Goal: Transaction & Acquisition: Purchase product/service

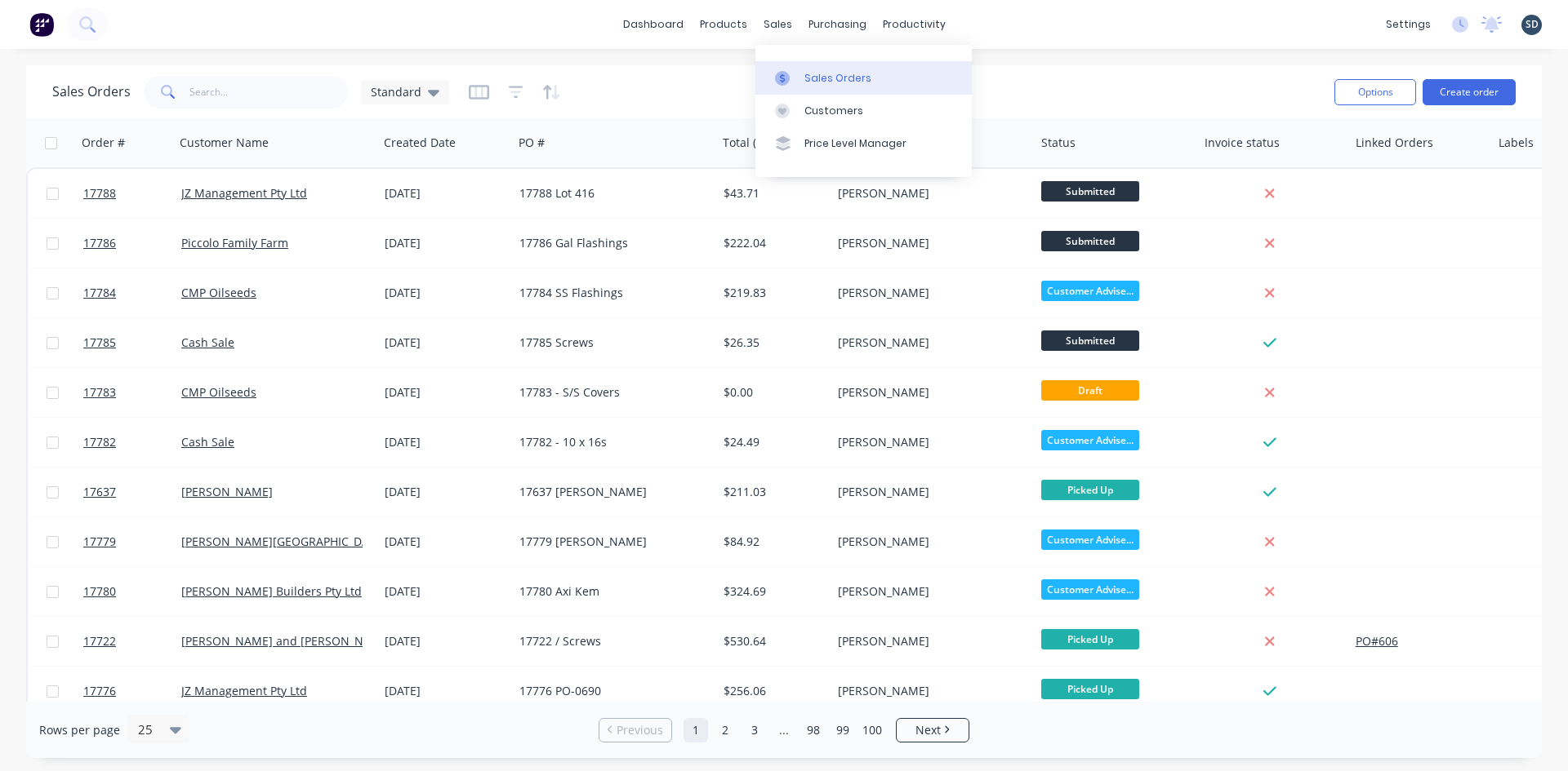
click at [829, 71] on div "Sales Orders" at bounding box center [838, 78] width 67 height 15
click at [1088, 30] on div "dashboard products sales purchasing productivity dashboard products Product Cat…" at bounding box center [784, 24] width 1568 height 49
click at [1014, 19] on div "dashboard products sales purchasing productivity dashboard products Product Cat…" at bounding box center [784, 24] width 1568 height 49
click at [979, 22] on div "dashboard products sales purchasing productivity dashboard products Product Cat…" at bounding box center [784, 24] width 1568 height 49
click at [1073, 21] on div "dashboard products sales purchasing productivity dashboard products Product Cat…" at bounding box center [784, 24] width 1568 height 49
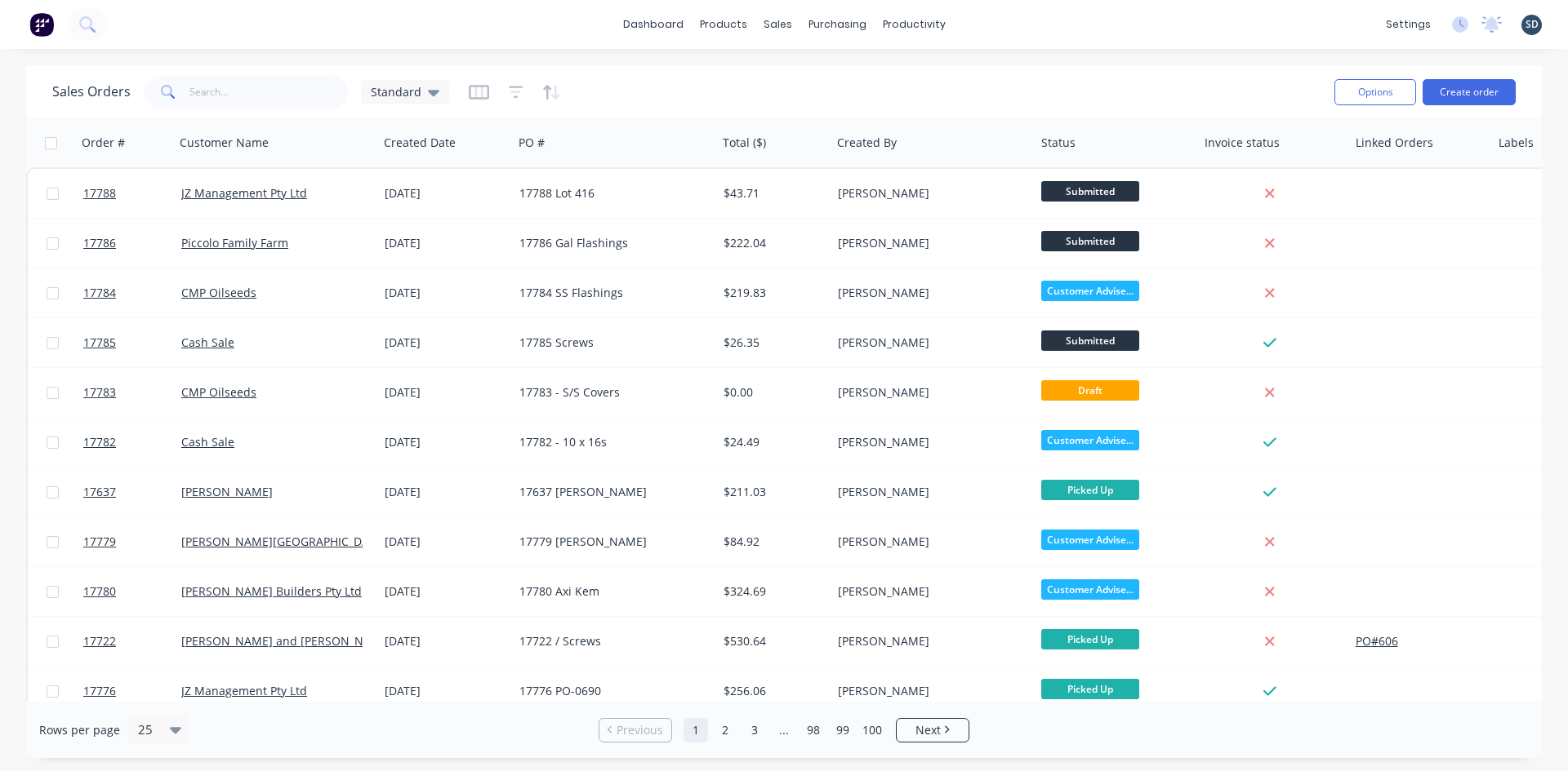
click at [1073, 21] on div "dashboard products sales purchasing productivity dashboard products Product Cat…" at bounding box center [784, 24] width 1568 height 49
click at [1028, 10] on div "dashboard products sales purchasing productivity dashboard products Product Cat…" at bounding box center [784, 24] width 1568 height 49
click at [1026, 17] on div "dashboard products sales purchasing productivity dashboard products Product Cat…" at bounding box center [784, 24] width 1568 height 49
click at [1082, 55] on div "dashboard products sales purchasing productivity dashboard products Product Cat…" at bounding box center [784, 386] width 1568 height 771
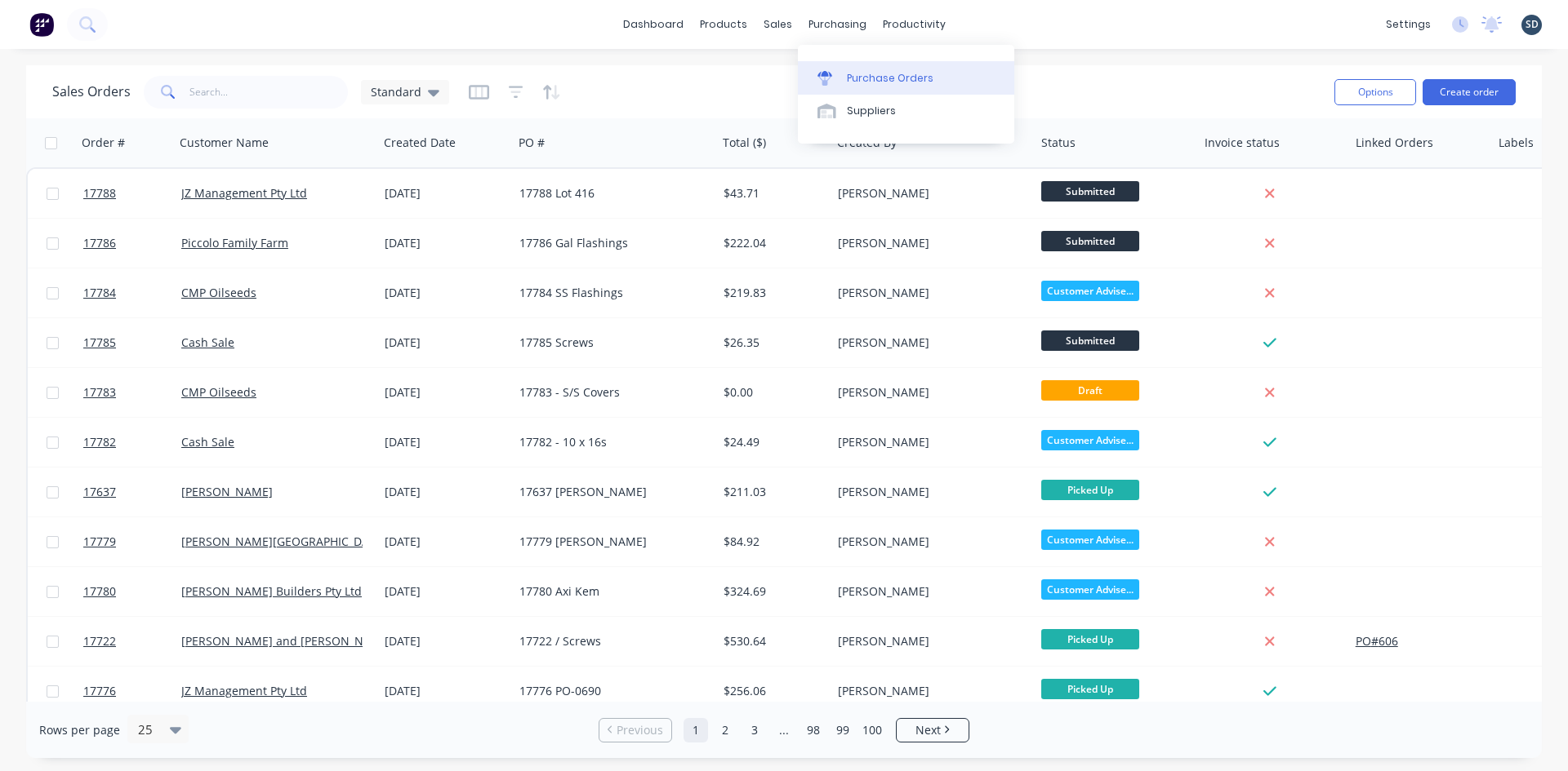
click at [869, 86] on link "Purchase Orders" at bounding box center [905, 77] width 217 height 33
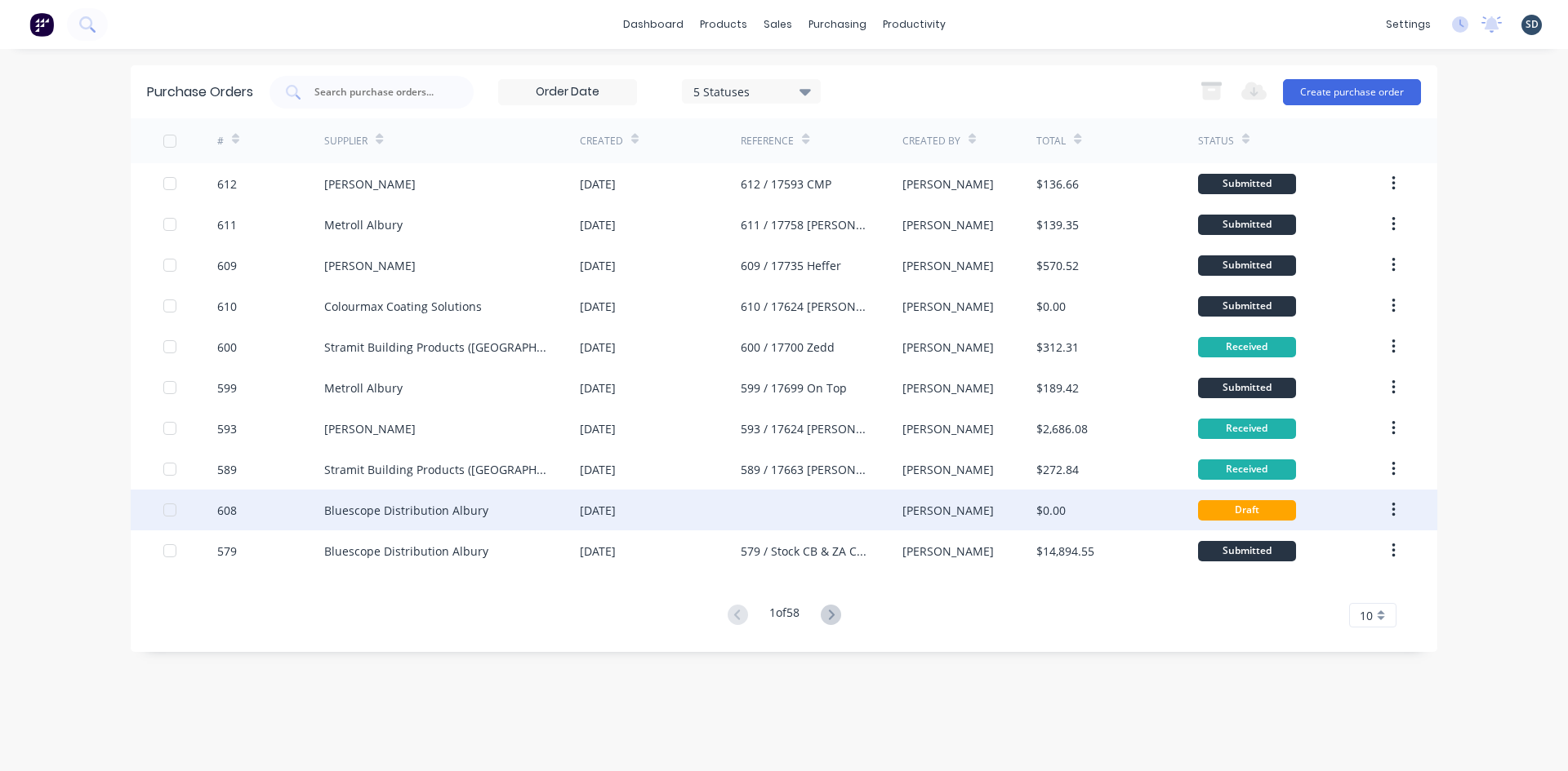
click at [746, 514] on div at bounding box center [821, 510] width 161 height 41
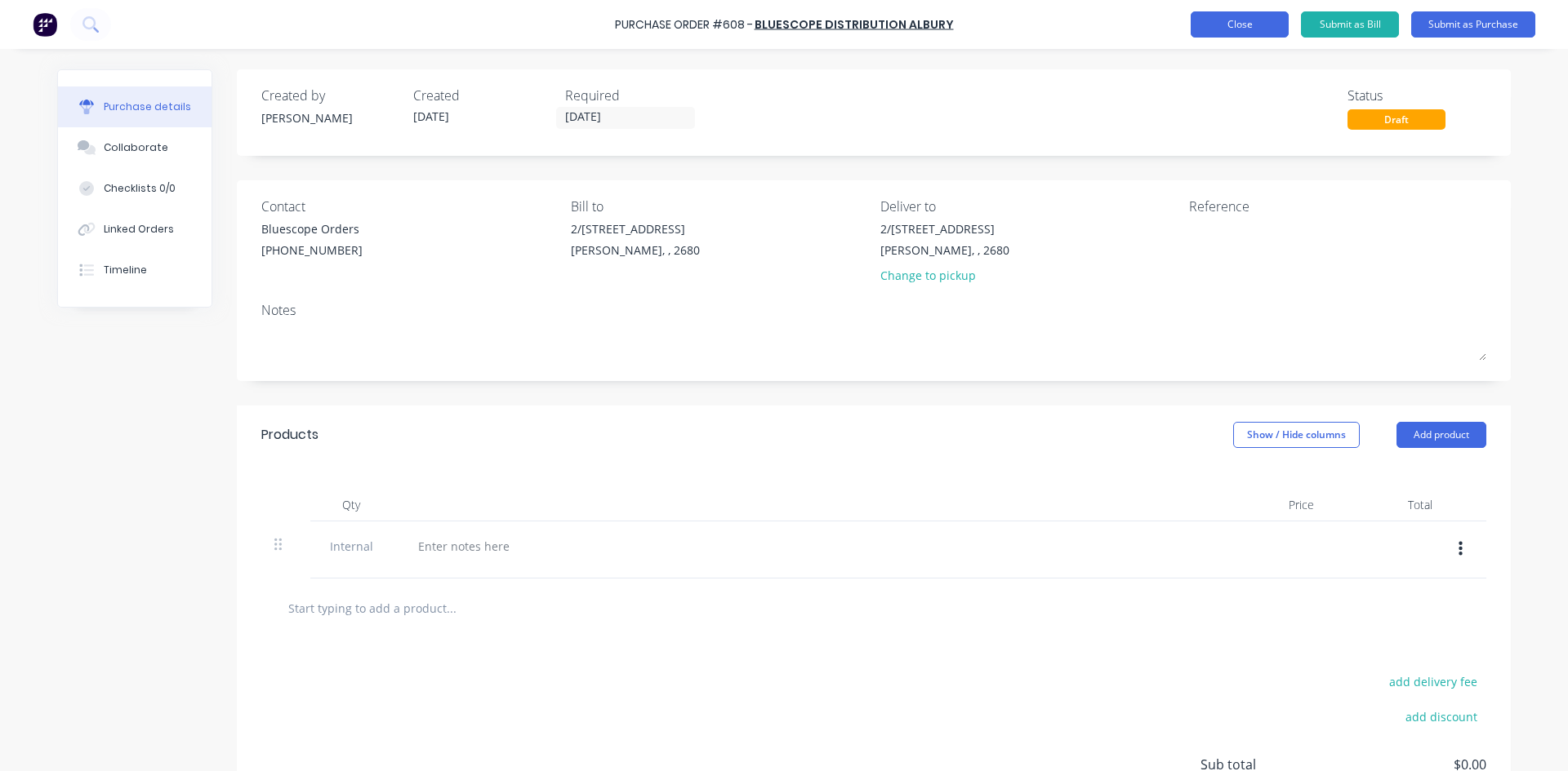
click at [1251, 13] on button "Close" at bounding box center [1239, 24] width 98 height 26
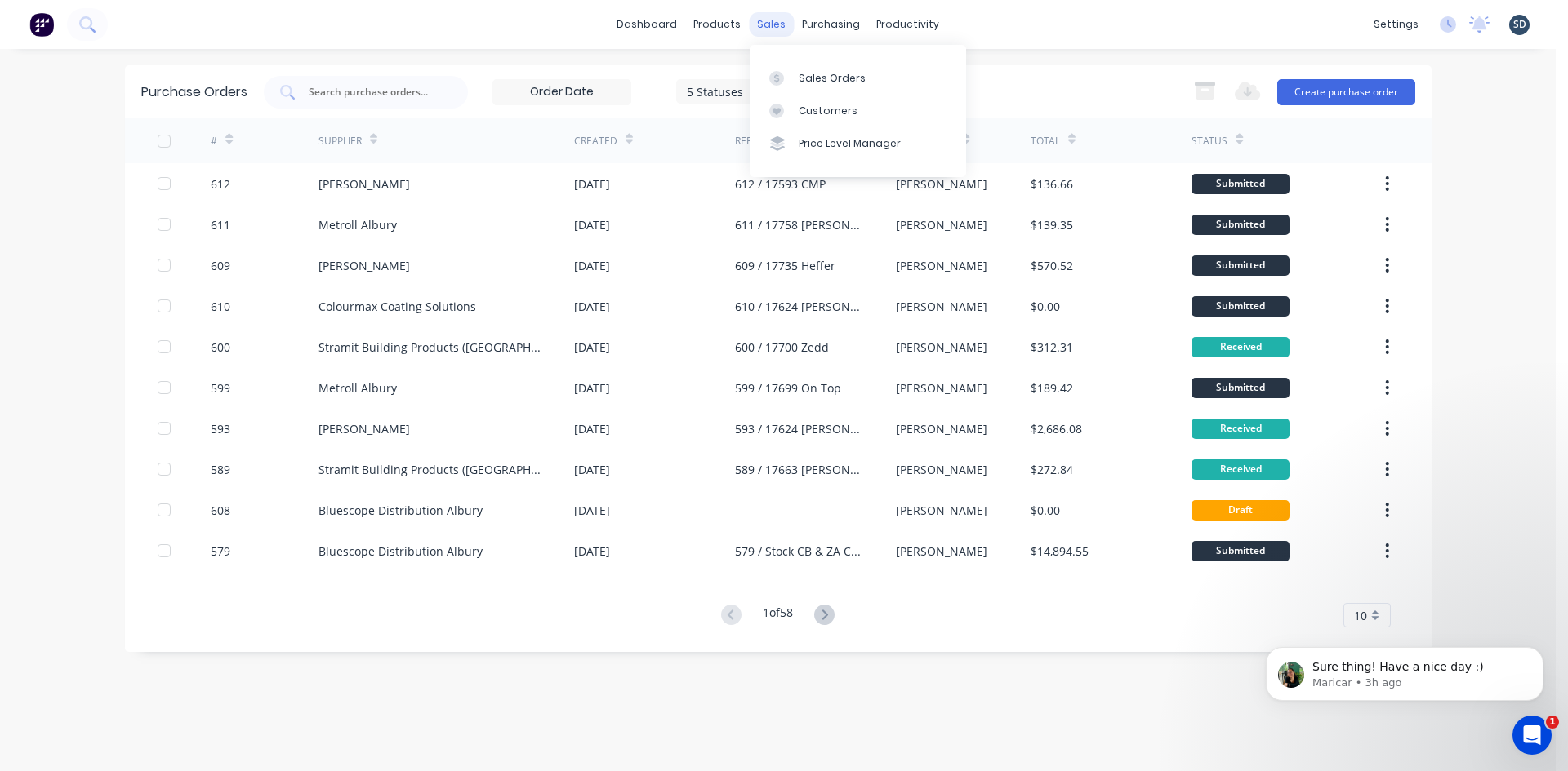
scroll to position [1194, 0]
click at [762, 23] on div "sales" at bounding box center [771, 24] width 45 height 24
click at [806, 75] on div "Sales Orders" at bounding box center [831, 78] width 67 height 15
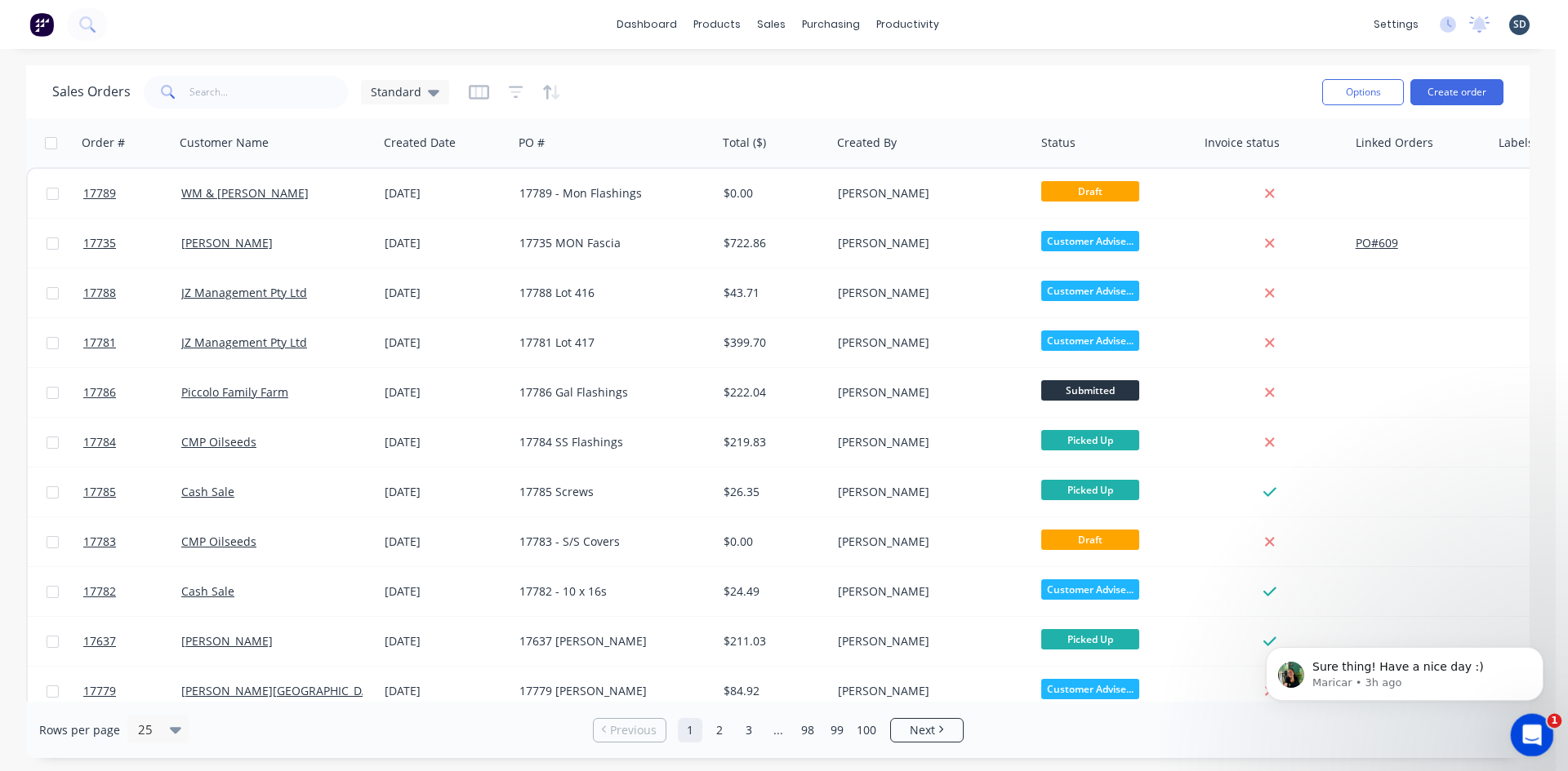
click at [1526, 734] on icon "Open Intercom Messenger" at bounding box center [1530, 733] width 27 height 27
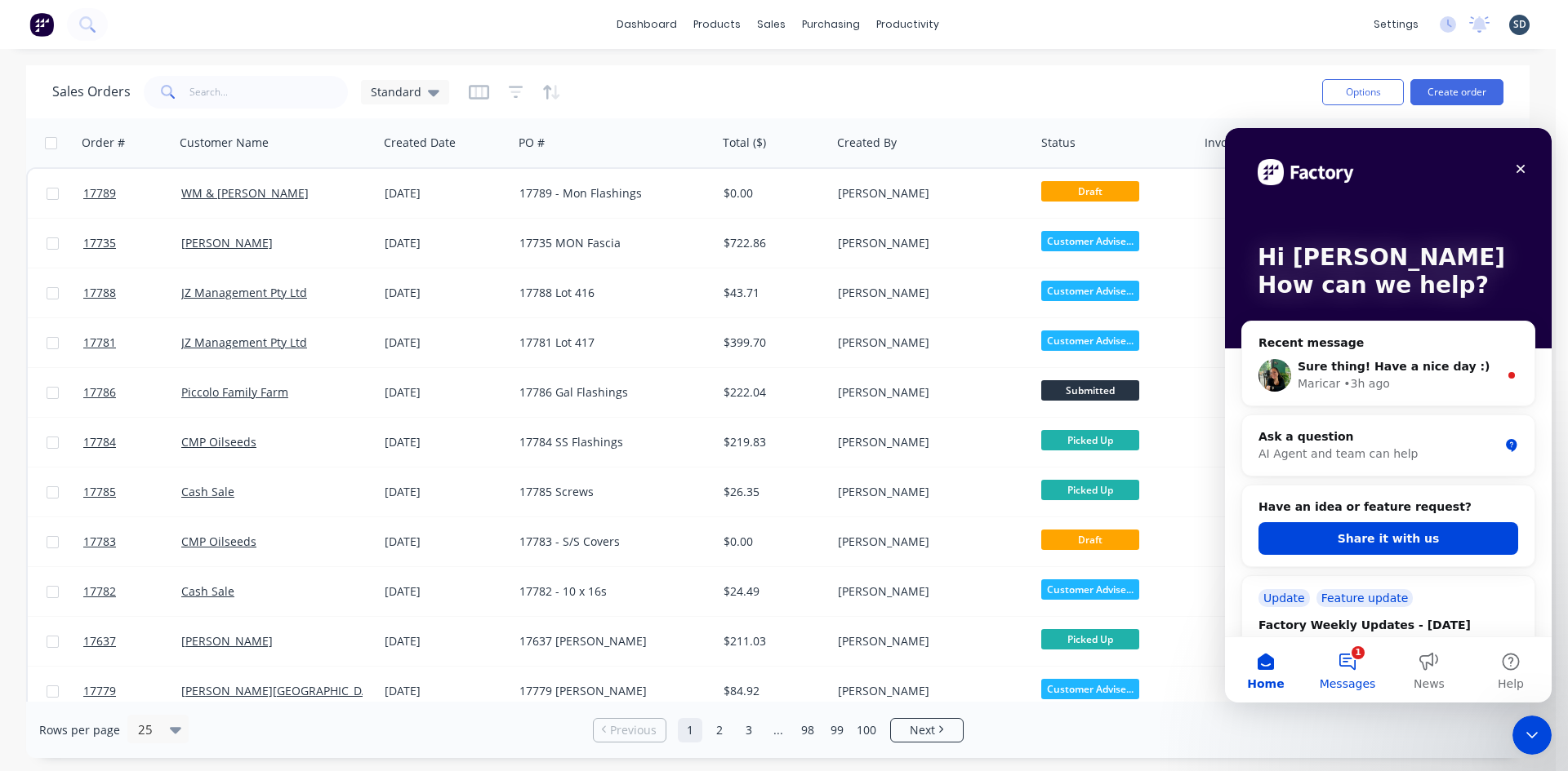
click at [1363, 664] on button "1 Messages" at bounding box center [1348, 670] width 82 height 65
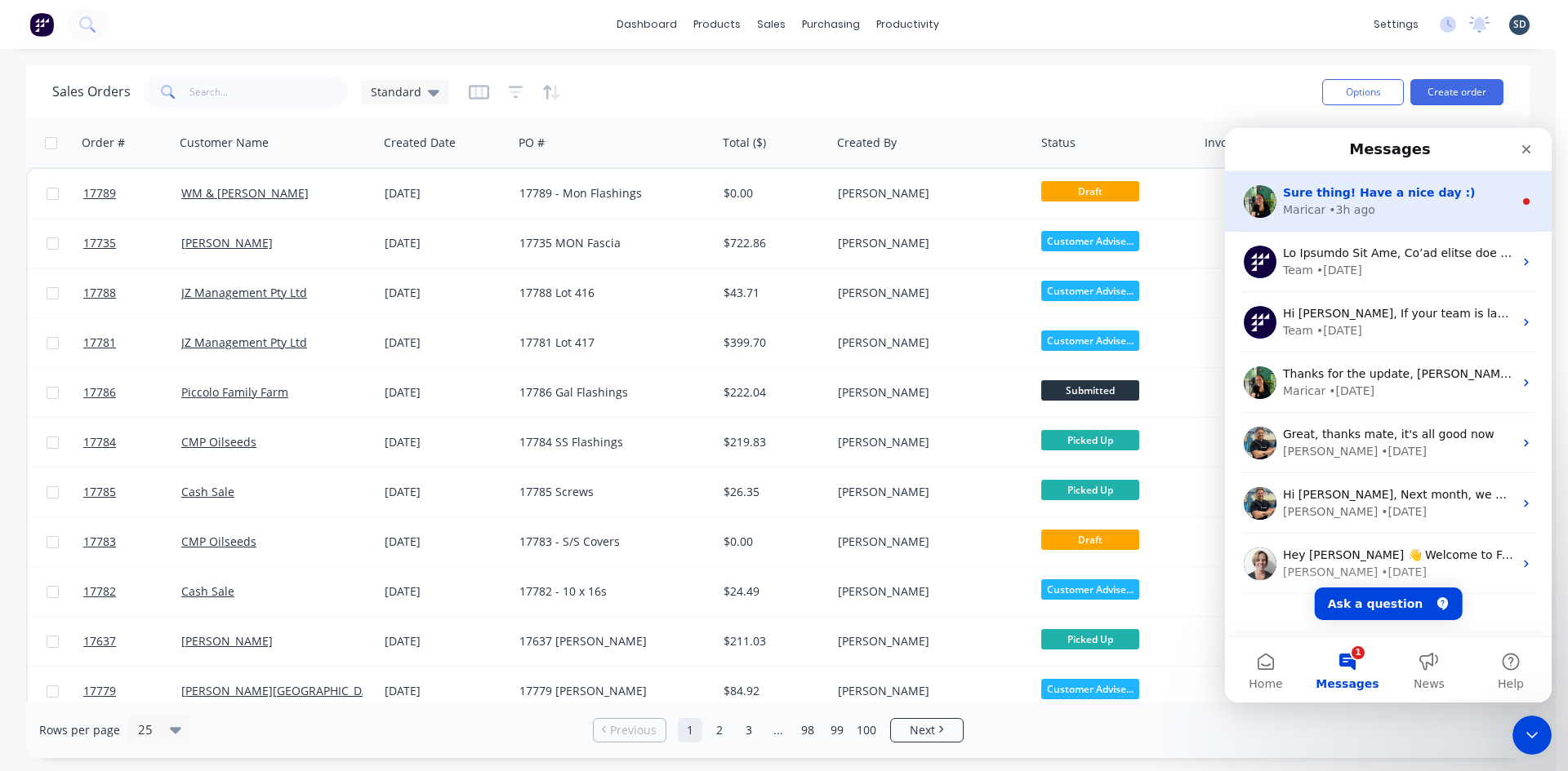
click at [1382, 217] on div "Maricar • 3h ago" at bounding box center [1397, 211] width 230 height 17
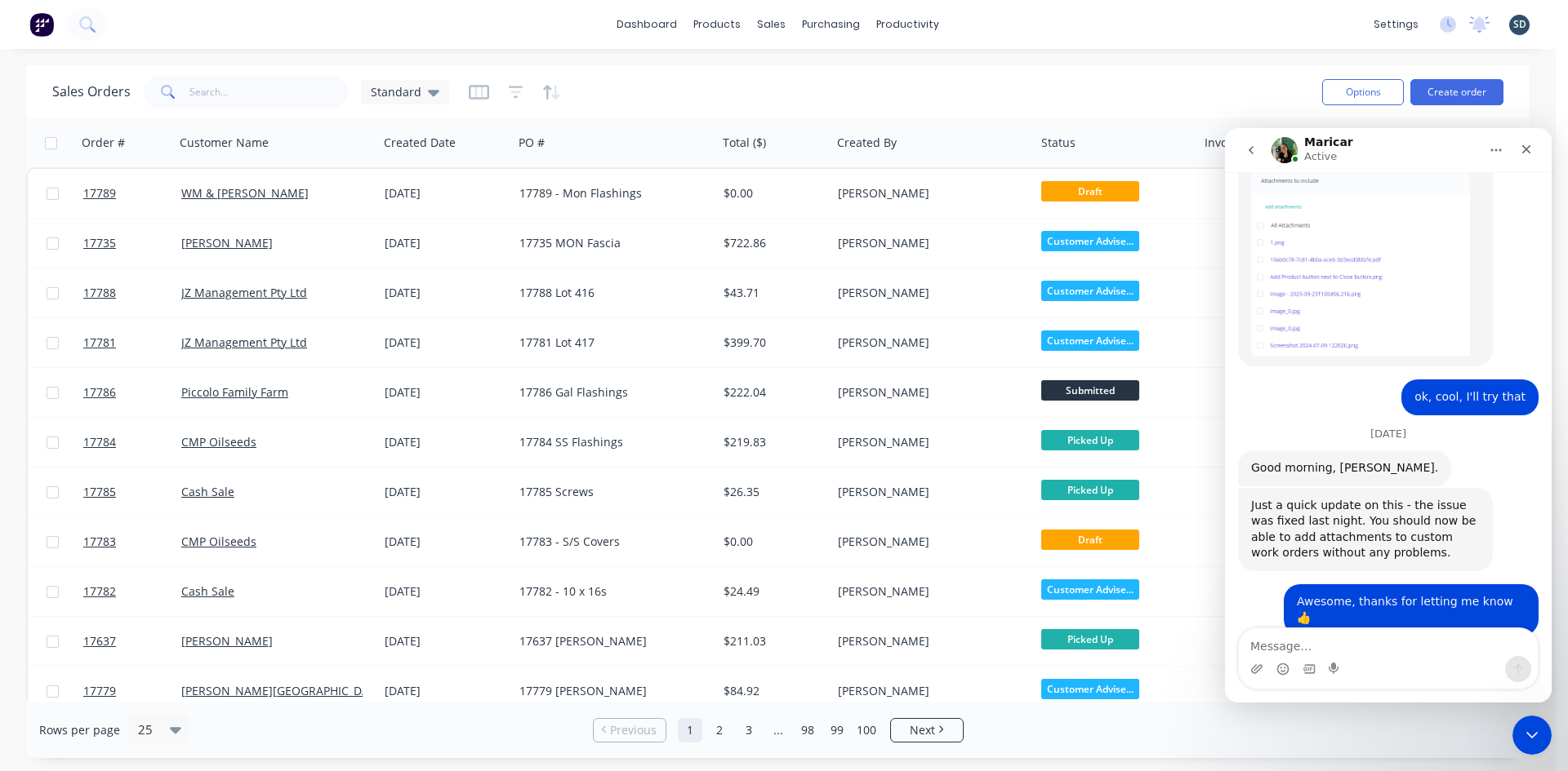
scroll to position [1221, 0]
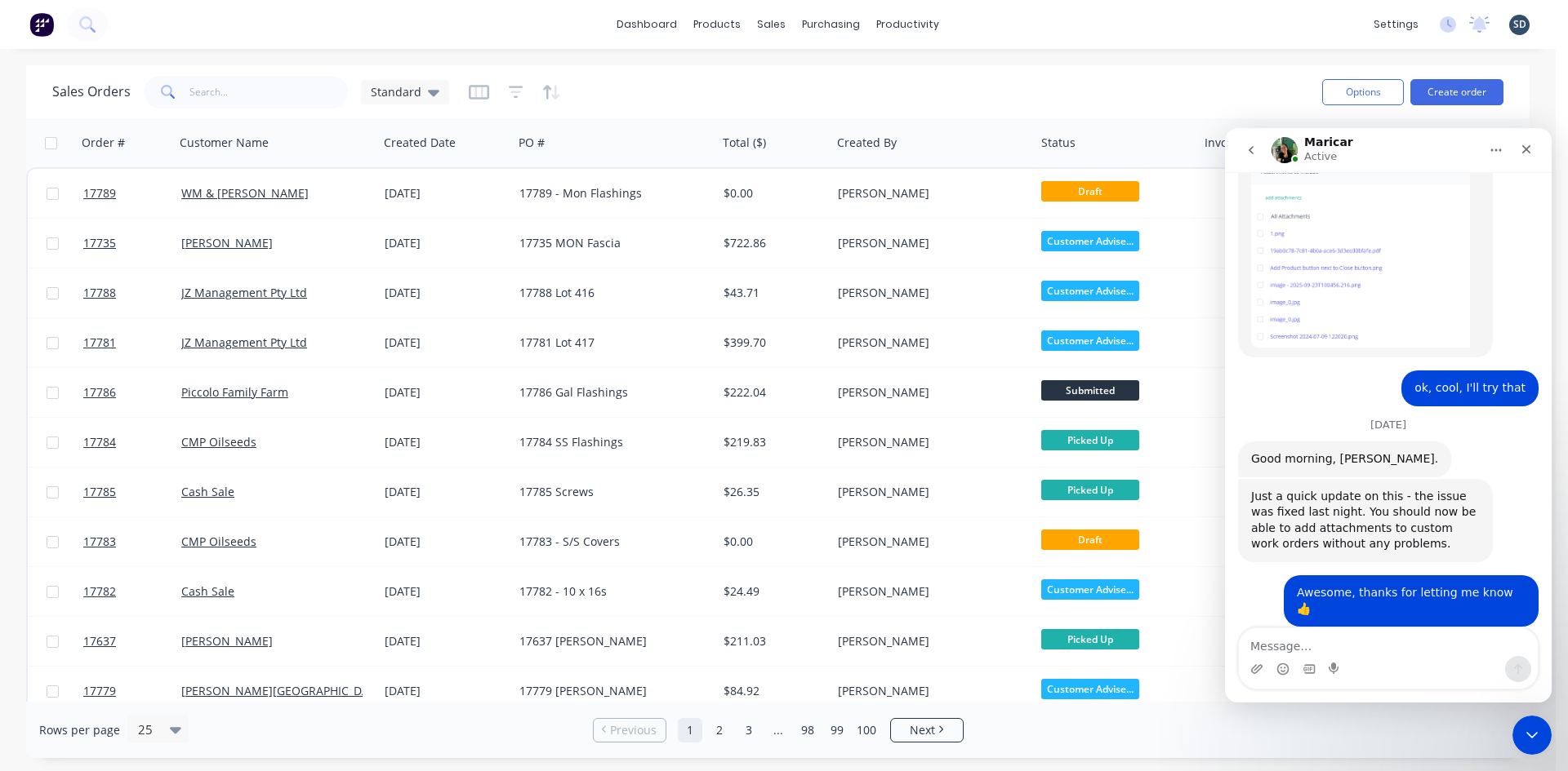
click at [1255, 152] on icon "go back" at bounding box center [1250, 150] width 13 height 13
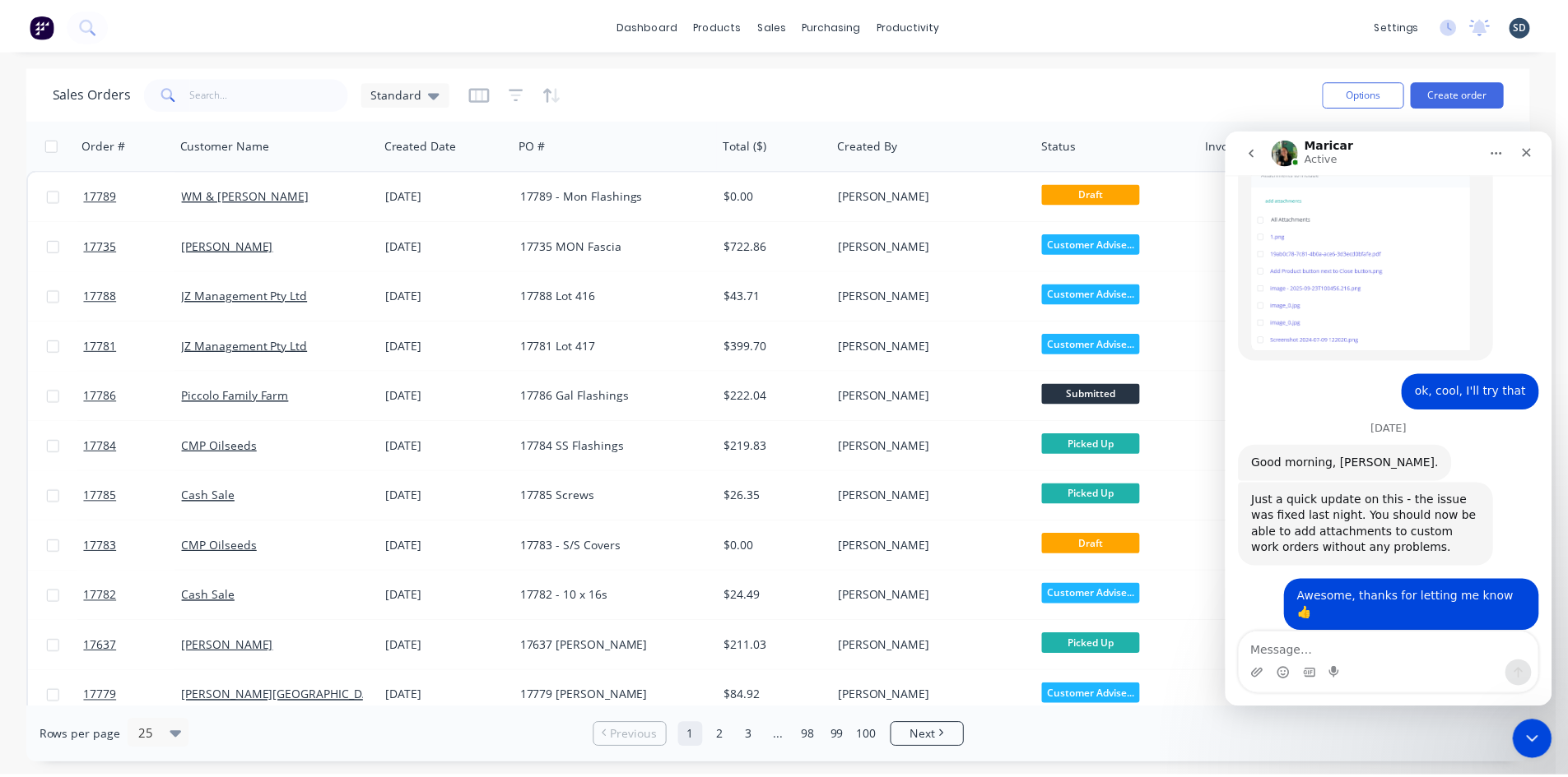
scroll to position [0, 0]
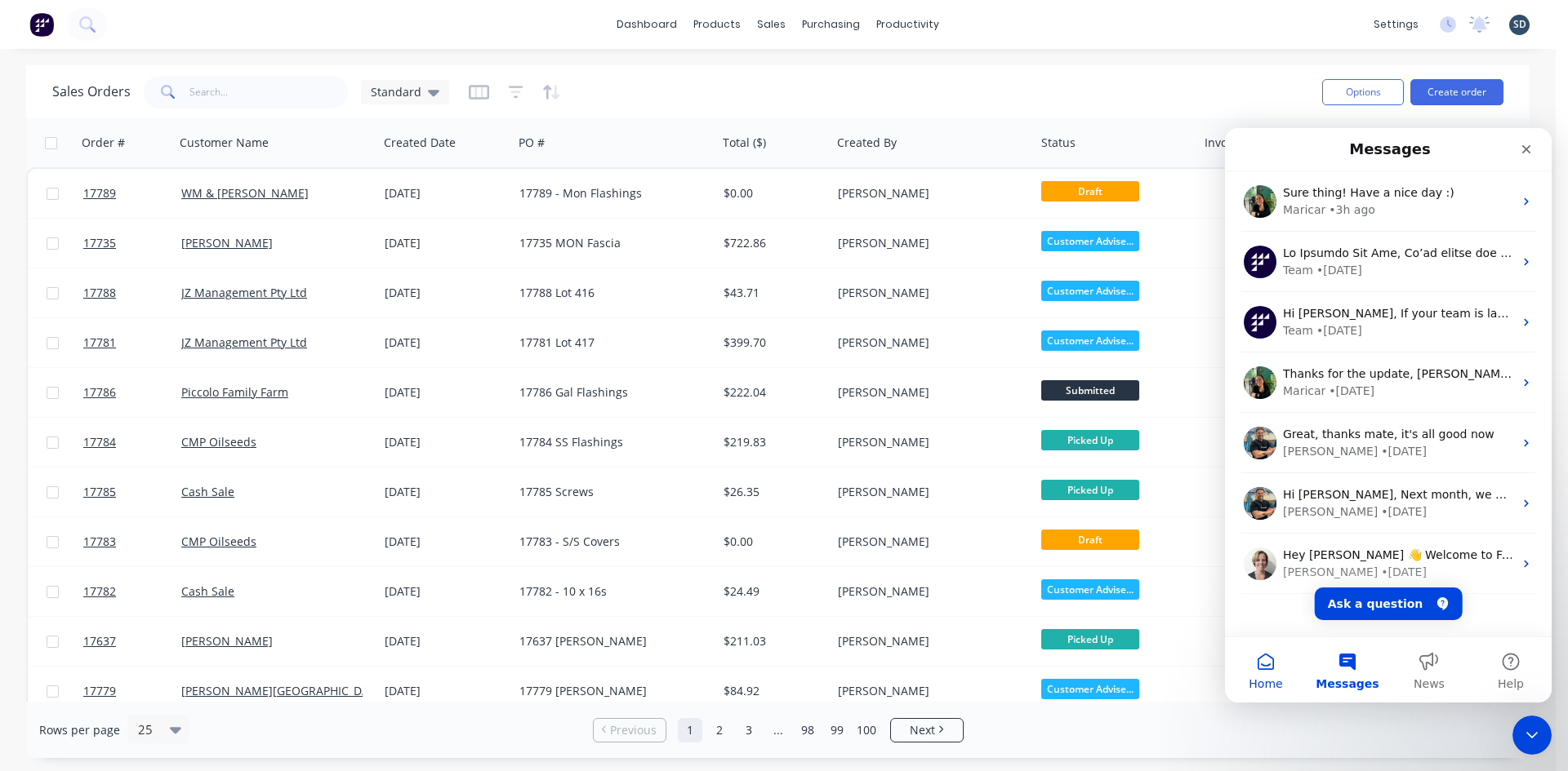
click at [1269, 667] on button "Home" at bounding box center [1266, 670] width 82 height 65
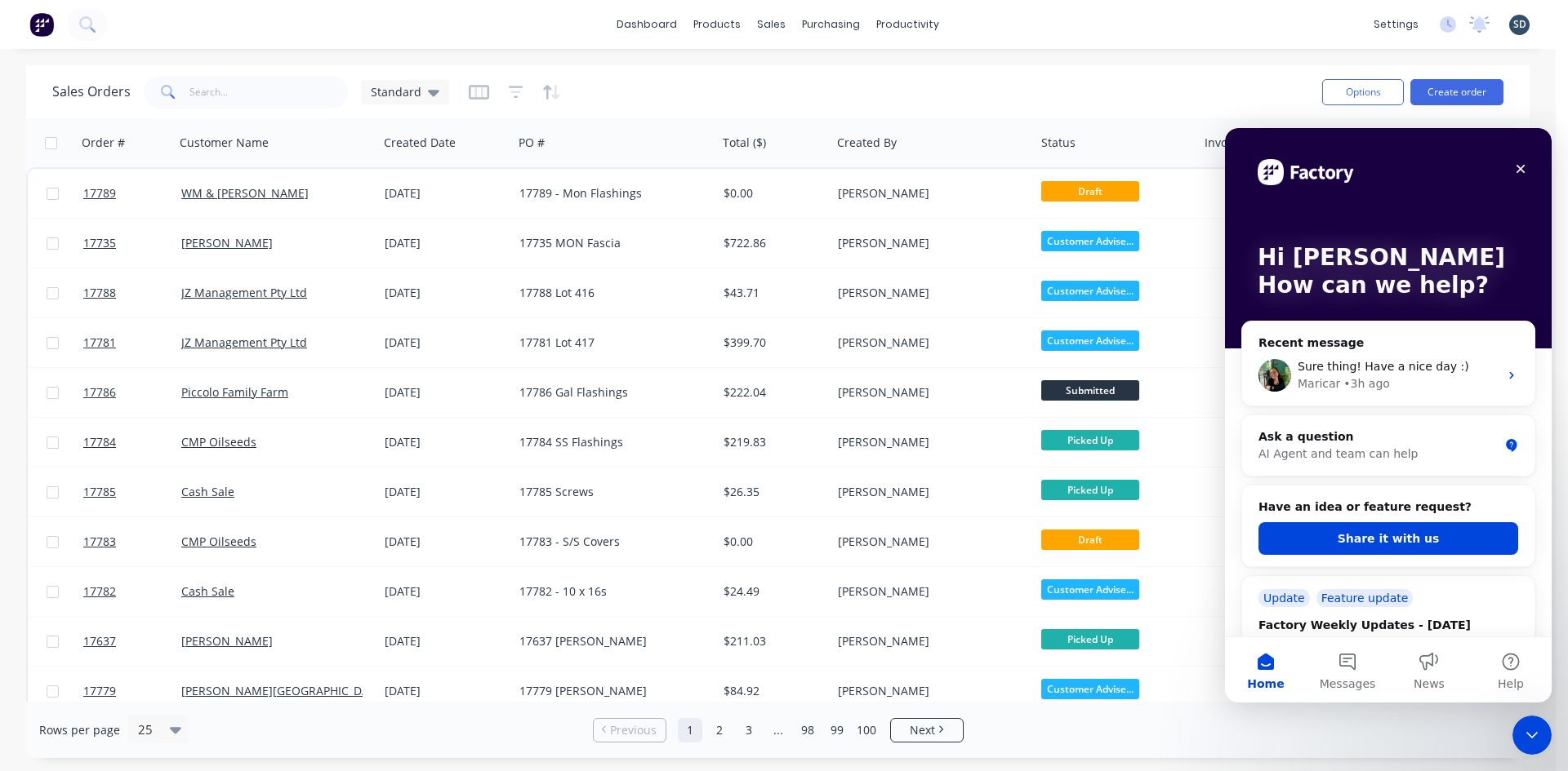
click at [1116, 40] on div "dashboard products sales purchasing productivity dashboard products Product Cat…" at bounding box center [777, 24] width 1556 height 49
click at [1119, 30] on div "dashboard products sales purchasing productivity dashboard products Product Cat…" at bounding box center [777, 24] width 1556 height 49
click at [1519, 172] on icon "Close" at bounding box center [1520, 169] width 13 height 13
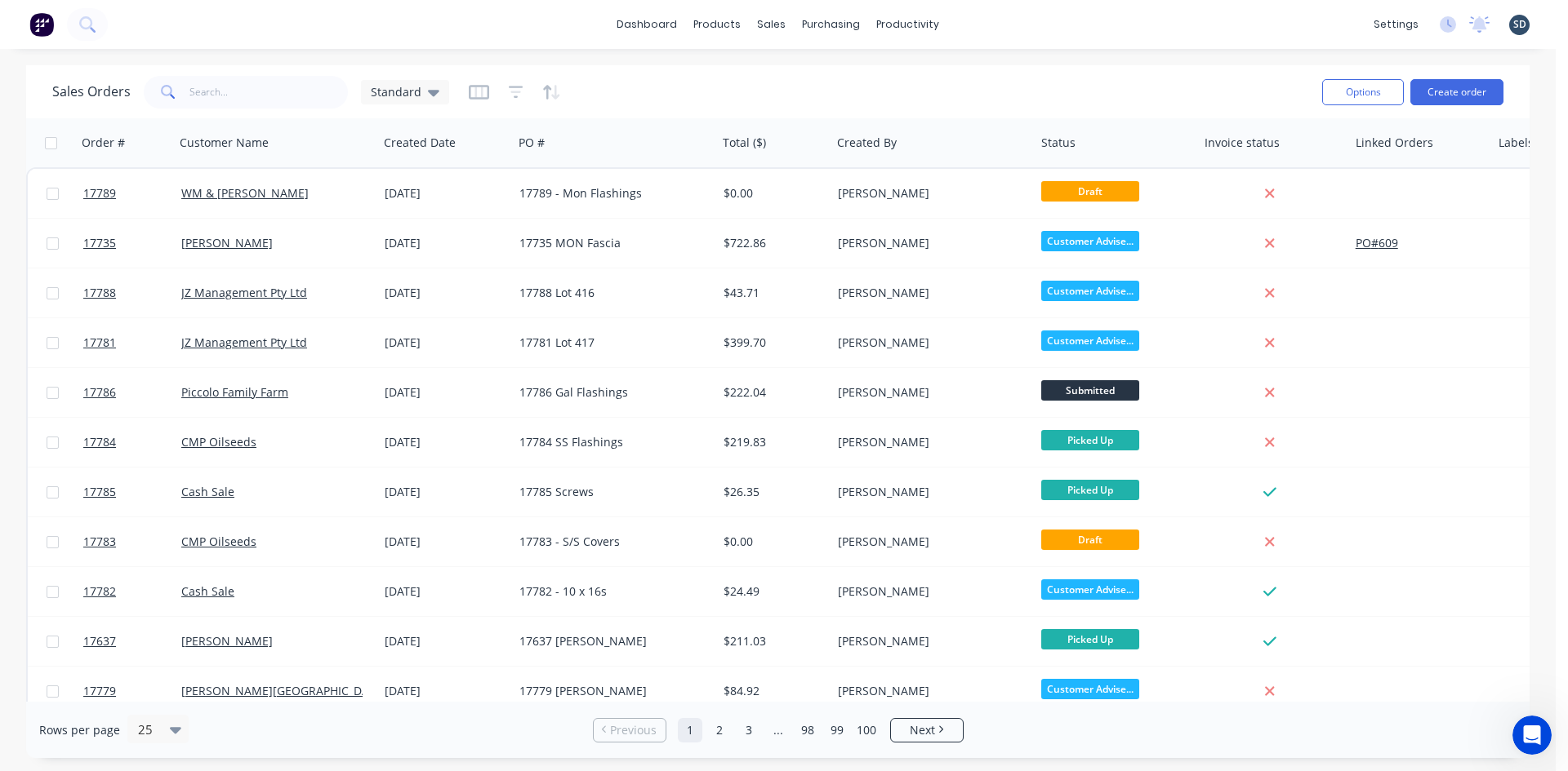
click at [993, 31] on div "dashboard products sales purchasing productivity dashboard products Product Cat…" at bounding box center [777, 24] width 1556 height 49
click at [979, 25] on div "dashboard products sales purchasing productivity dashboard products Product Cat…" at bounding box center [777, 24] width 1556 height 49
click at [979, 30] on div "dashboard products sales purchasing productivity dashboard products Product Cat…" at bounding box center [777, 24] width 1556 height 49
click at [1033, 30] on div "dashboard products sales purchasing productivity dashboard products Product Cat…" at bounding box center [777, 24] width 1556 height 49
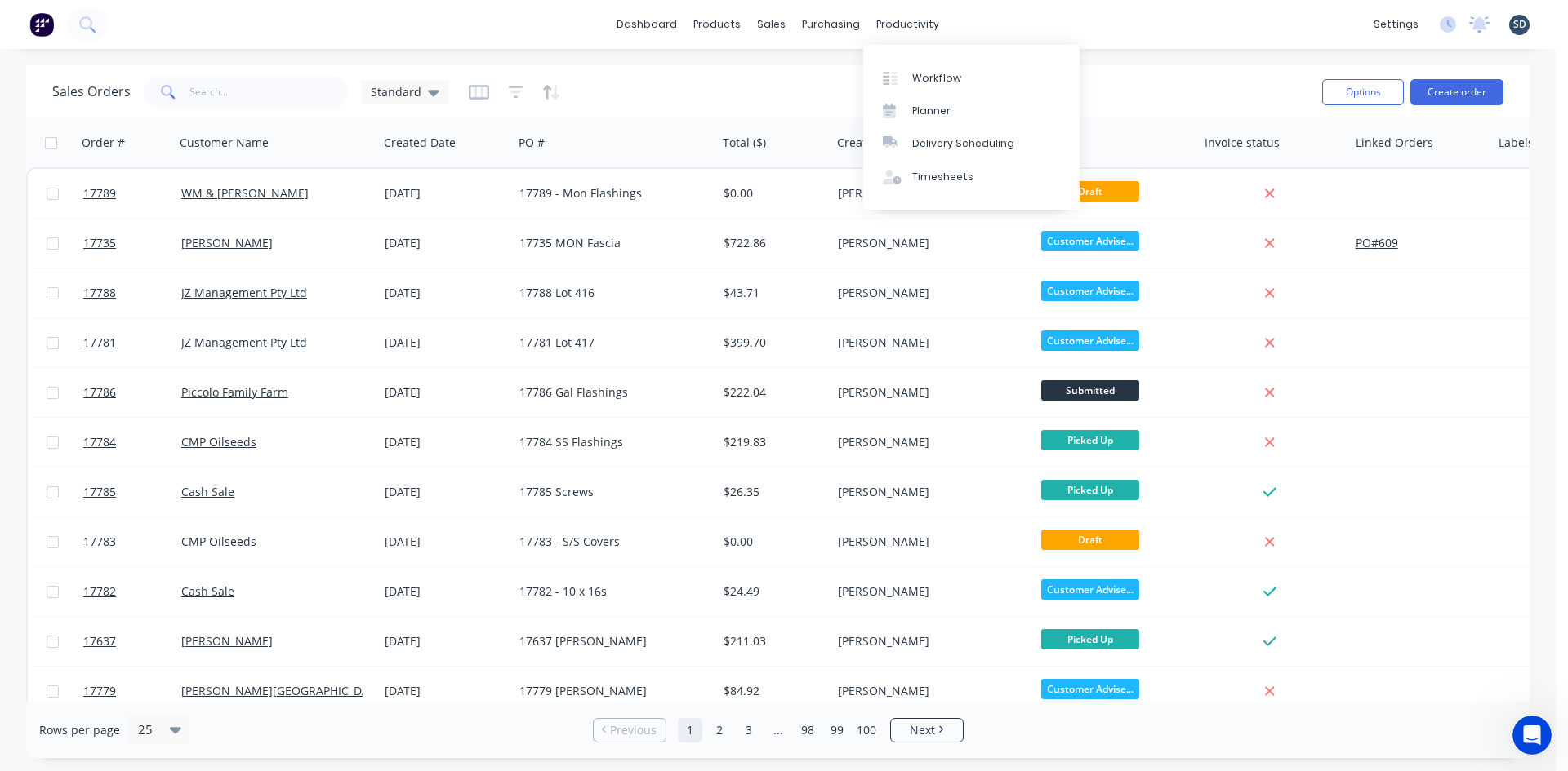
click at [1040, 15] on div "dashboard products sales purchasing productivity dashboard products Product Cat…" at bounding box center [777, 24] width 1556 height 49
click at [766, 20] on div "sales" at bounding box center [771, 24] width 45 height 24
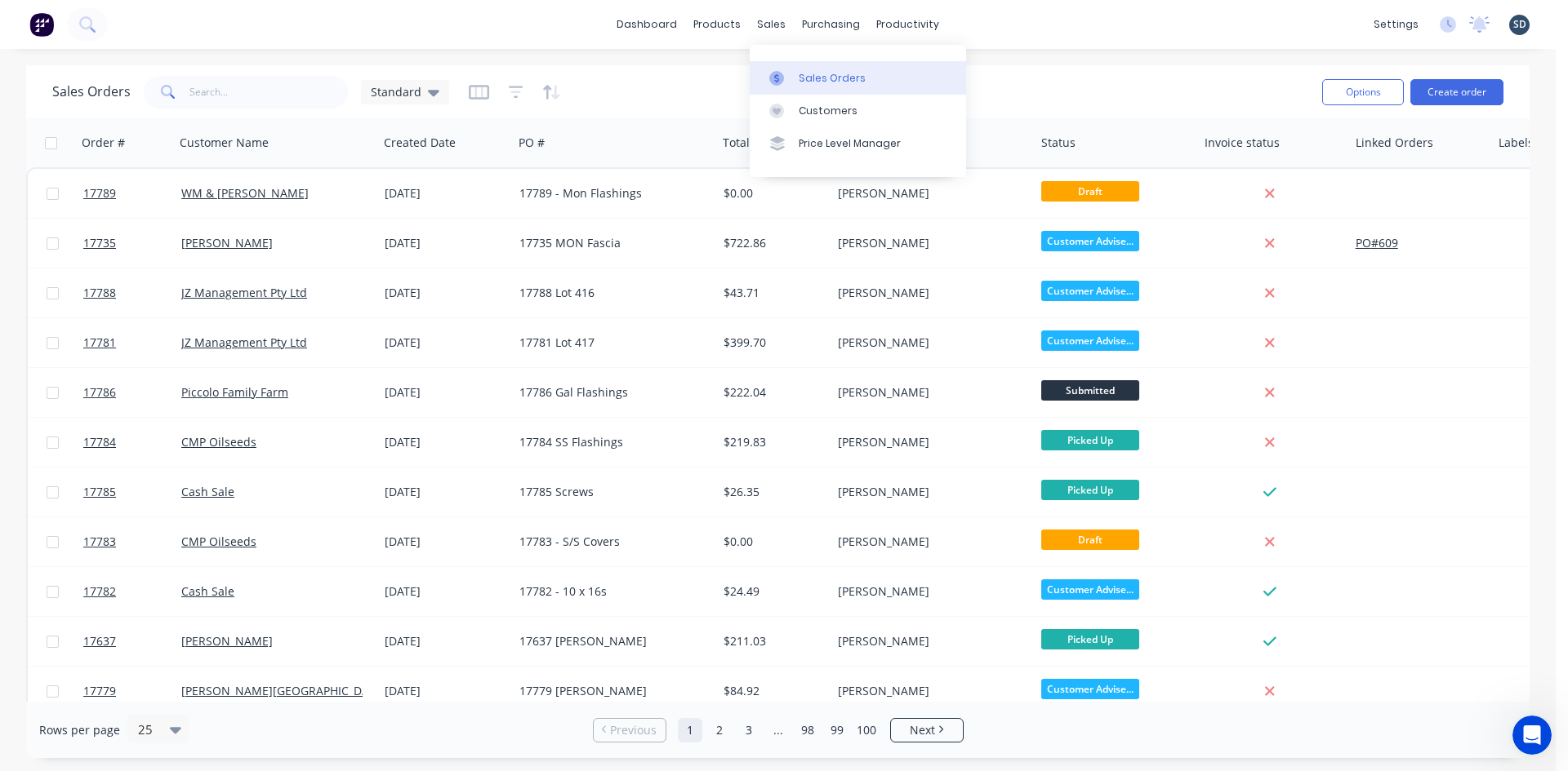
click at [824, 77] on div "Sales Orders" at bounding box center [831, 78] width 67 height 15
click at [239, 76] on input "text" at bounding box center [269, 92] width 159 height 33
click at [696, 58] on div "dashboard products sales purchasing productivity dashboard products Product Cat…" at bounding box center [777, 386] width 1556 height 771
click at [614, 30] on div "dashboard products sales purchasing productivity dashboard products Product Cat…" at bounding box center [777, 24] width 1556 height 49
click at [1450, 93] on button "Create order" at bounding box center [1457, 92] width 93 height 26
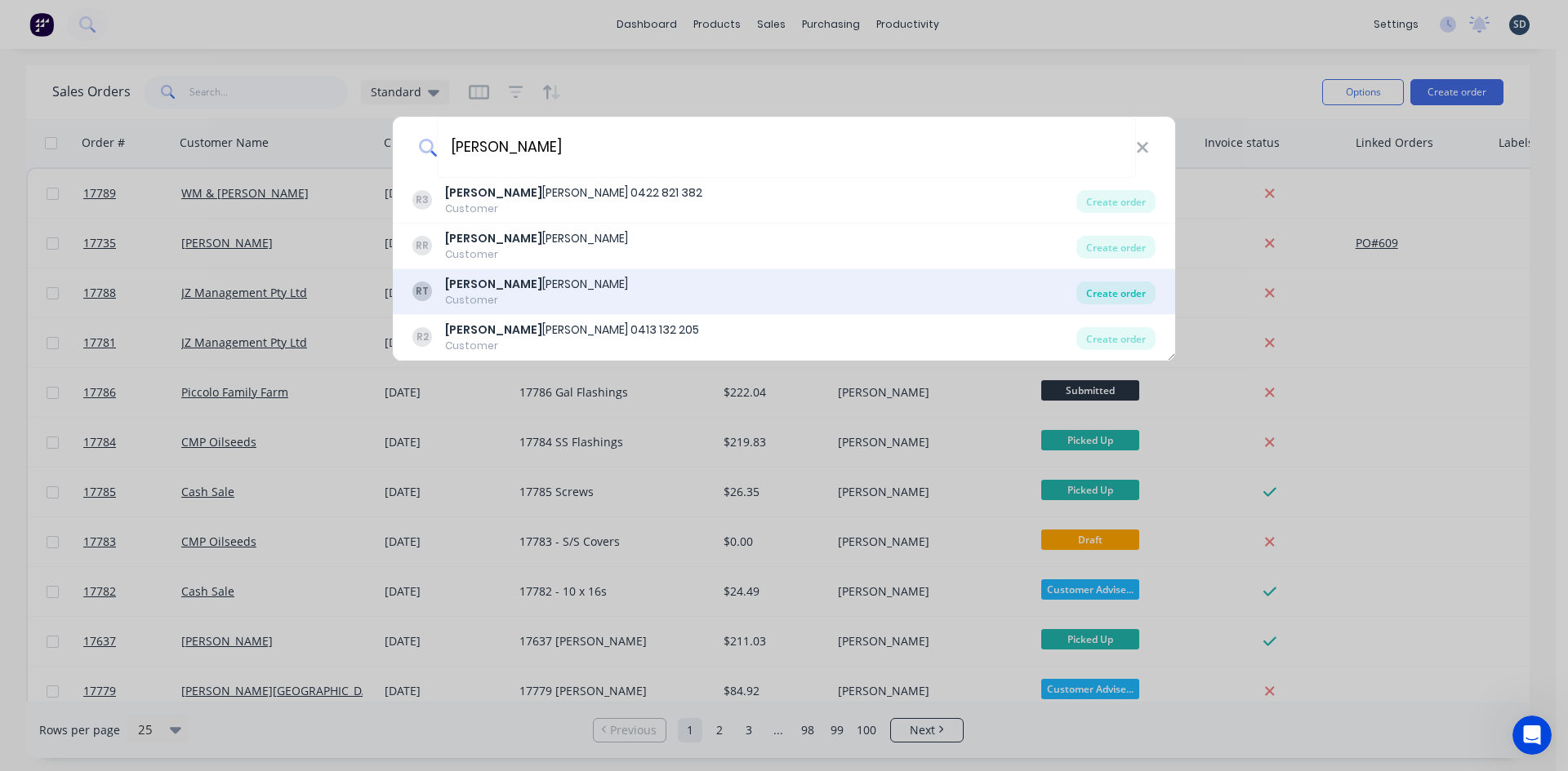
type input "Russell"
click at [1100, 292] on div "Create order" at bounding box center [1115, 293] width 79 height 23
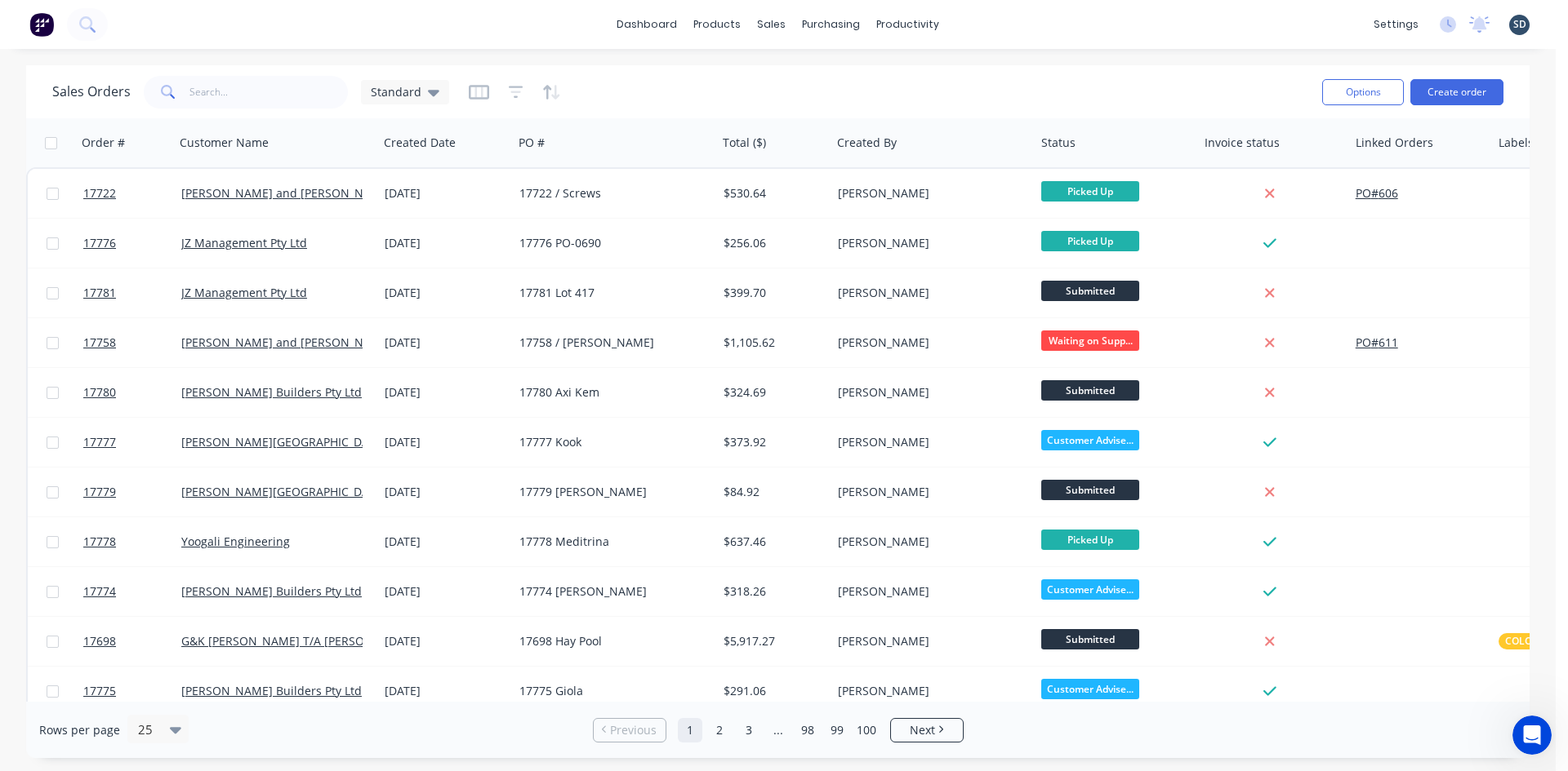
click at [996, 29] on div "dashboard products sales purchasing productivity dashboard products Product Cat…" at bounding box center [777, 24] width 1556 height 49
click at [978, 20] on div "dashboard products sales purchasing productivity dashboard products Product Cat…" at bounding box center [777, 24] width 1556 height 49
click at [1006, 24] on div "dashboard products sales purchasing productivity dashboard products Product Cat…" at bounding box center [777, 24] width 1556 height 49
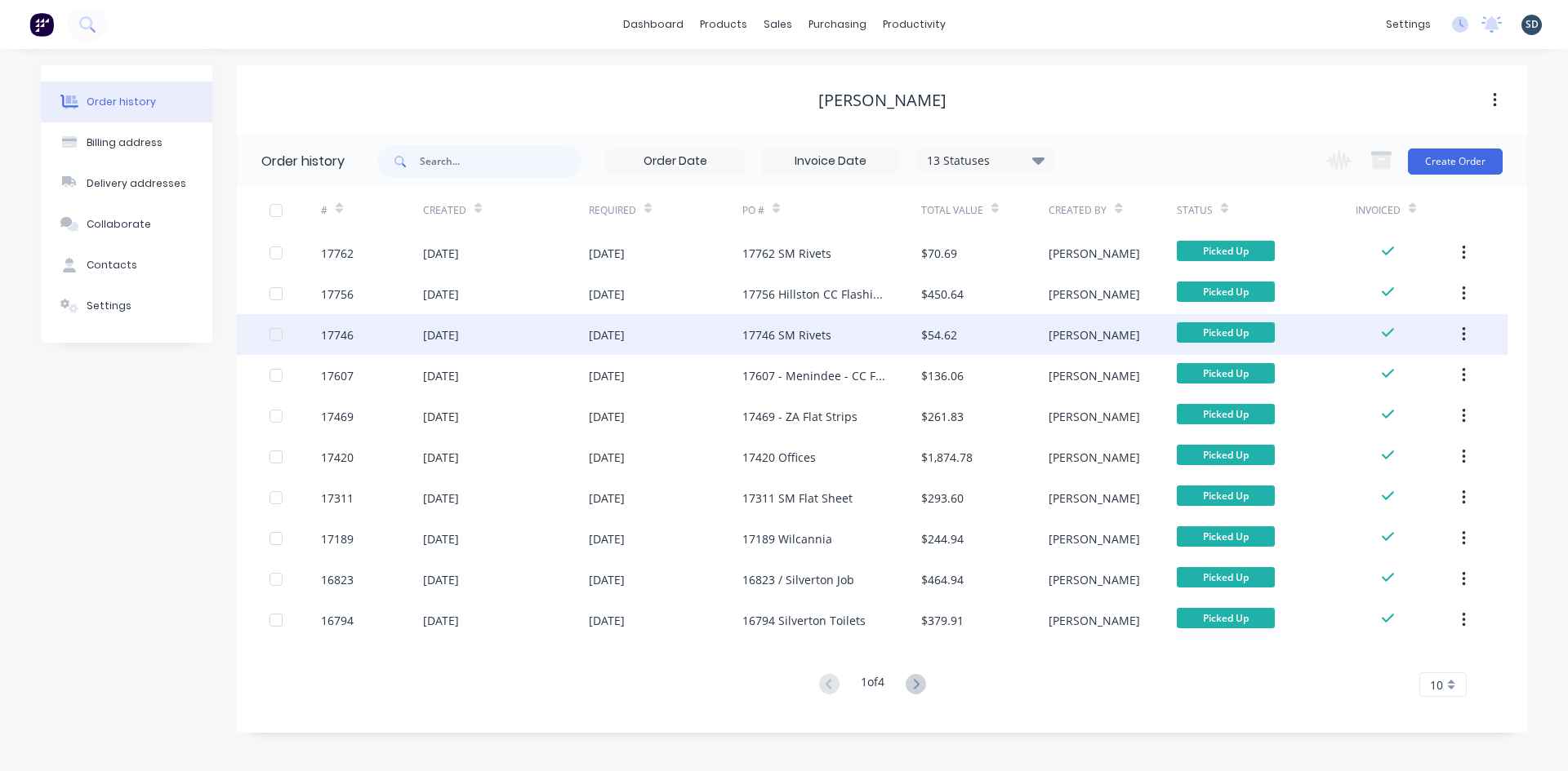
click at [690, 333] on div "[DATE]" at bounding box center [665, 334] width 153 height 41
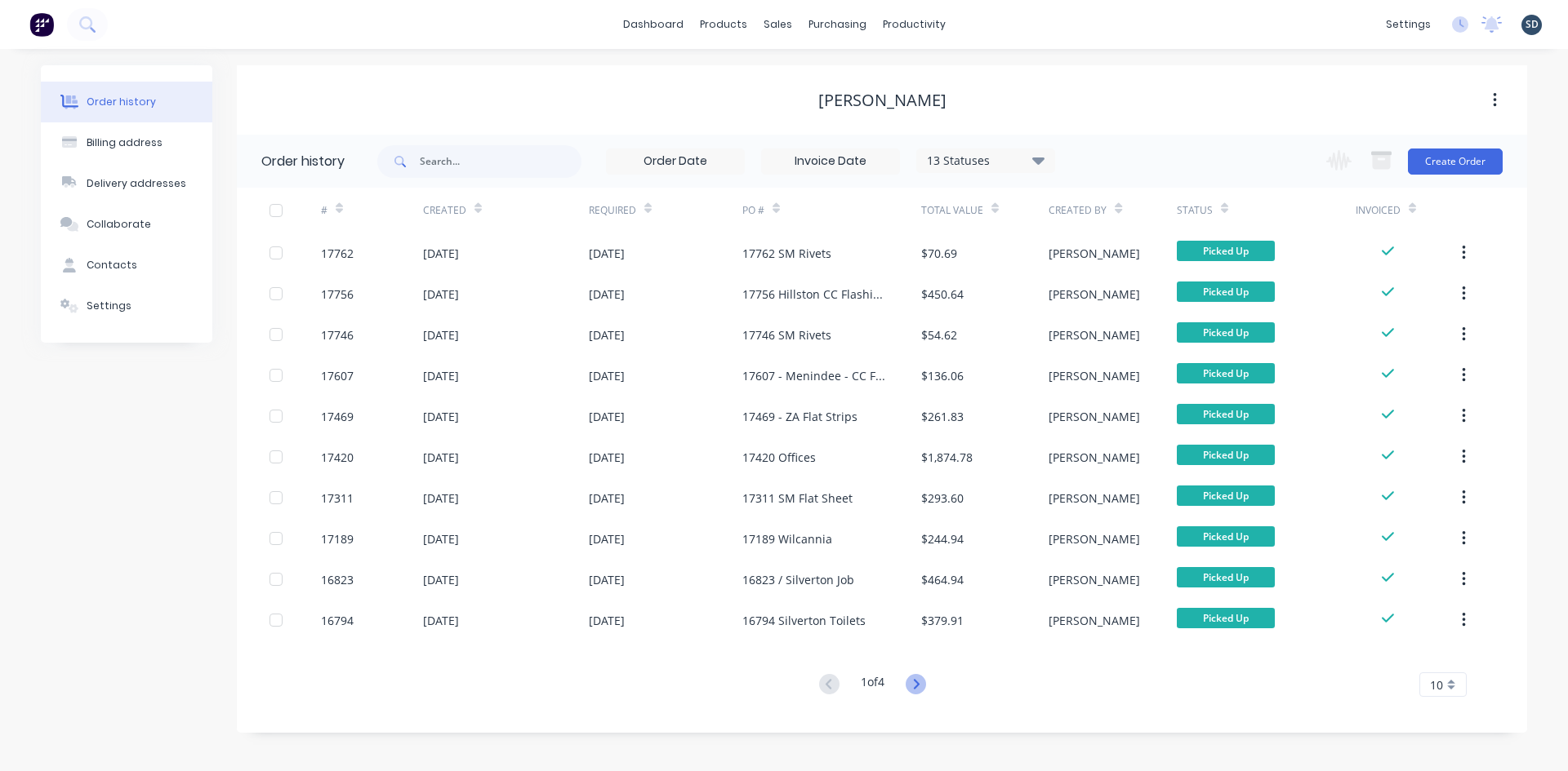
click at [919, 685] on icon at bounding box center [915, 684] width 20 height 20
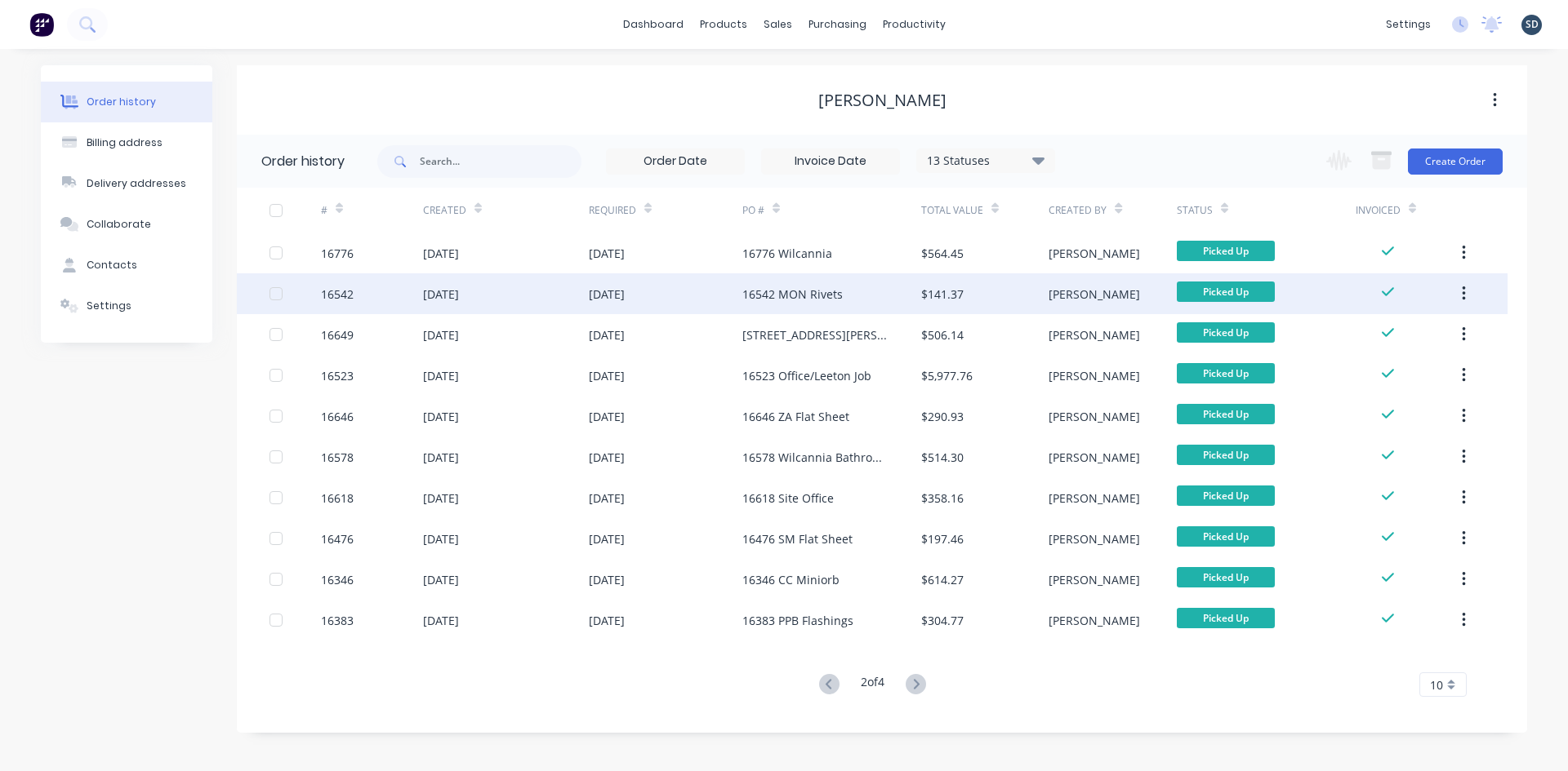
click at [715, 291] on div "20 Mar 2025" at bounding box center [665, 293] width 153 height 41
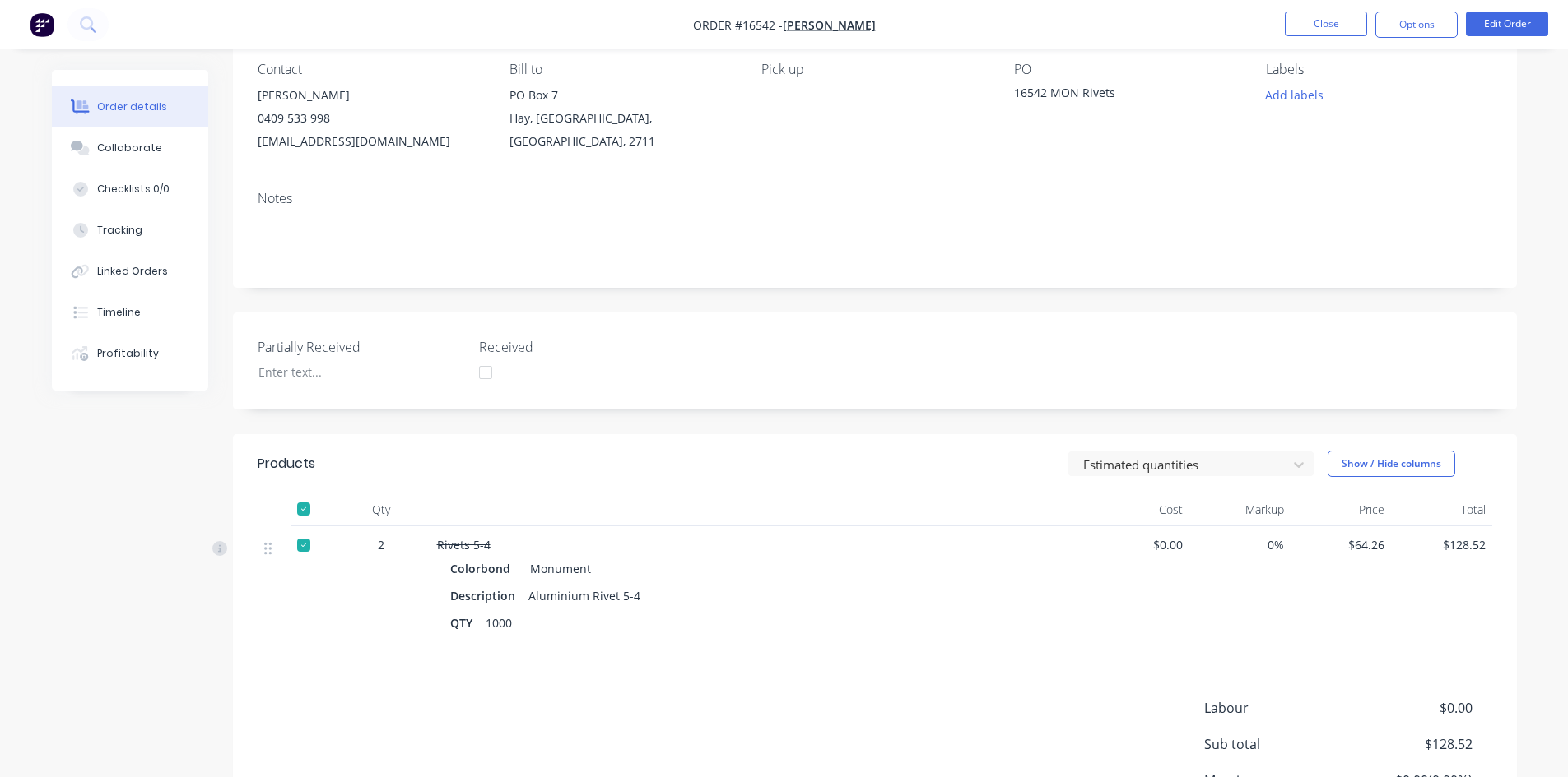
scroll to position [165, 0]
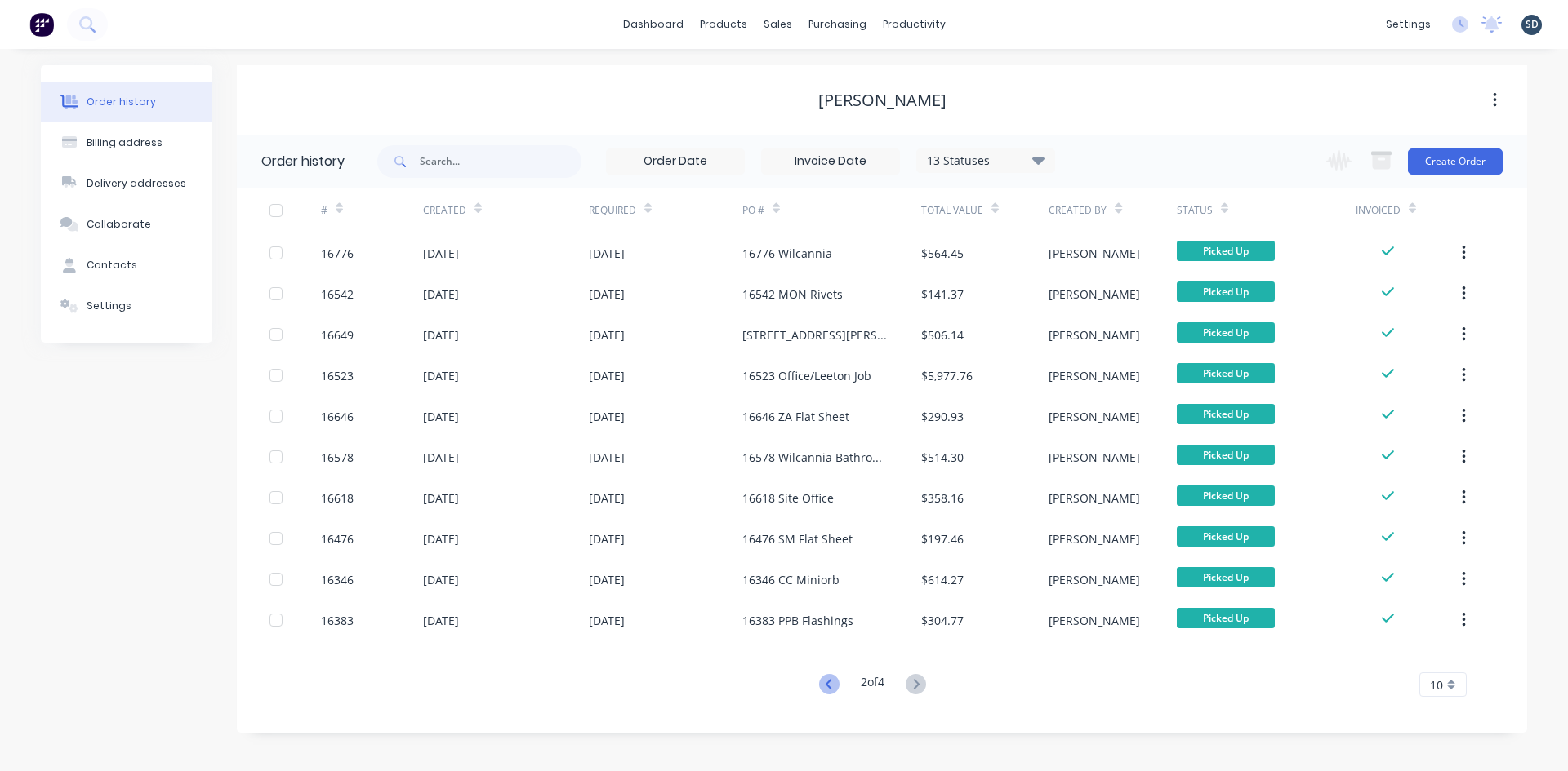
click at [824, 680] on icon at bounding box center [829, 684] width 20 height 20
click at [1449, 158] on button "Create Order" at bounding box center [1455, 162] width 95 height 26
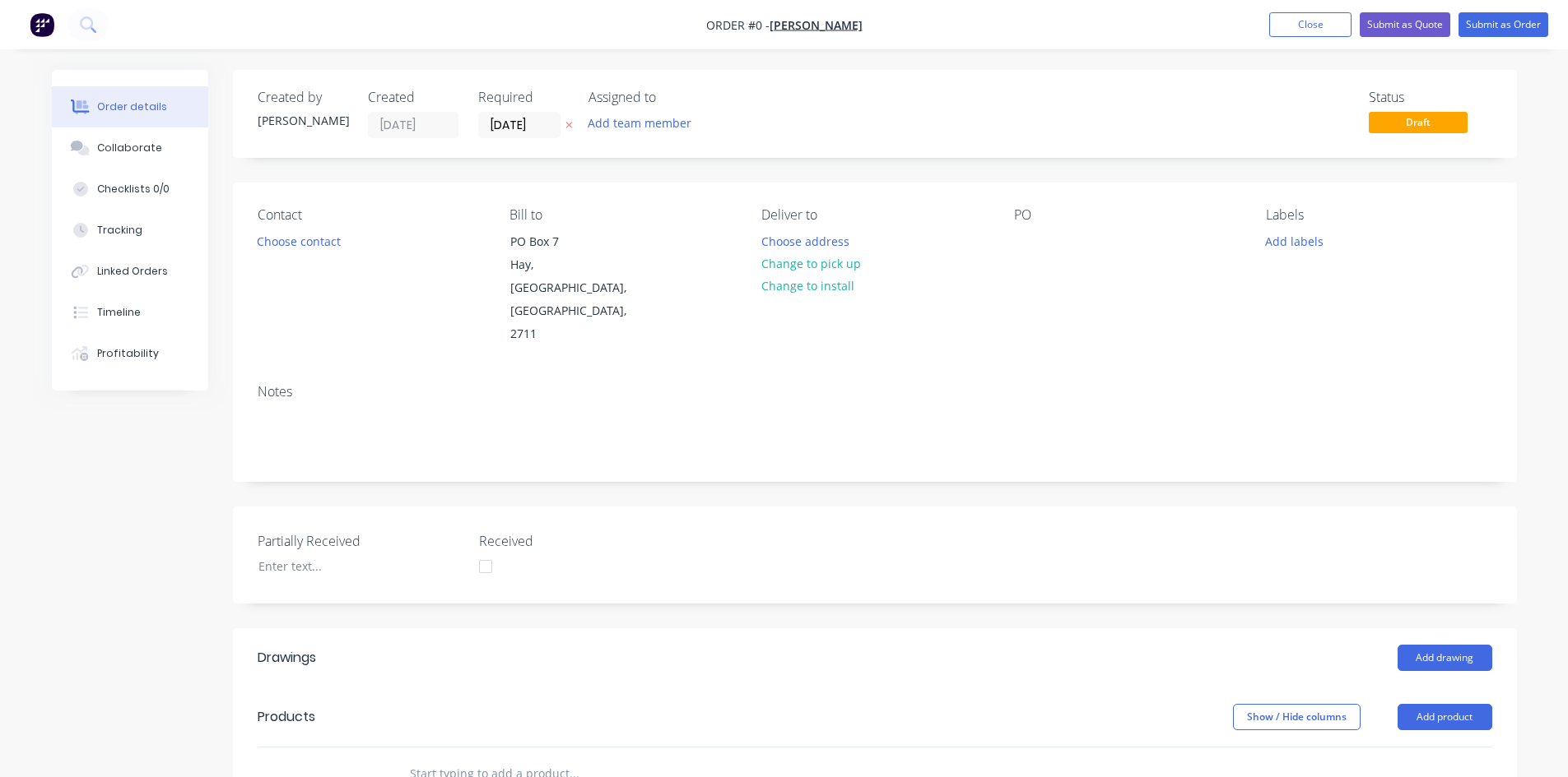
click at [1039, 260] on div "PO" at bounding box center [1127, 276] width 226 height 139
click at [1033, 244] on div at bounding box center [1027, 241] width 26 height 24
click at [1002, 319] on div "Order details Collaborate Checklists 0/0 Tracking Linked Orders Timeline Profit…" at bounding box center [784, 645] width 1498 height 1151
click at [1023, 253] on div at bounding box center [1027, 241] width 26 height 24
click at [288, 248] on button "Choose contact" at bounding box center [297, 240] width 101 height 22
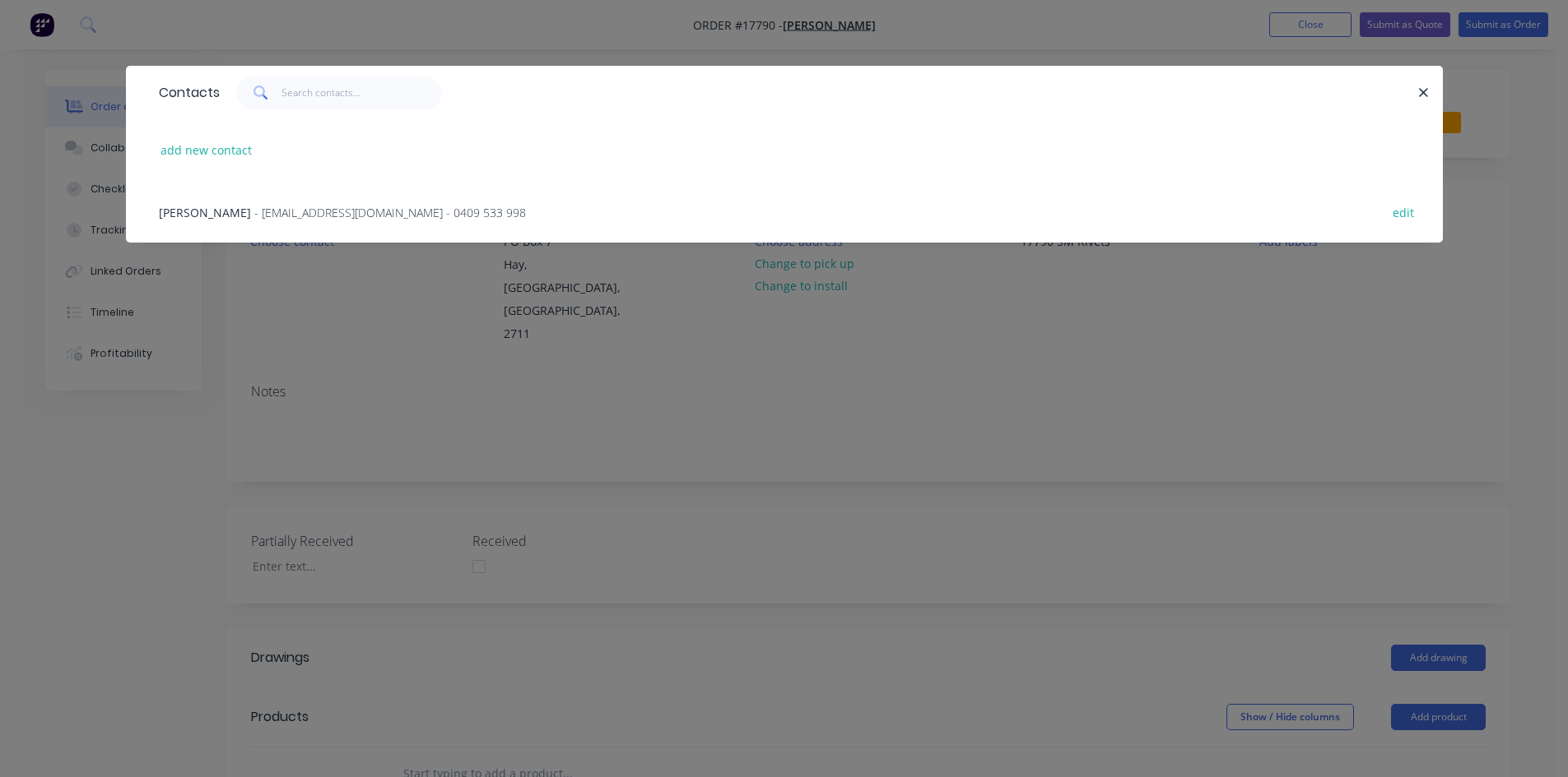
click at [264, 213] on span "- rtbrandm@gmail.com - 0409 533 998" at bounding box center [390, 213] width 272 height 16
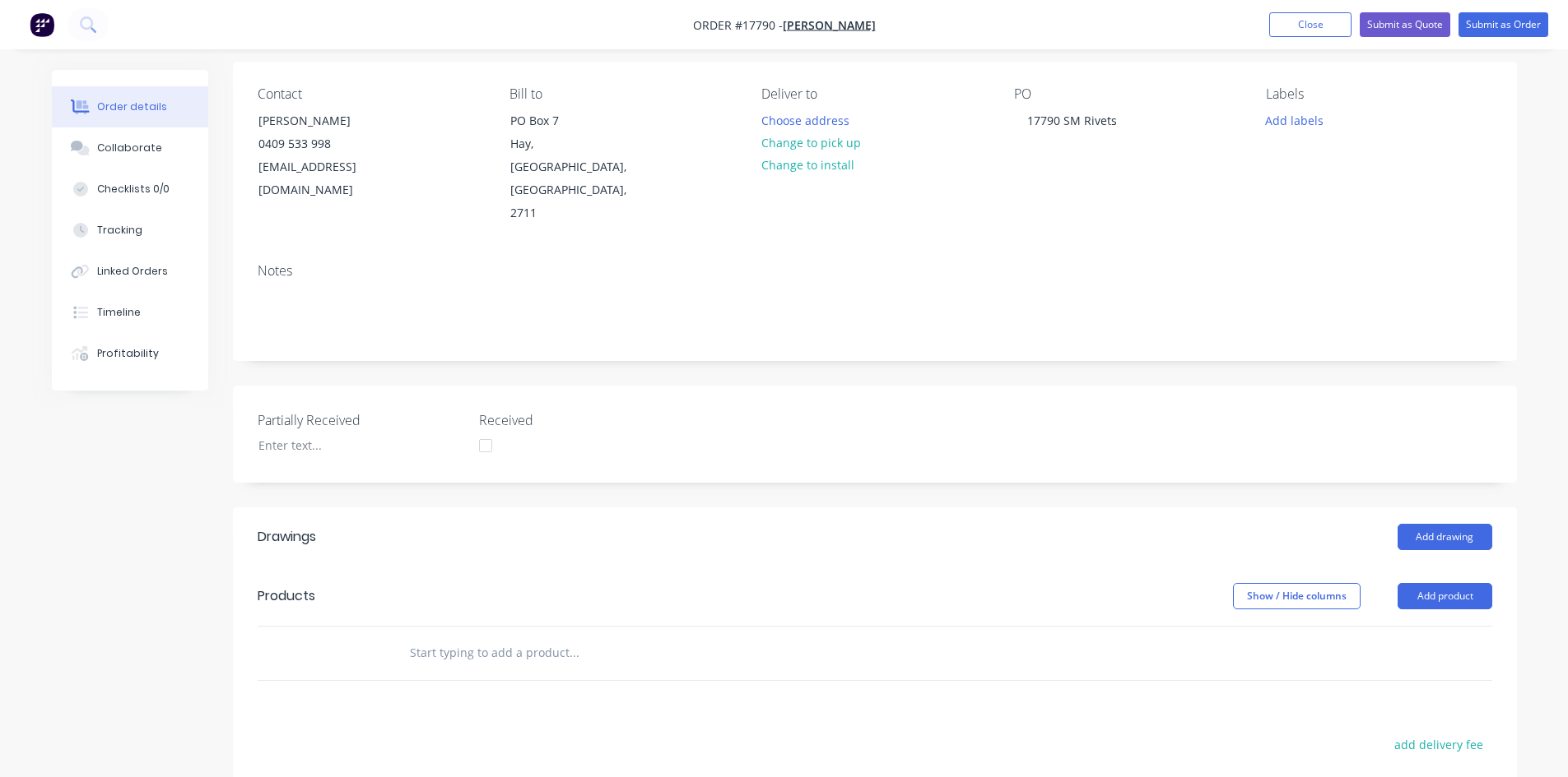
scroll to position [246, 0]
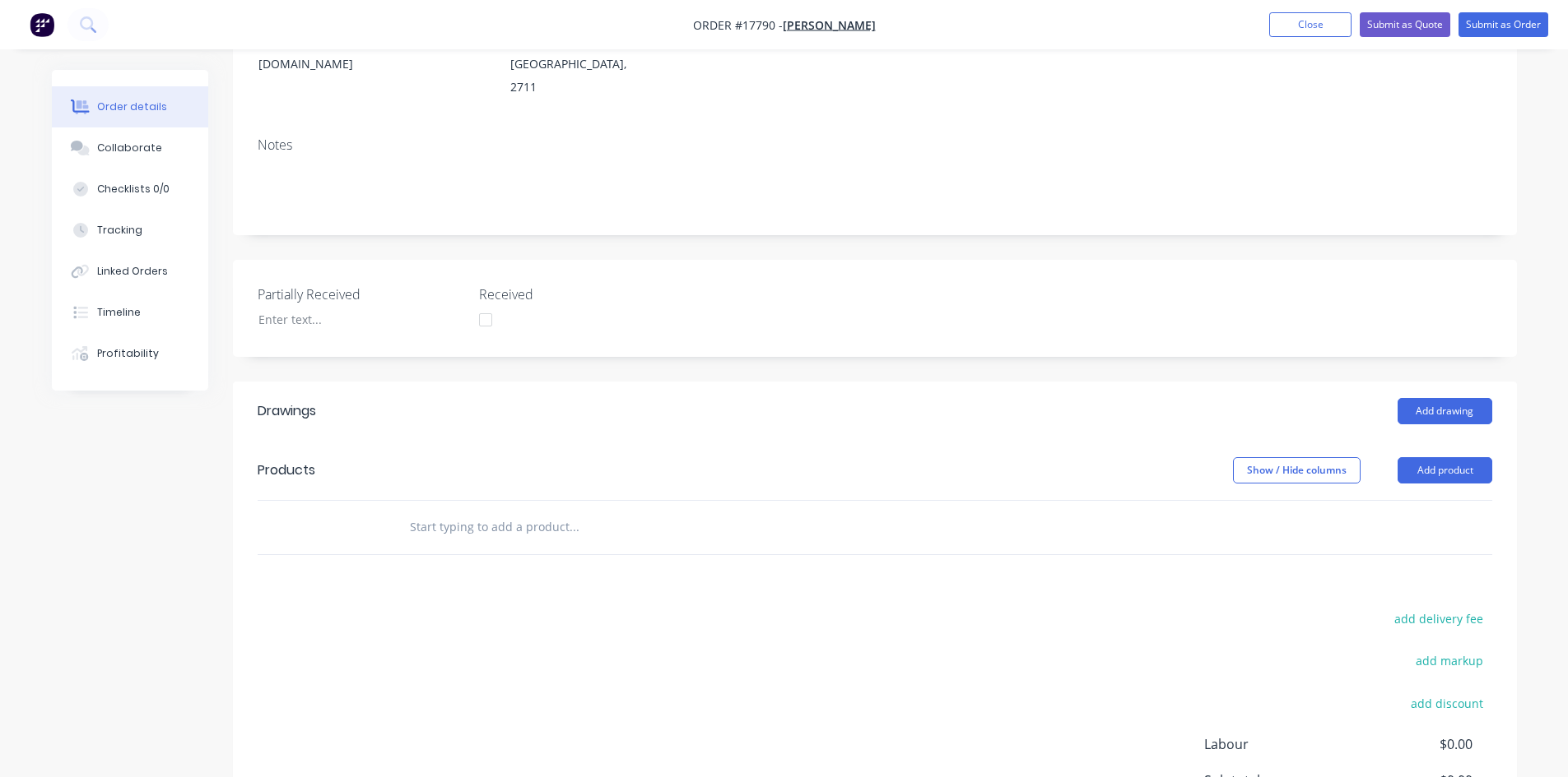
click at [441, 510] on input "text" at bounding box center [573, 527] width 329 height 33
type input "4"
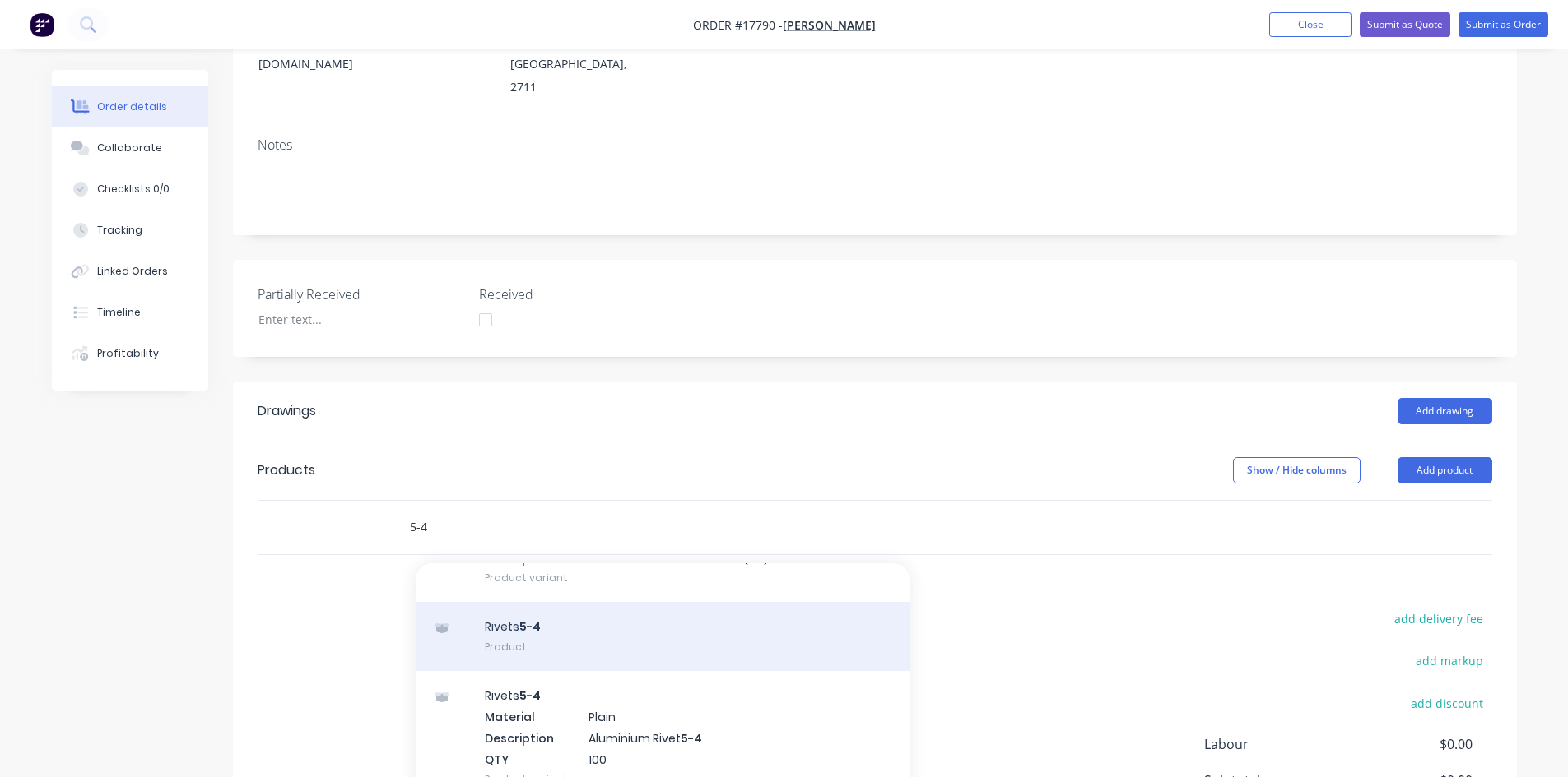
scroll to position [494, 0]
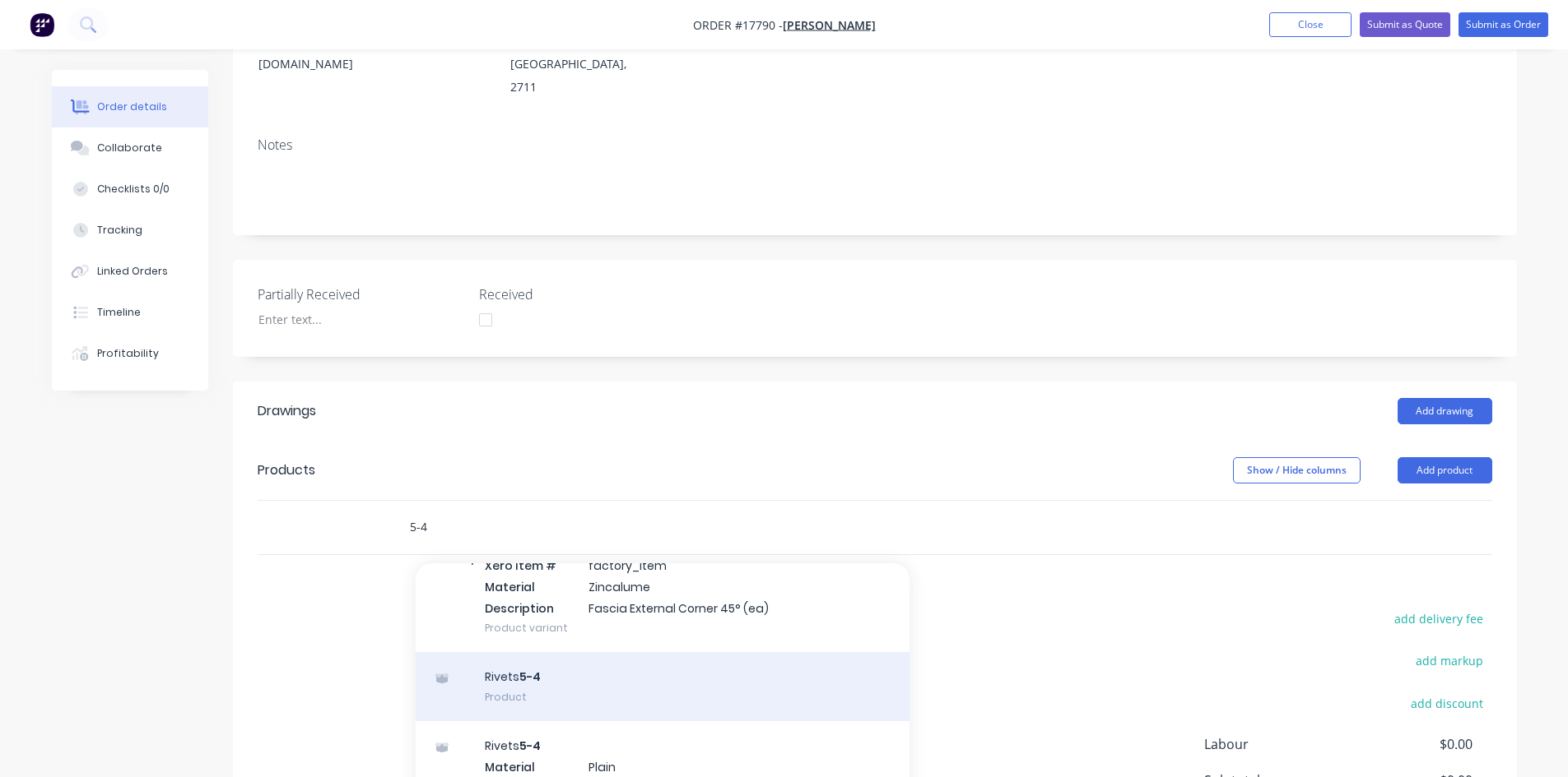
type input "5-4"
click at [537, 652] on div "Rivets 5-4 Product" at bounding box center [662, 687] width 494 height 69
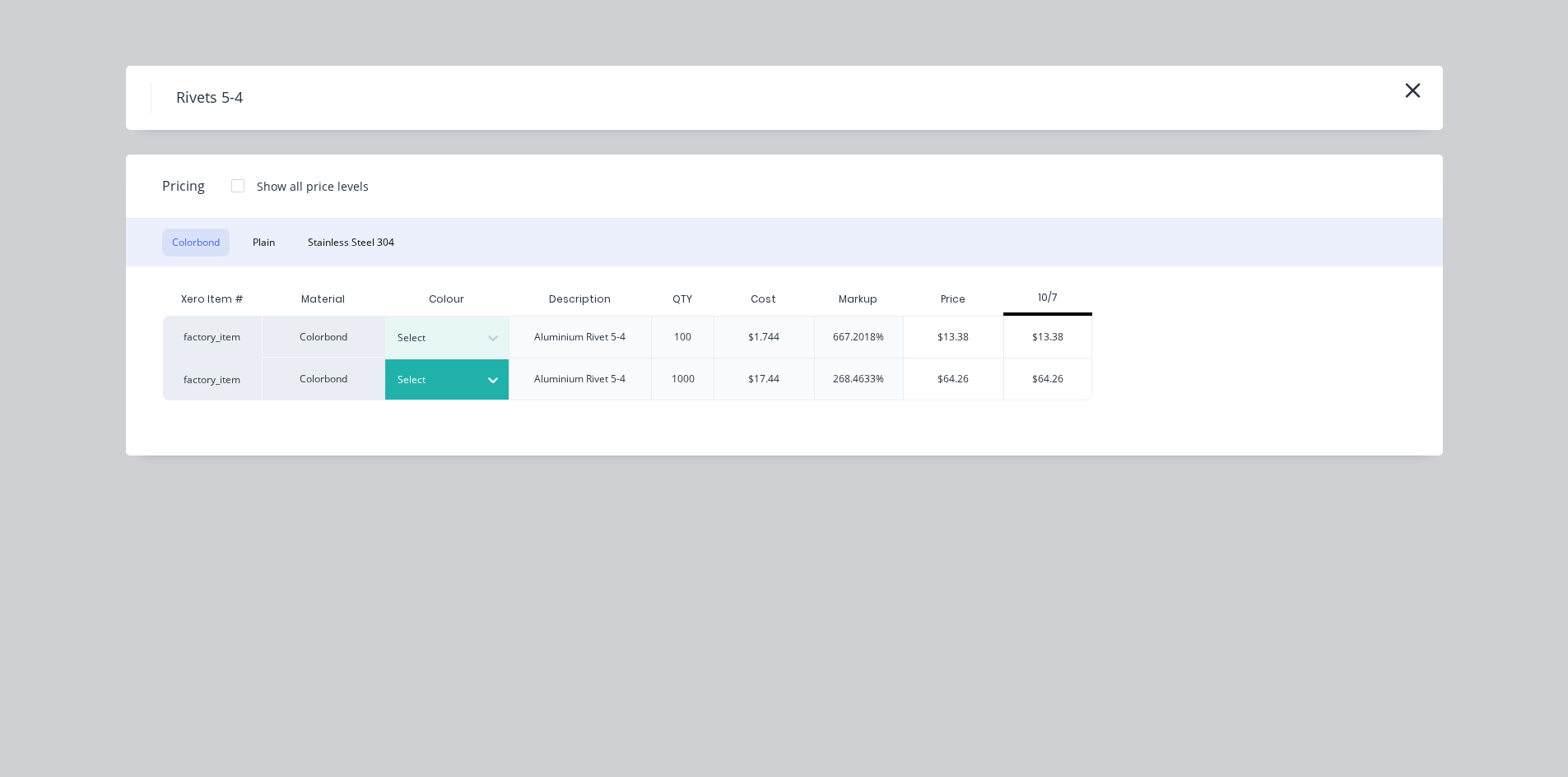
click at [470, 381] on div at bounding box center [434, 380] width 74 height 18
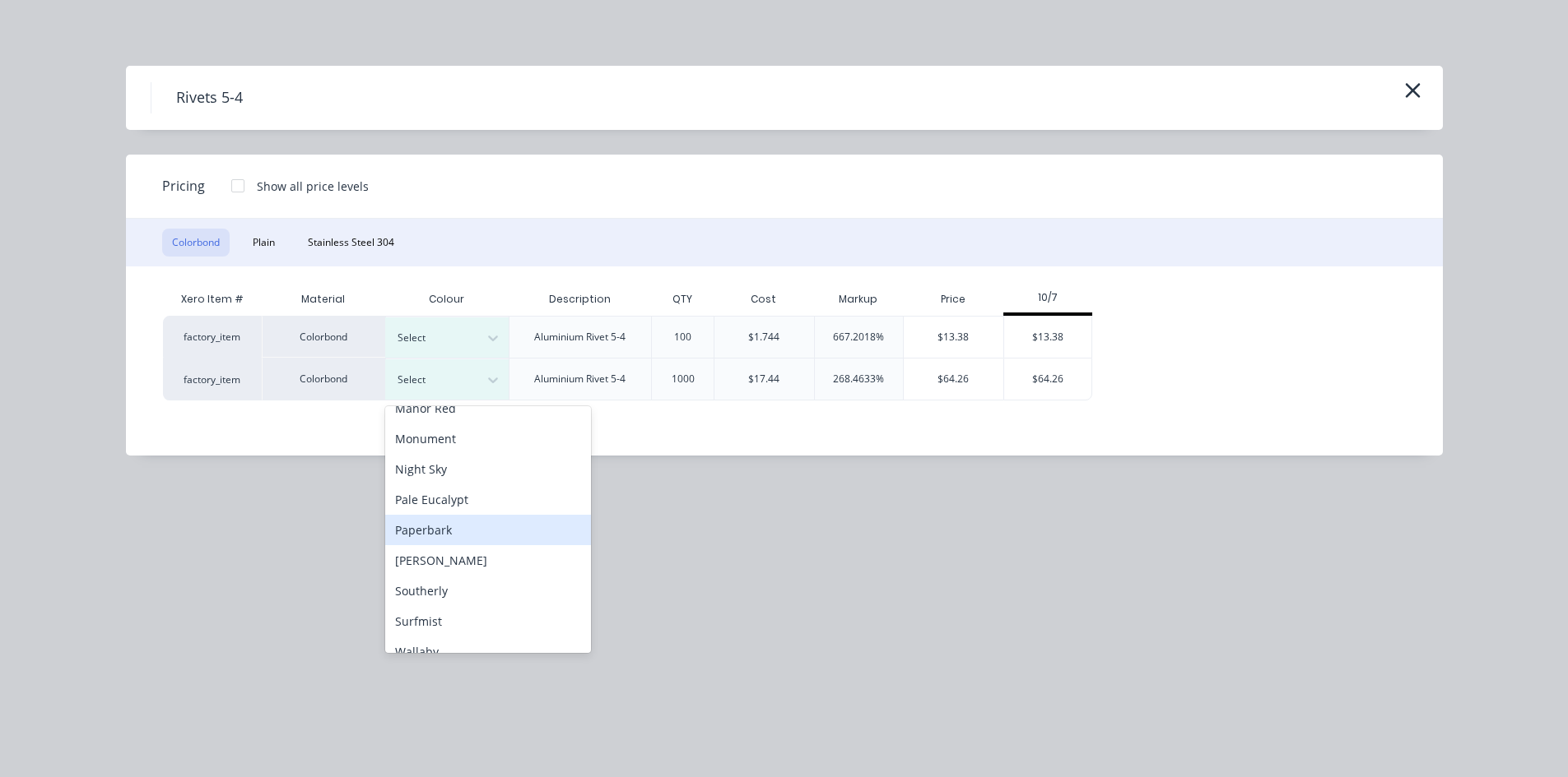
scroll to position [411, 0]
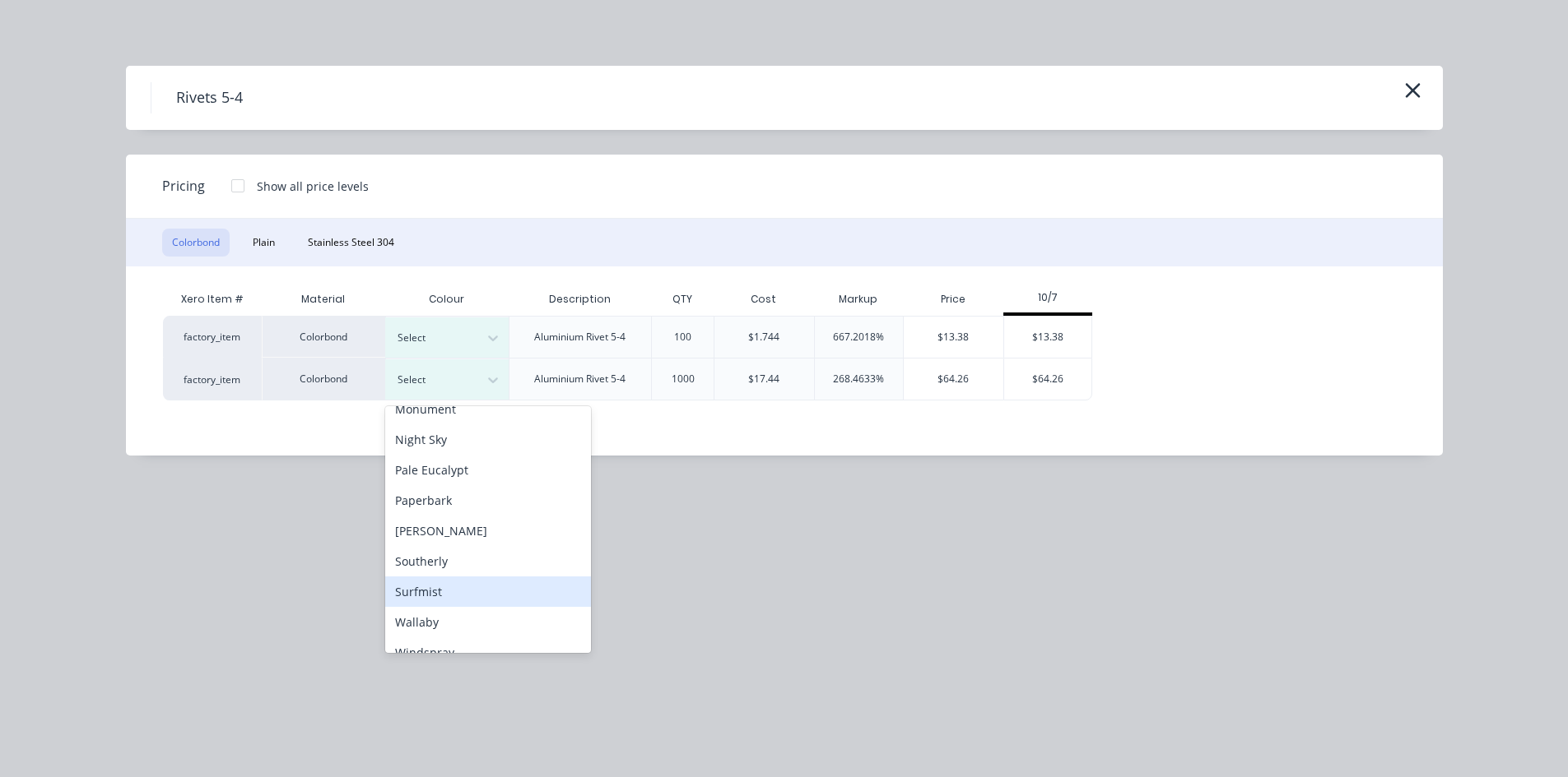
click at [483, 582] on div "Surfmist" at bounding box center [488, 591] width 205 height 31
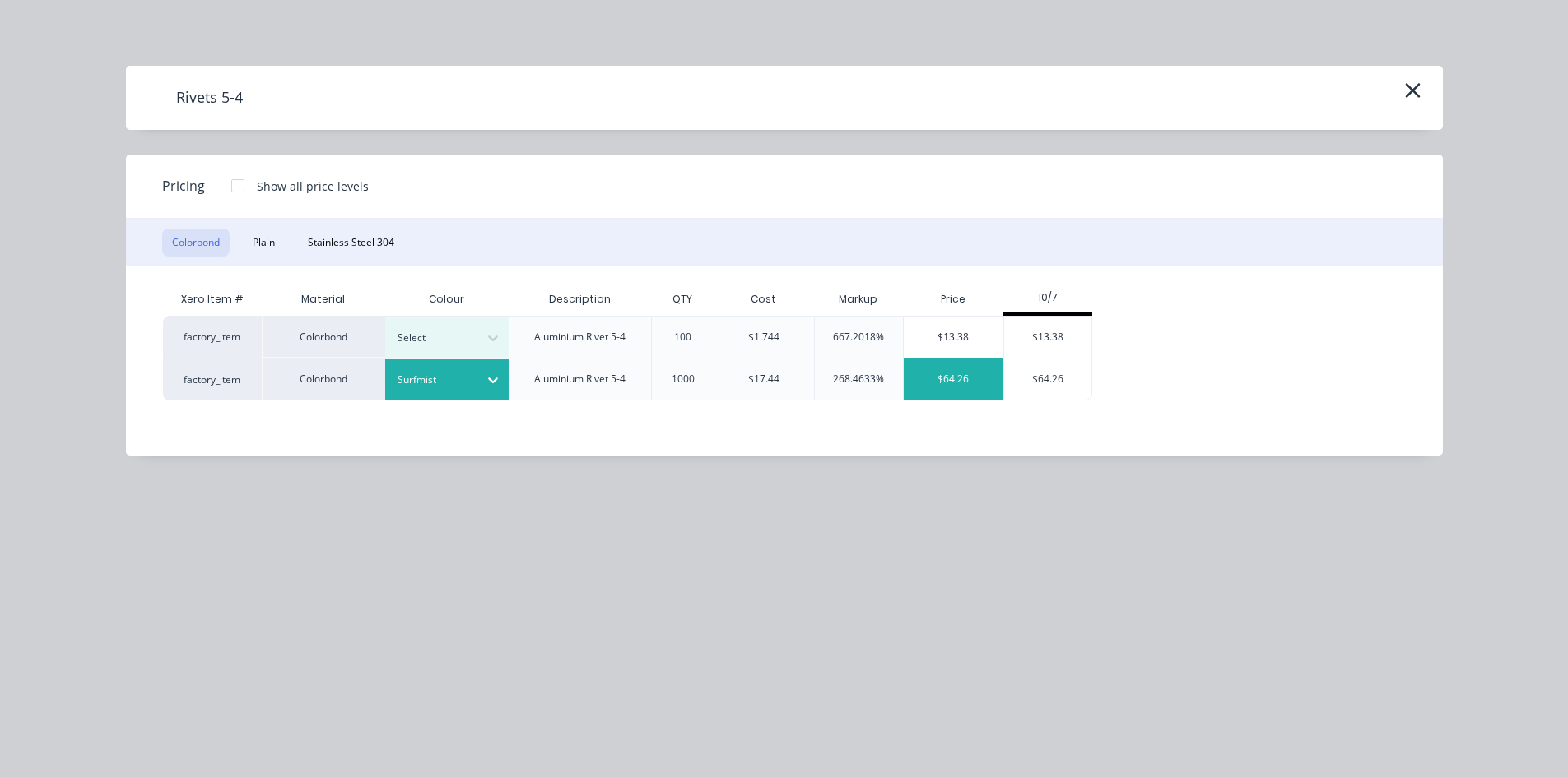
click at [964, 379] on div "$64.26" at bounding box center [953, 379] width 99 height 41
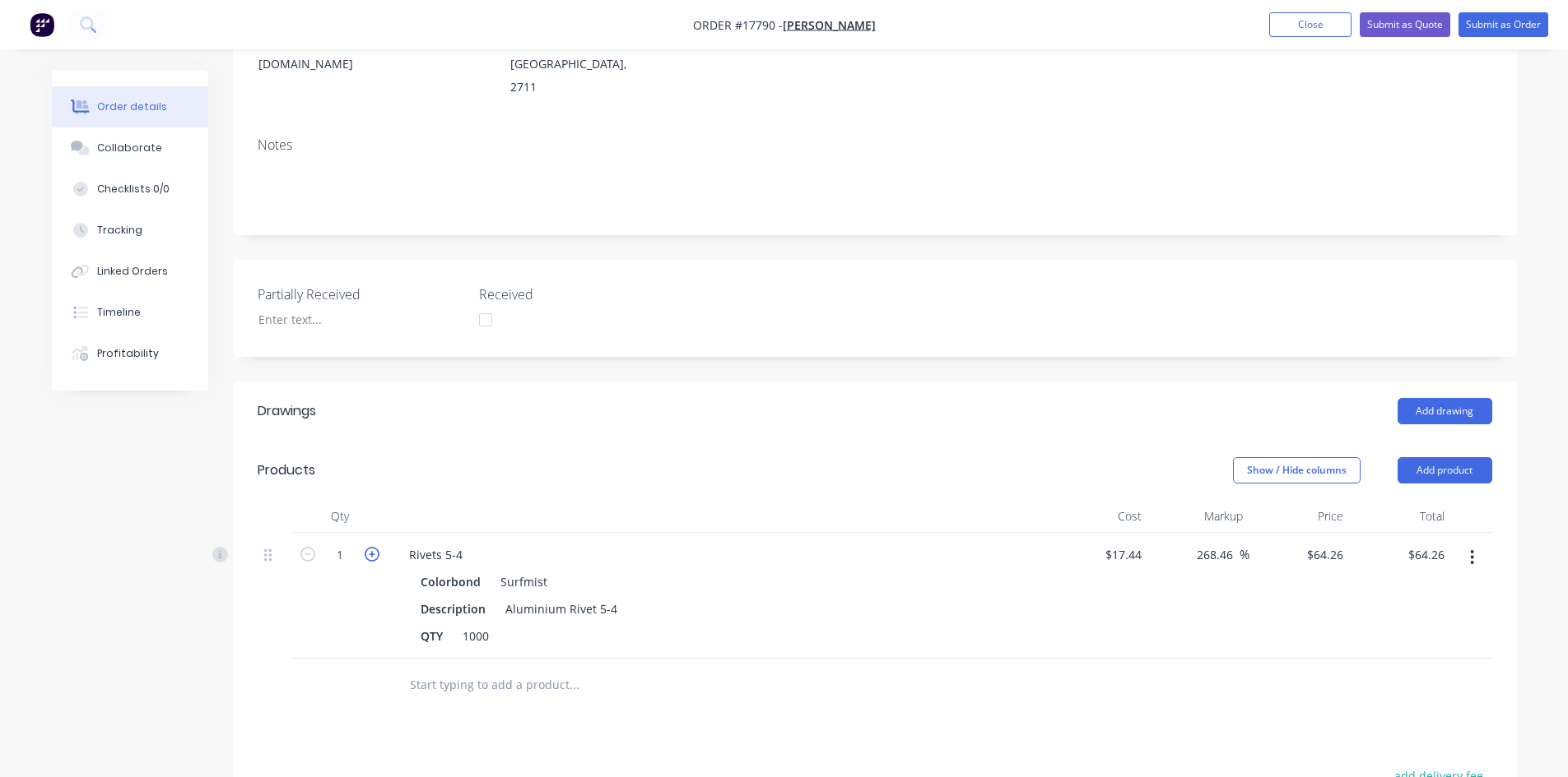
click at [376, 547] on icon "button" at bounding box center [371, 554] width 15 height 15
type input "2"
type input "$128.52"
click at [376, 547] on icon "button" at bounding box center [371, 554] width 15 height 15
type input "3"
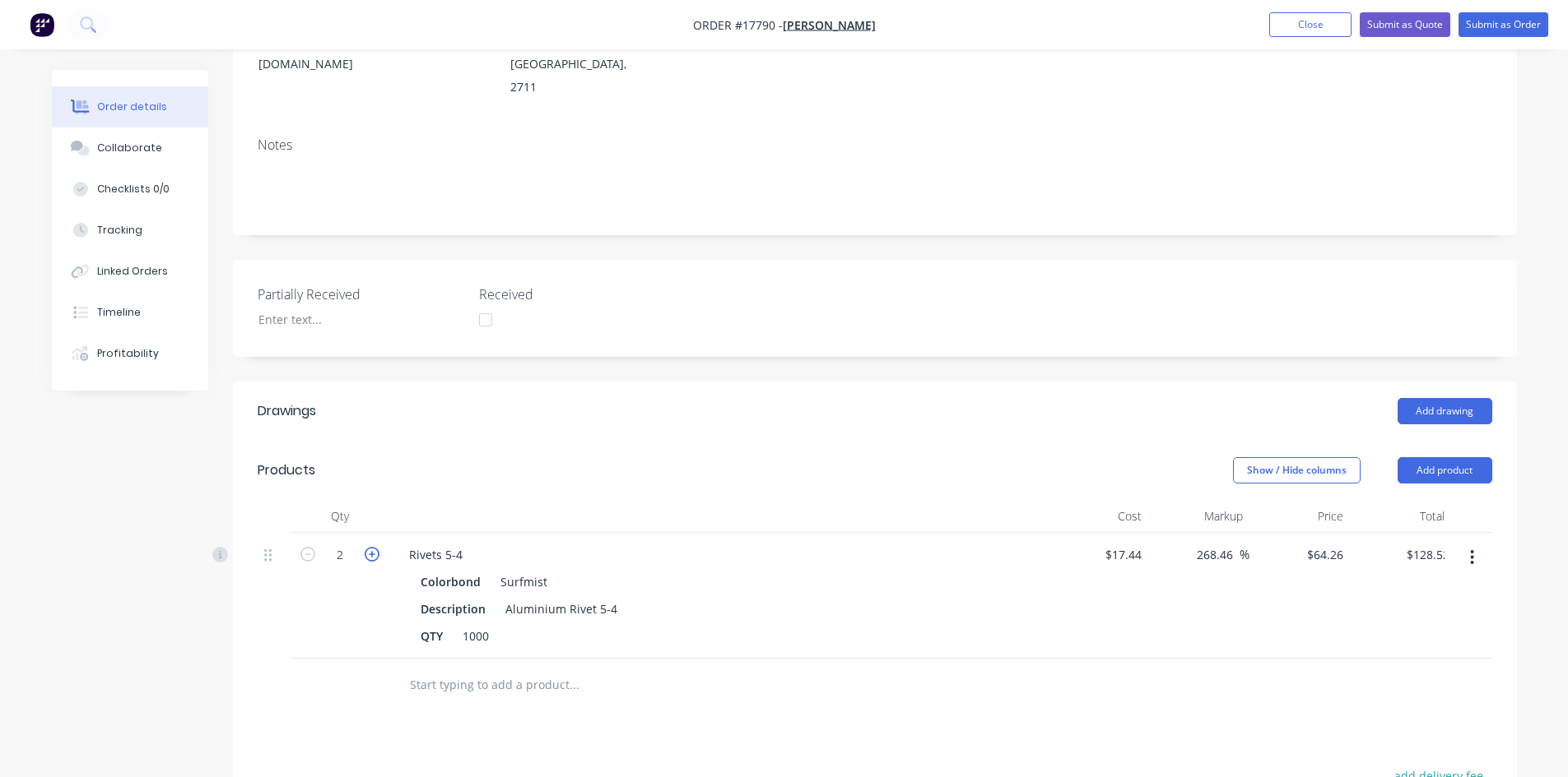
type input "$192.78"
click at [769, 331] on div "Created by Sam Created 14/10/25 Required 14/10/25 Assigned to Add team member S…" at bounding box center [874, 465] width 1284 height 1284
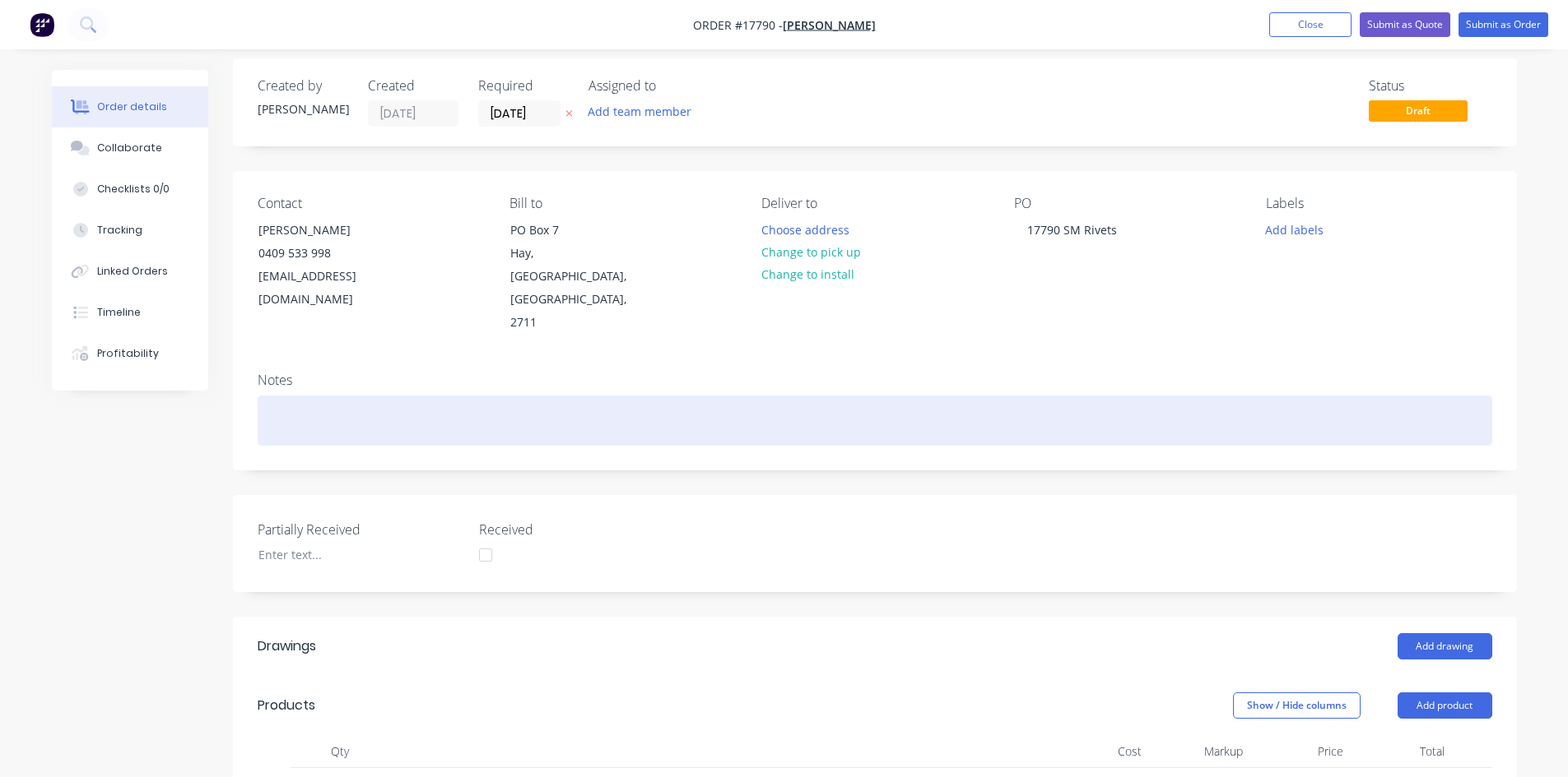
scroll to position [0, 0]
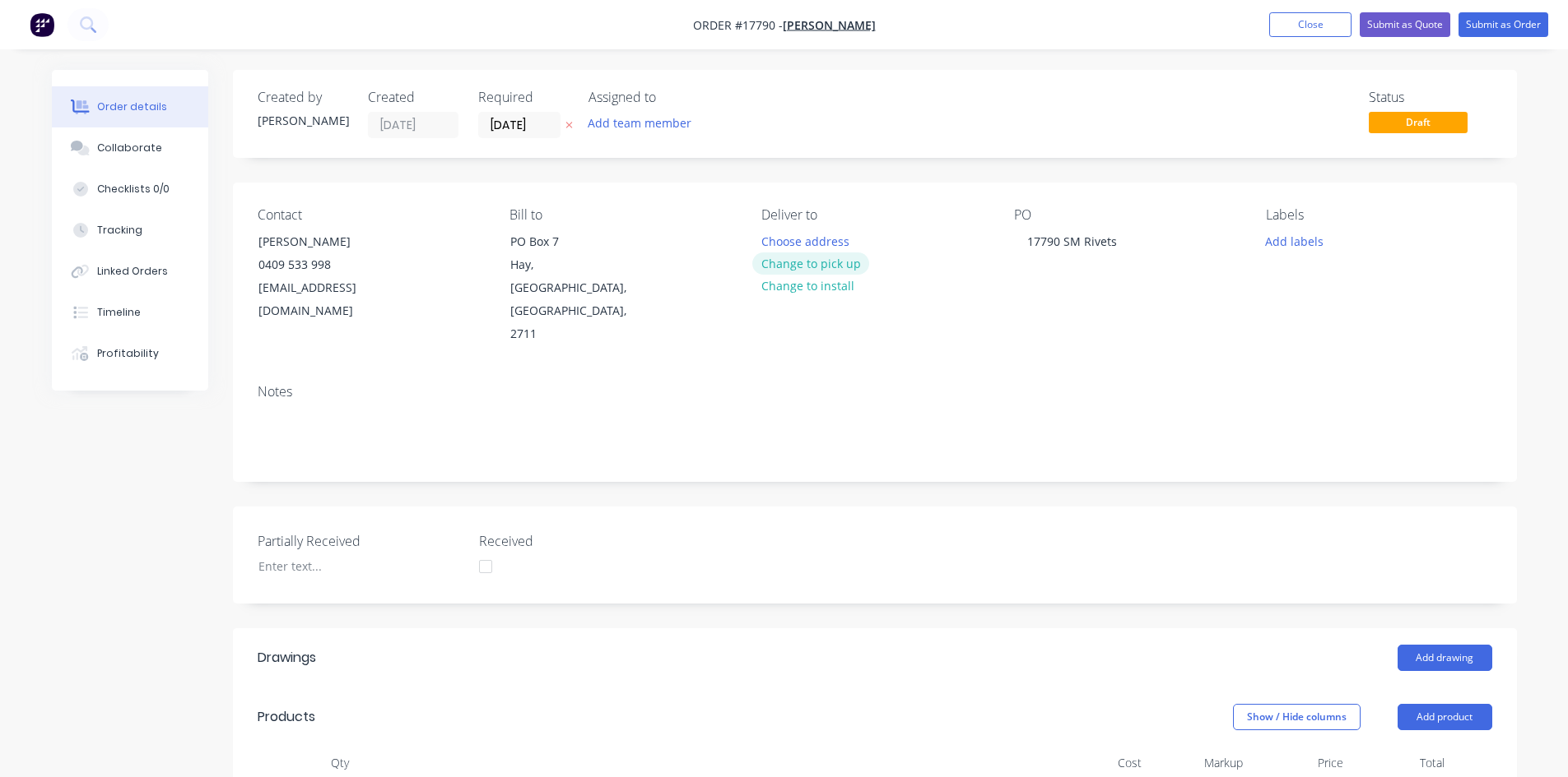
click at [841, 262] on button "Change to pick up" at bounding box center [810, 263] width 117 height 22
click at [1498, 25] on button "Submit as Order" at bounding box center [1503, 25] width 89 height 25
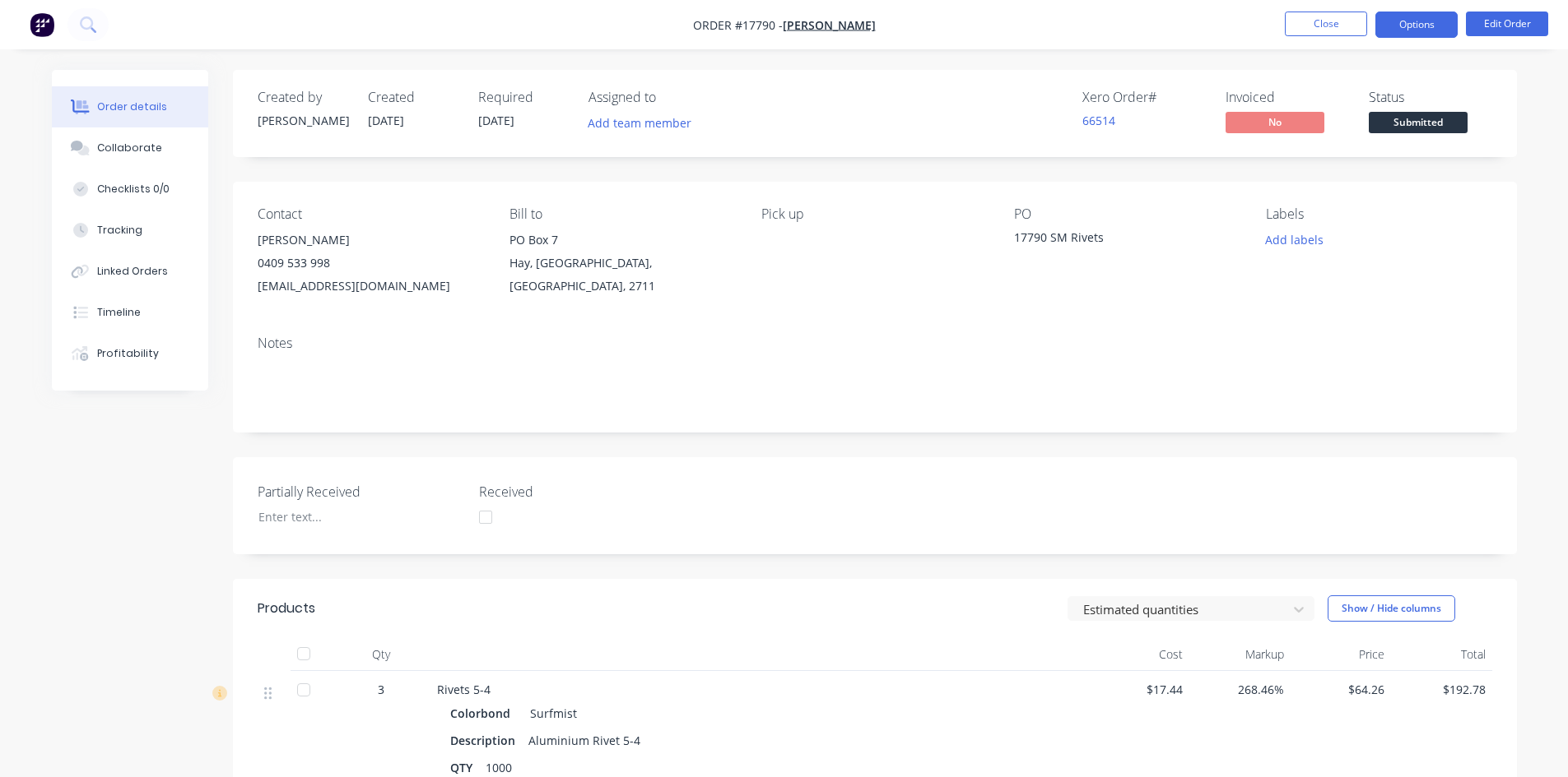
click at [1432, 23] on button "Options" at bounding box center [1416, 25] width 82 height 26
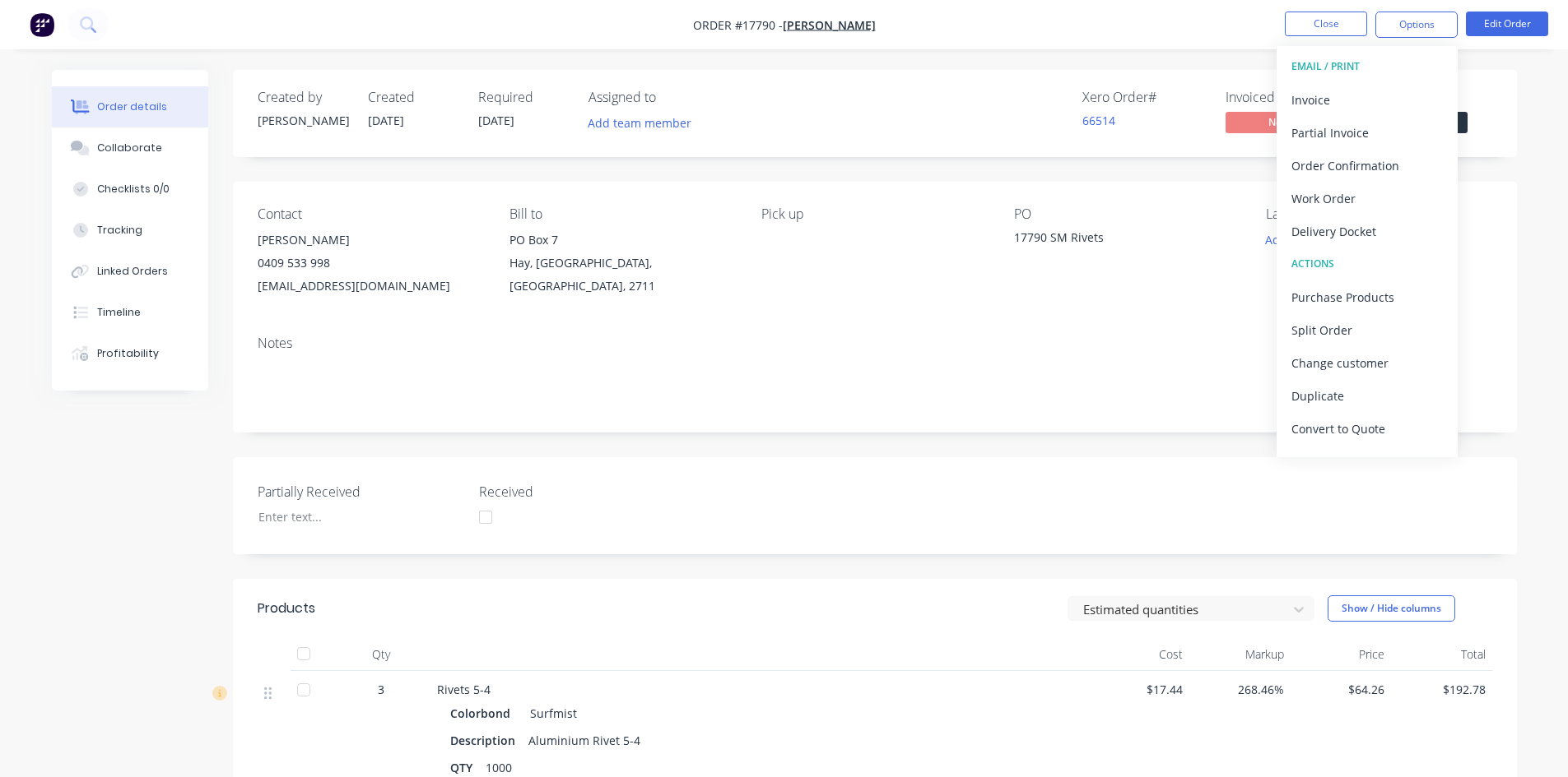
click at [1236, 199] on div "Contact Russell Turner 0409 533 998 rtbrandm@gmail.com Bill to PO Box 7 Hay, Ne…" at bounding box center [874, 252] width 1284 height 140
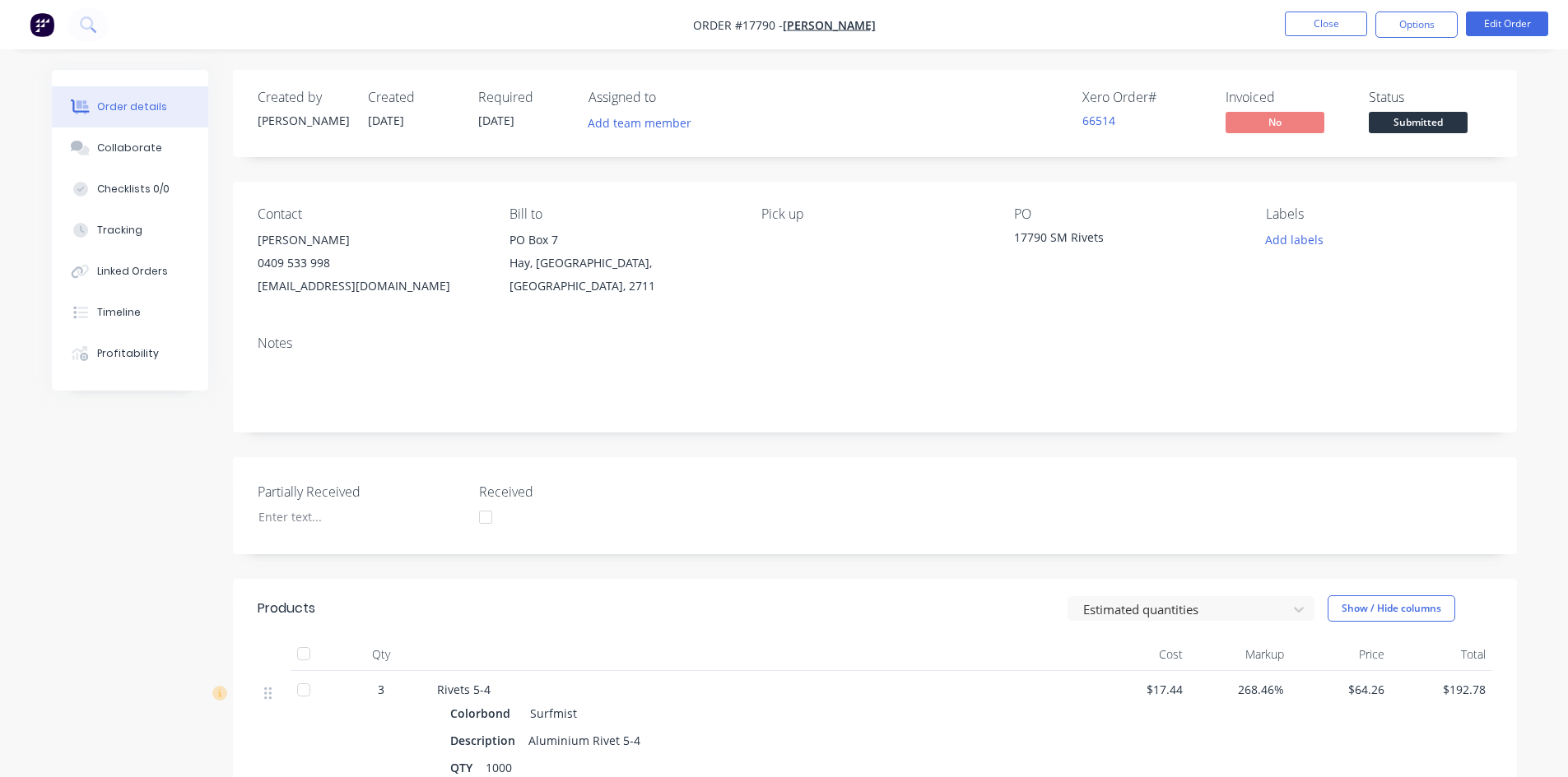
click at [1429, 127] on span "Submitted" at bounding box center [1418, 122] width 99 height 20
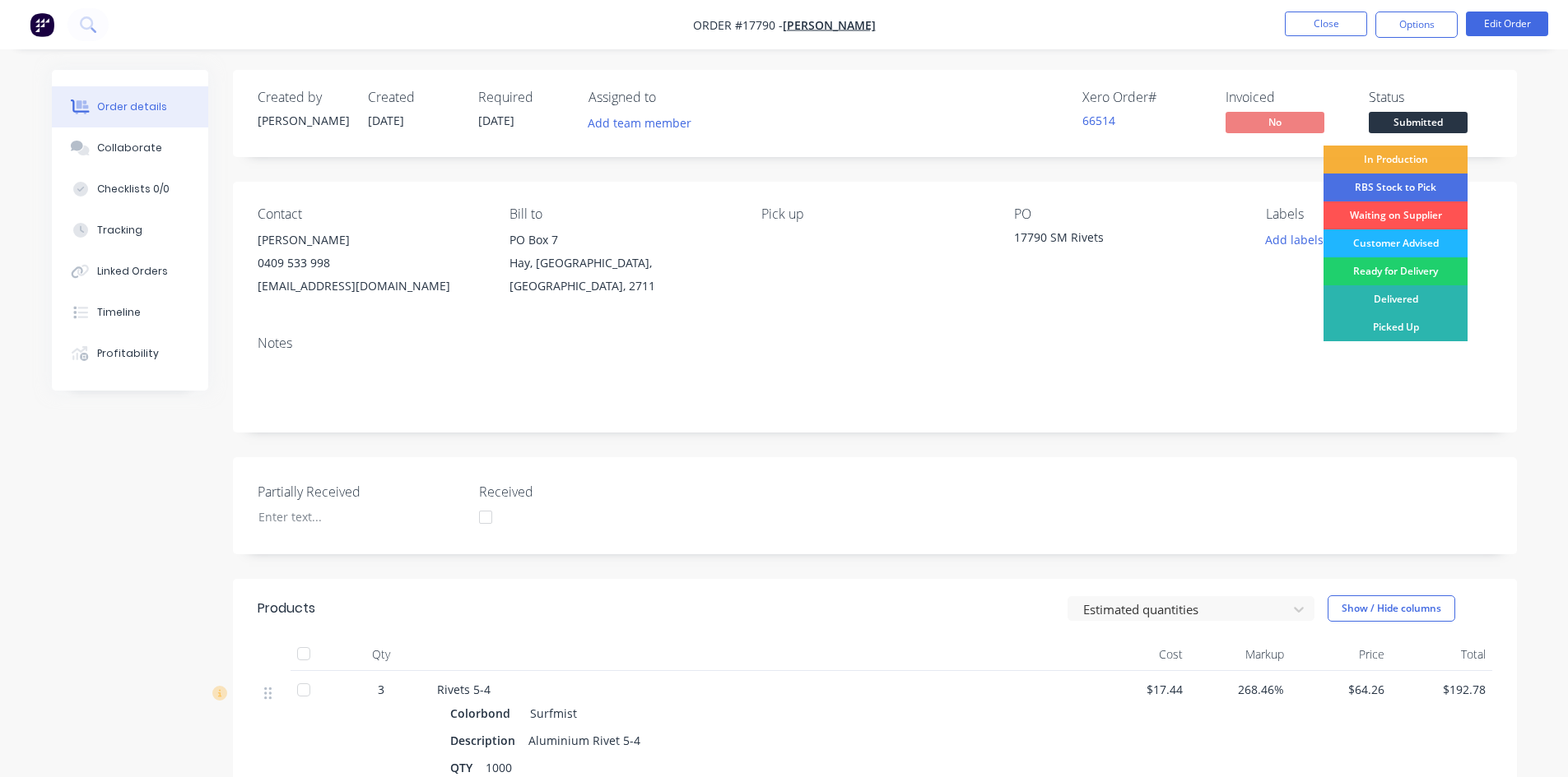
click at [1410, 242] on div "Customer Advised" at bounding box center [1395, 244] width 144 height 28
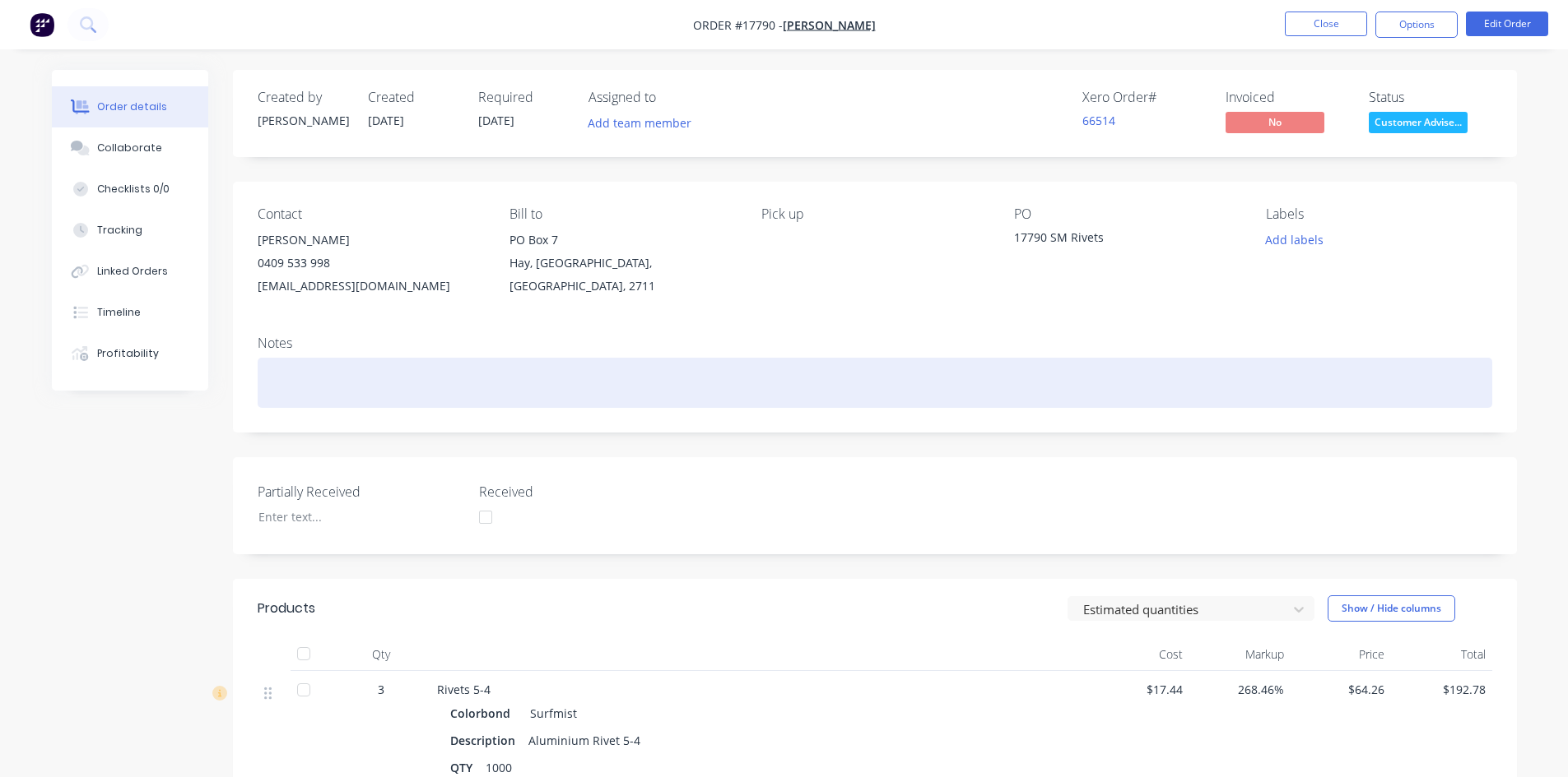
click at [325, 376] on div at bounding box center [875, 382] width 1235 height 50
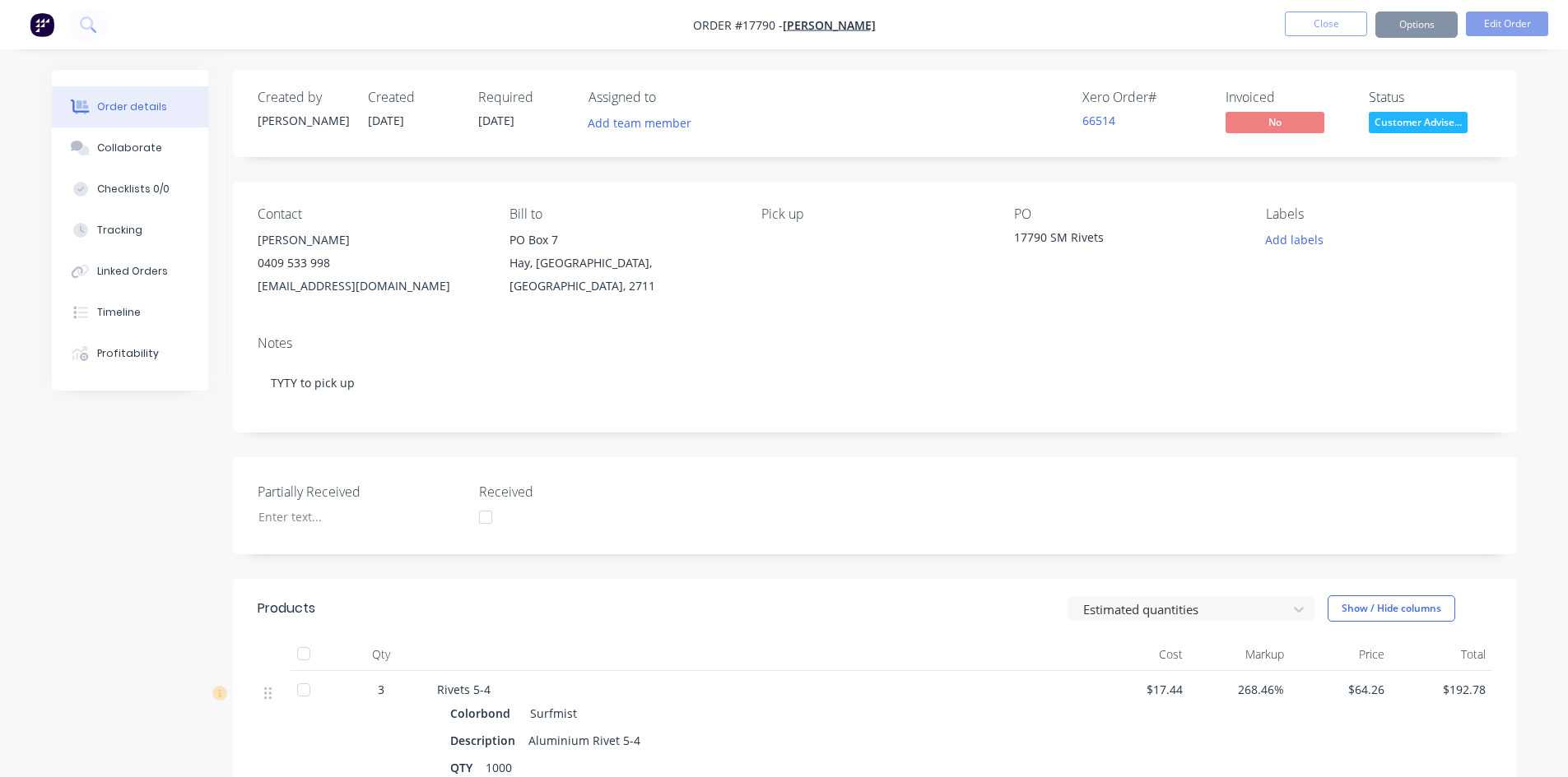
click at [440, 332] on div "Notes TYTY to pick up" at bounding box center [874, 378] width 1284 height 110
click at [1344, 20] on button "Close" at bounding box center [1326, 24] width 82 height 25
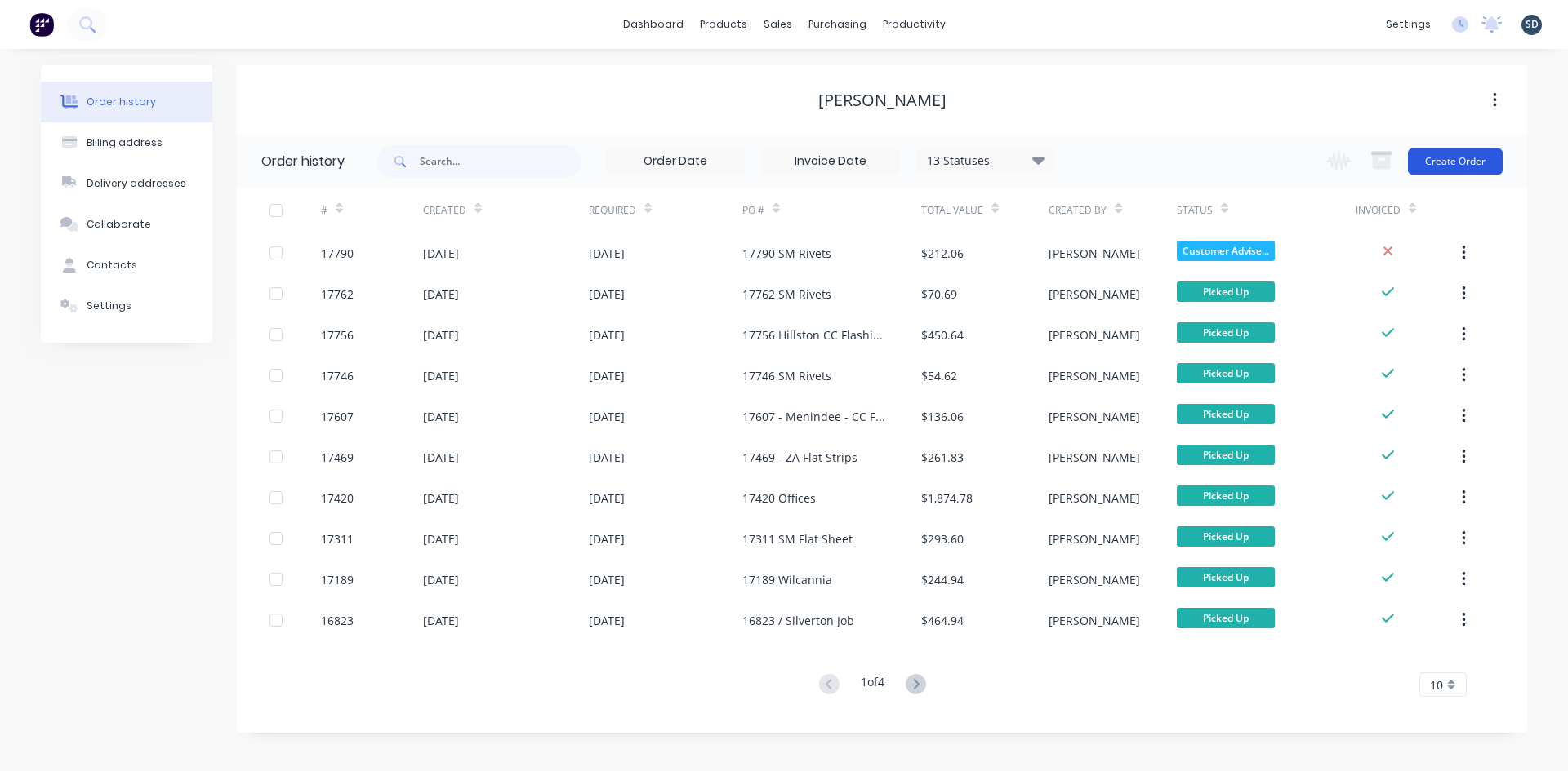
click at [1464, 161] on button "Create Order" at bounding box center [1455, 162] width 95 height 26
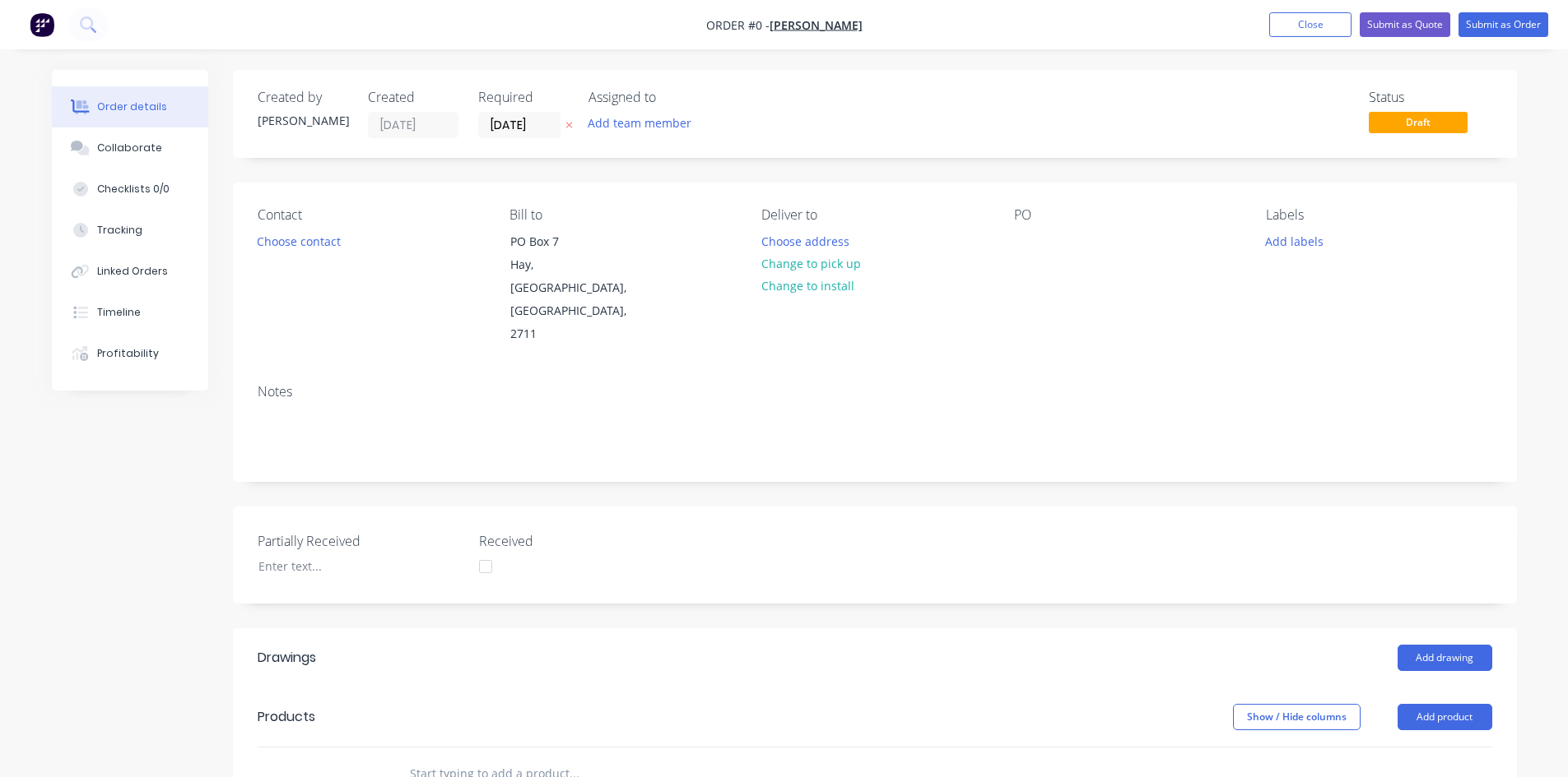
click at [1002, 282] on div "Contact Choose contact Bill to PO Box 7 Hay, New South Wales, Australia, 2711 D…" at bounding box center [874, 276] width 1284 height 189
click at [1078, 241] on div "PO" at bounding box center [1127, 276] width 226 height 139
click at [1021, 245] on div at bounding box center [1027, 241] width 26 height 24
click at [1033, 313] on div "Order details Collaborate Checklists 0/0 Tracking Linked Orders Timeline Profit…" at bounding box center [784, 645] width 1498 height 1151
click at [1030, 246] on div at bounding box center [1027, 241] width 26 height 24
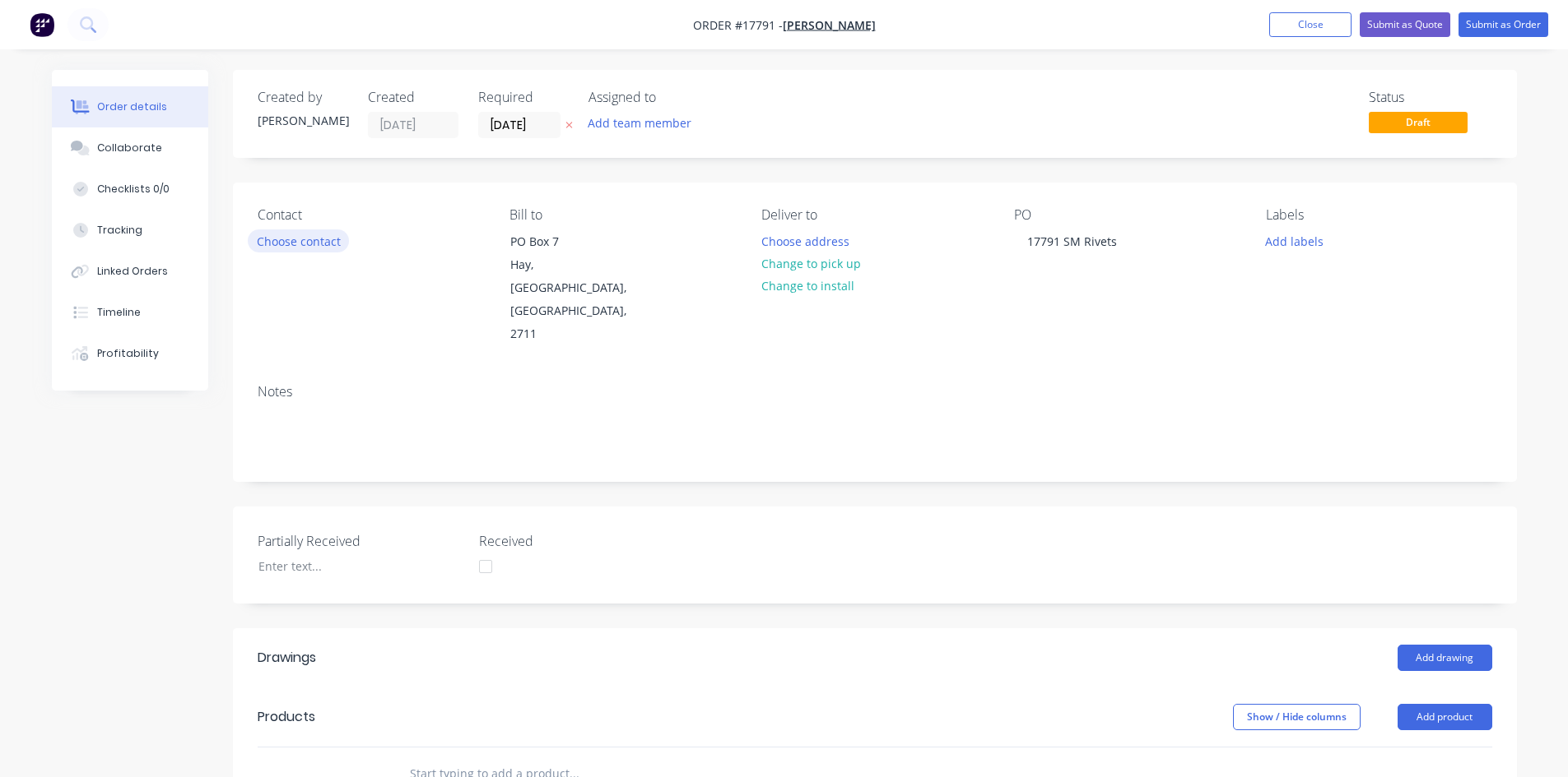
click at [325, 246] on button "Choose contact" at bounding box center [297, 240] width 101 height 22
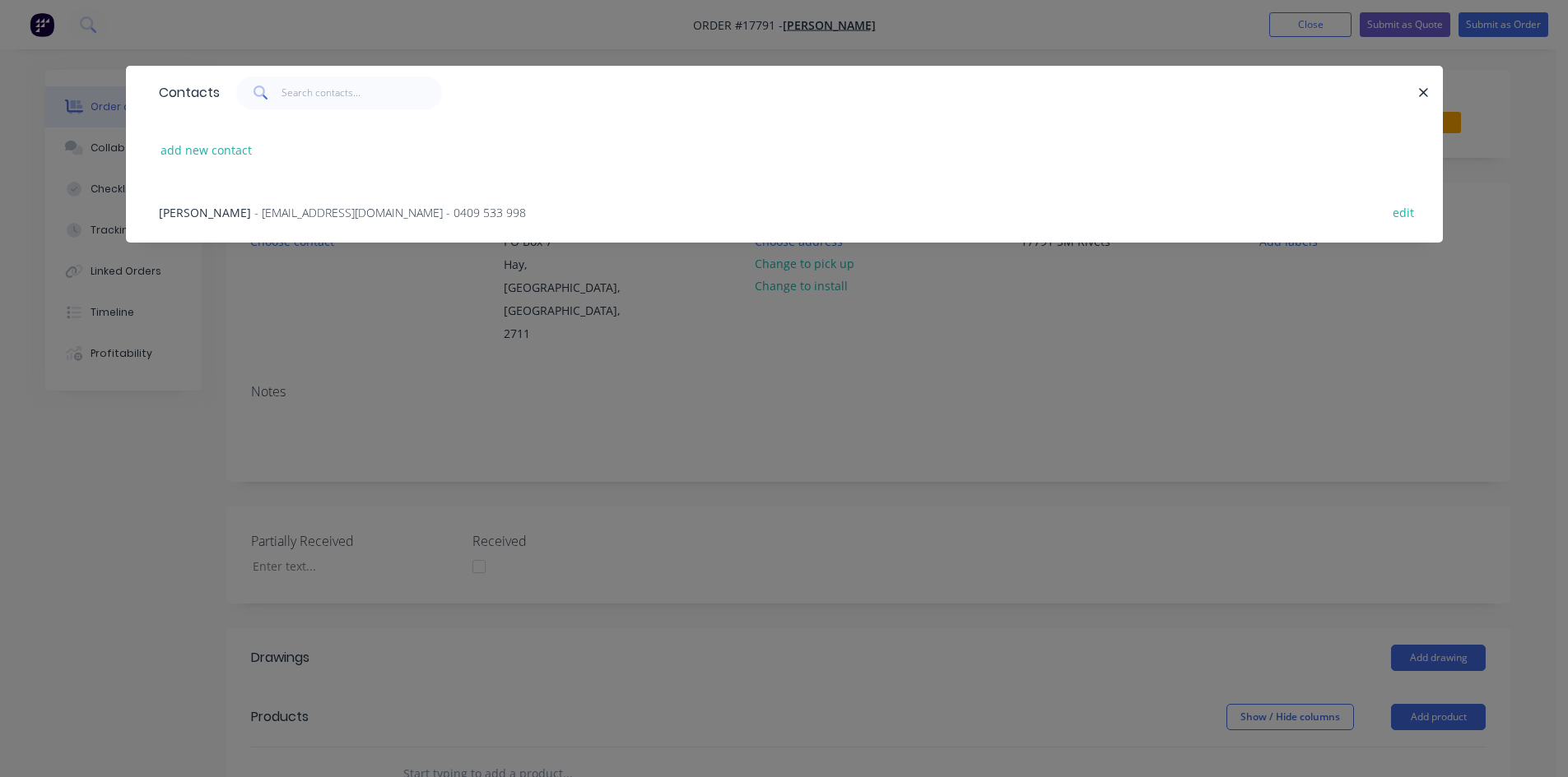
click at [322, 216] on span "- rtbrandm@gmail.com - 0409 533 998" at bounding box center [390, 213] width 272 height 16
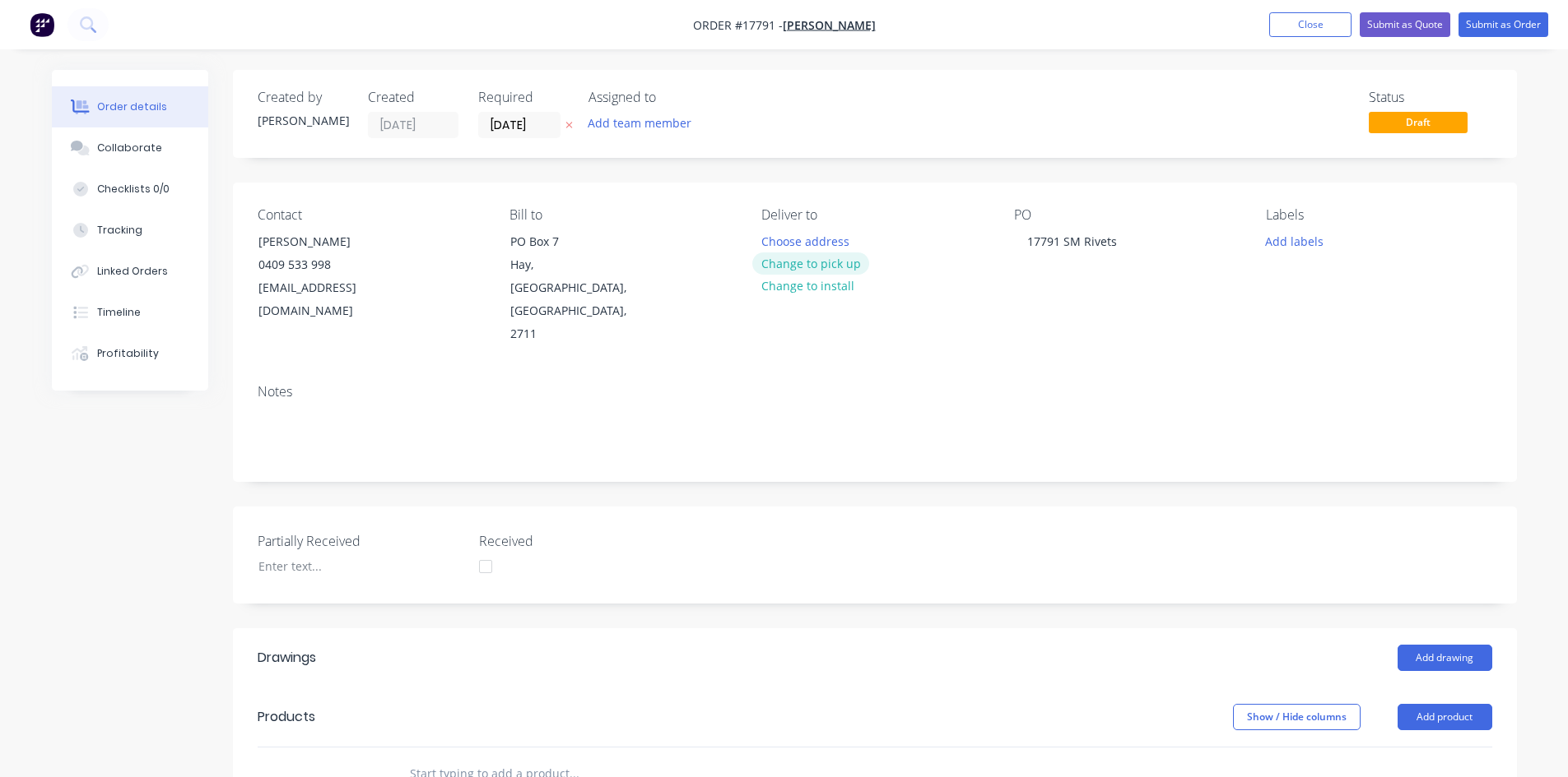
click at [841, 266] on button "Change to pick up" at bounding box center [810, 263] width 117 height 22
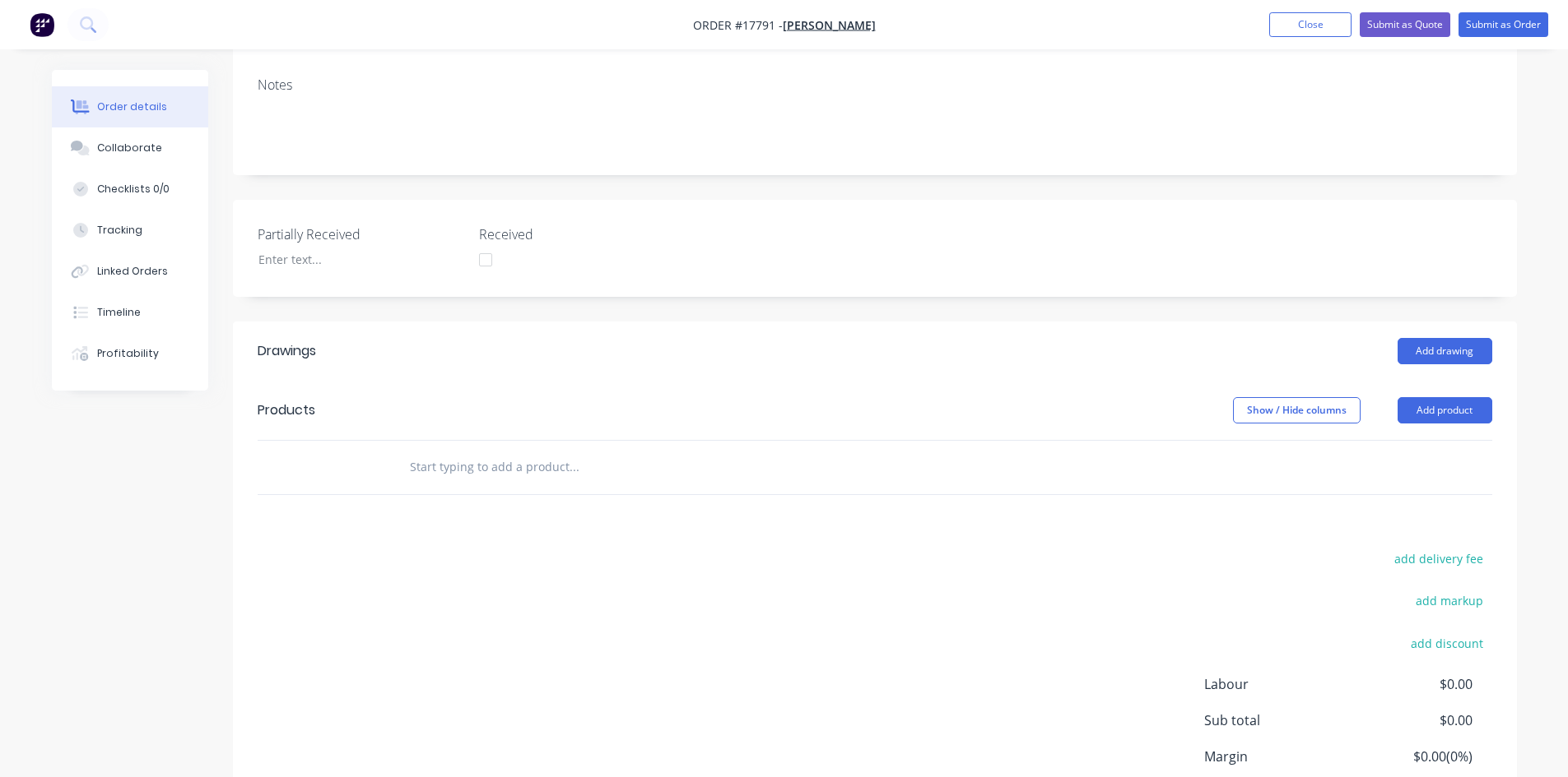
scroll to position [329, 0]
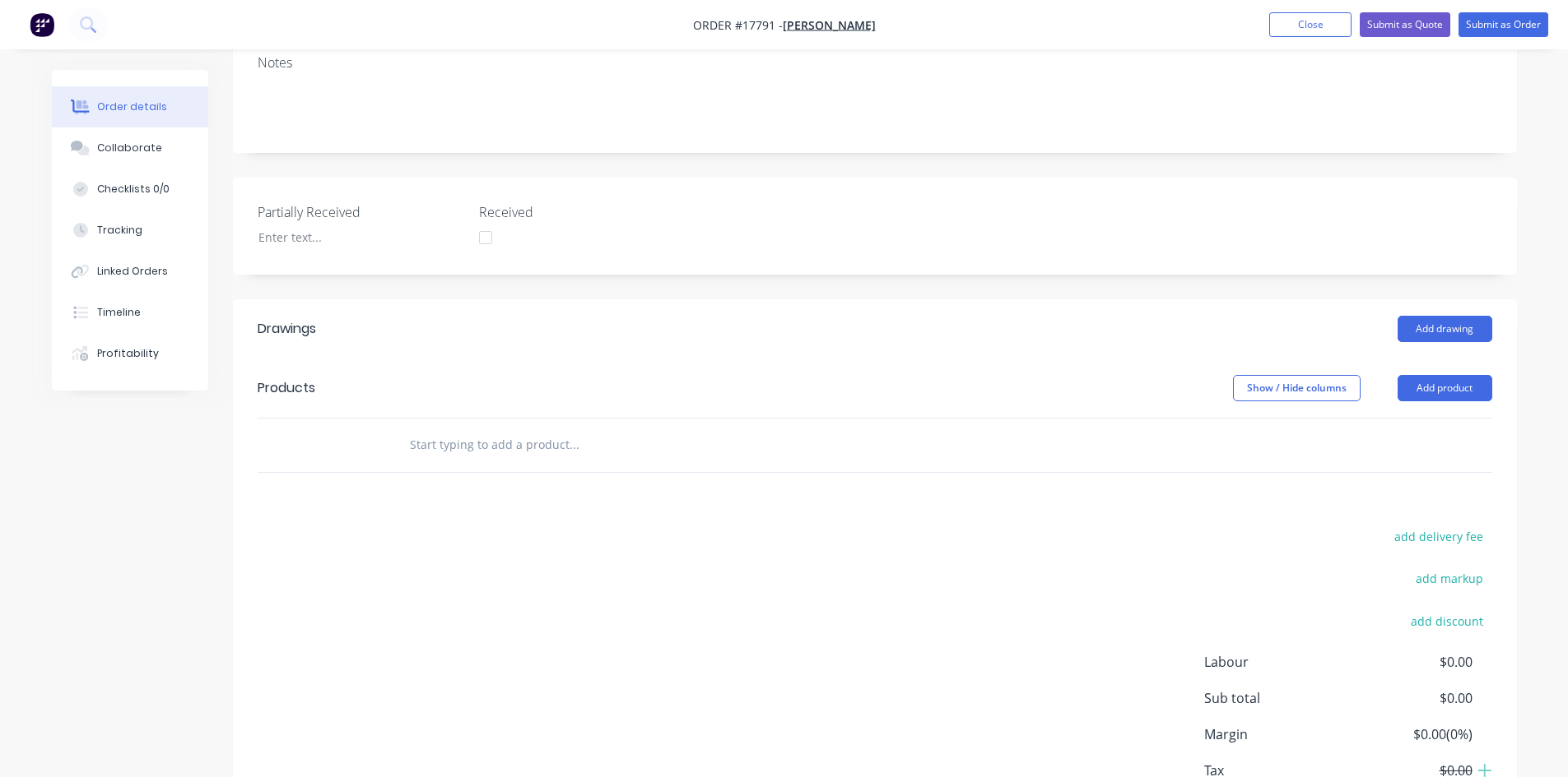
click at [426, 429] on input "text" at bounding box center [573, 446] width 329 height 33
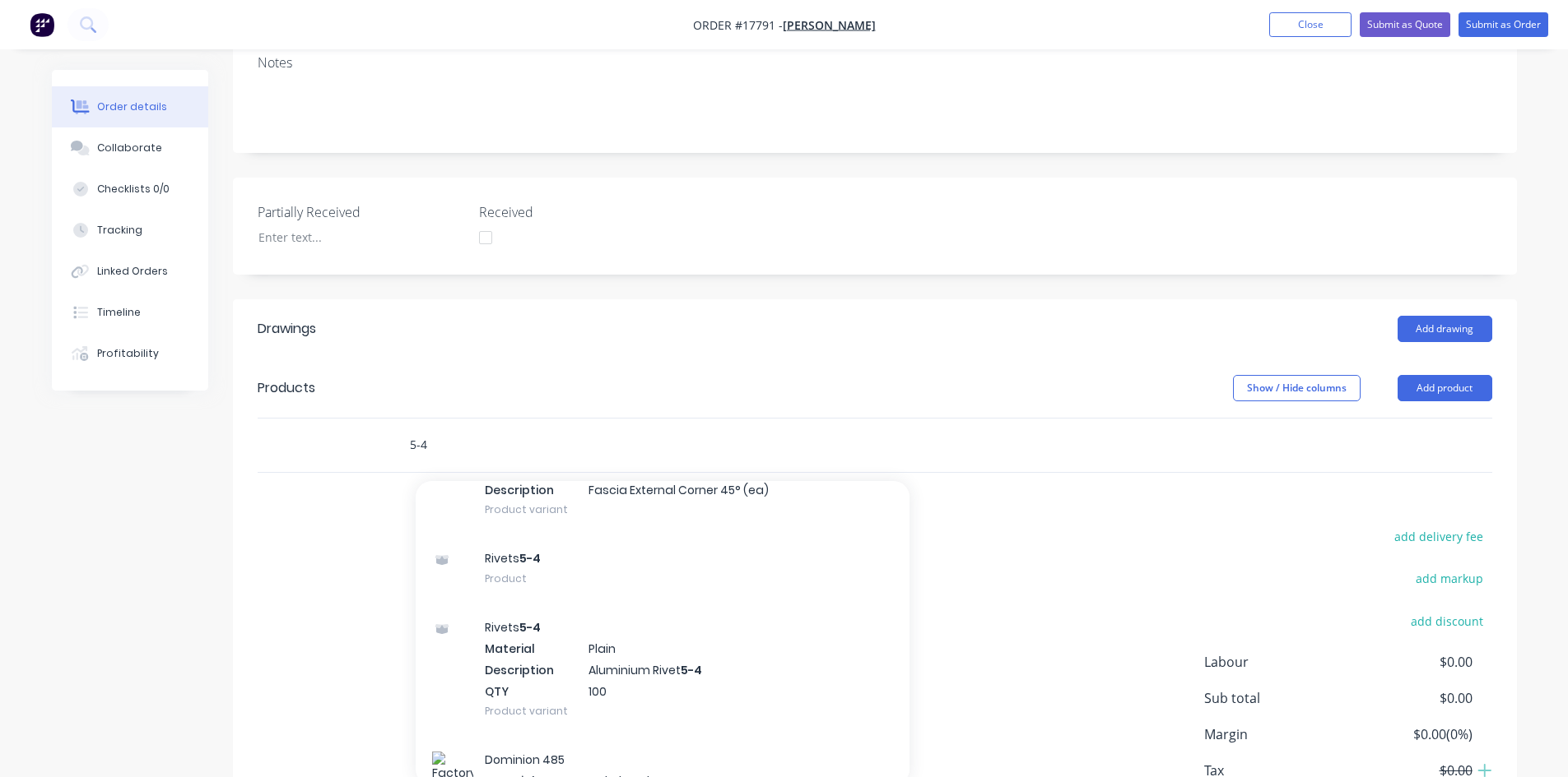
scroll to position [576, 0]
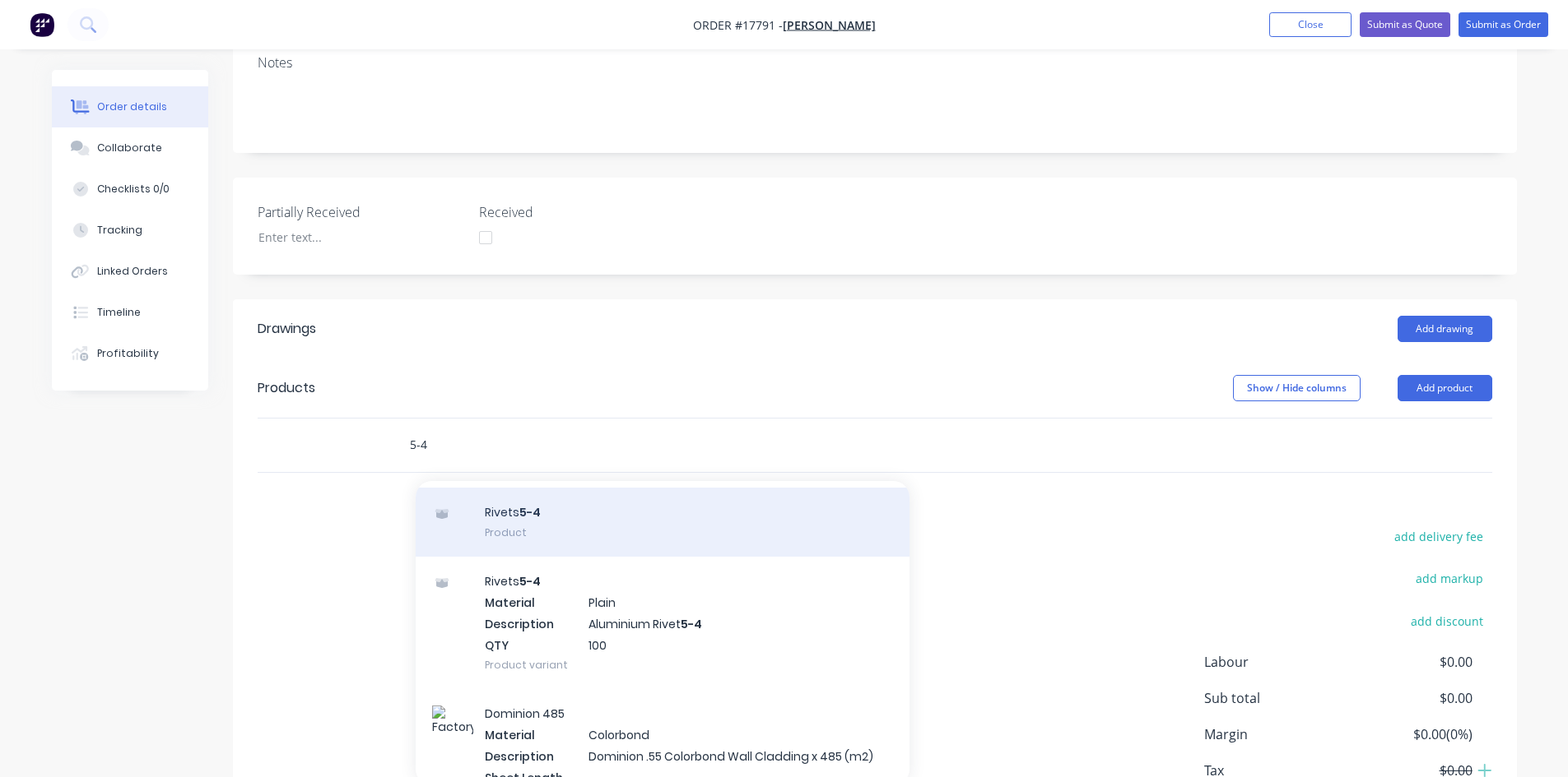
type input "5-4"
click at [569, 488] on div "Rivets 5-4 Product" at bounding box center [662, 522] width 494 height 69
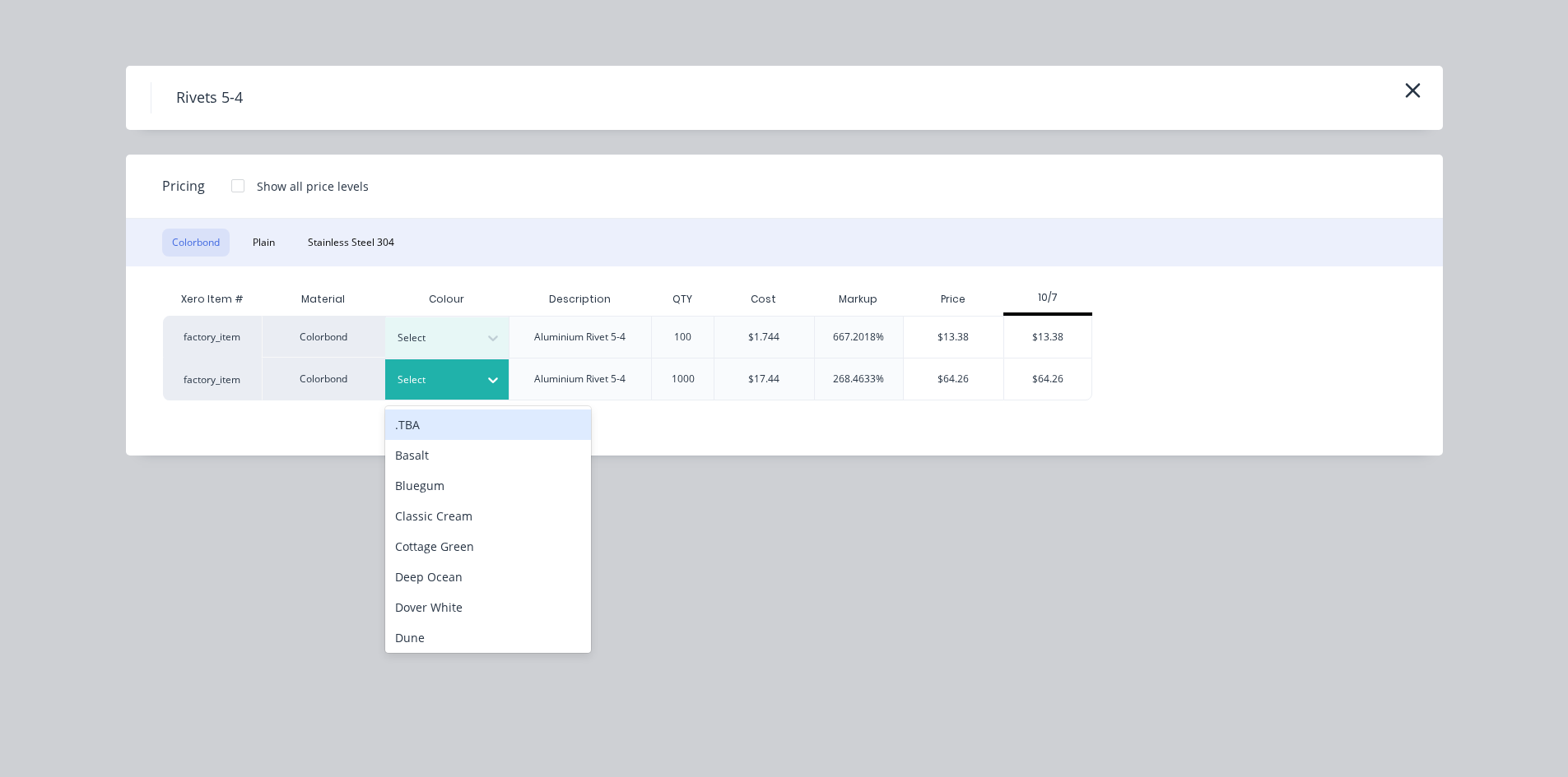
click at [468, 379] on div at bounding box center [434, 380] width 74 height 18
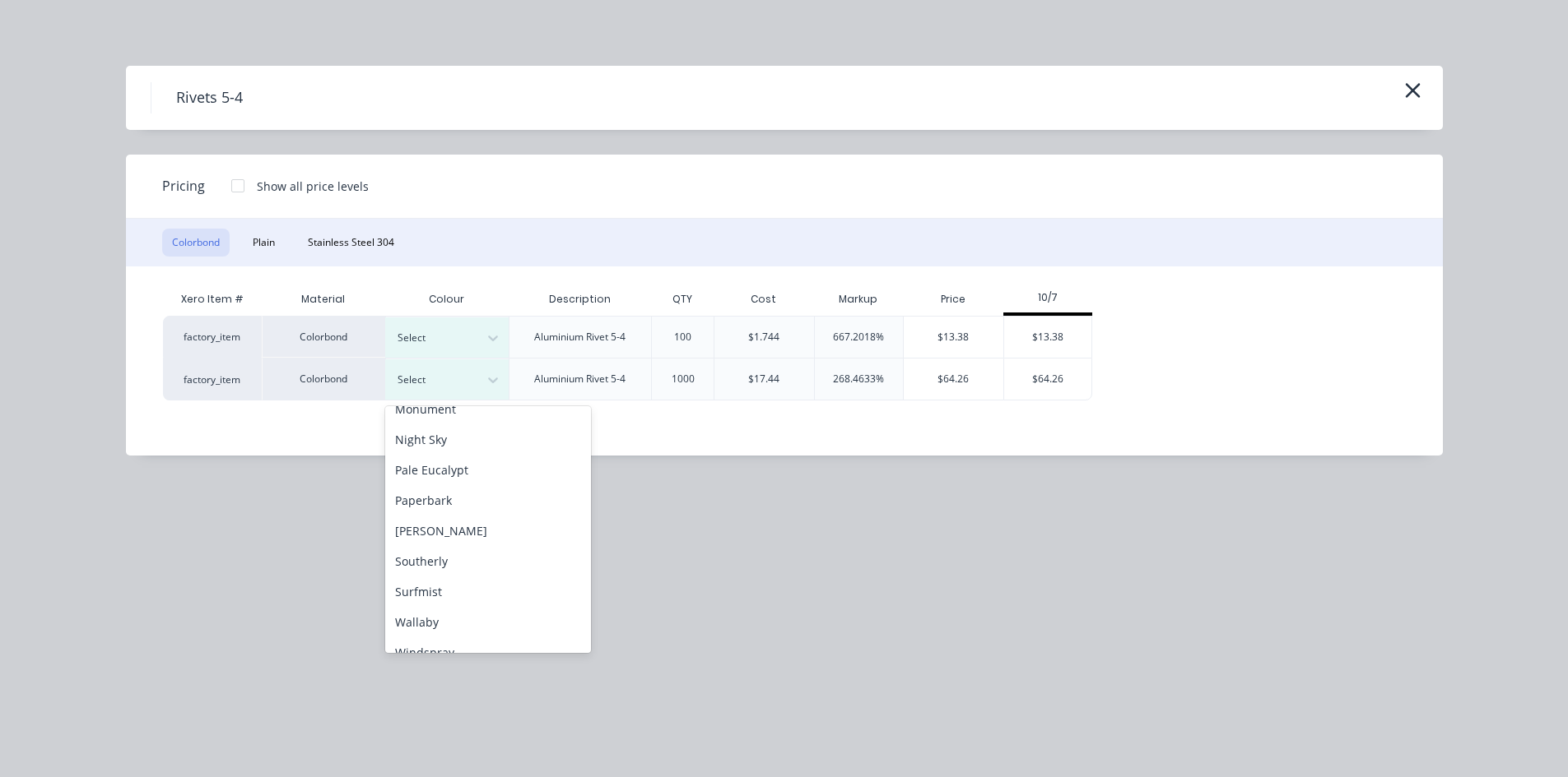
scroll to position [460, 0]
click at [467, 538] on div "Surfmist" at bounding box center [488, 543] width 205 height 31
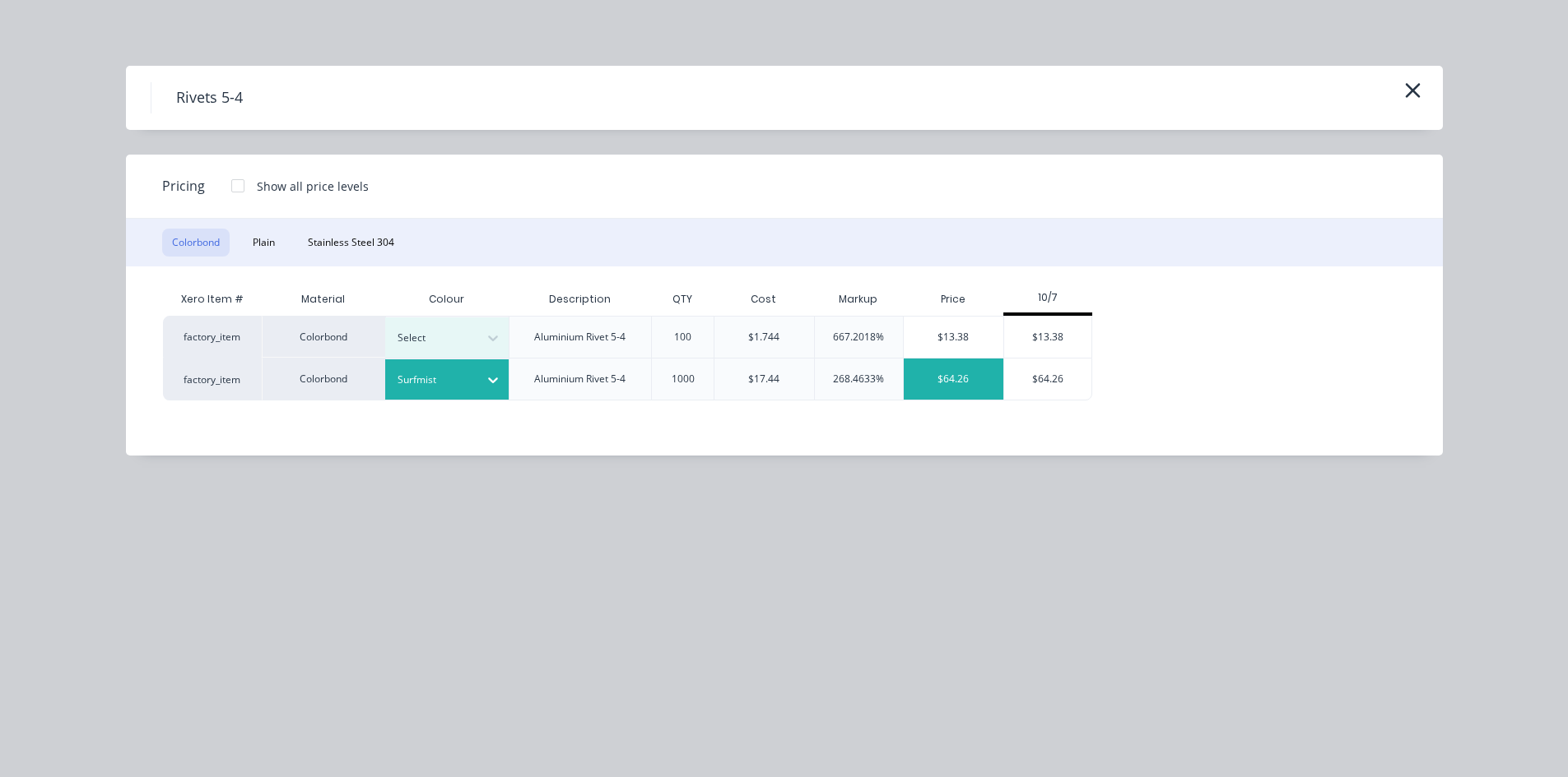
click at [965, 381] on div "$64.26" at bounding box center [953, 379] width 99 height 41
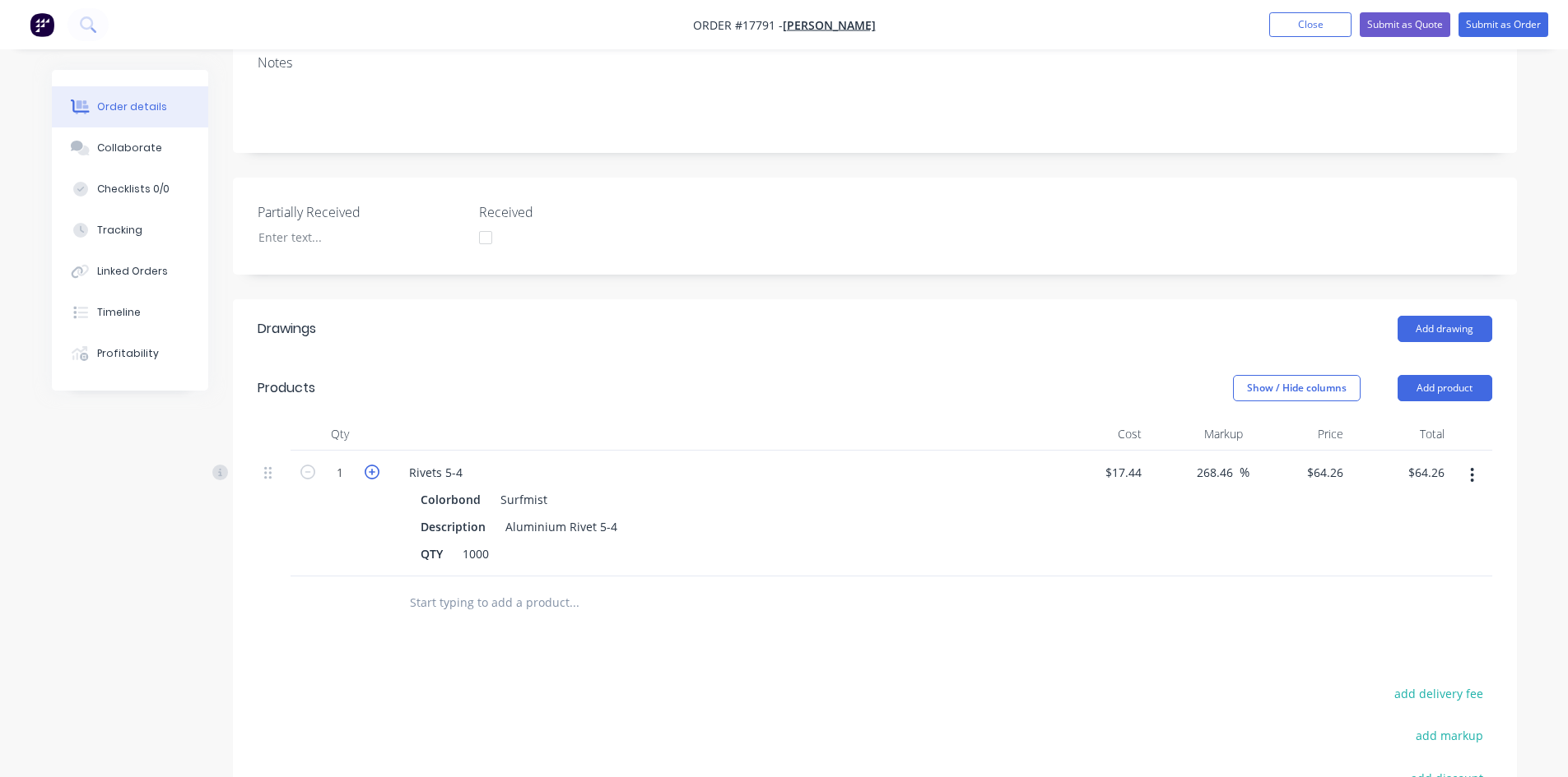
click at [373, 465] on icon "button" at bounding box center [371, 472] width 15 height 15
type input "2"
type input "$128.52"
click at [373, 465] on icon "button" at bounding box center [371, 472] width 15 height 15
type input "3"
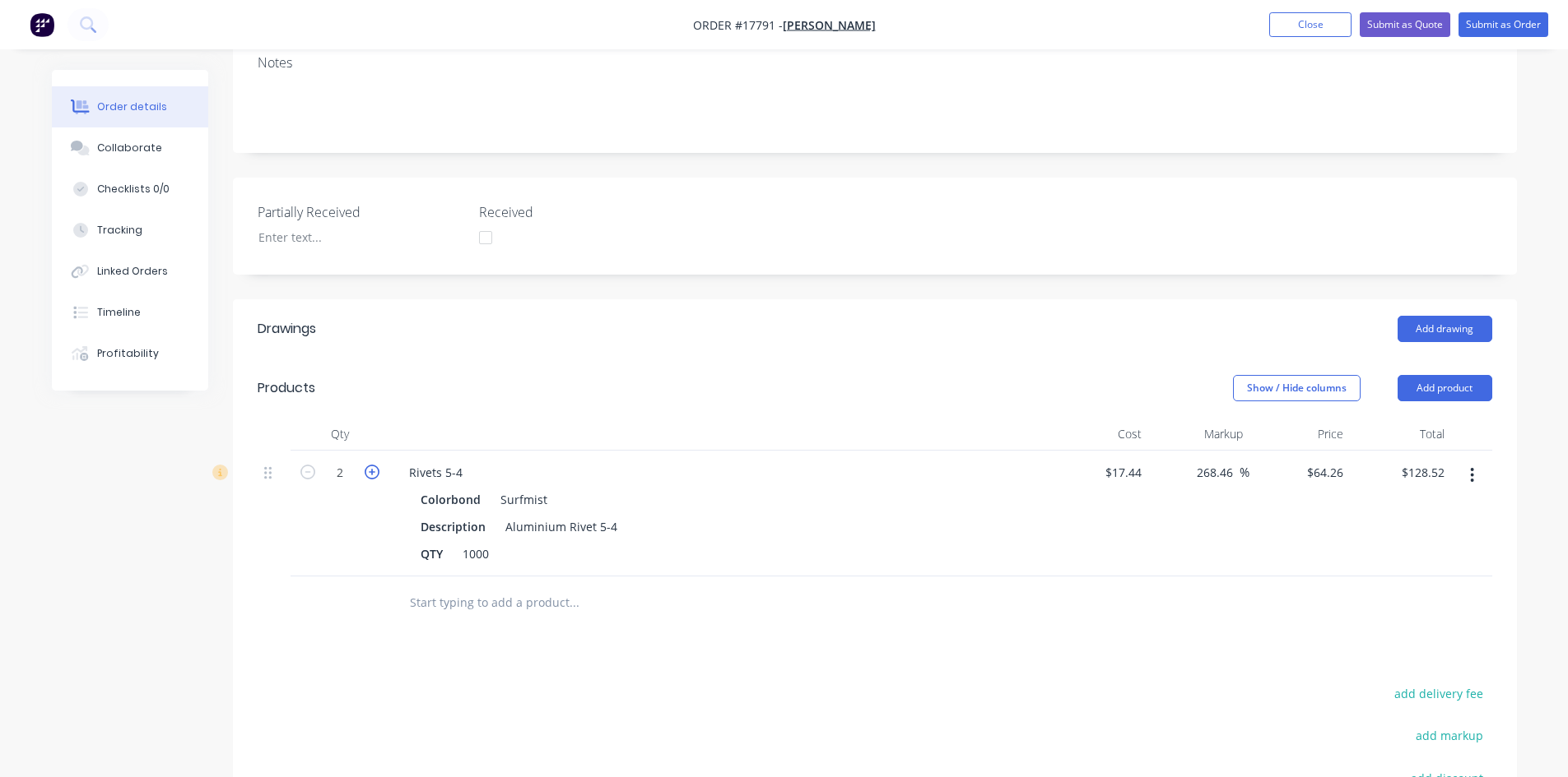
type input "$192.78"
click at [373, 465] on icon "button" at bounding box center [371, 472] width 15 height 15
type input "4"
type input "$257.04"
click at [373, 465] on icon "button" at bounding box center [371, 472] width 15 height 15
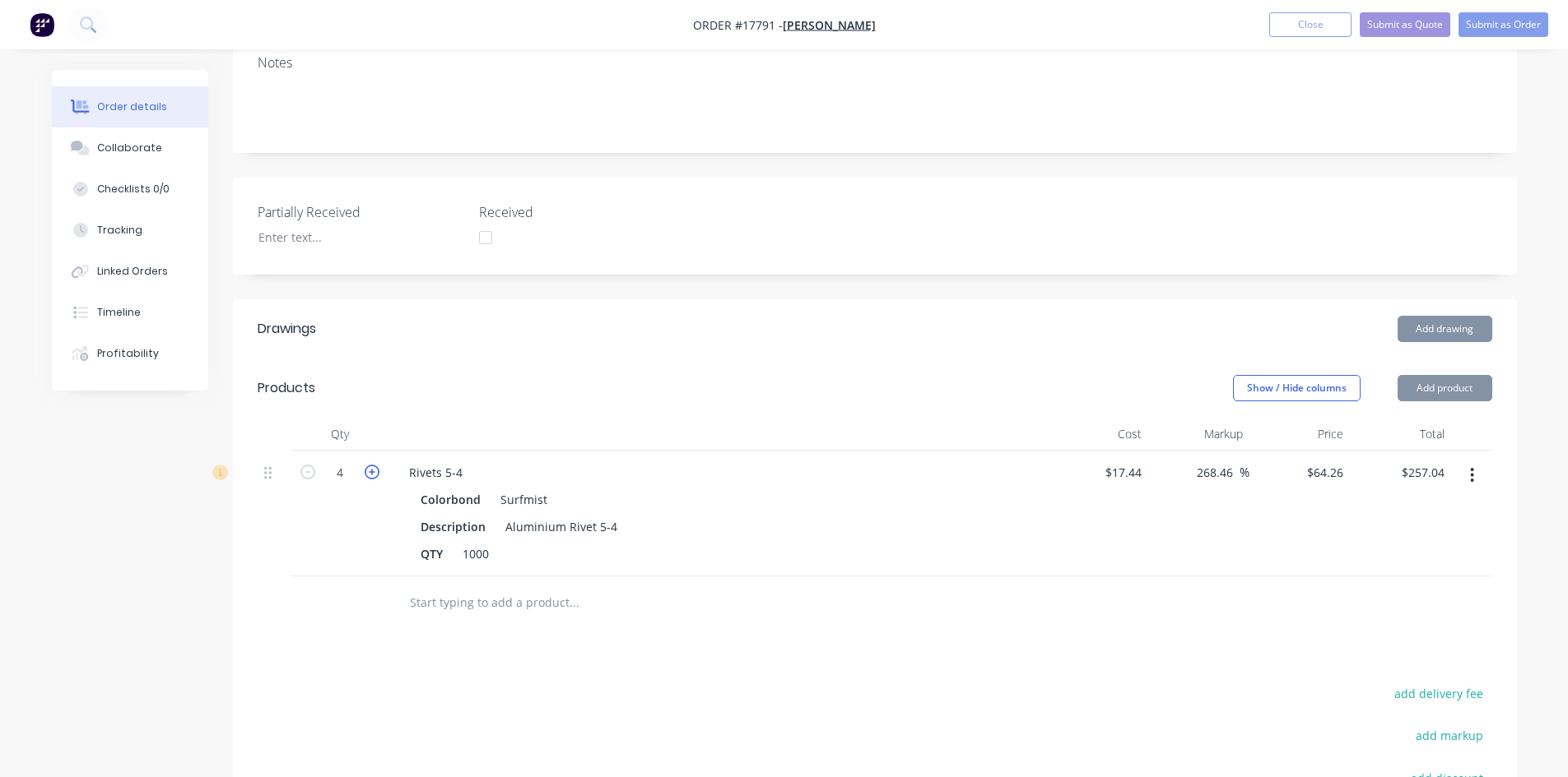
type input "5"
type input "$321.30"
click at [373, 465] on icon "button" at bounding box center [371, 472] width 15 height 15
type input "6"
type input "$385.56"
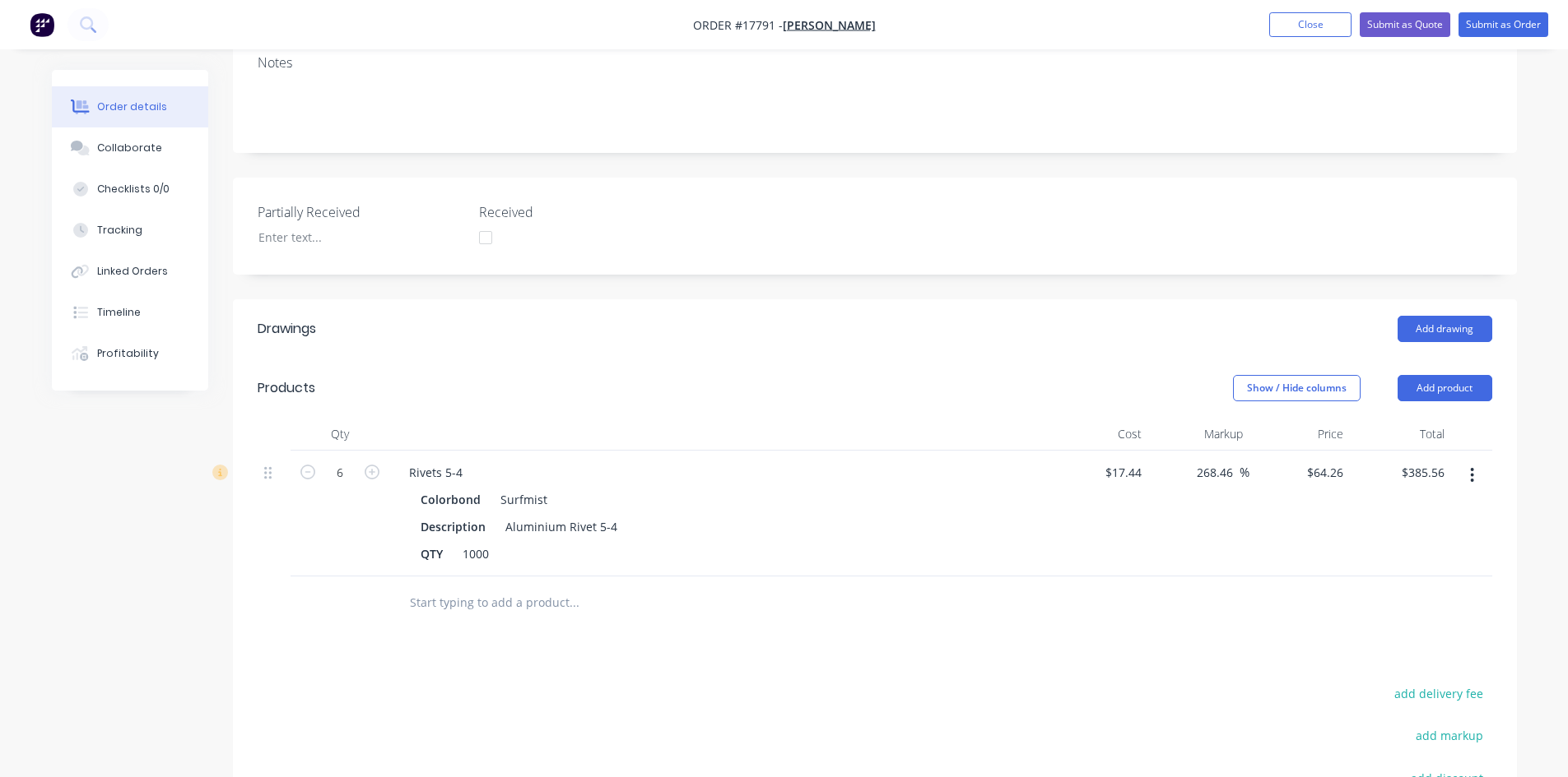
click at [810, 316] on div "Add drawing" at bounding box center [1006, 329] width 972 height 26
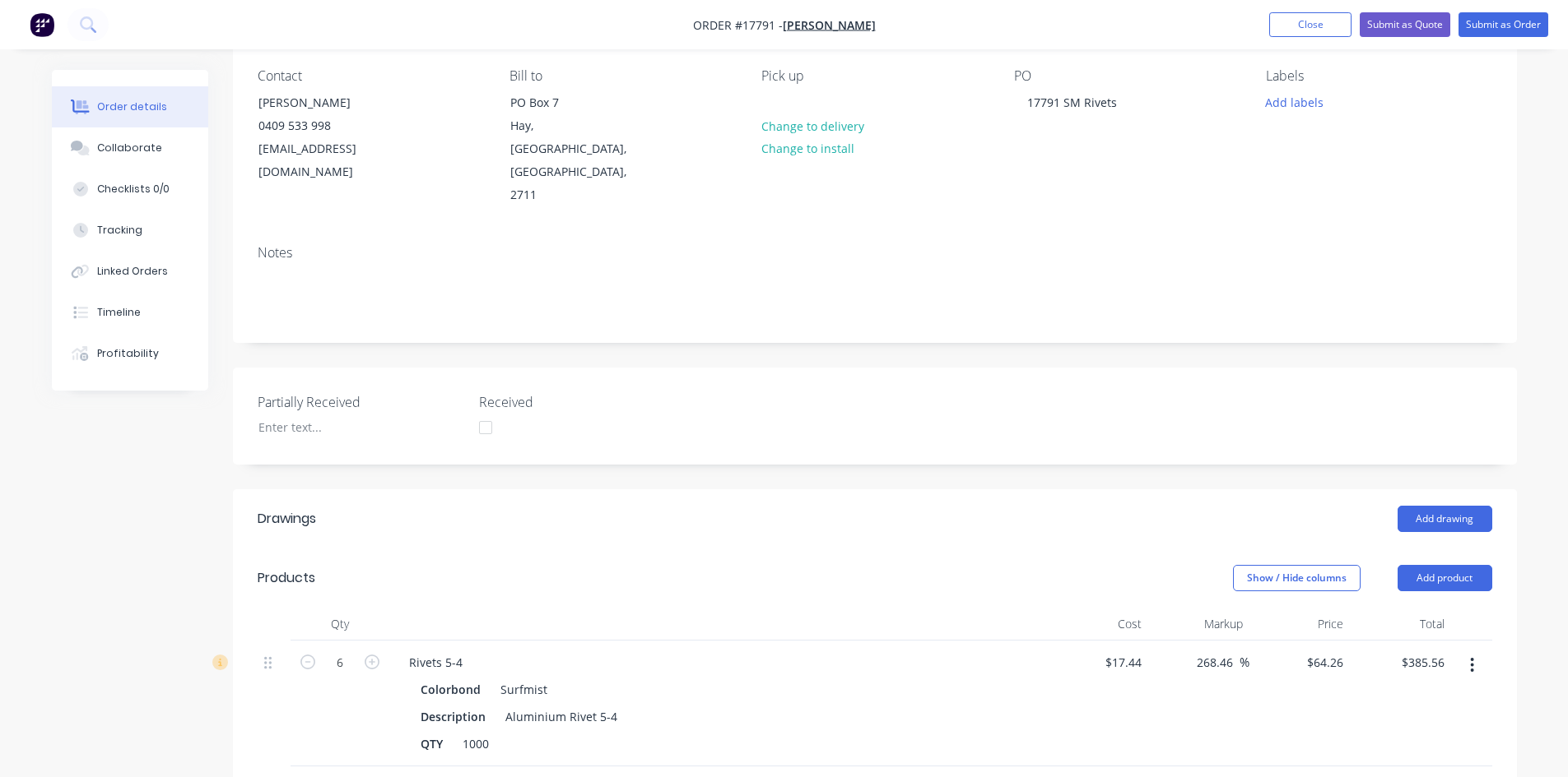
scroll to position [0, 0]
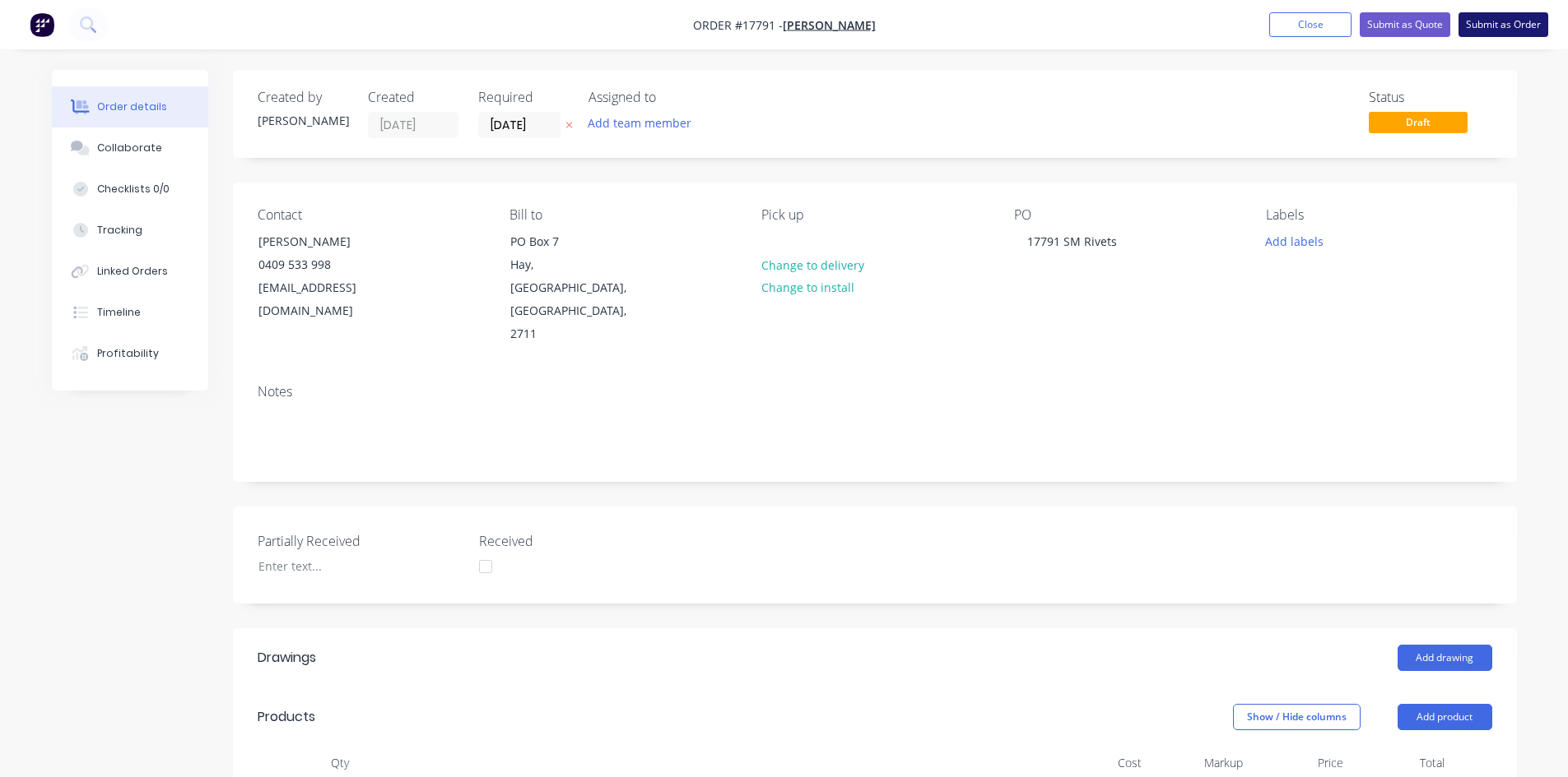
click at [1521, 25] on button "Submit as Order" at bounding box center [1503, 25] width 89 height 25
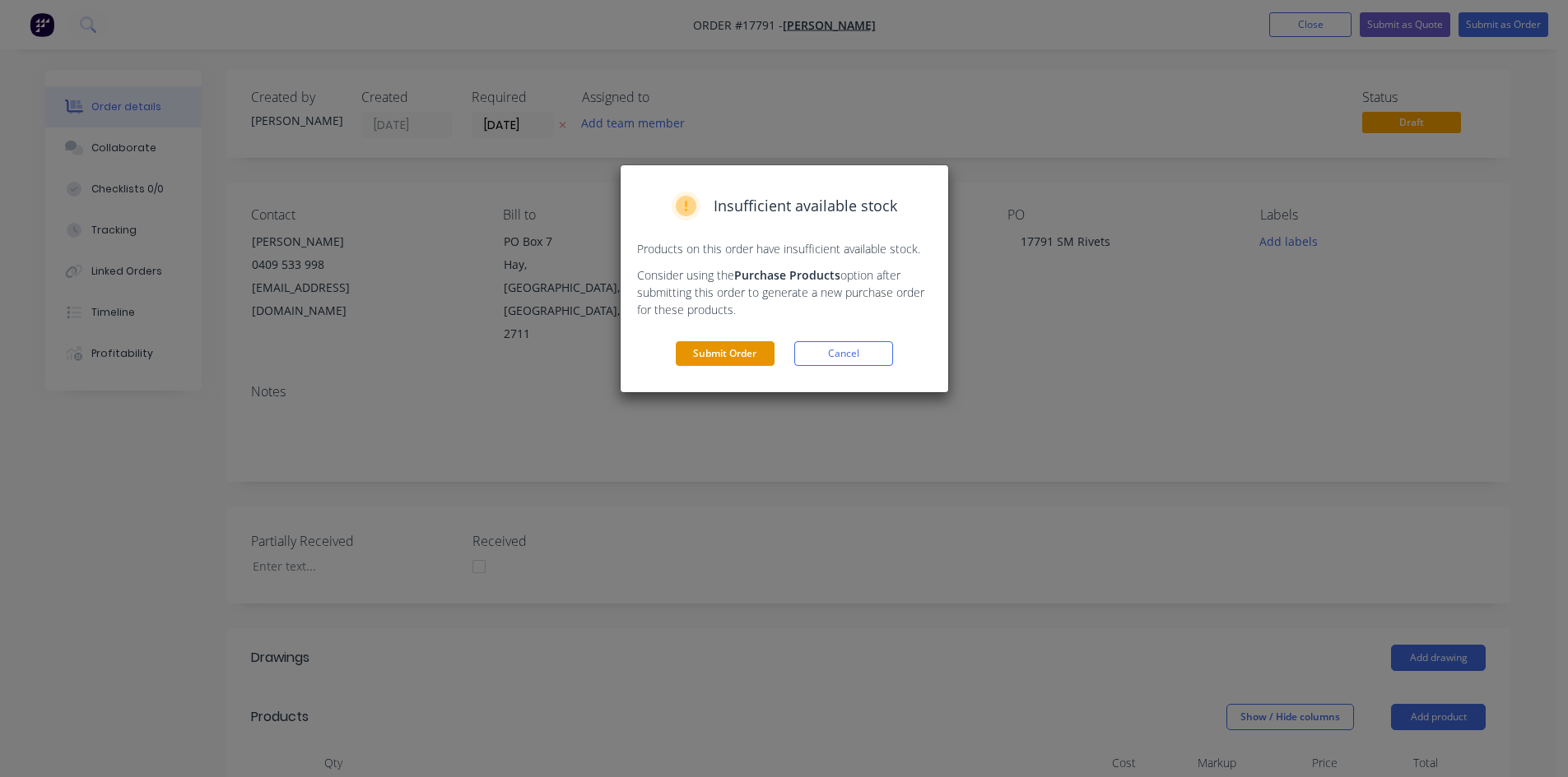
click at [752, 355] on button "Submit Order" at bounding box center [725, 353] width 99 height 25
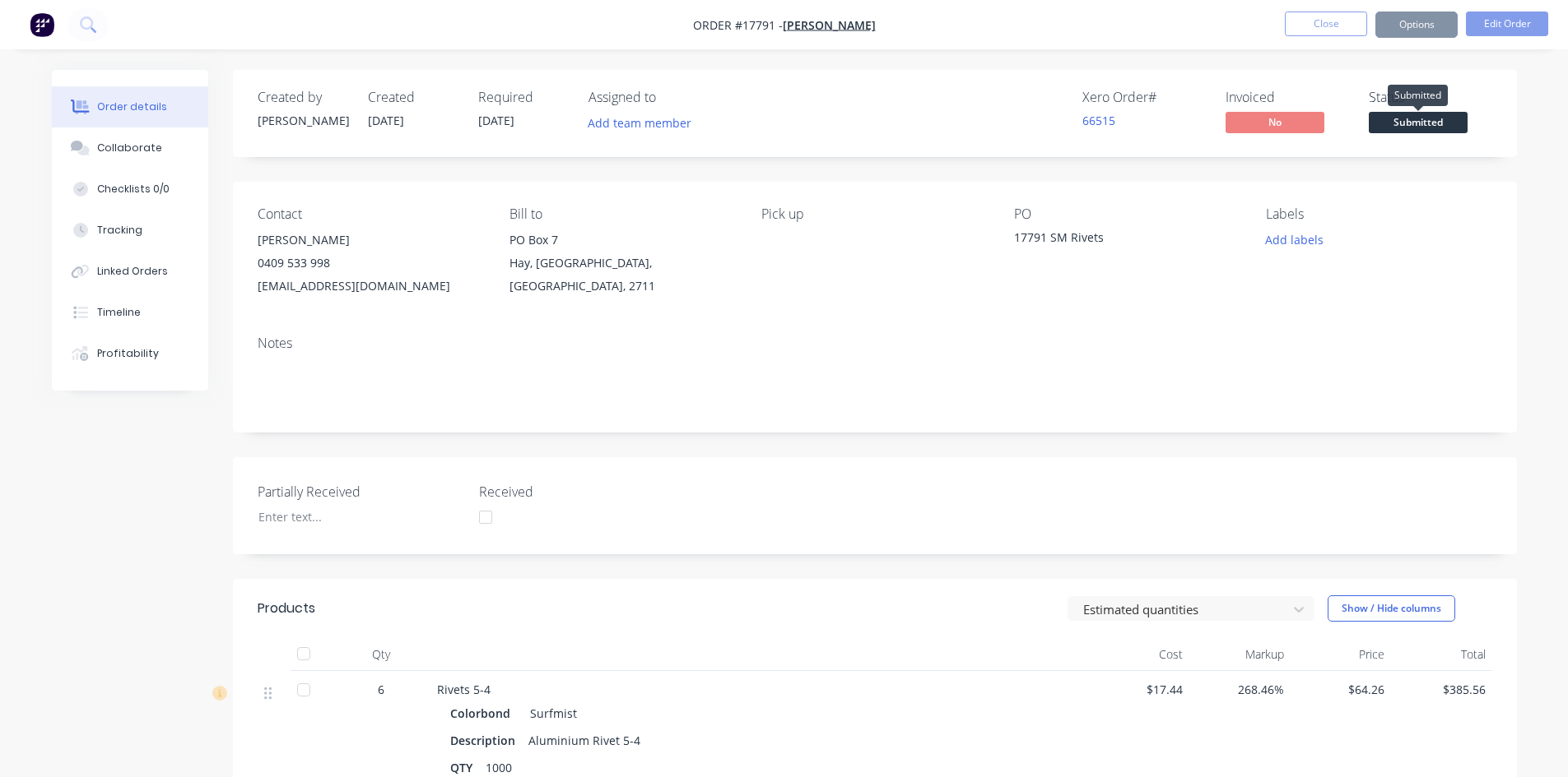
click at [1419, 125] on span "Submitted" at bounding box center [1418, 122] width 99 height 20
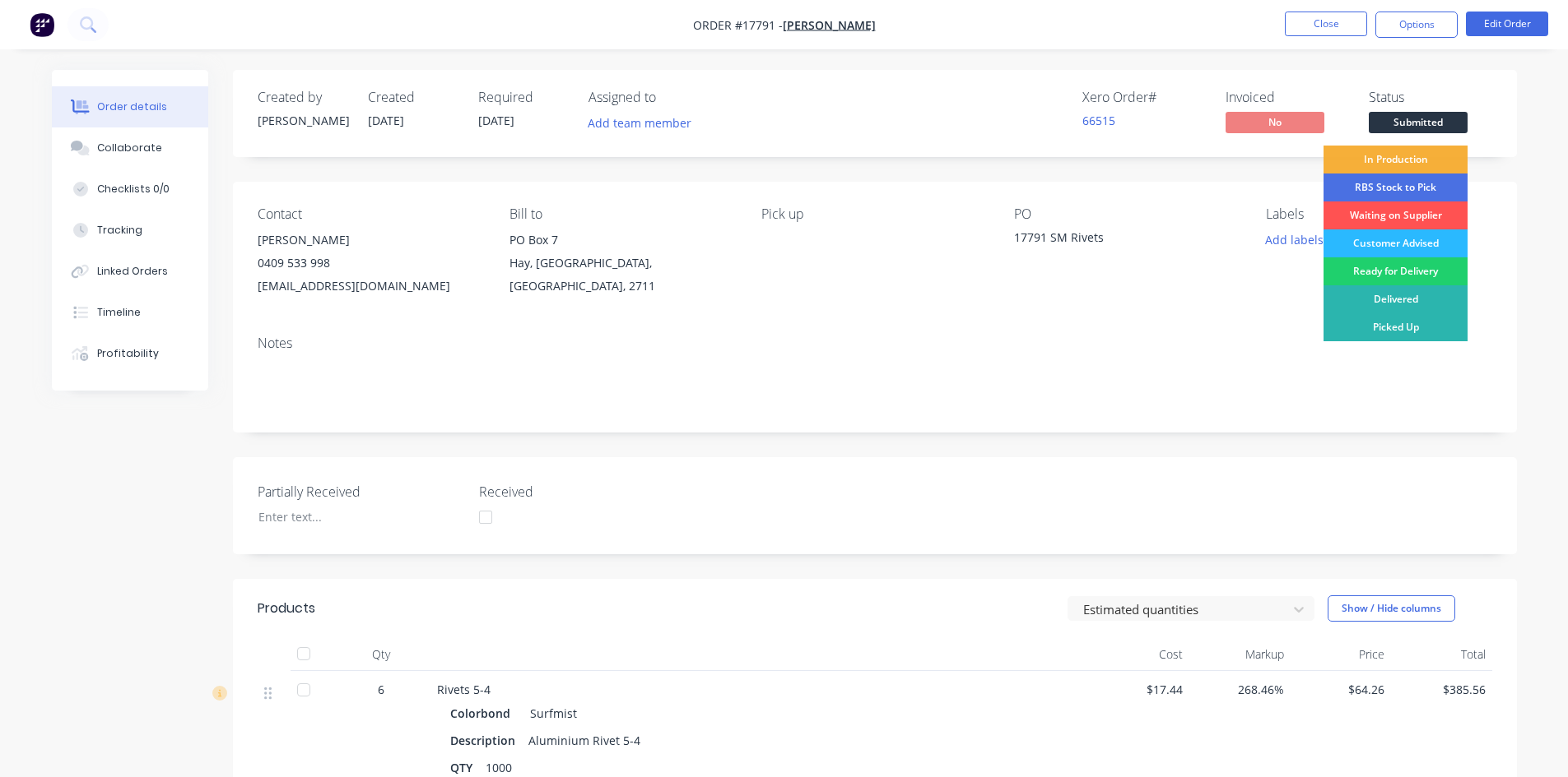
click at [1414, 218] on div "Waiting on Supplier" at bounding box center [1395, 216] width 144 height 28
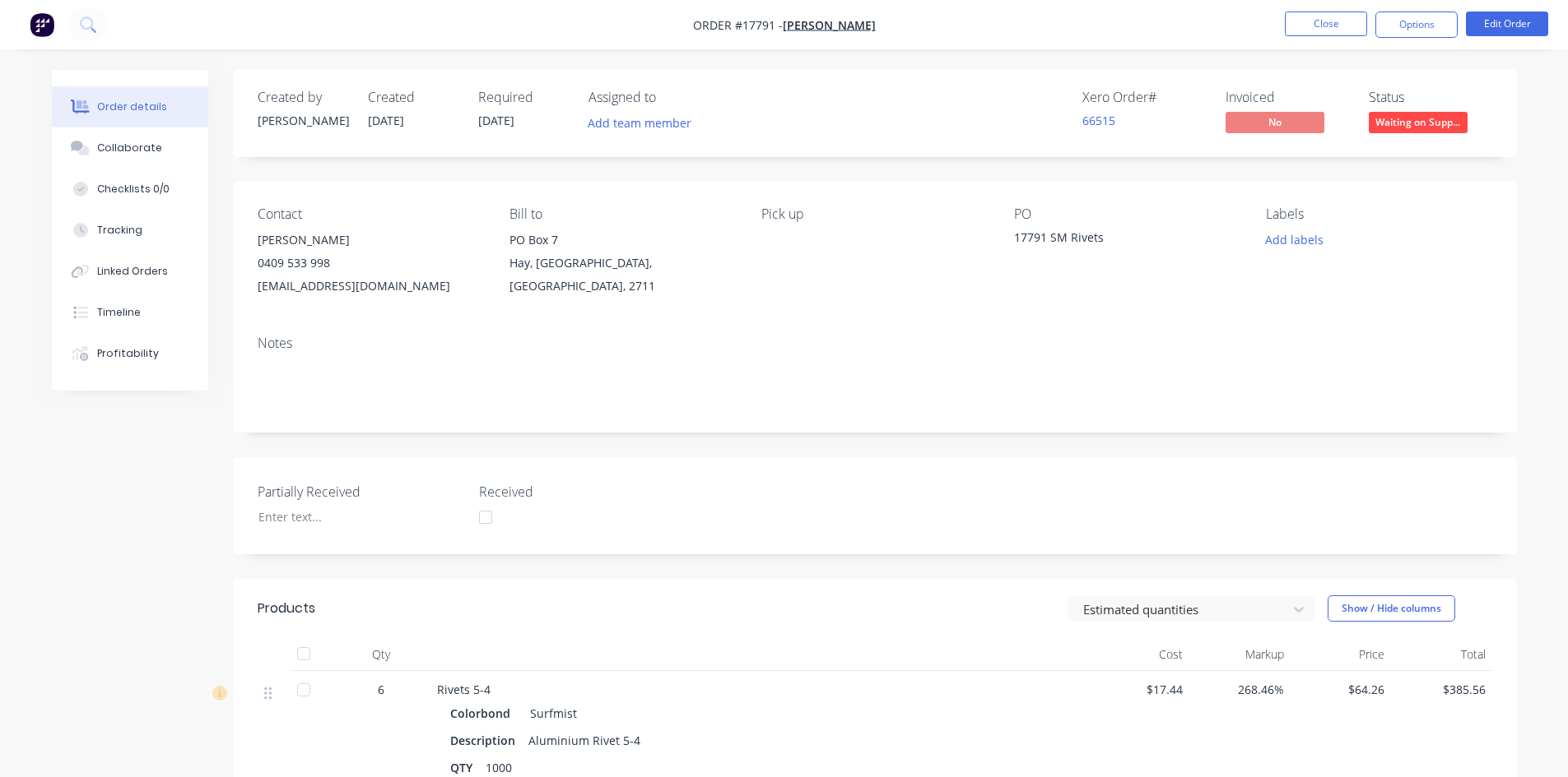
click at [1148, 166] on div "Created by Sam Created 14/10/25 Required 14/10/25 Assigned to Add team member X…" at bounding box center [874, 564] width 1284 height 988
click at [1127, 61] on div "Order details Collaborate Checklists 0/0 Tracking Linked Orders Timeline Profit…" at bounding box center [784, 541] width 1568 height 1083
click at [1171, 170] on div "Created by Sam Created 14/10/25 Required 14/10/25 Assigned to Add team member X…" at bounding box center [874, 564] width 1284 height 988
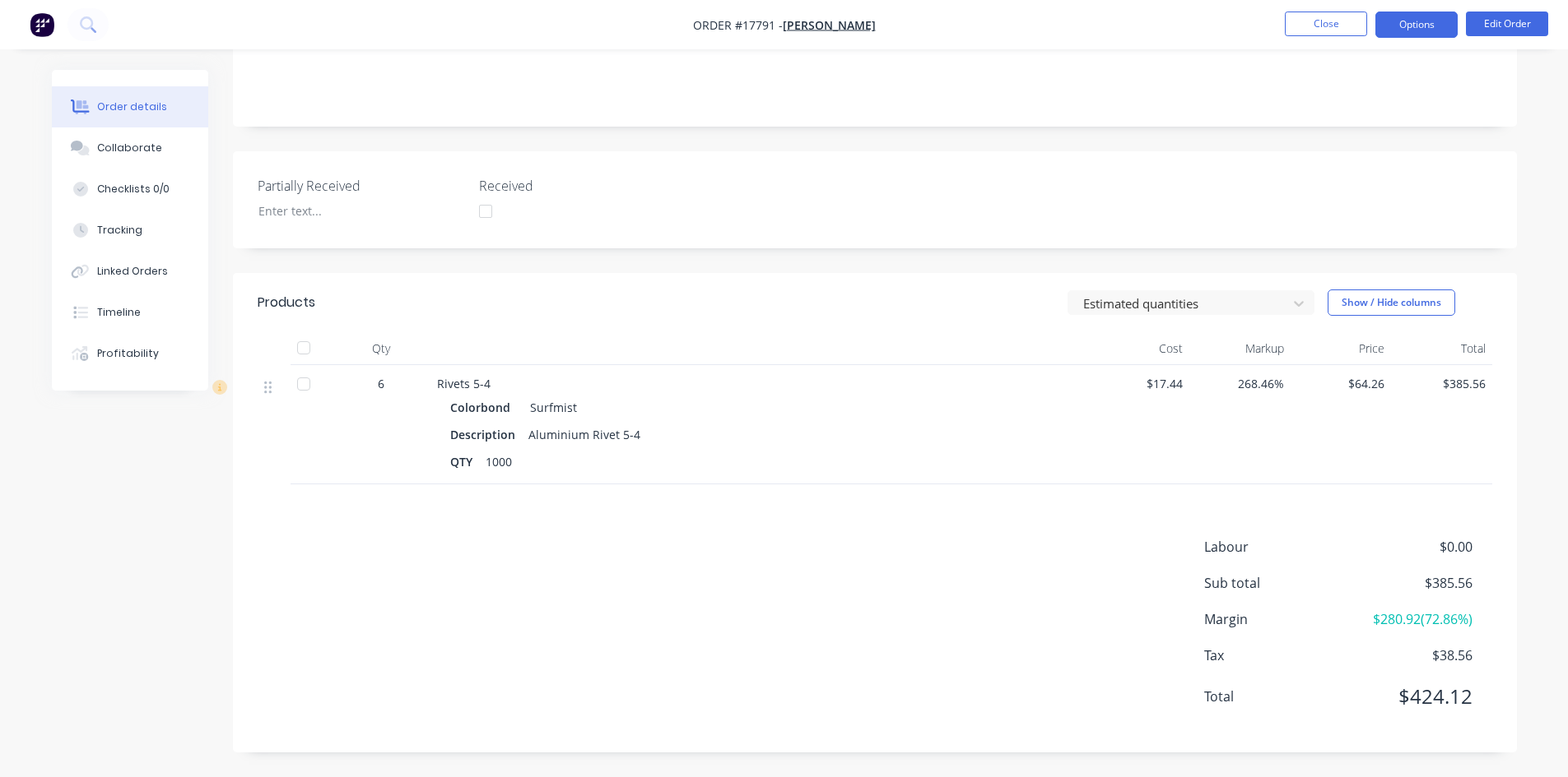
click at [1400, 24] on button "Options" at bounding box center [1416, 25] width 82 height 26
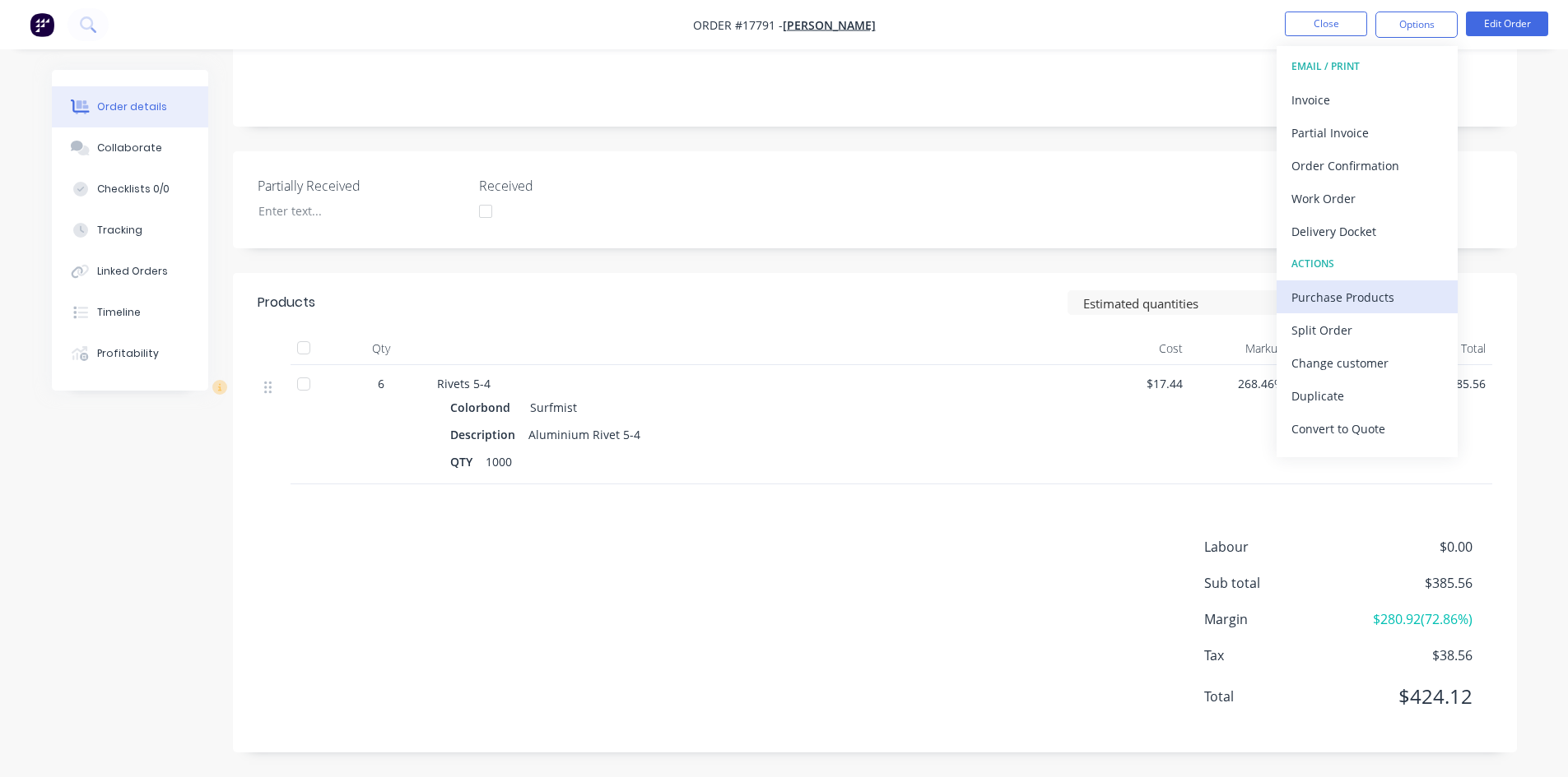
click at [1362, 292] on div "Purchase Products" at bounding box center [1367, 296] width 152 height 24
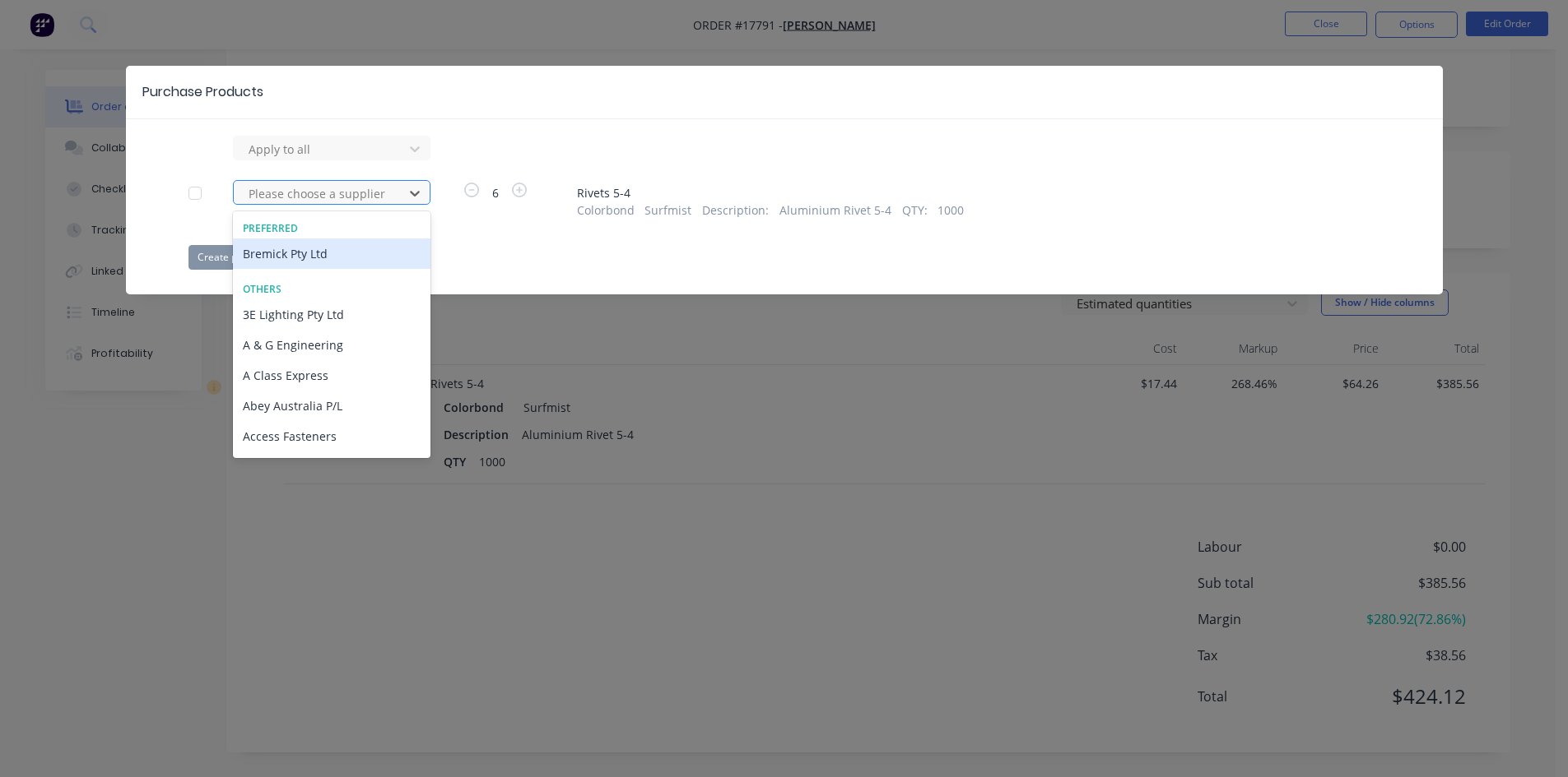
click at [376, 201] on div at bounding box center [320, 193] width 148 height 20
click at [349, 267] on div "Bremick Pty Ltd" at bounding box center [331, 253] width 197 height 31
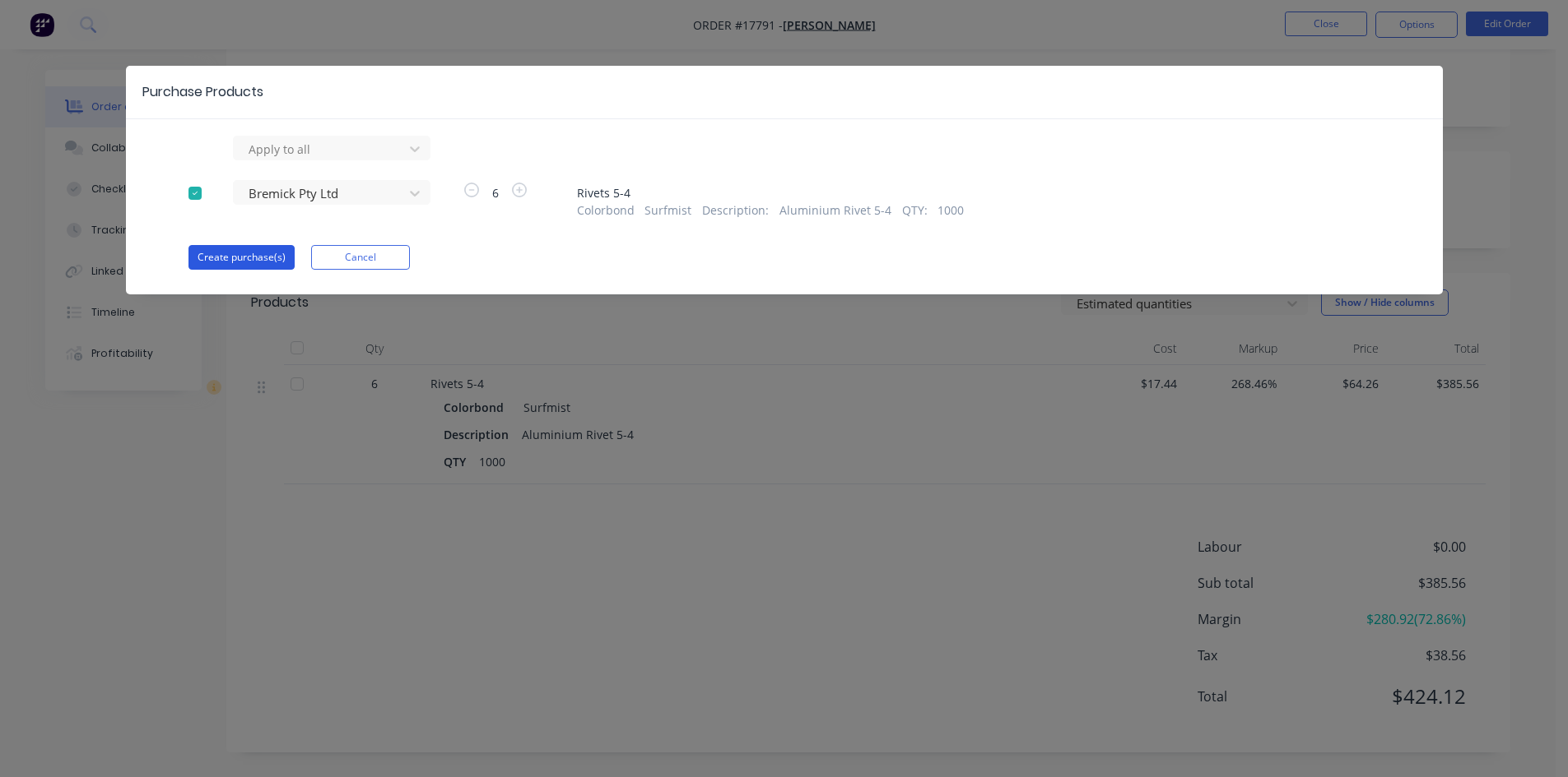
click at [240, 254] on button "Create purchase(s)" at bounding box center [241, 257] width 106 height 25
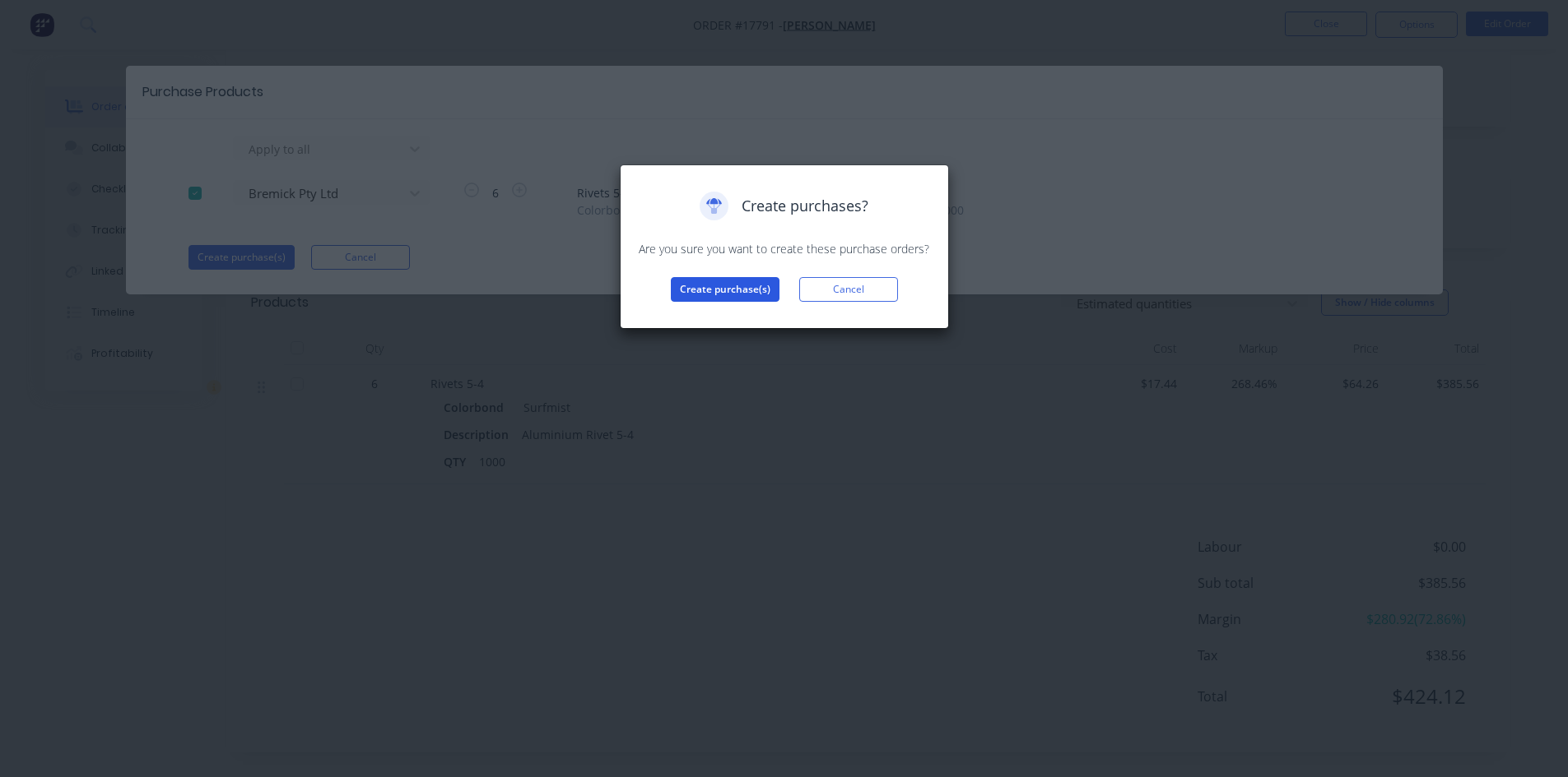
click at [722, 292] on button "Create purchase(s)" at bounding box center [725, 289] width 109 height 25
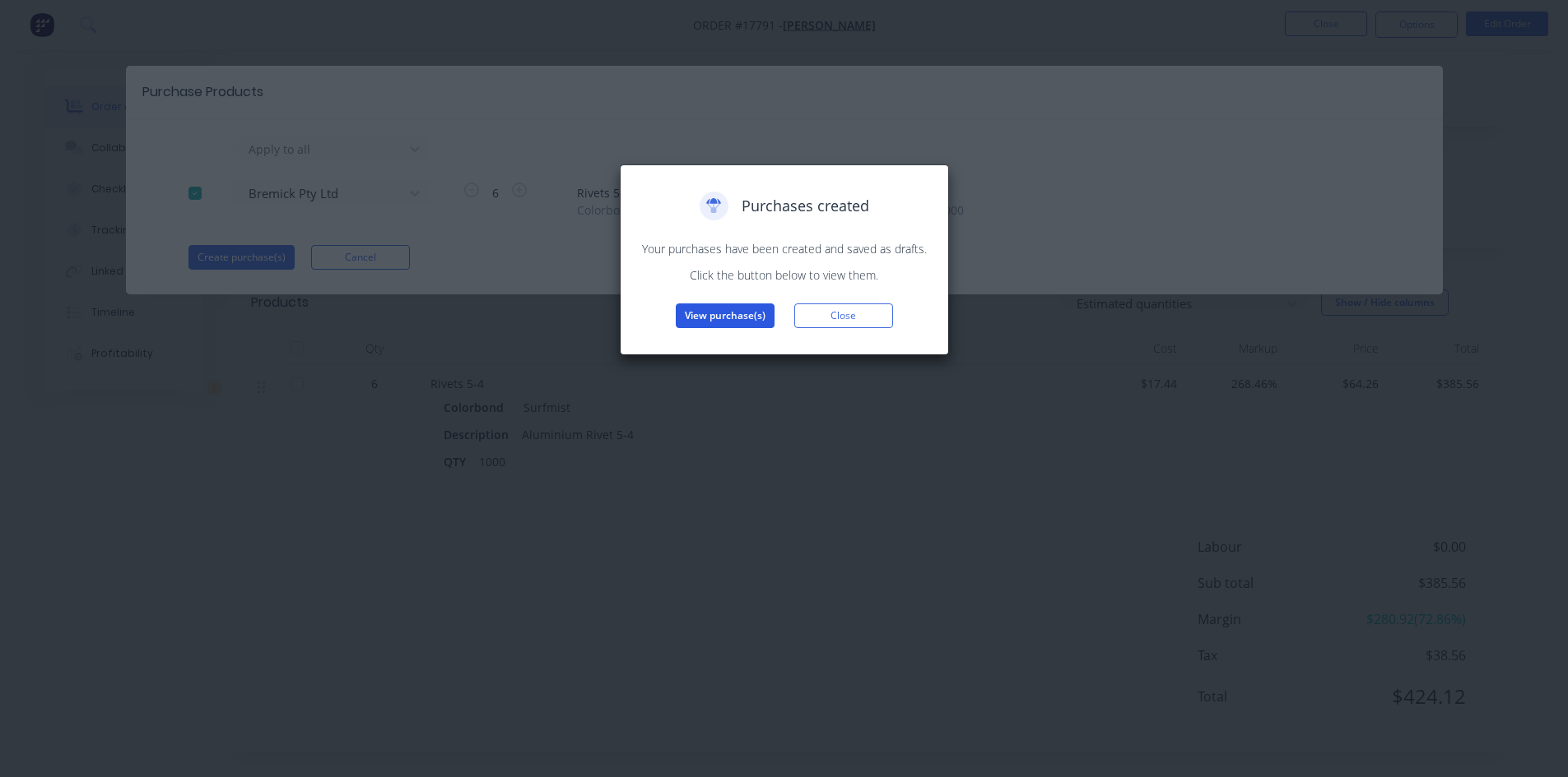
click at [736, 307] on button "View purchase(s)" at bounding box center [725, 316] width 99 height 25
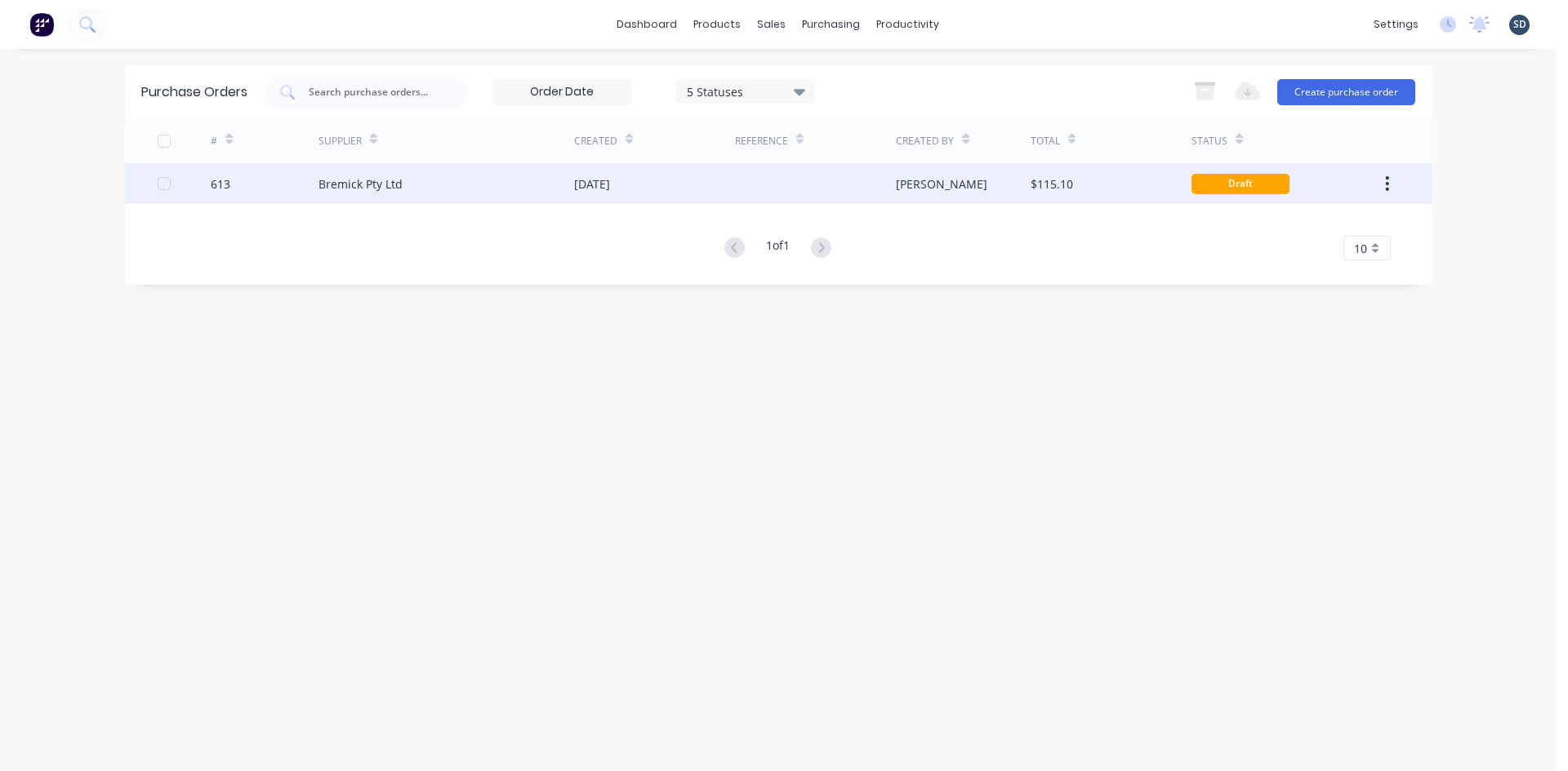
click at [679, 193] on div "[DATE]" at bounding box center [654, 184] width 161 height 41
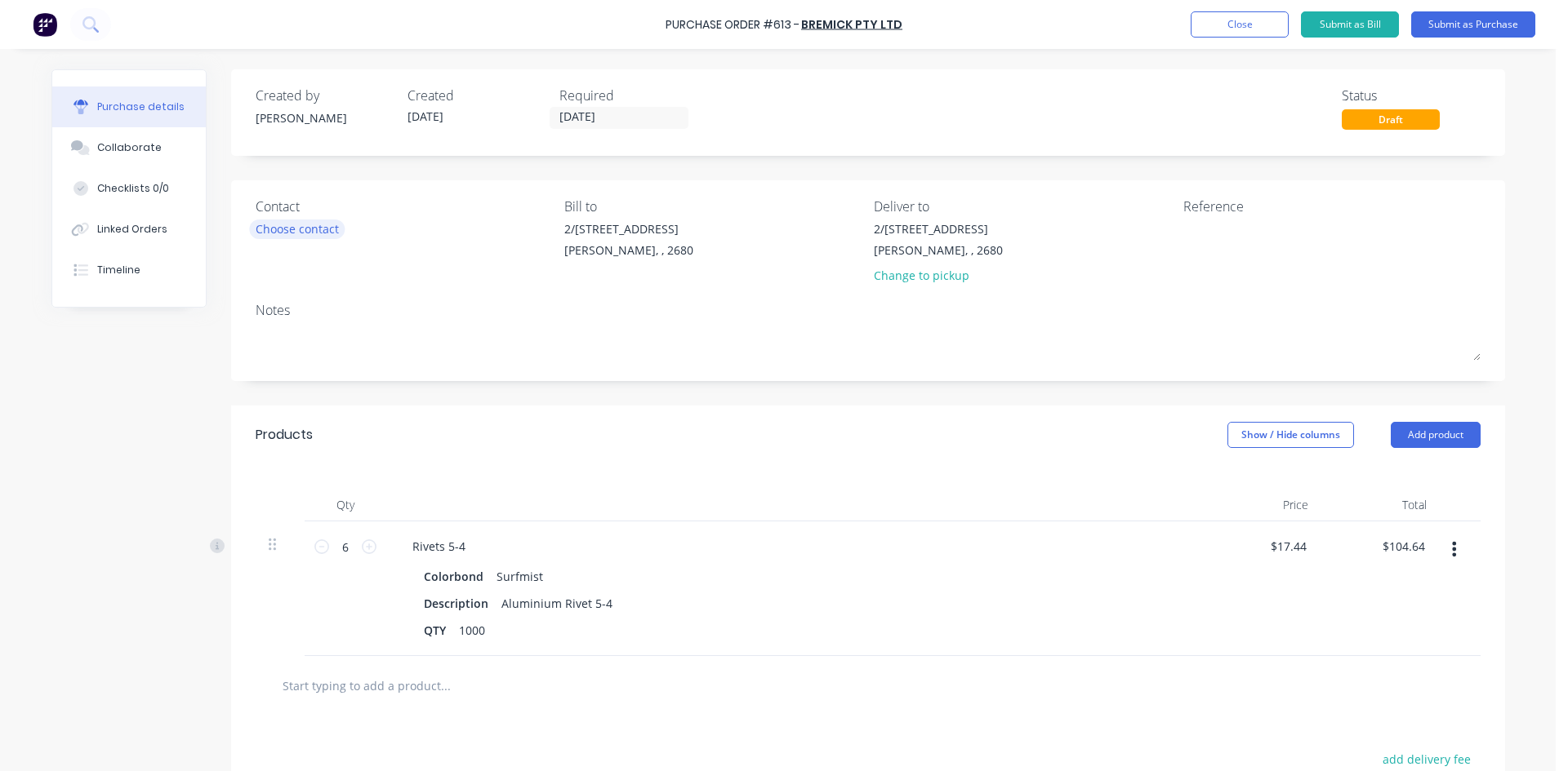
click at [306, 225] on div "Choose contact" at bounding box center [298, 229] width 84 height 17
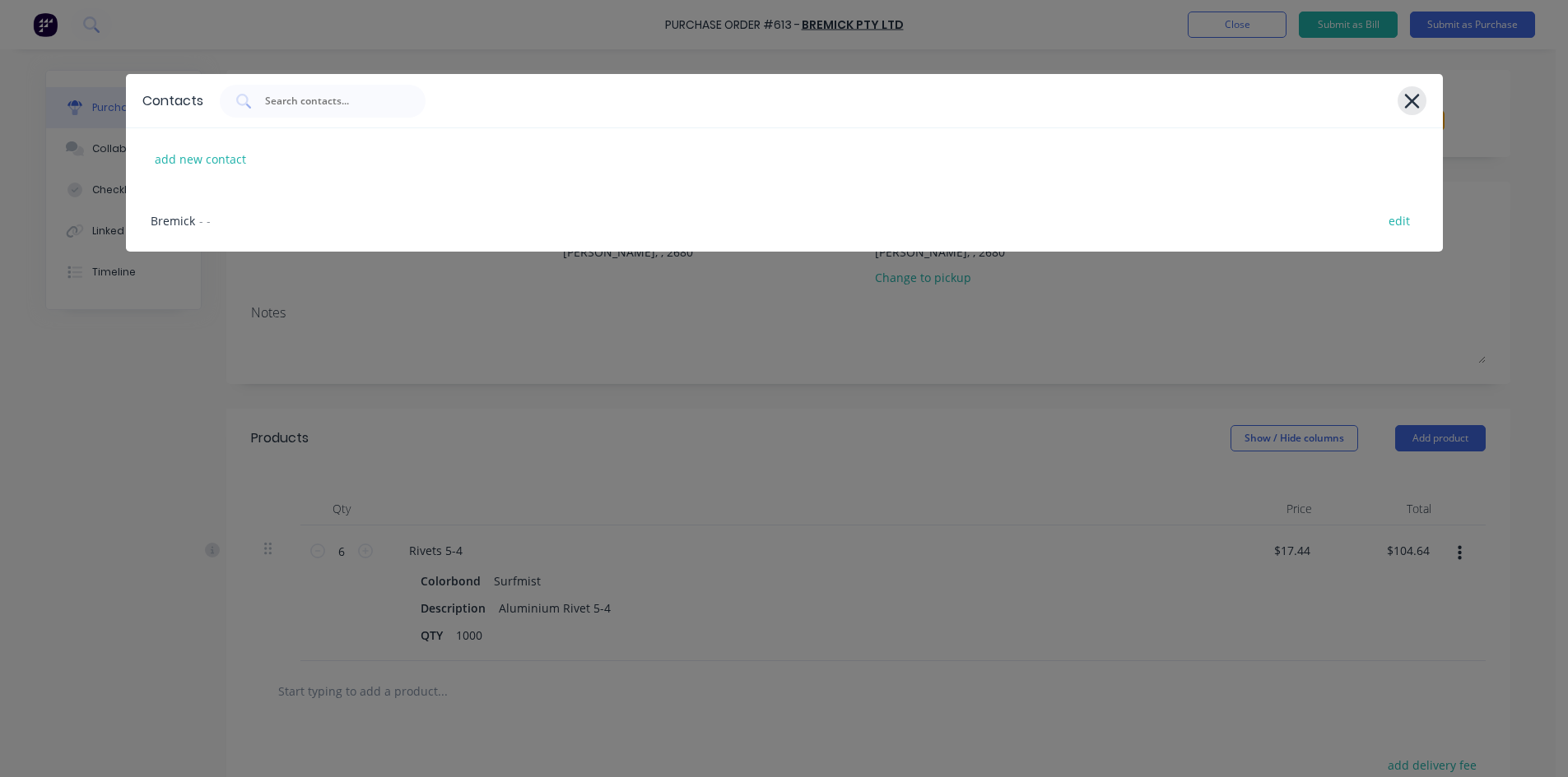
click at [1407, 98] on icon at bounding box center [1411, 101] width 15 height 15
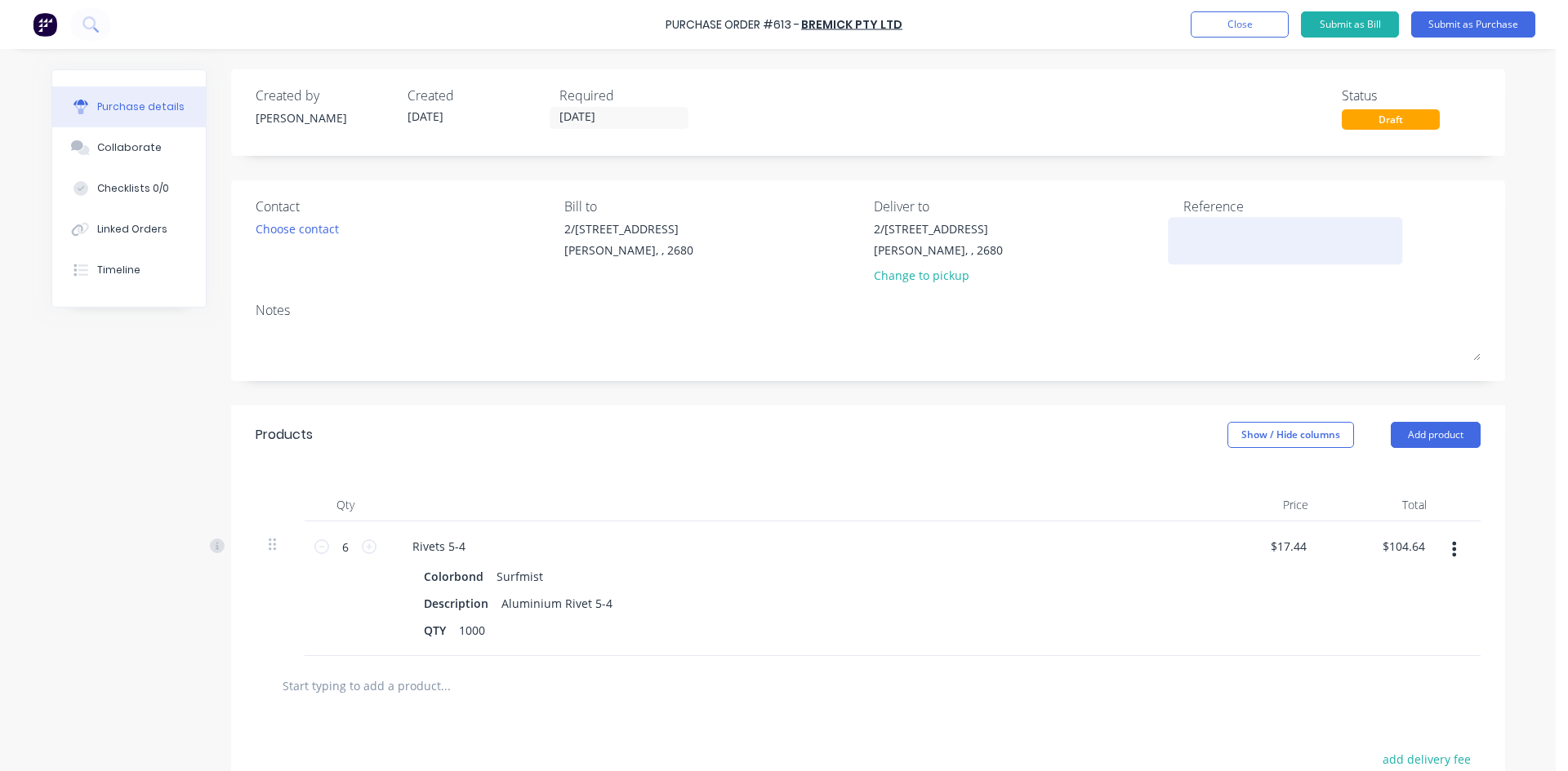
click at [1200, 229] on textarea at bounding box center [1285, 238] width 204 height 37
type textarea "613 /"
type textarea "x"
type textarea "613 /"
click at [130, 225] on div "Linked Orders" at bounding box center [132, 229] width 71 height 15
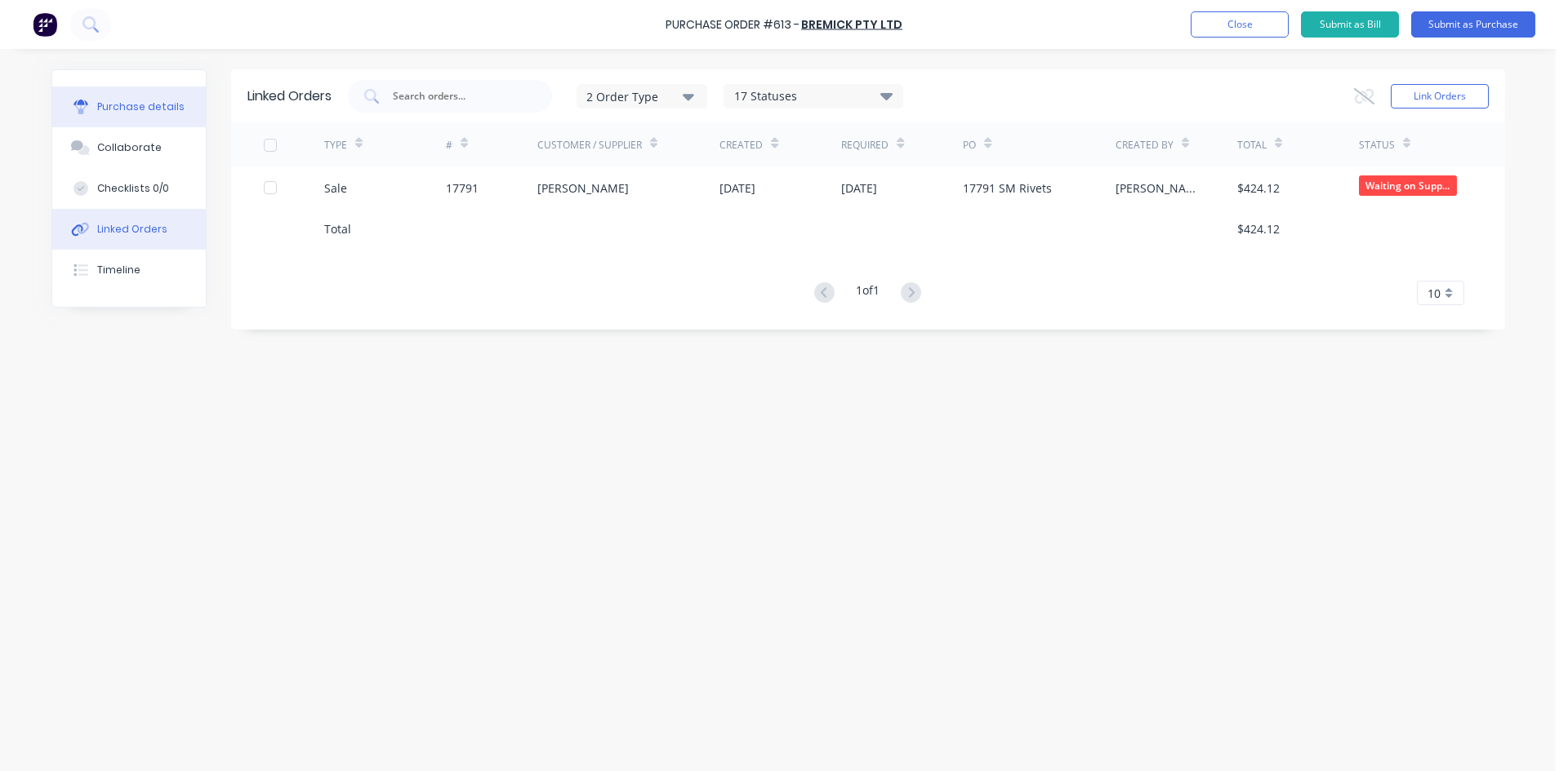
click at [145, 110] on div "Purchase details" at bounding box center [141, 106] width 87 height 15
type textarea "x"
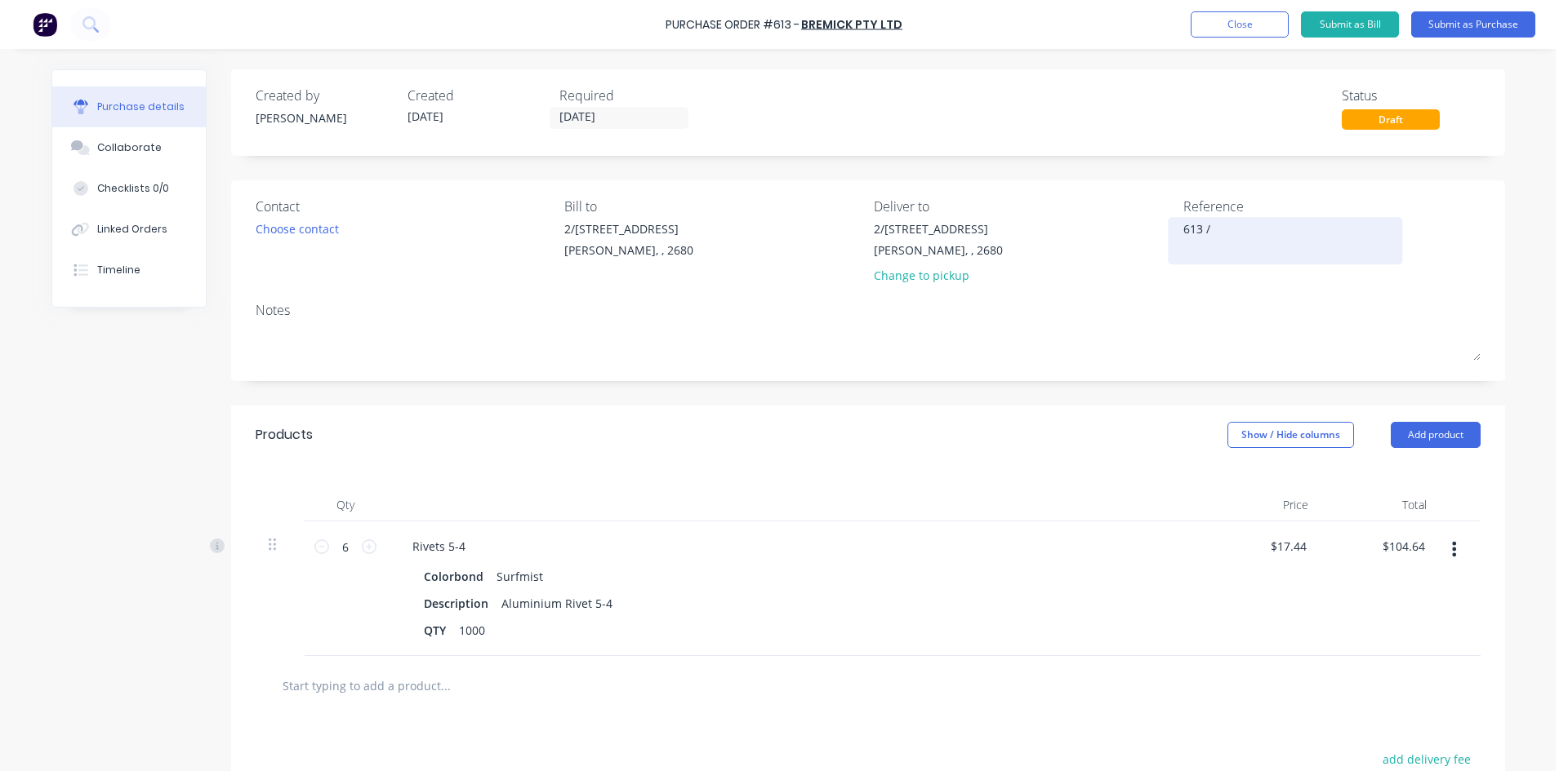
click at [1230, 232] on textarea "613 /" at bounding box center [1285, 238] width 204 height 37
type textarea "613 / 17791 Turner/St"
type textarea "x"
type textarea "613 / 17791 Turner/Sto"
type textarea "x"
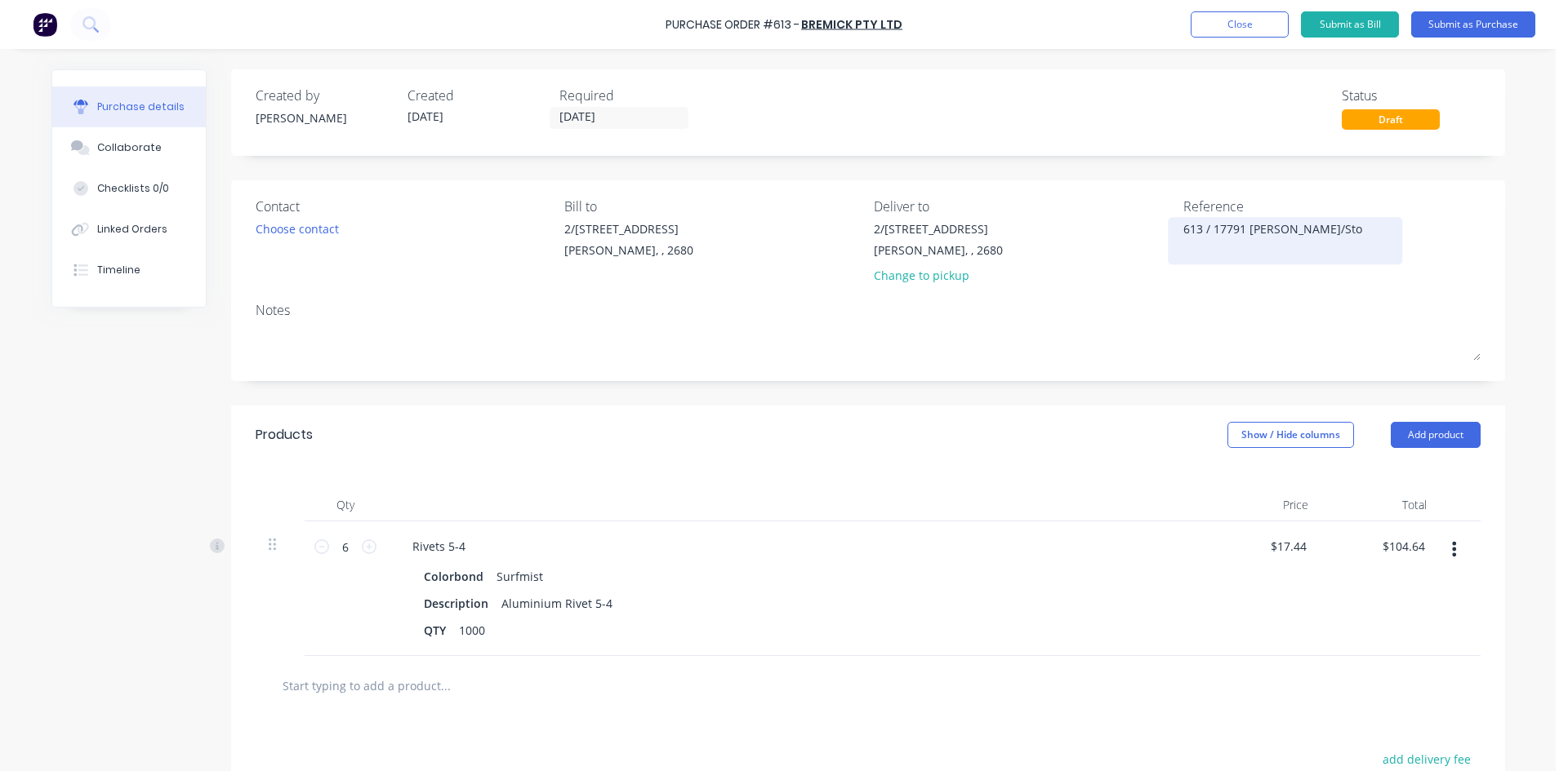
type textarea "613 / 17791 Turner/Stoc"
type textarea "x"
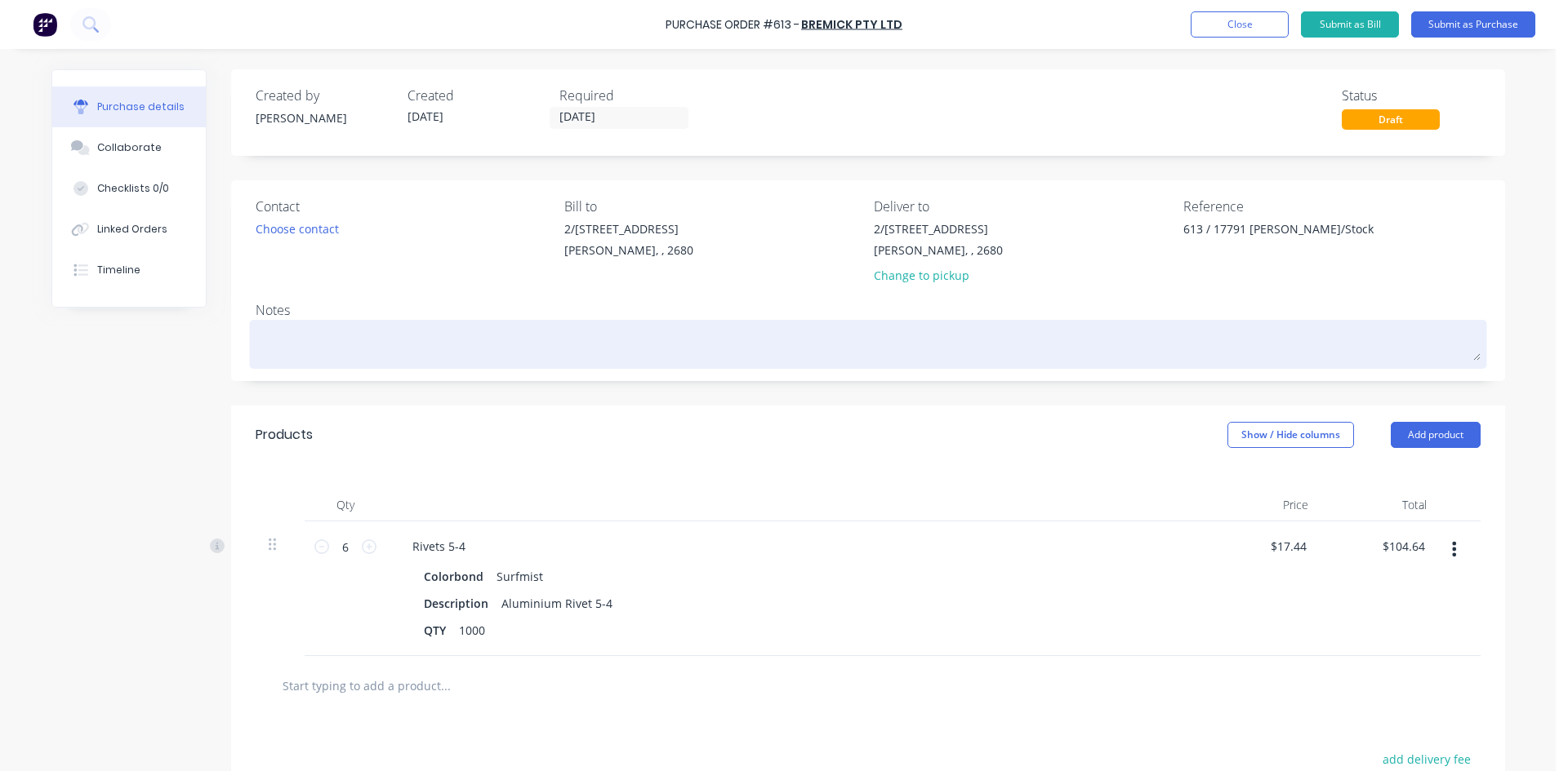
type textarea "613 / 17791 Turner/Stock"
type textarea "x"
type textarea "613 / 17791 Turner/Stock"
click at [1159, 336] on textarea at bounding box center [868, 342] width 1225 height 37
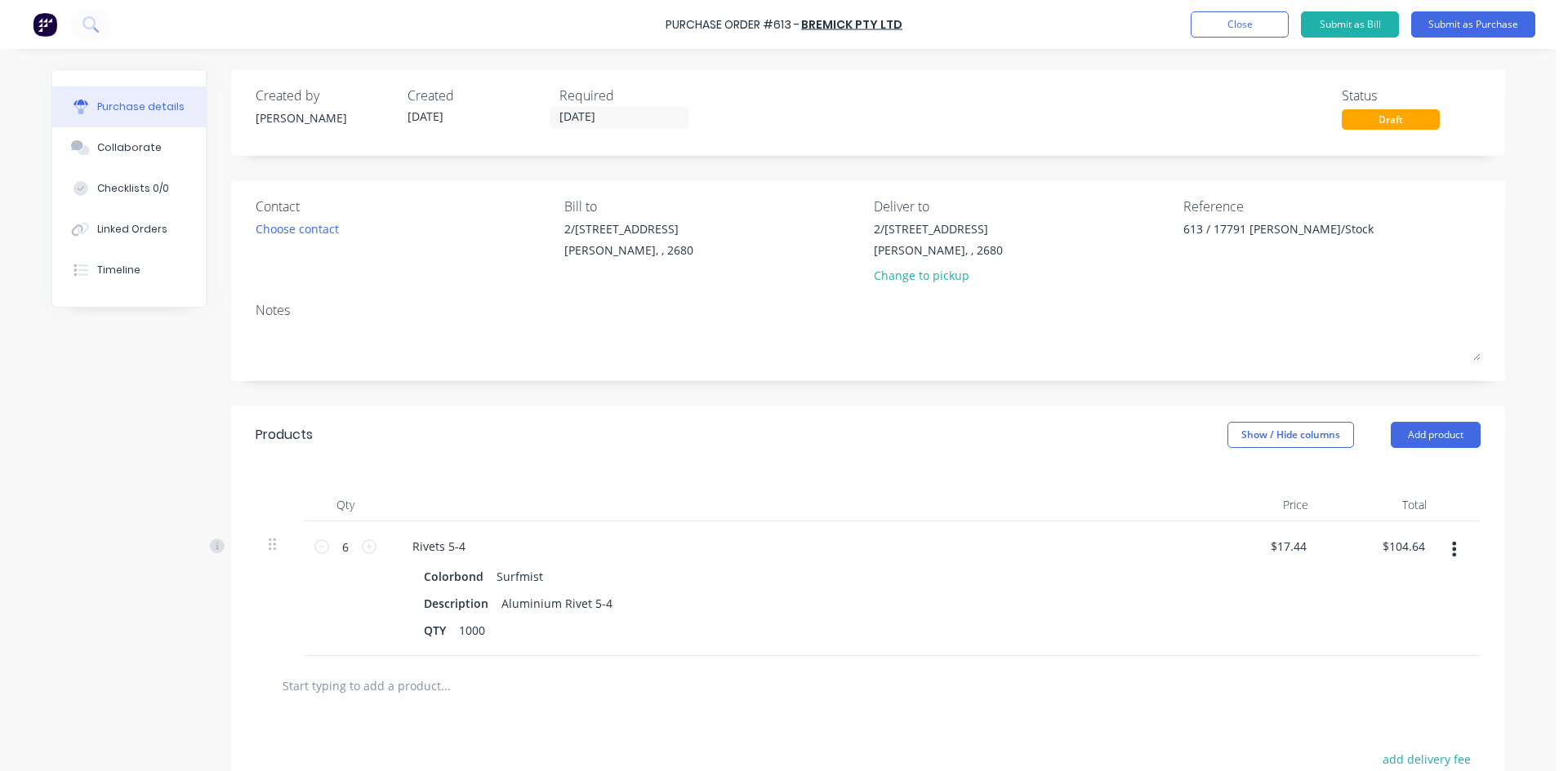
click at [1073, 285] on div "2/50-56 Banna Ave Griffith, , 2680 Change to pickup" at bounding box center [1022, 256] width 297 height 72
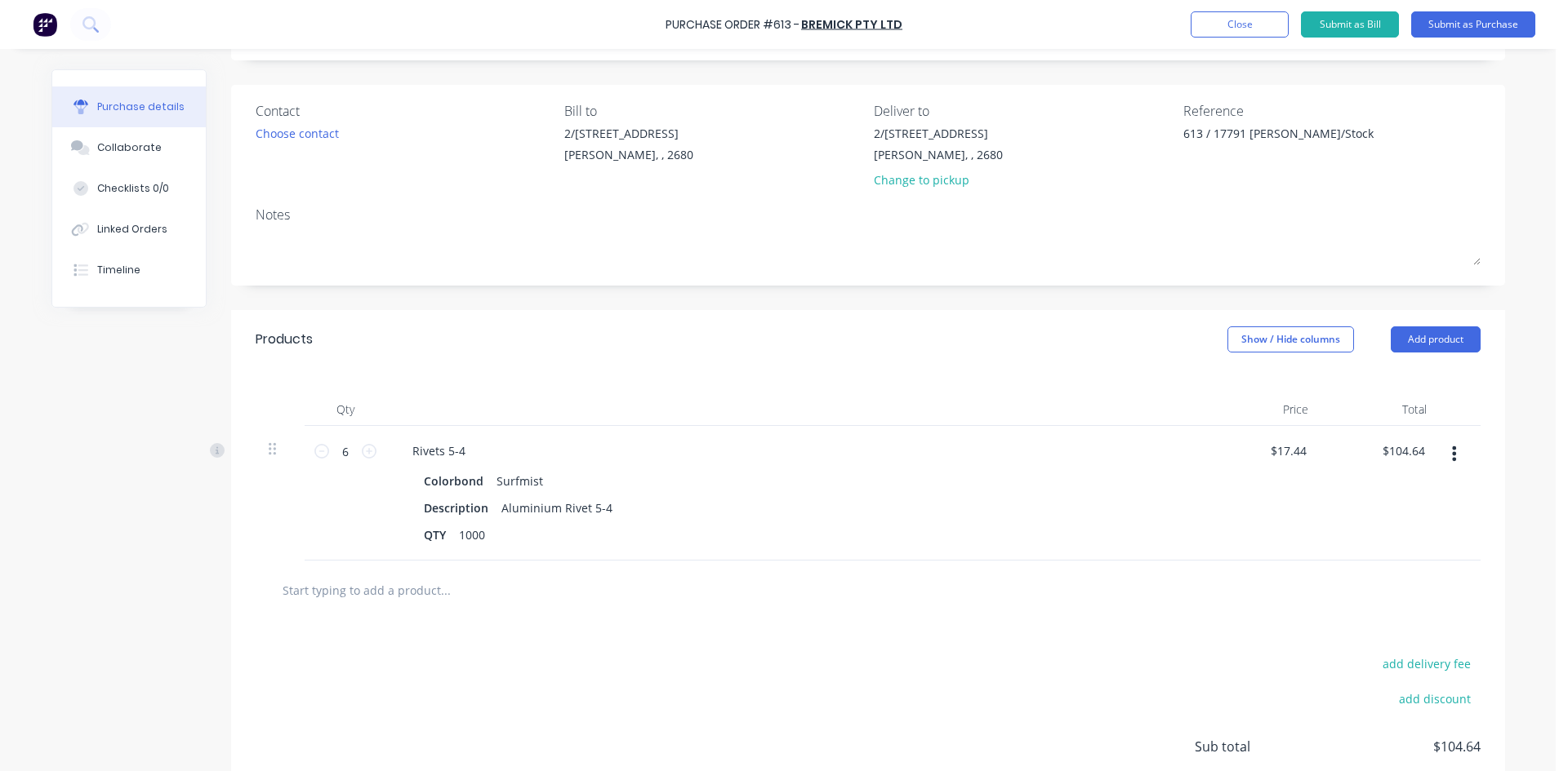
scroll to position [230, 0]
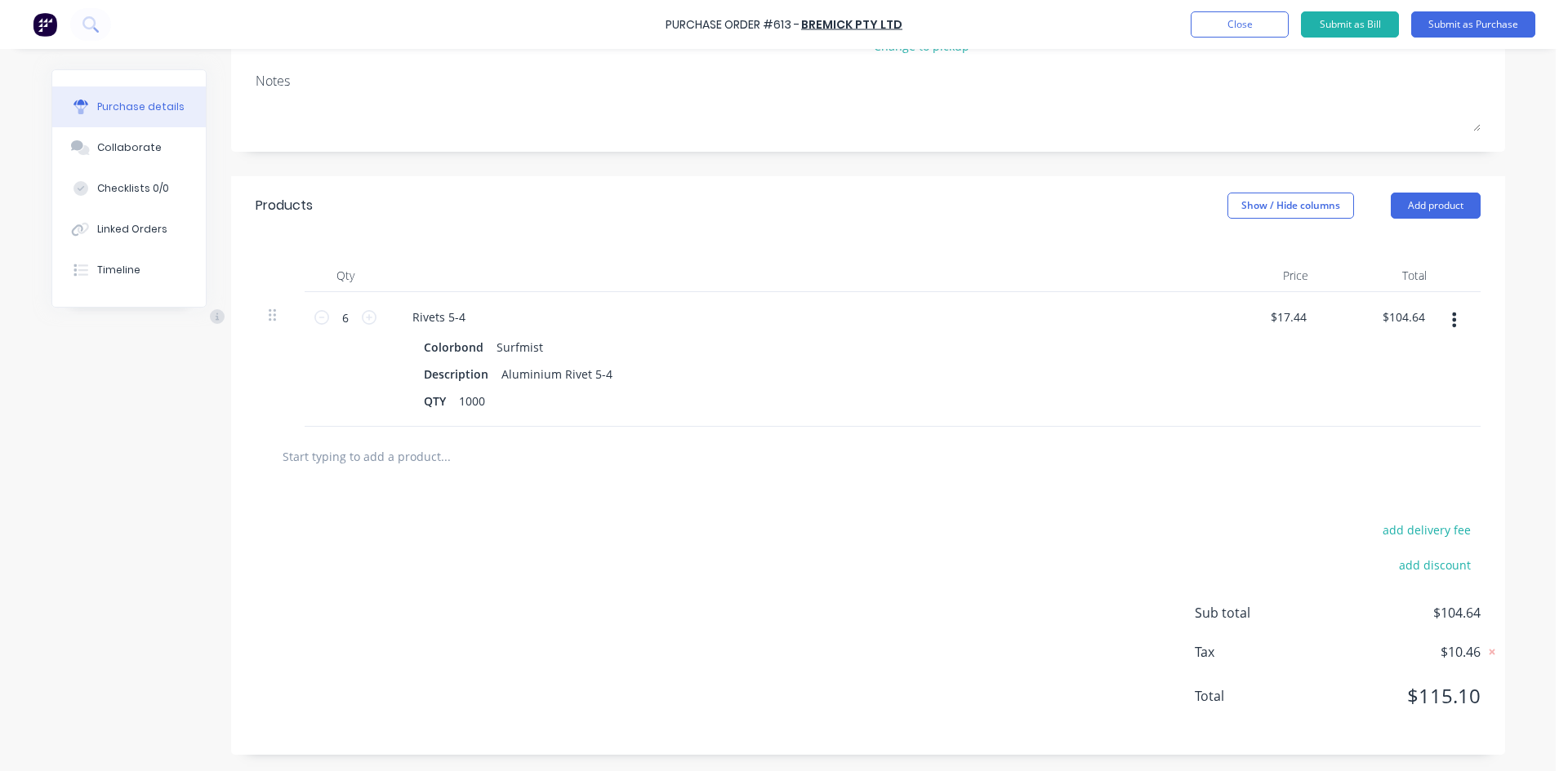
click at [361, 455] on input "text" at bounding box center [445, 457] width 326 height 33
type textarea "x"
type input "4"
type textarea "x"
type input "4-"
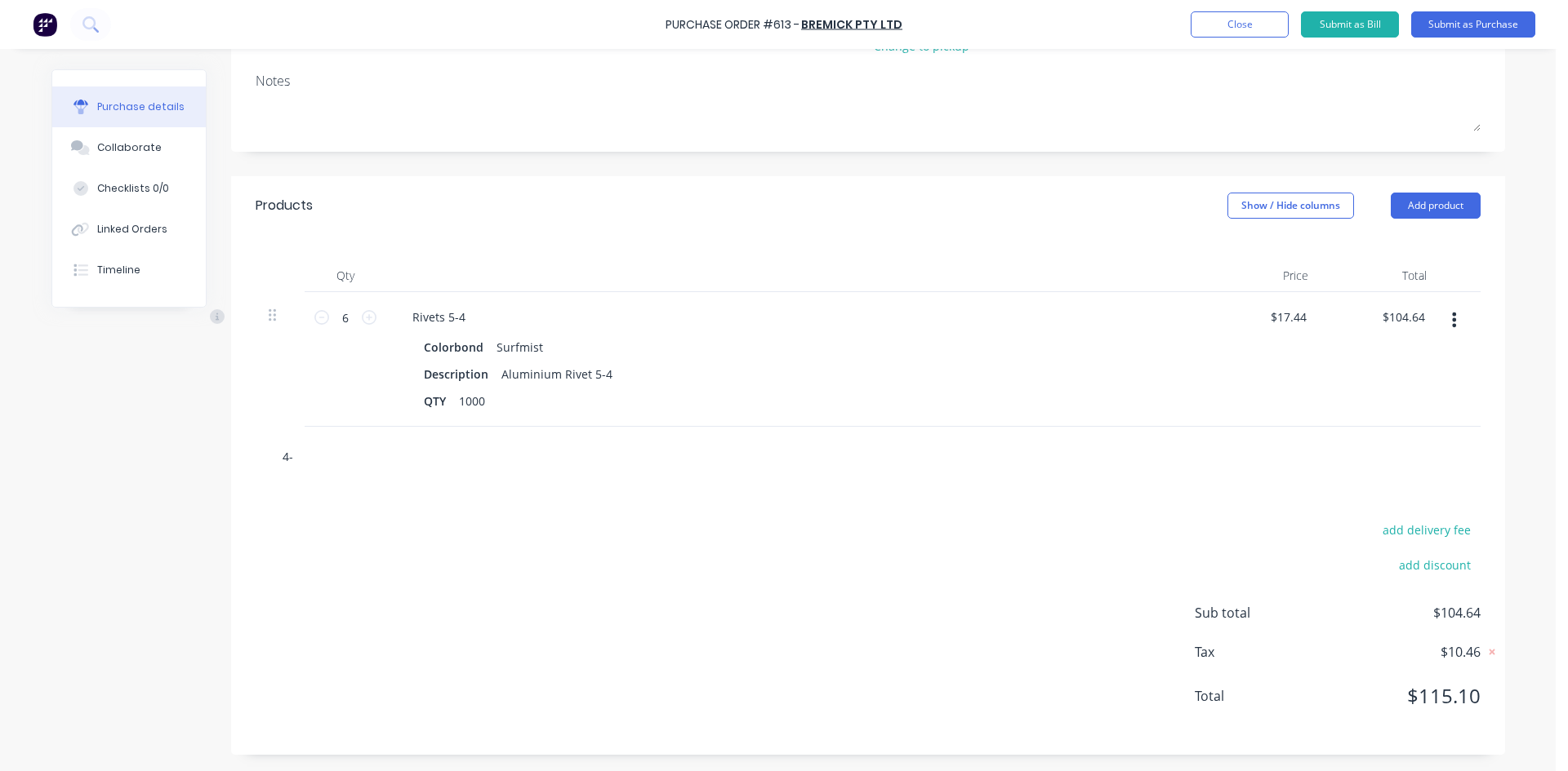
type textarea "x"
type input "4-3"
type textarea "x"
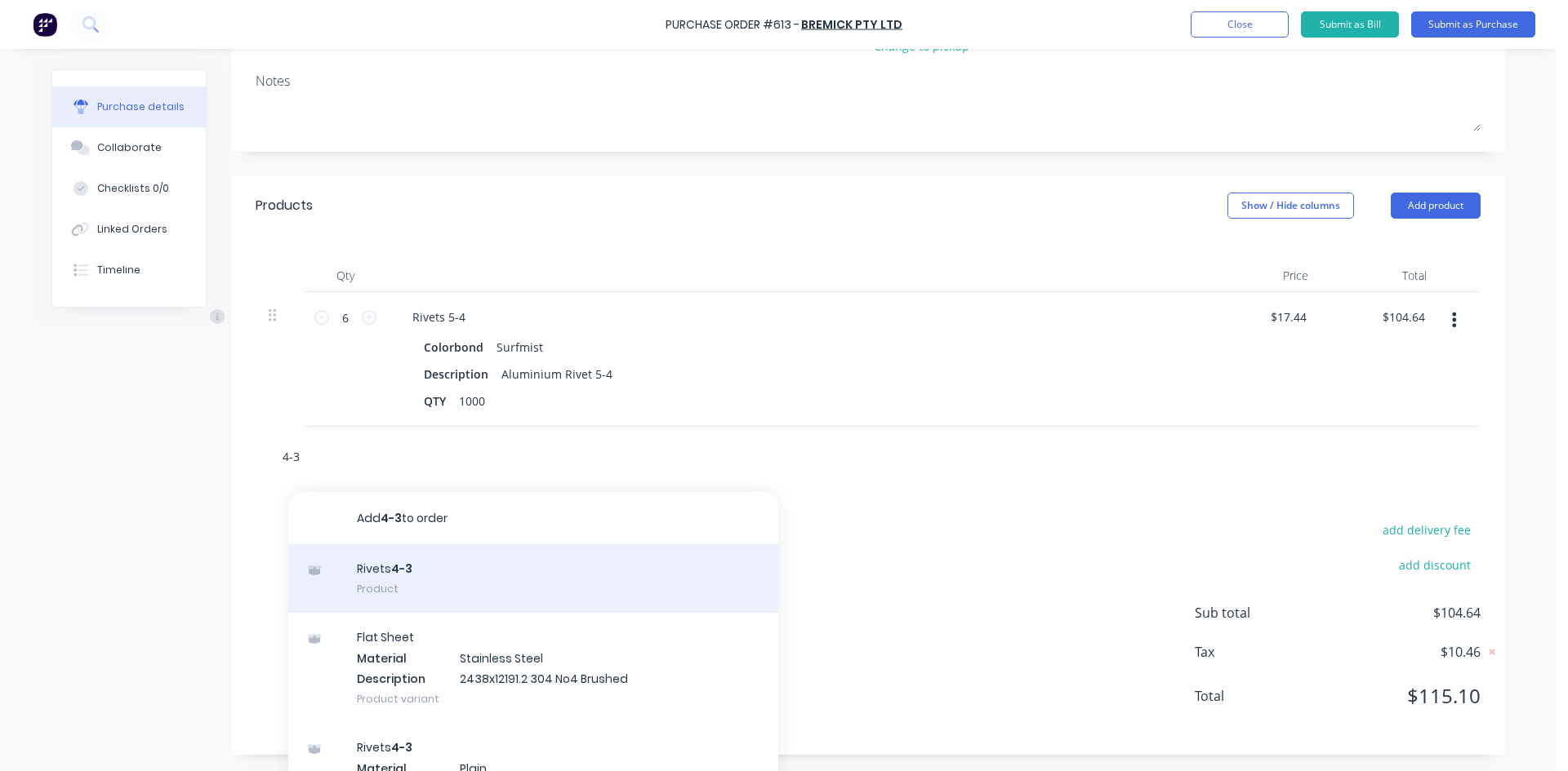
type input "4-3"
click at [401, 567] on div "Rivets 4-3 Product" at bounding box center [533, 579] width 490 height 69
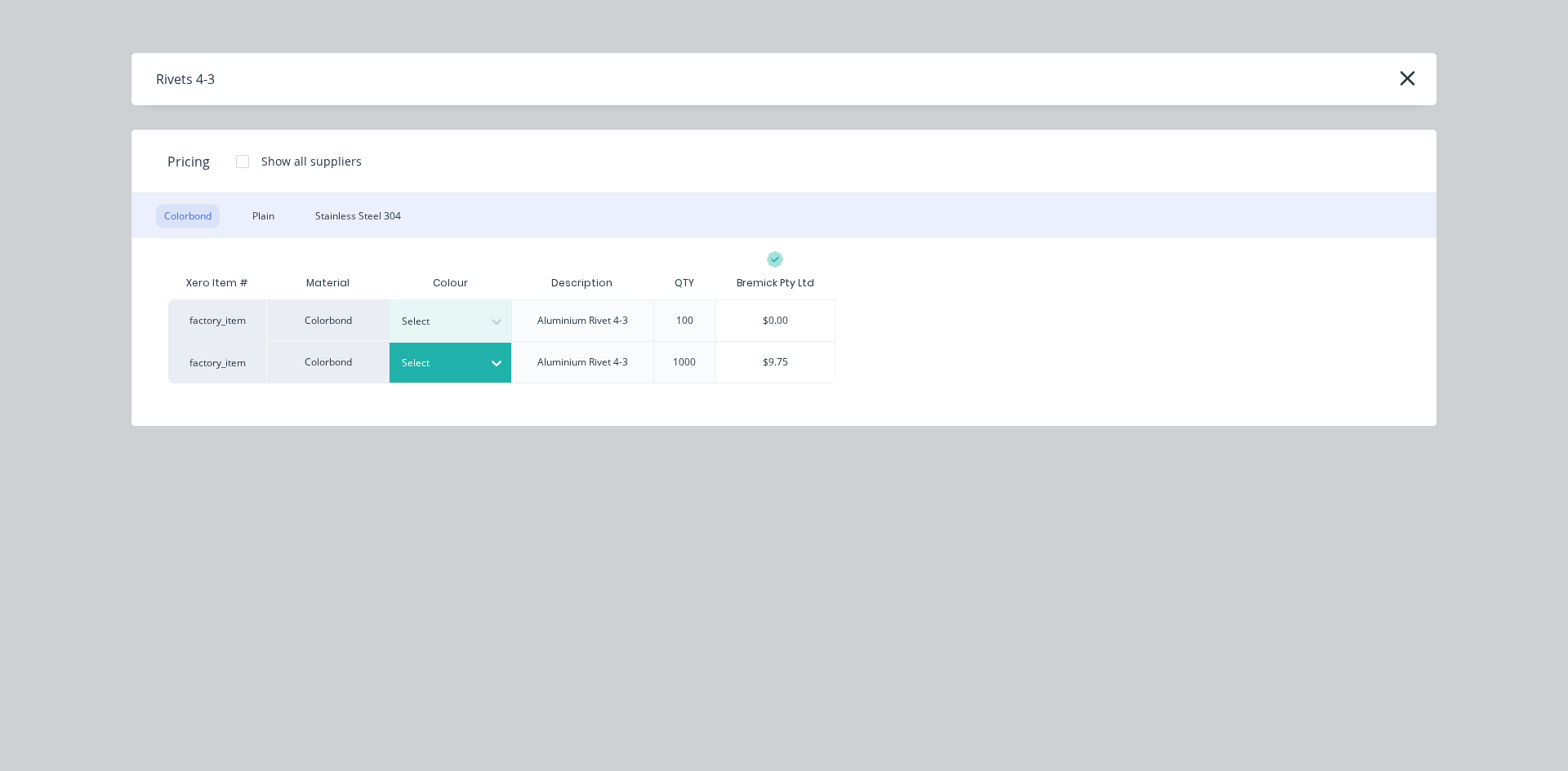
click at [427, 358] on div at bounding box center [438, 363] width 73 height 18
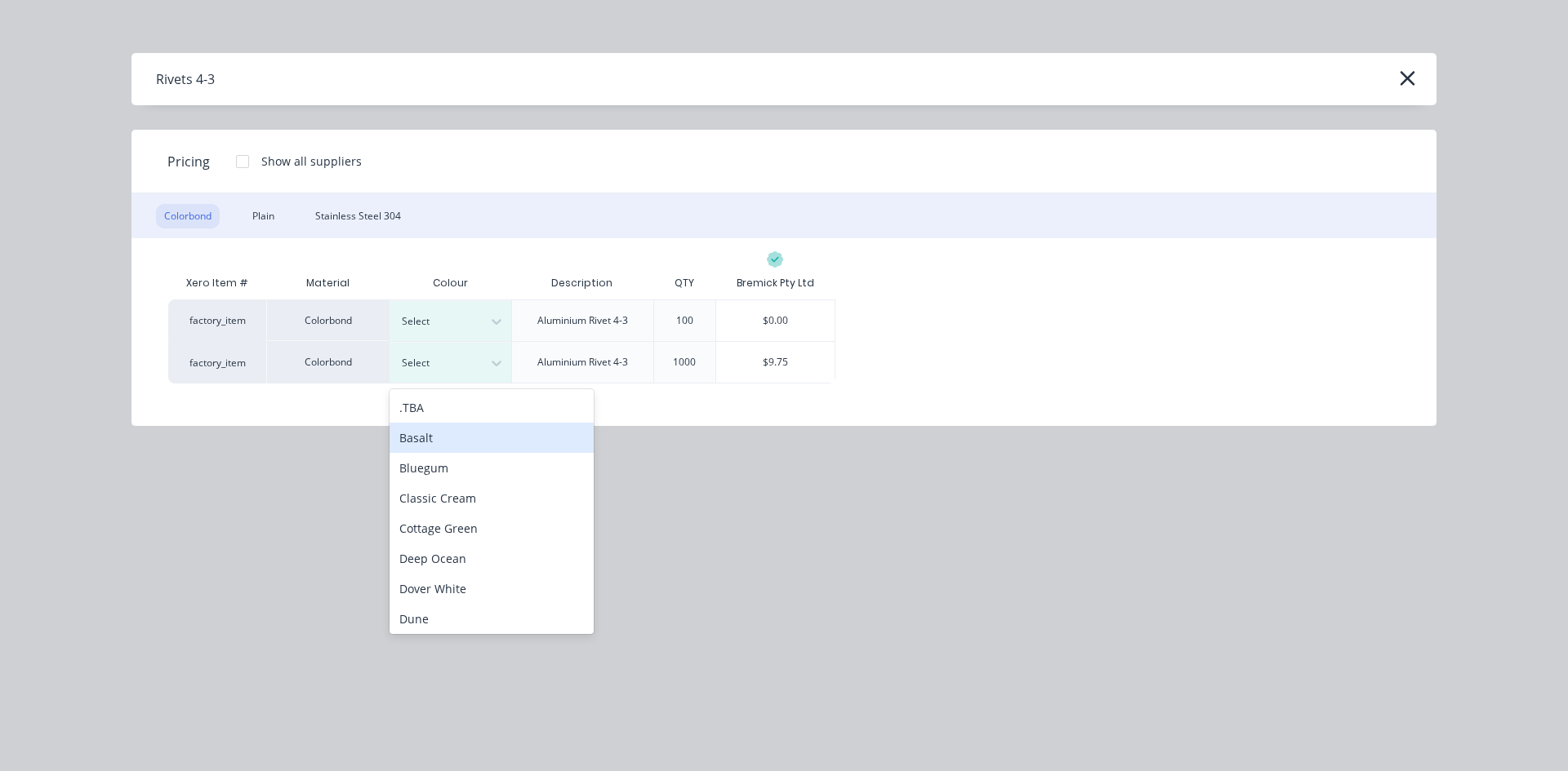
click at [456, 439] on div "Basalt" at bounding box center [491, 438] width 204 height 30
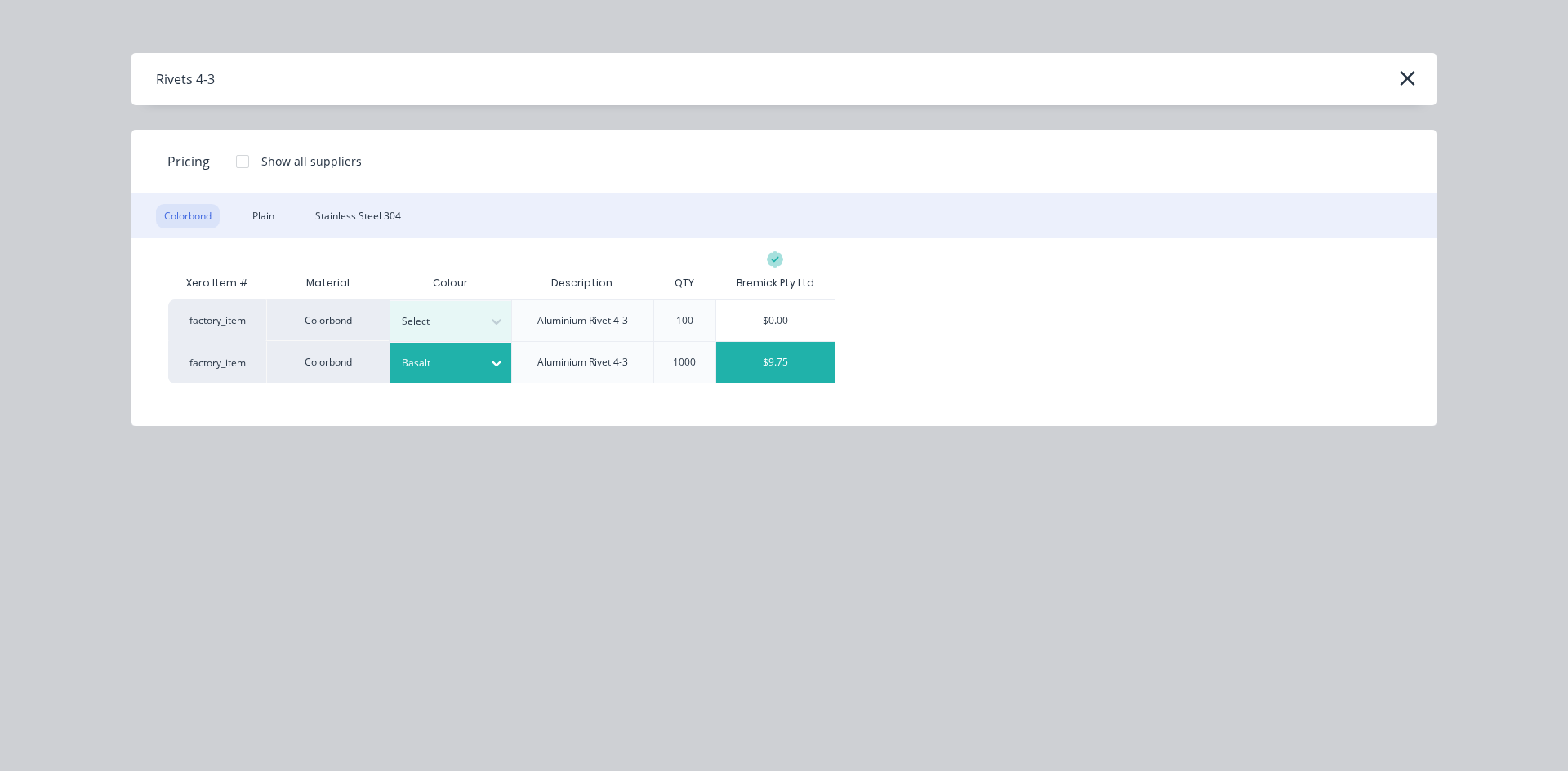
click at [780, 365] on div "$9.75" at bounding box center [776, 362] width 119 height 41
type textarea "x"
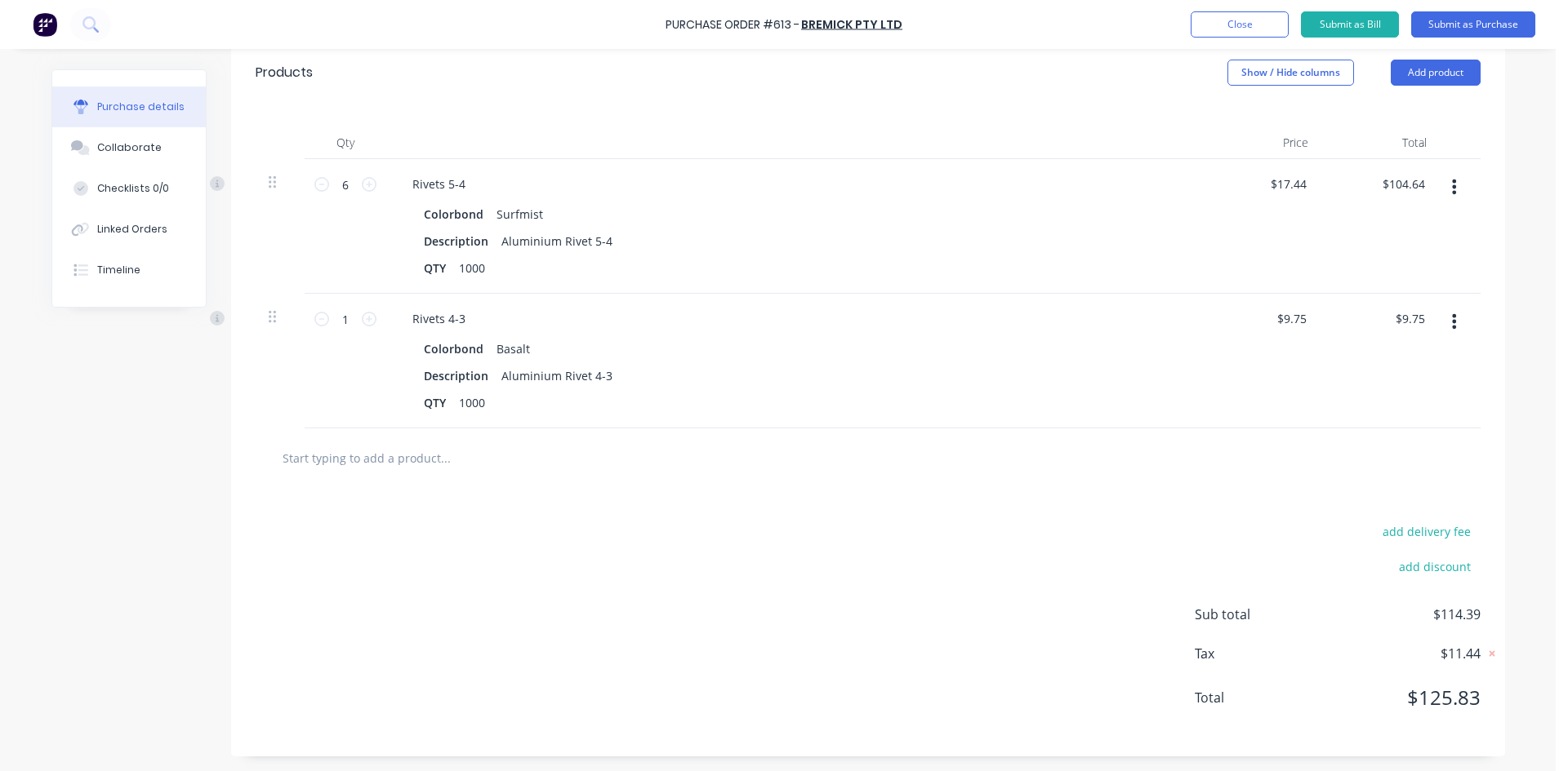
scroll to position [364, 0]
click at [365, 322] on icon at bounding box center [368, 317] width 15 height 15
type textarea "x"
type input "2"
type input "$19.50"
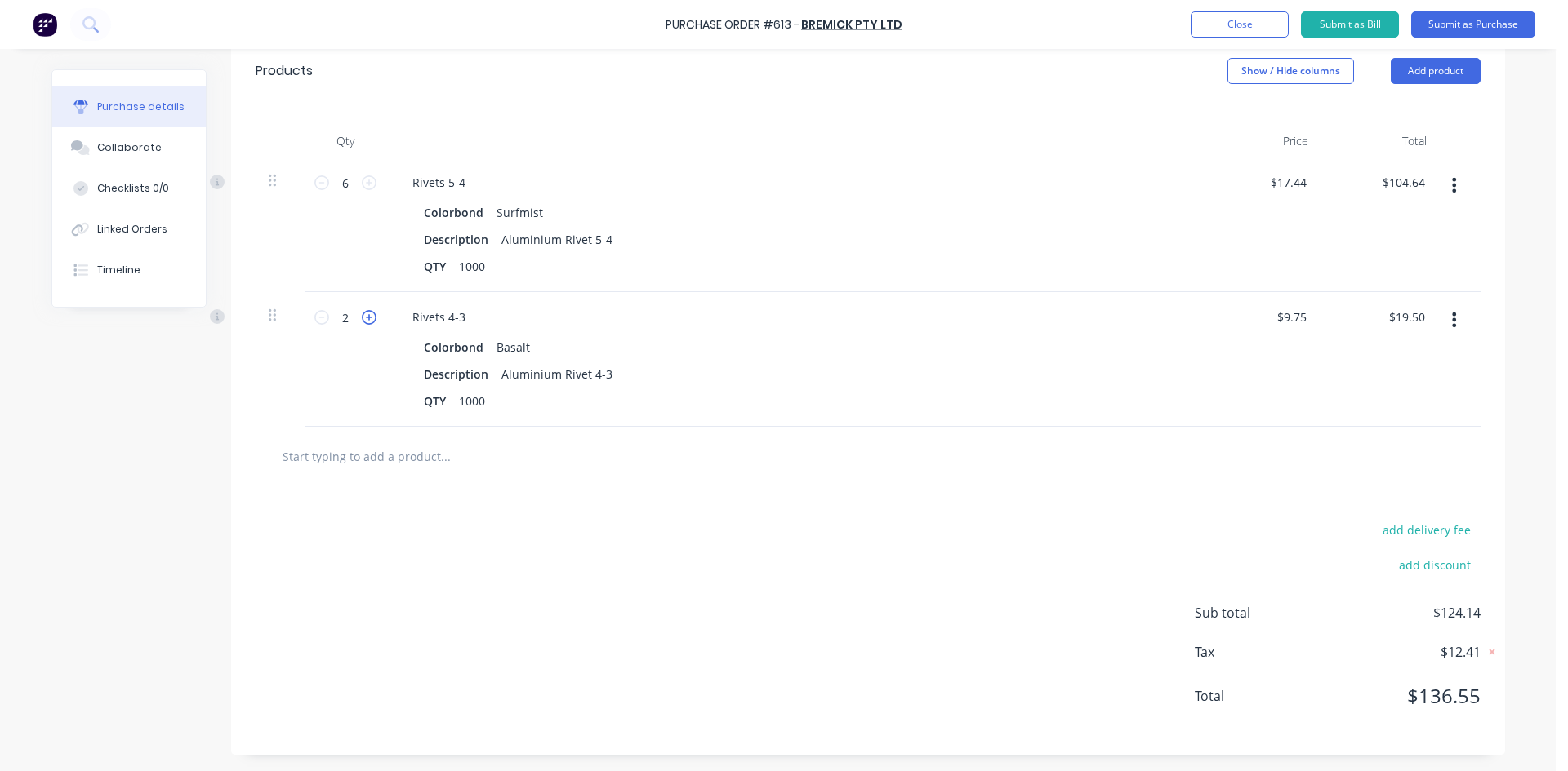
click at [365, 322] on icon at bounding box center [368, 317] width 15 height 15
type textarea "x"
type input "3"
type input "$29.25"
click at [783, 116] on div "Qty Price Total 6 6 Rivets 5-4 Colorbond Surfmist Description Aluminium Rivet 5…" at bounding box center [867, 263] width 1274 height 326
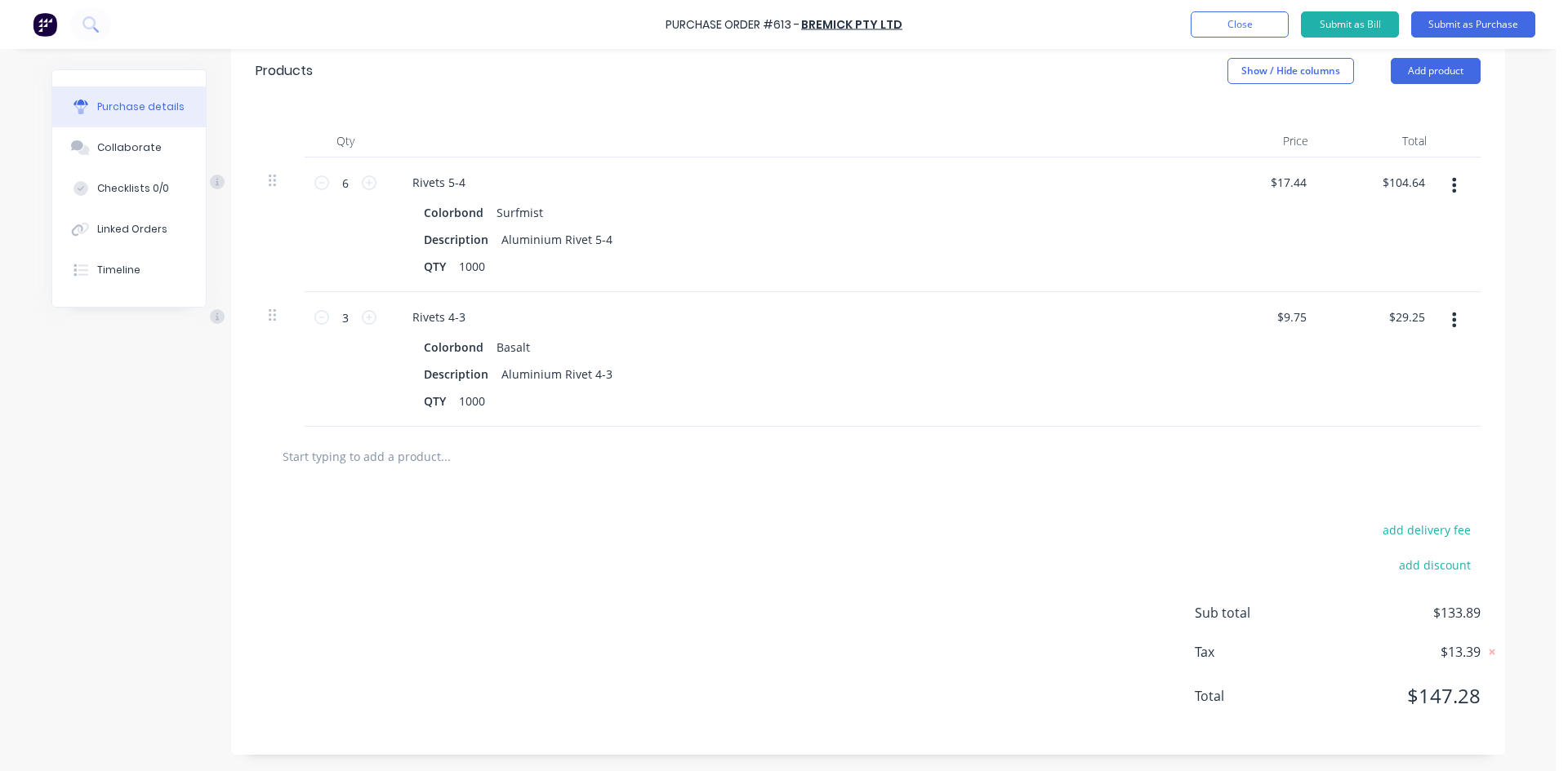
click at [1452, 314] on icon "button" at bounding box center [1454, 319] width 4 height 15
click at [1432, 397] on button "Duplicate" at bounding box center [1403, 396] width 138 height 33
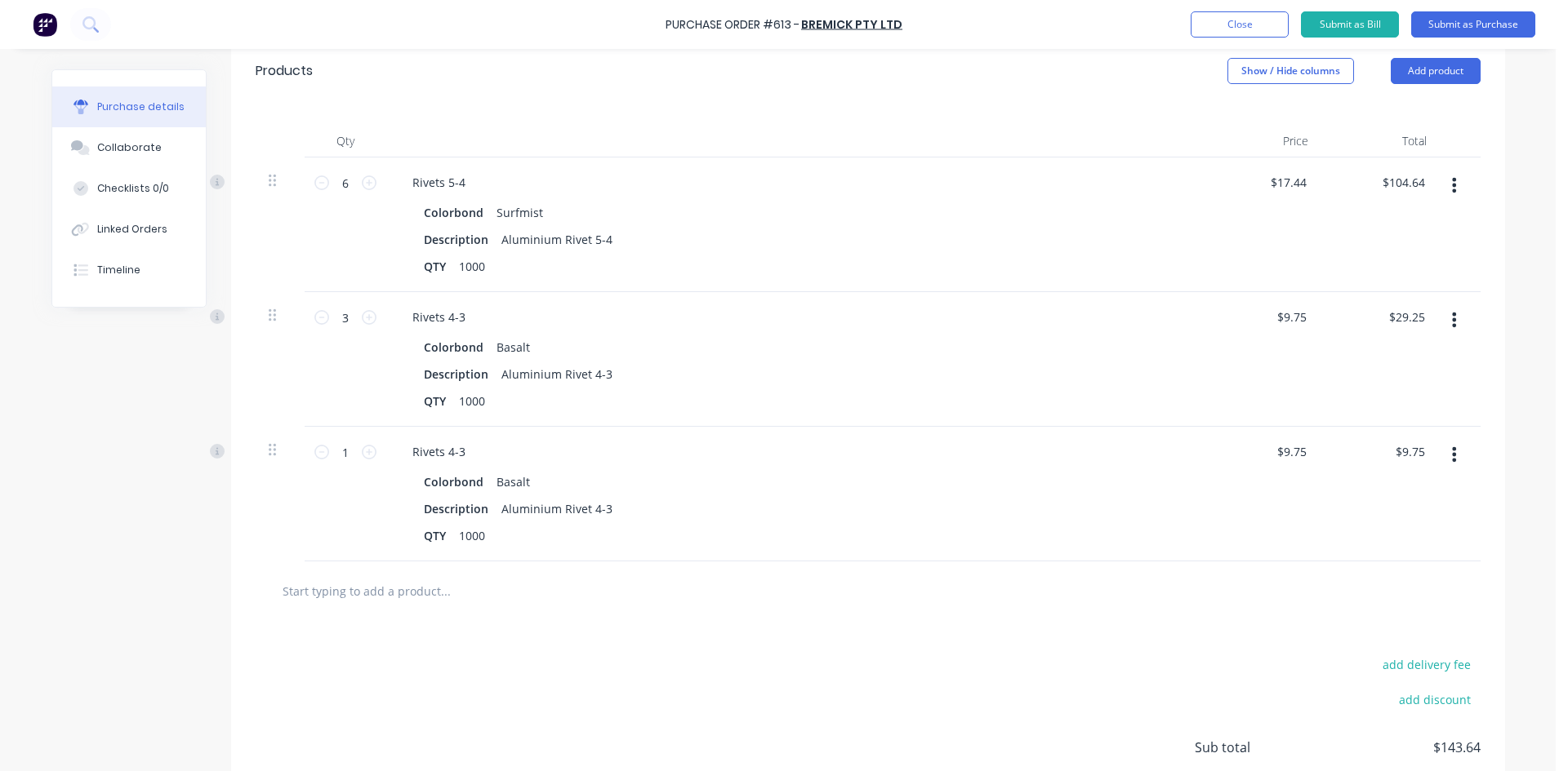
click at [1450, 456] on button "button" at bounding box center [1454, 455] width 38 height 30
click at [1411, 486] on button "Edit" at bounding box center [1403, 498] width 138 height 33
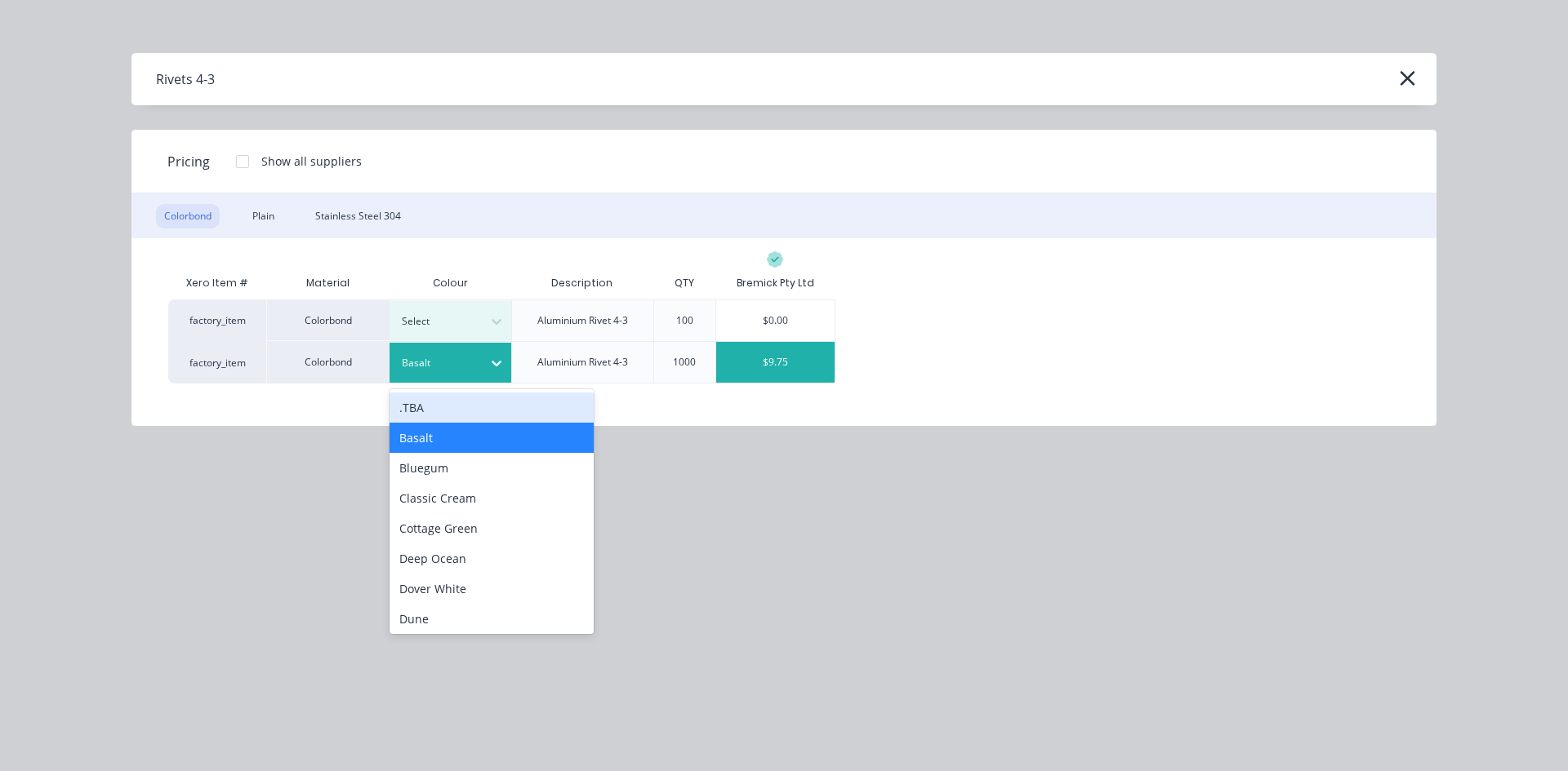
click at [486, 359] on div at bounding box center [496, 363] width 30 height 26
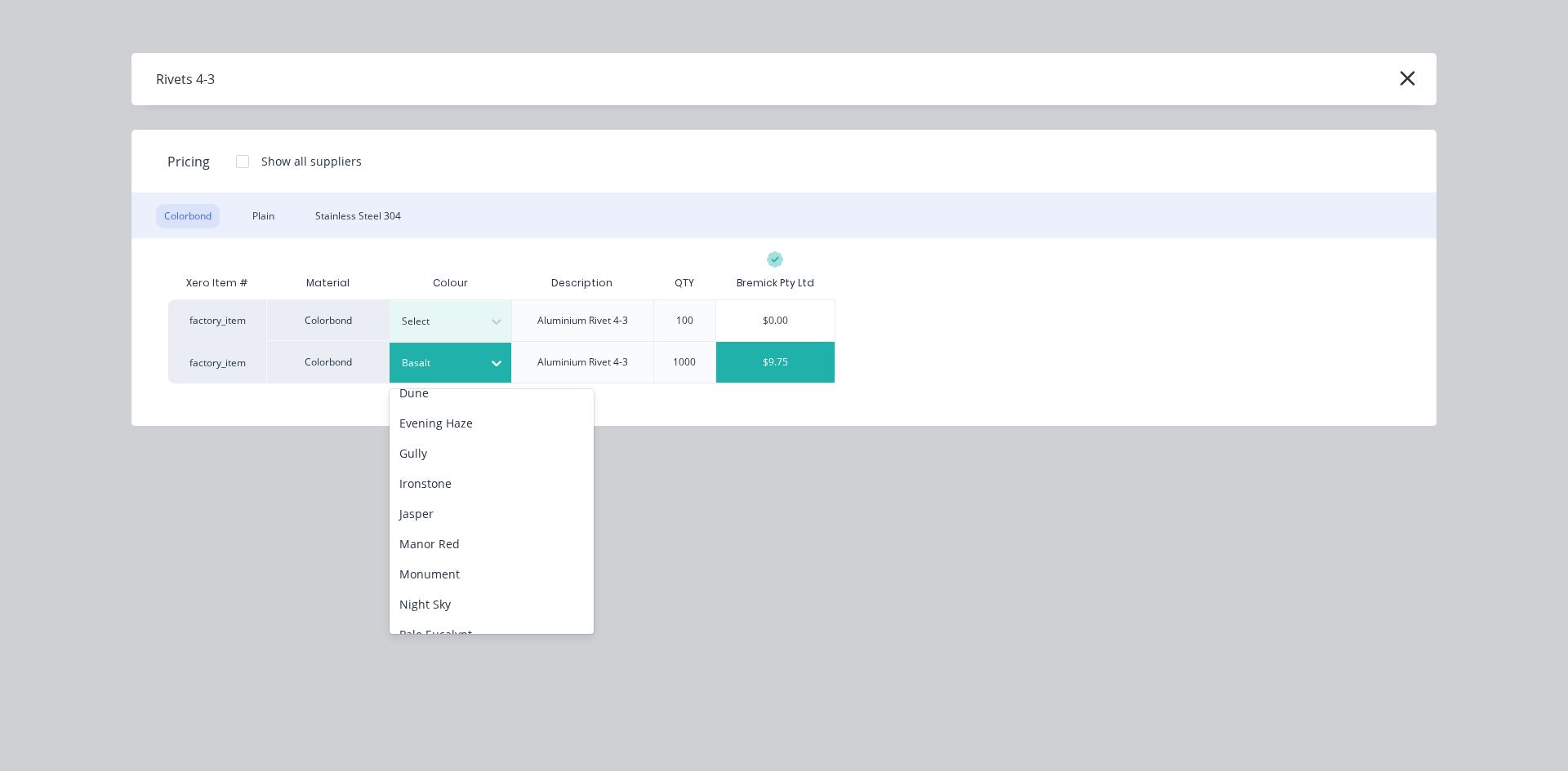
scroll to position [245, 0]
click at [493, 529] on div "Manor Red" at bounding box center [491, 525] width 204 height 30
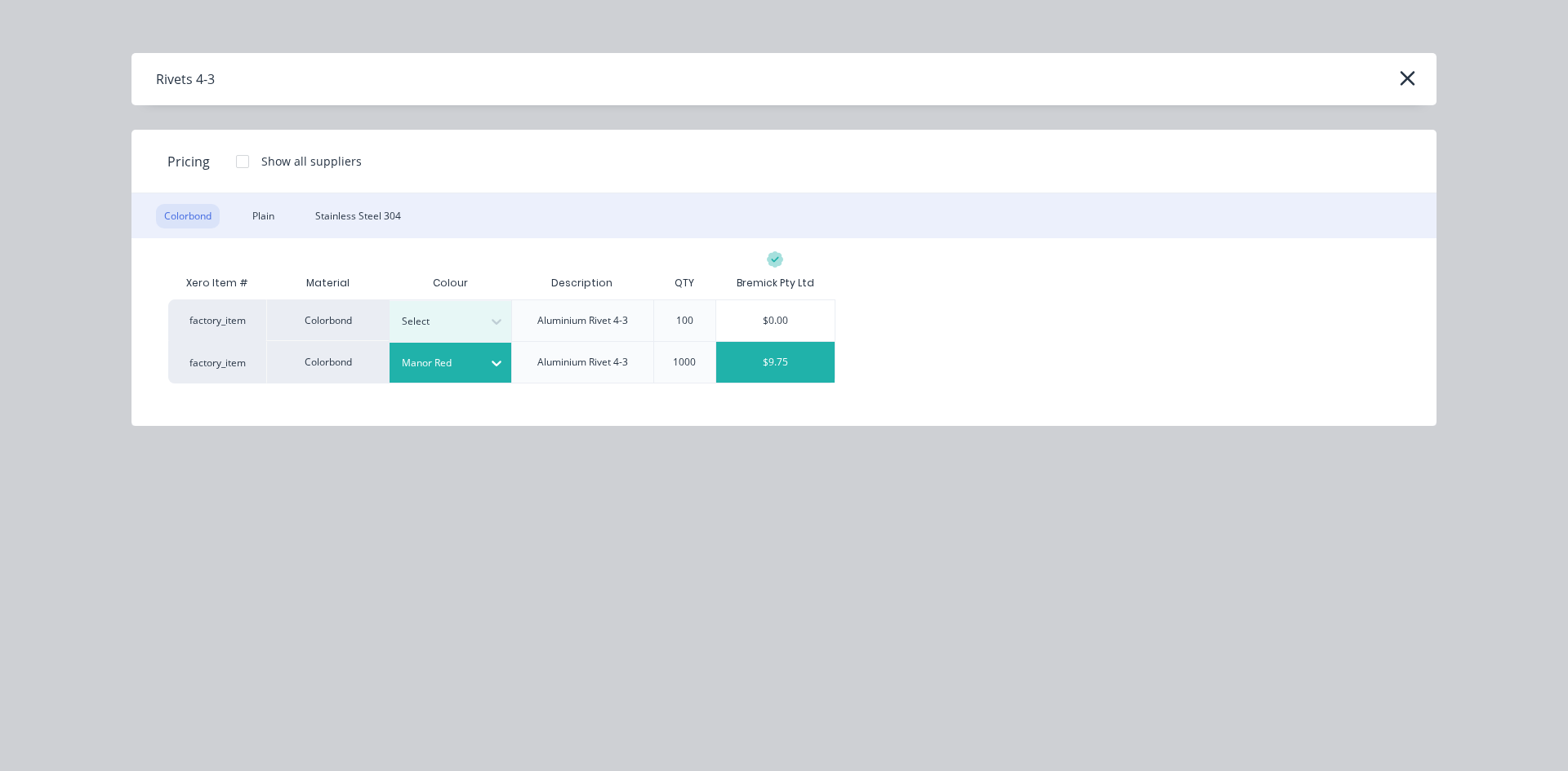
click at [804, 365] on div "$9.75" at bounding box center [776, 362] width 119 height 41
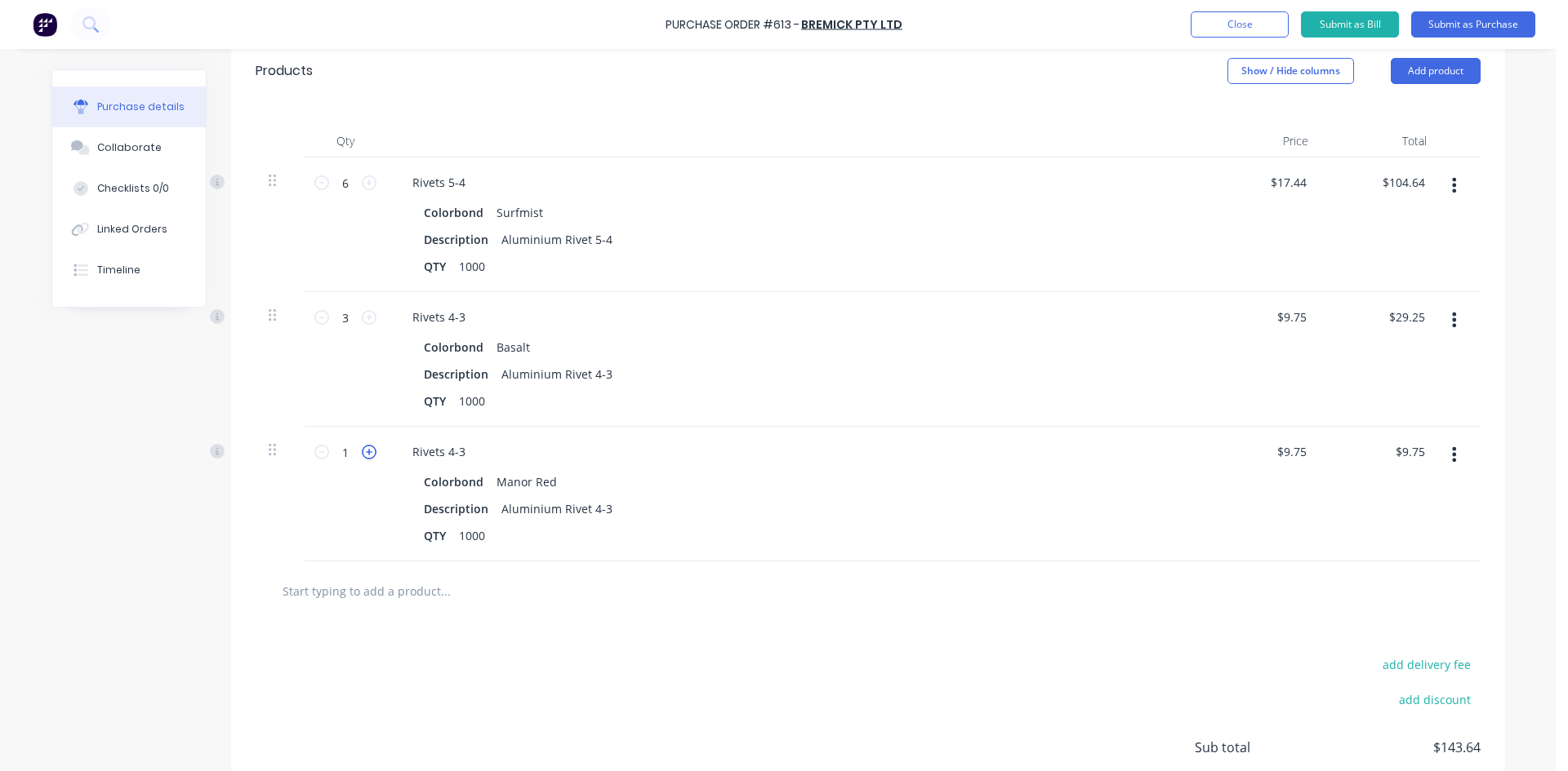
click at [362, 454] on icon at bounding box center [368, 452] width 15 height 15
type textarea "x"
type input "2"
type input "$19.50"
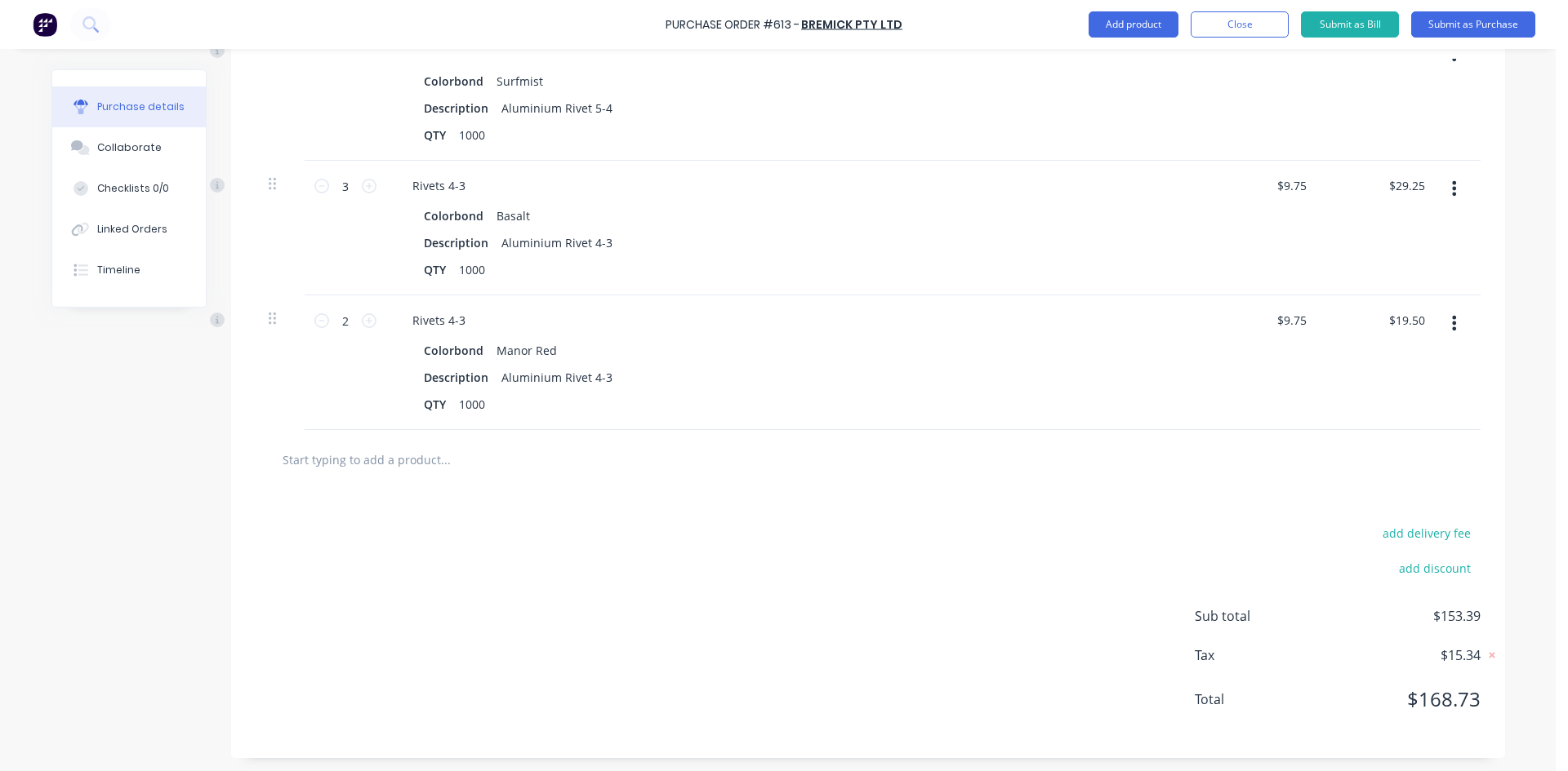
scroll to position [499, 0]
click at [693, 546] on div "add delivery fee add discount Sub total $153.39 Tax $15.34 Total $168.73" at bounding box center [867, 620] width 1274 height 269
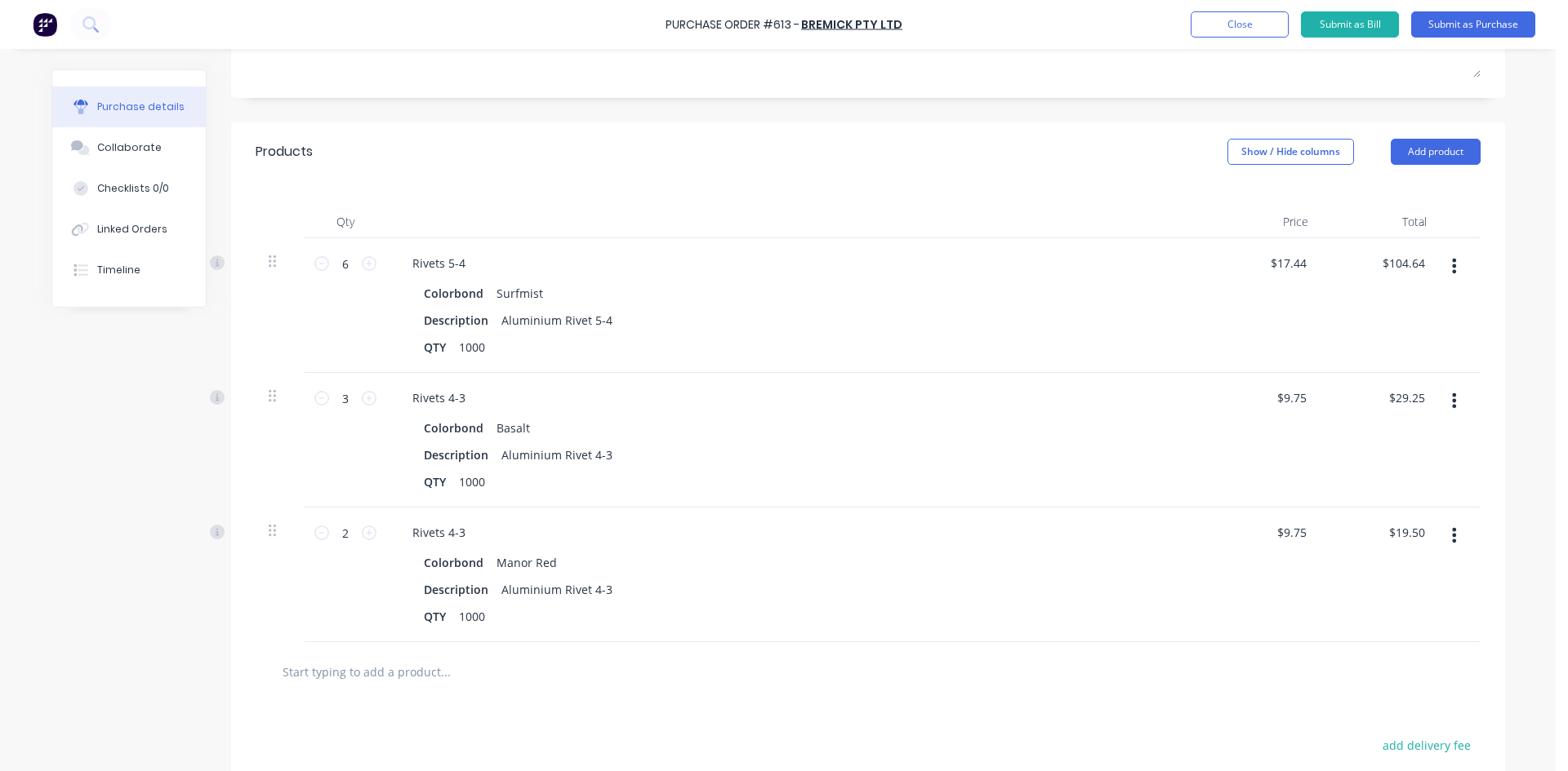
scroll to position [254, 0]
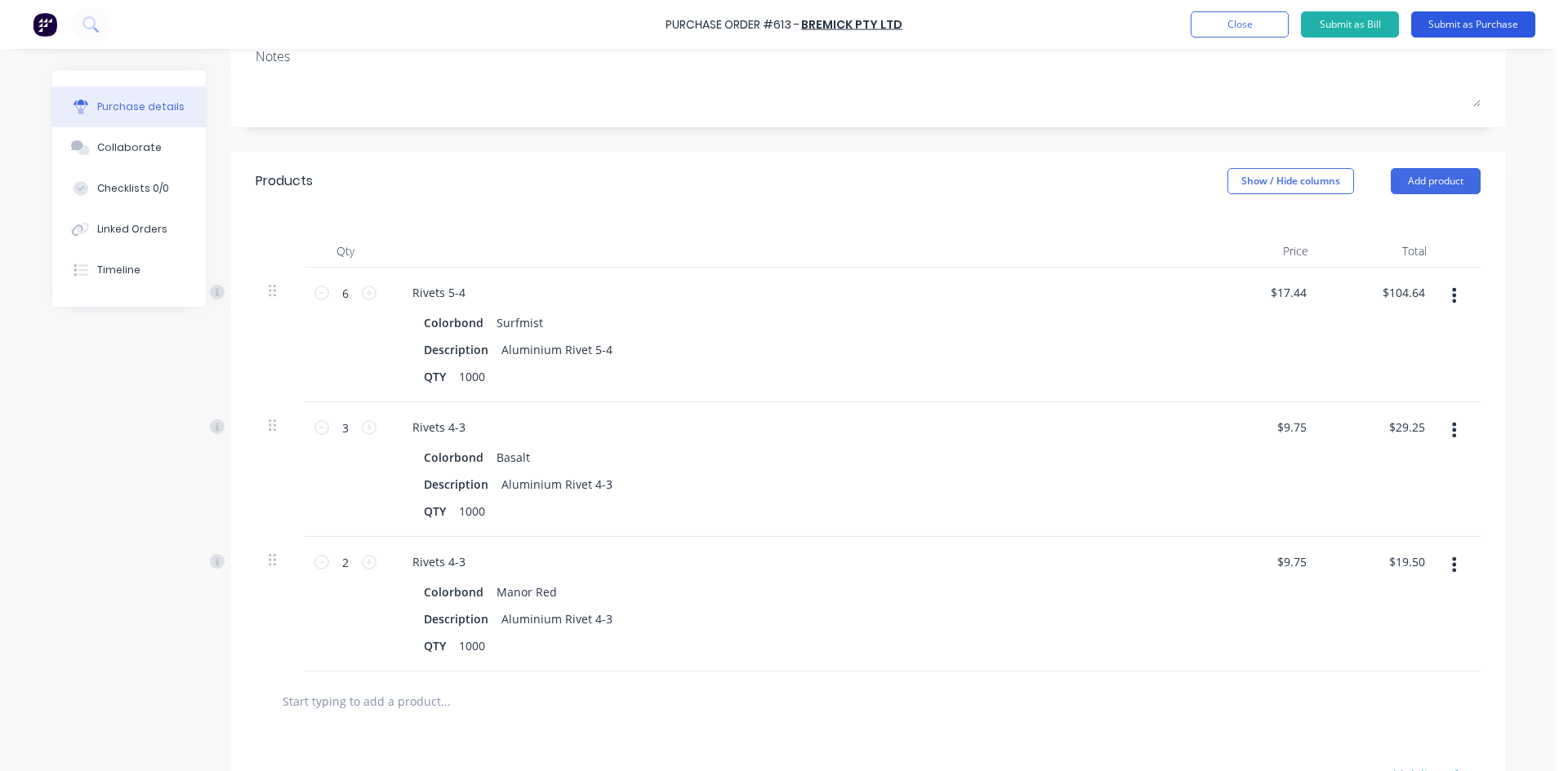
click at [1479, 26] on button "Submit as Purchase" at bounding box center [1473, 24] width 124 height 26
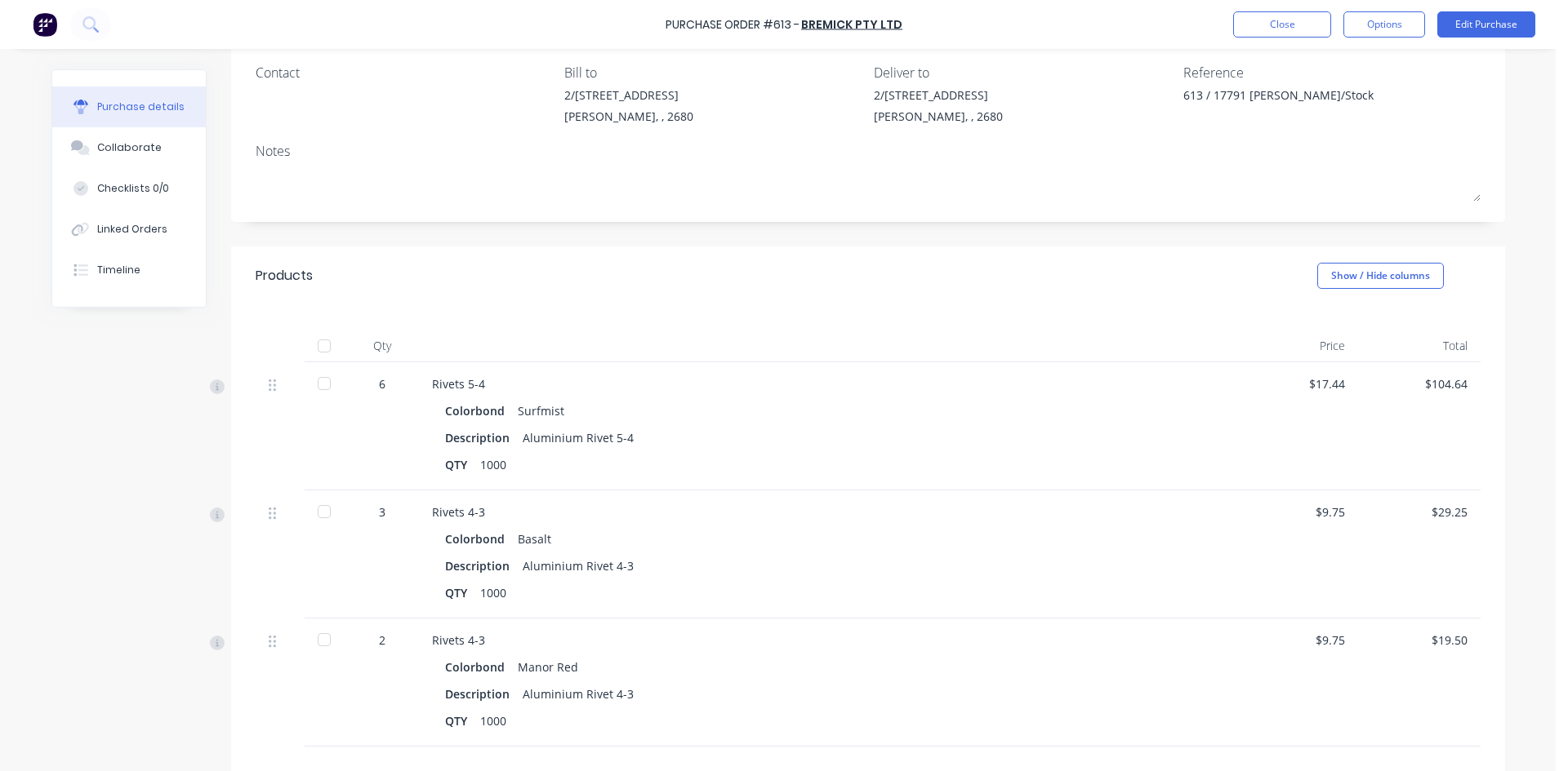
scroll to position [164, 0]
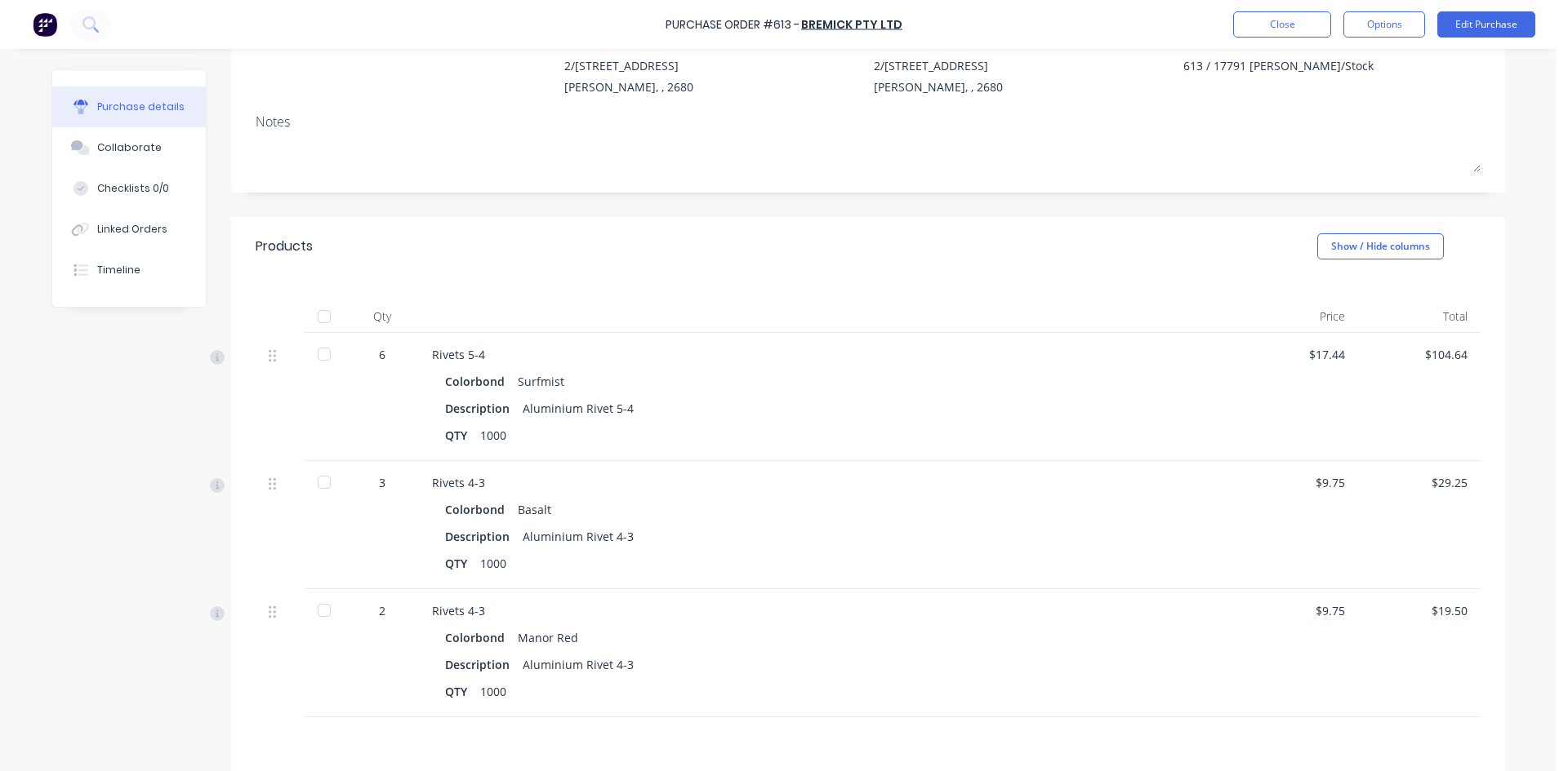
click at [386, 352] on div "6" at bounding box center [382, 355] width 47 height 17
click at [1461, 30] on button "Edit Purchase" at bounding box center [1486, 24] width 98 height 26
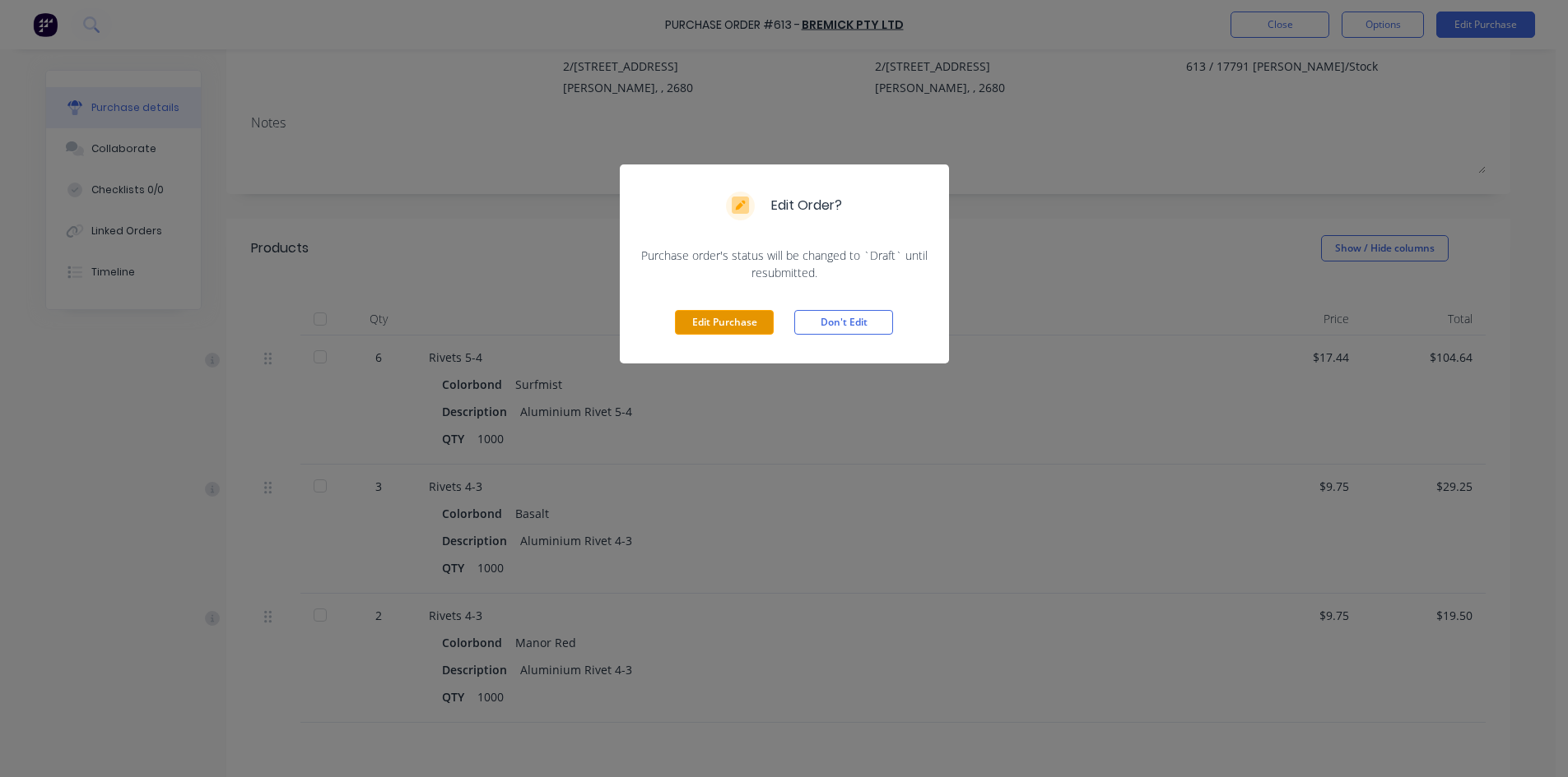
click at [726, 318] on button "Edit Purchase" at bounding box center [724, 323] width 99 height 25
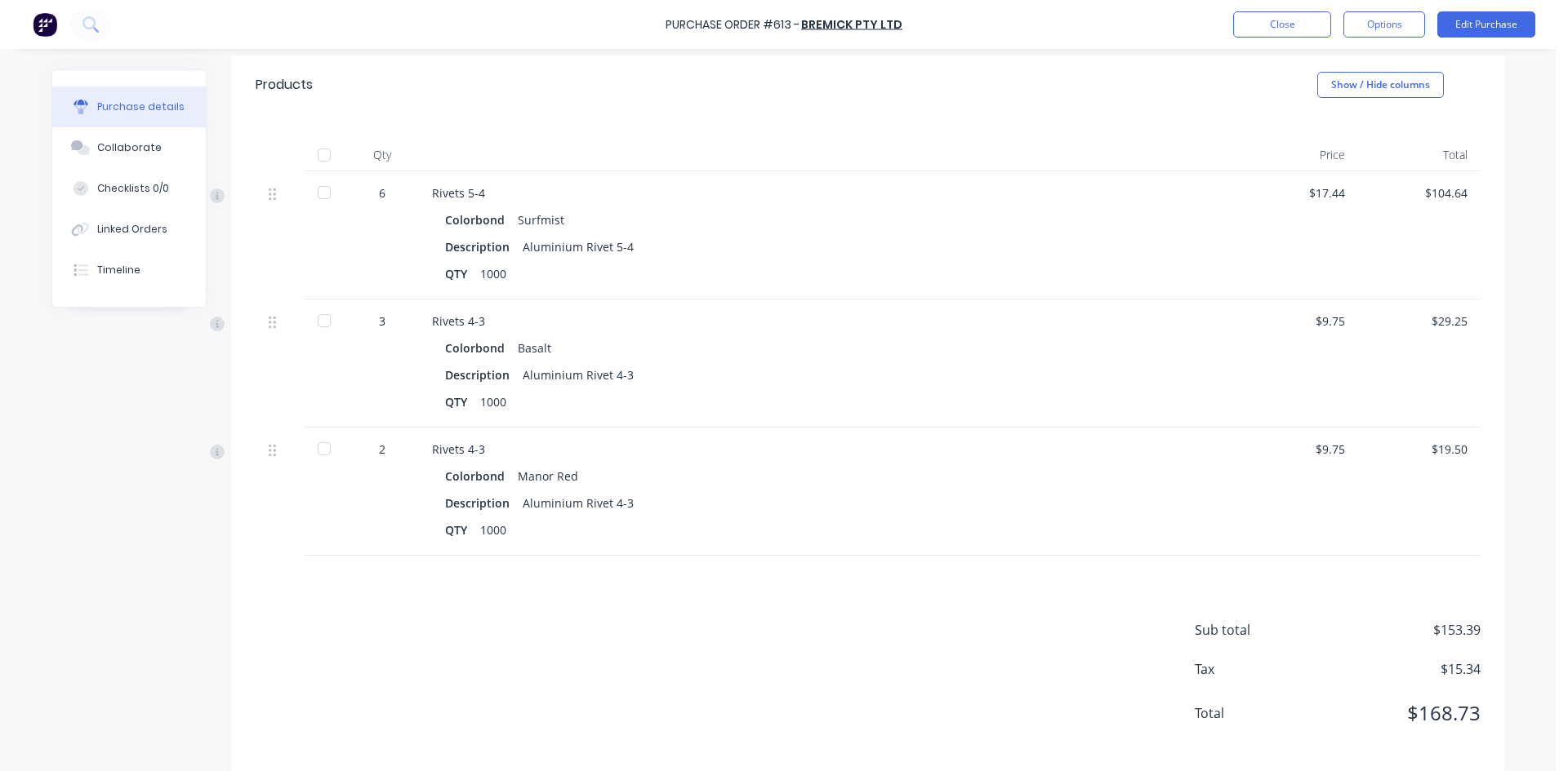
scroll to position [352, 0]
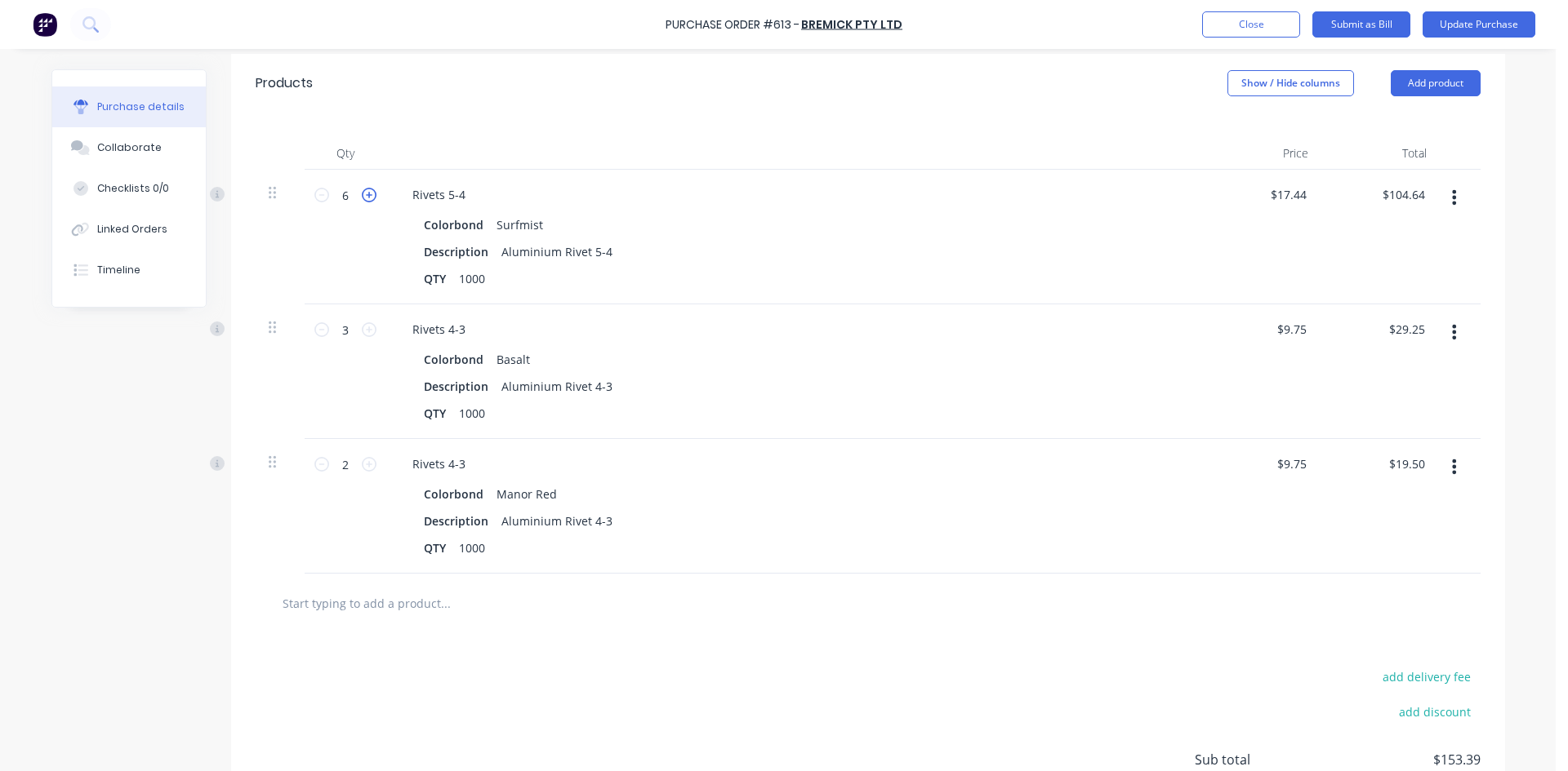
click at [361, 198] on icon at bounding box center [368, 195] width 15 height 15
type textarea "x"
type input "7"
type input "$122.08"
click at [361, 198] on icon at bounding box center [368, 195] width 15 height 15
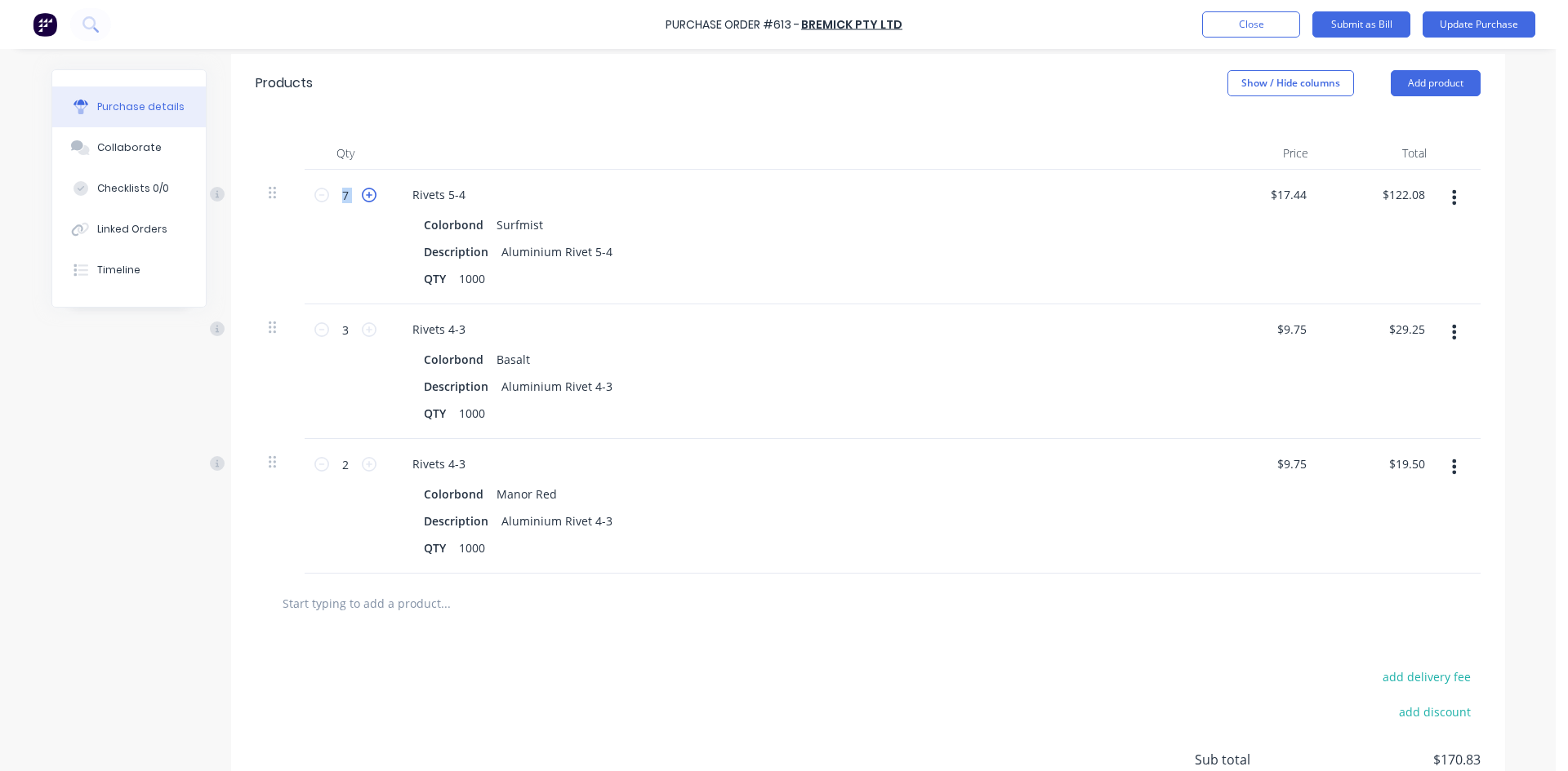
type textarea "x"
type input "8"
type input "$139.52"
click at [361, 198] on icon at bounding box center [368, 195] width 15 height 15
type textarea "x"
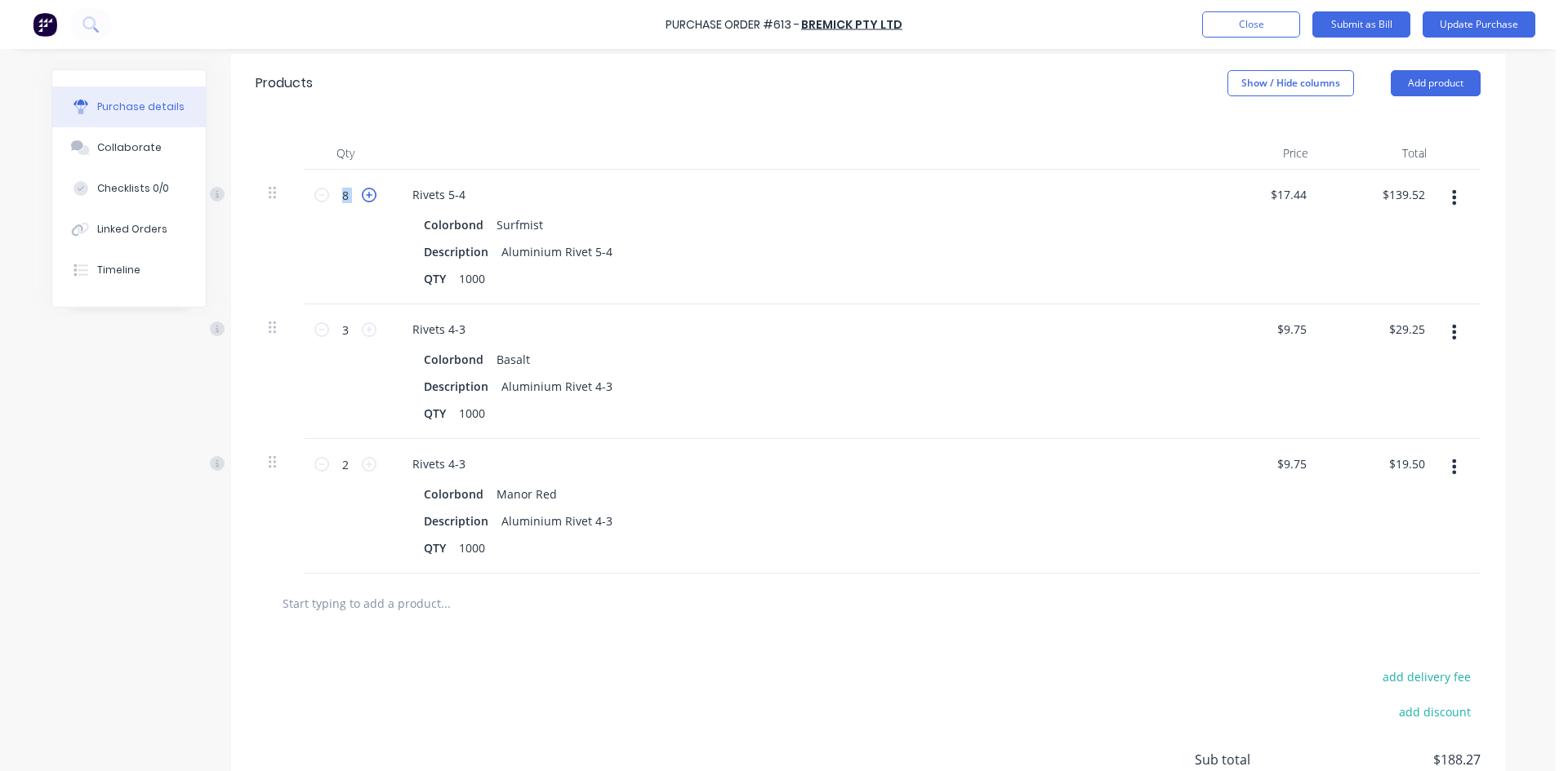
type input "9"
type input "$156.96"
click at [361, 198] on icon at bounding box center [368, 195] width 15 height 15
type textarea "x"
type input "10"
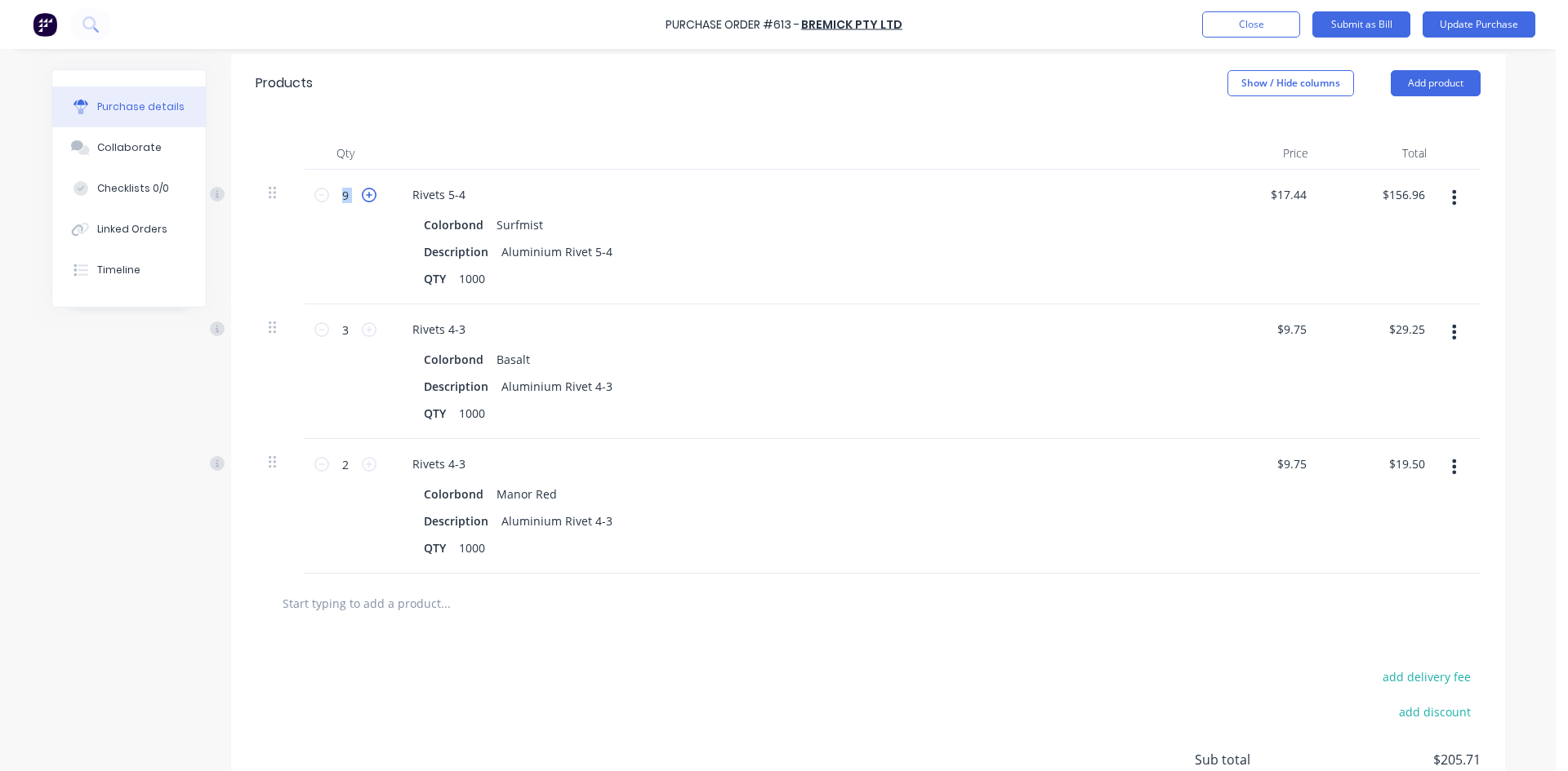
type input "$174.40"
click at [636, 93] on div "Products Show / Hide columns Add product" at bounding box center [867, 84] width 1274 height 59
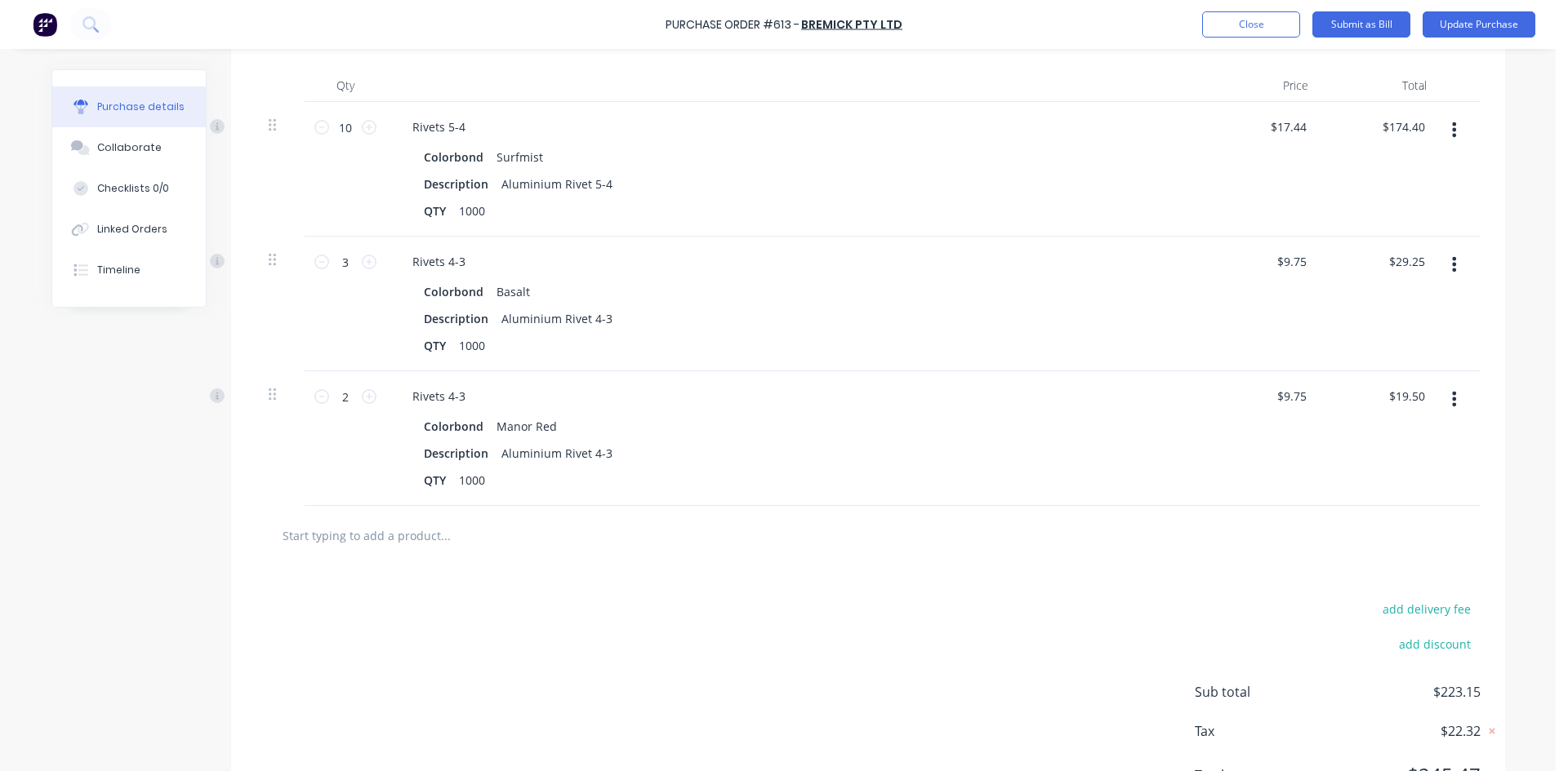
scroll to position [499, 0]
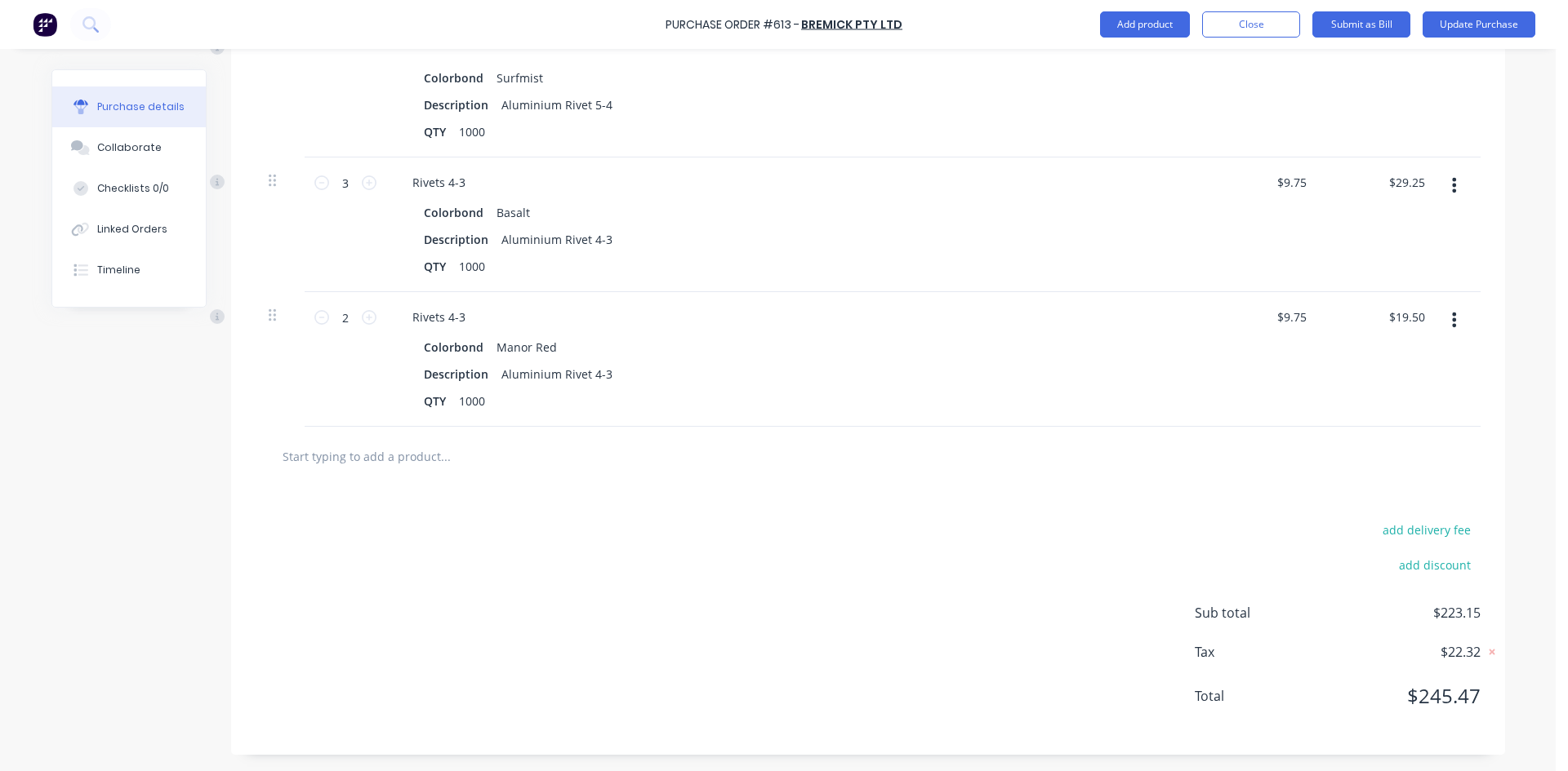
click at [383, 456] on input "text" at bounding box center [445, 457] width 326 height 33
type textarea "x"
type input "1"
type textarea "x"
type input "12"
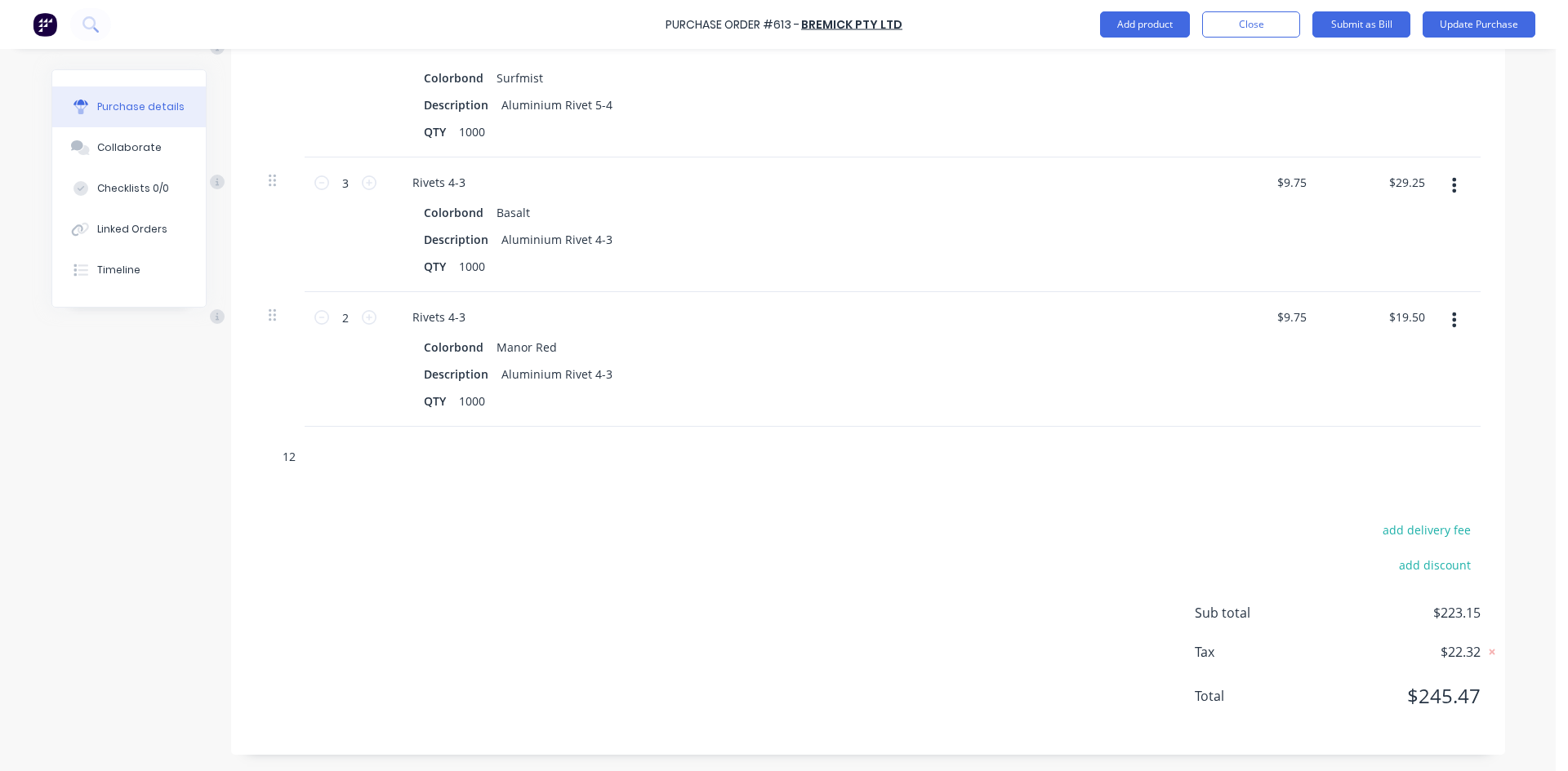
type textarea "x"
type input "12"
type textarea "x"
type input "12 x"
type textarea "x"
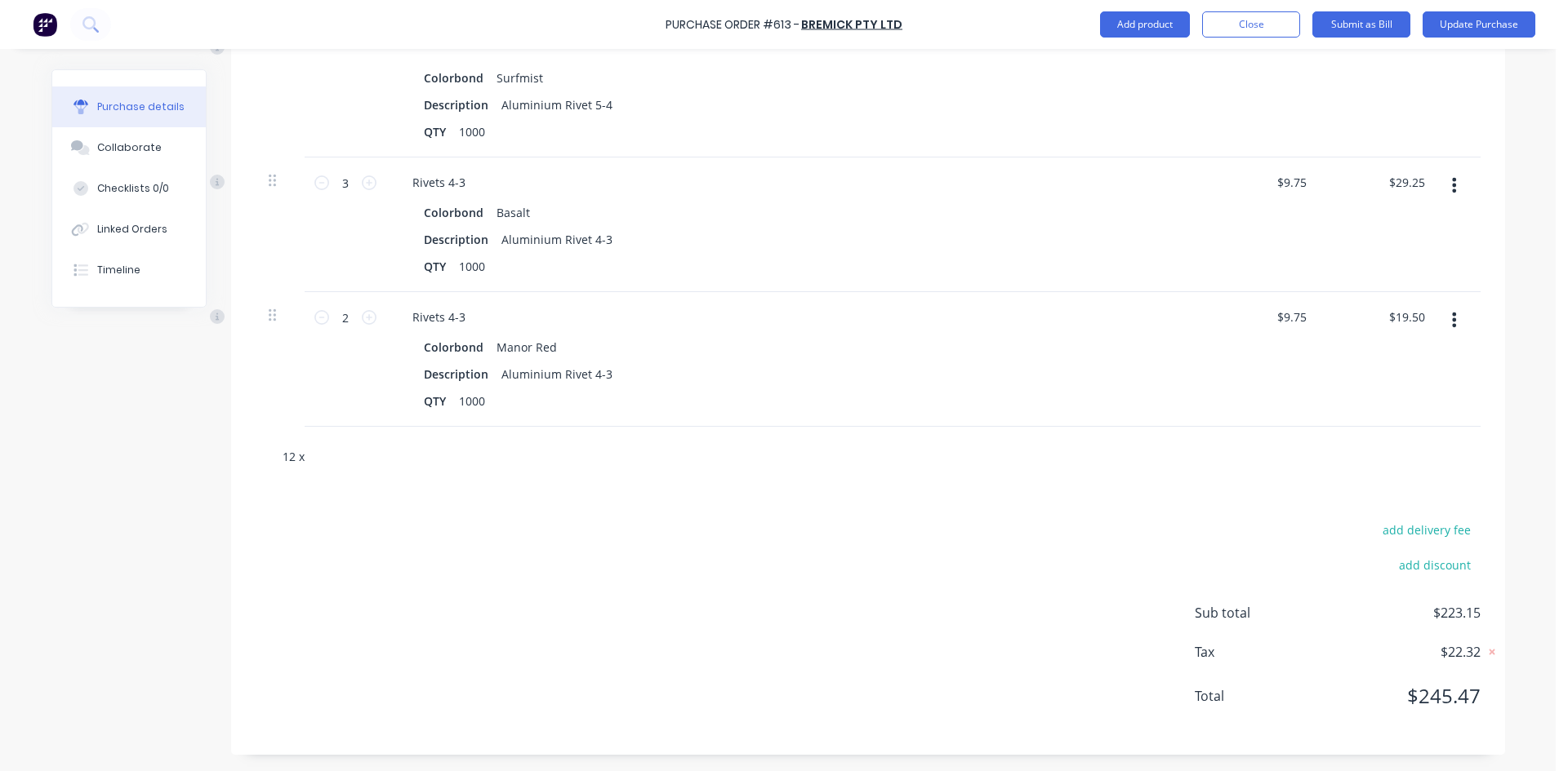
type input "12 x"
type textarea "x"
type input "12 x 3"
type textarea "x"
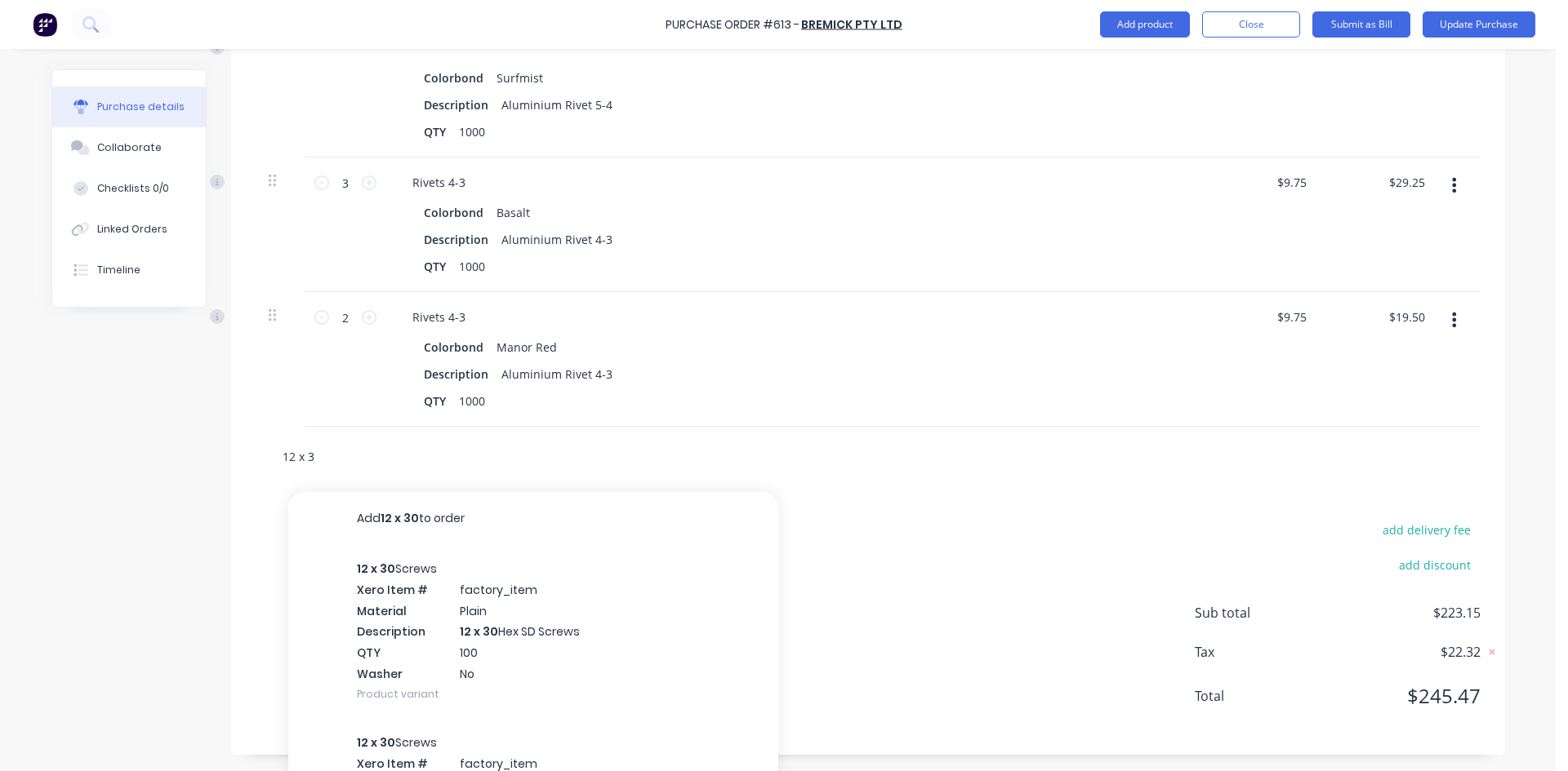
type input "12 x 30"
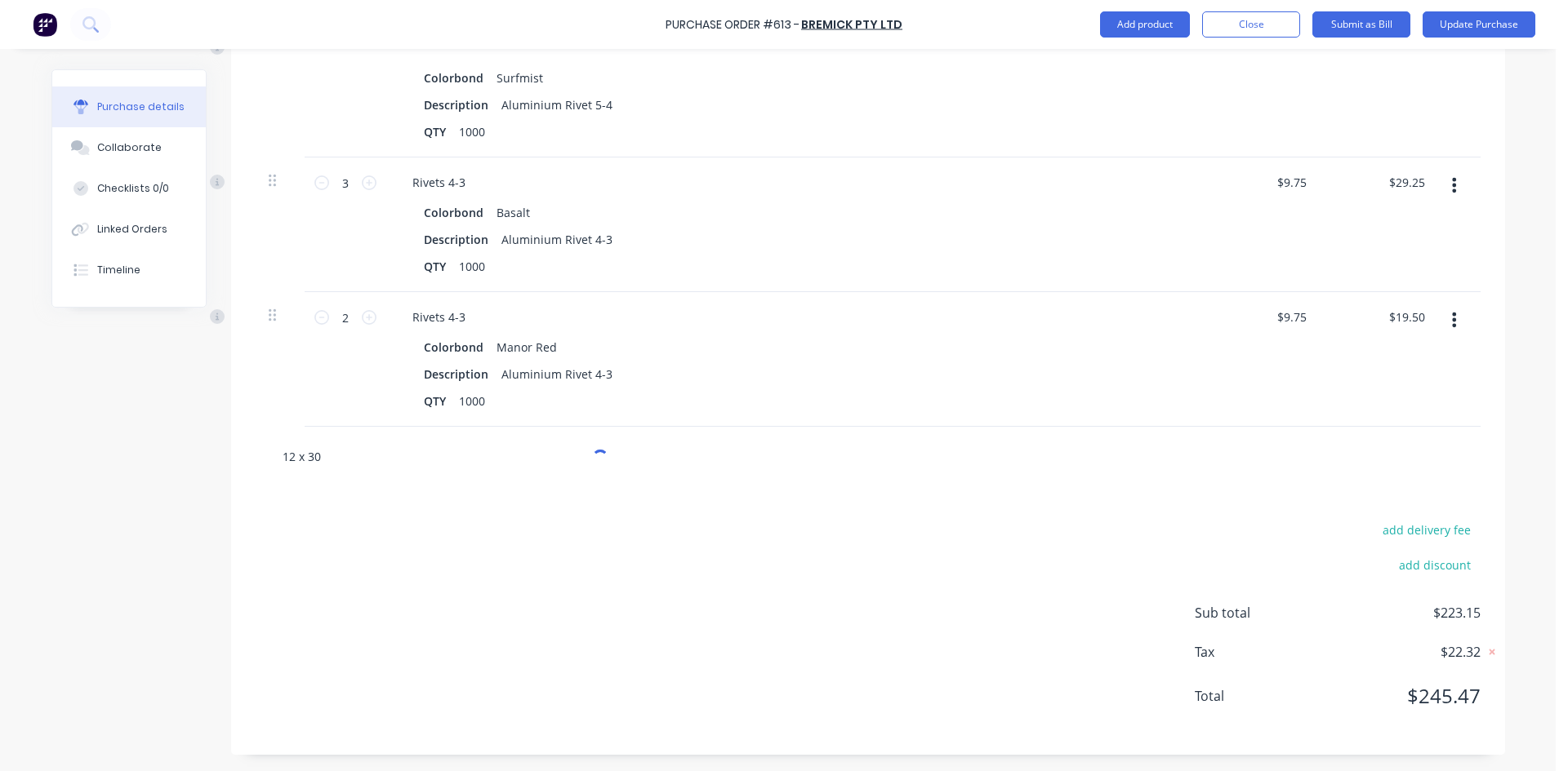
type textarea "x"
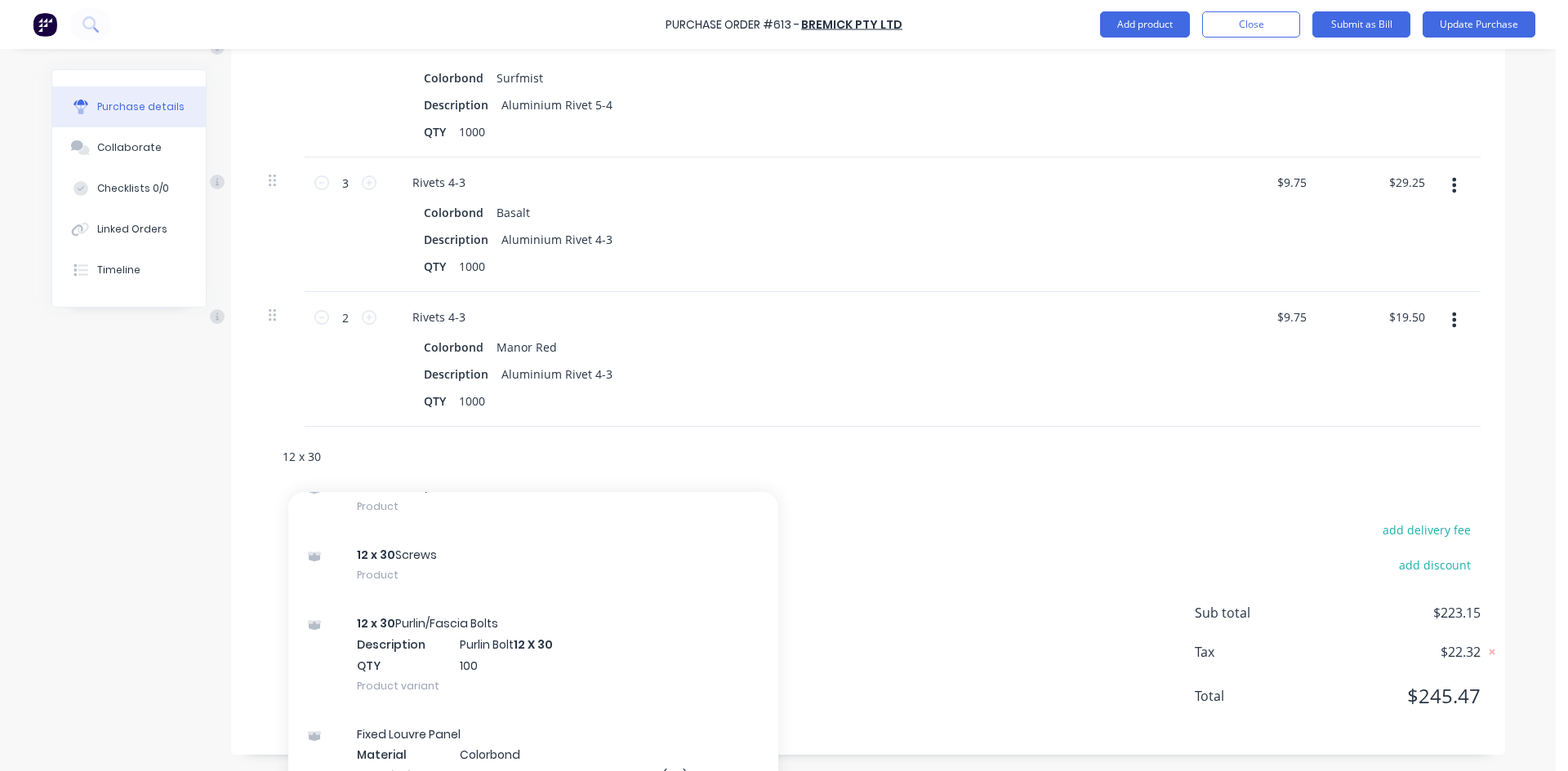
scroll to position [1143, 0]
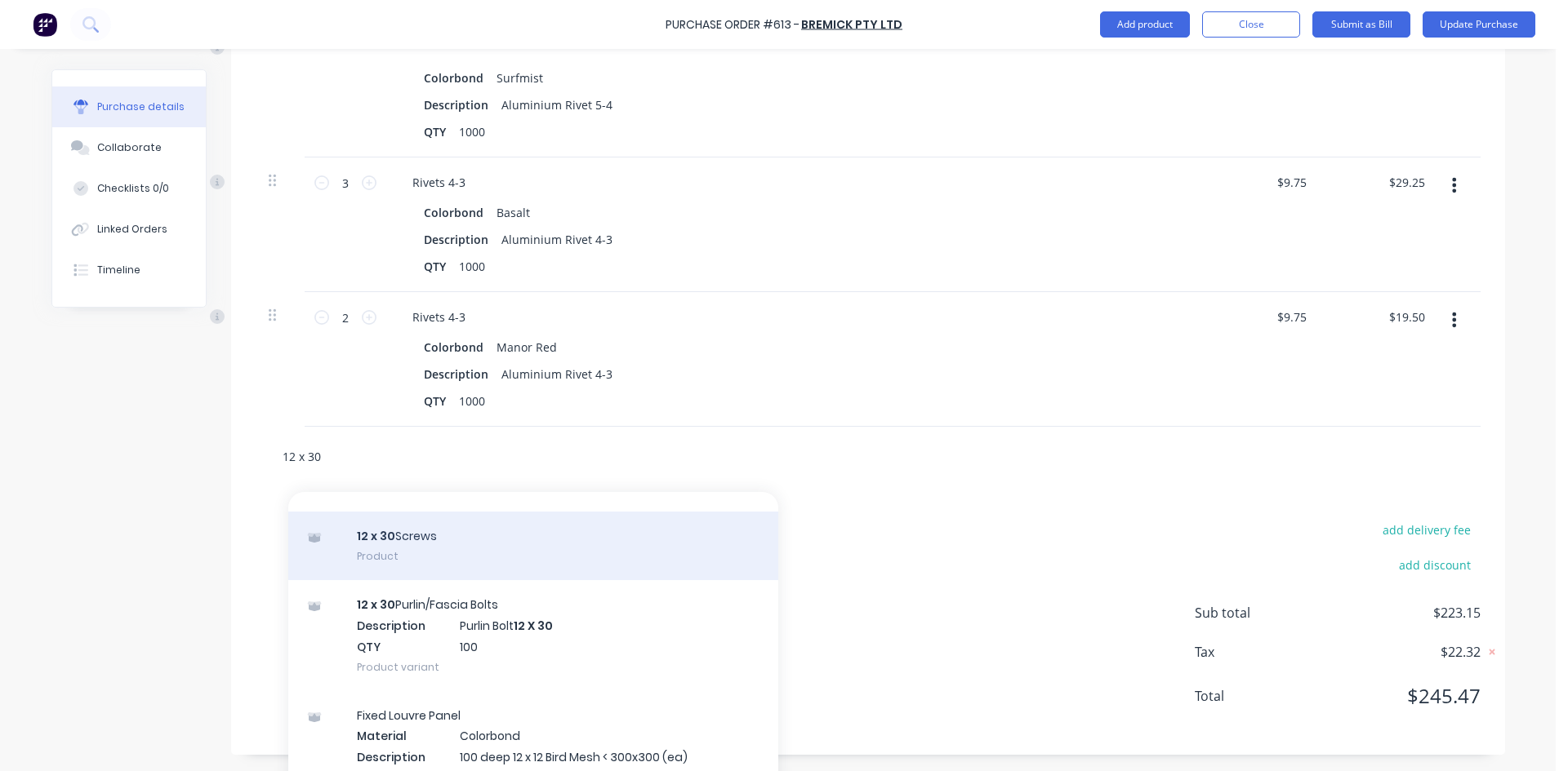
type input "12 x 30"
click at [511, 560] on div "12 x 30 Screws Product" at bounding box center [533, 546] width 490 height 69
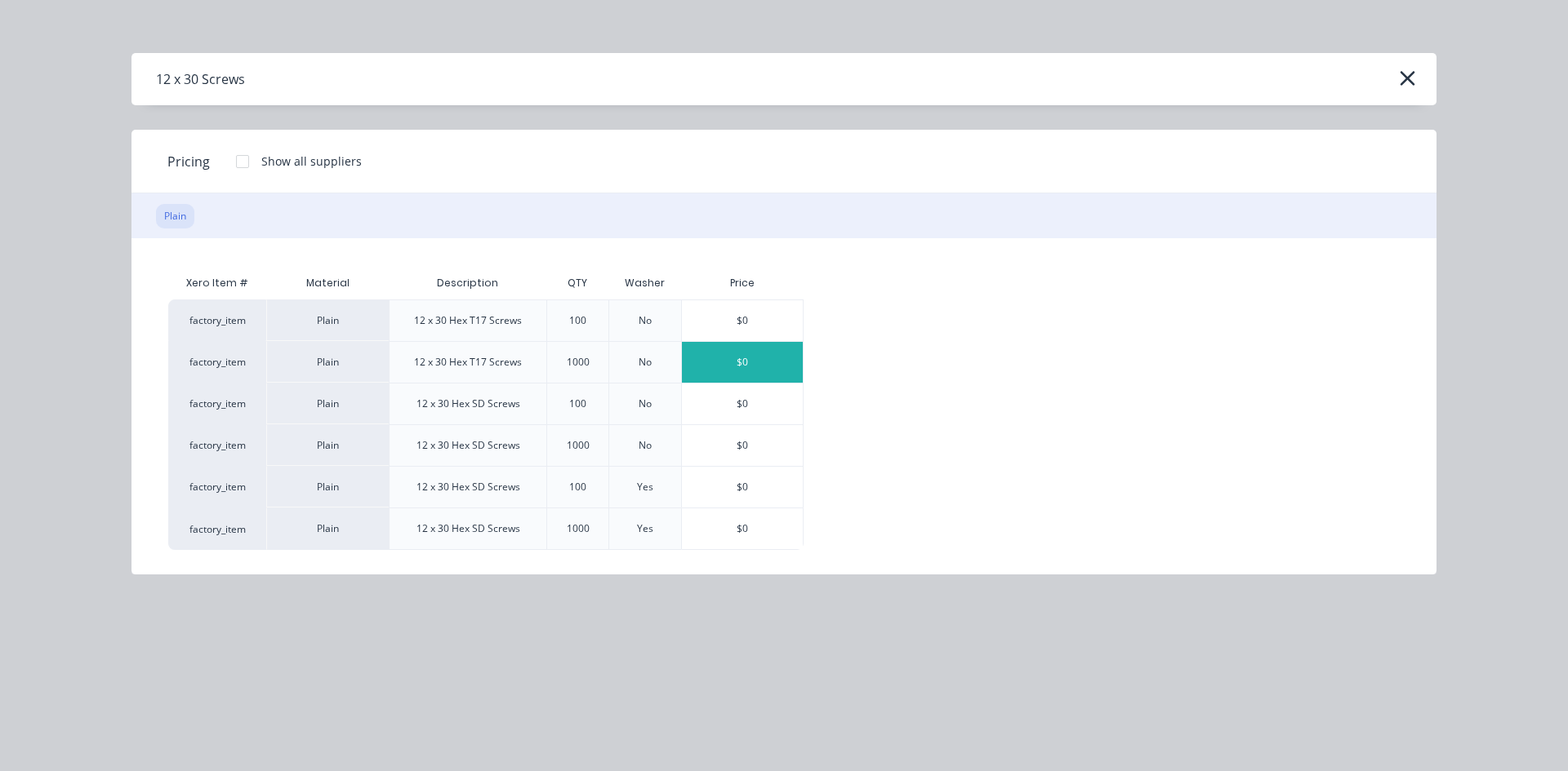
click at [781, 364] on div "$0" at bounding box center [742, 362] width 121 height 41
type textarea "x"
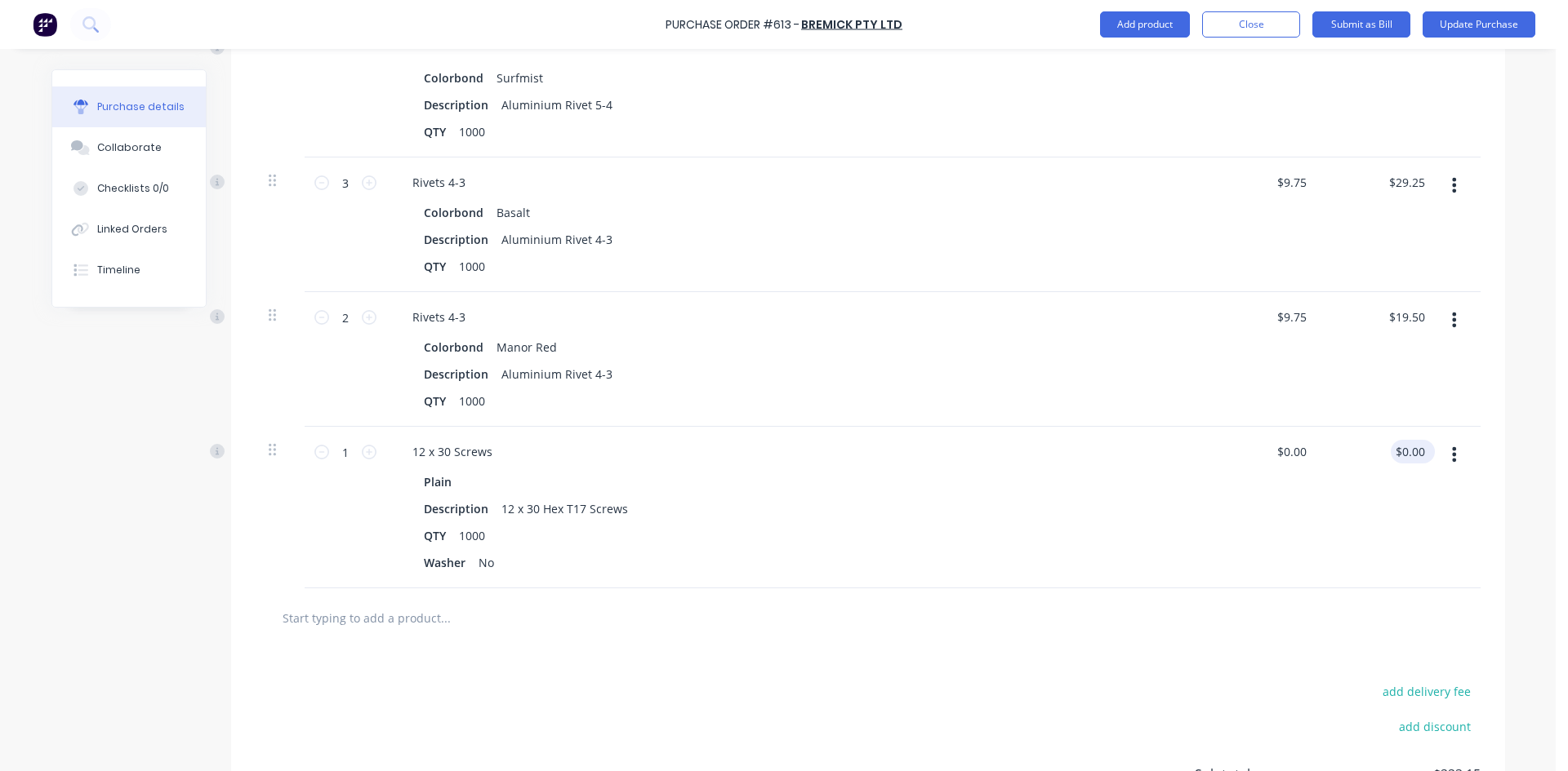
type textarea "x"
type input "0.00"
click at [1406, 458] on input "0.00" at bounding box center [1413, 452] width 31 height 23
type textarea "x"
click at [1406, 458] on input "0.00" at bounding box center [1413, 452] width 31 height 23
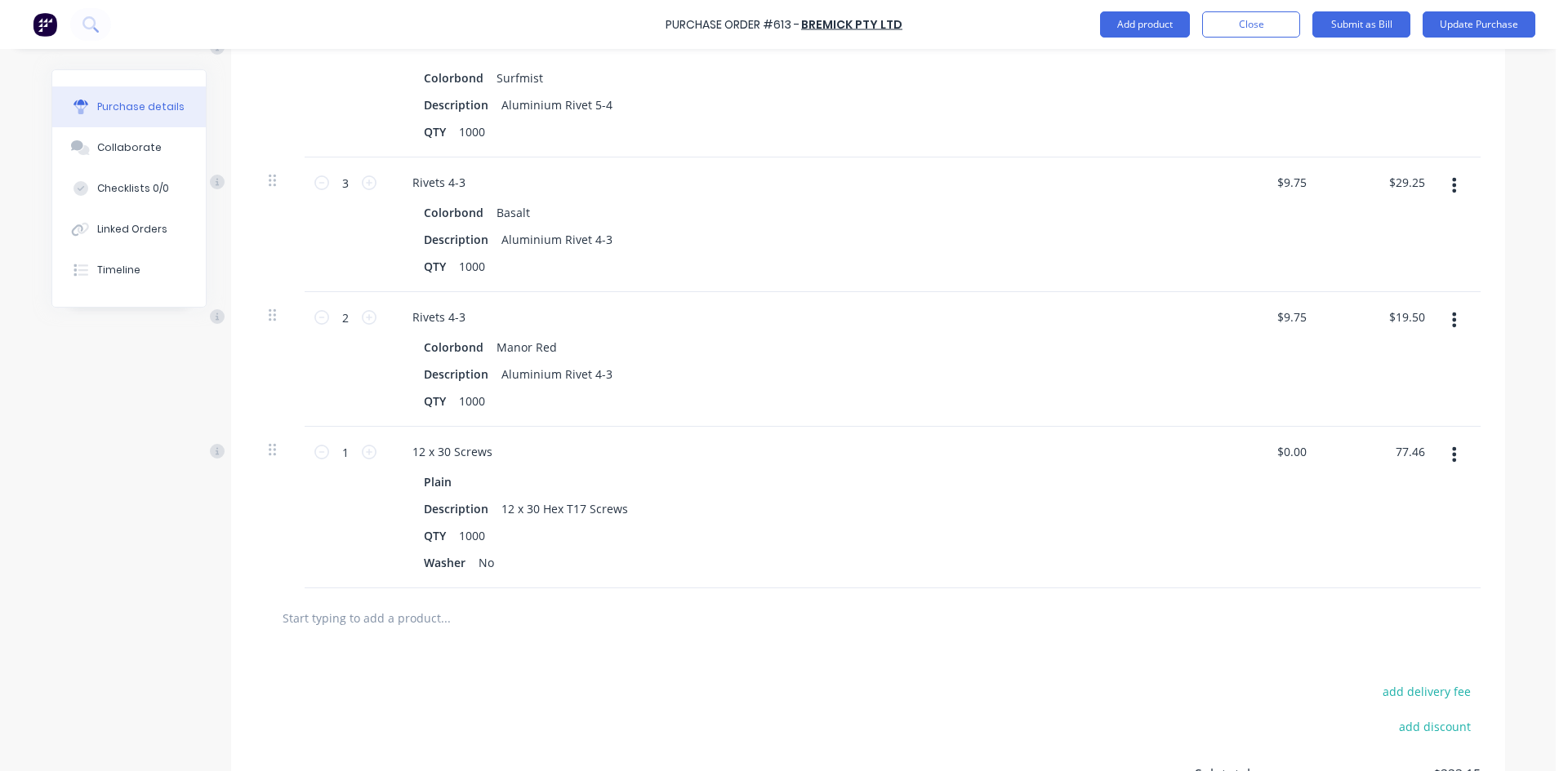
type input "77.46"
type textarea "x"
type input "$77.46"
click at [884, 630] on div at bounding box center [868, 618] width 1199 height 33
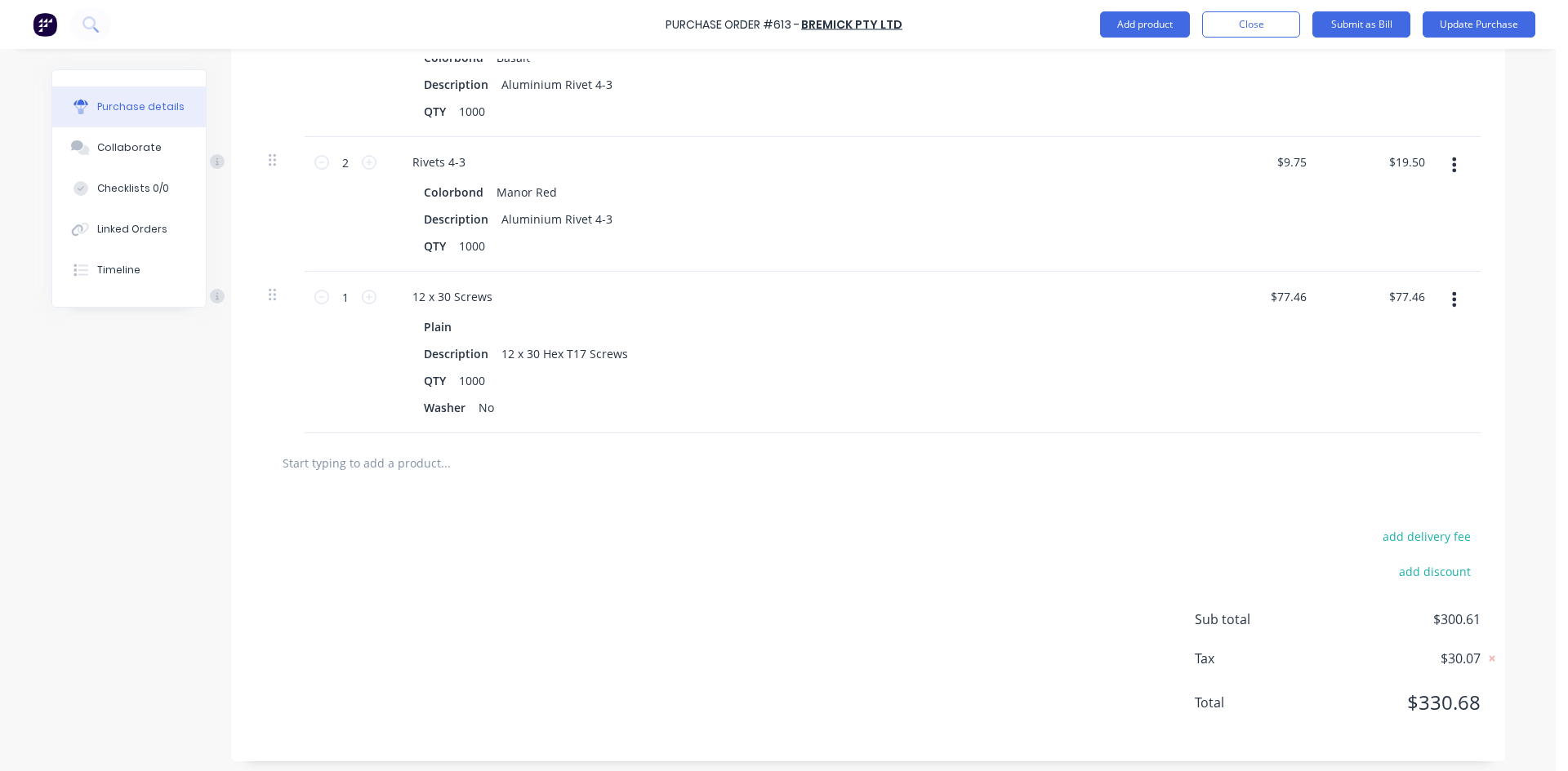
scroll to position [660, 0]
click at [394, 461] on input "text" at bounding box center [445, 457] width 326 height 33
type textarea "x"
type input "1"
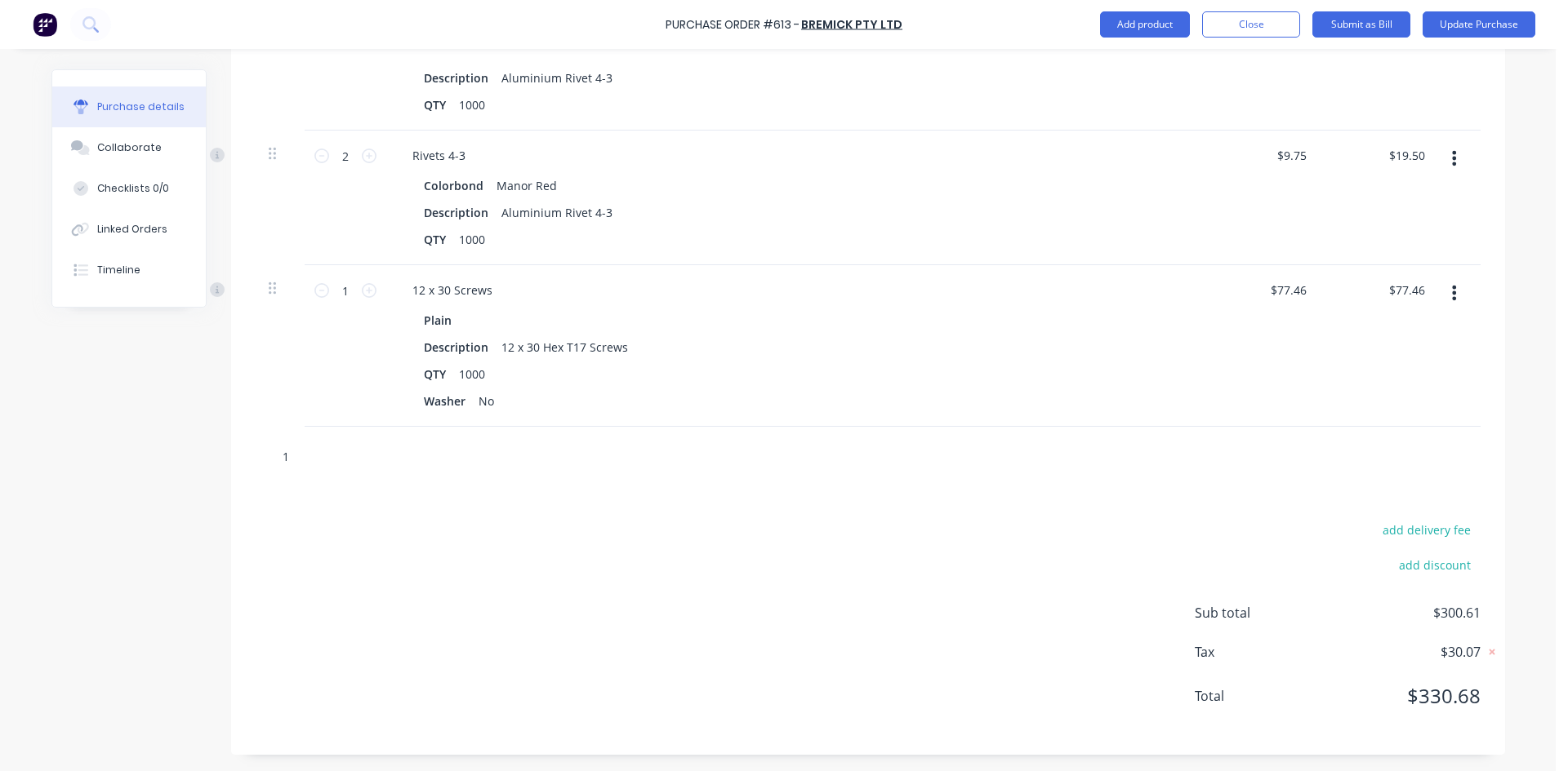
type textarea "x"
type input "12"
type textarea "x"
type input "12"
type textarea "x"
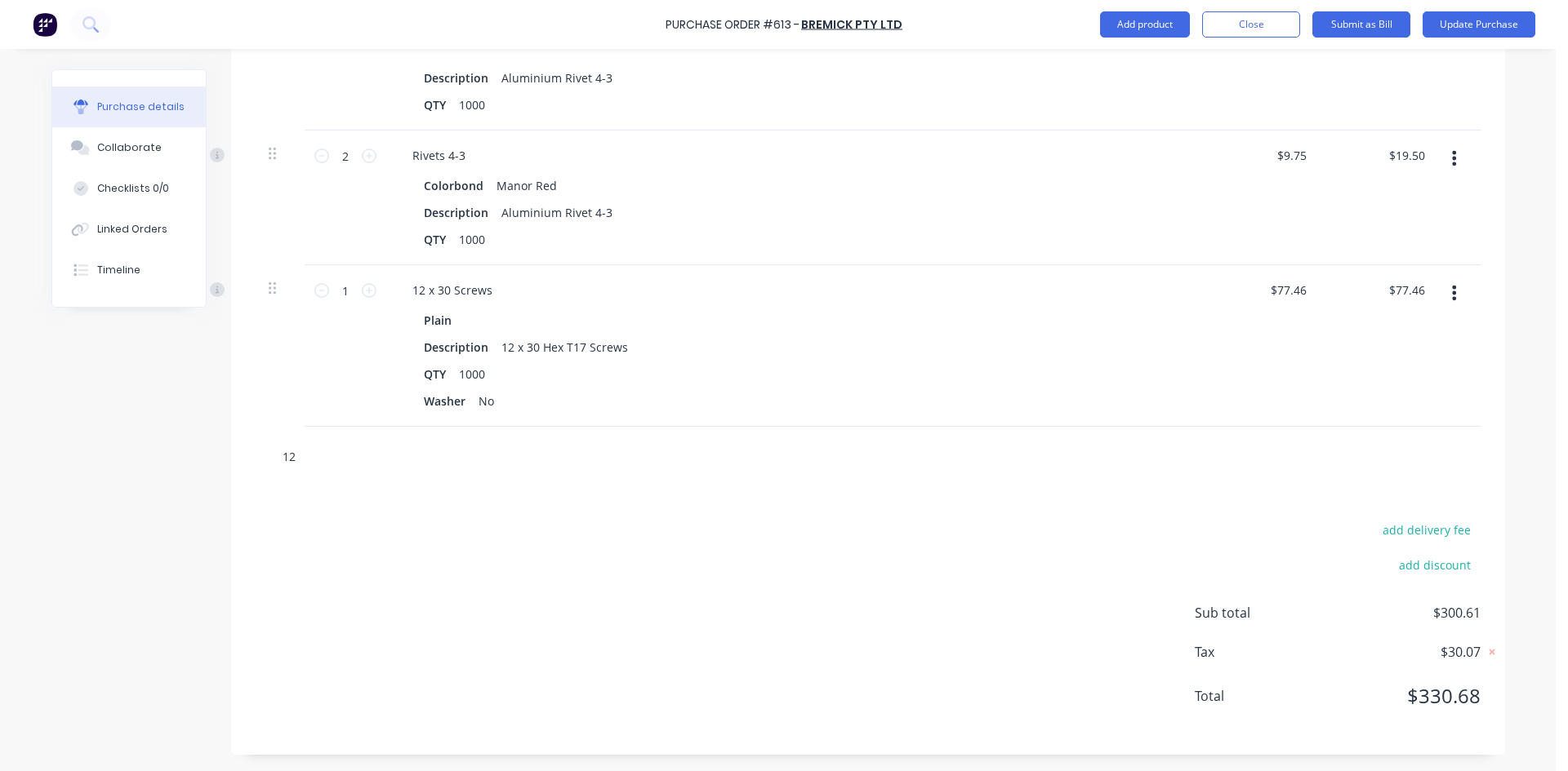
type input "12 x"
type textarea "x"
type input "12 x"
type textarea "x"
type input "12 x 2"
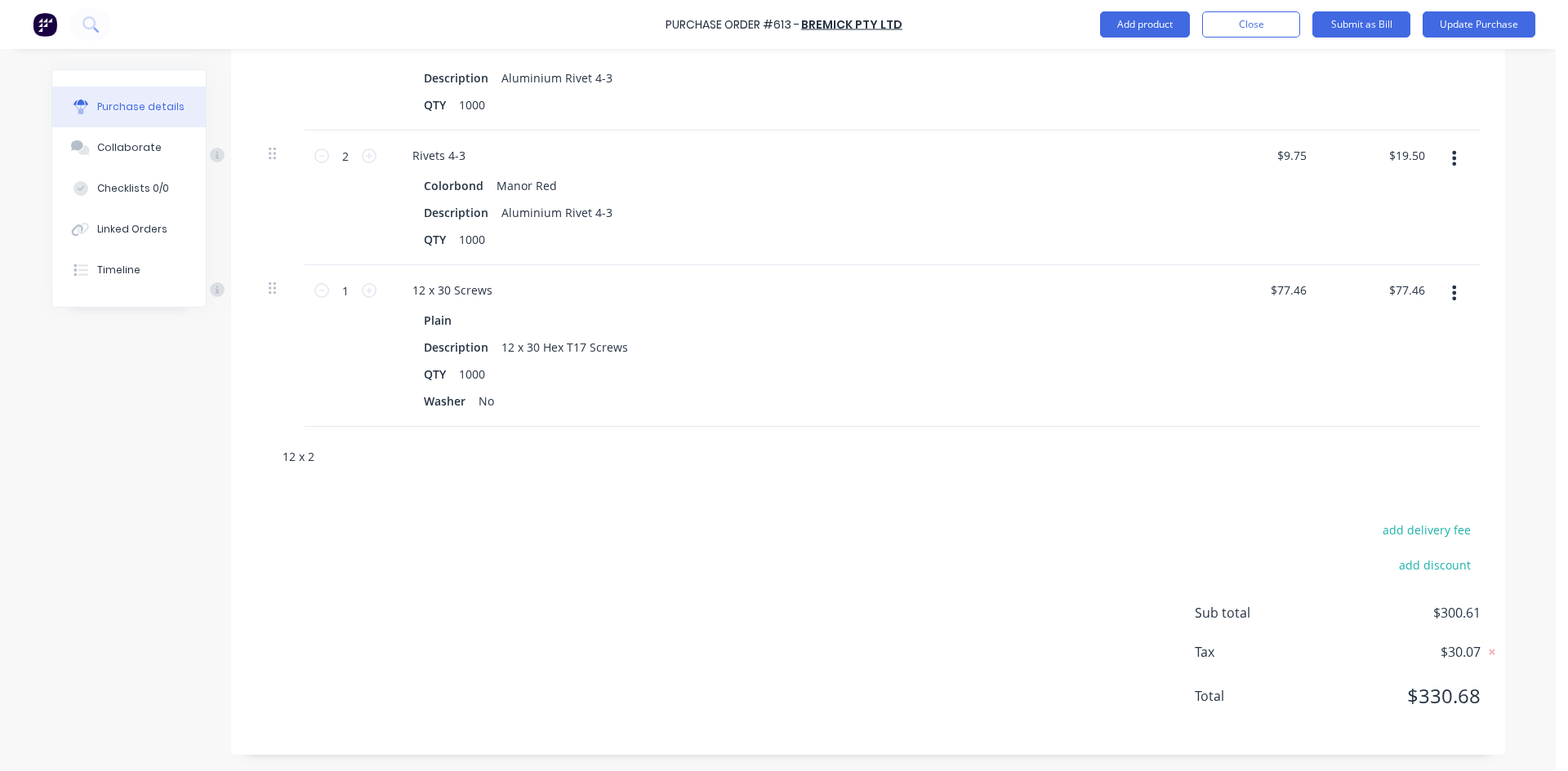
type textarea "x"
type input "12 x 25"
type textarea "x"
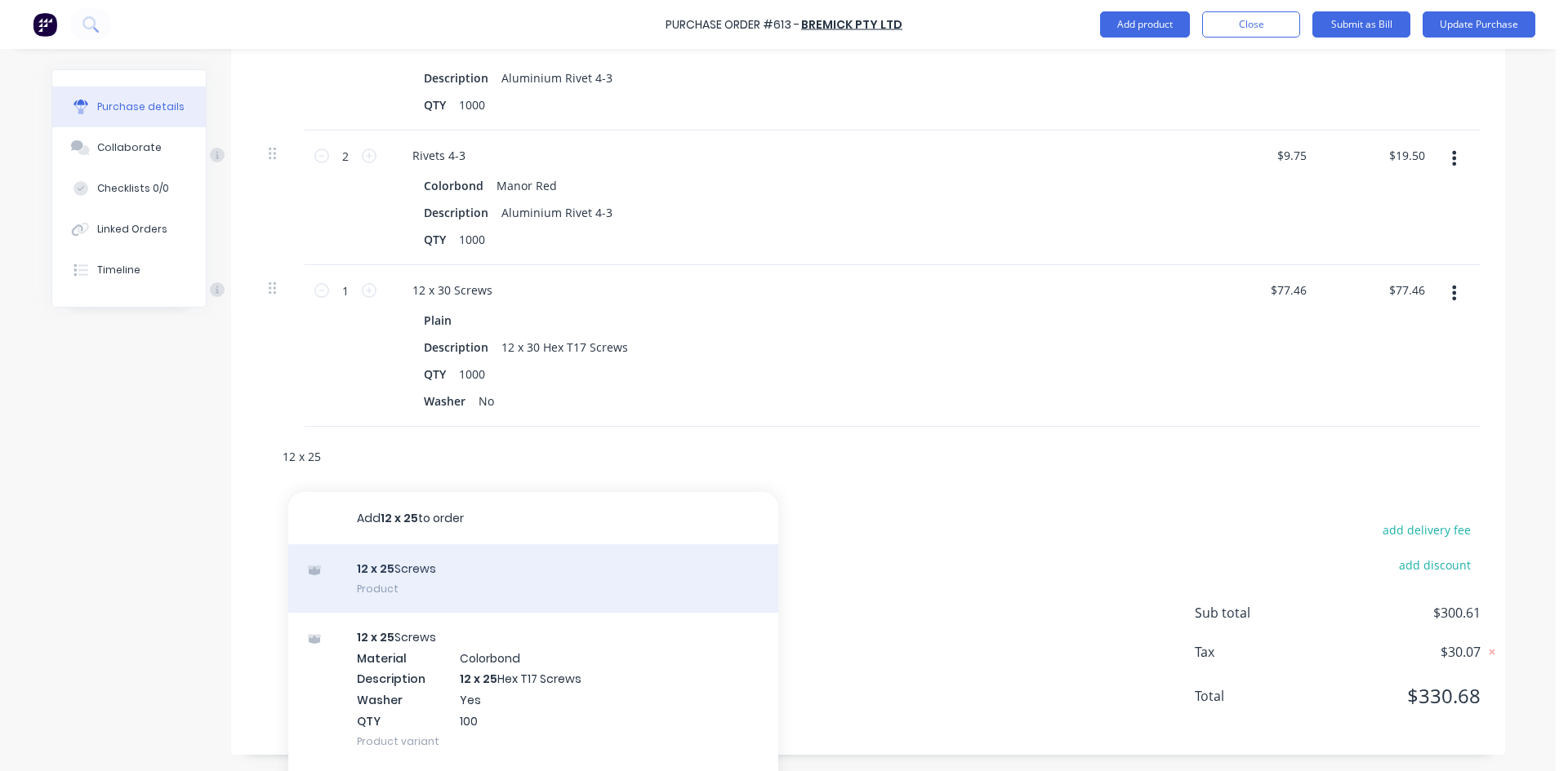
type input "12 x 25"
click at [449, 584] on div "12 x 25 Screws Product" at bounding box center [533, 579] width 490 height 69
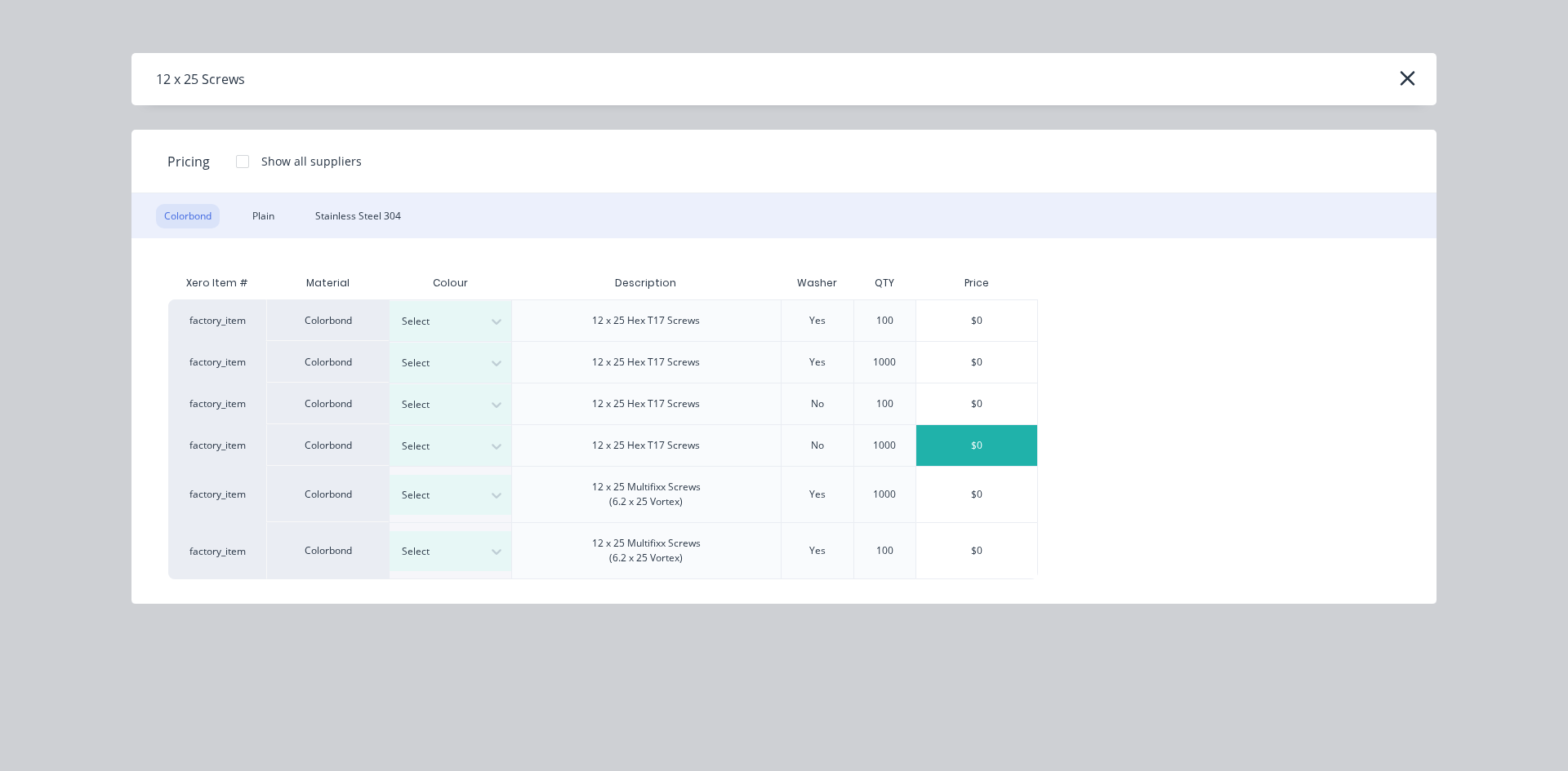
click at [993, 442] on div "$0" at bounding box center [976, 446] width 121 height 41
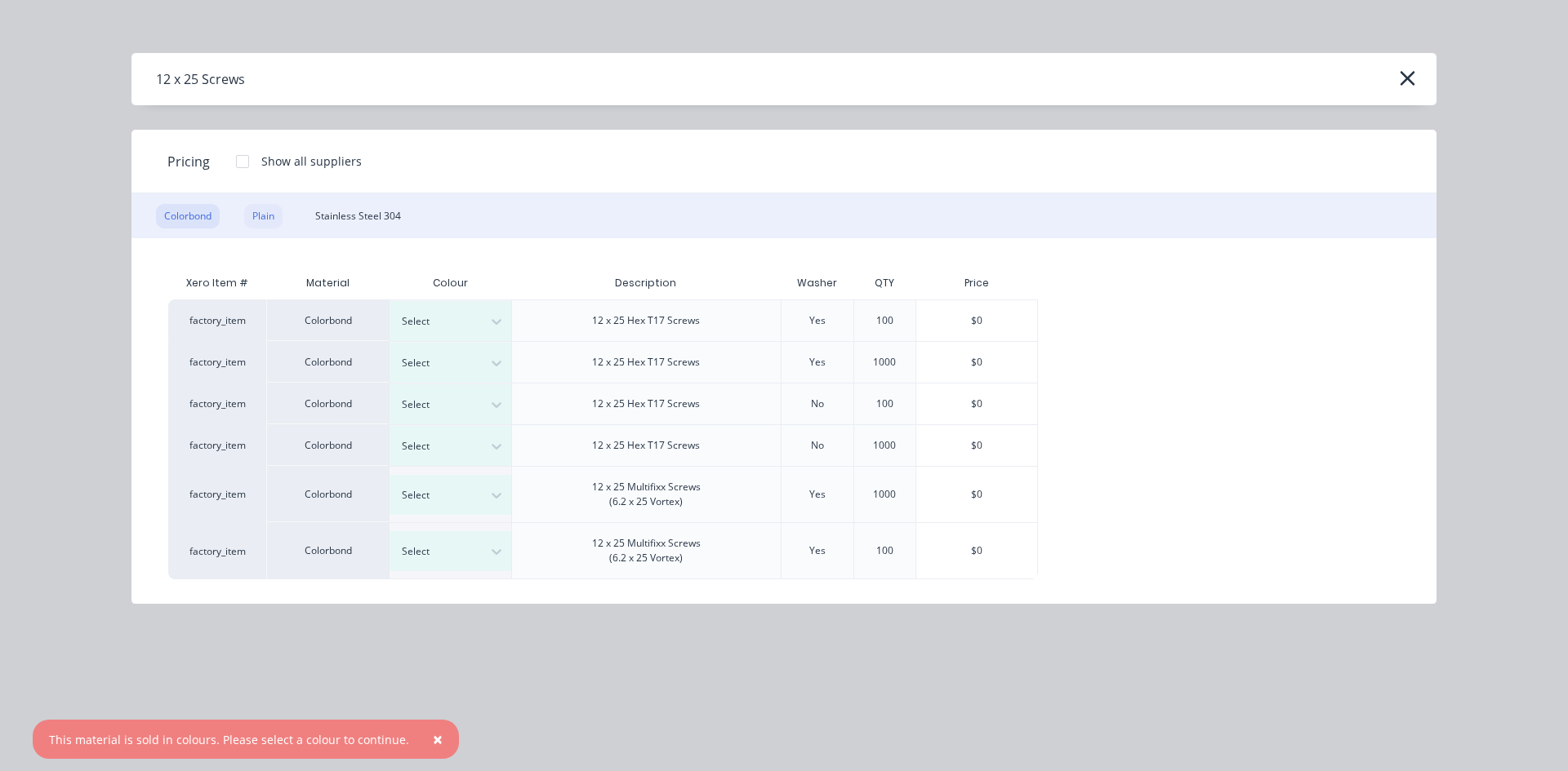
click at [271, 215] on div "Plain" at bounding box center [263, 216] width 38 height 24
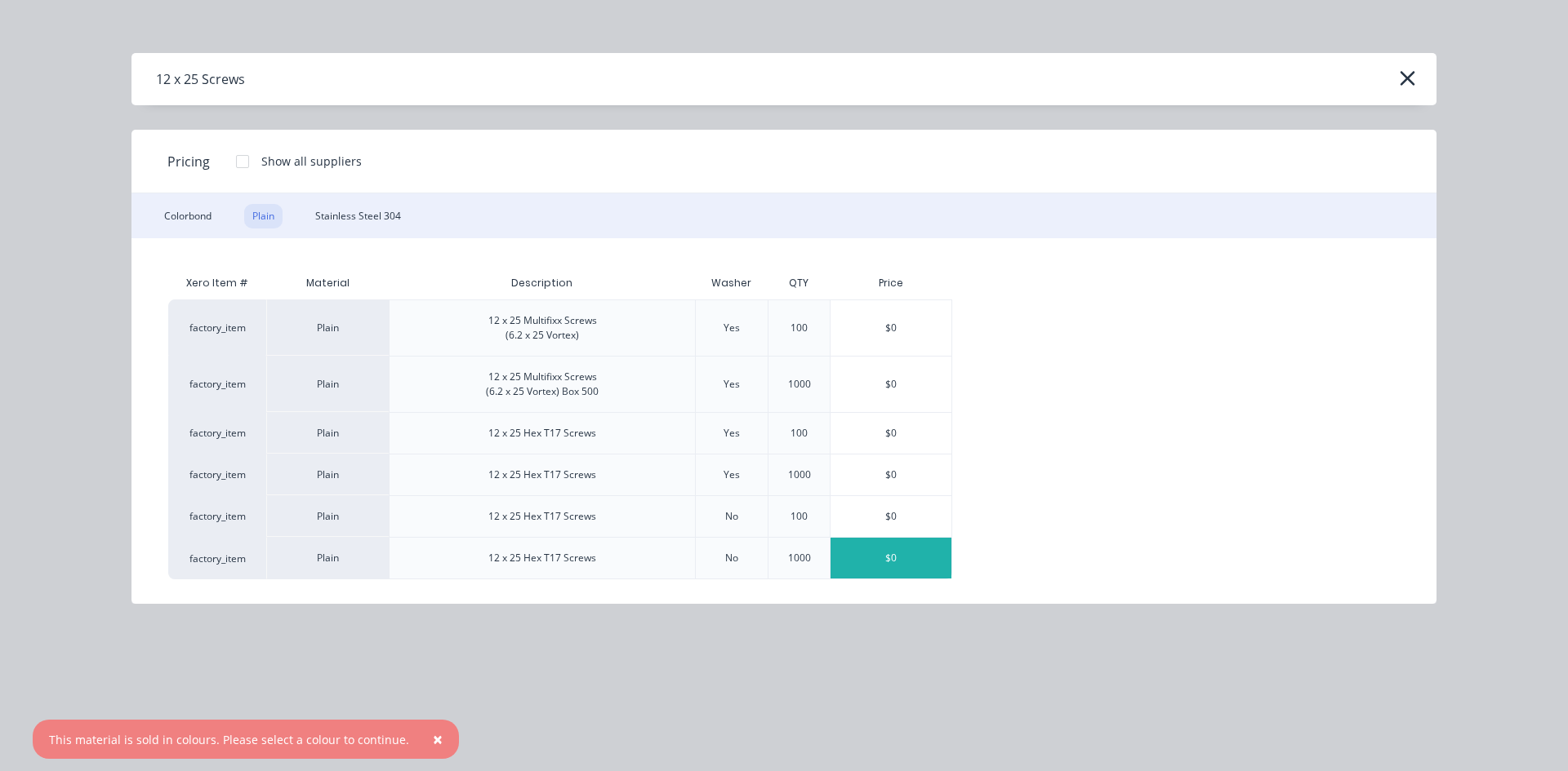
click at [924, 555] on div "$0" at bounding box center [891, 558] width 121 height 41
type textarea "x"
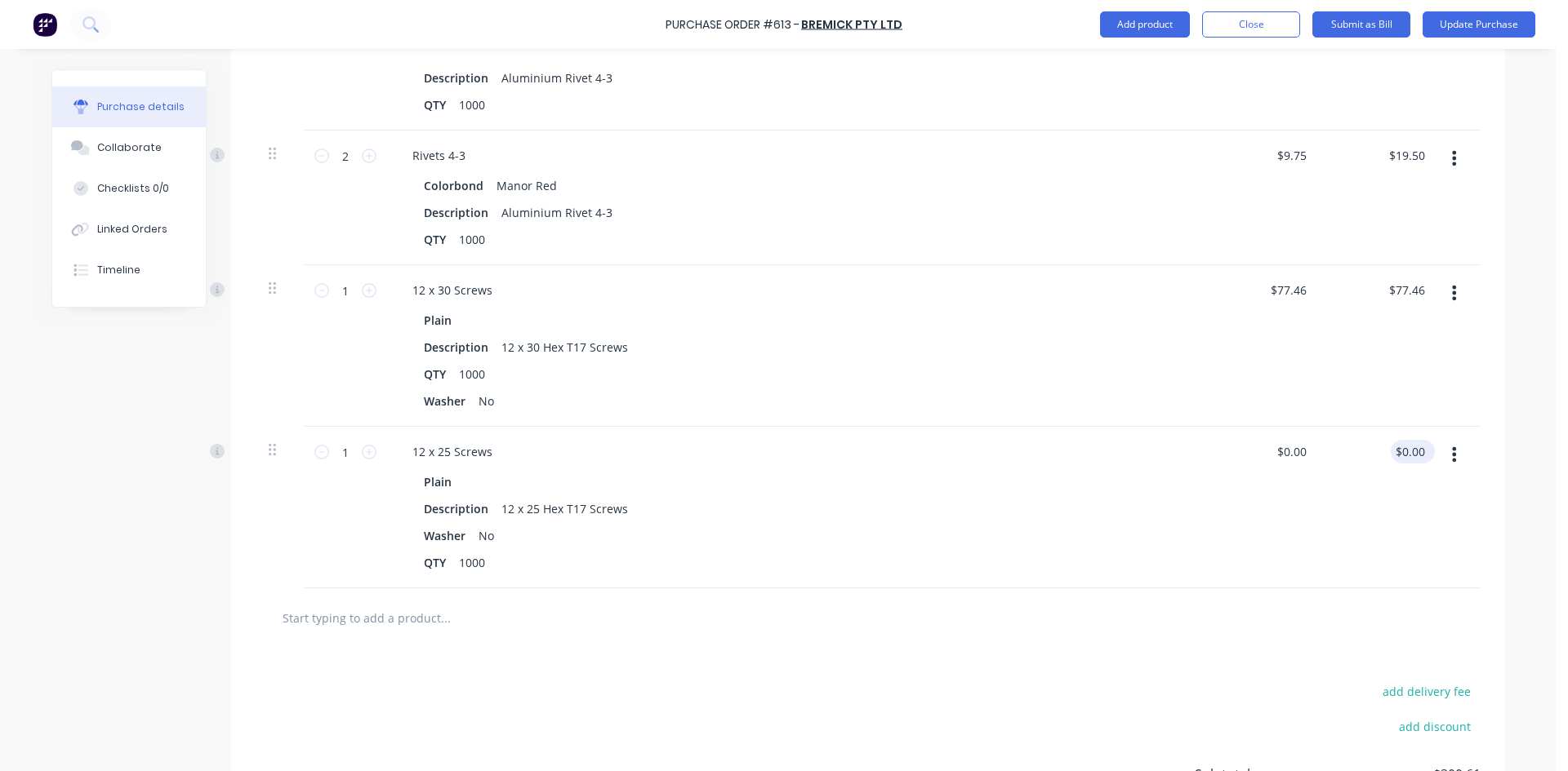
type textarea "x"
type input "0.00"
click at [1421, 453] on input "0.00" at bounding box center [1409, 452] width 37 height 23
click at [1421, 454] on input "0.00" at bounding box center [1413, 452] width 31 height 23
type textarea "x"
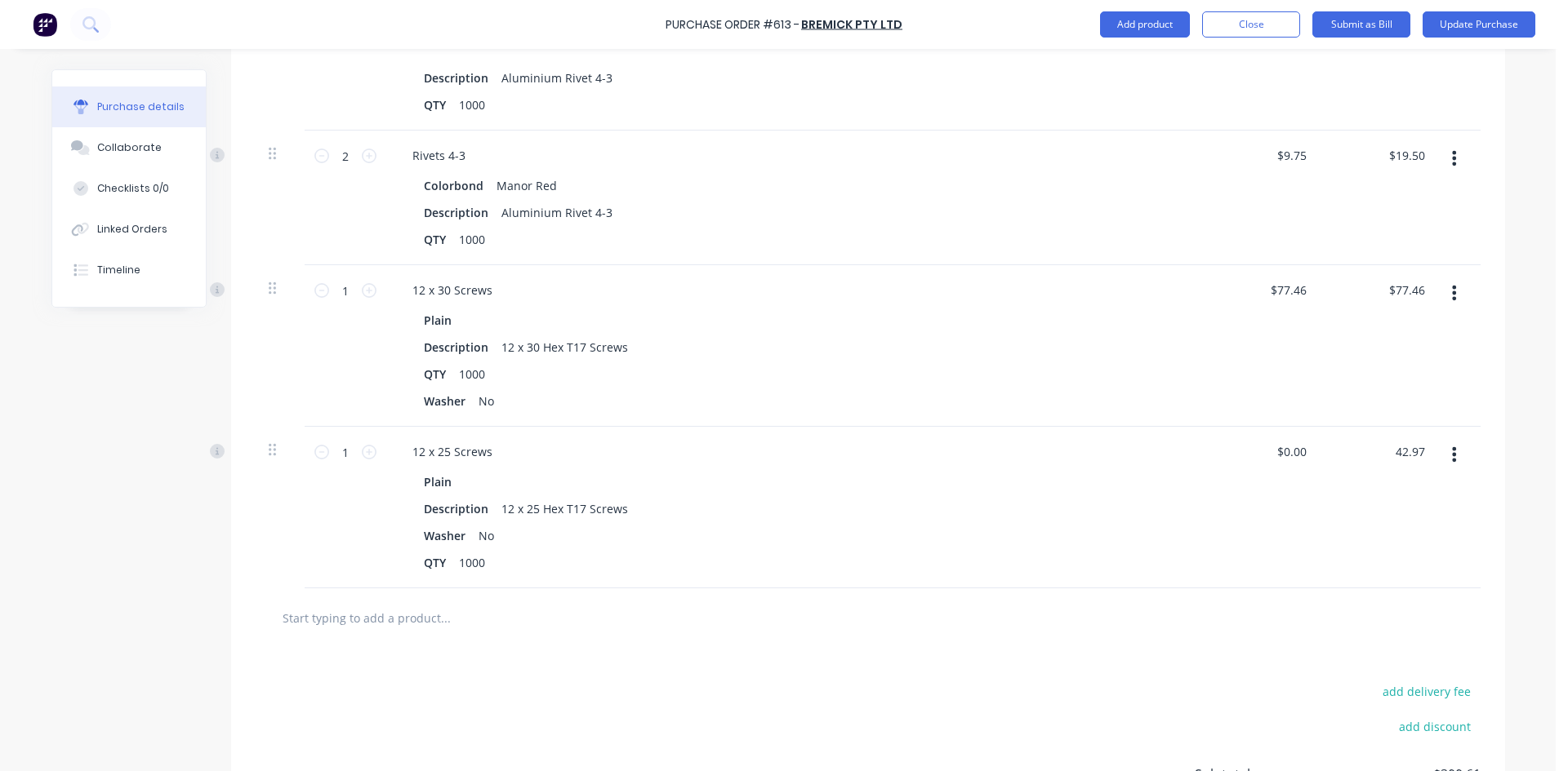
type input "42.97"
type textarea "x"
type input "$42.97"
click at [631, 643] on div at bounding box center [868, 618] width 1225 height 59
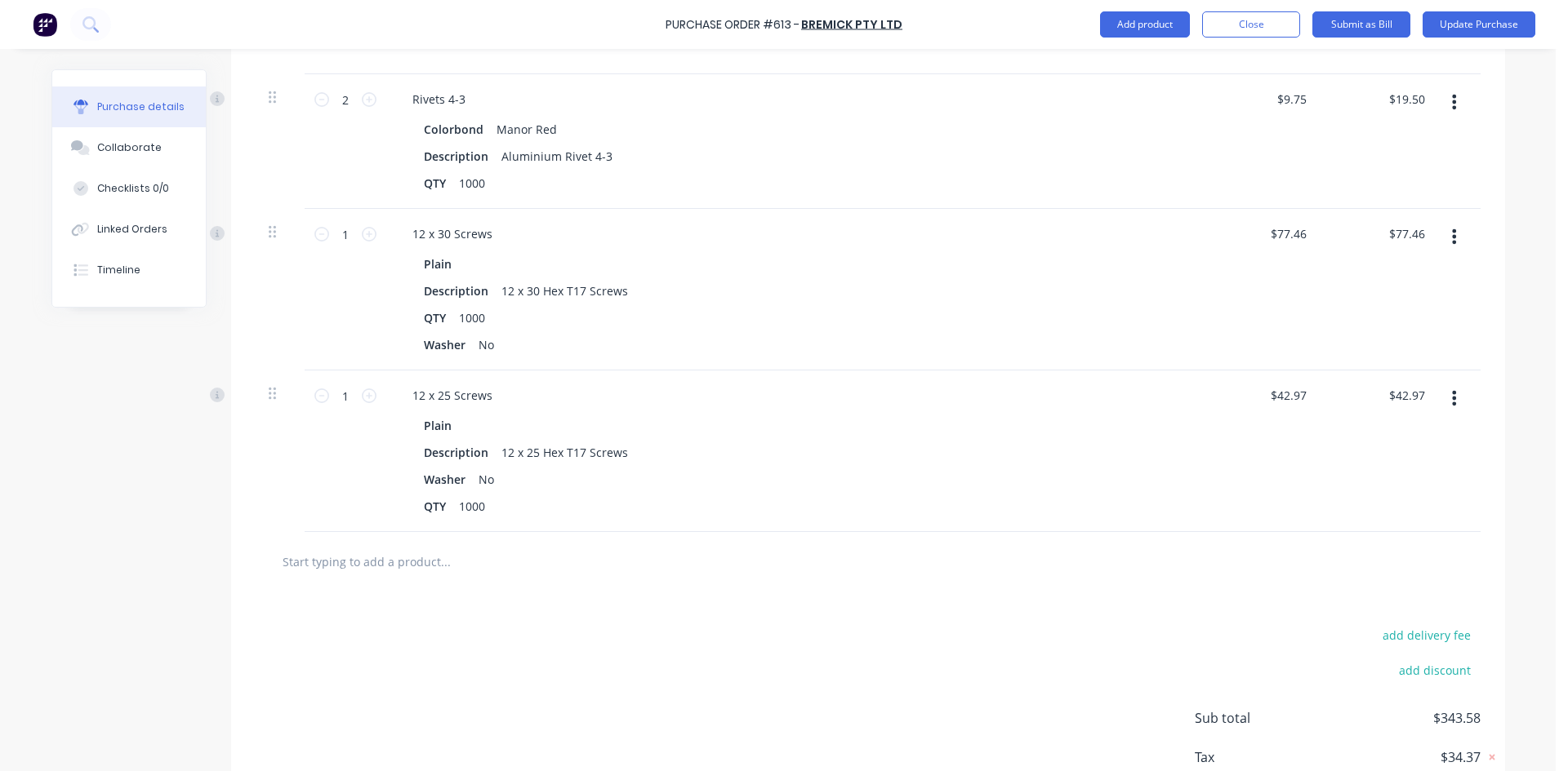
scroll to position [821, 0]
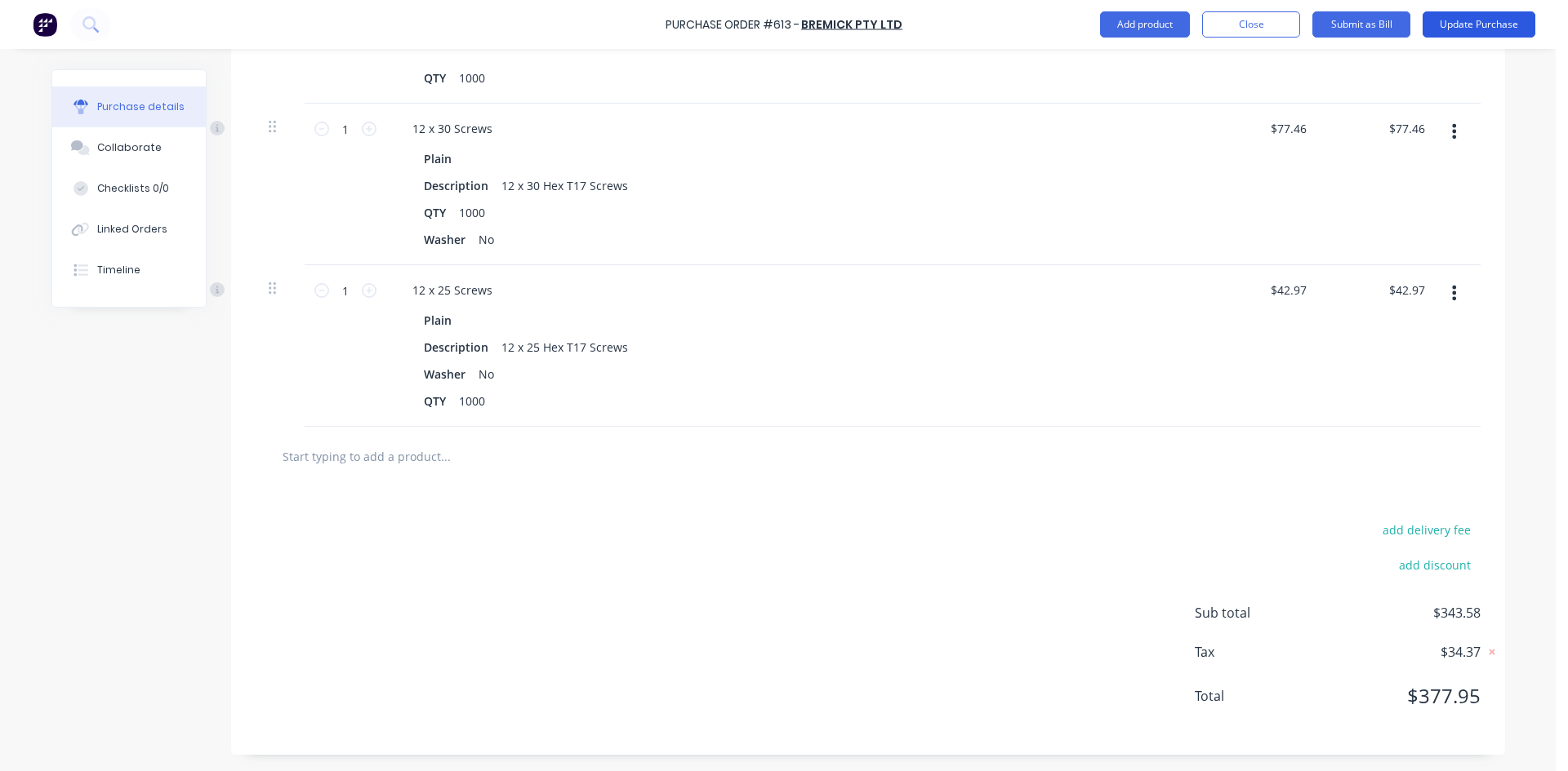
click at [1503, 23] on button "Update Purchase" at bounding box center [1478, 24] width 112 height 26
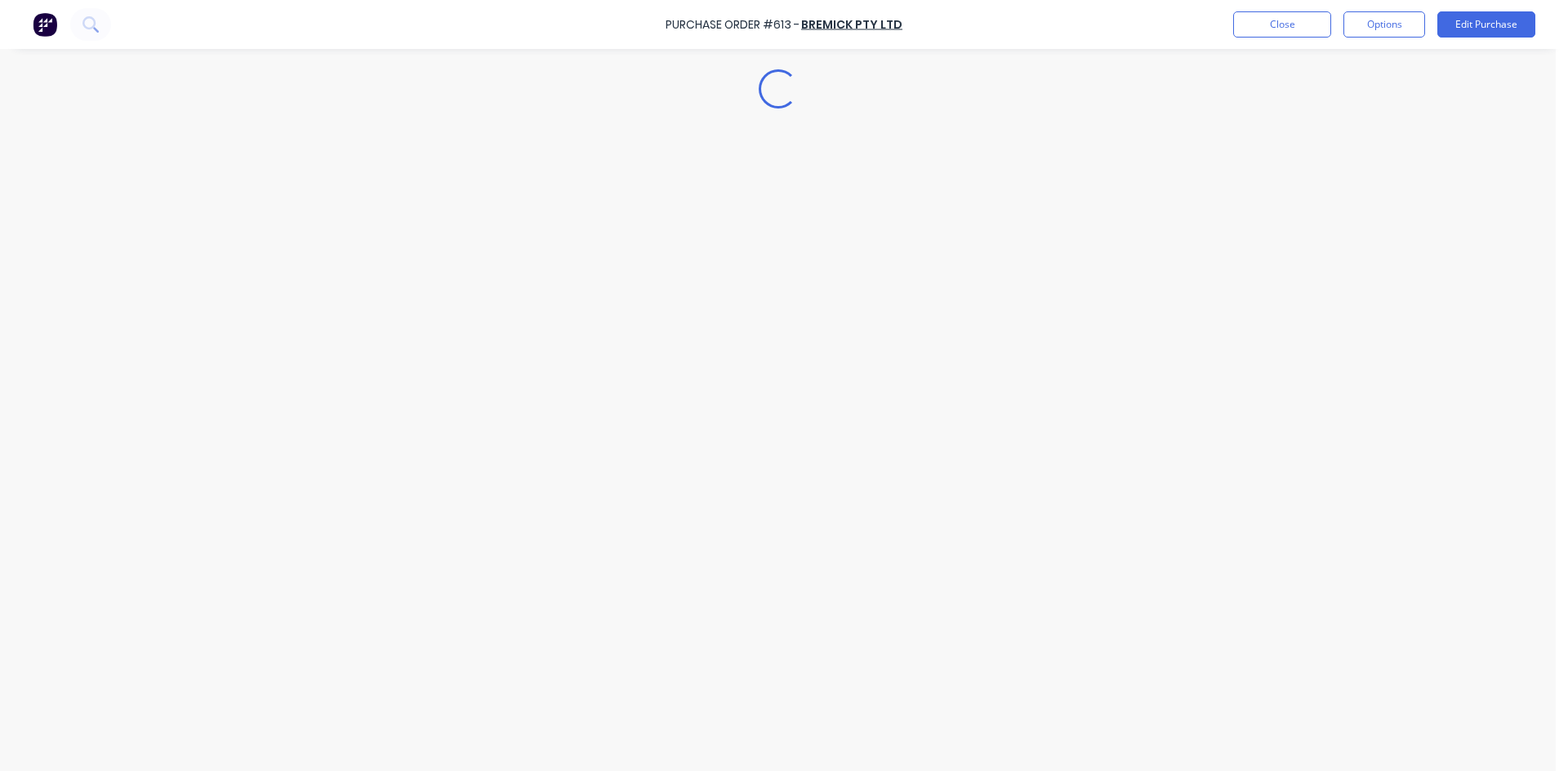
scroll to position [0, 0]
type textarea "x"
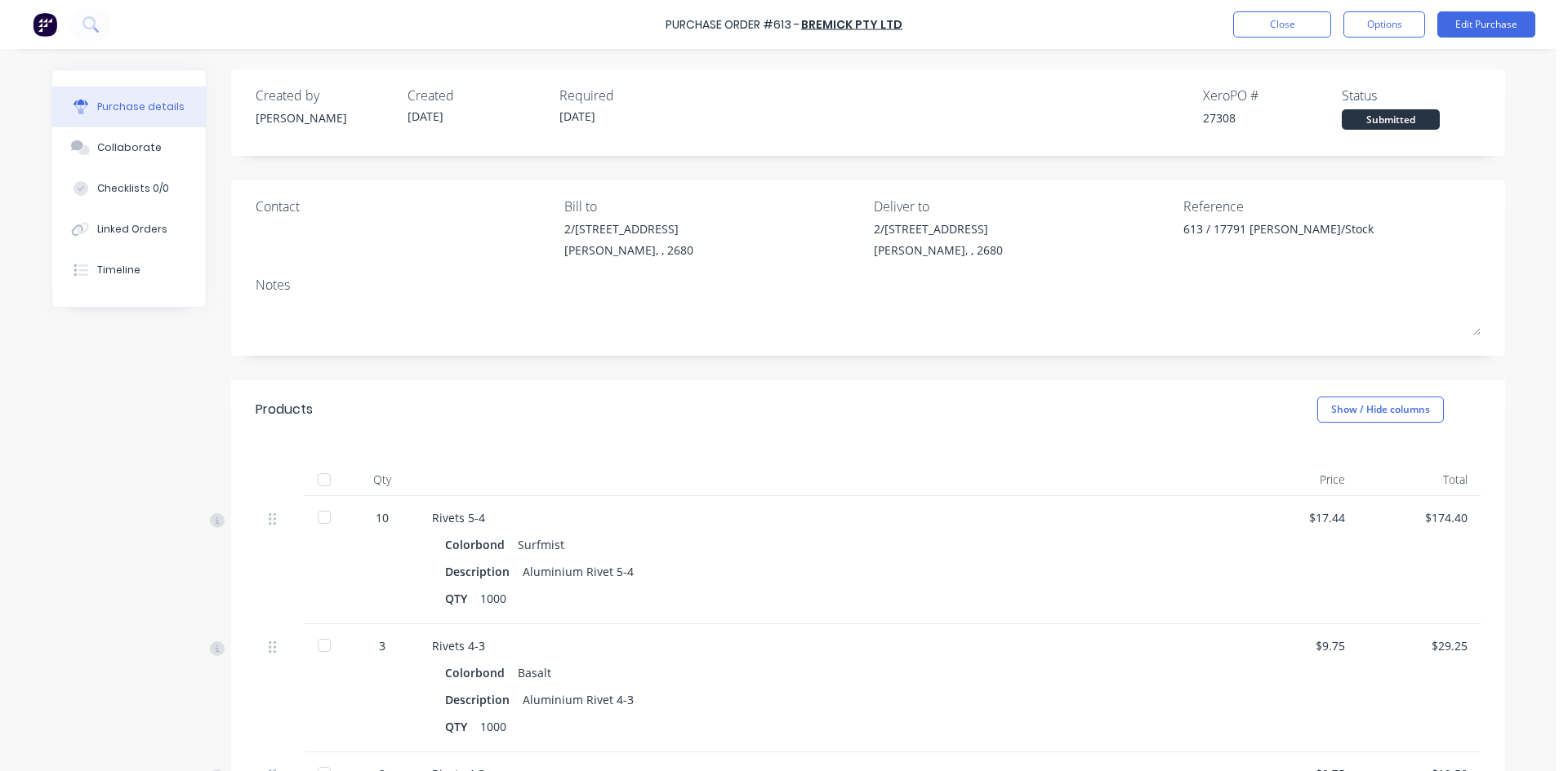
click at [1385, 132] on div "Created by Sam Created 14/10/25 Required 14/10/25 Xero PO # 27308 Status Submit…" at bounding box center [867, 112] width 1274 height 86
click at [1382, 121] on div "Submitted" at bounding box center [1390, 119] width 98 height 20
click at [1283, 27] on button "Close" at bounding box center [1282, 24] width 98 height 26
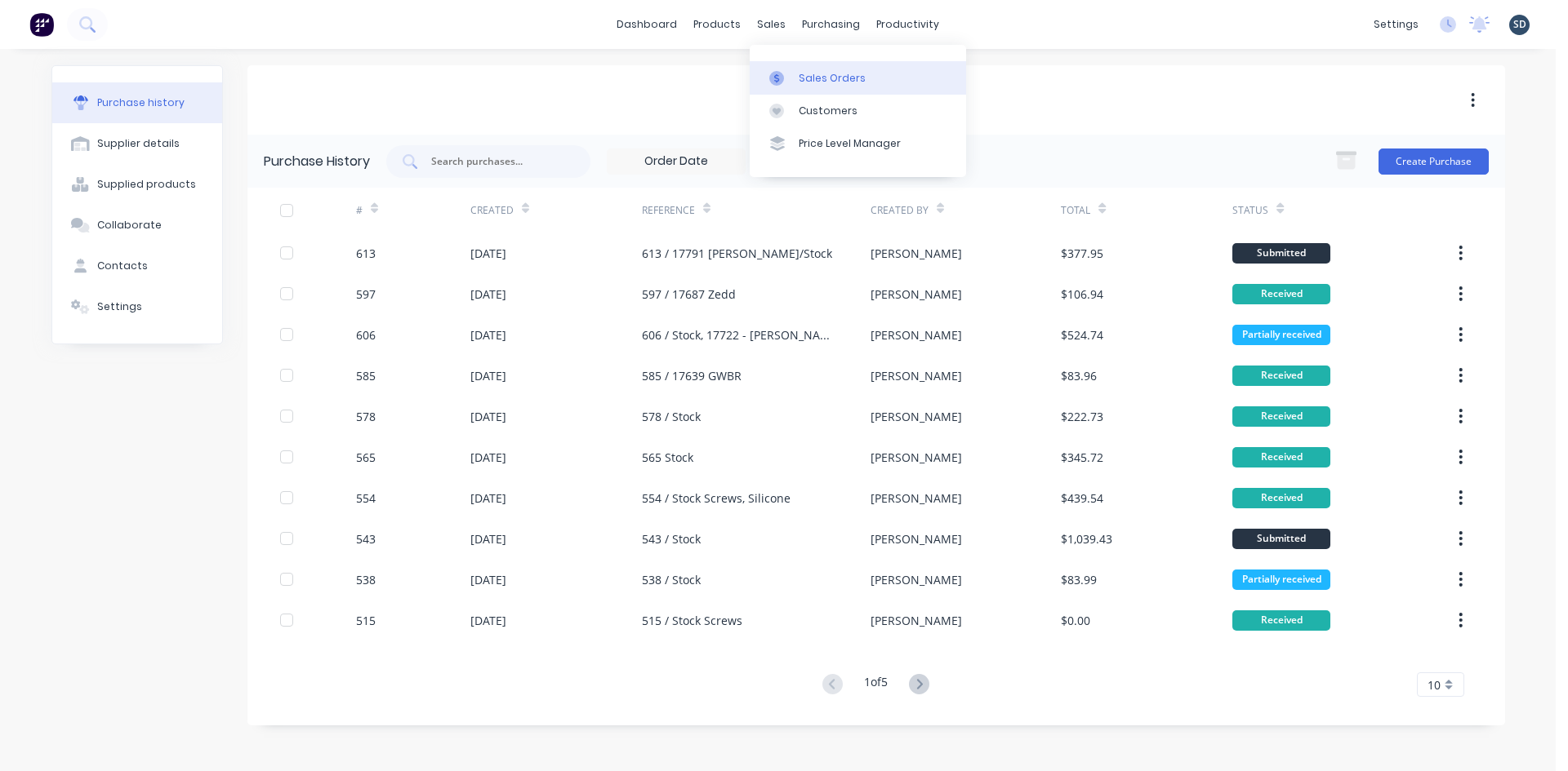
click at [838, 72] on div "Sales Orders" at bounding box center [831, 78] width 67 height 15
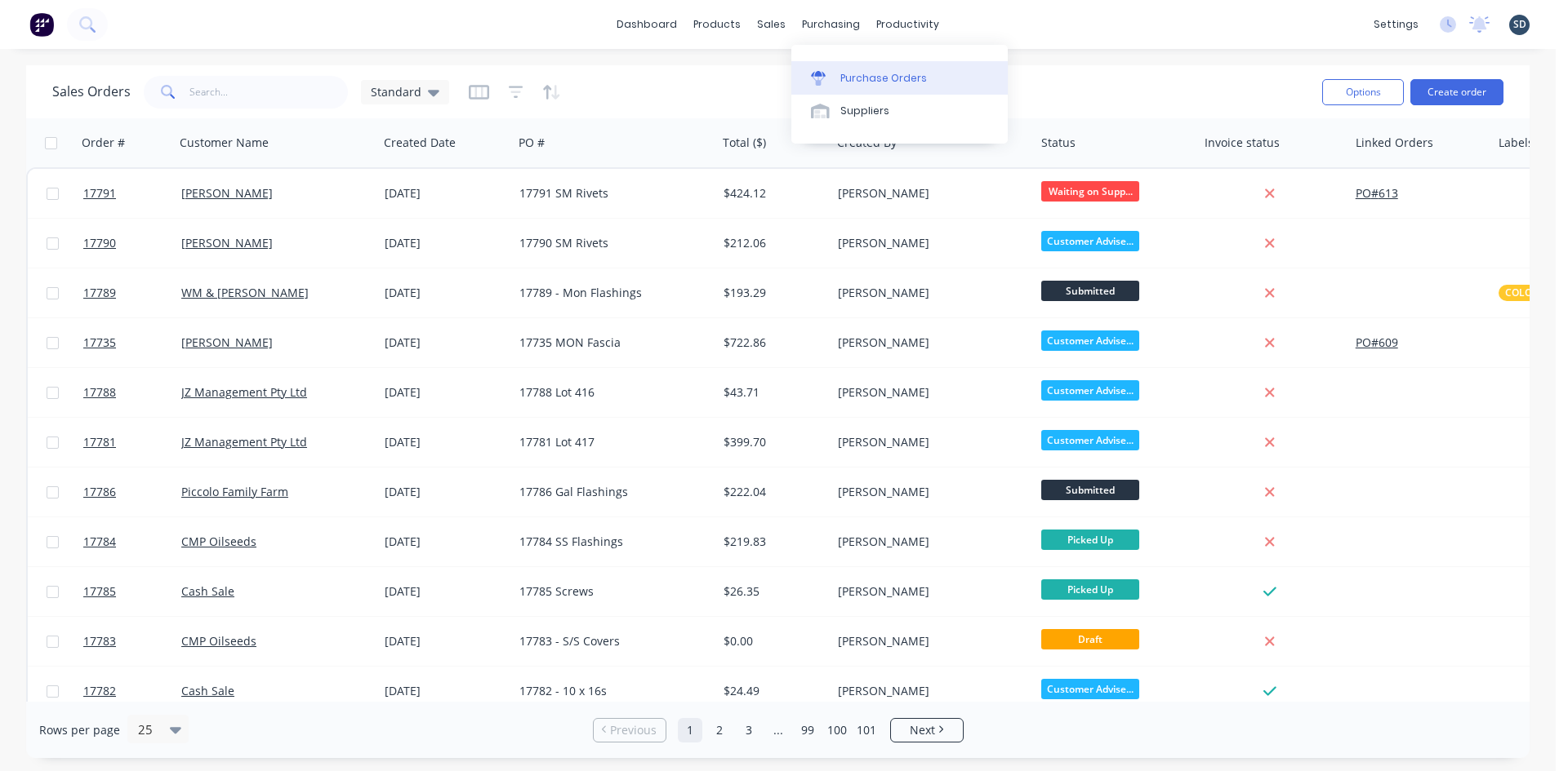
click at [920, 86] on link "Purchase Orders" at bounding box center [899, 77] width 217 height 33
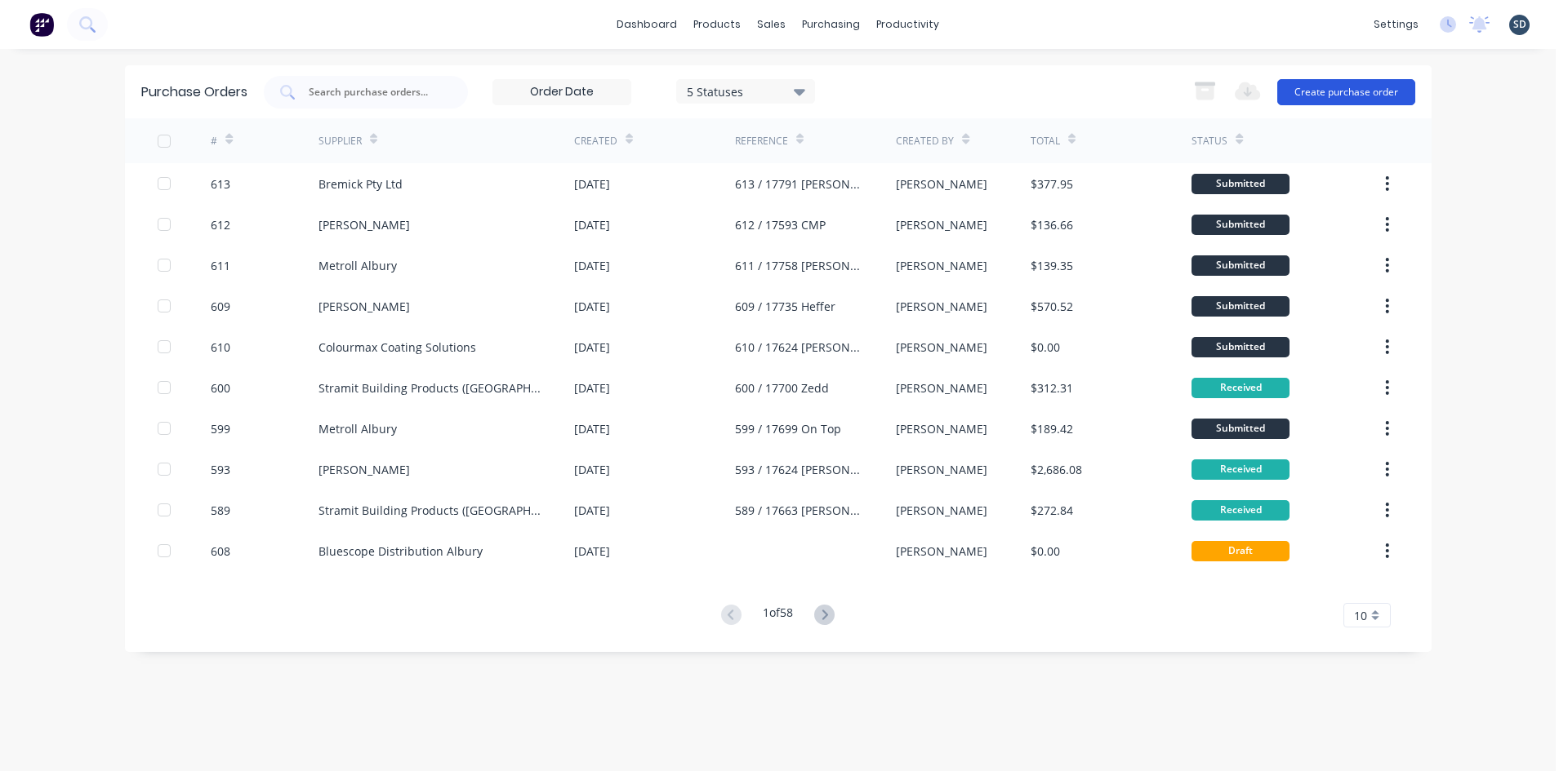
click at [1328, 91] on button "Create purchase order" at bounding box center [1346, 92] width 138 height 26
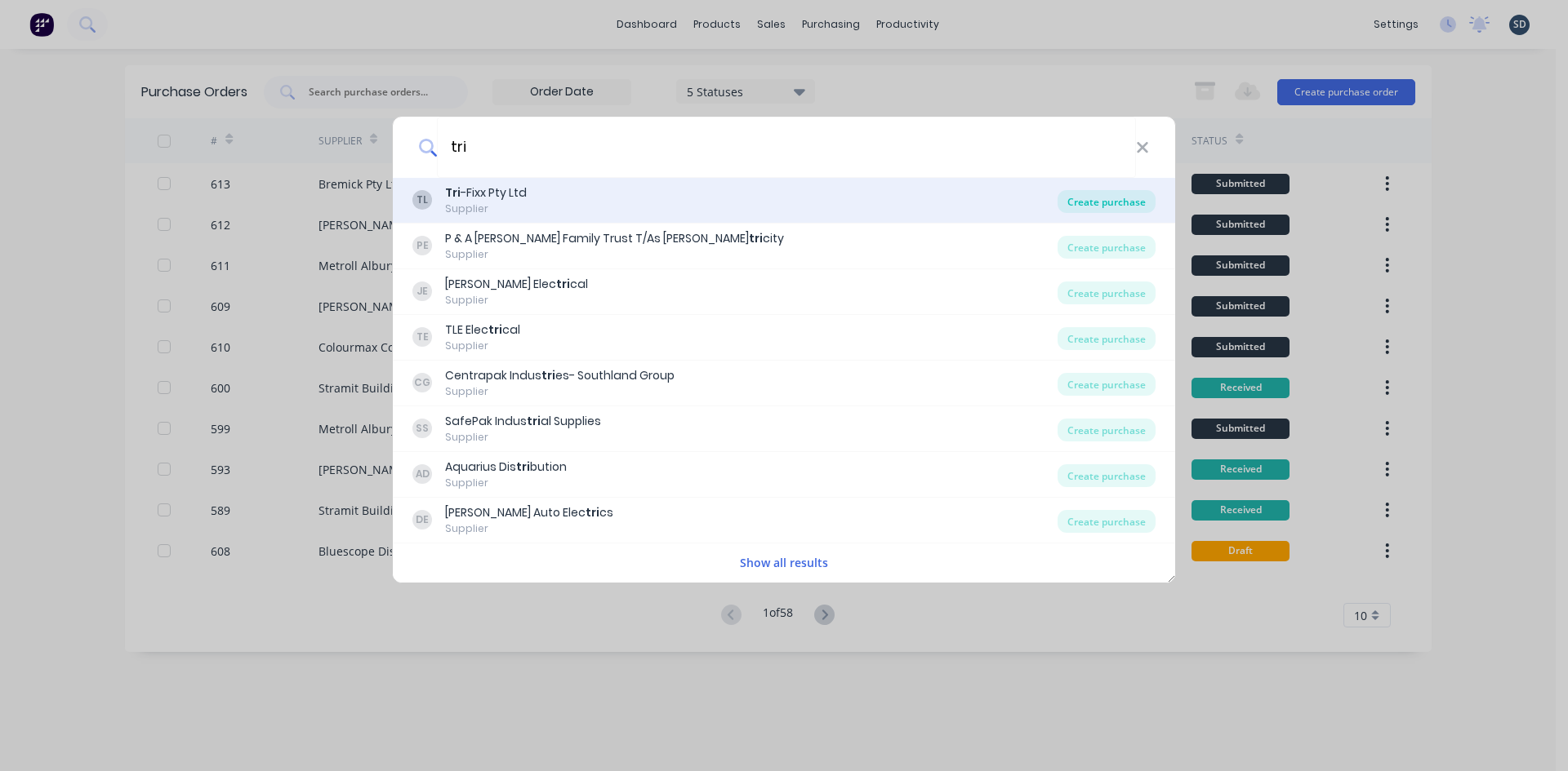
type input "tri"
click at [1097, 200] on div "Create purchase" at bounding box center [1107, 202] width 98 height 23
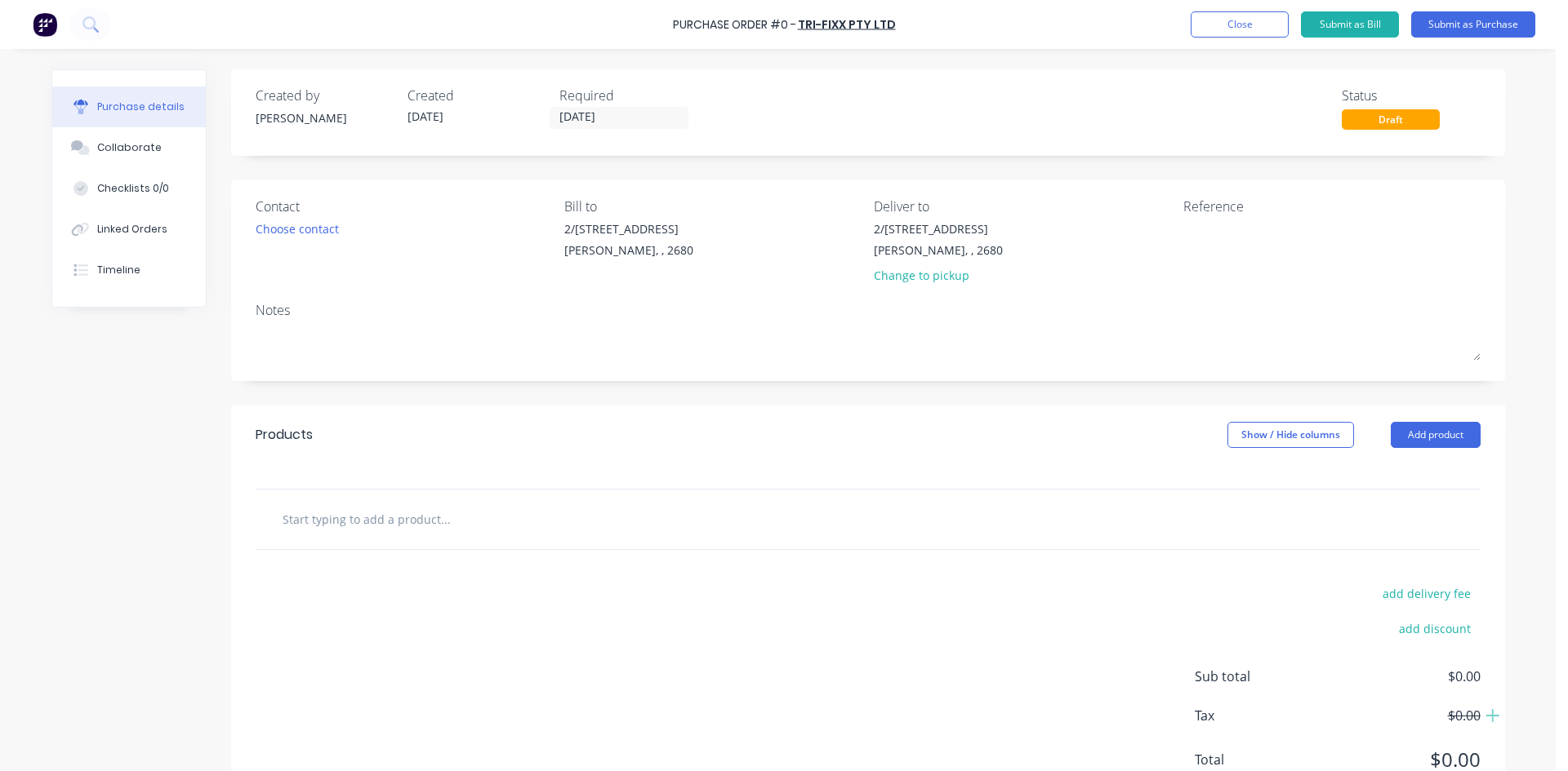
click at [353, 534] on input "text" at bounding box center [445, 520] width 326 height 33
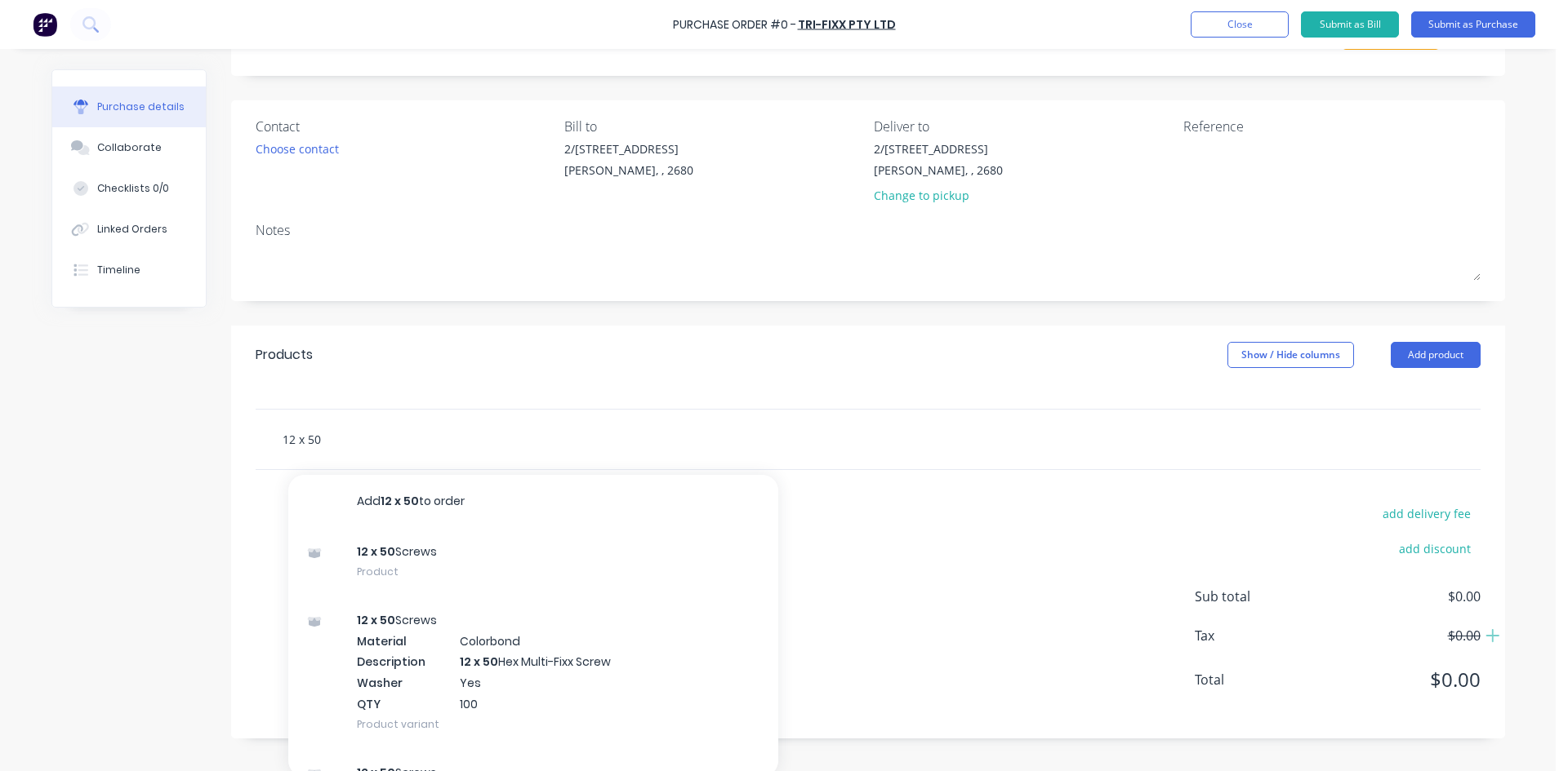
scroll to position [85, 0]
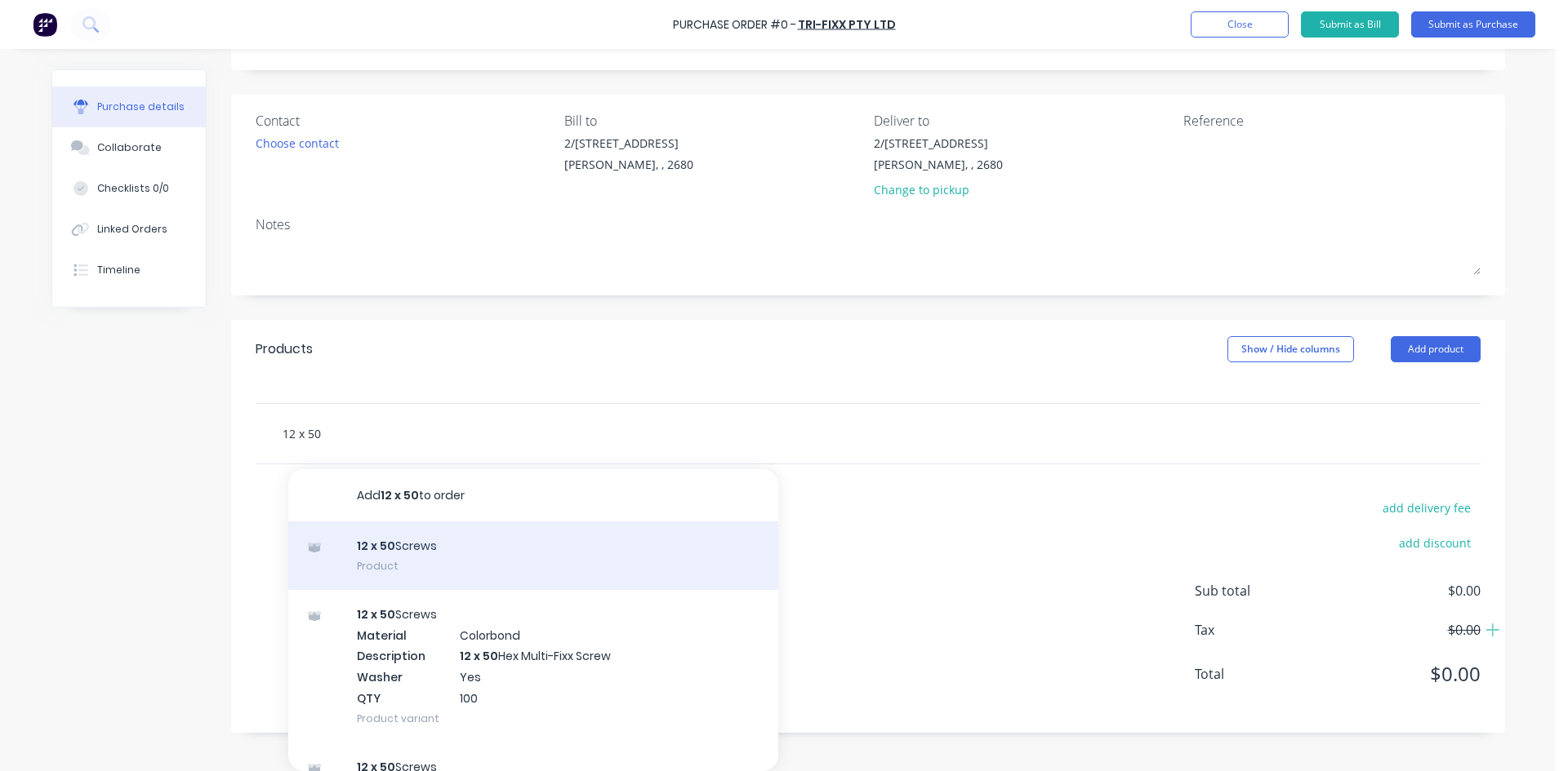
type input "12 x 50"
click at [531, 563] on div "12 x 50 Screws Product" at bounding box center [533, 555] width 490 height 69
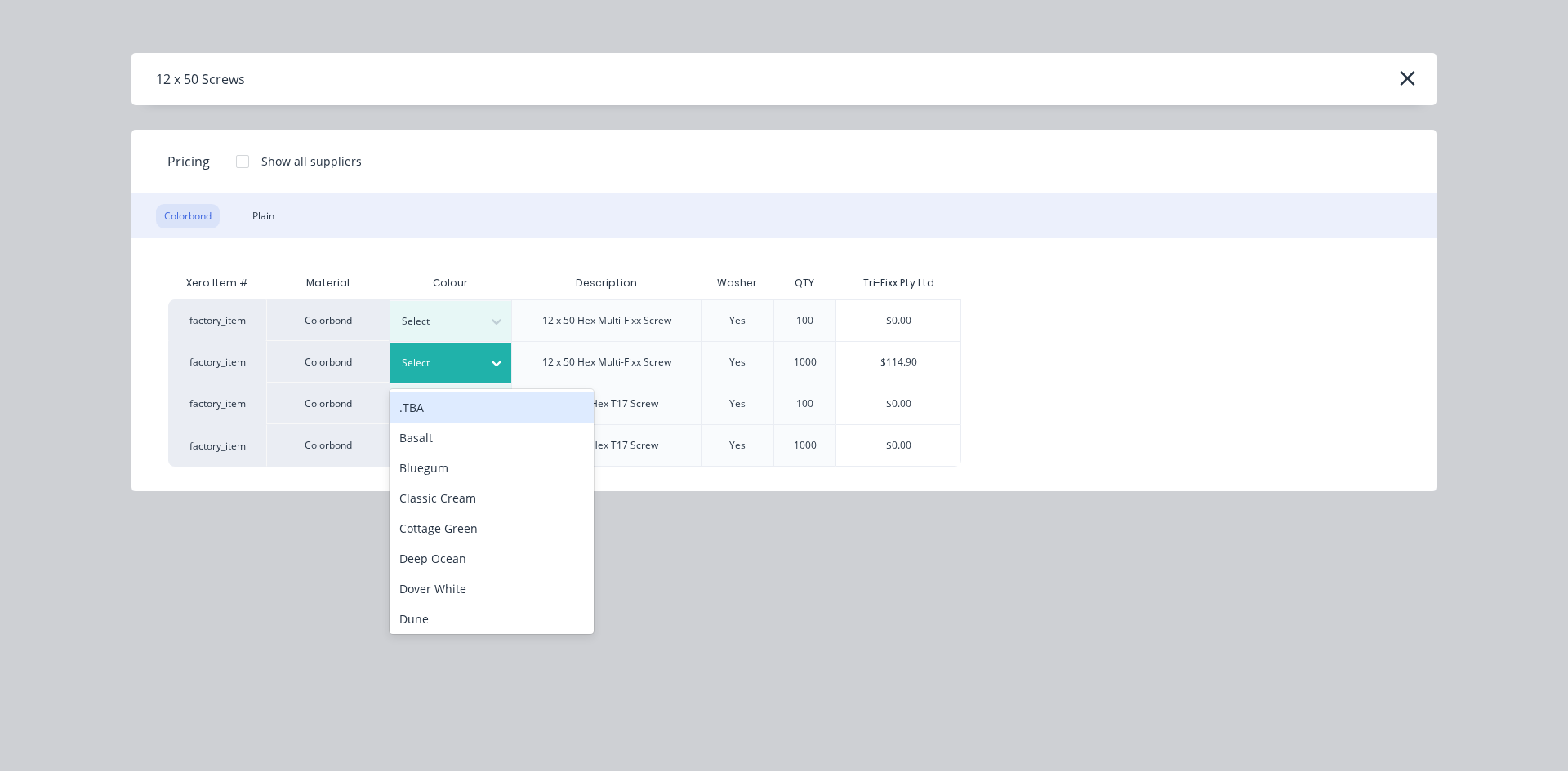
click at [487, 363] on div at bounding box center [496, 363] width 30 height 26
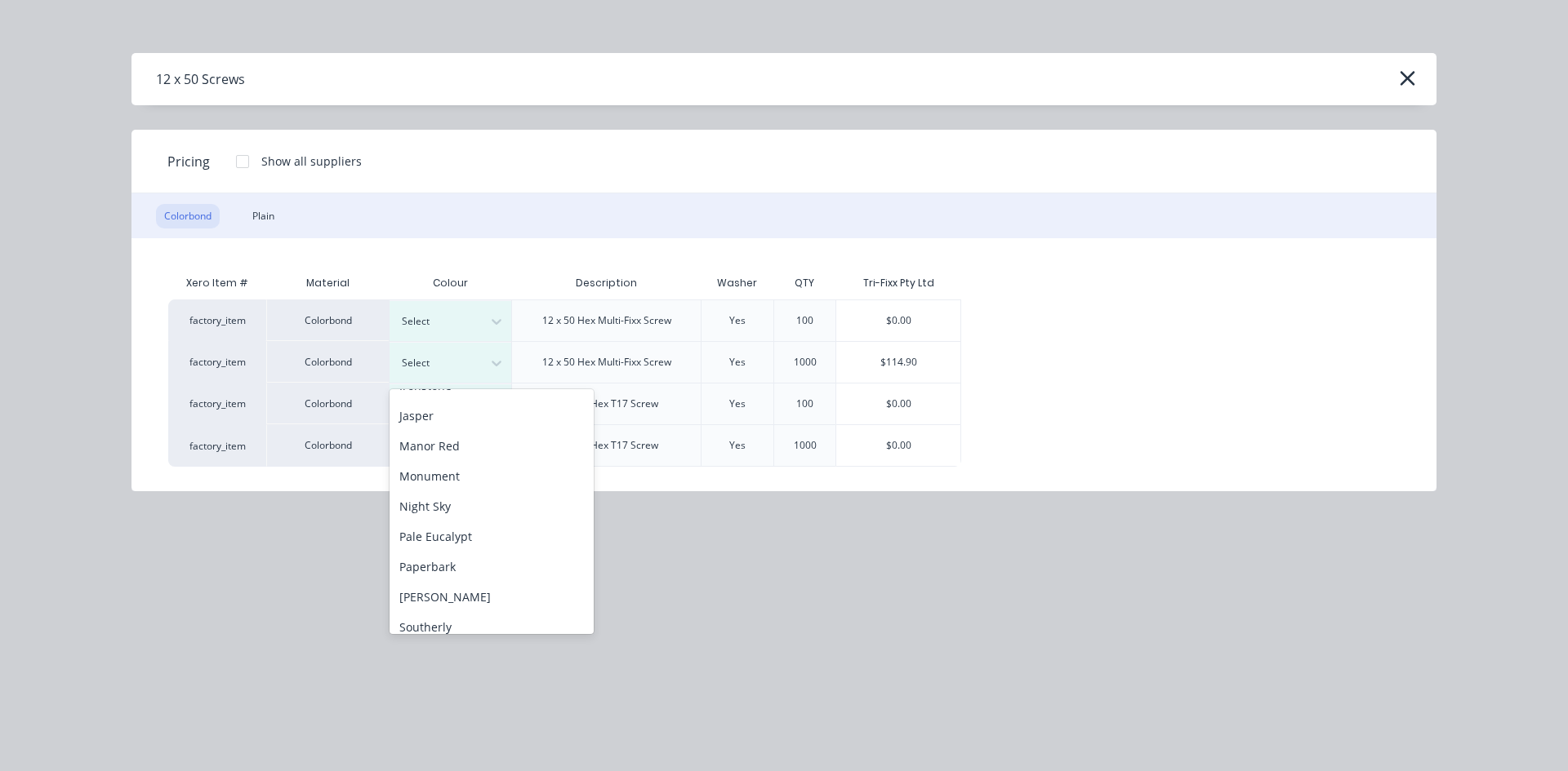
scroll to position [326, 0]
click at [476, 470] on div "Monument" at bounding box center [491, 473] width 204 height 30
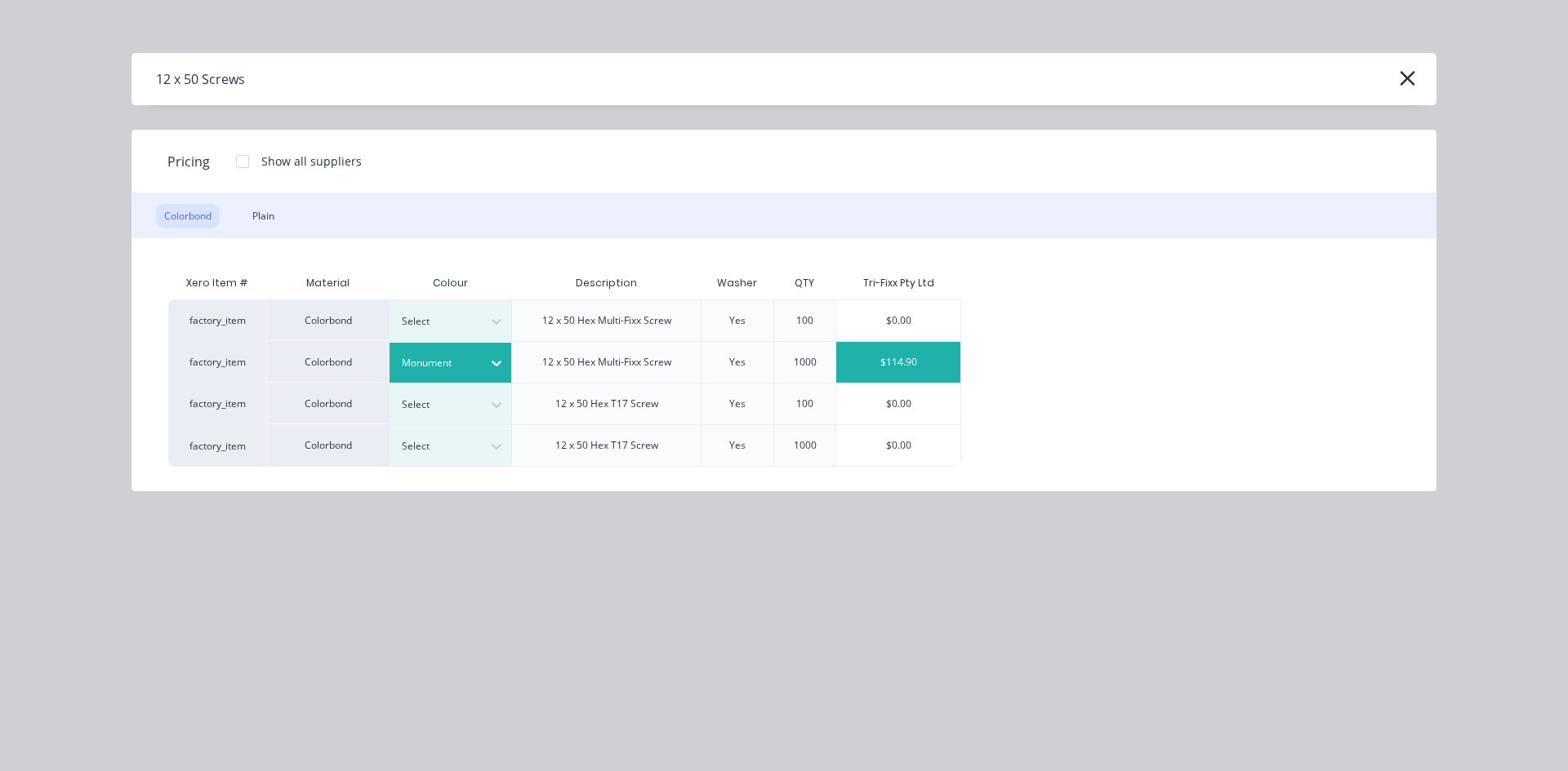
click at [872, 355] on div "$114.90" at bounding box center [898, 362] width 124 height 41
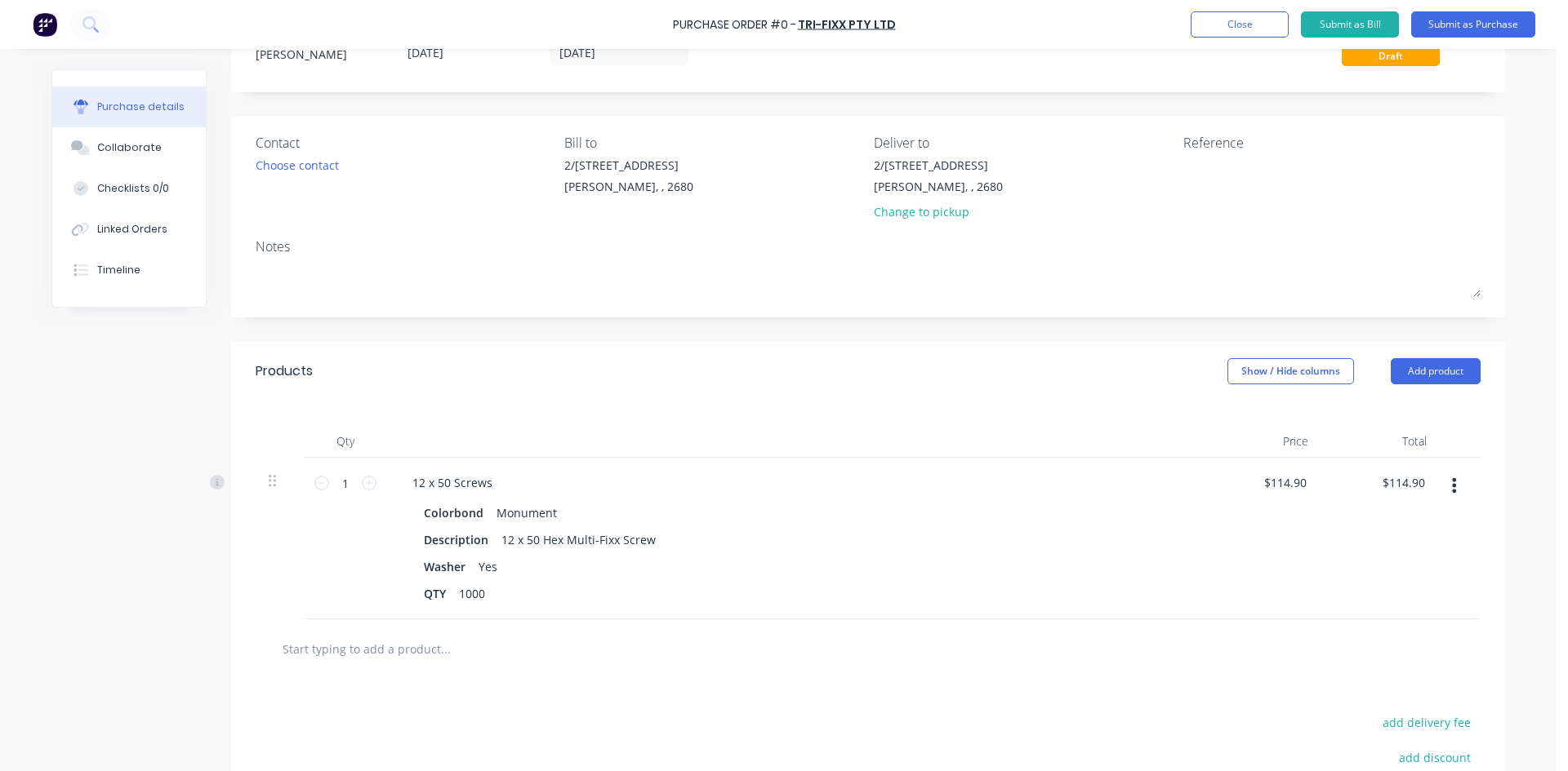
scroll to position [85, 0]
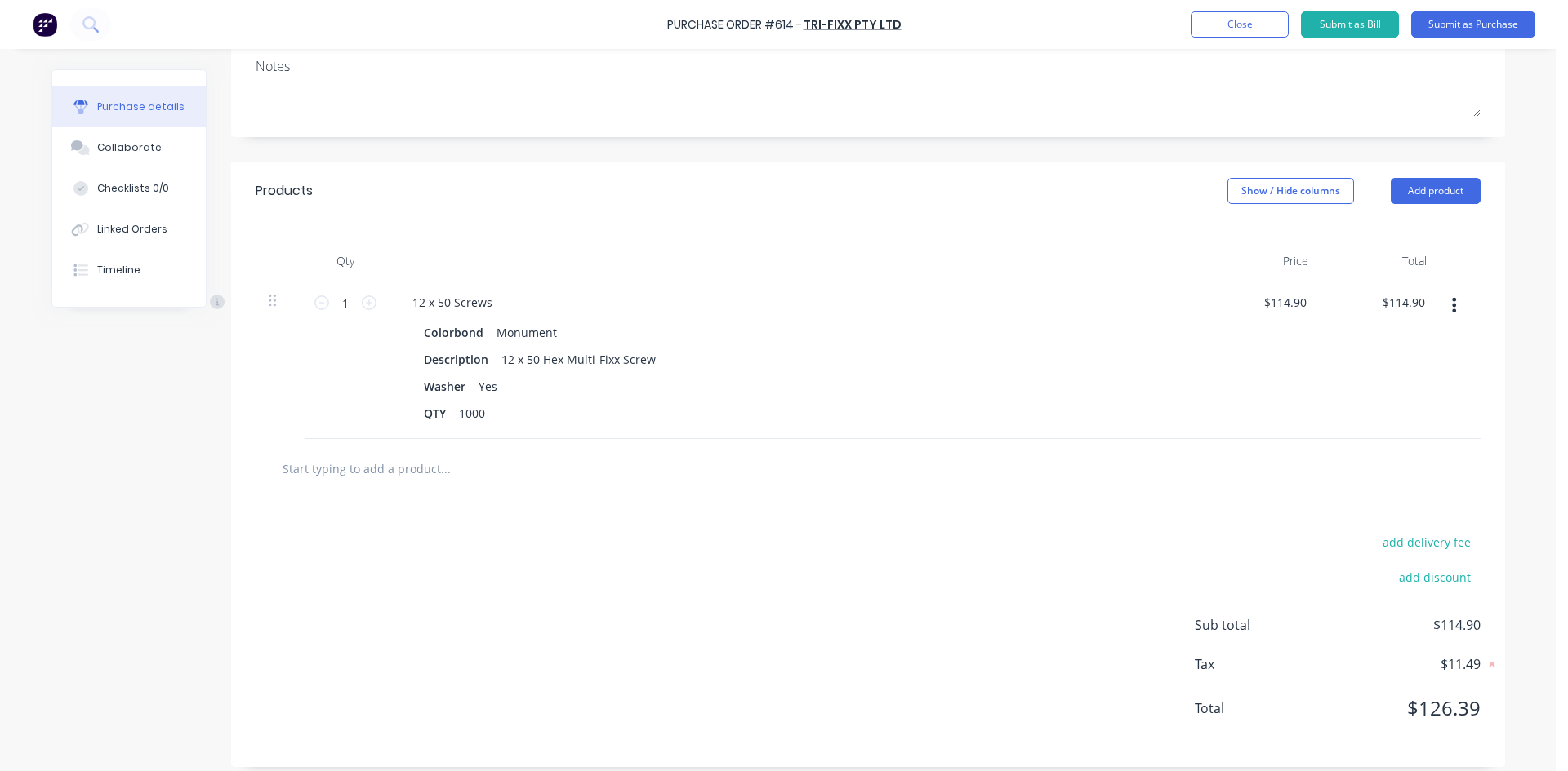
scroll to position [257, 0]
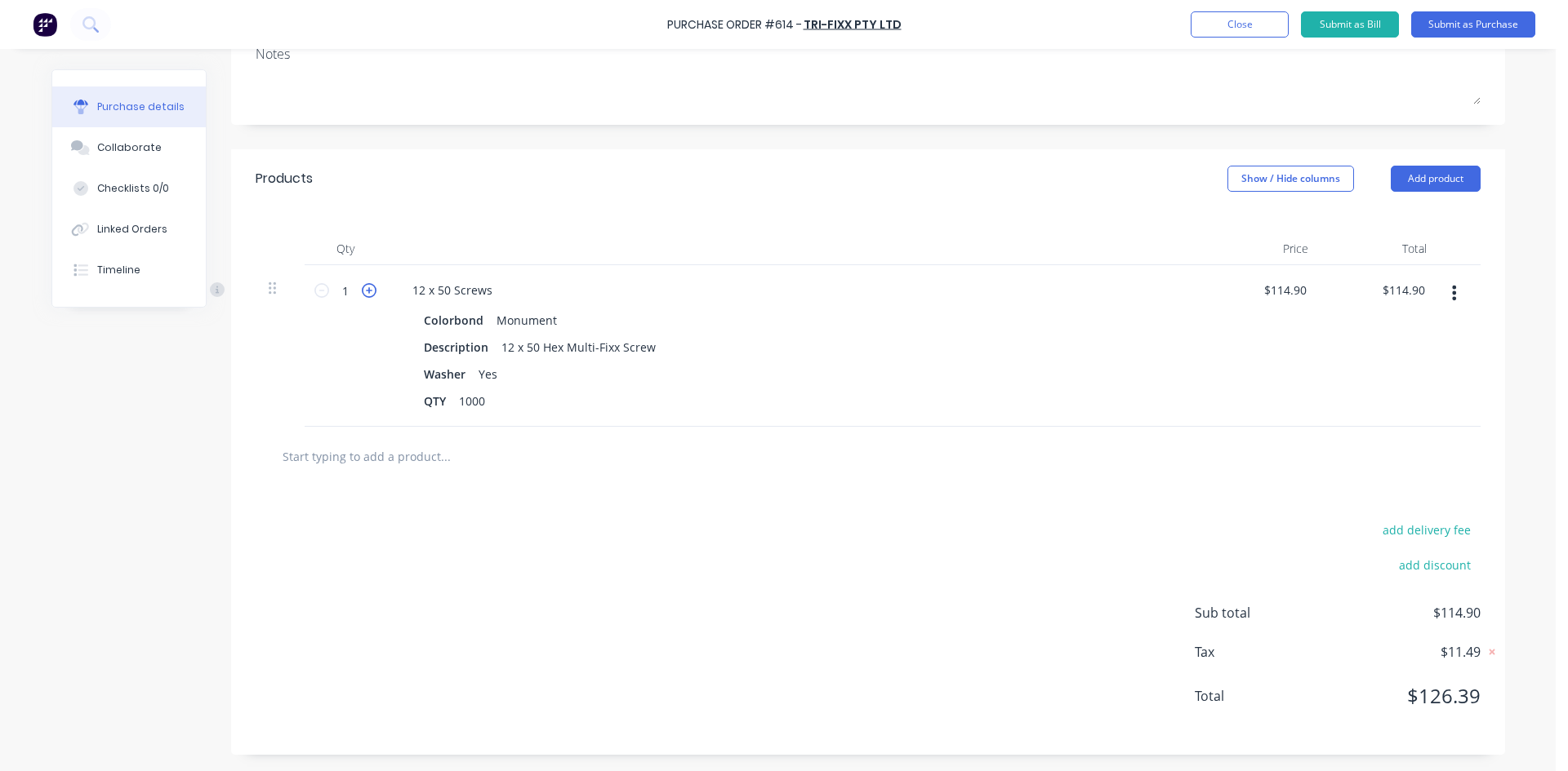
click at [362, 289] on icon at bounding box center [368, 290] width 15 height 15
type input "2"
type input "$229.80"
click at [795, 151] on div "Products Show / Hide columns Add product" at bounding box center [867, 179] width 1274 height 59
click at [1455, 292] on button "button" at bounding box center [1454, 293] width 38 height 30
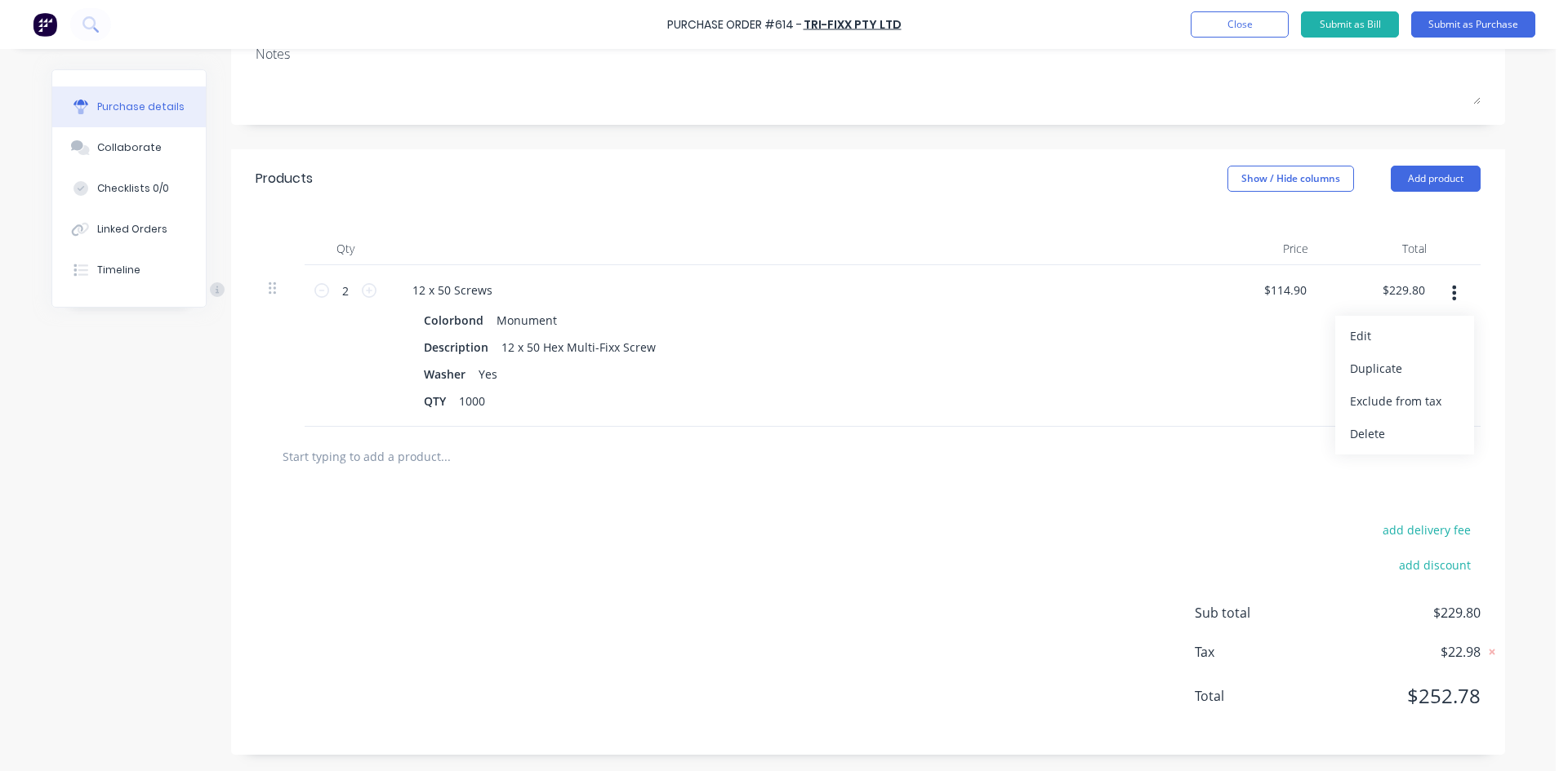
click at [1423, 361] on button "Duplicate" at bounding box center [1403, 369] width 138 height 33
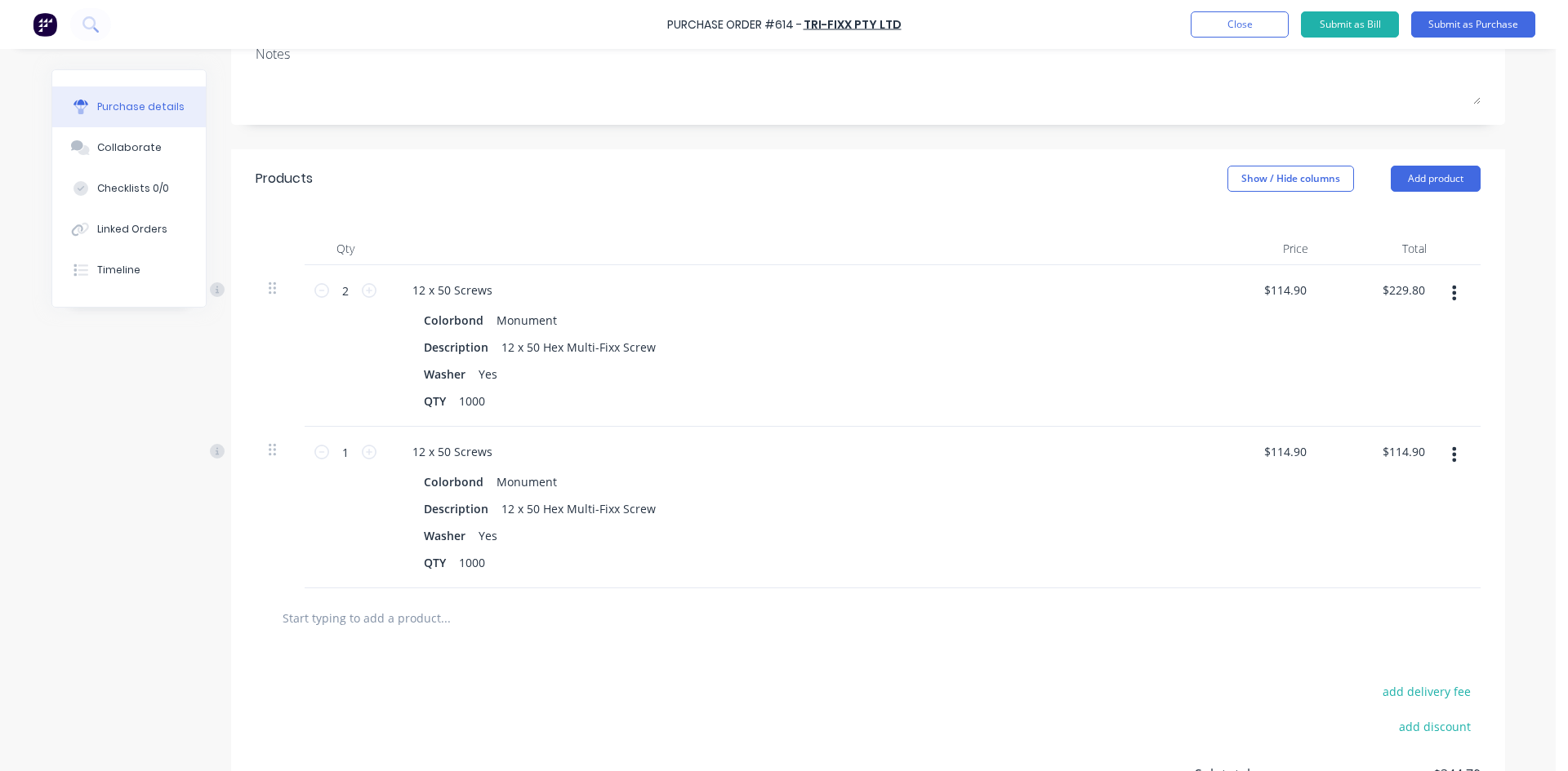
click at [1442, 460] on button "button" at bounding box center [1454, 455] width 38 height 30
click at [1403, 499] on button "Edit" at bounding box center [1403, 498] width 138 height 33
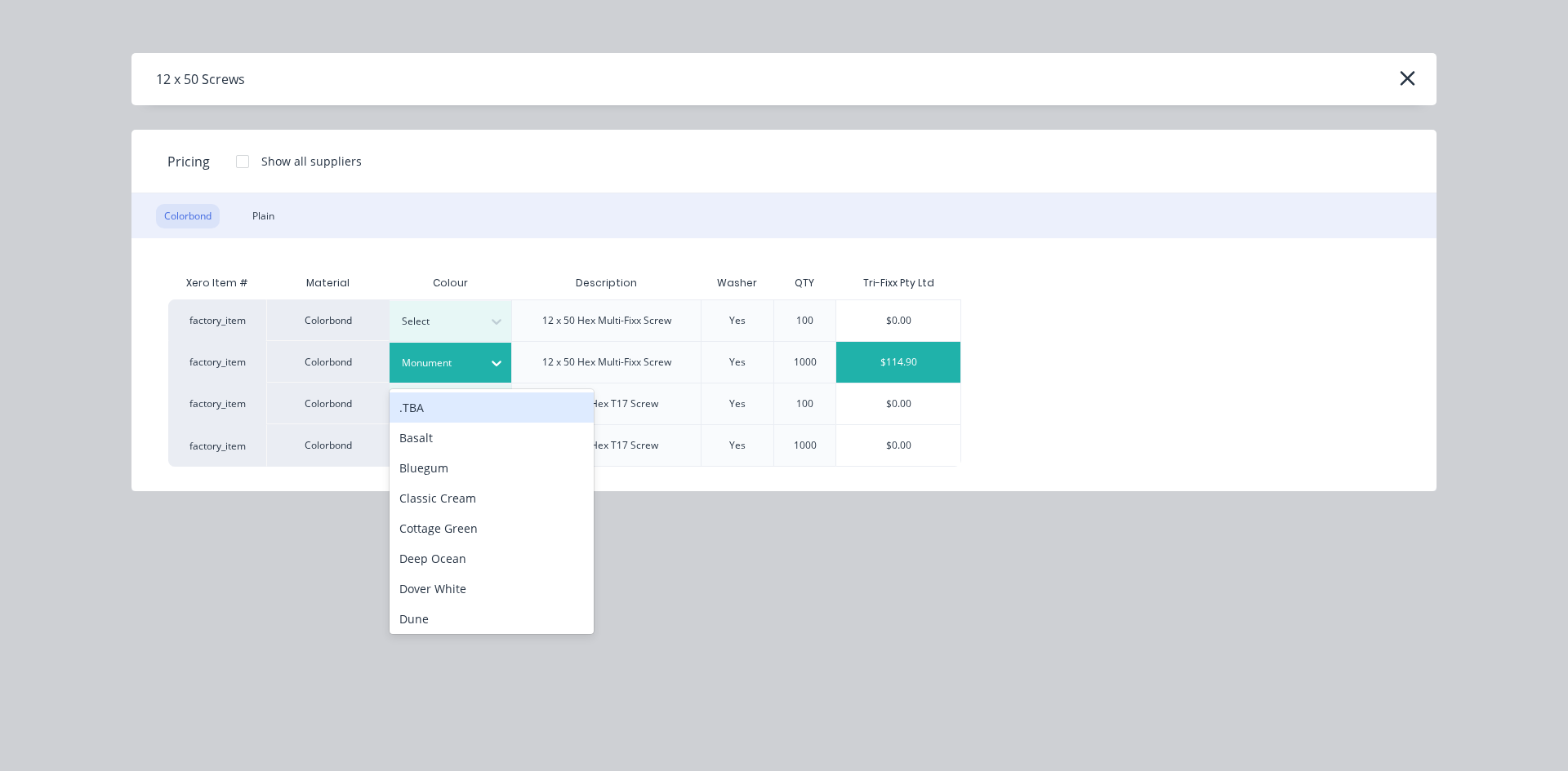
click at [496, 348] on div at bounding box center [496, 364] width 30 height 40
click at [465, 445] on div "Basalt" at bounding box center [491, 438] width 204 height 30
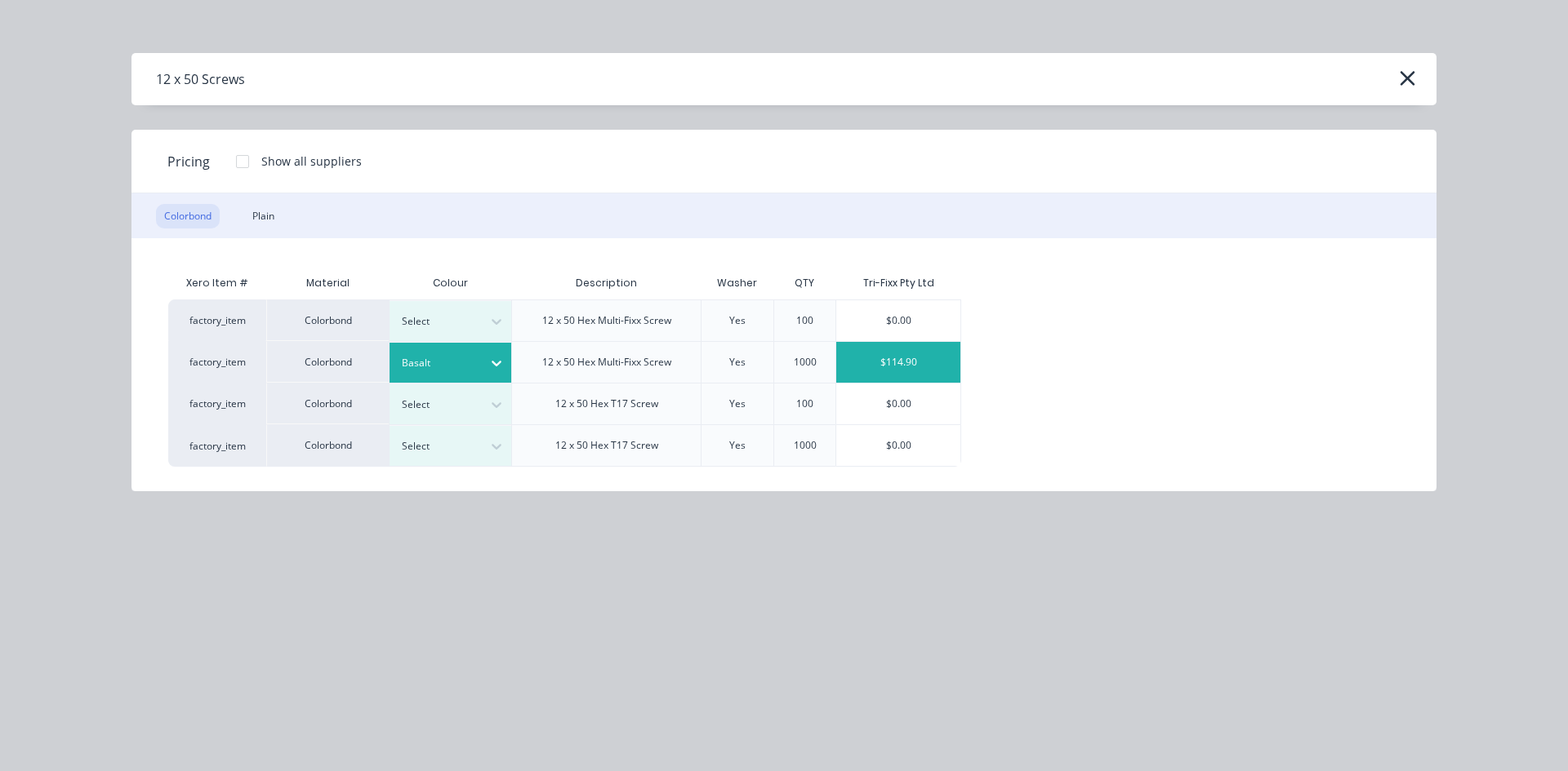
click at [890, 362] on div "$114.90" at bounding box center [898, 362] width 124 height 41
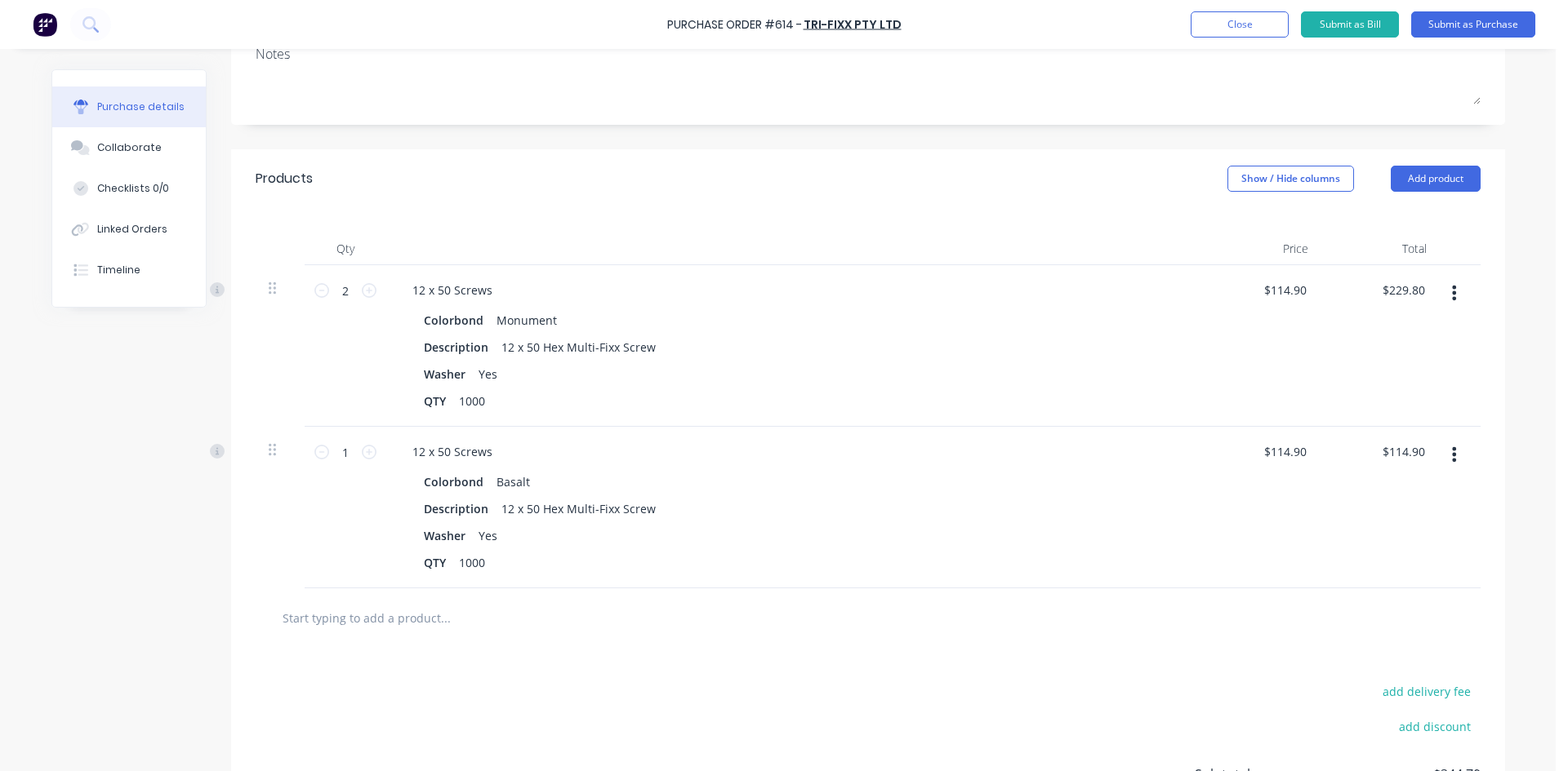
drag, startPoint x: 818, startPoint y: 673, endPoint x: 804, endPoint y: 649, distance: 27.8
click at [821, 672] on div "add delivery fee add discount Sub total $344.70 Tax $34.47 Total $379.17" at bounding box center [867, 782] width 1274 height 269
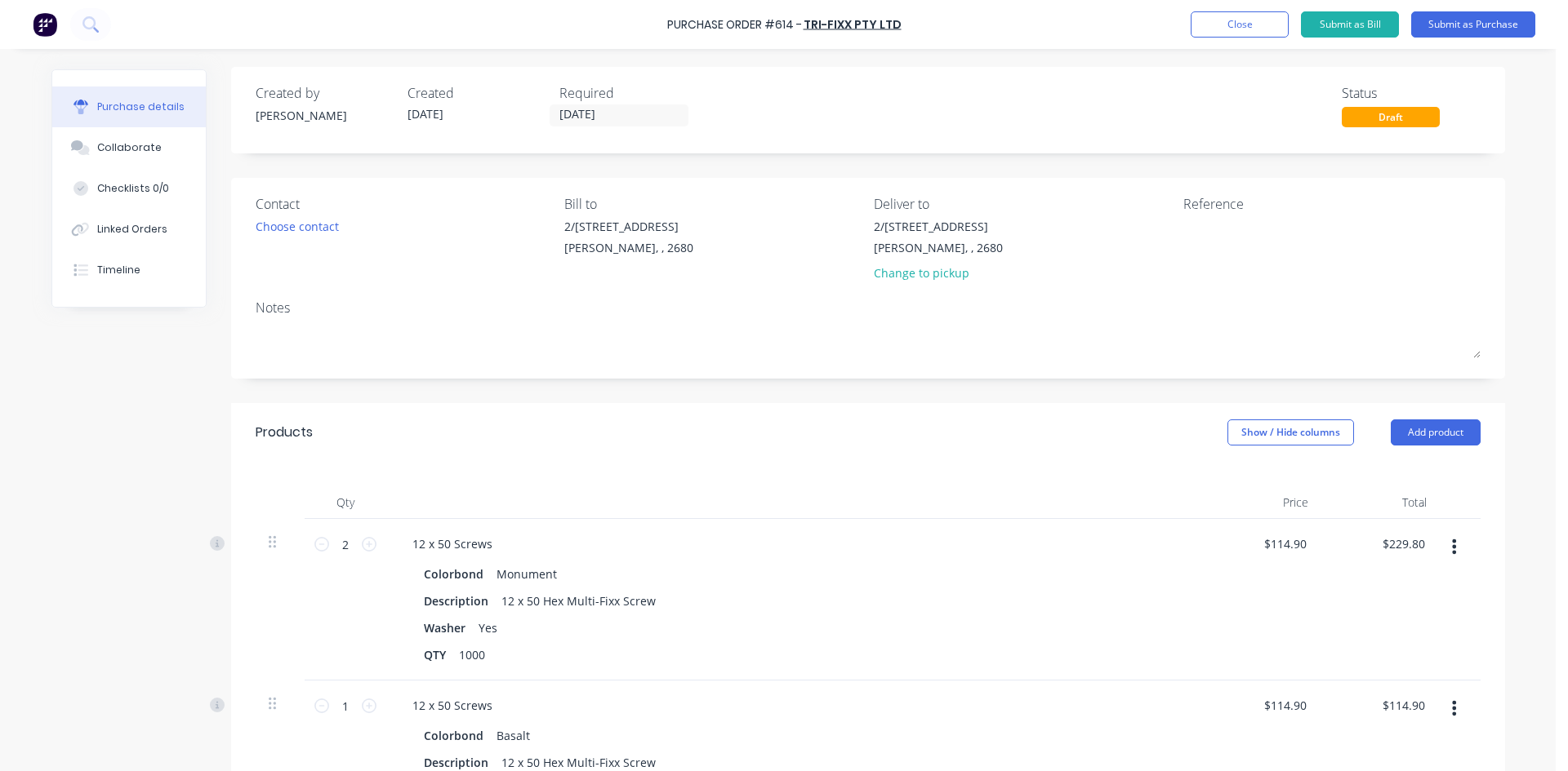
scroll to position [0, 0]
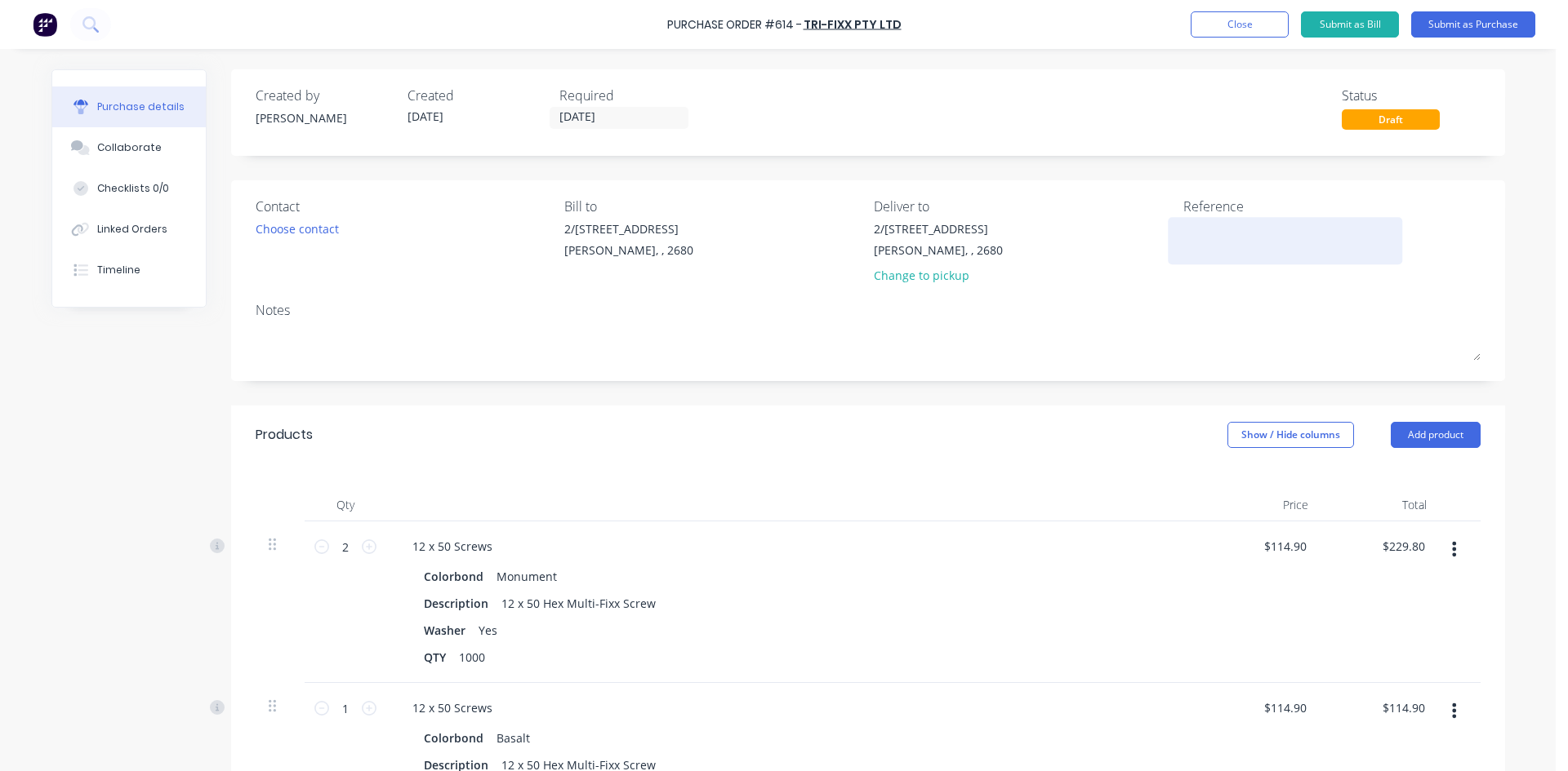
click at [1207, 242] on textarea at bounding box center [1285, 238] width 204 height 37
type textarea "614"
type textarea "x"
type textarea "614"
type textarea "x"
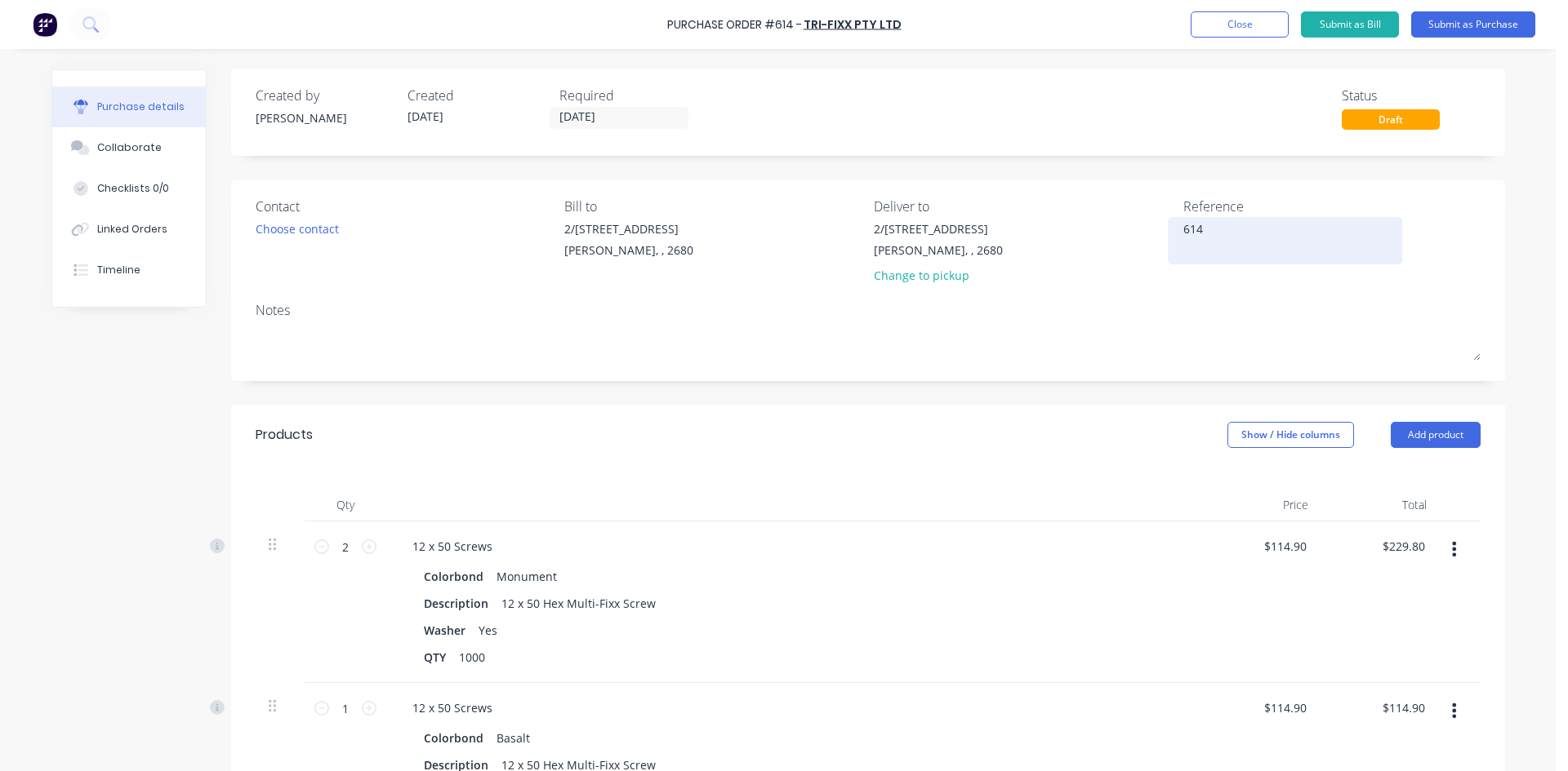
type textarea "614 /"
type textarea "x"
type textarea "614 /"
type textarea "x"
type textarea "614 /"
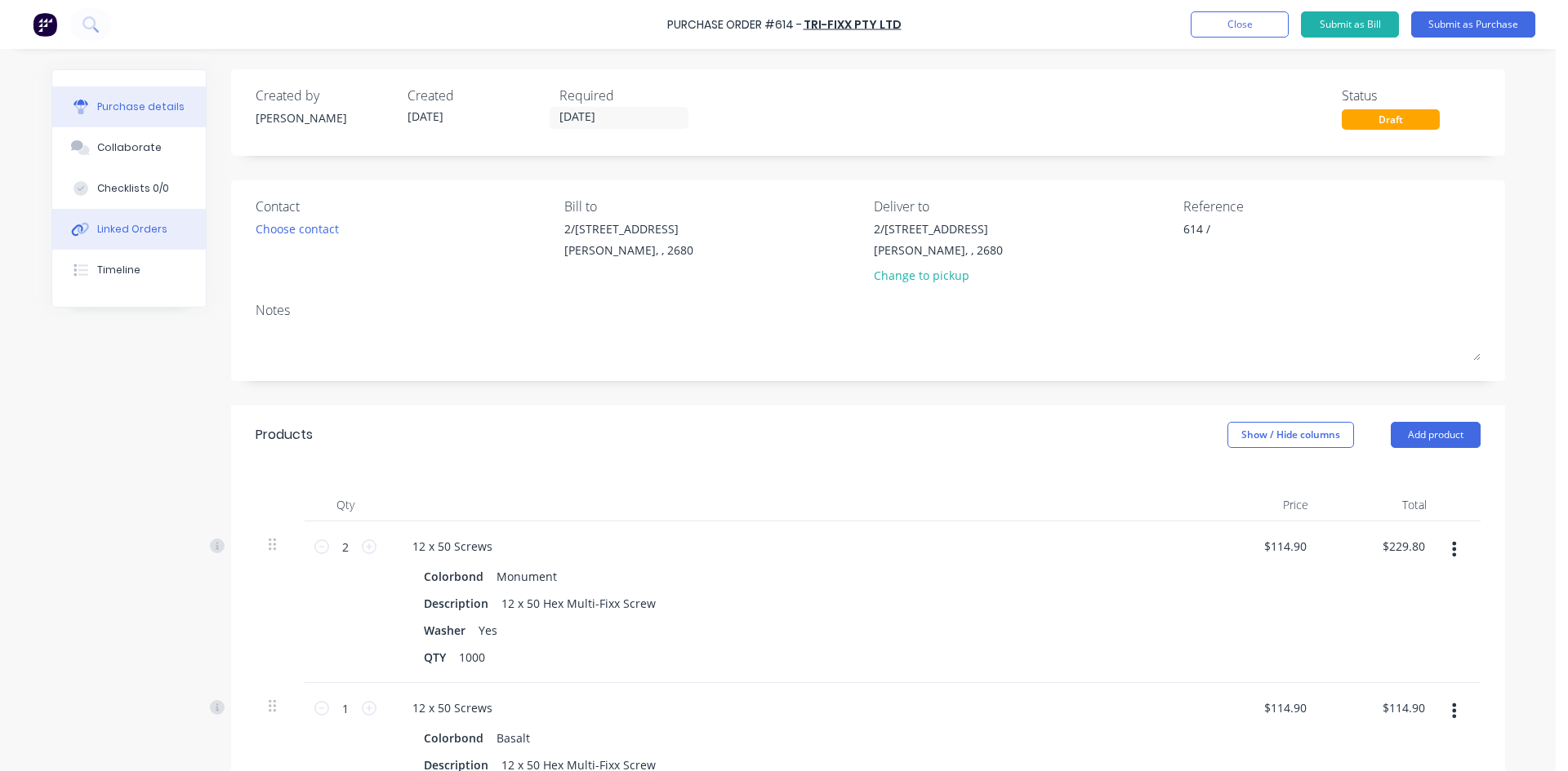
click at [135, 231] on div "Linked Orders" at bounding box center [132, 229] width 71 height 15
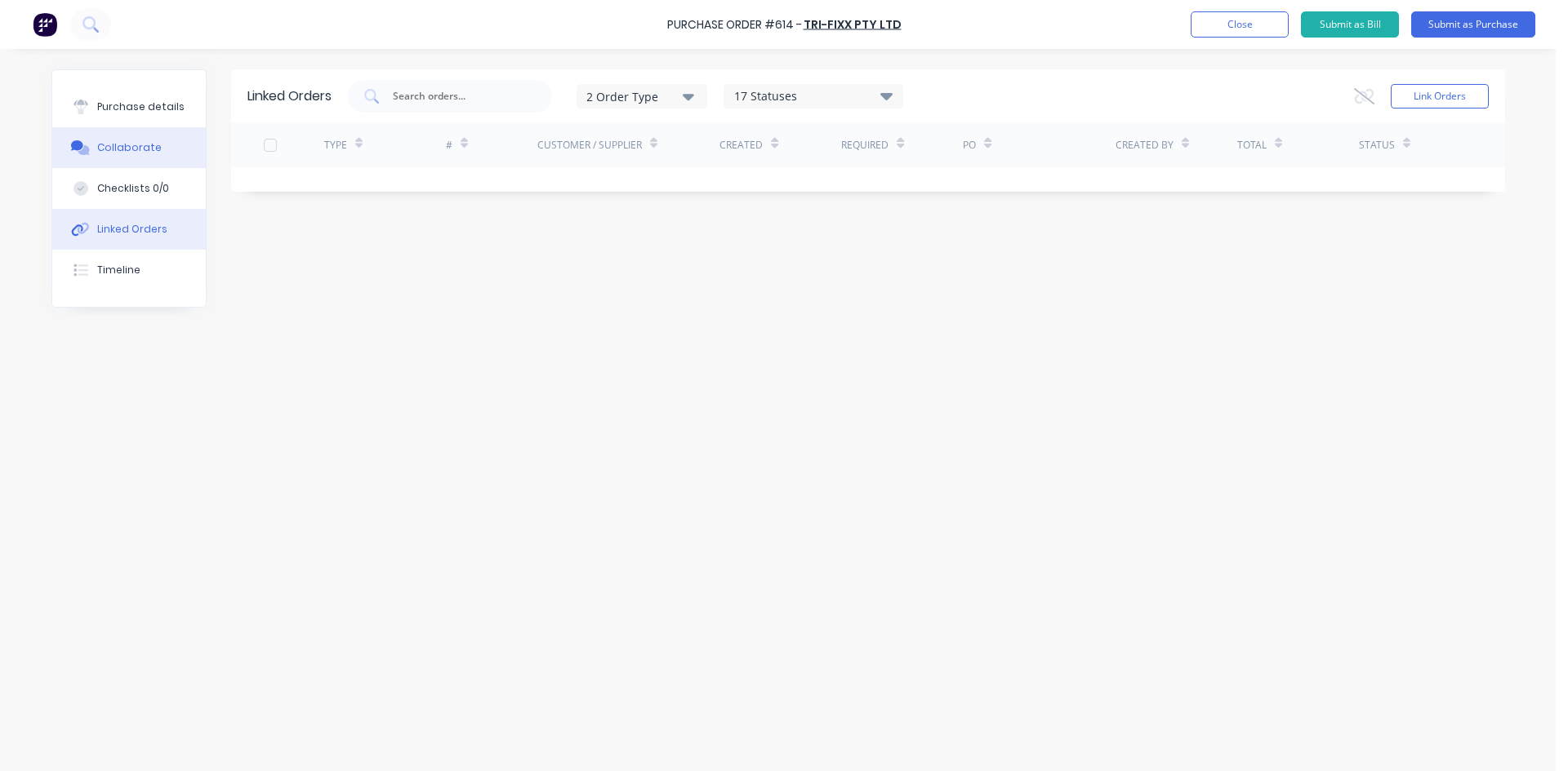
click at [140, 158] on button "Collaborate" at bounding box center [129, 147] width 153 height 41
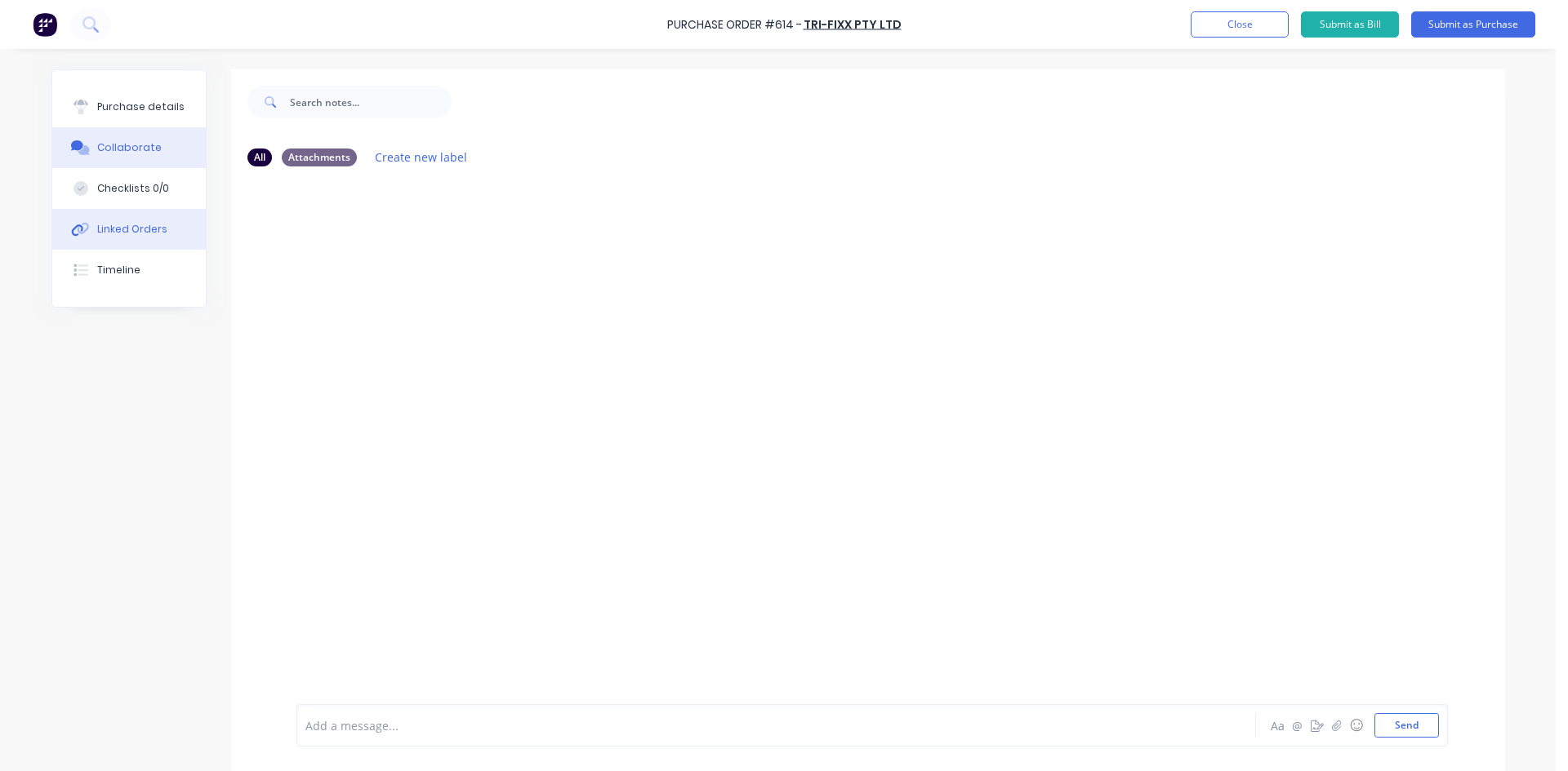
click at [132, 228] on div "Linked Orders" at bounding box center [132, 229] width 71 height 15
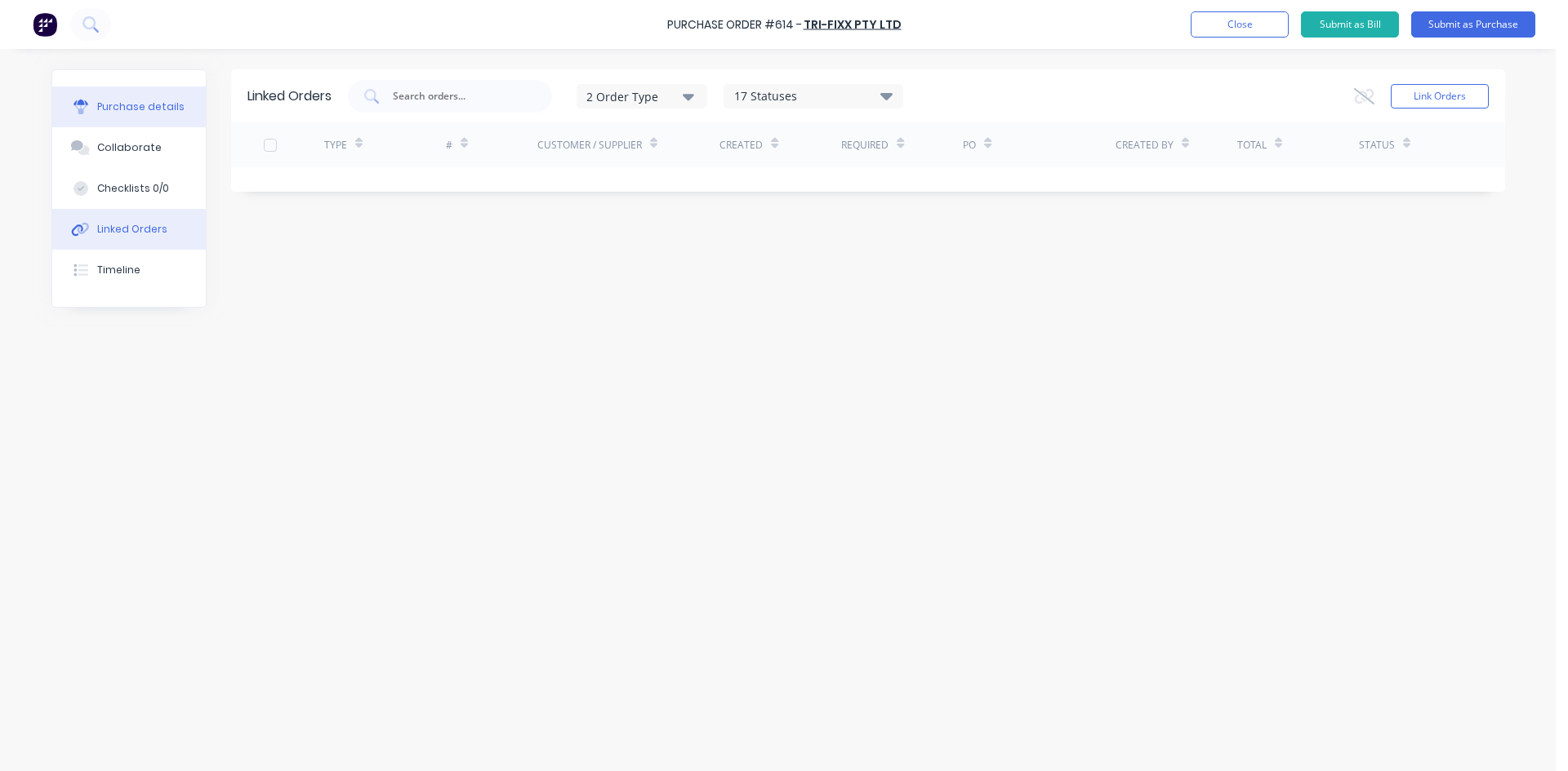
click at [131, 99] on div "Purchase details" at bounding box center [141, 106] width 87 height 15
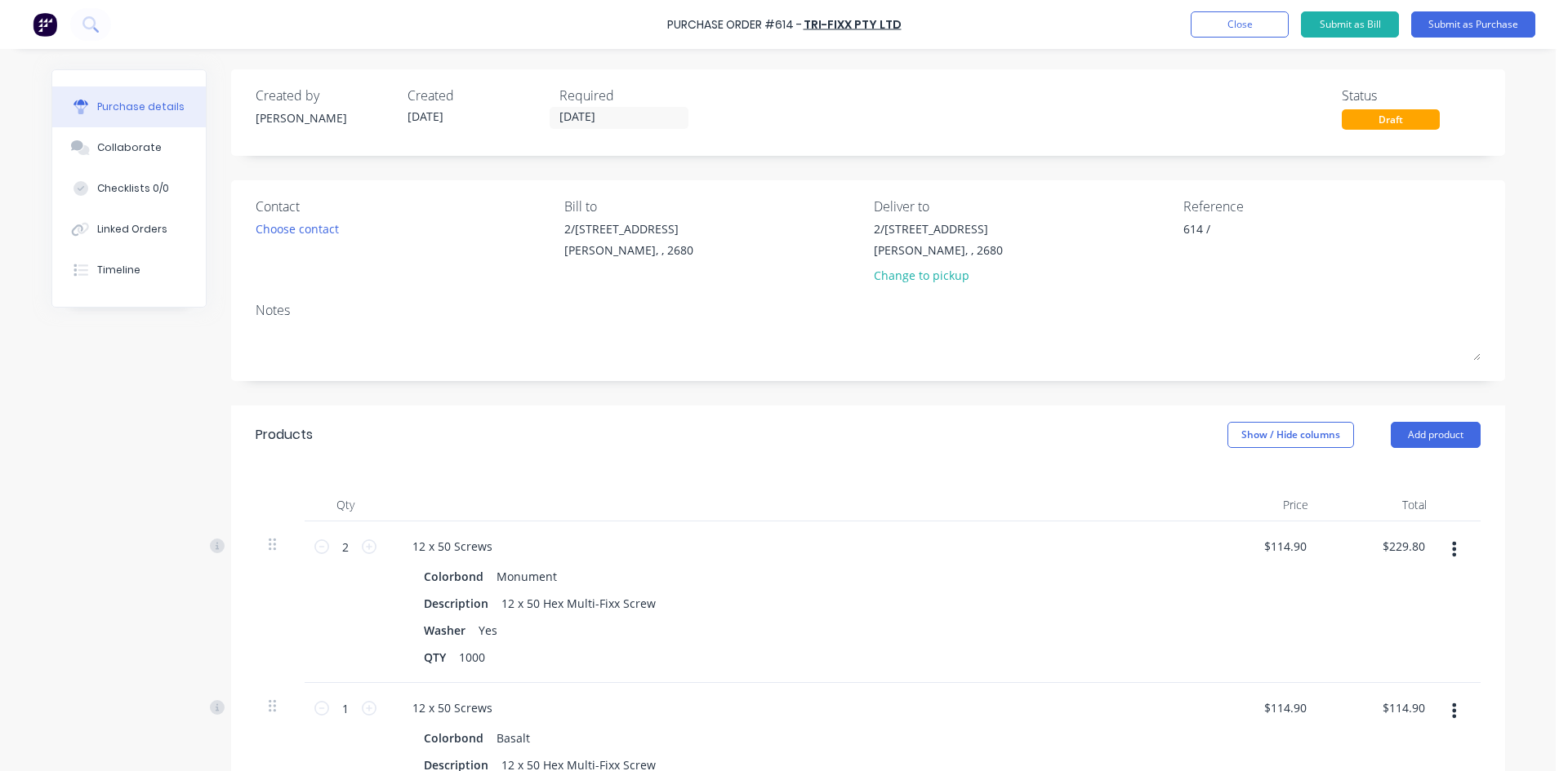
type textarea "x"
click at [1245, 237] on textarea "614 /" at bounding box center [1285, 238] width 204 height 37
type textarea "614 / ST"
type textarea "x"
type textarea "614 / STO"
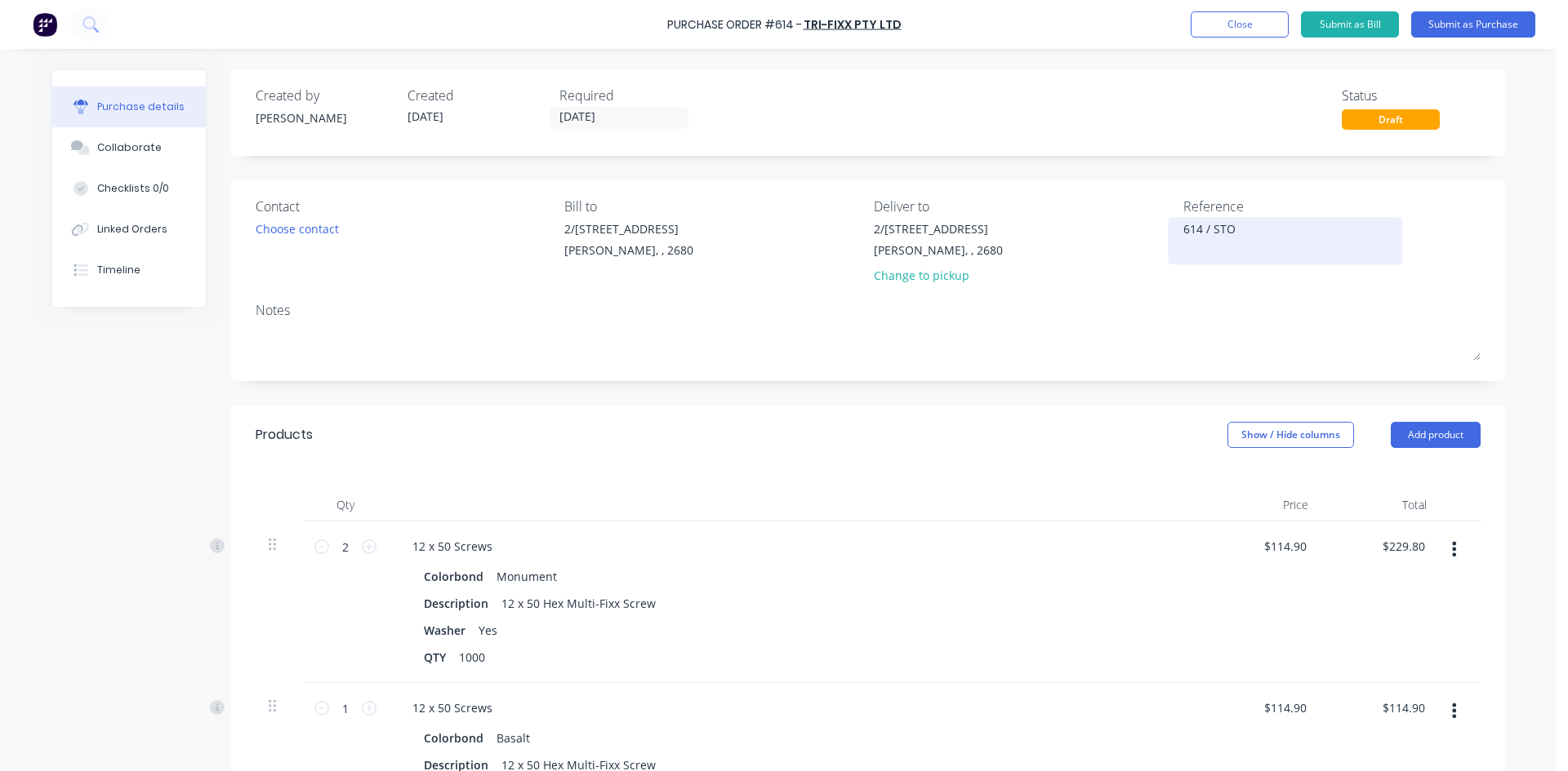
type textarea "x"
type textarea "614 / STOC"
type textarea "x"
type textarea "614 / STOCK"
type textarea "x"
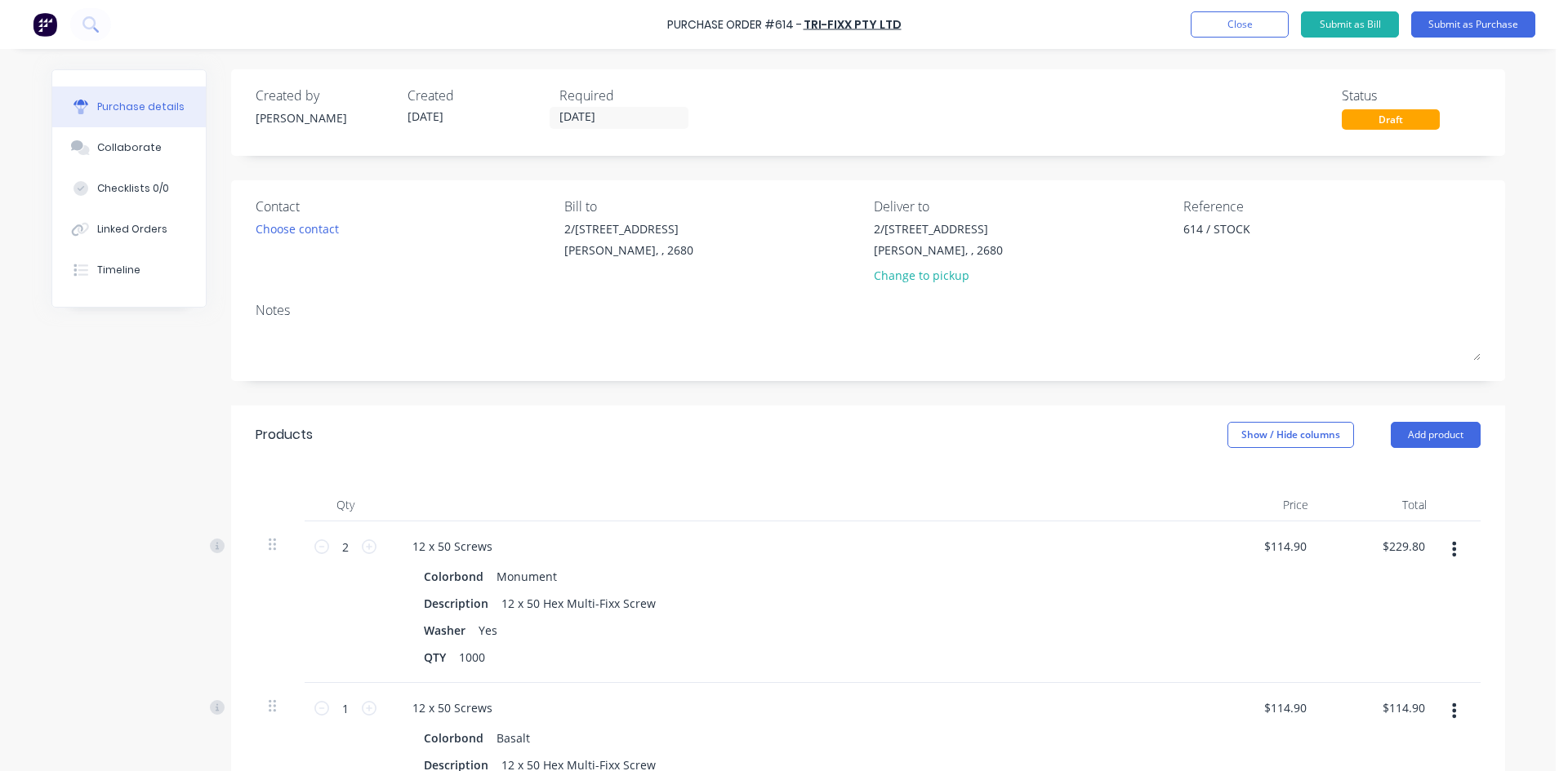
type textarea "614 / STOCK"
click at [1200, 310] on div "Notes" at bounding box center [868, 310] width 1225 height 20
click at [280, 233] on div "Choose contact" at bounding box center [298, 229] width 84 height 17
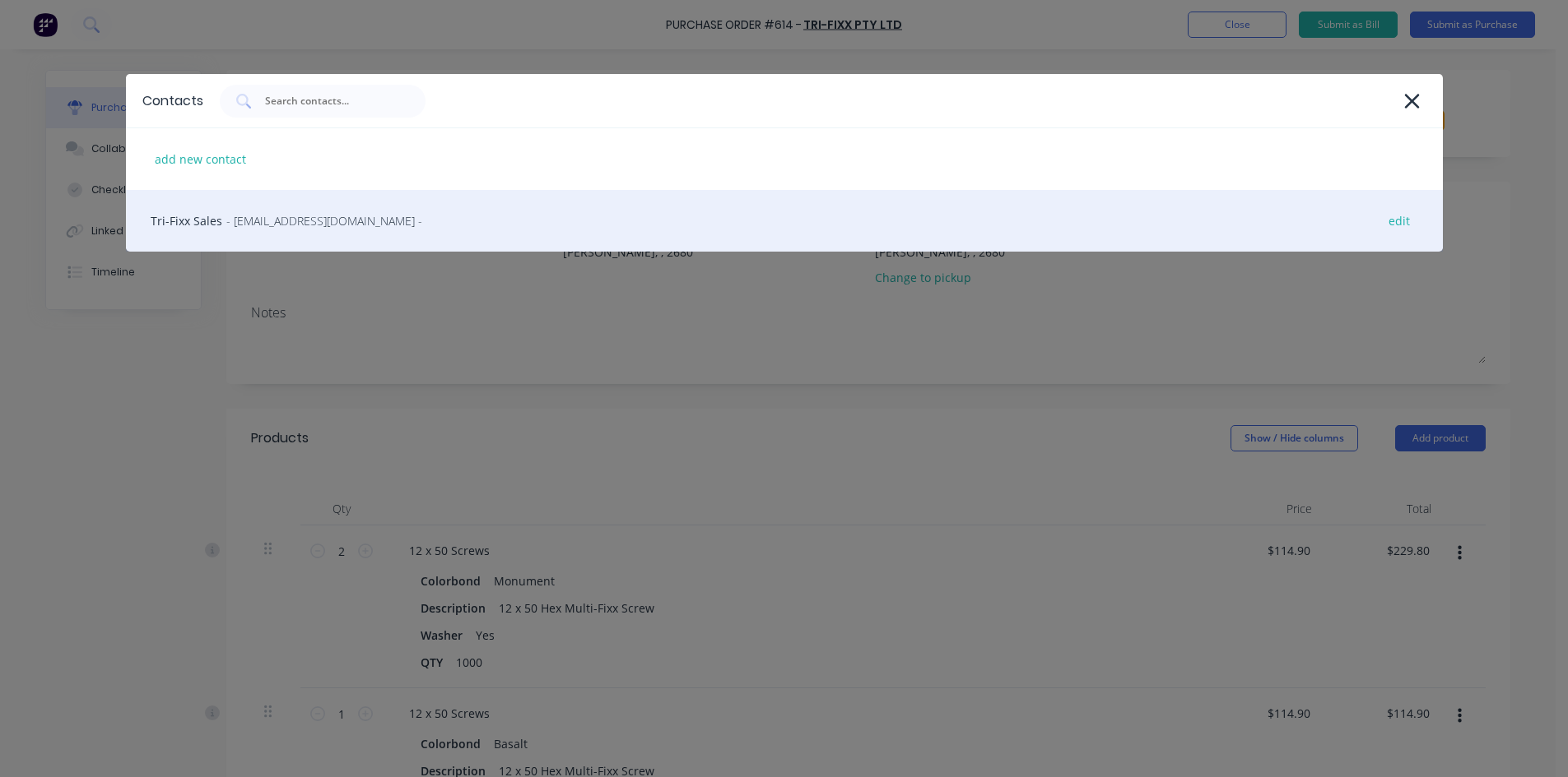
click at [282, 231] on div "Tri-Fixx Sales - salesnsw@trifixx.com.au - edit" at bounding box center [784, 221] width 1317 height 61
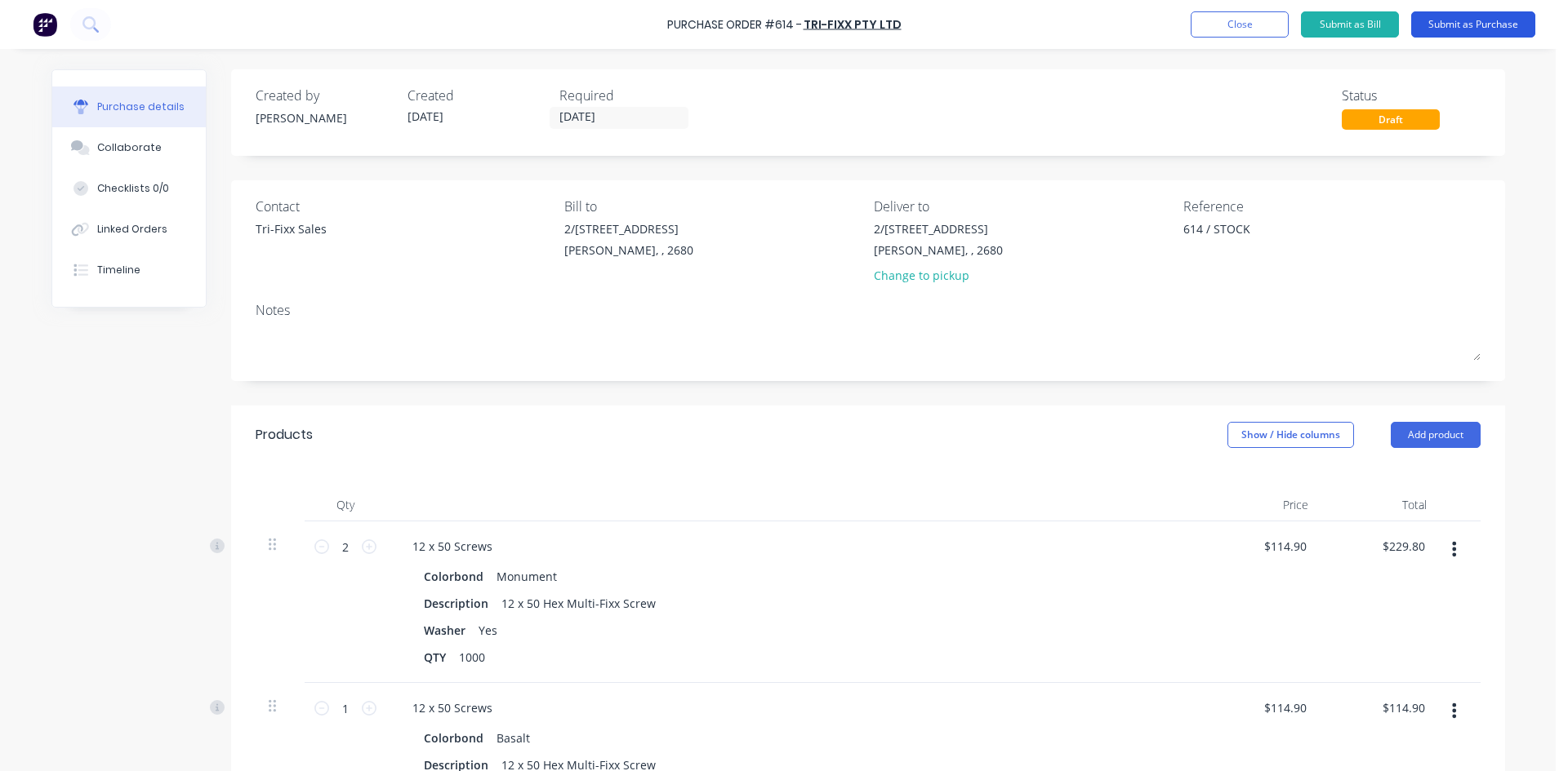
click at [1466, 28] on button "Submit as Purchase" at bounding box center [1473, 24] width 124 height 26
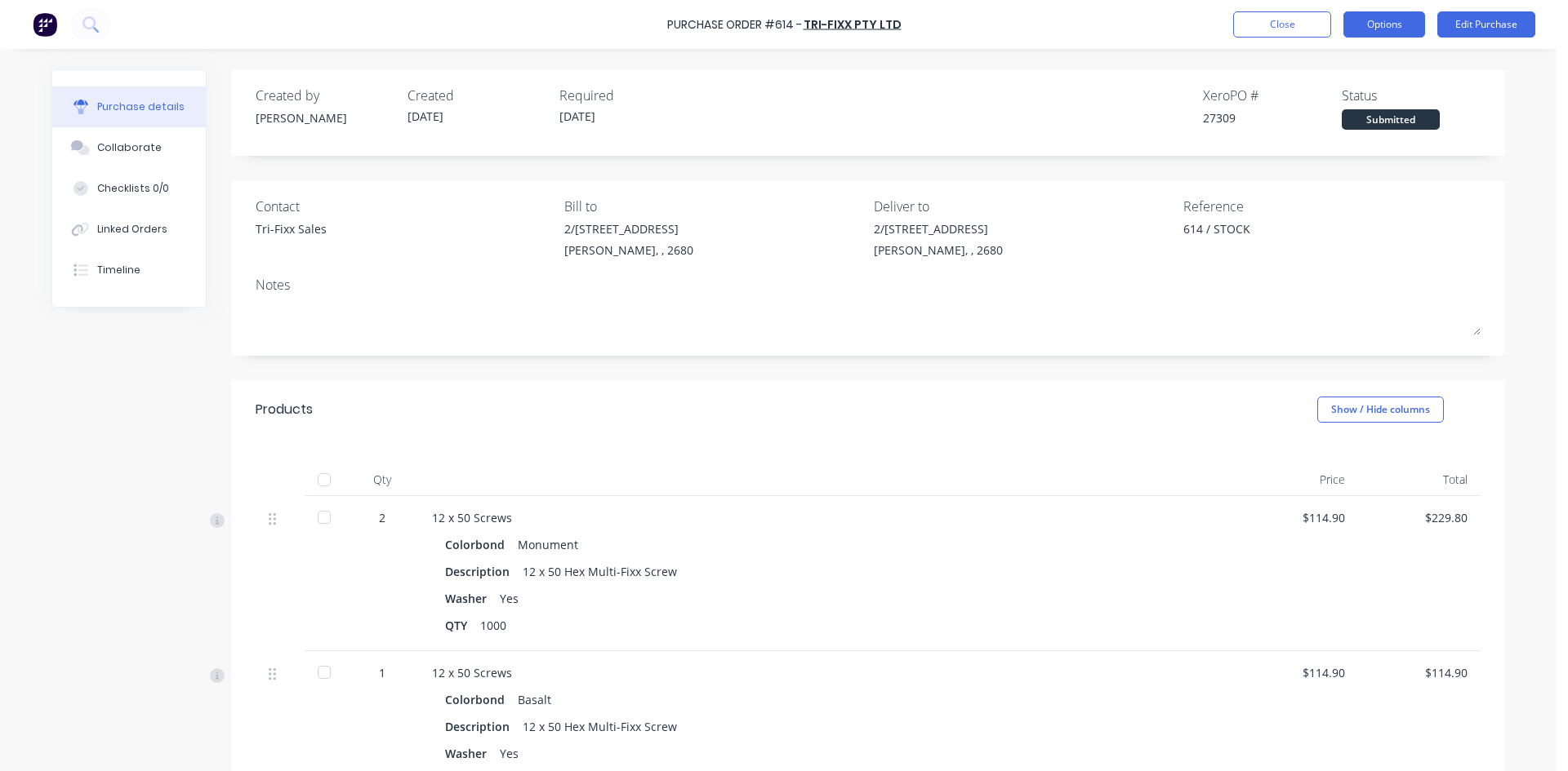
click at [1376, 25] on button "Options" at bounding box center [1384, 24] width 82 height 26
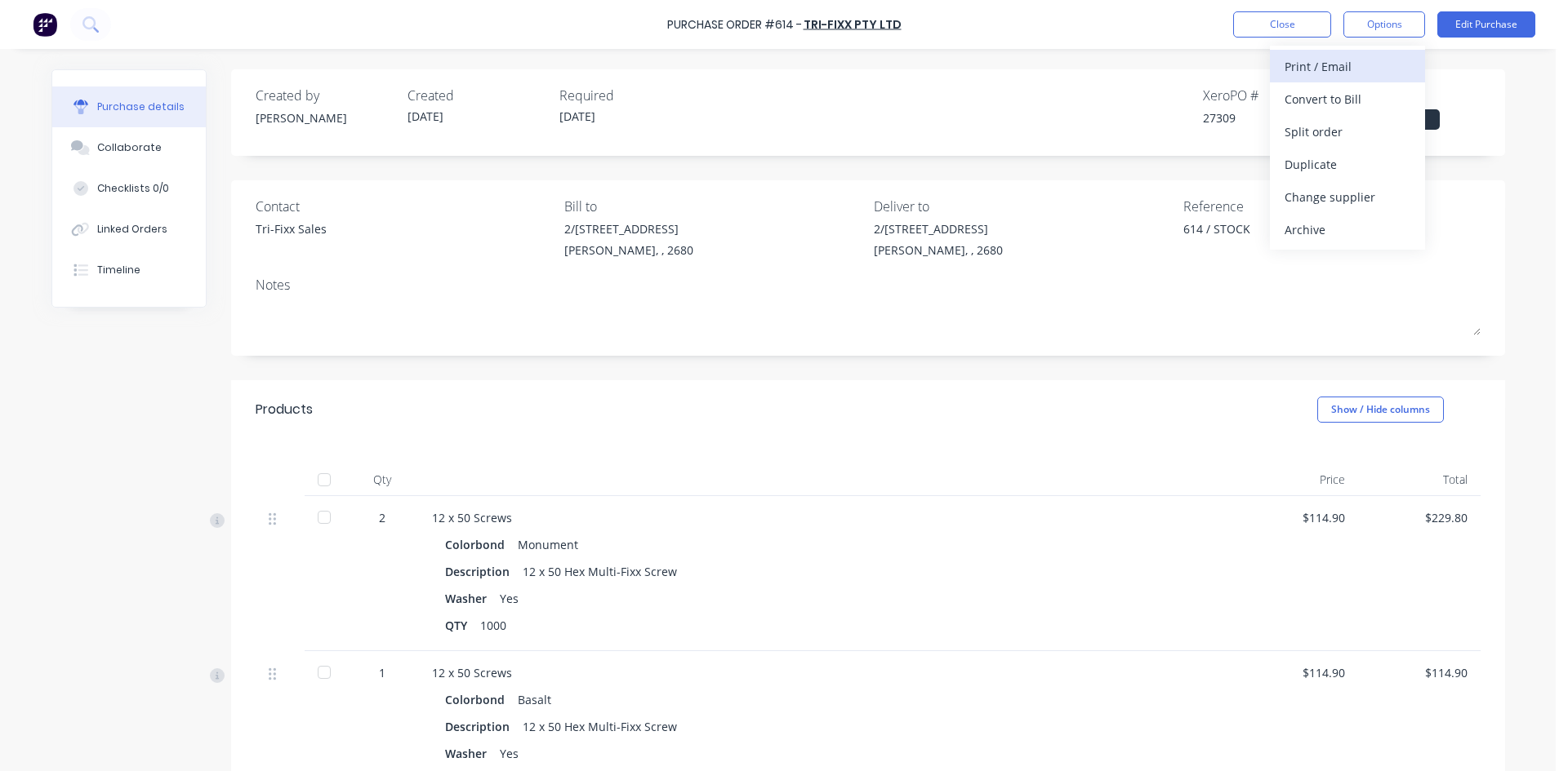
click at [1367, 68] on div "Print / Email" at bounding box center [1347, 66] width 125 height 23
click at [1295, 100] on div "With pricing" at bounding box center [1347, 98] width 125 height 23
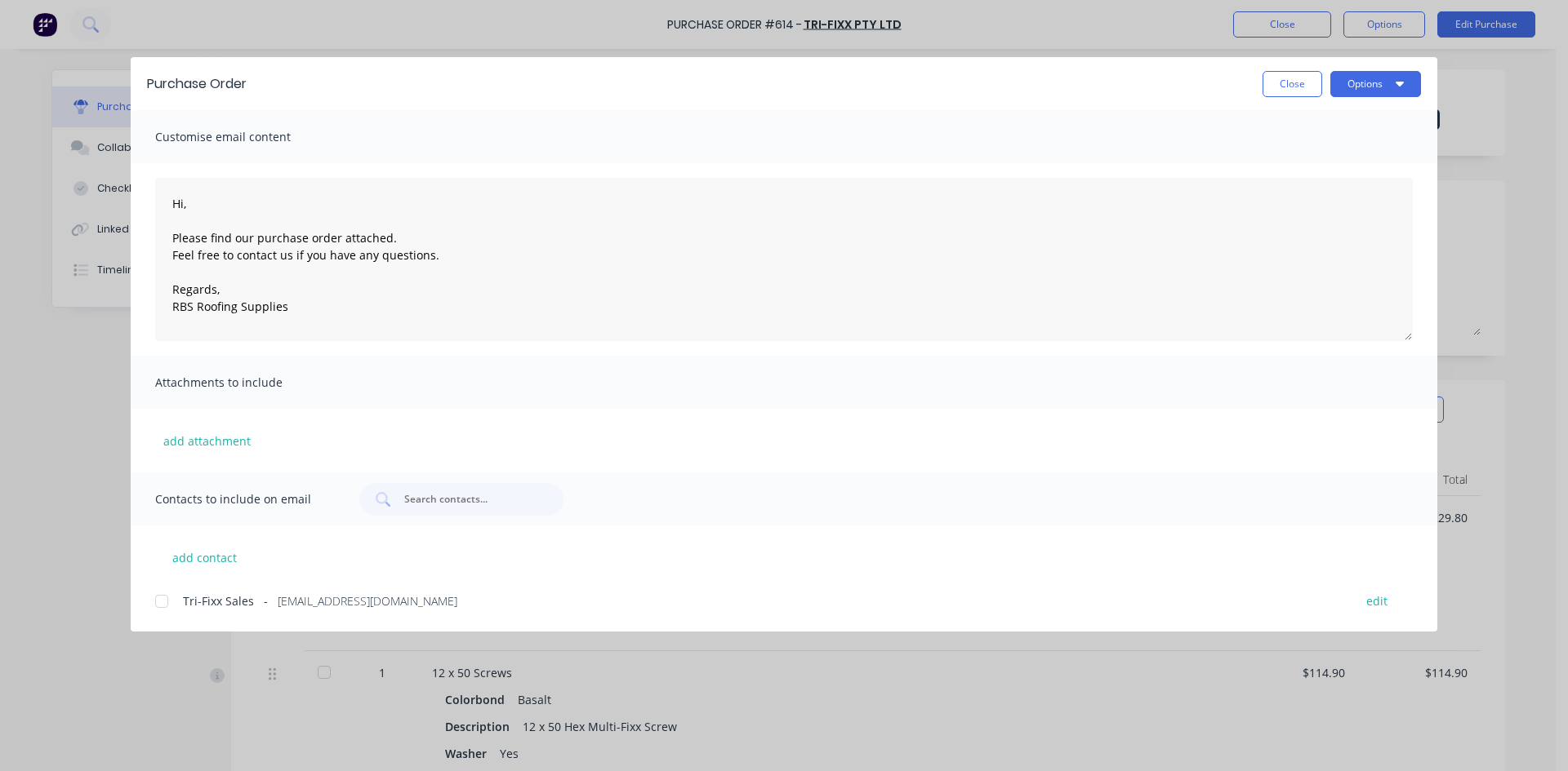
click at [168, 604] on div at bounding box center [162, 601] width 33 height 33
click at [1377, 91] on button "Options" at bounding box center [1376, 84] width 91 height 26
click at [1369, 197] on div "Email" at bounding box center [1343, 190] width 125 height 23
click at [1300, 80] on button "Close" at bounding box center [1292, 84] width 59 height 26
type textarea "x"
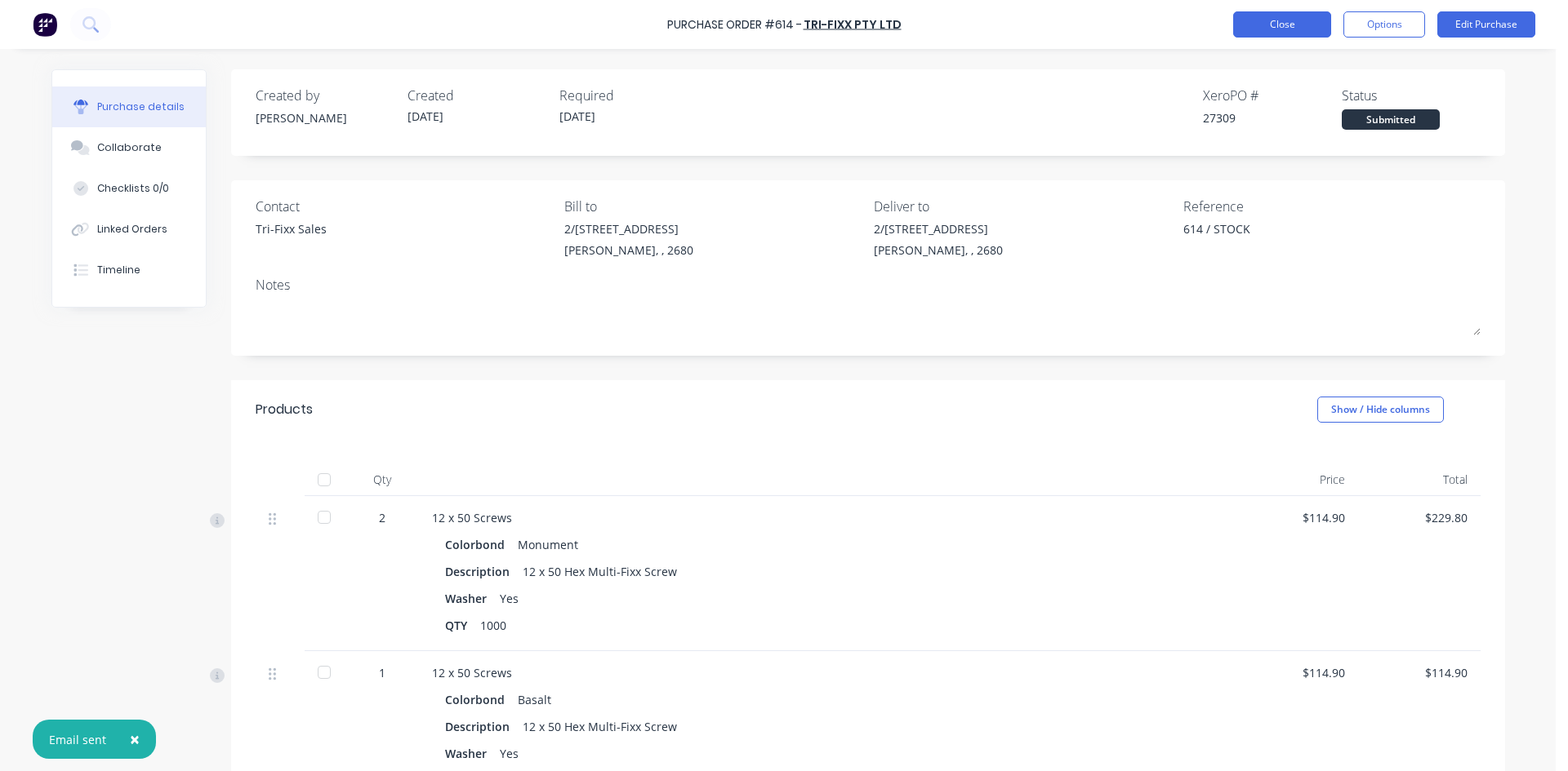
click at [1307, 31] on button "Close" at bounding box center [1282, 24] width 98 height 26
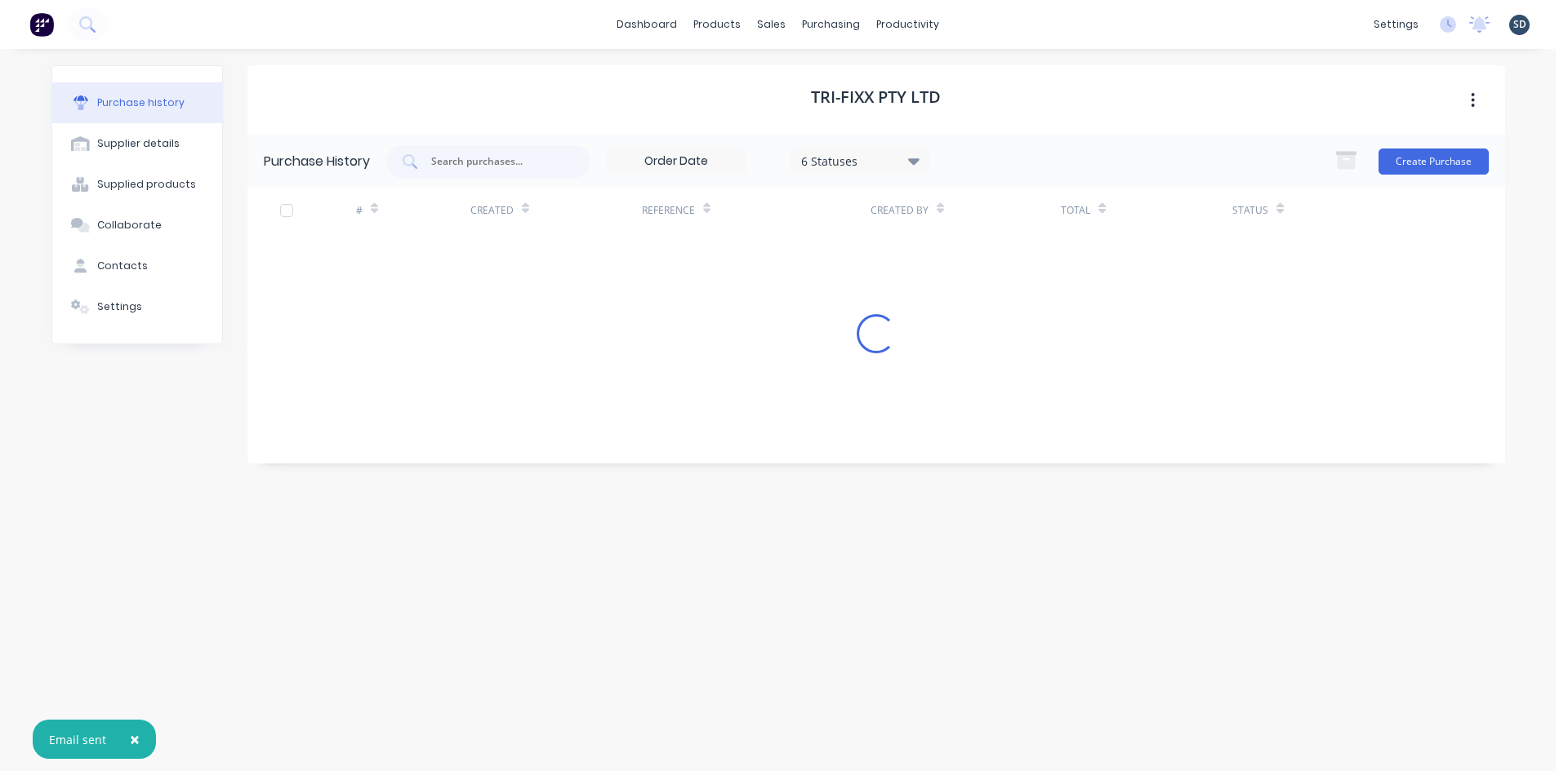
click at [1006, 17] on div "dashboard products sales purchasing productivity dashboard products Product Cat…" at bounding box center [777, 24] width 1556 height 49
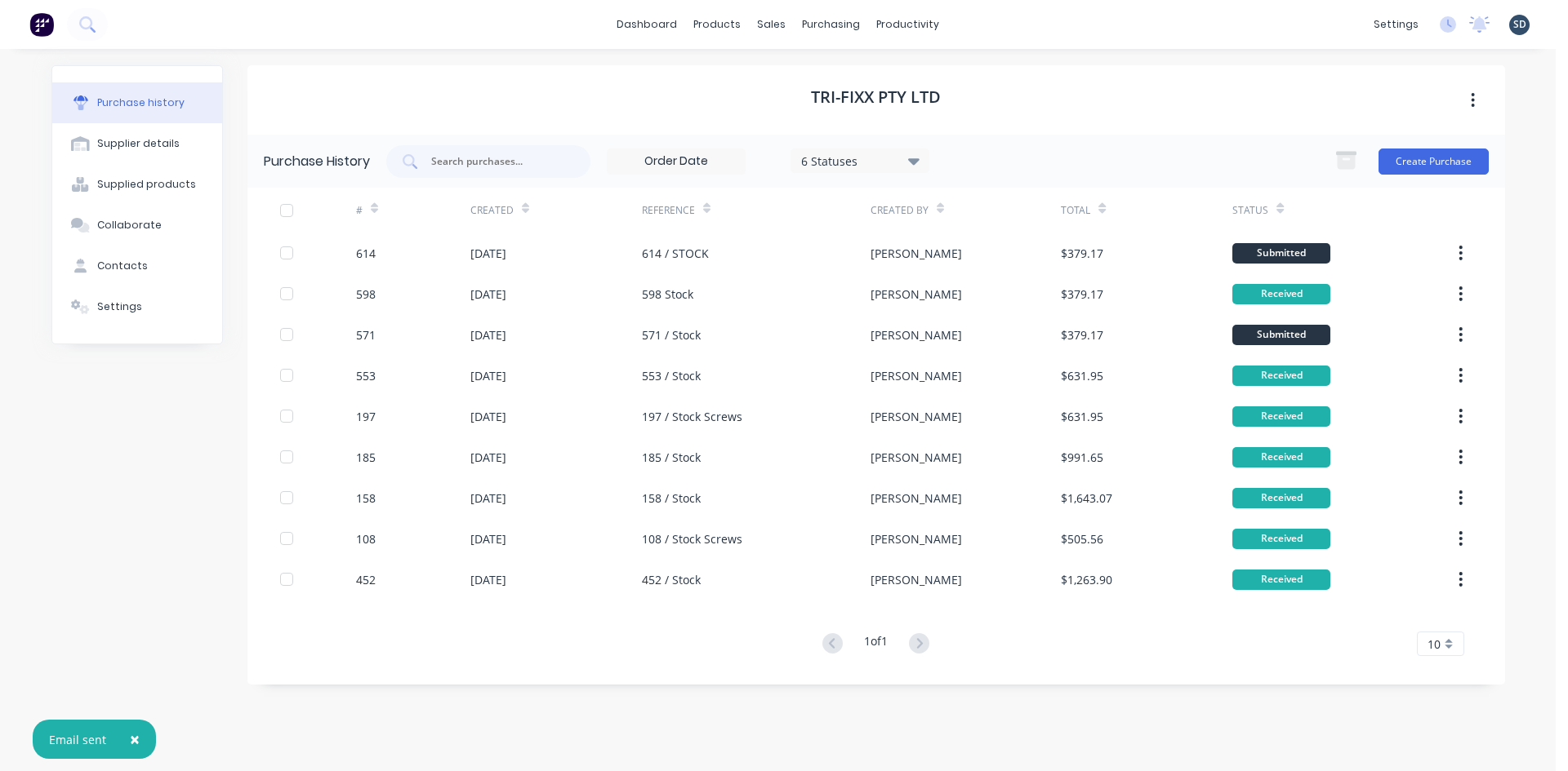
click at [1000, 20] on div "dashboard products sales purchasing productivity dashboard products Product Cat…" at bounding box center [777, 24] width 1556 height 49
click at [1020, 44] on div "dashboard products sales purchasing productivity dashboard products Product Cat…" at bounding box center [777, 24] width 1556 height 49
click at [1041, 33] on div "dashboard products sales purchasing productivity dashboard products Product Cat…" at bounding box center [777, 24] width 1556 height 49
click at [1034, 30] on div "dashboard products sales purchasing productivity dashboard products Product Cat…" at bounding box center [777, 24] width 1556 height 49
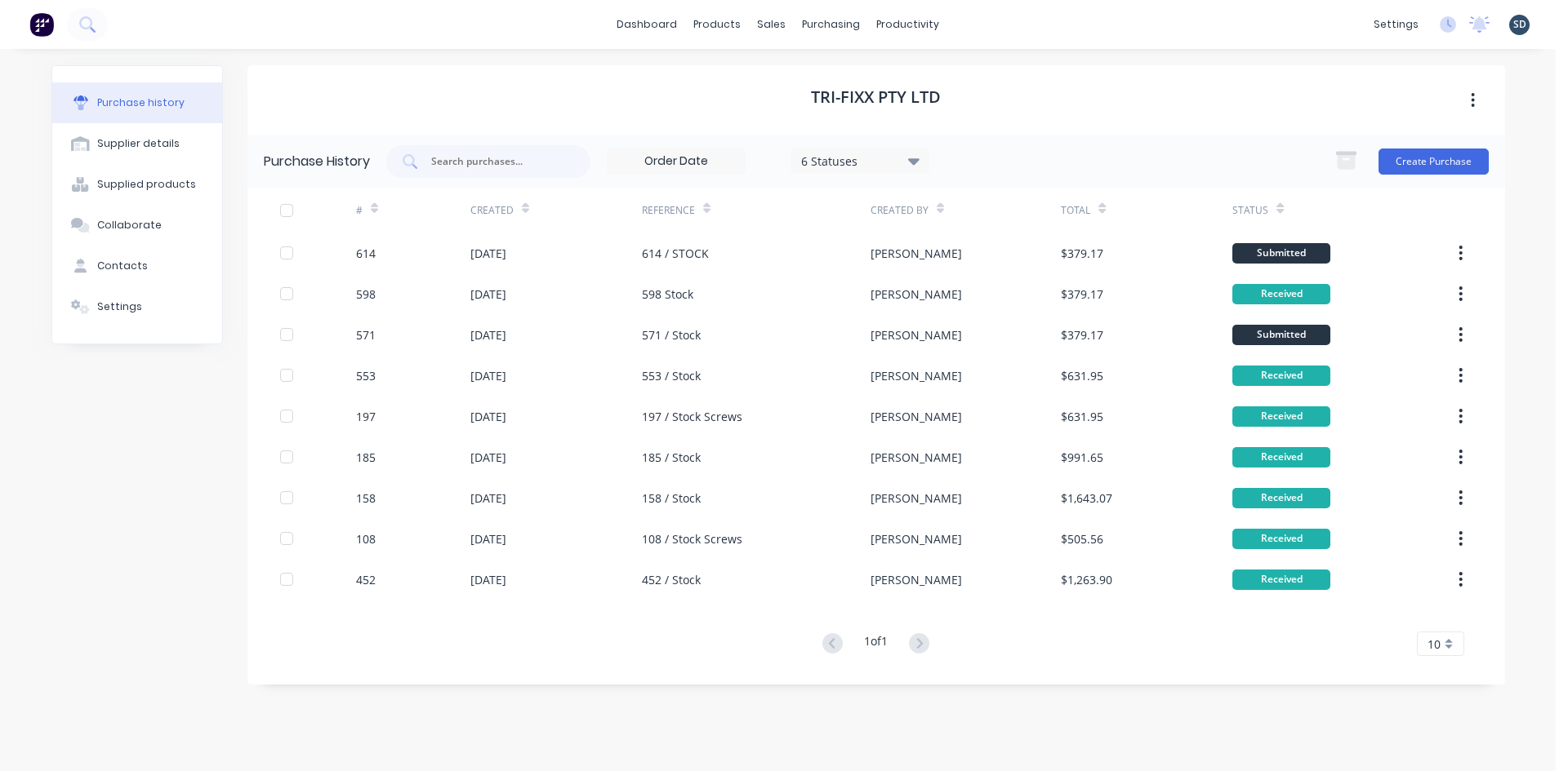
click at [966, 33] on div "dashboard products sales purchasing productivity dashboard products Product Cat…" at bounding box center [777, 24] width 1556 height 49
click at [997, 39] on div "dashboard products sales purchasing productivity dashboard products Product Cat…" at bounding box center [777, 24] width 1556 height 49
click at [820, 92] on link "Sales Orders" at bounding box center [858, 77] width 217 height 33
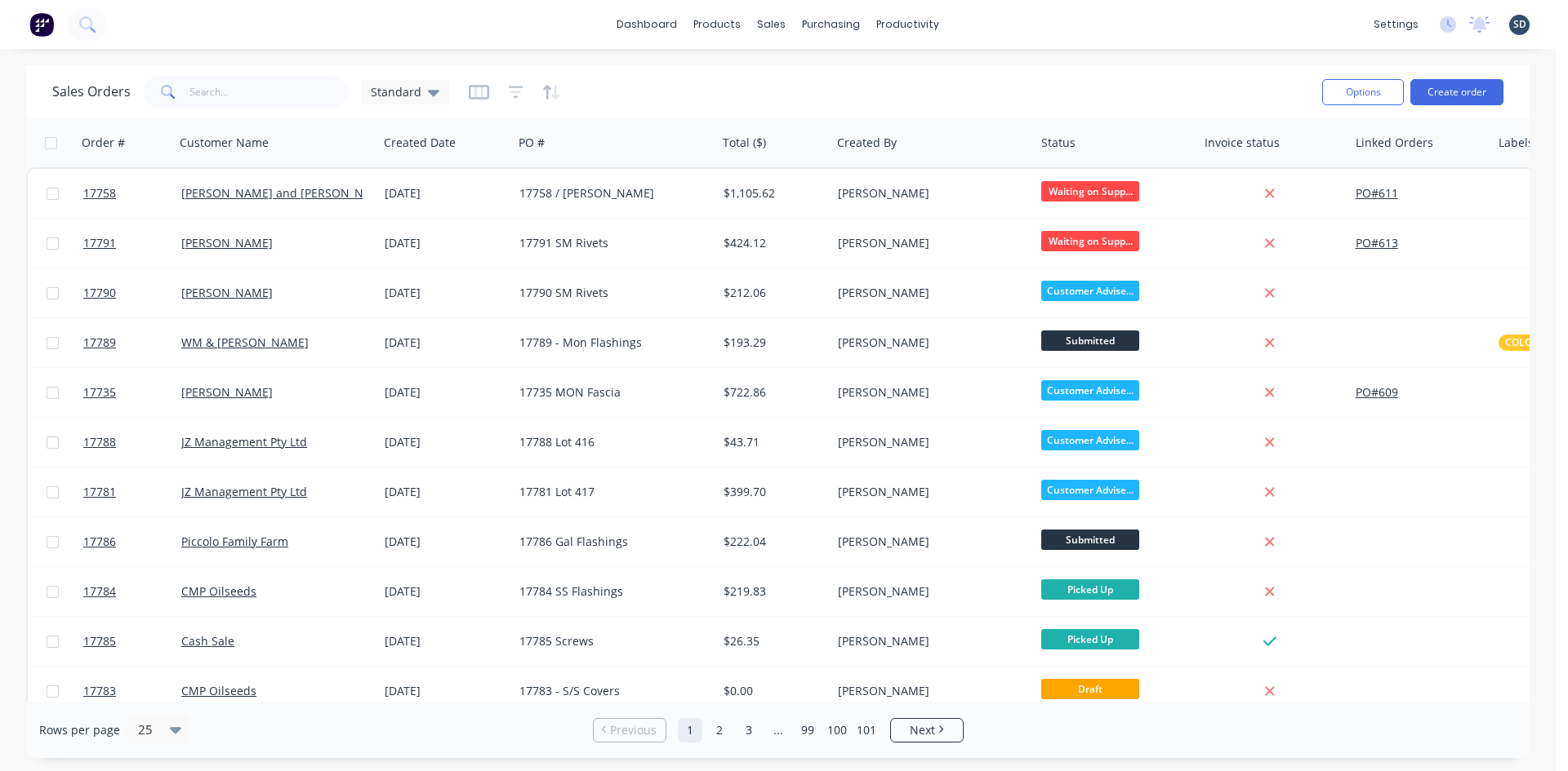
click at [1008, 16] on div "dashboard products sales purchasing productivity dashboard products Product Cat…" at bounding box center [777, 24] width 1556 height 49
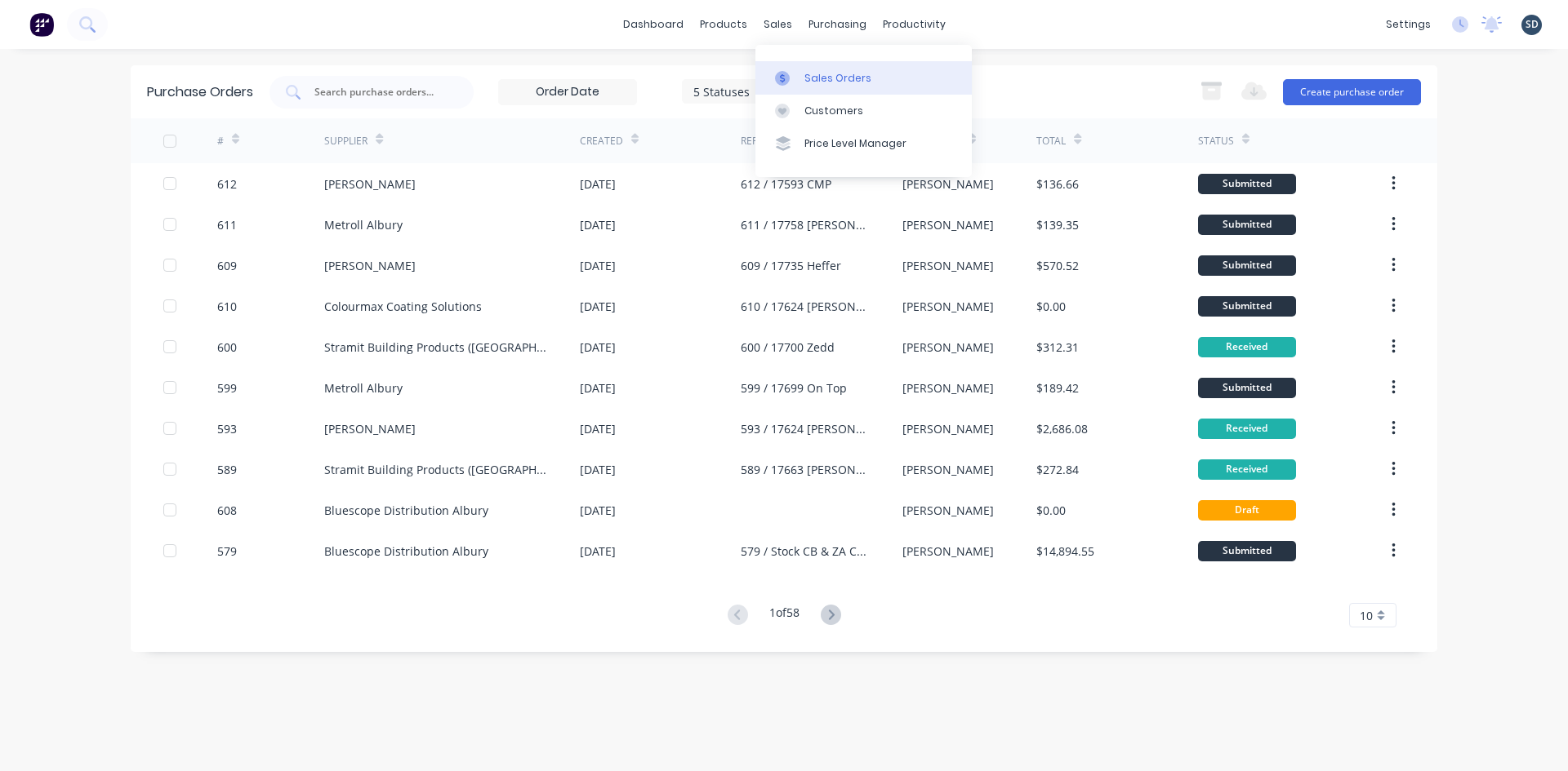
click at [831, 78] on div "Sales Orders" at bounding box center [838, 78] width 67 height 15
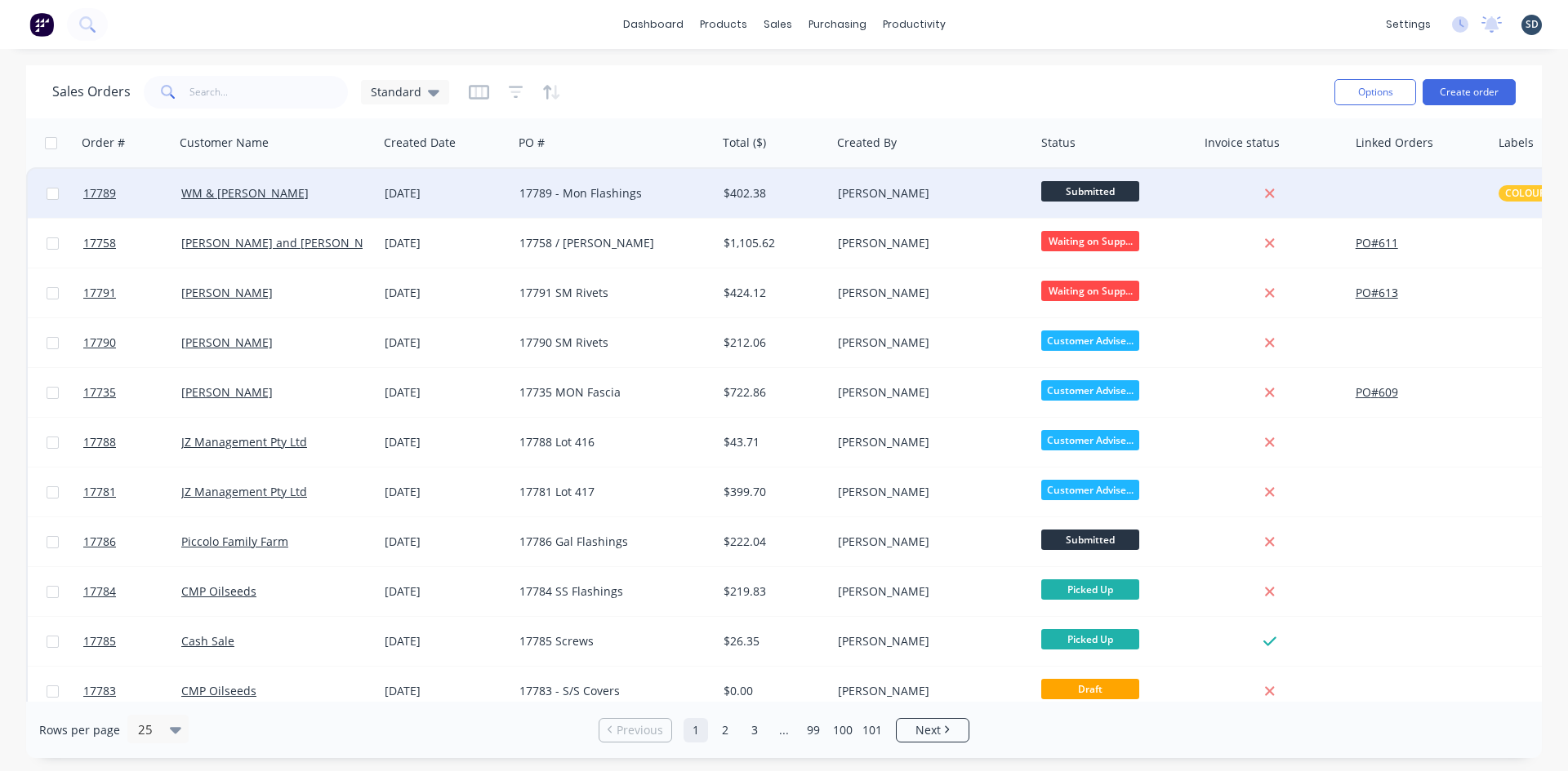
click at [498, 195] on div "[DATE]" at bounding box center [446, 193] width 122 height 17
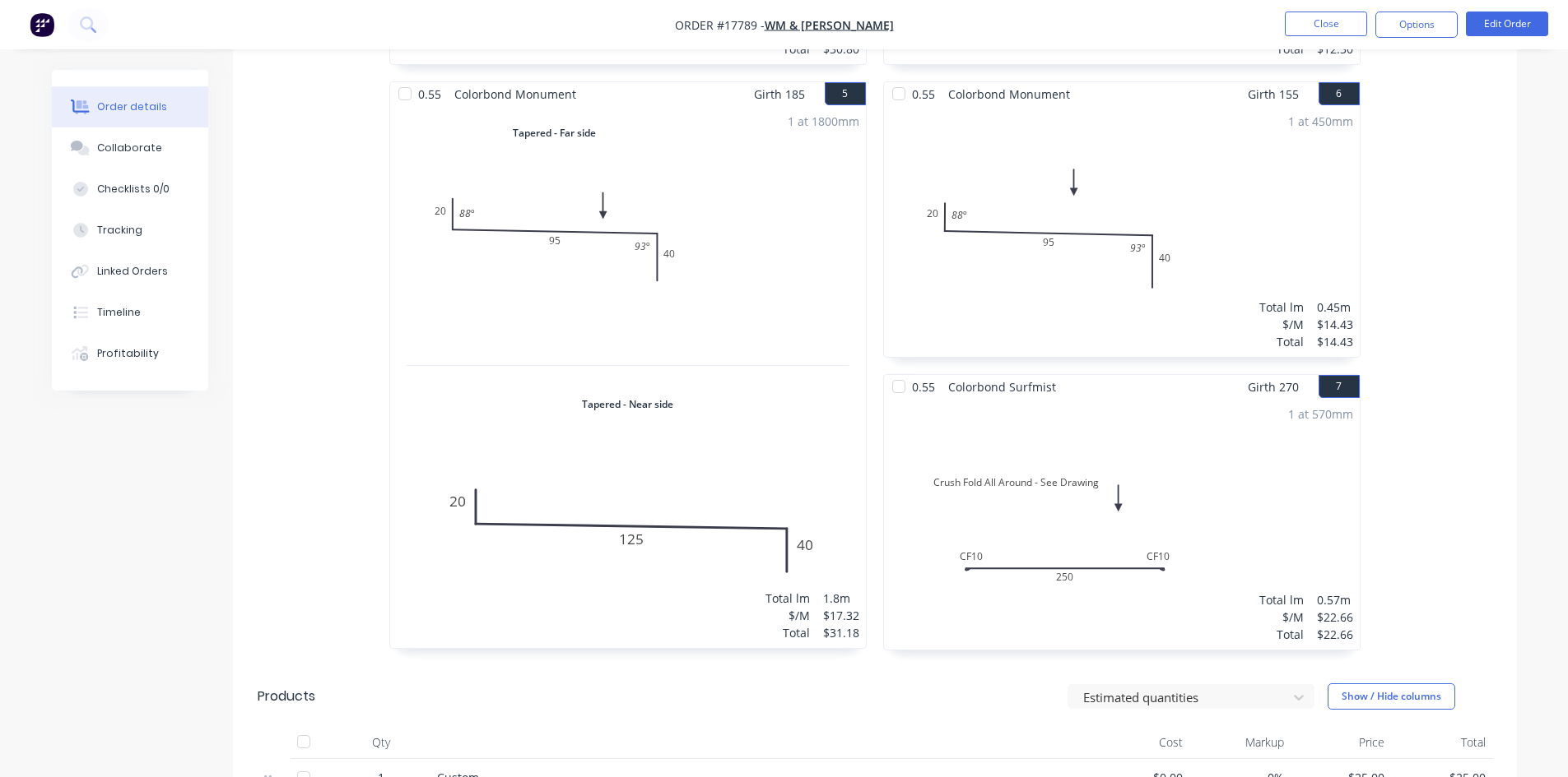
scroll to position [1652, 0]
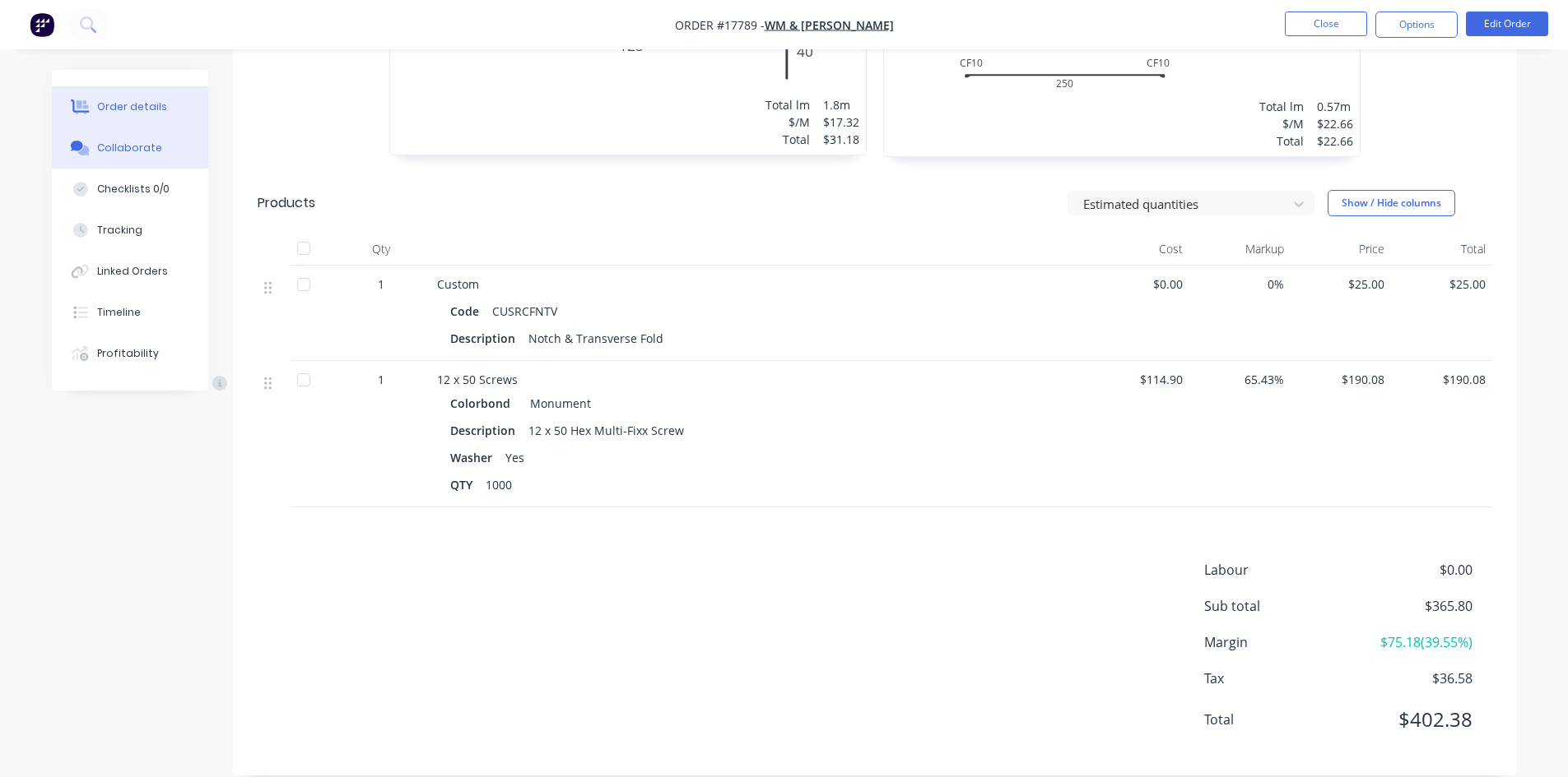
click at [98, 146] on div "Collaborate" at bounding box center [130, 147] width 65 height 15
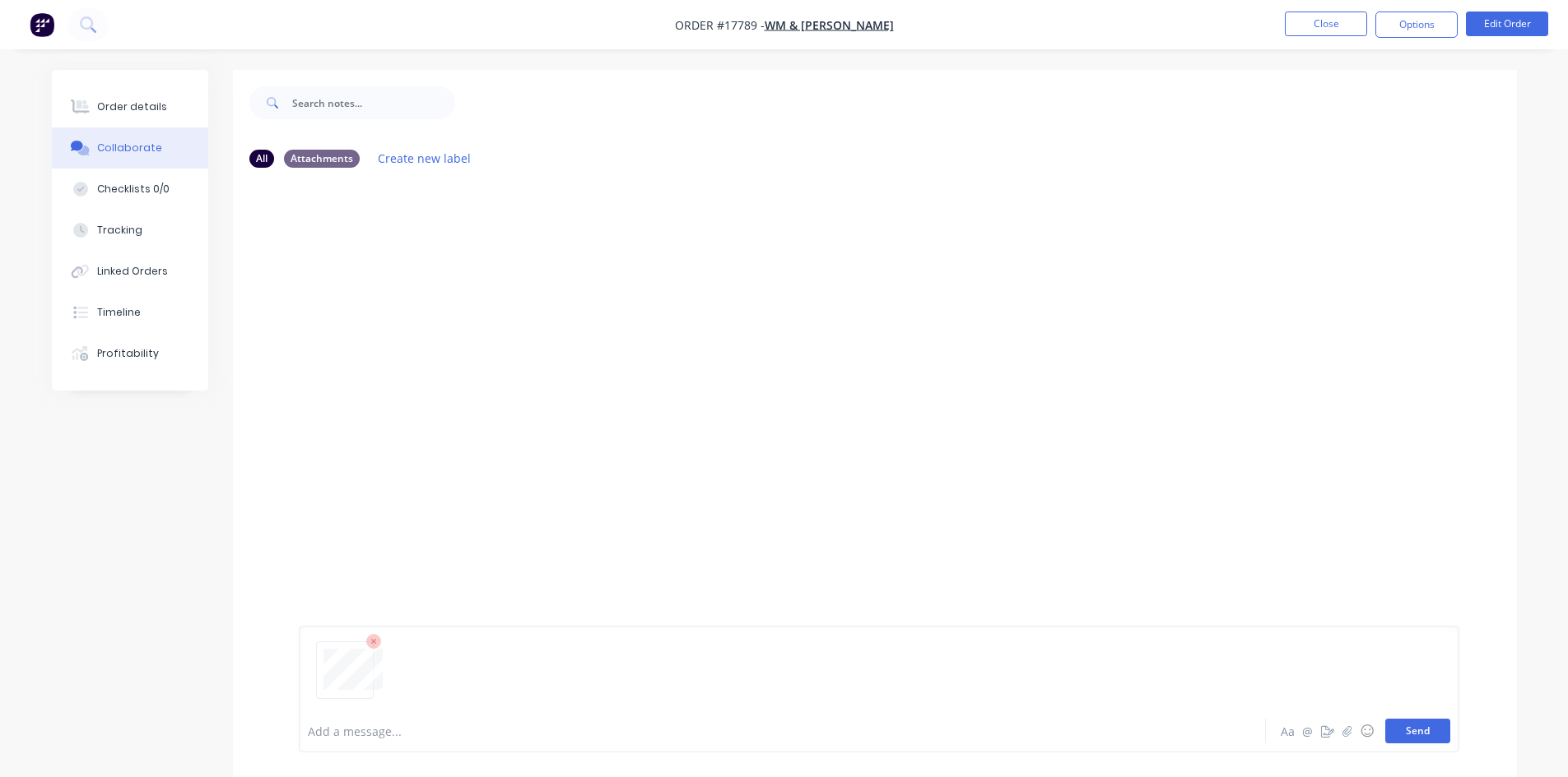
click at [1410, 728] on button "Send" at bounding box center [1418, 731] width 65 height 25
click at [136, 100] on div "Order details" at bounding box center [132, 106] width 70 height 15
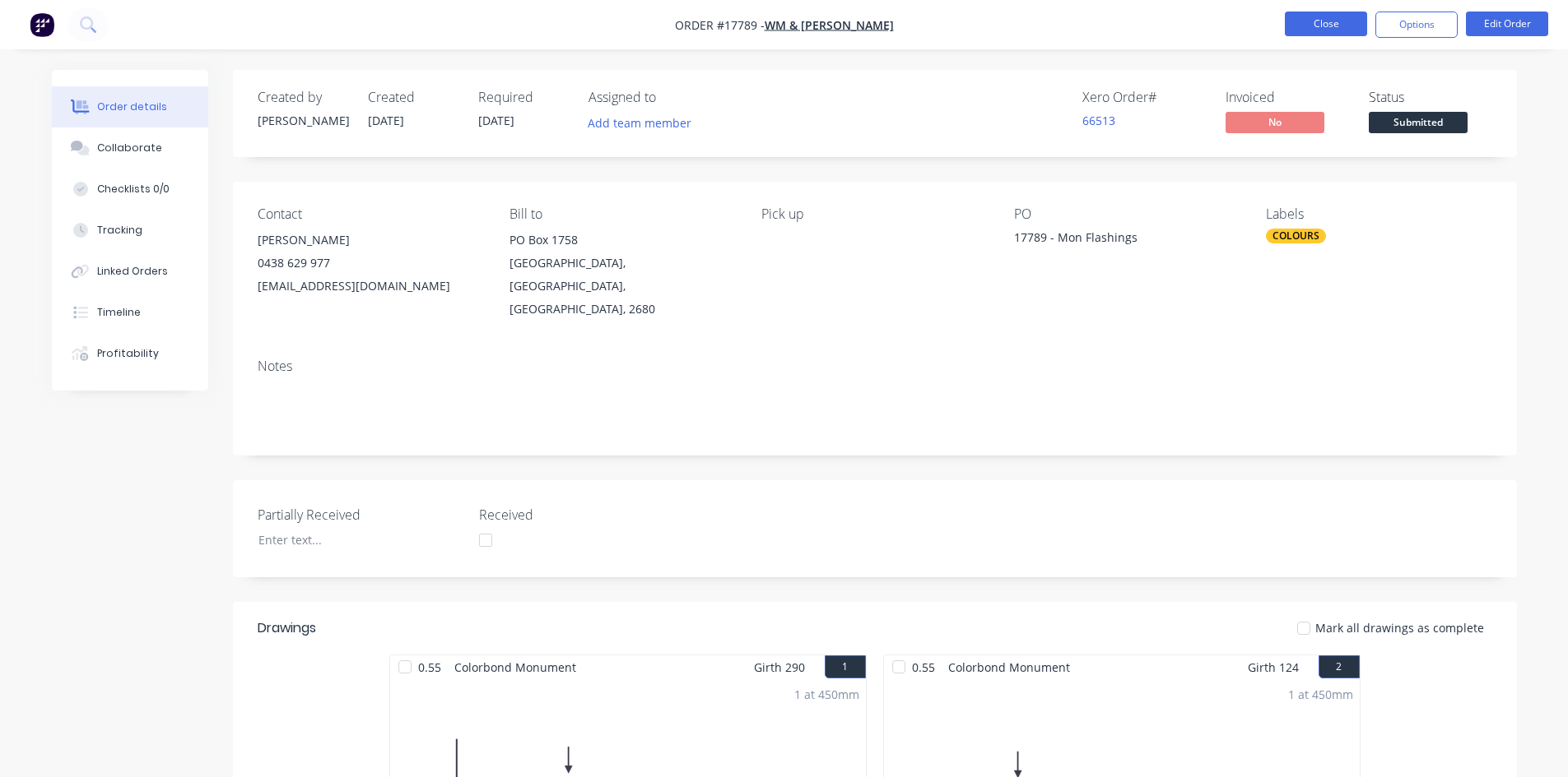
click at [1328, 20] on button "Close" at bounding box center [1326, 24] width 82 height 25
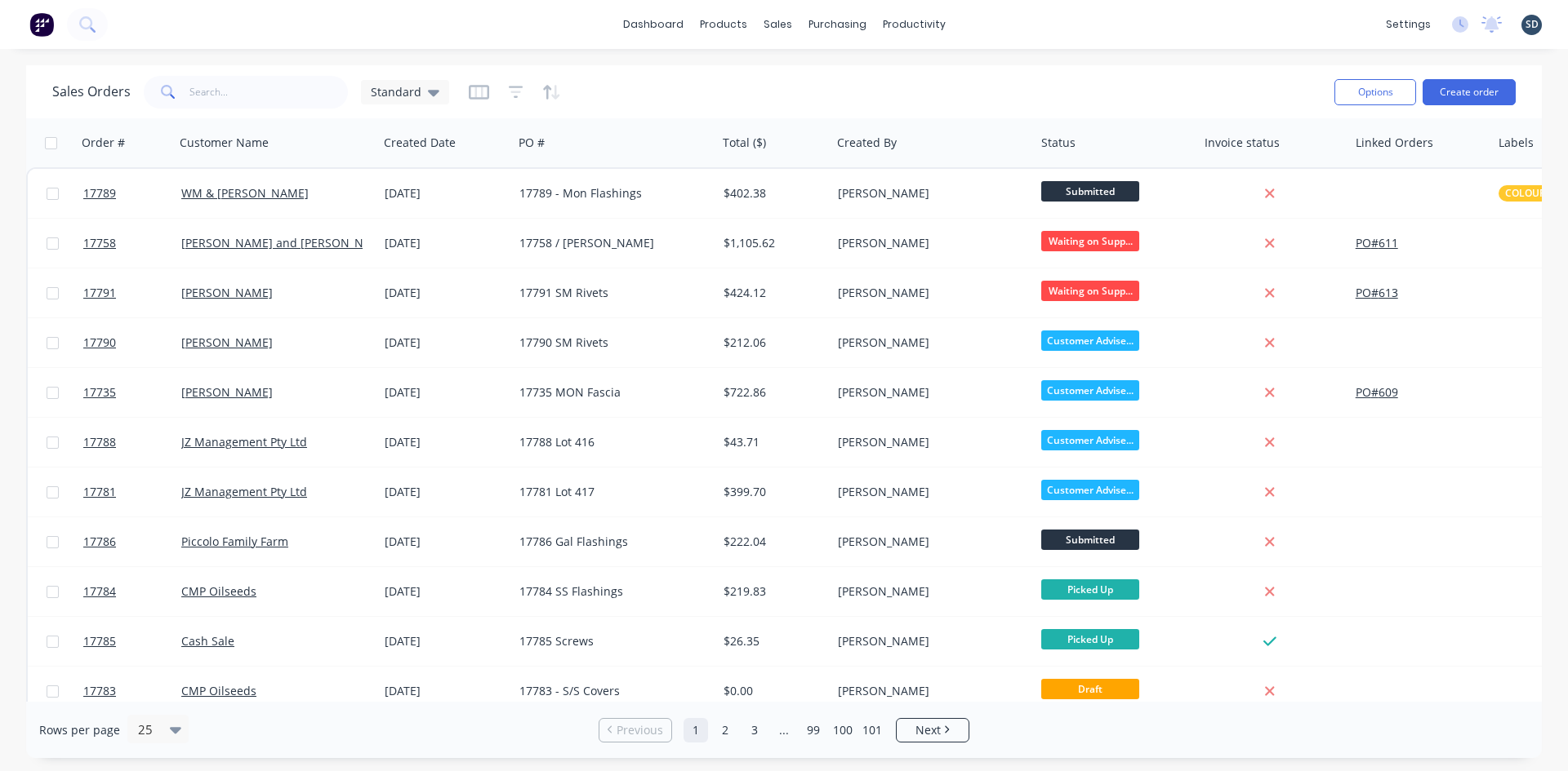
click at [999, 29] on div "dashboard products sales purchasing productivity dashboard products Product Cat…" at bounding box center [784, 24] width 1568 height 49
click at [1015, 21] on div "dashboard products sales purchasing productivity dashboard products Product Cat…" at bounding box center [784, 24] width 1568 height 49
drag, startPoint x: 433, startPoint y: 104, endPoint x: 433, endPoint y: 119, distance: 15.0
click at [433, 104] on div "Standard" at bounding box center [405, 92] width 88 height 24
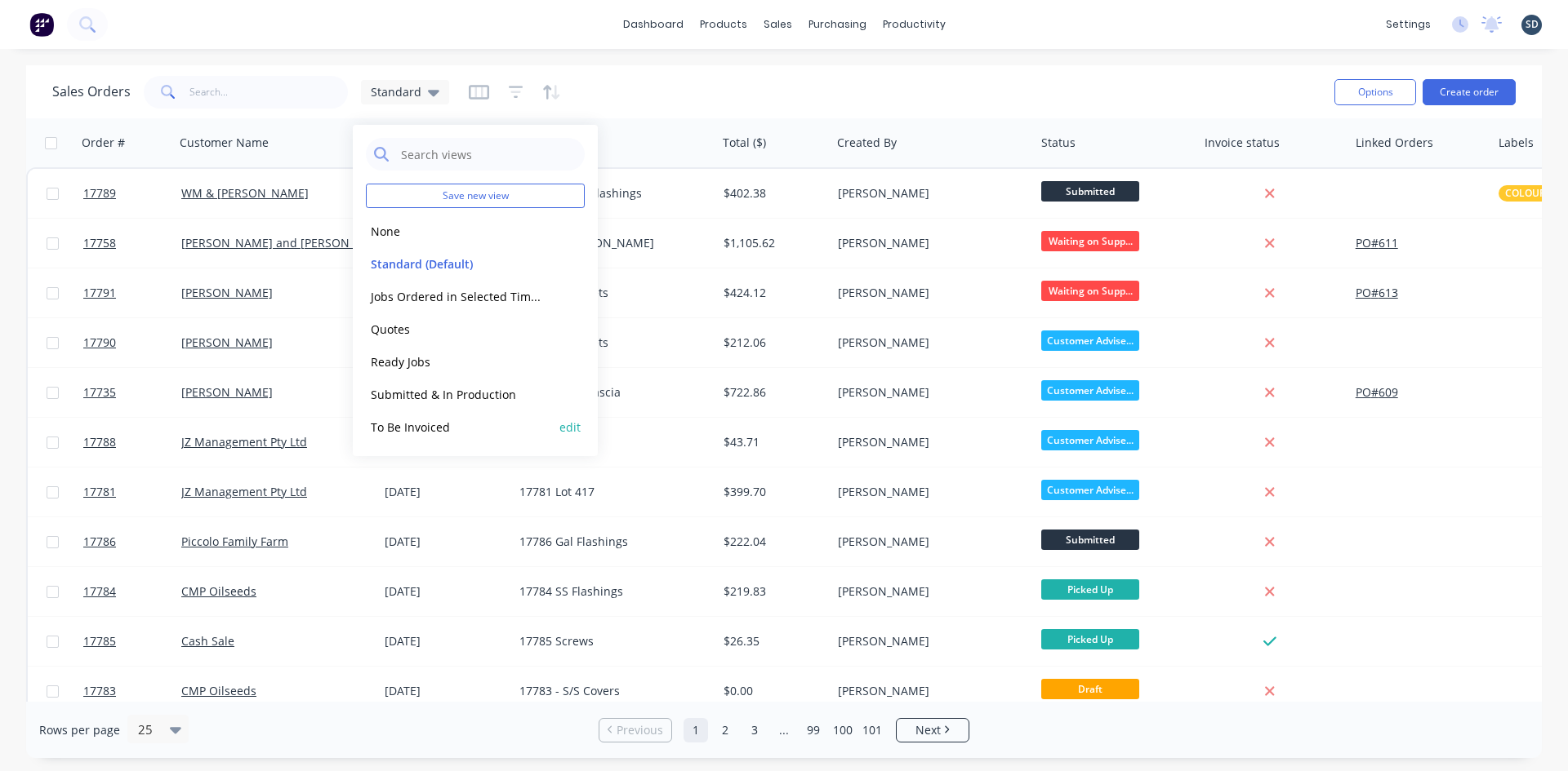
click at [497, 426] on button "To Be Invoiced" at bounding box center [459, 427] width 186 height 19
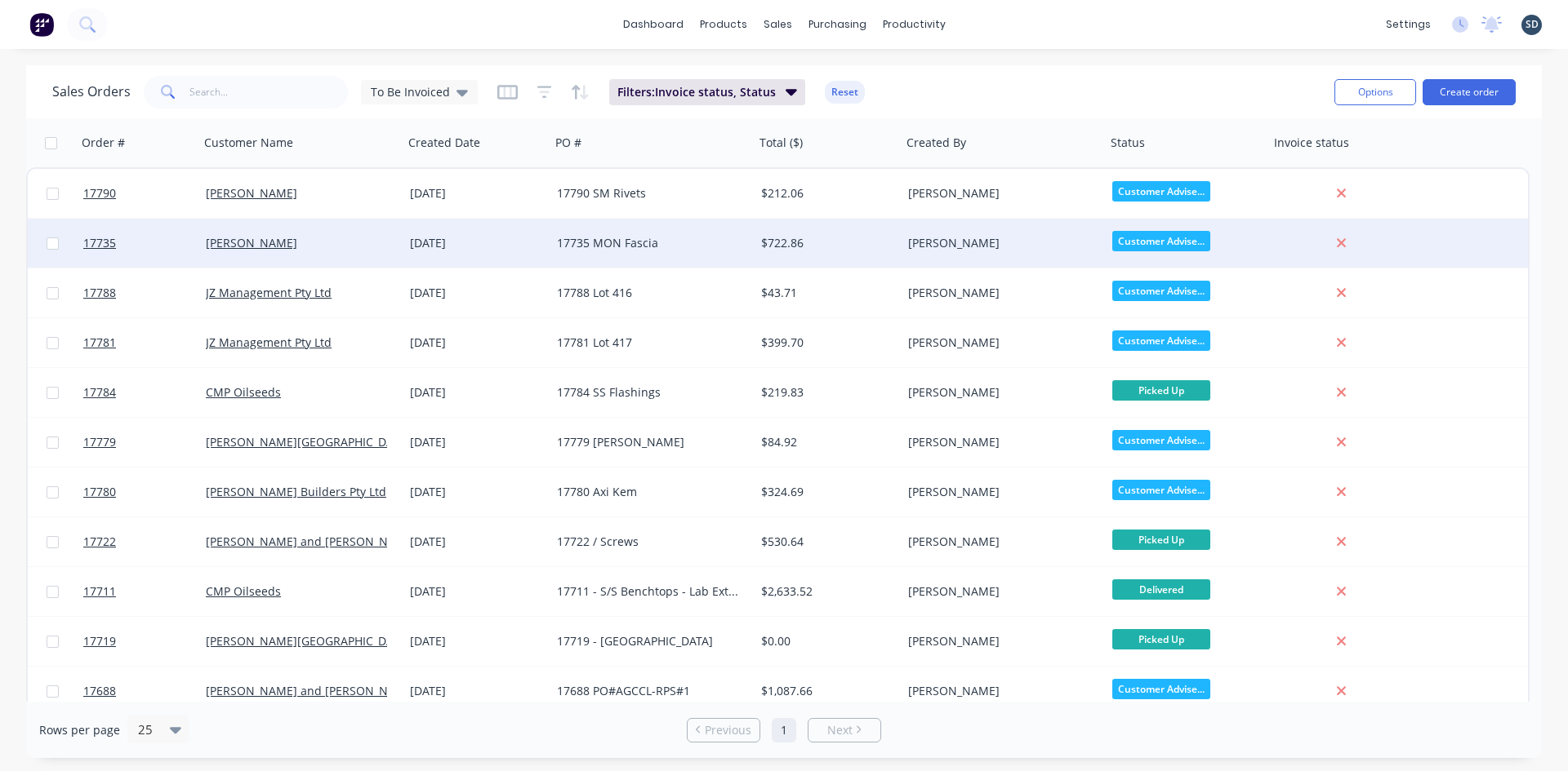
click at [703, 250] on div "17735 MON Fascia" at bounding box center [648, 243] width 181 height 17
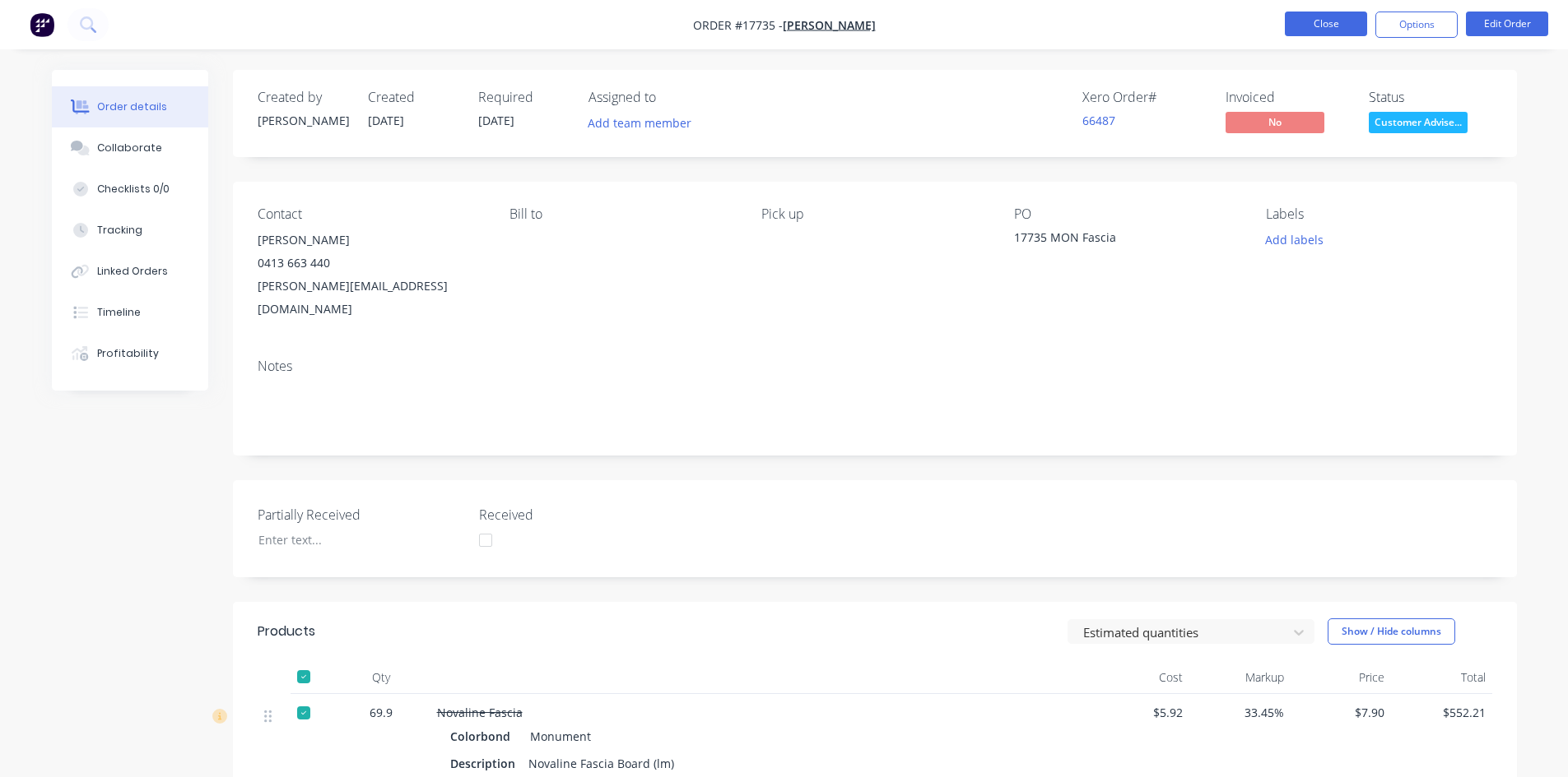
click at [1325, 25] on button "Close" at bounding box center [1326, 24] width 82 height 25
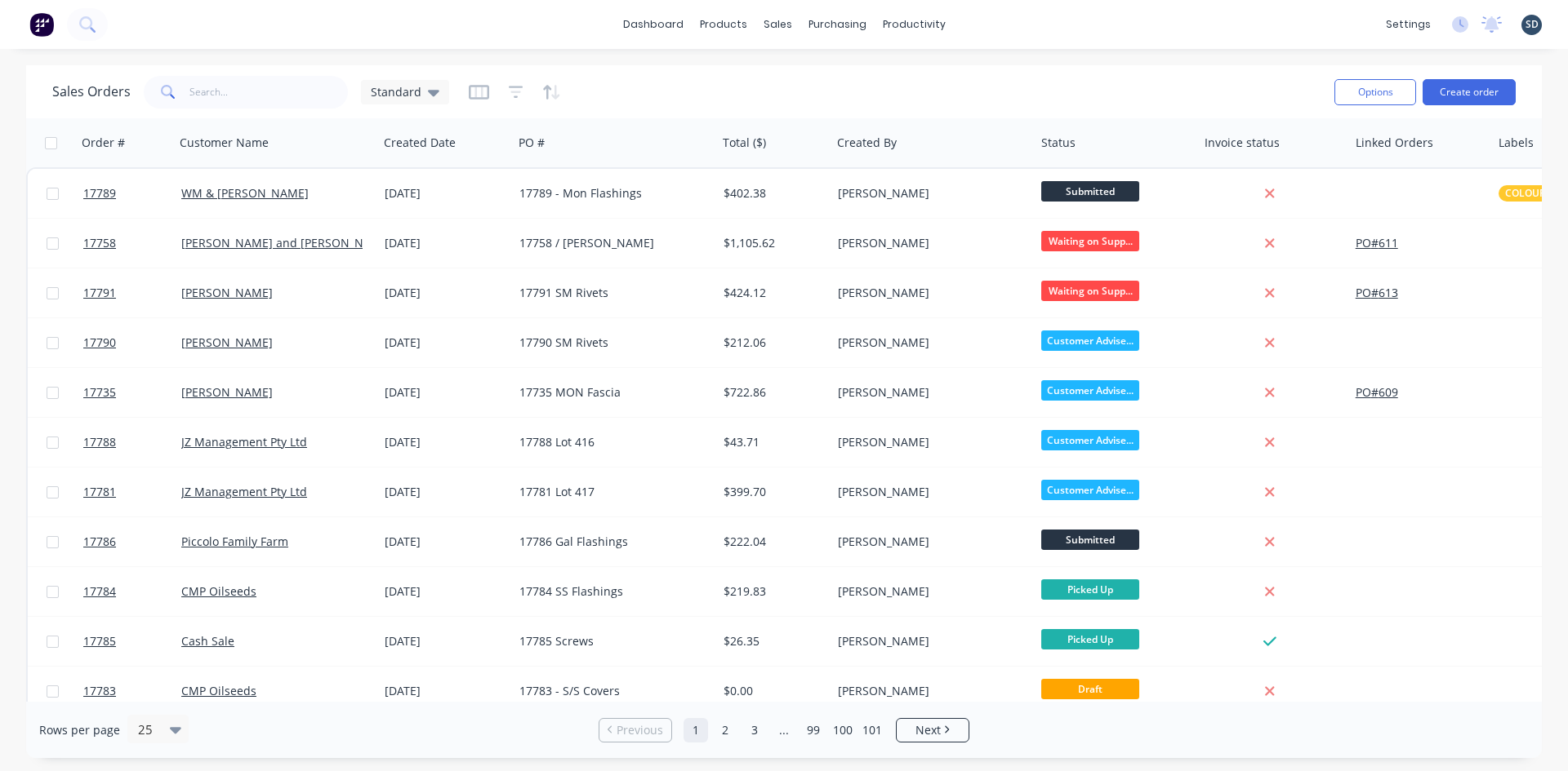
click at [1055, 30] on div "dashboard products sales purchasing productivity dashboard products Product Cat…" at bounding box center [784, 24] width 1568 height 49
click at [996, 21] on div "dashboard products sales purchasing productivity dashboard products Product Cat…" at bounding box center [784, 24] width 1568 height 49
click at [971, 26] on div "dashboard products sales purchasing productivity dashboard products Product Cat…" at bounding box center [784, 24] width 1568 height 49
click at [1018, 33] on div "dashboard products sales purchasing productivity dashboard products Product Cat…" at bounding box center [784, 24] width 1568 height 49
click at [1006, 29] on div "dashboard products sales purchasing productivity dashboard products Product Cat…" at bounding box center [784, 24] width 1568 height 49
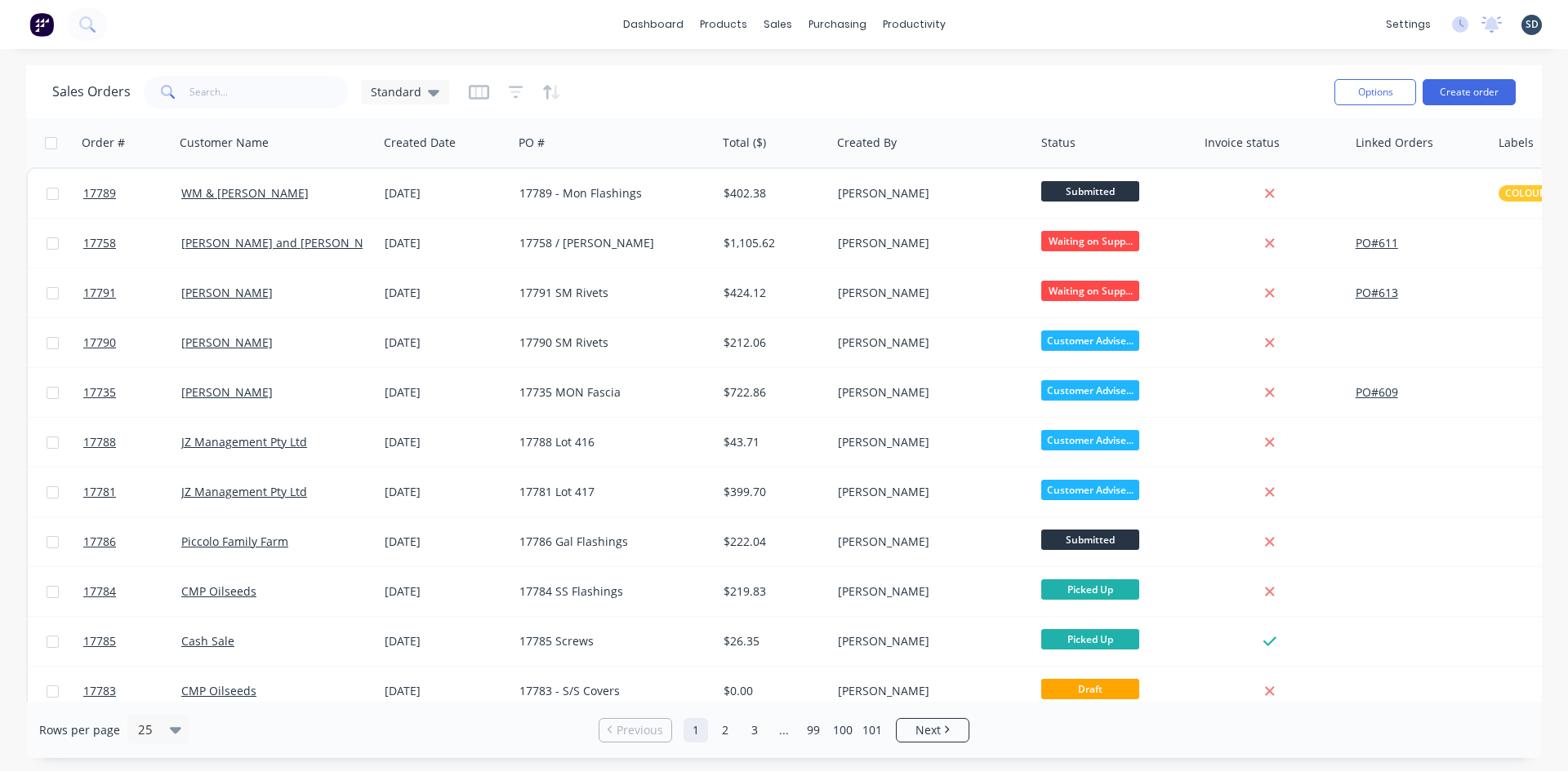
click at [995, 44] on div "dashboard products sales purchasing productivity dashboard products Product Cat…" at bounding box center [784, 24] width 1568 height 49
click at [999, 18] on div "dashboard products sales purchasing productivity dashboard products Product Cat…" at bounding box center [784, 24] width 1568 height 49
click at [993, 22] on div "dashboard products sales purchasing productivity dashboard products Product Cat…" at bounding box center [784, 24] width 1568 height 49
click at [993, 22] on div "dashboard products sales purchasing productivity dashboard products Product Cat…" at bounding box center [784, 24] width 1568 height 49
click at [993, 22] on div "dashboard products sales purchasing productivity dashboard products Product Cat…" at bounding box center [784, 24] width 1568 height 49
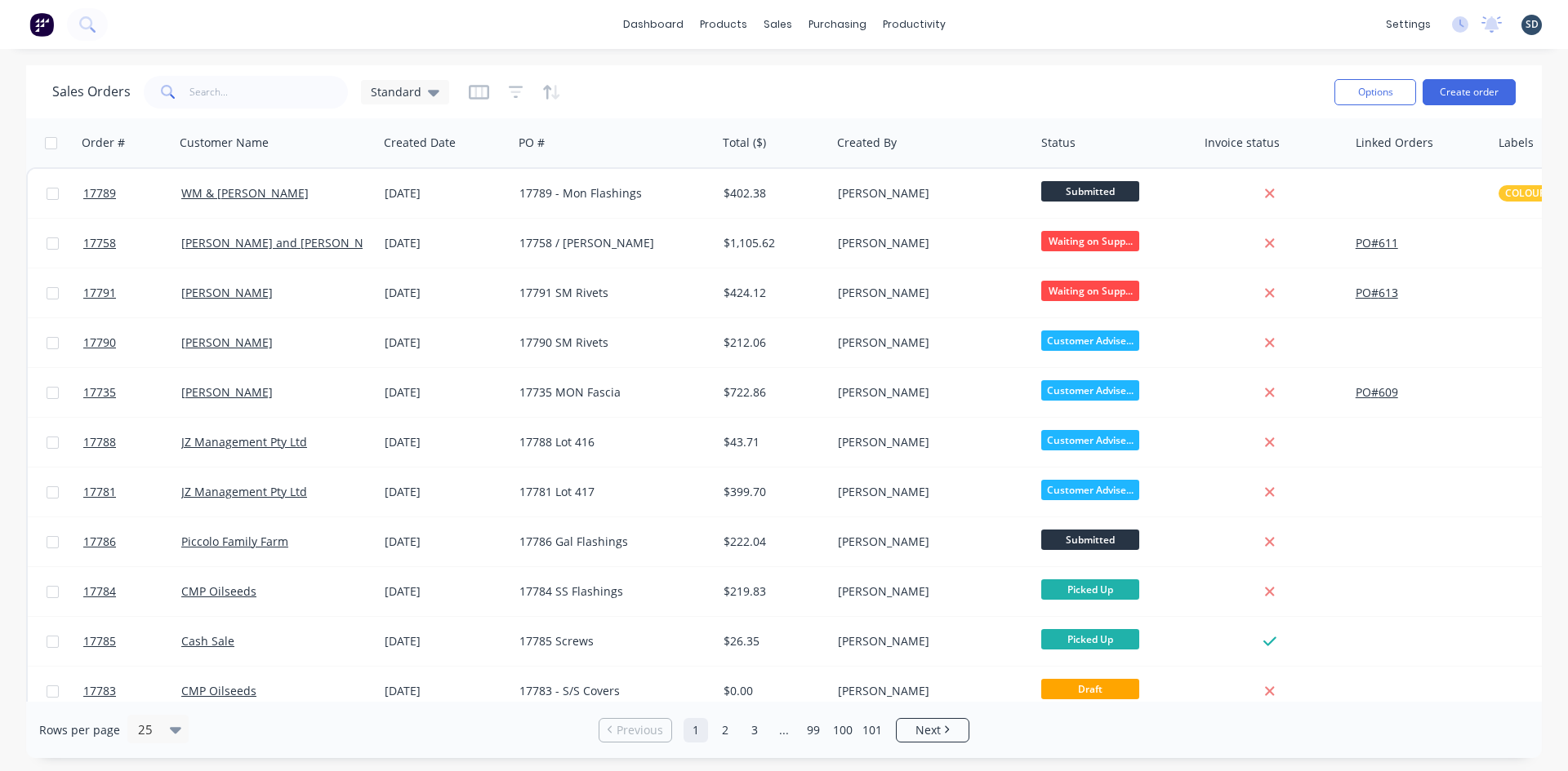
click at [999, 18] on div "dashboard products sales purchasing productivity dashboard products Product Cat…" at bounding box center [784, 24] width 1568 height 49
click at [1006, 19] on div "dashboard products sales purchasing productivity dashboard products Product Cat…" at bounding box center [784, 24] width 1568 height 49
click at [1001, 20] on div "dashboard products sales purchasing productivity dashboard products Product Cat…" at bounding box center [784, 24] width 1568 height 49
click at [1000, 20] on div "dashboard products sales purchasing productivity dashboard products Product Cat…" at bounding box center [784, 24] width 1568 height 49
click at [998, 21] on div "dashboard products sales purchasing productivity dashboard products Product Cat…" at bounding box center [784, 24] width 1568 height 49
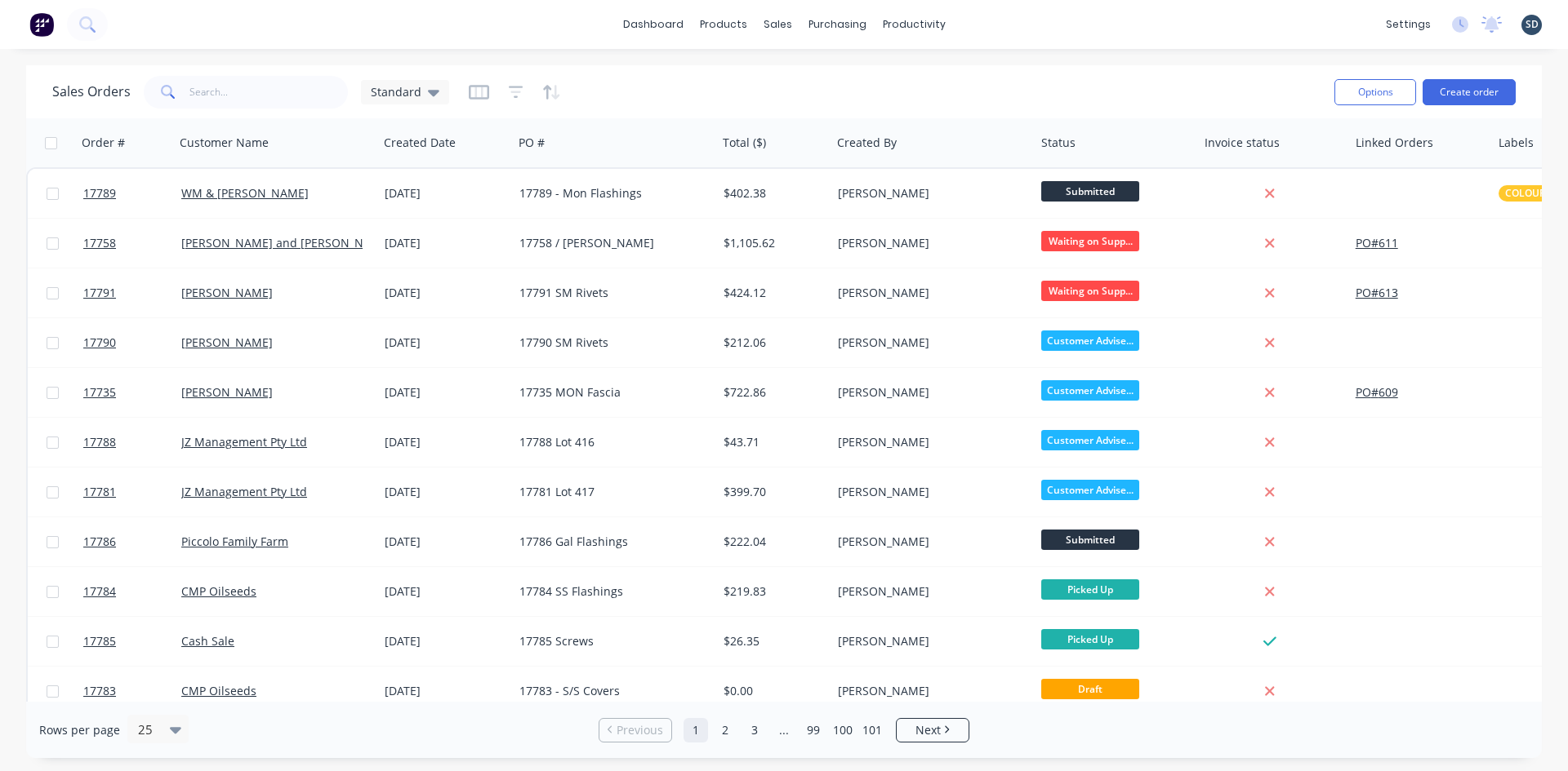
click at [1023, 22] on div "dashboard products sales purchasing productivity dashboard products Product Cat…" at bounding box center [784, 24] width 1568 height 49
click at [1026, 23] on div "dashboard products sales purchasing productivity dashboard products Product Cat…" at bounding box center [784, 24] width 1568 height 49
click at [1027, 23] on div "dashboard products sales purchasing productivity dashboard products Product Cat…" at bounding box center [784, 24] width 1568 height 49
click at [225, 85] on input "text" at bounding box center [269, 92] width 159 height 33
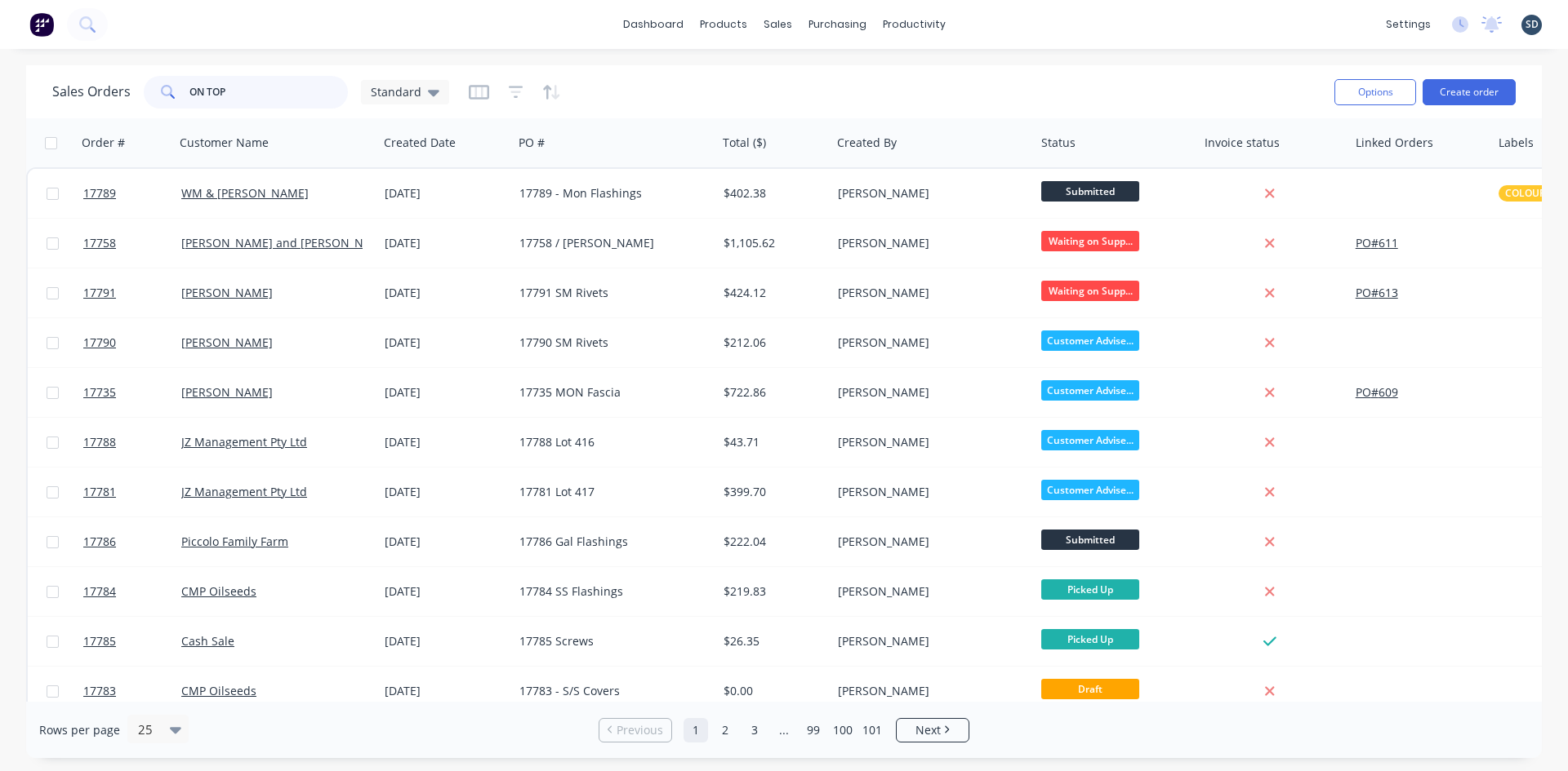
type input "ON TOP"
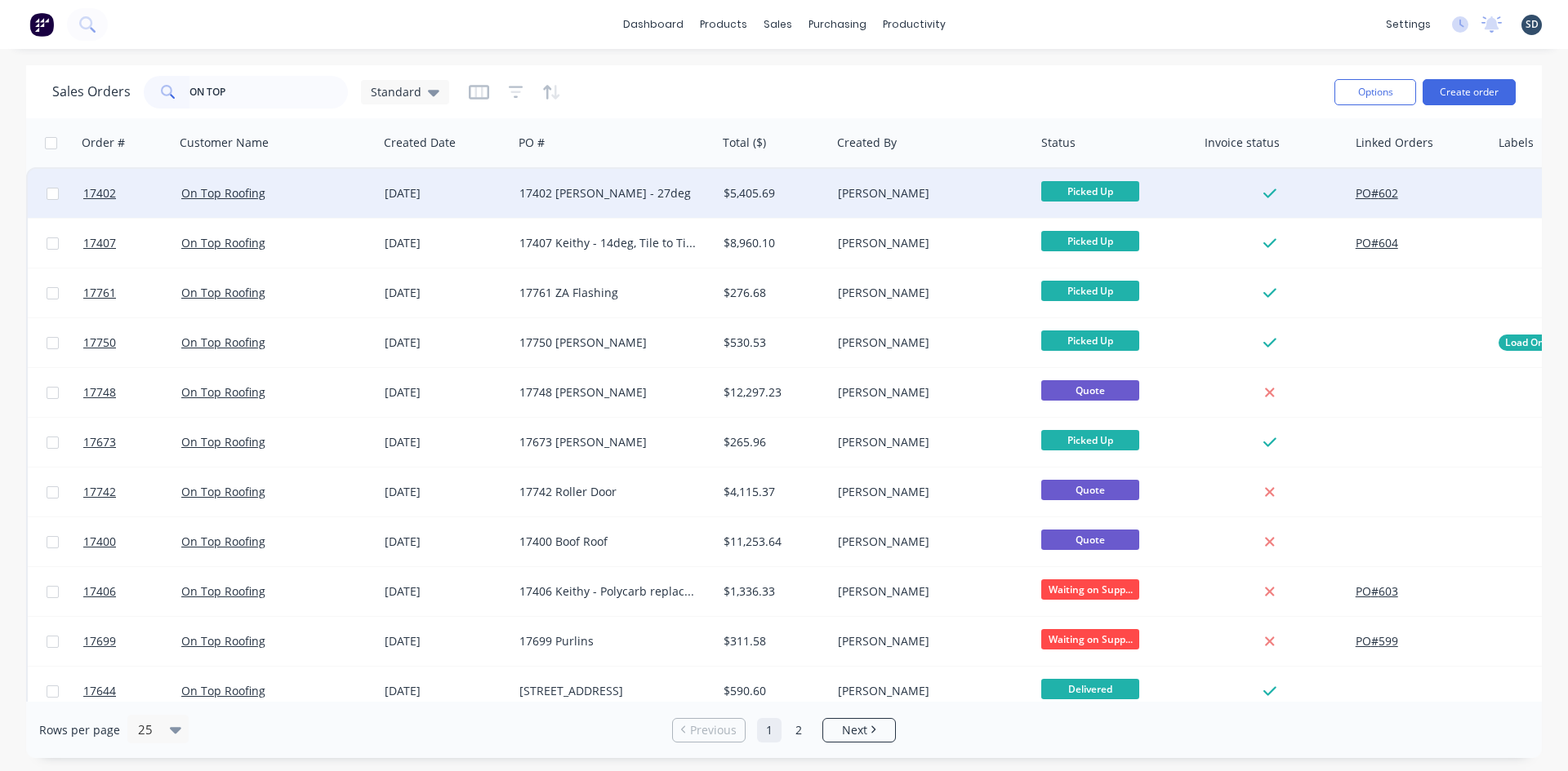
click at [361, 191] on div "On Top Roofing" at bounding box center [272, 193] width 181 height 17
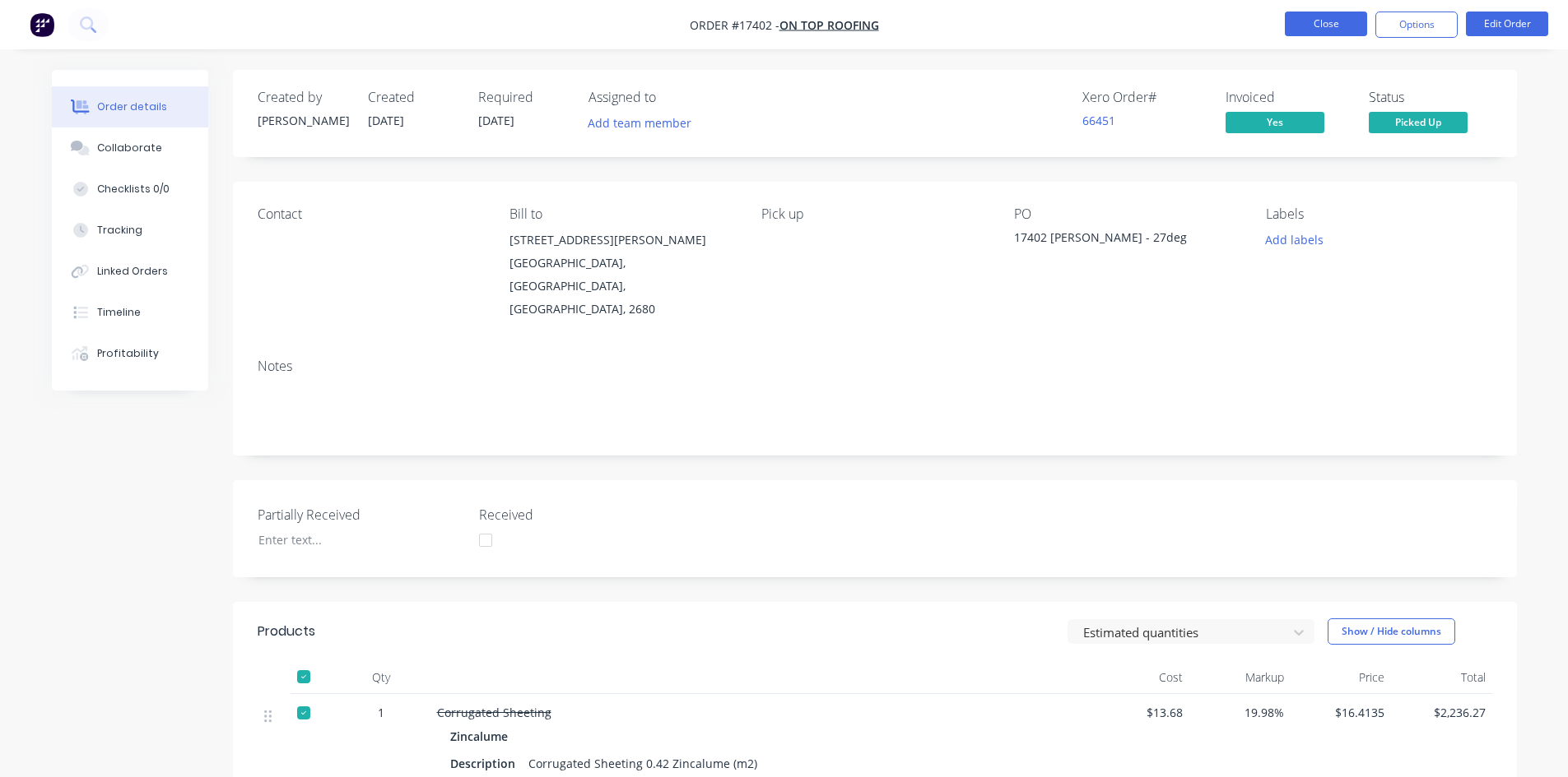
click at [1349, 32] on button "Close" at bounding box center [1326, 24] width 82 height 25
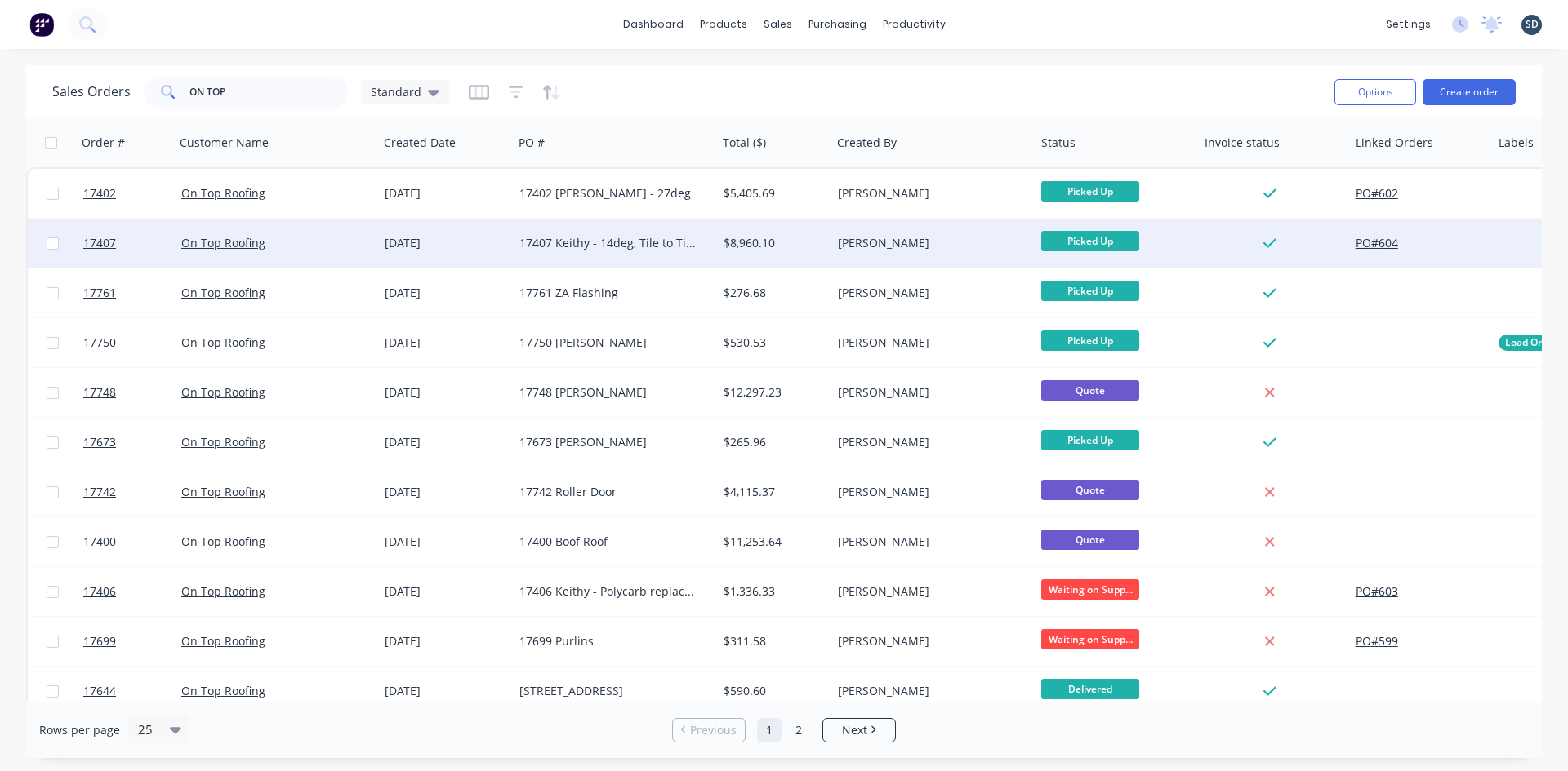
click at [346, 241] on div "On Top Roofing" at bounding box center [272, 243] width 181 height 17
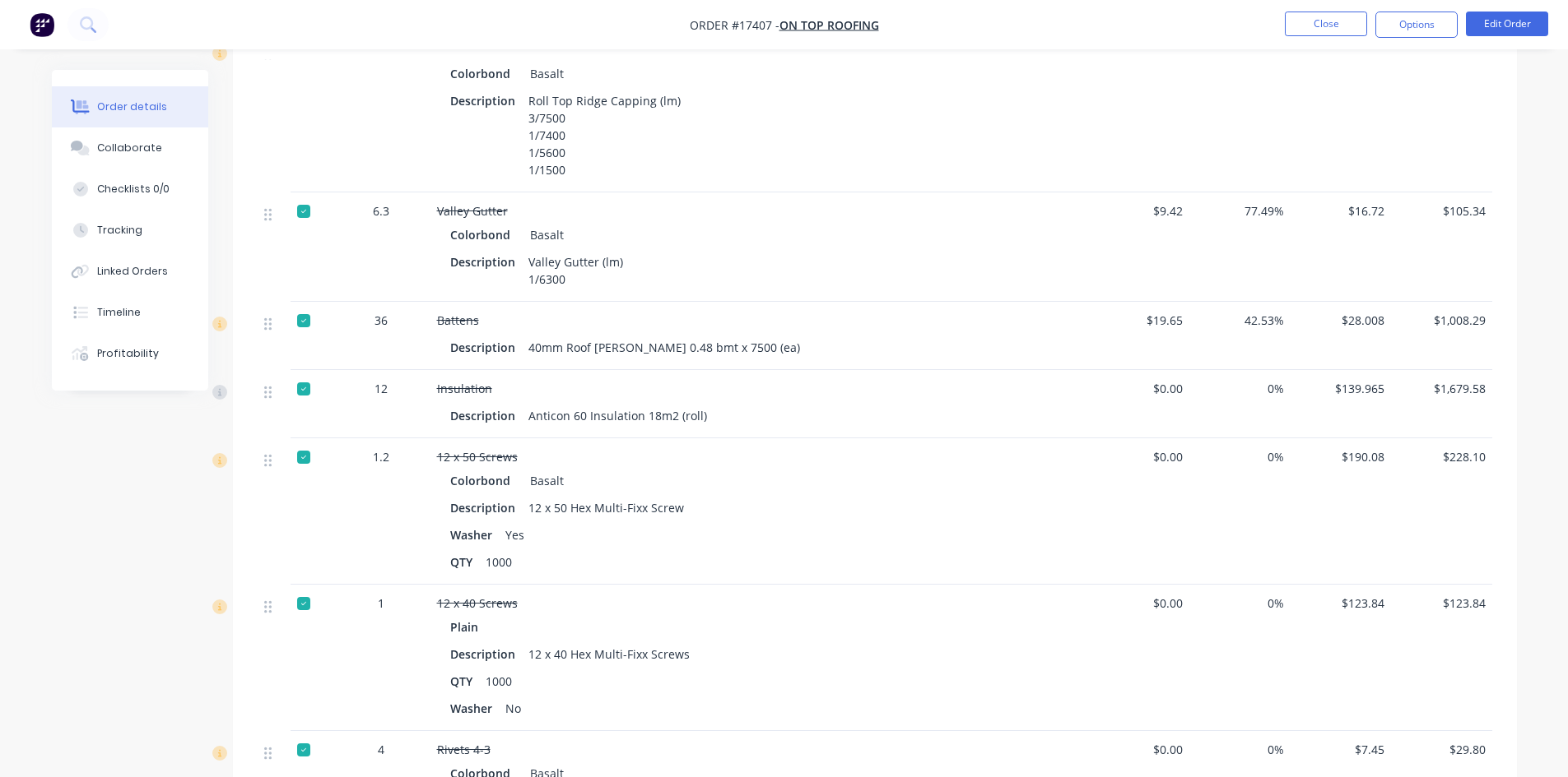
scroll to position [1563, 0]
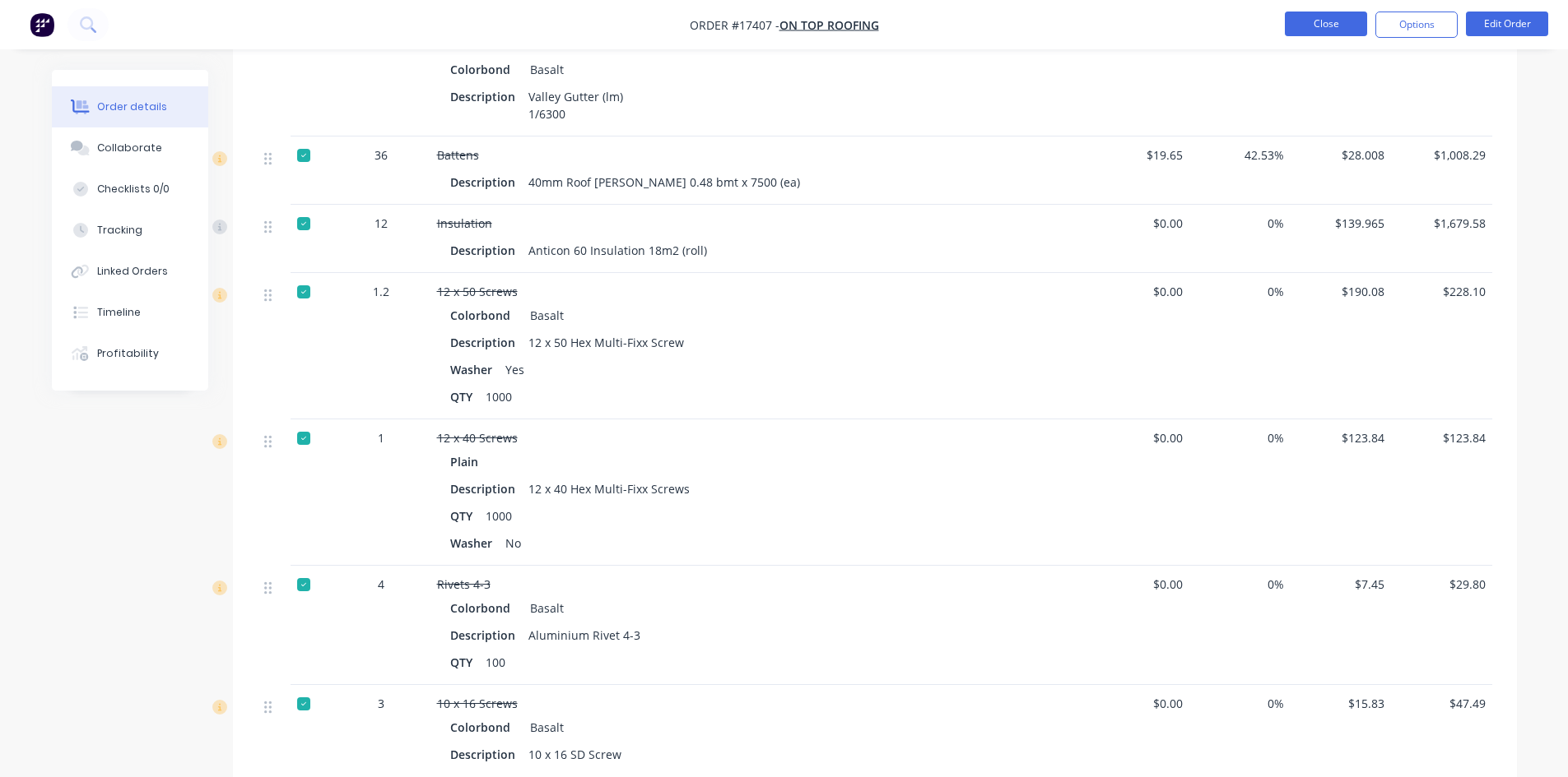
click at [1334, 29] on button "Close" at bounding box center [1326, 24] width 82 height 25
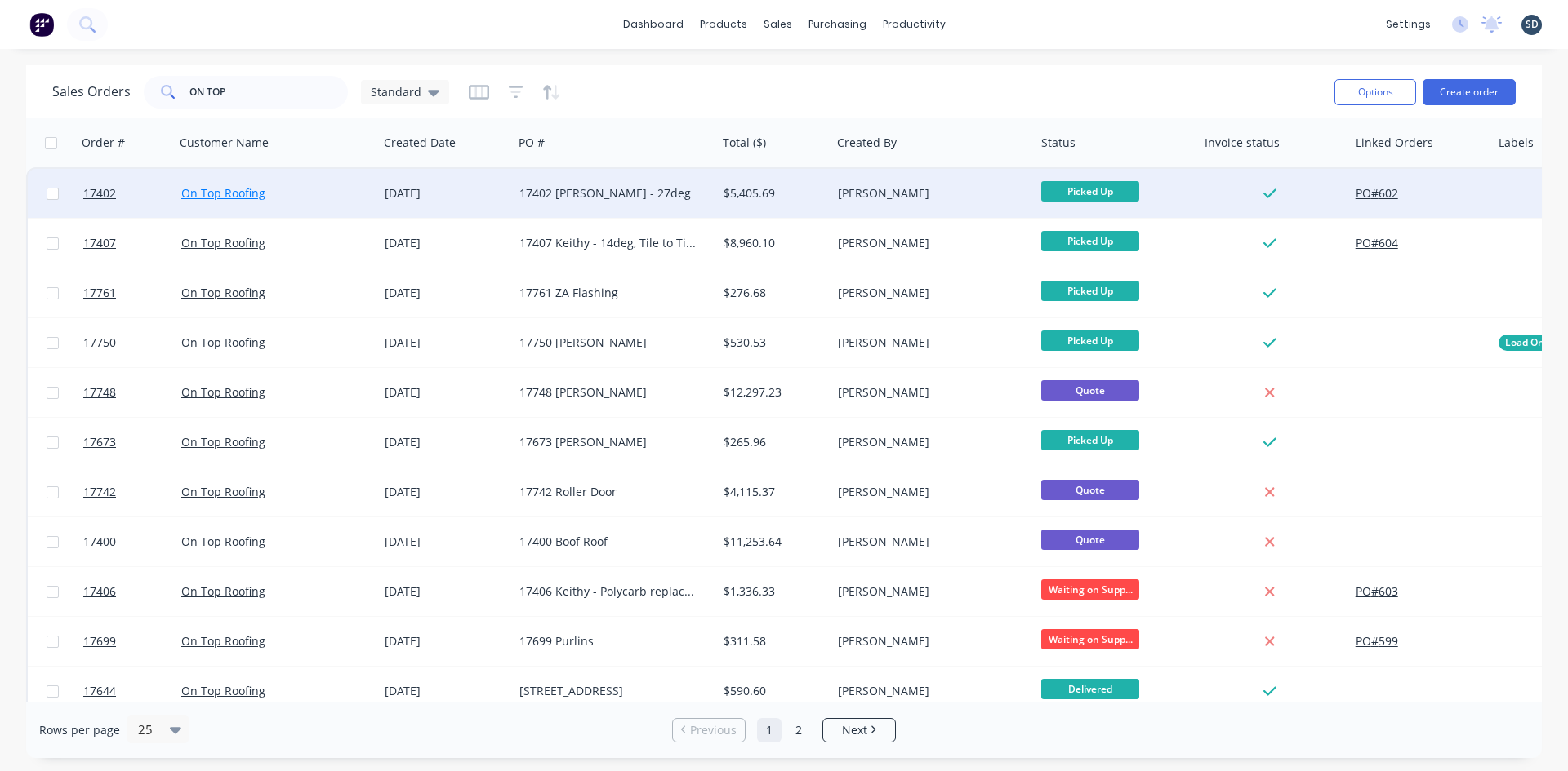
click at [222, 191] on link "On Top Roofing" at bounding box center [223, 193] width 84 height 16
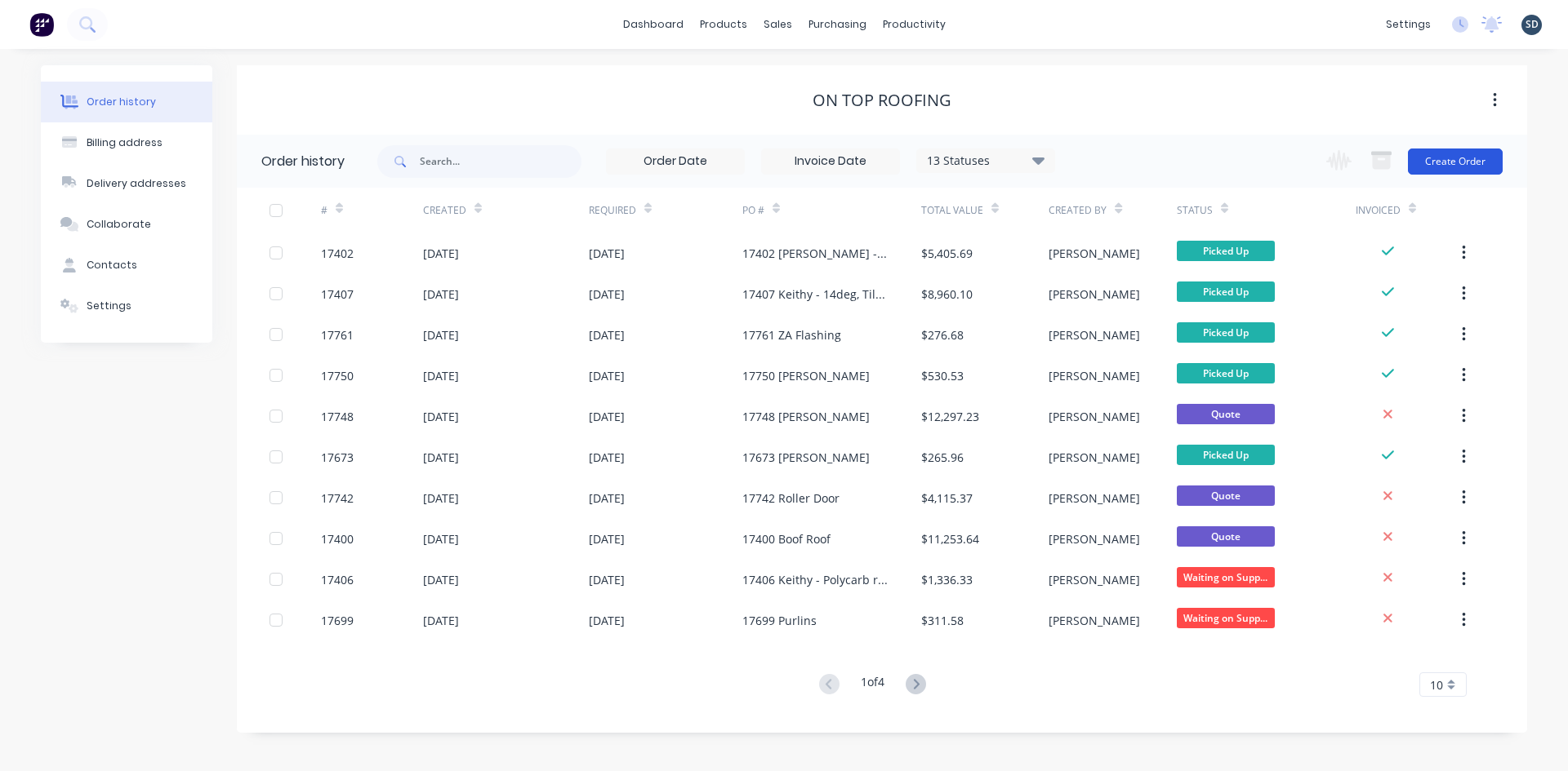
click at [1453, 160] on button "Create Order" at bounding box center [1455, 162] width 95 height 26
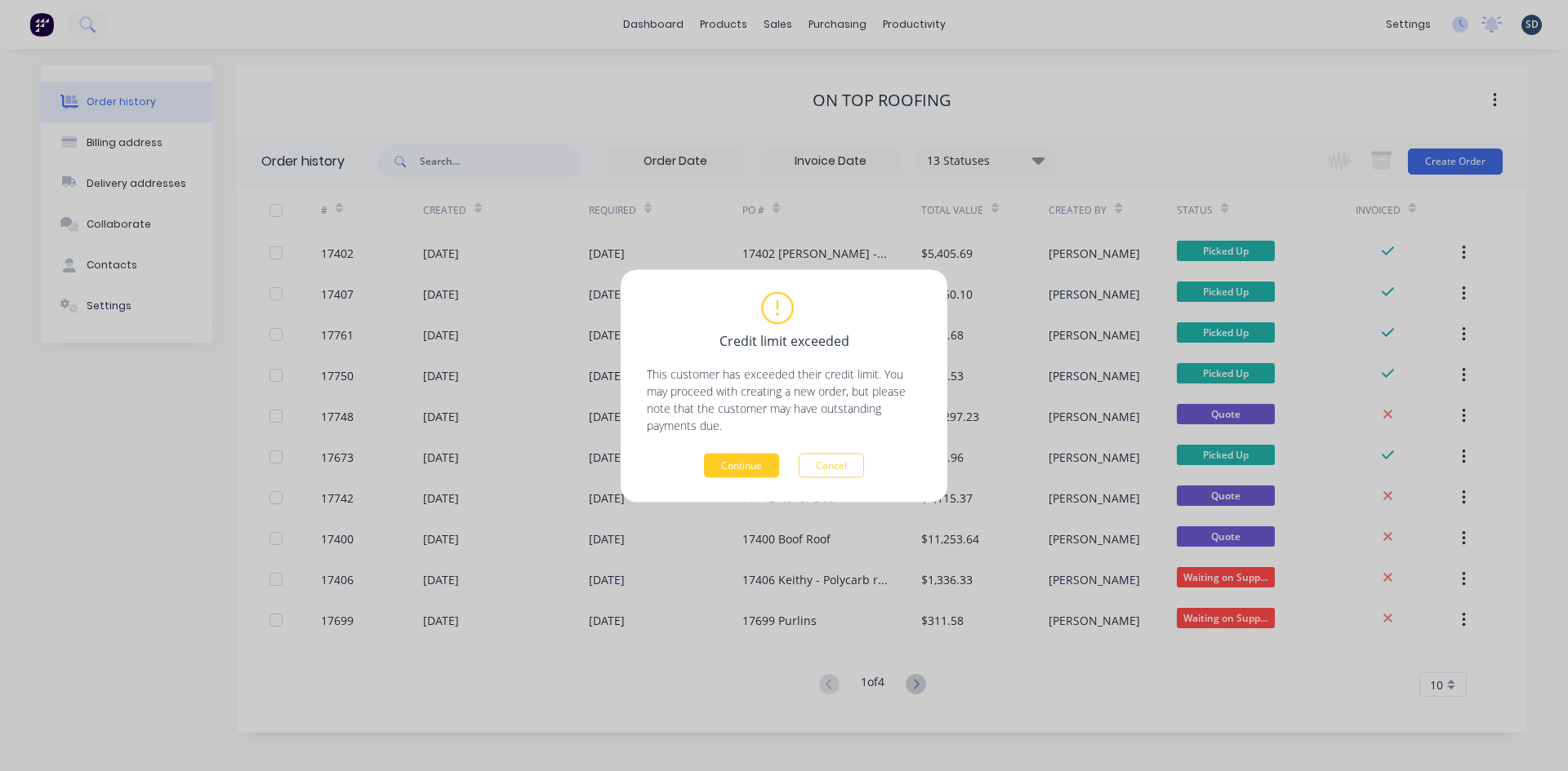
click at [750, 462] on button "Continue" at bounding box center [741, 466] width 75 height 24
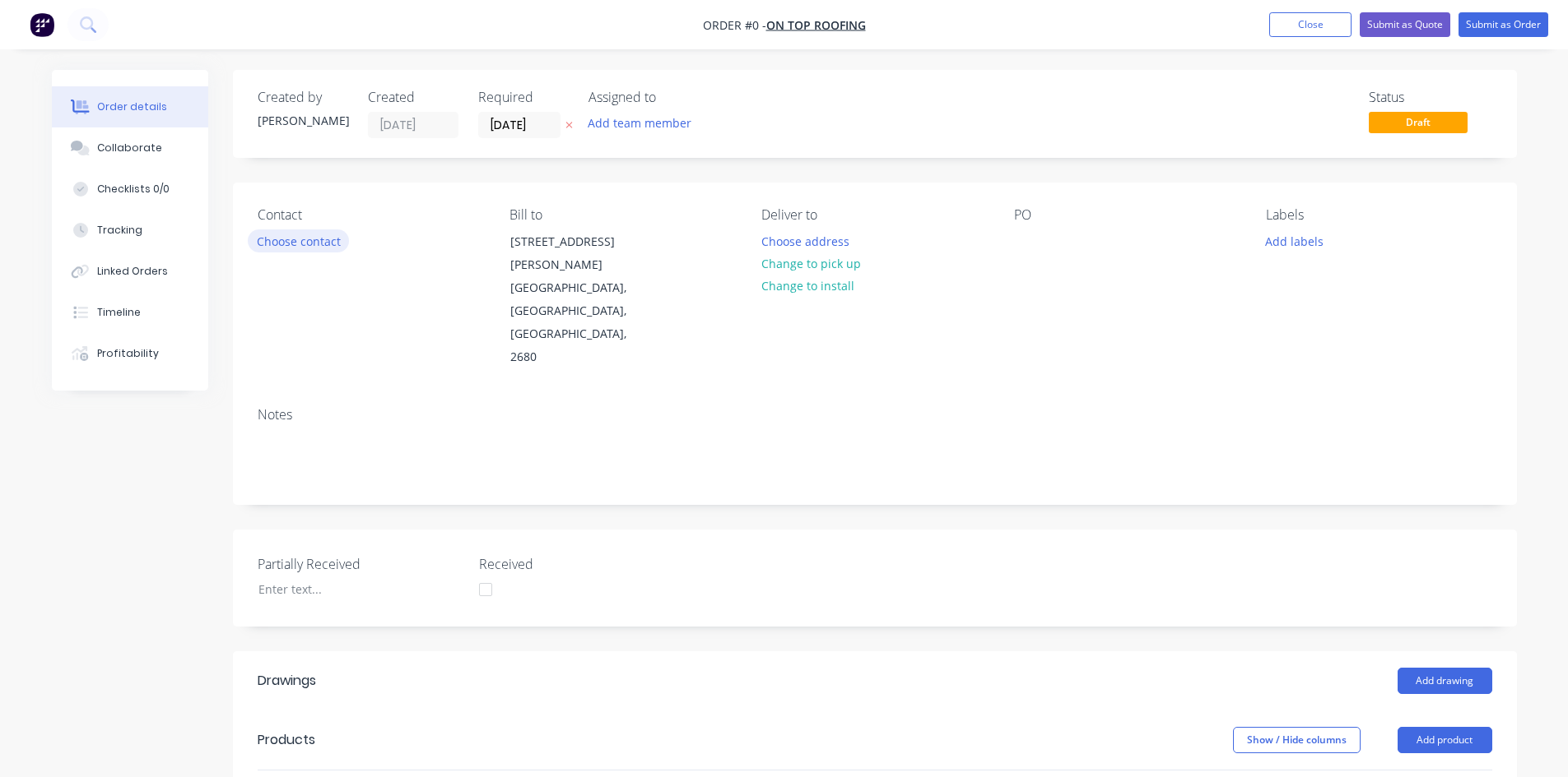
click at [316, 245] on button "Choose contact" at bounding box center [297, 240] width 101 height 22
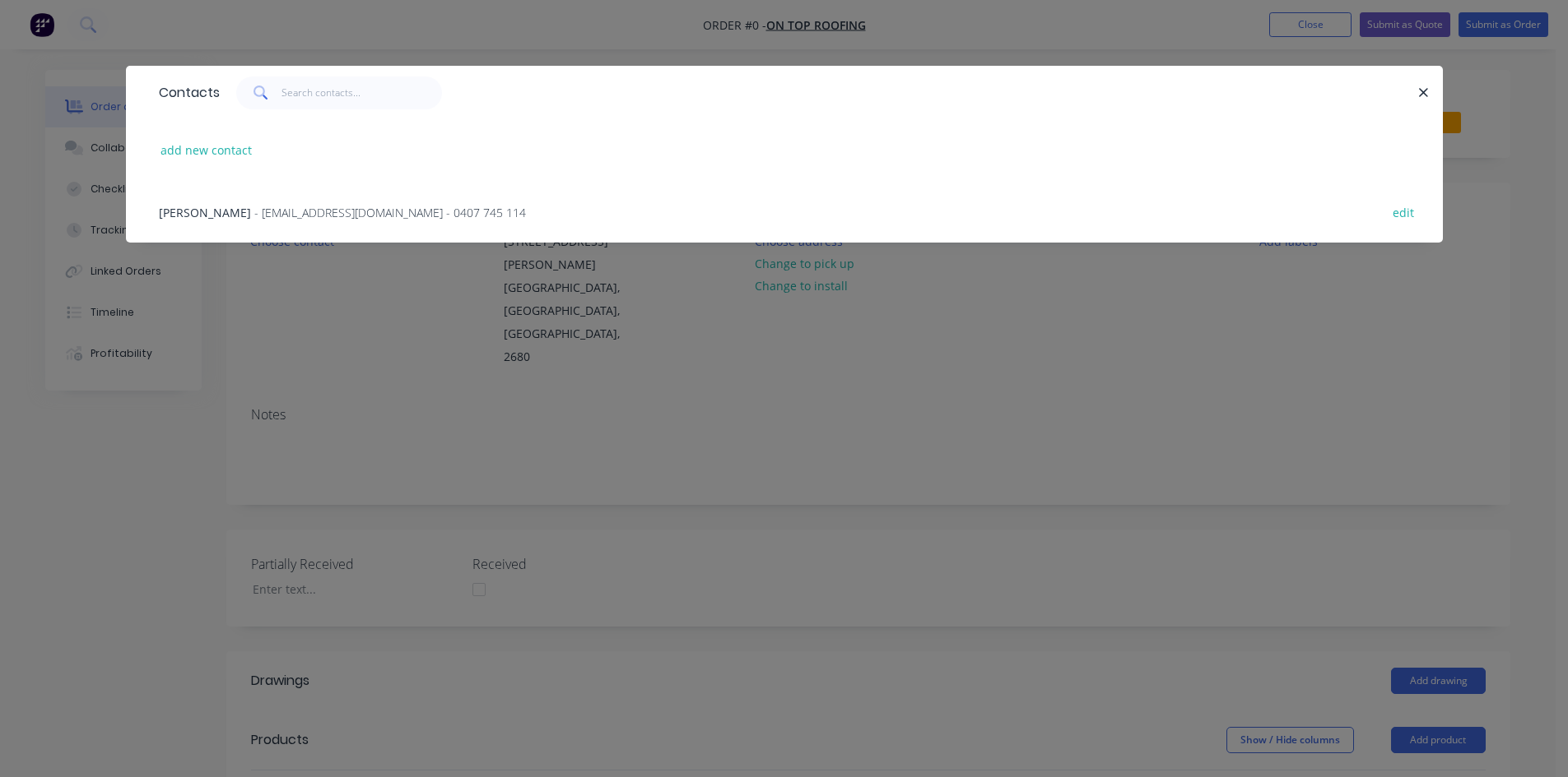
click at [271, 208] on span "- jockbeazley@ontoproofing24.onmicrosoft.com - 0407 745 114" at bounding box center [390, 213] width 272 height 16
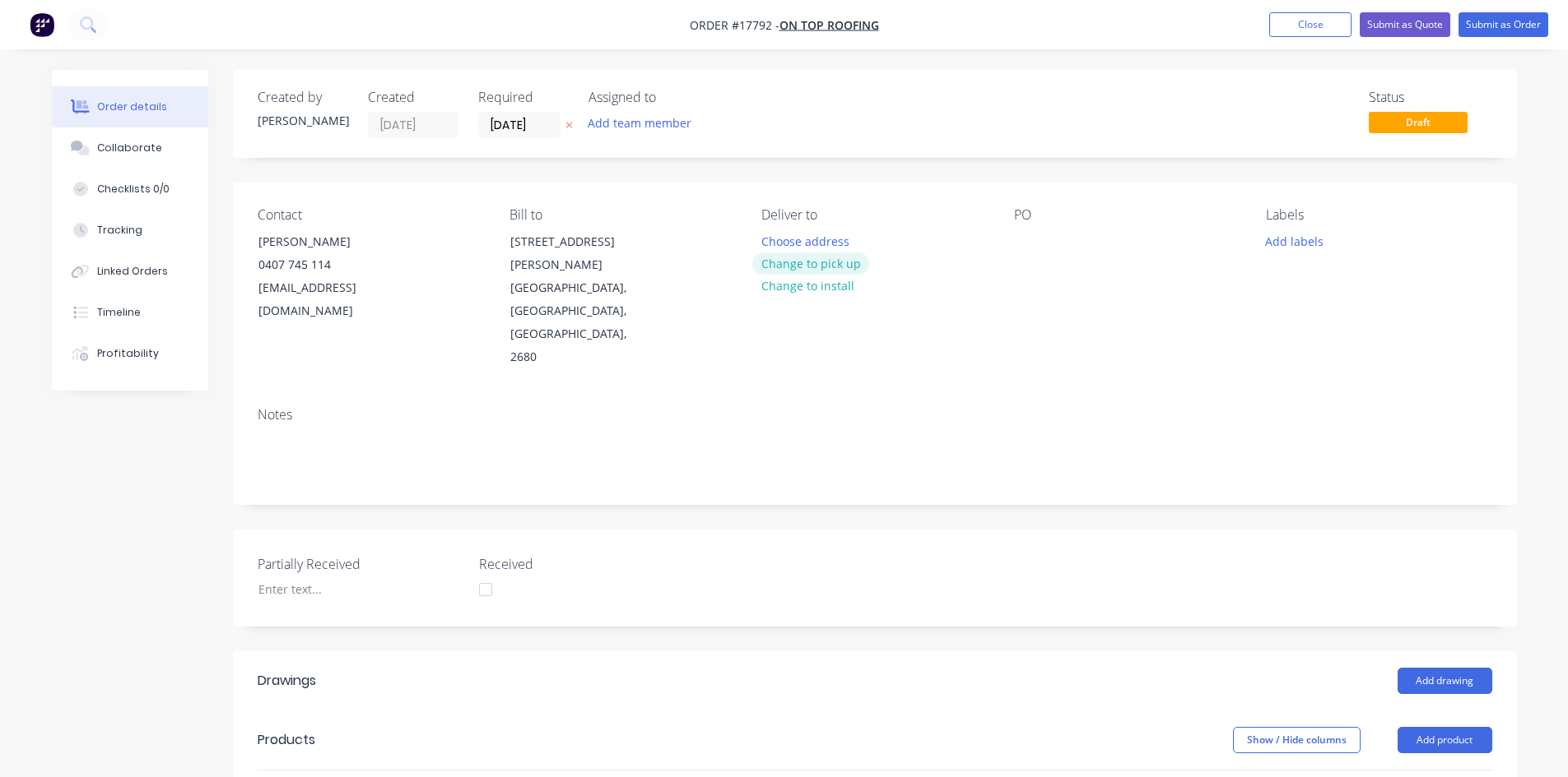
click at [830, 258] on button "Change to pick up" at bounding box center [810, 263] width 117 height 22
click at [1014, 239] on div at bounding box center [1027, 241] width 26 height 24
click at [1021, 241] on div "Sally & Keithy" at bounding box center [1117, 250] width 205 height 41
click at [1057, 394] on div "Notes" at bounding box center [874, 449] width 1284 height 110
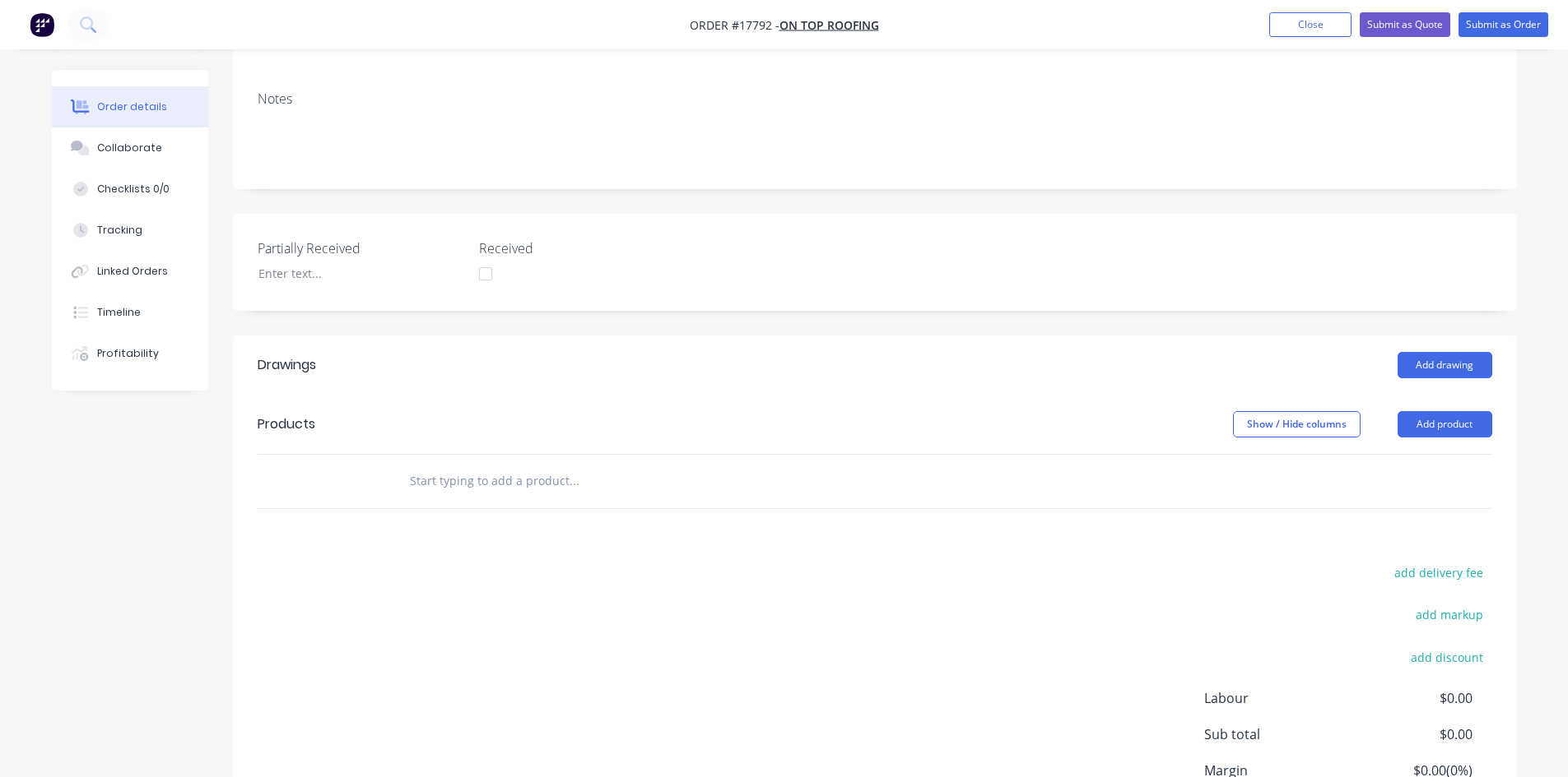
scroll to position [329, 0]
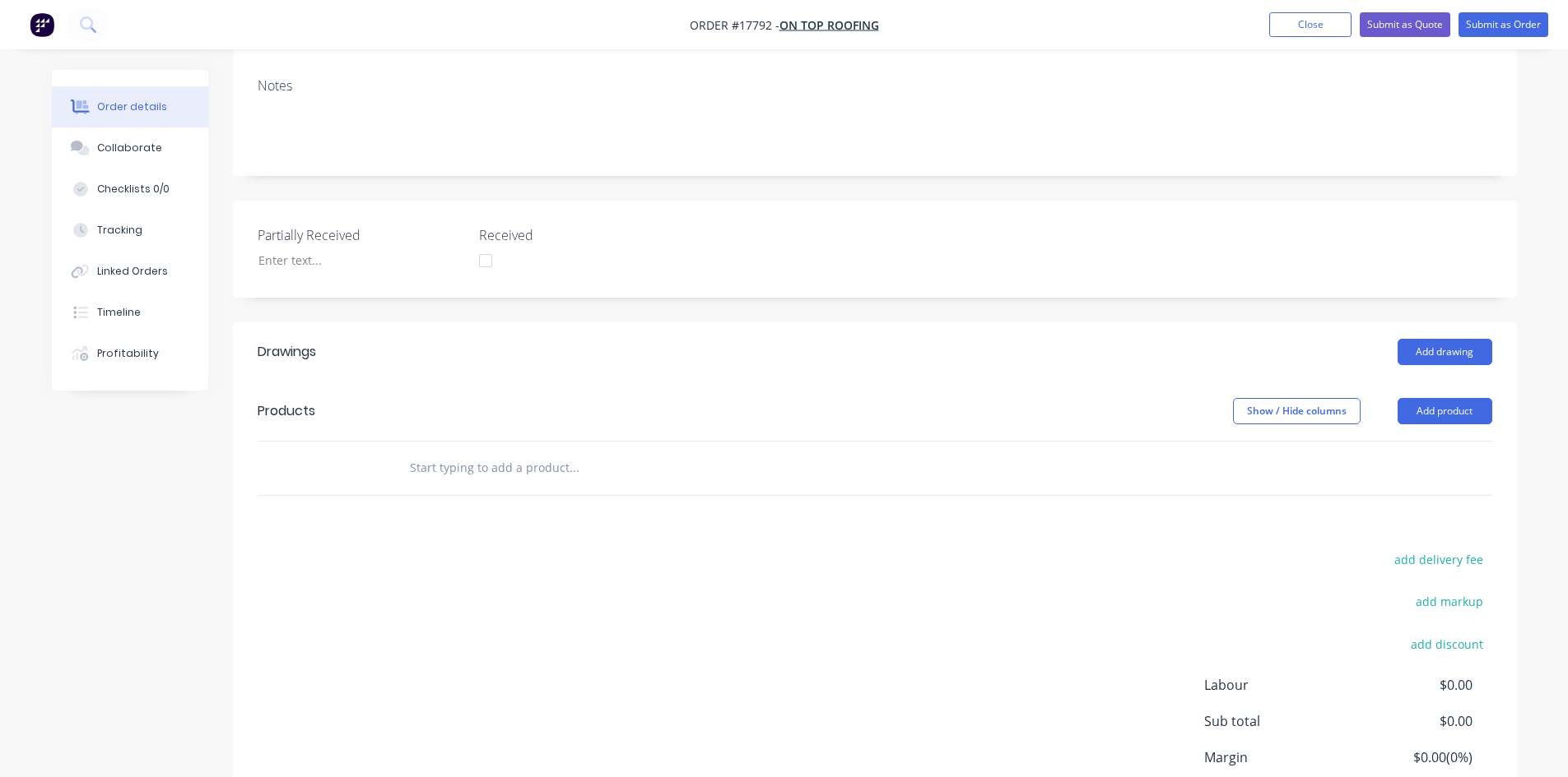
click at [440, 452] on input "text" at bounding box center [573, 468] width 329 height 33
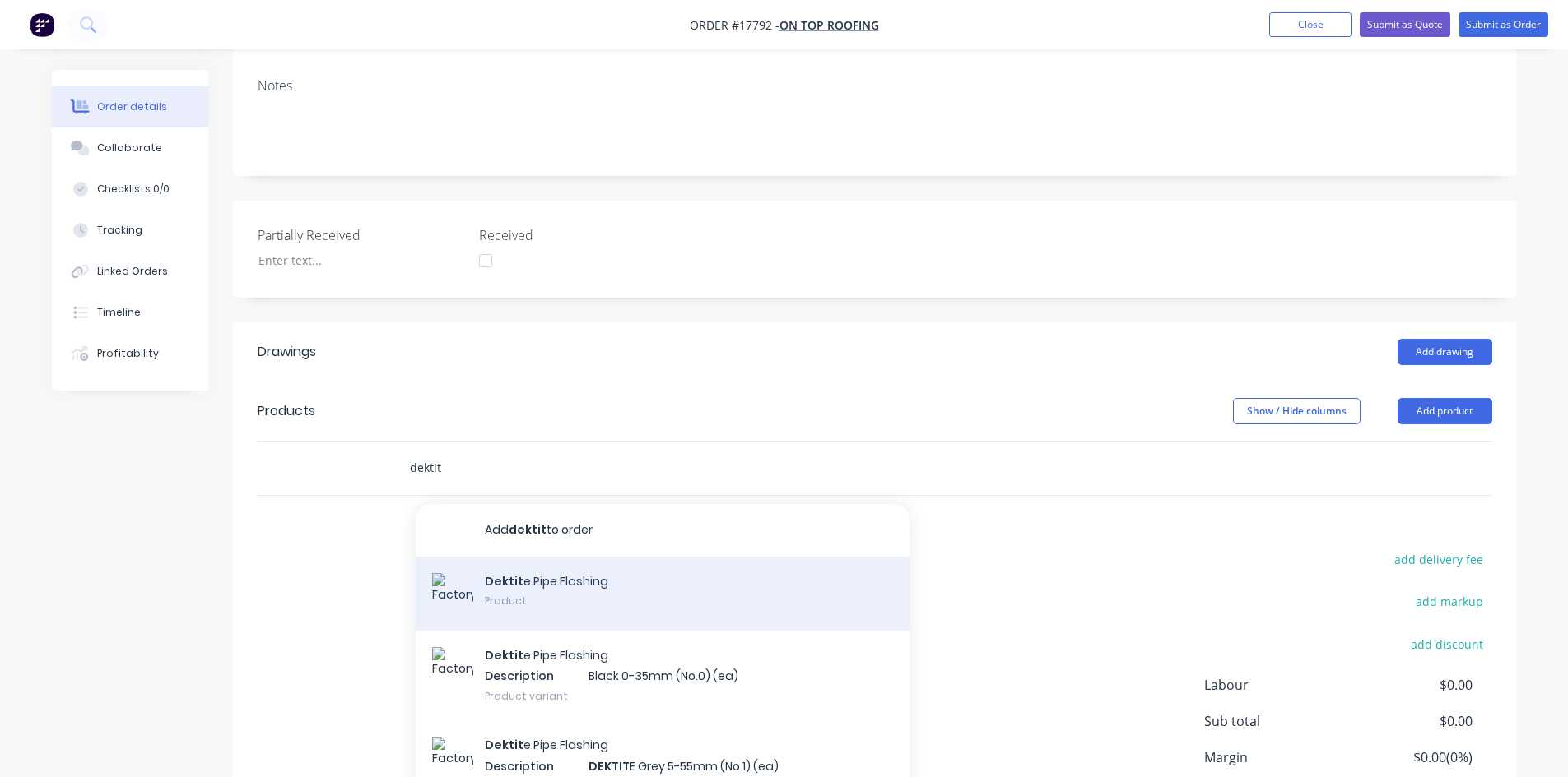
type input "dektit"
click at [585, 557] on div "Dektit e Pipe Flashing Product" at bounding box center [662, 594] width 494 height 74
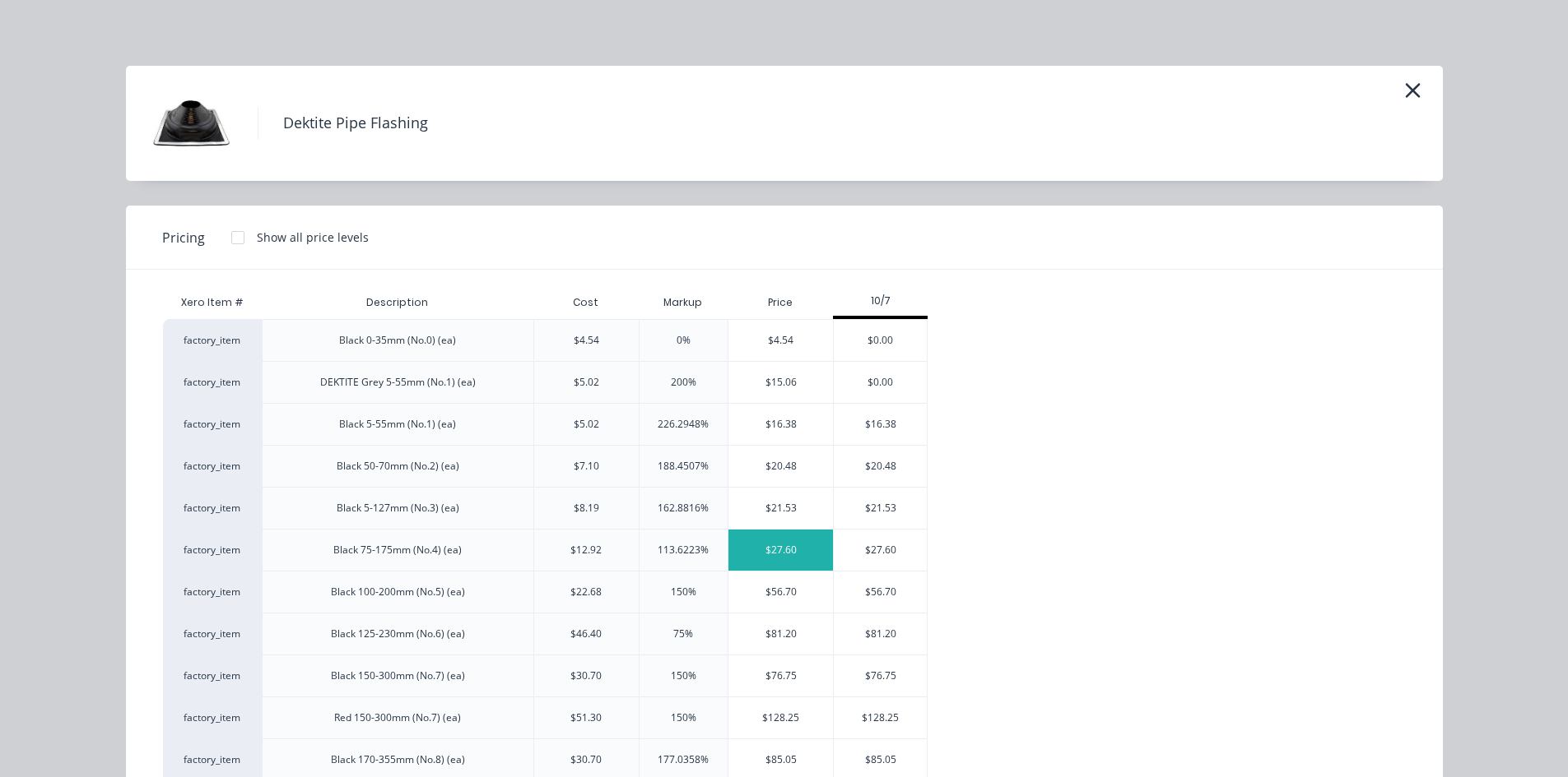
click at [789, 550] on div "$27.60" at bounding box center [780, 550] width 104 height 41
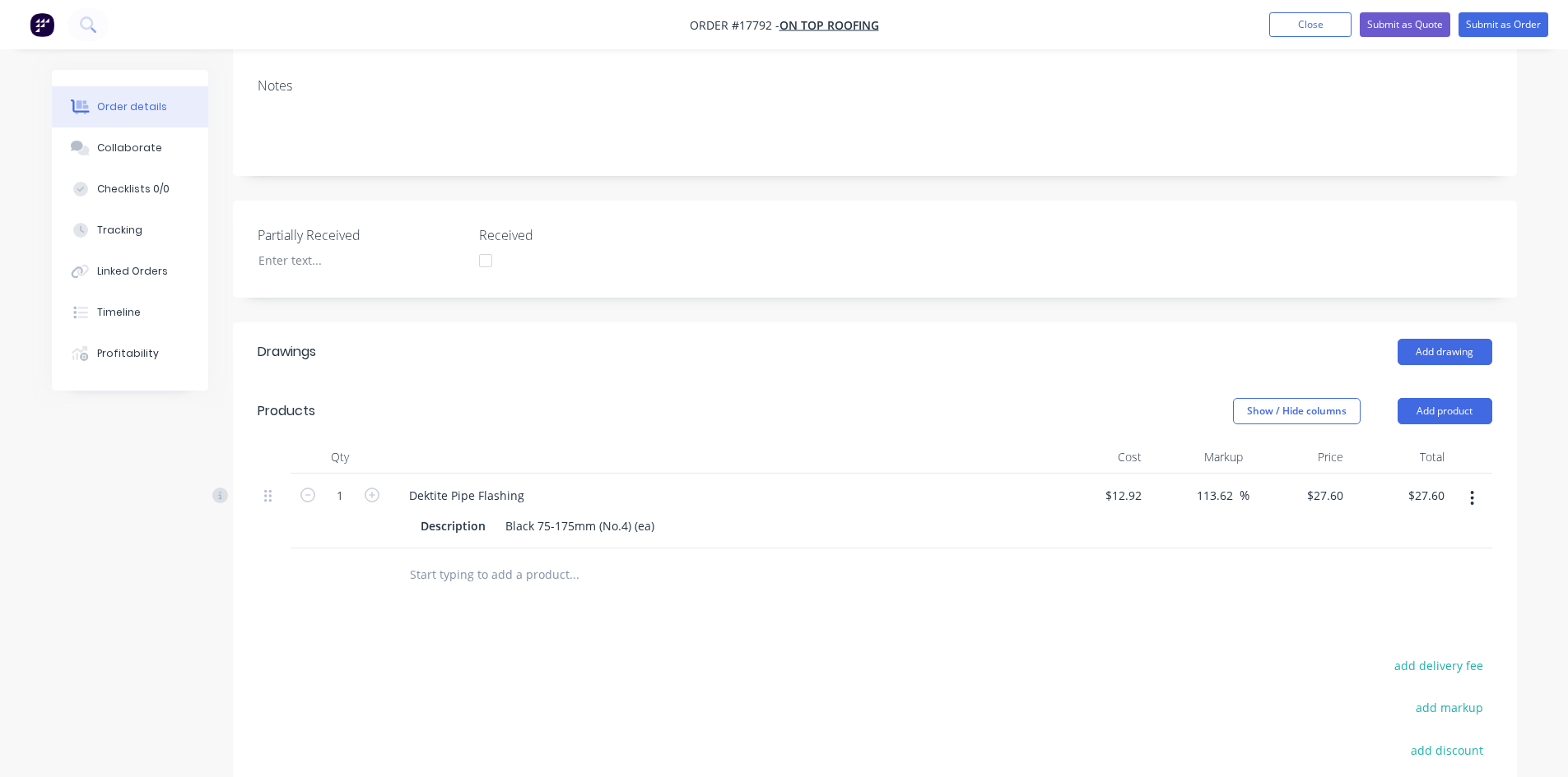
click at [440, 559] on input "text" at bounding box center [573, 575] width 329 height 33
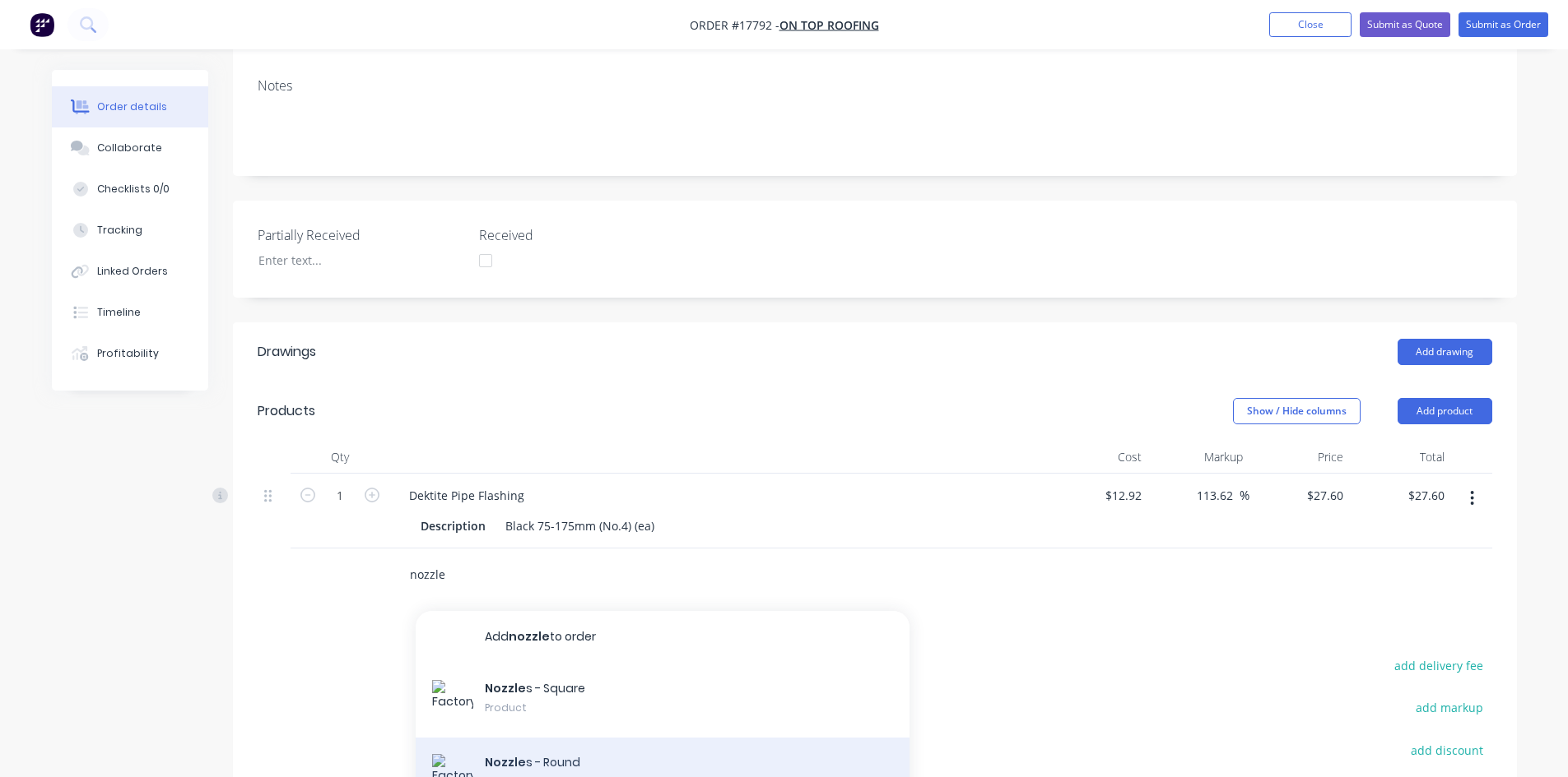
type input "nozzle"
click at [582, 738] on div "Nozzle s - Round Product" at bounding box center [662, 774] width 494 height 74
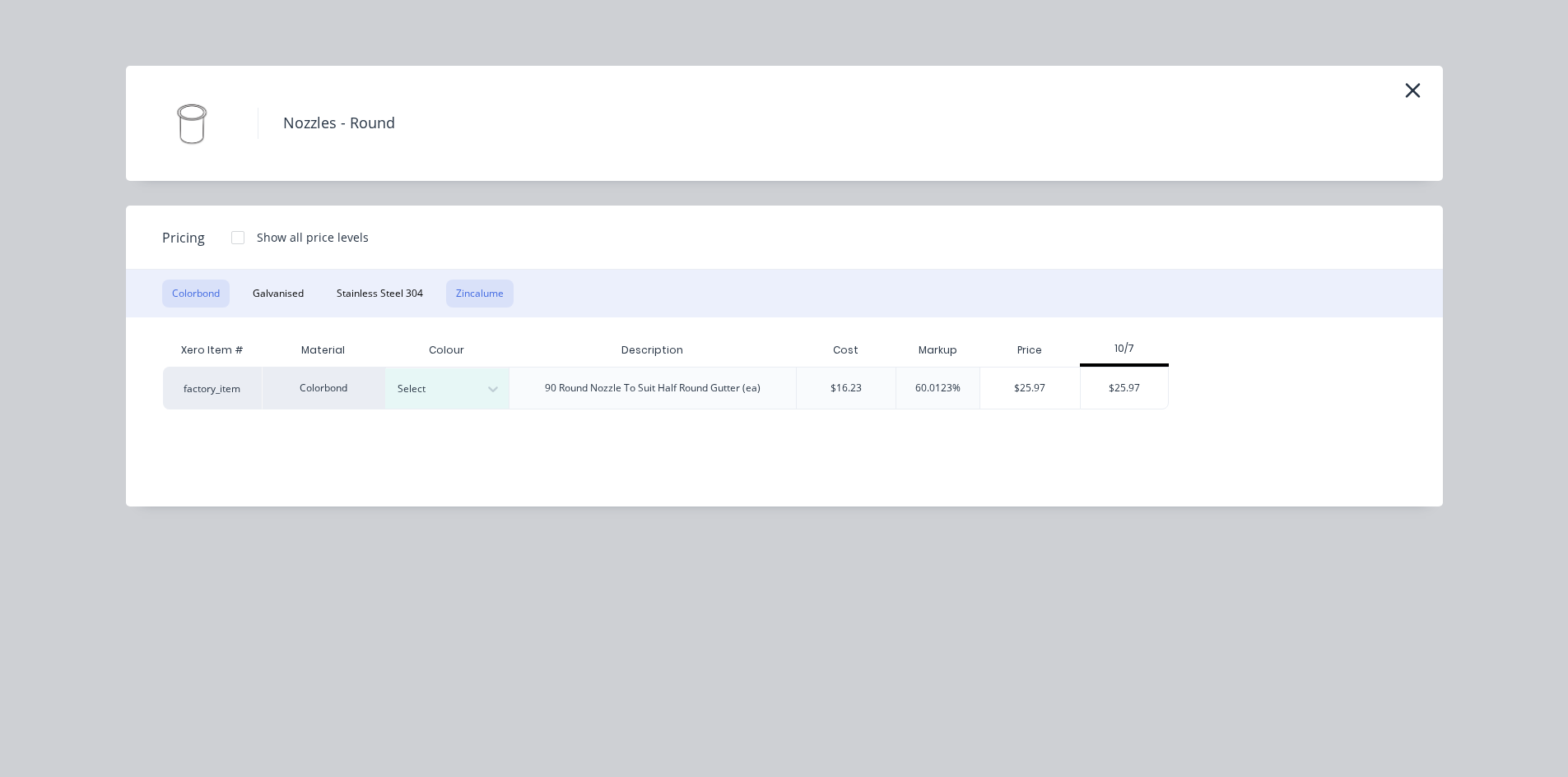
click at [498, 304] on button "Zincalume" at bounding box center [479, 294] width 68 height 28
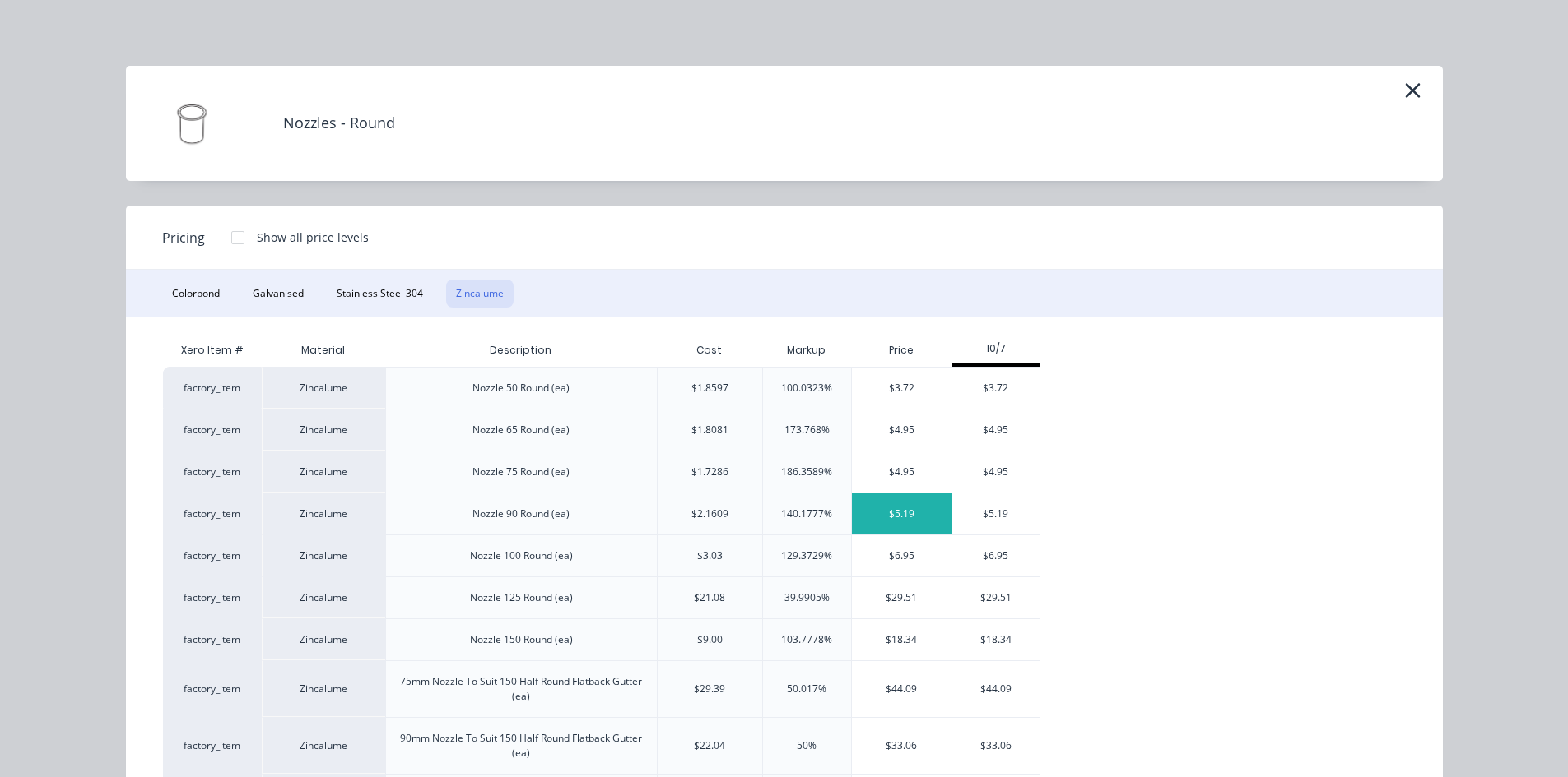
click at [899, 509] on div "$5.19" at bounding box center [901, 514] width 99 height 41
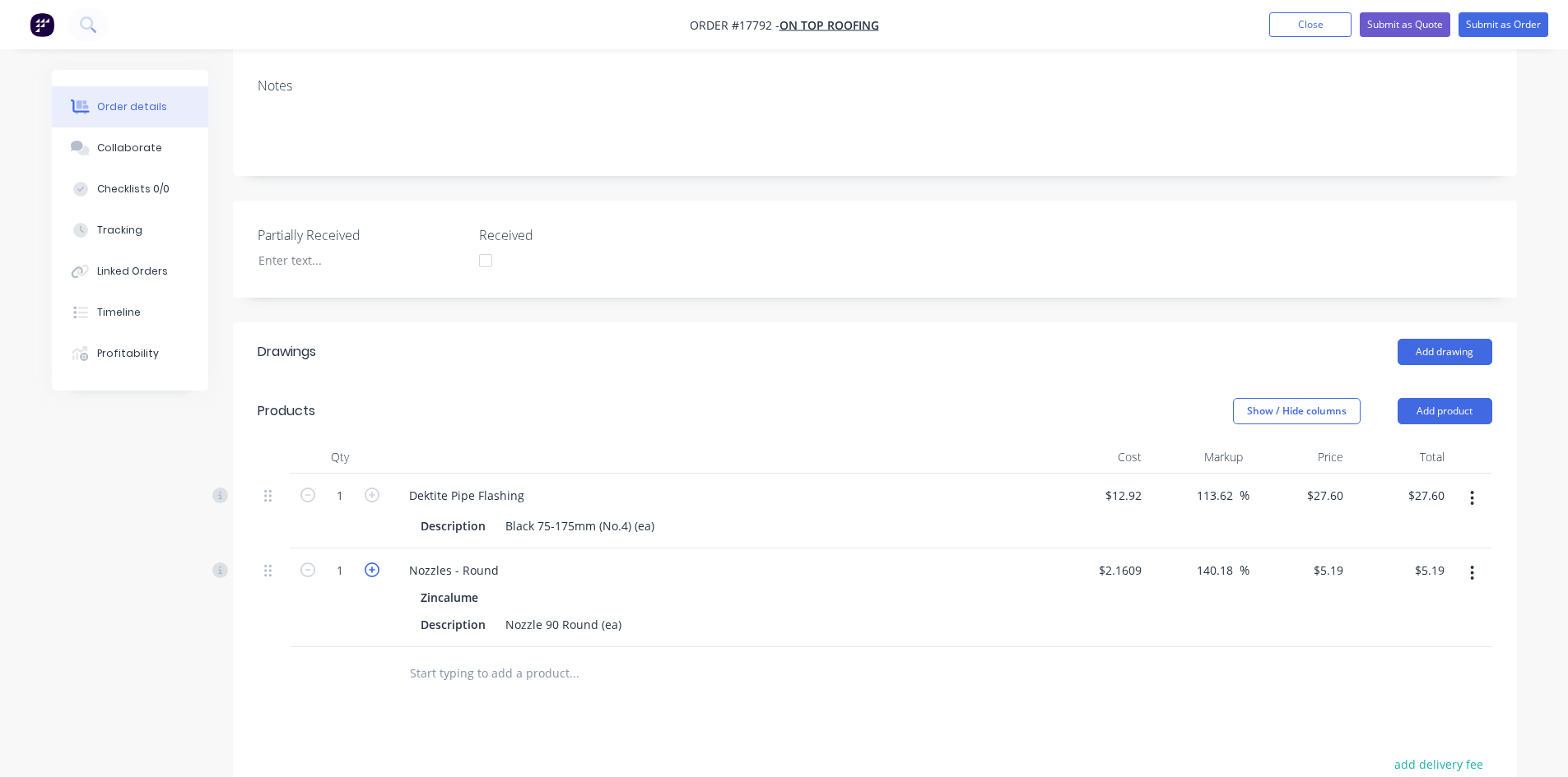
click at [368, 563] on icon "button" at bounding box center [371, 570] width 15 height 15
type input "2"
type input "$10.38"
click at [368, 563] on icon "button" at bounding box center [371, 570] width 15 height 15
type input "3"
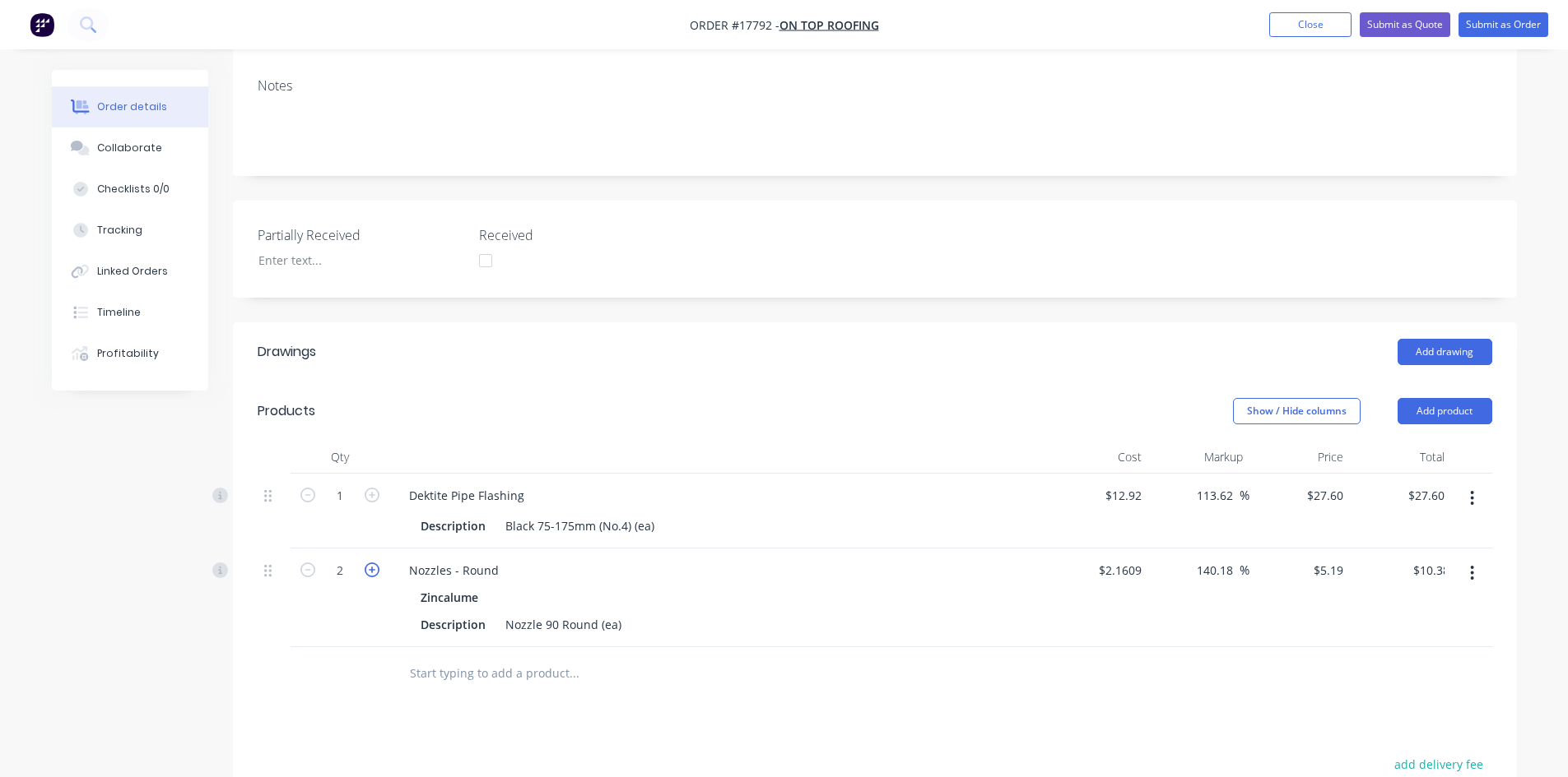
type input "$15.57"
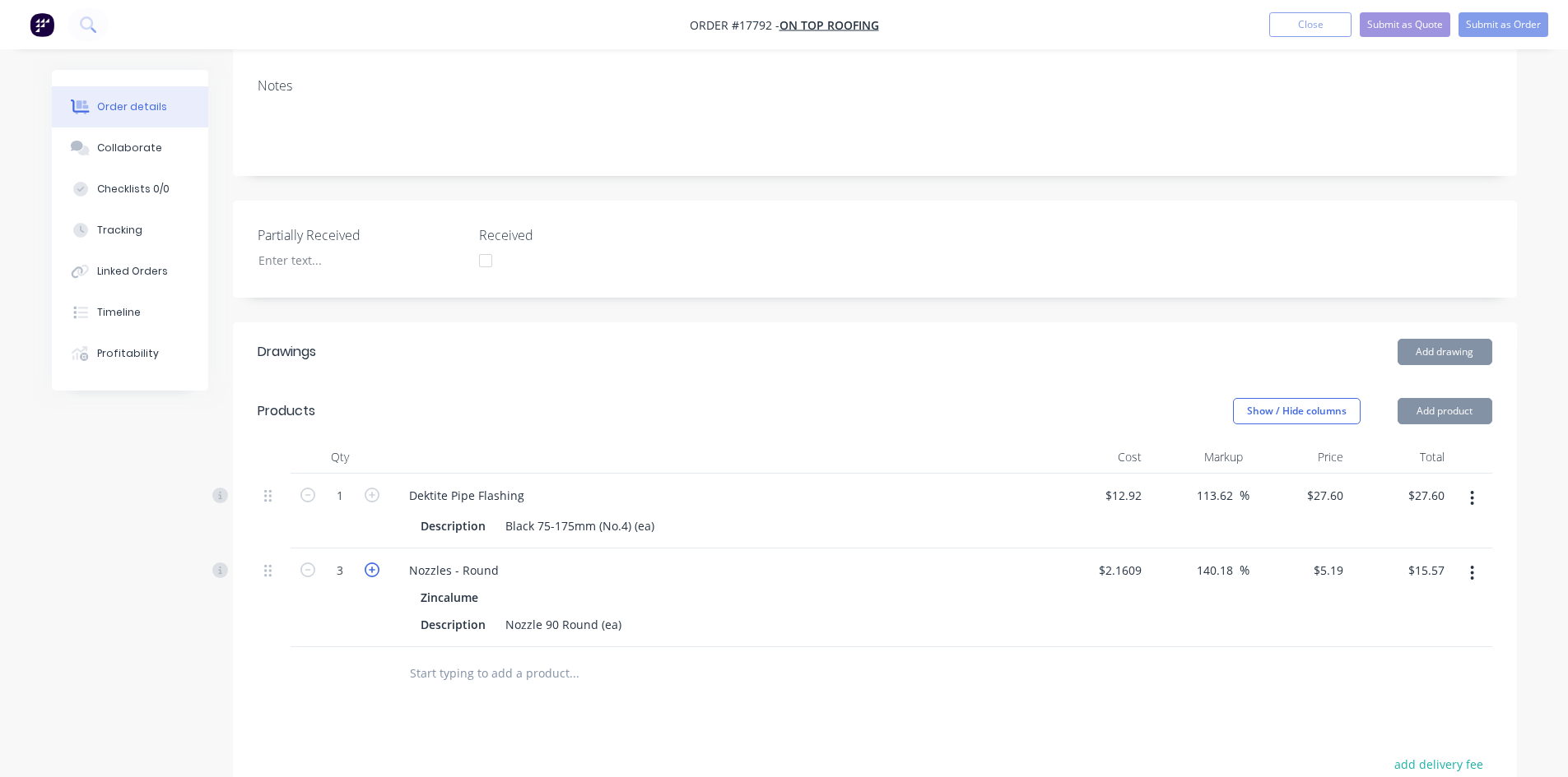
click at [368, 563] on icon "button" at bounding box center [371, 570] width 15 height 15
type input "4"
type input "$20.76"
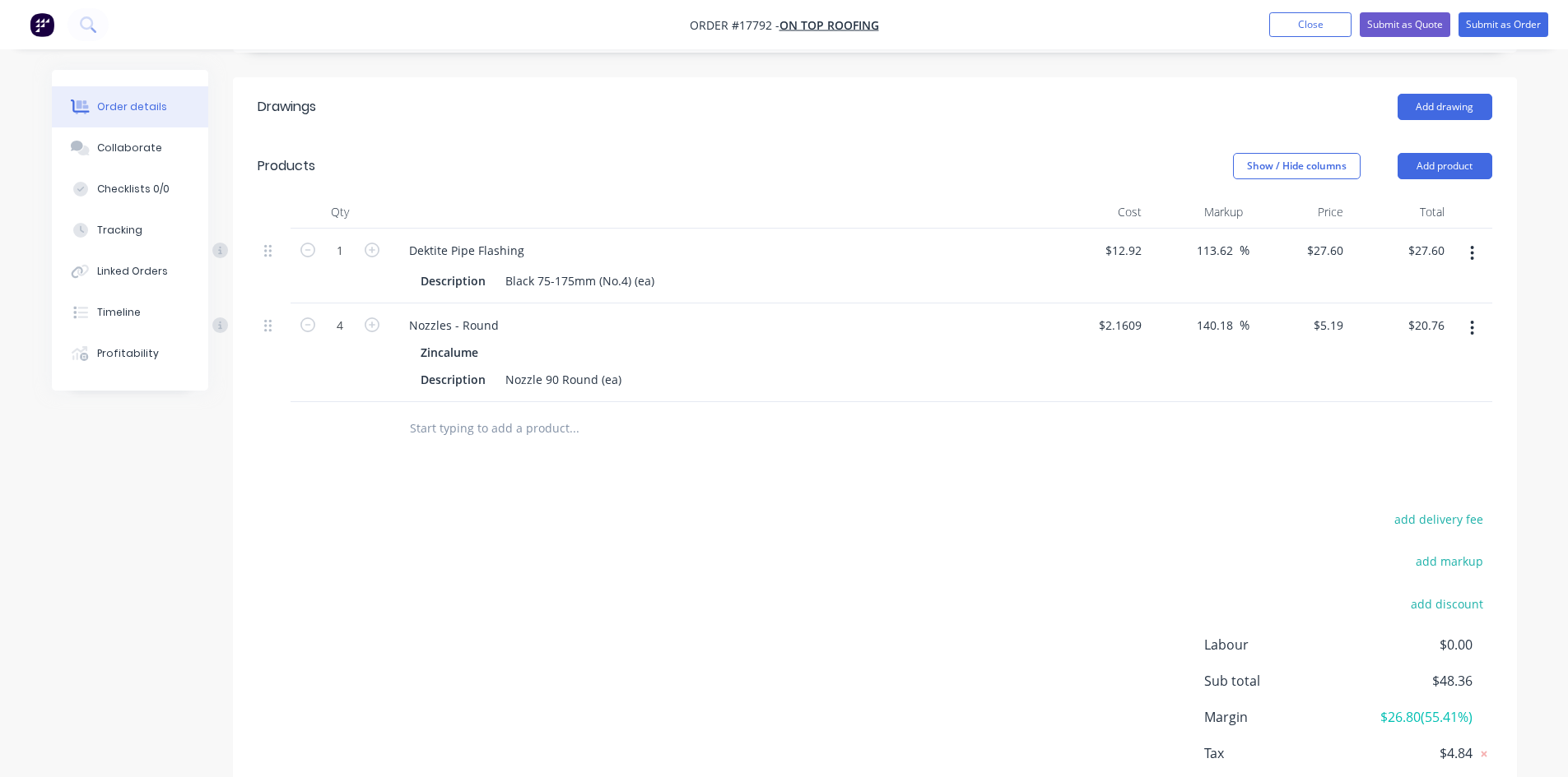
scroll to position [576, 0]
click at [541, 507] on div "add delivery fee add markup add discount Labour $0.00 Sub total $48.36 Margin $…" at bounding box center [875, 666] width 1235 height 317
click at [509, 410] on input "text" at bounding box center [573, 427] width 329 height 33
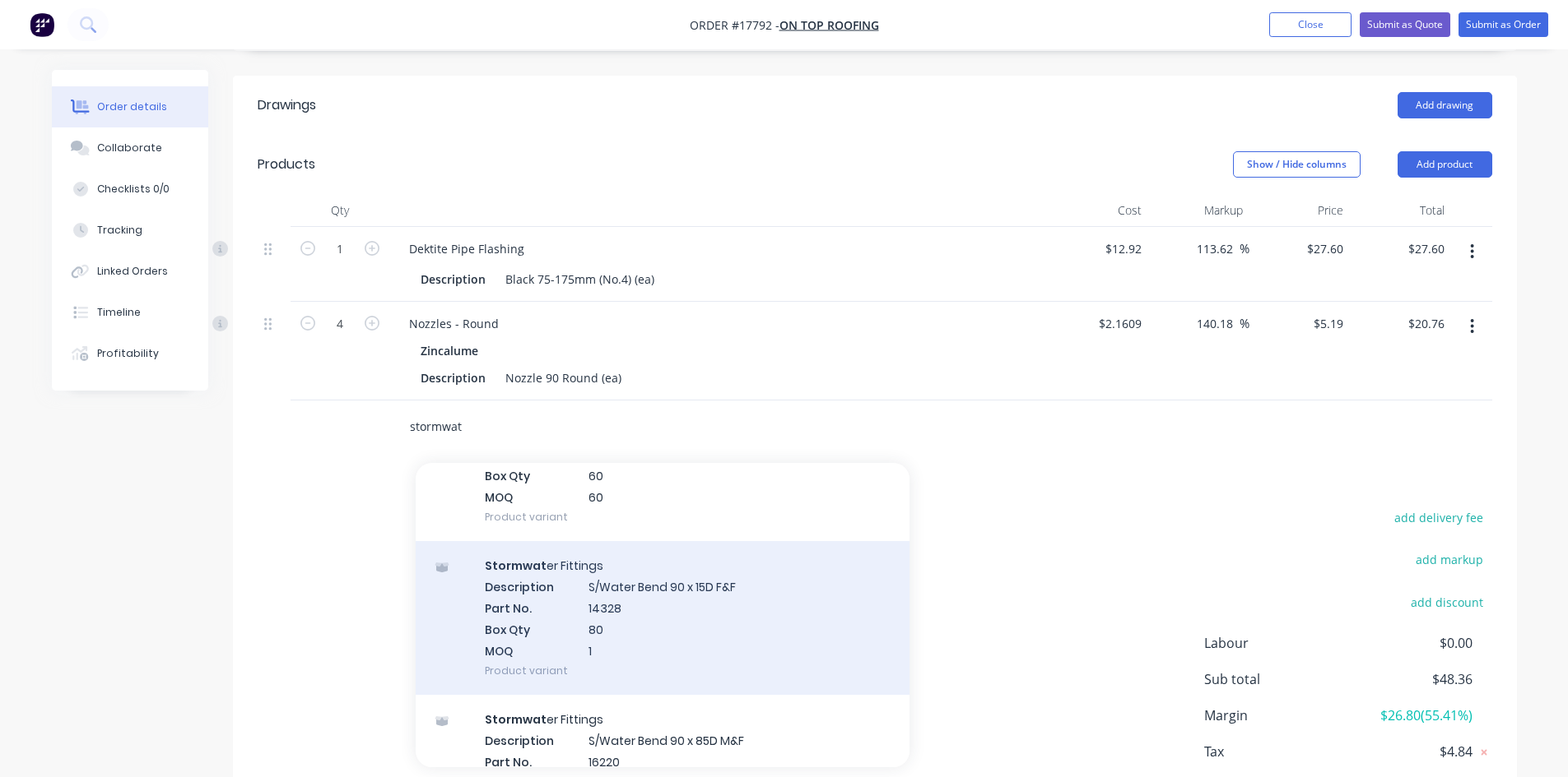
scroll to position [494, 0]
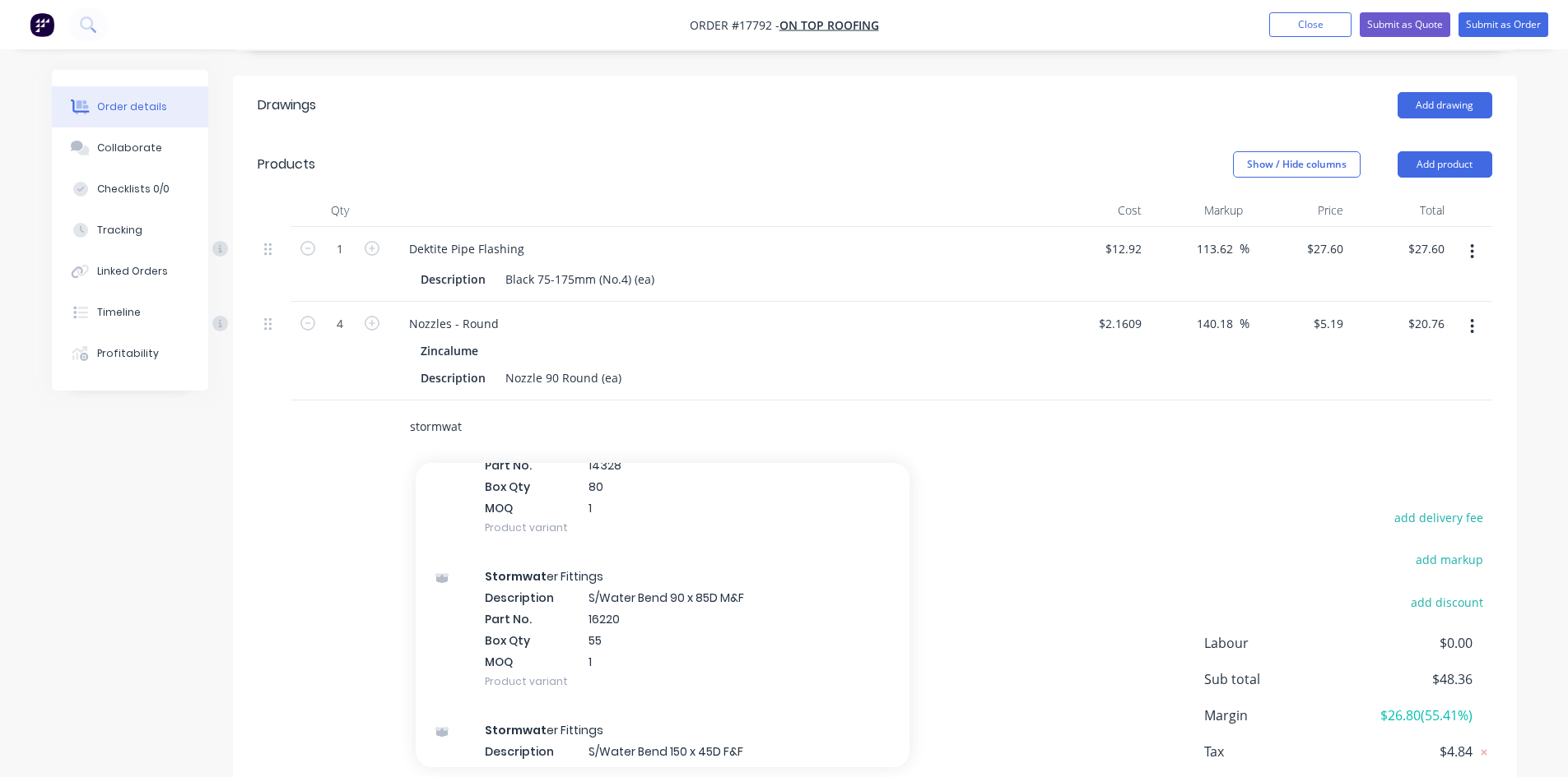
click at [481, 410] on input "stormwat" at bounding box center [573, 427] width 329 height 33
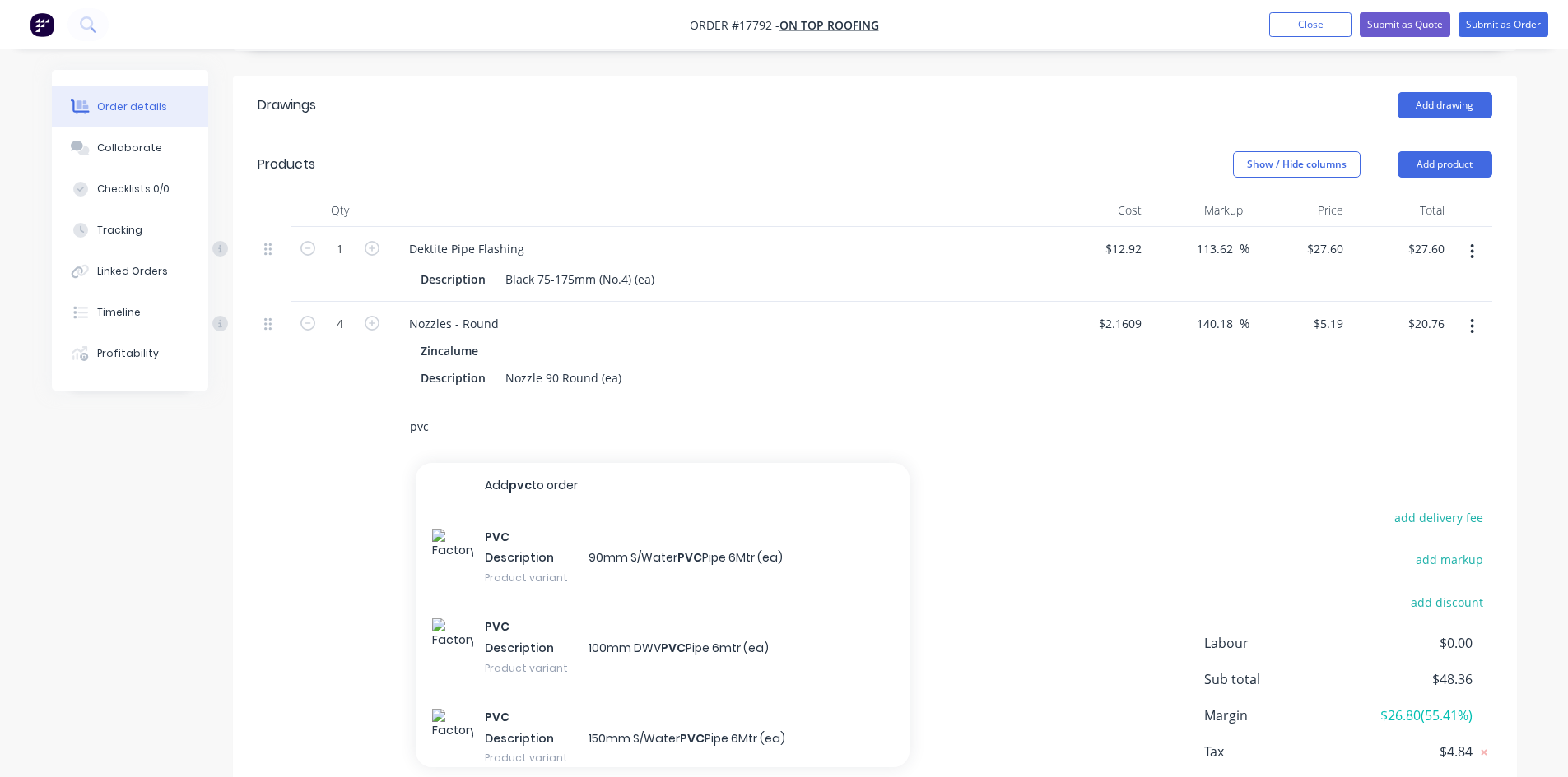
scroll to position [0, 0]
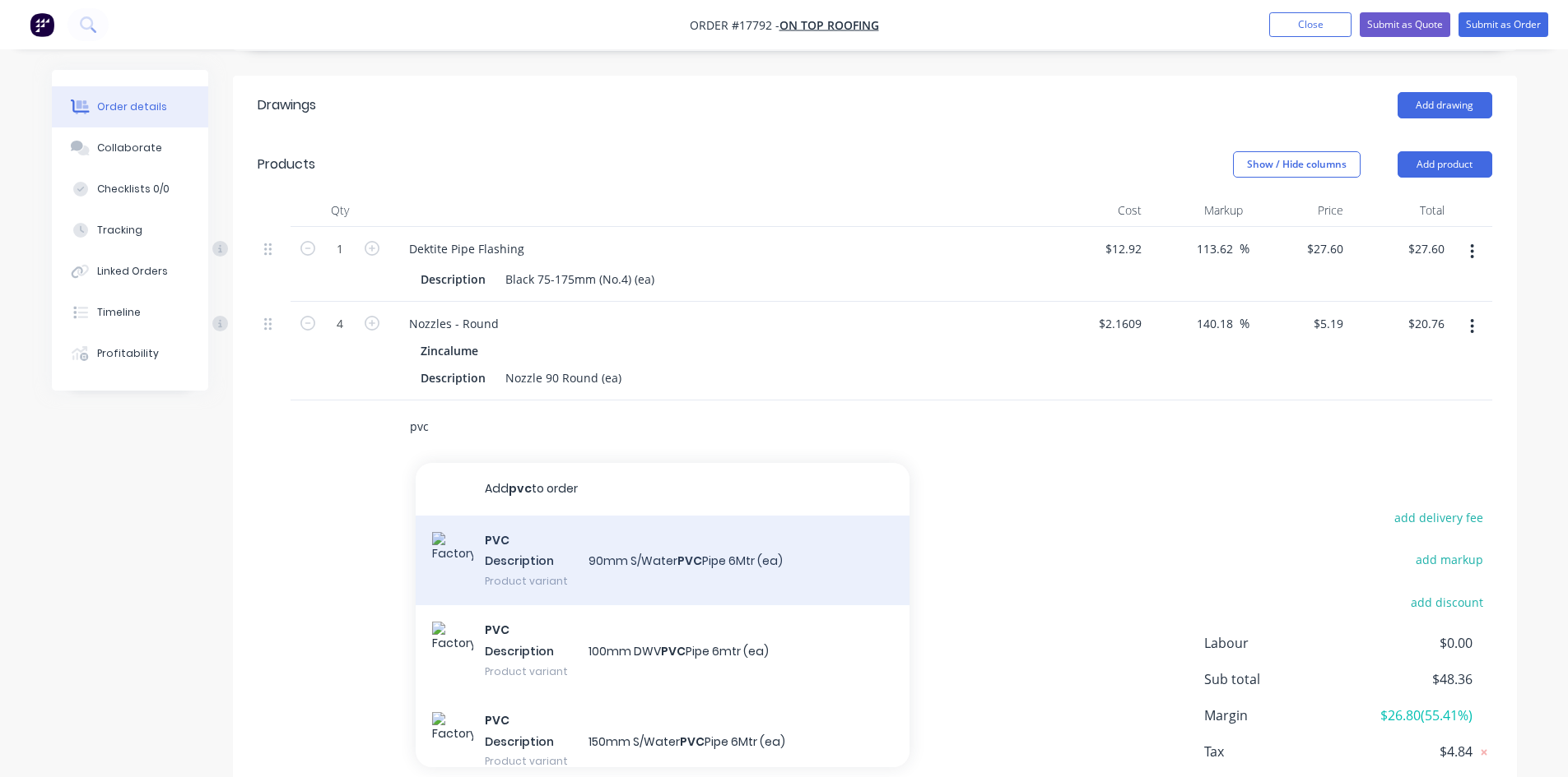
type input "pvc"
click at [598, 516] on div "PVC Description 90mm S/Water PVC Pipe 6Mtr (ea) Product variant" at bounding box center [662, 560] width 494 height 90
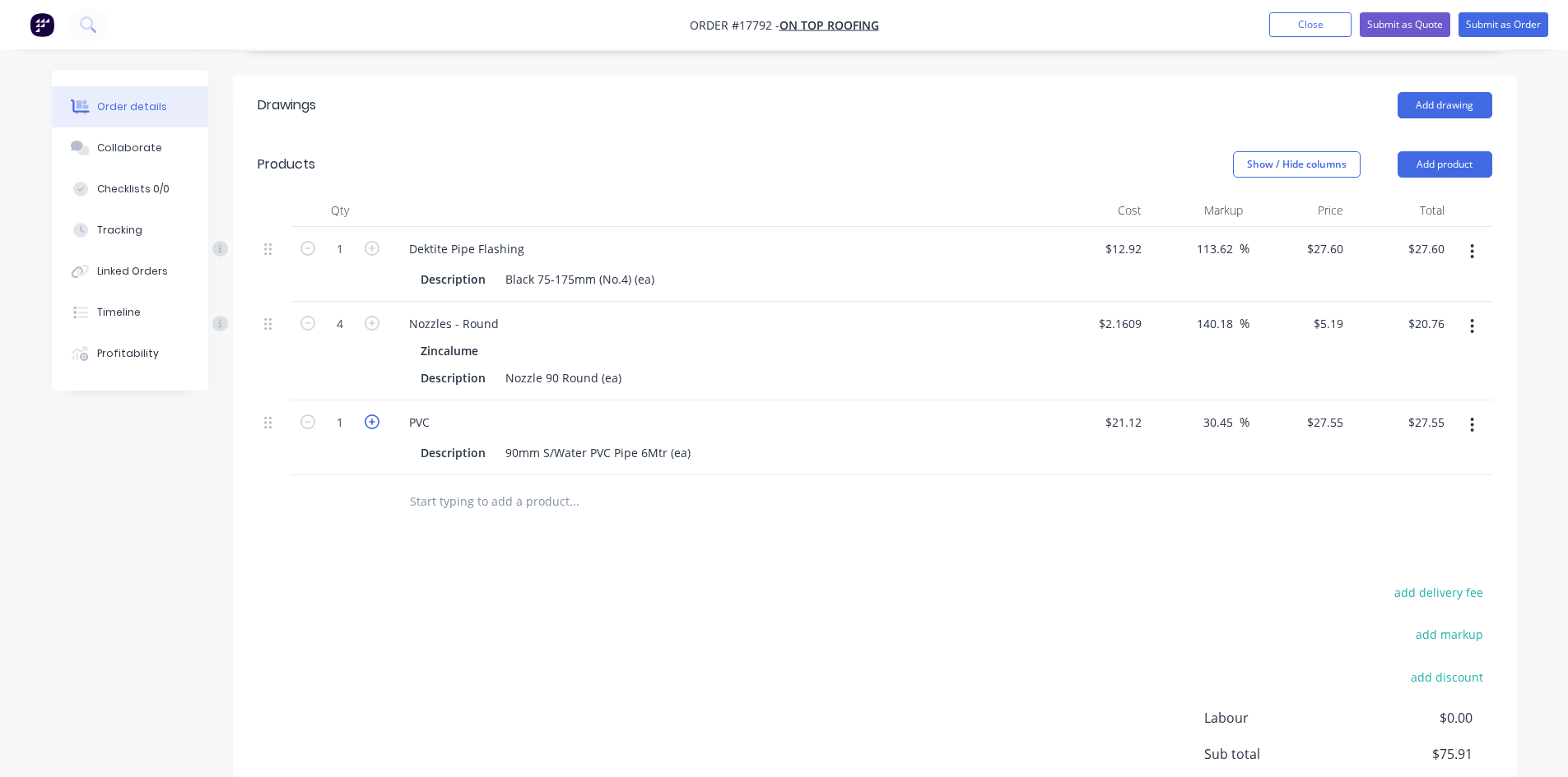
click at [367, 415] on icon "button" at bounding box center [371, 422] width 15 height 15
type input "2"
type input "$55.10"
click at [367, 415] on icon "button" at bounding box center [371, 422] width 15 height 15
type input "3"
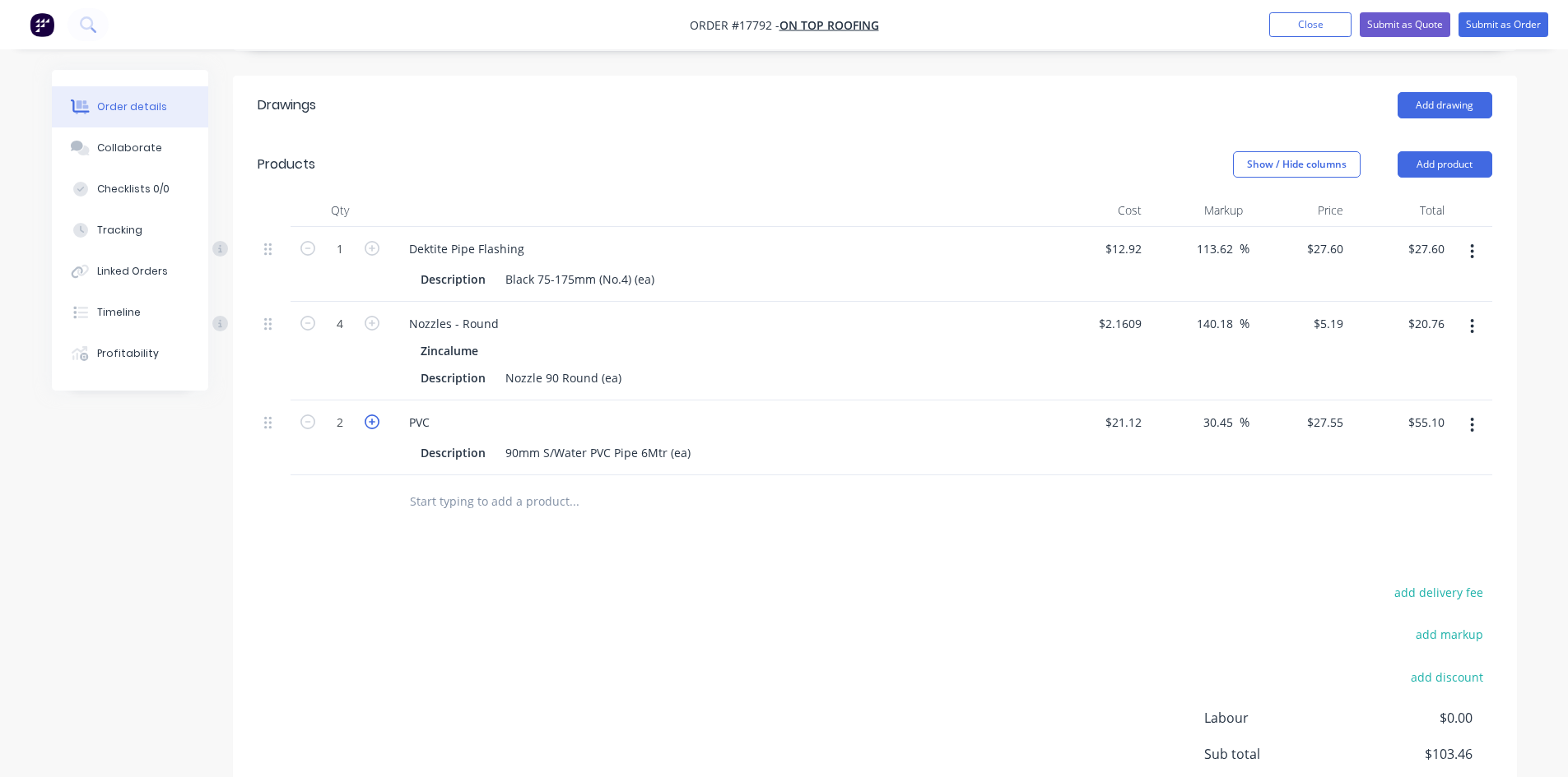
type input "$82.65"
click at [475, 485] on input "text" at bounding box center [573, 502] width 329 height 33
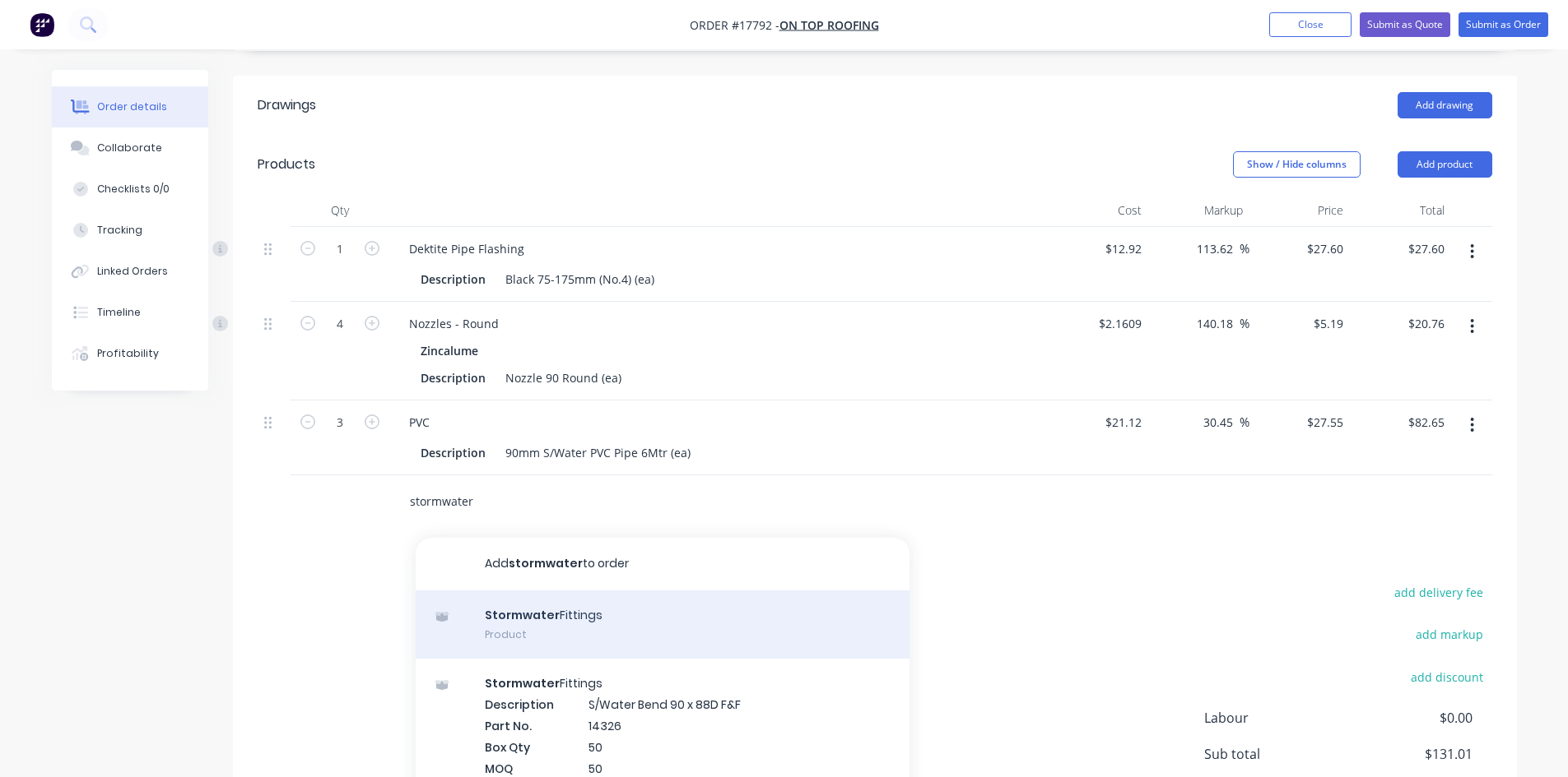
type input "stormwater"
click at [557, 590] on div "Stormwater Fittings Product" at bounding box center [662, 624] width 494 height 69
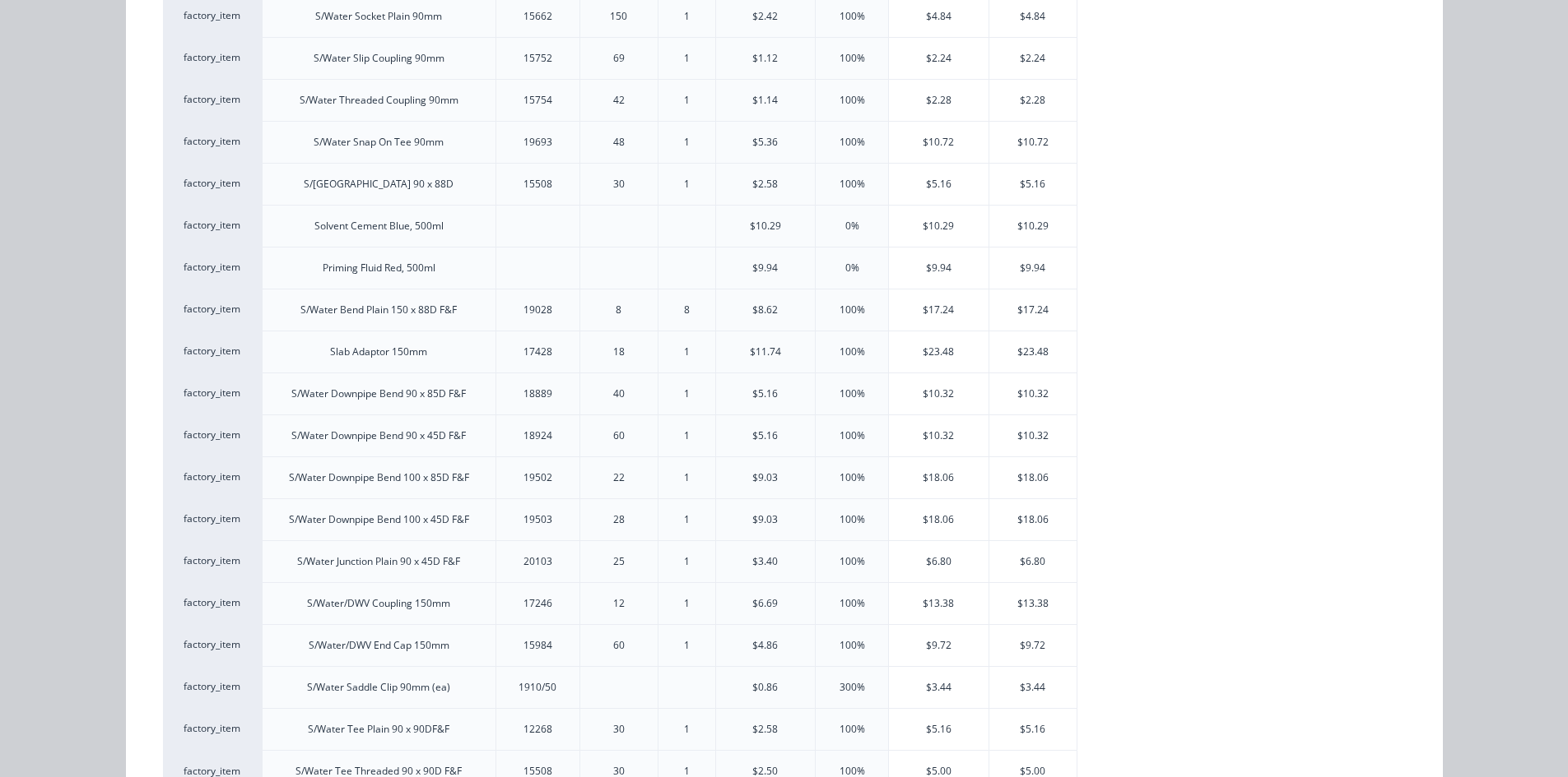
scroll to position [714, 0]
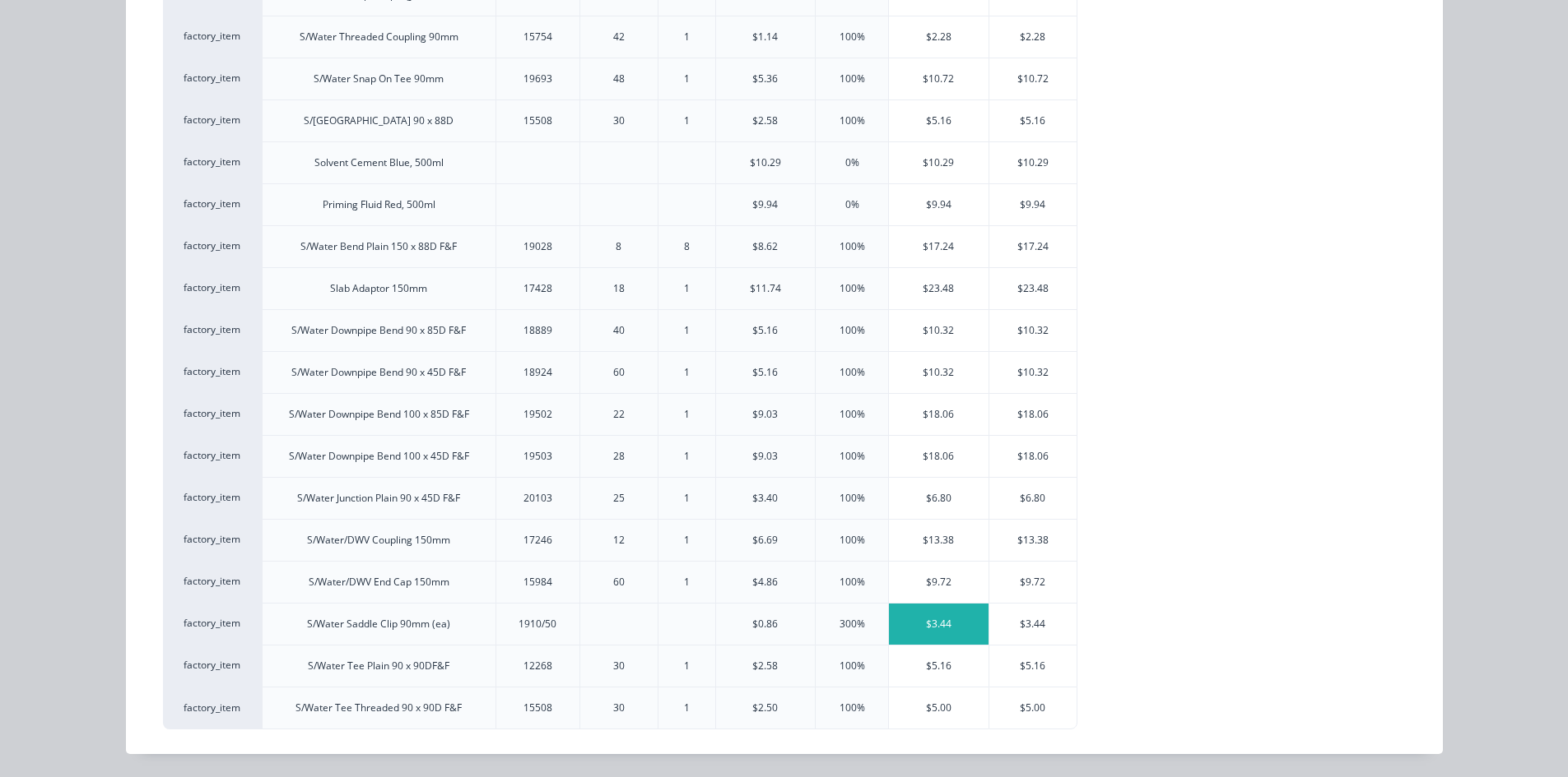
click at [927, 627] on div "$3.44" at bounding box center [938, 624] width 99 height 41
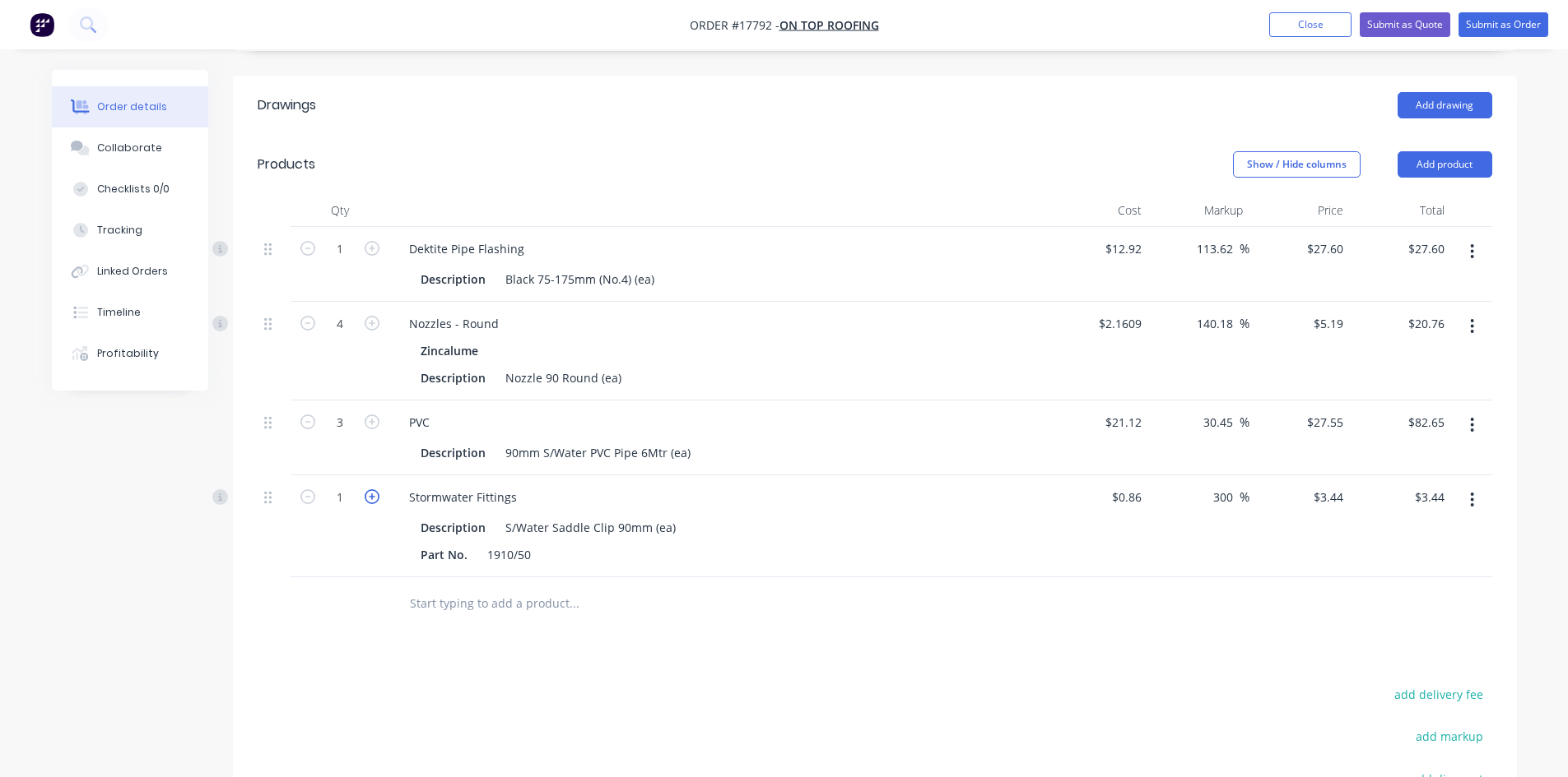
click at [378, 489] on icon "button" at bounding box center [371, 496] width 15 height 15
type input "2"
type input "$6.88"
click at [378, 489] on icon "button" at bounding box center [371, 496] width 15 height 15
type input "3"
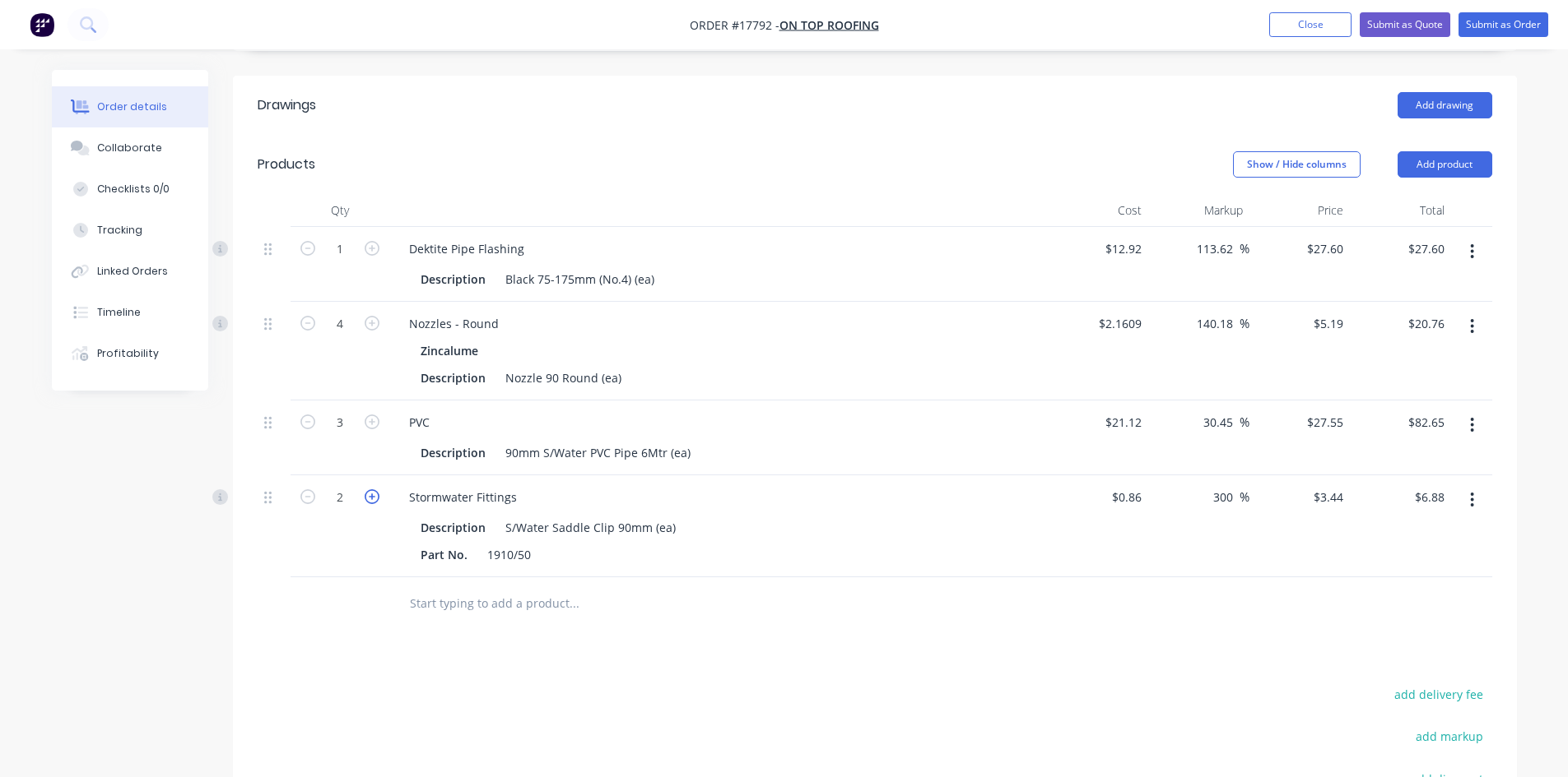
type input "$10.32"
click at [378, 489] on icon "button" at bounding box center [371, 496] width 15 height 15
type input "4"
type input "$13.76"
click at [378, 489] on icon "button" at bounding box center [371, 496] width 15 height 15
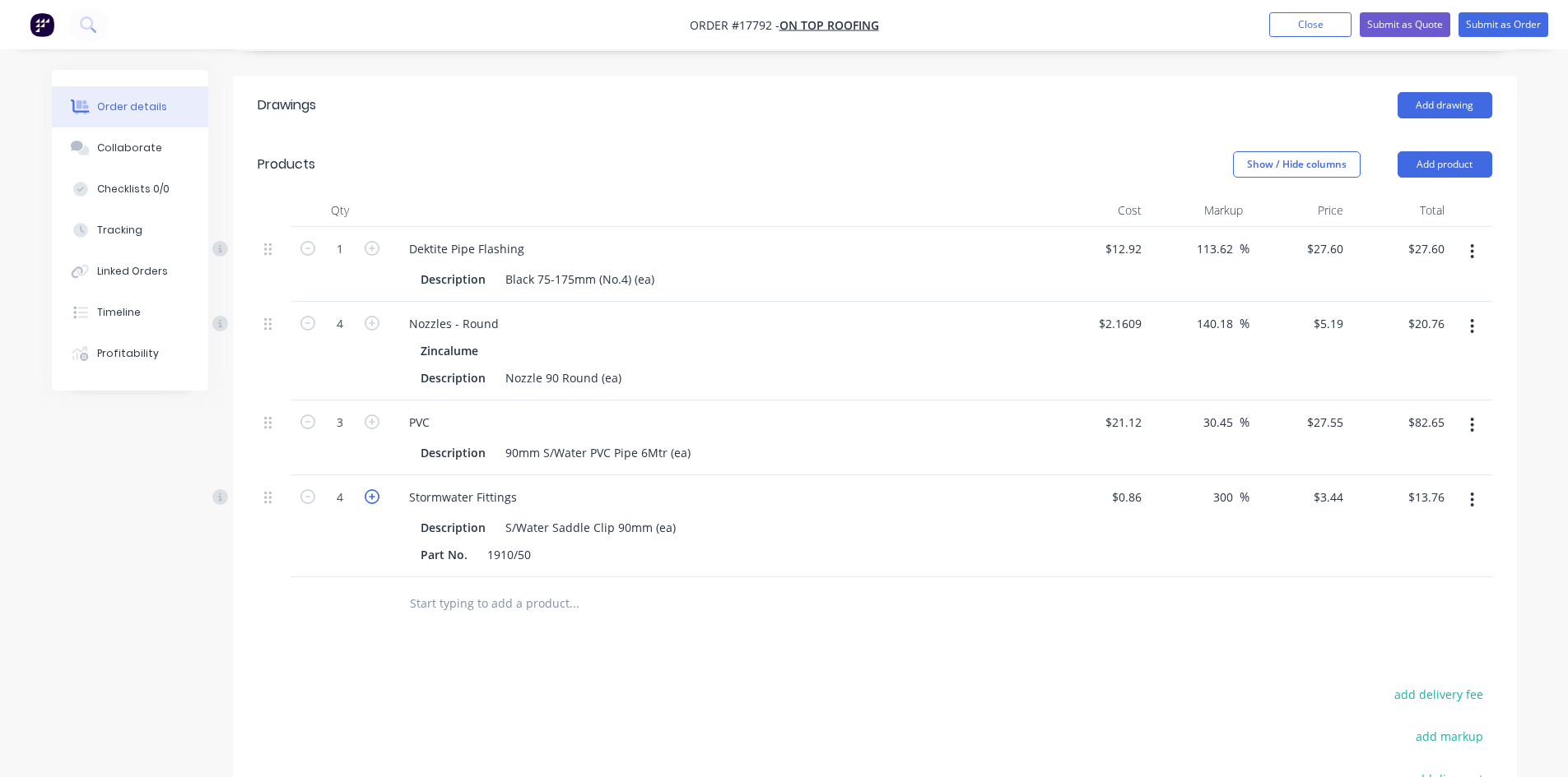
type input "5"
type input "$17.20"
click at [377, 489] on icon "button" at bounding box center [371, 496] width 15 height 15
type input "6"
type input "$20.64"
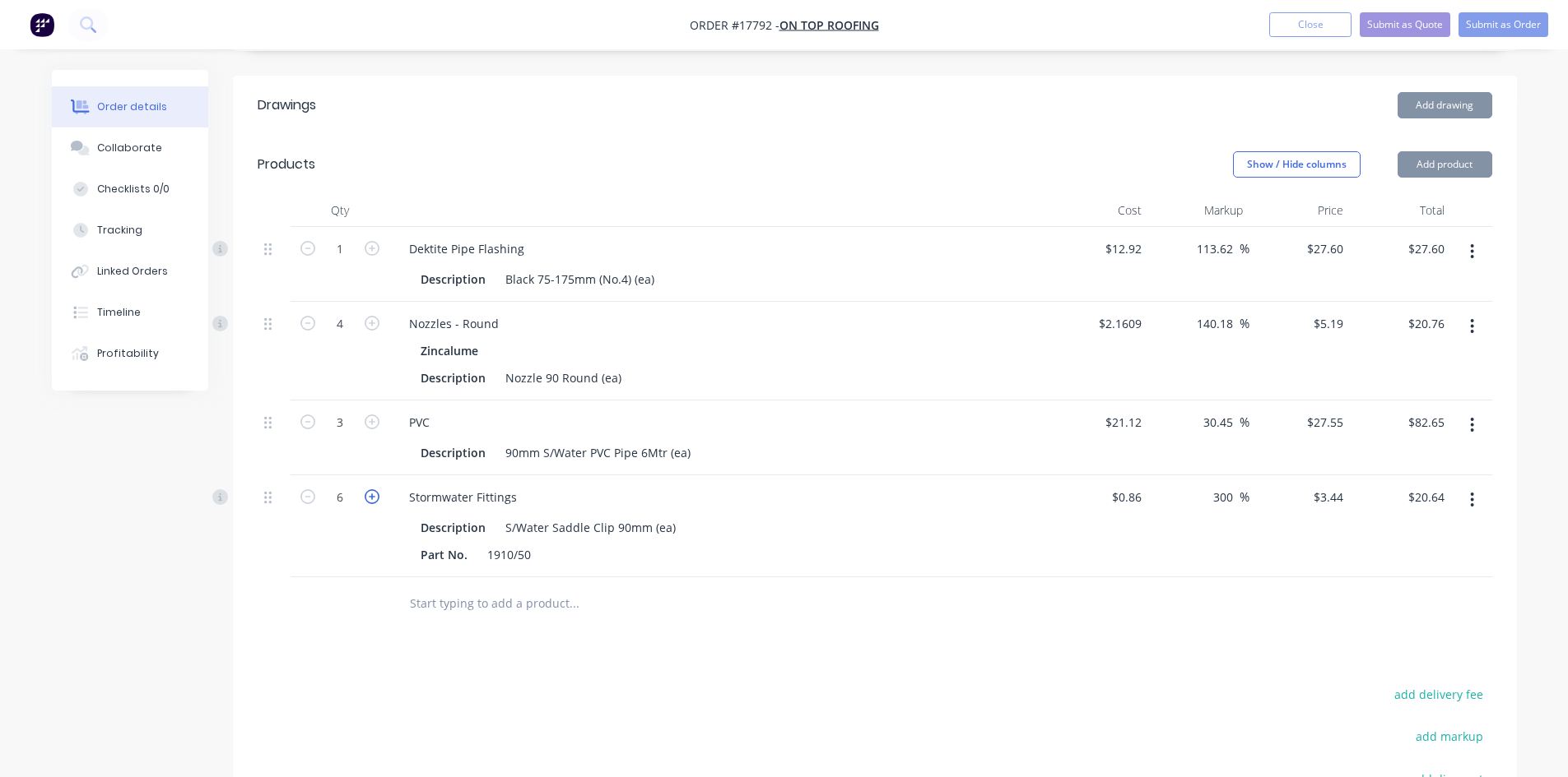
click at [377, 489] on icon "button" at bounding box center [371, 496] width 15 height 15
type input "7"
type input "$24.08"
click at [377, 489] on icon "button" at bounding box center [371, 496] width 15 height 15
type input "8"
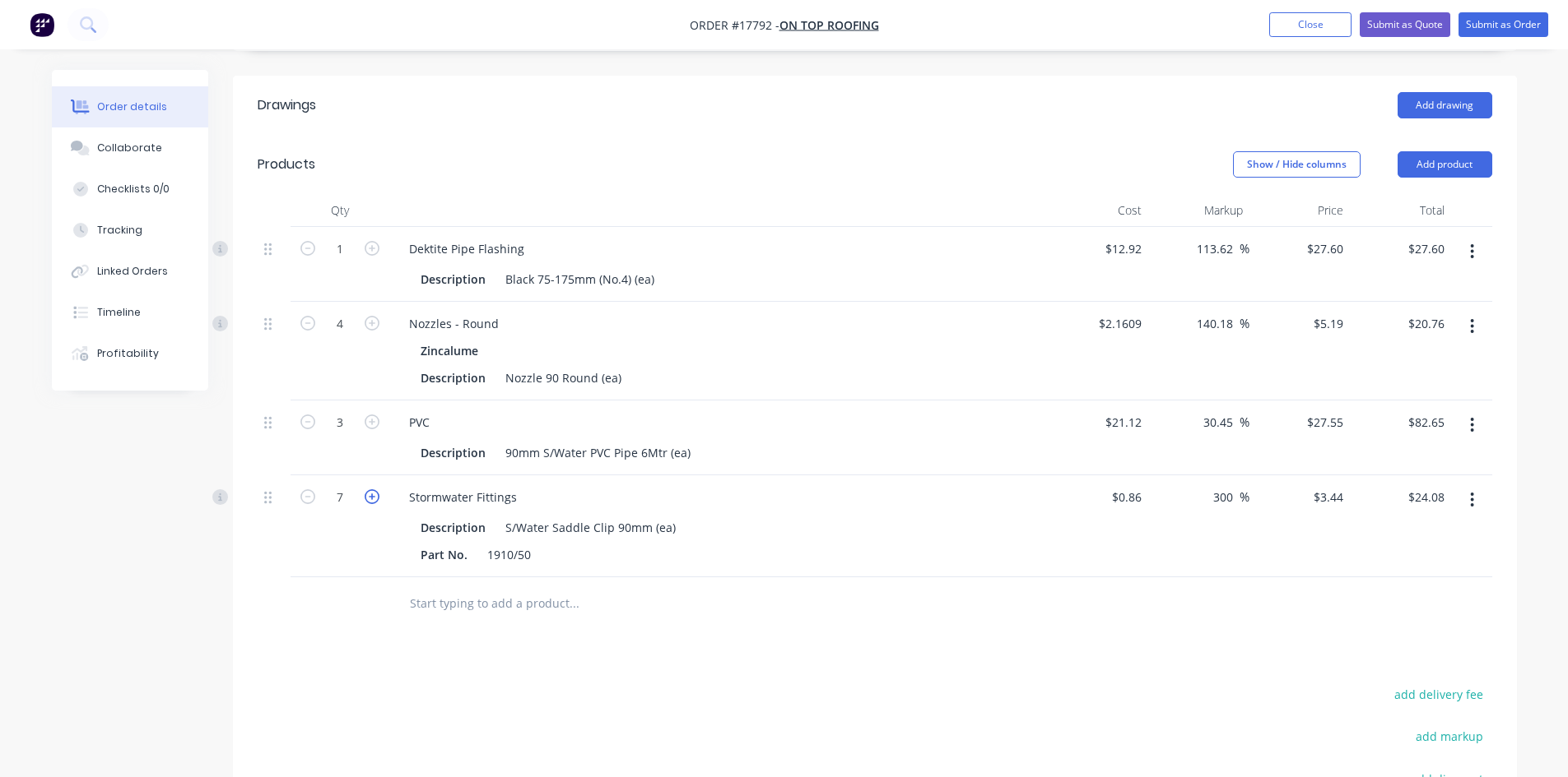
type input "$27.52"
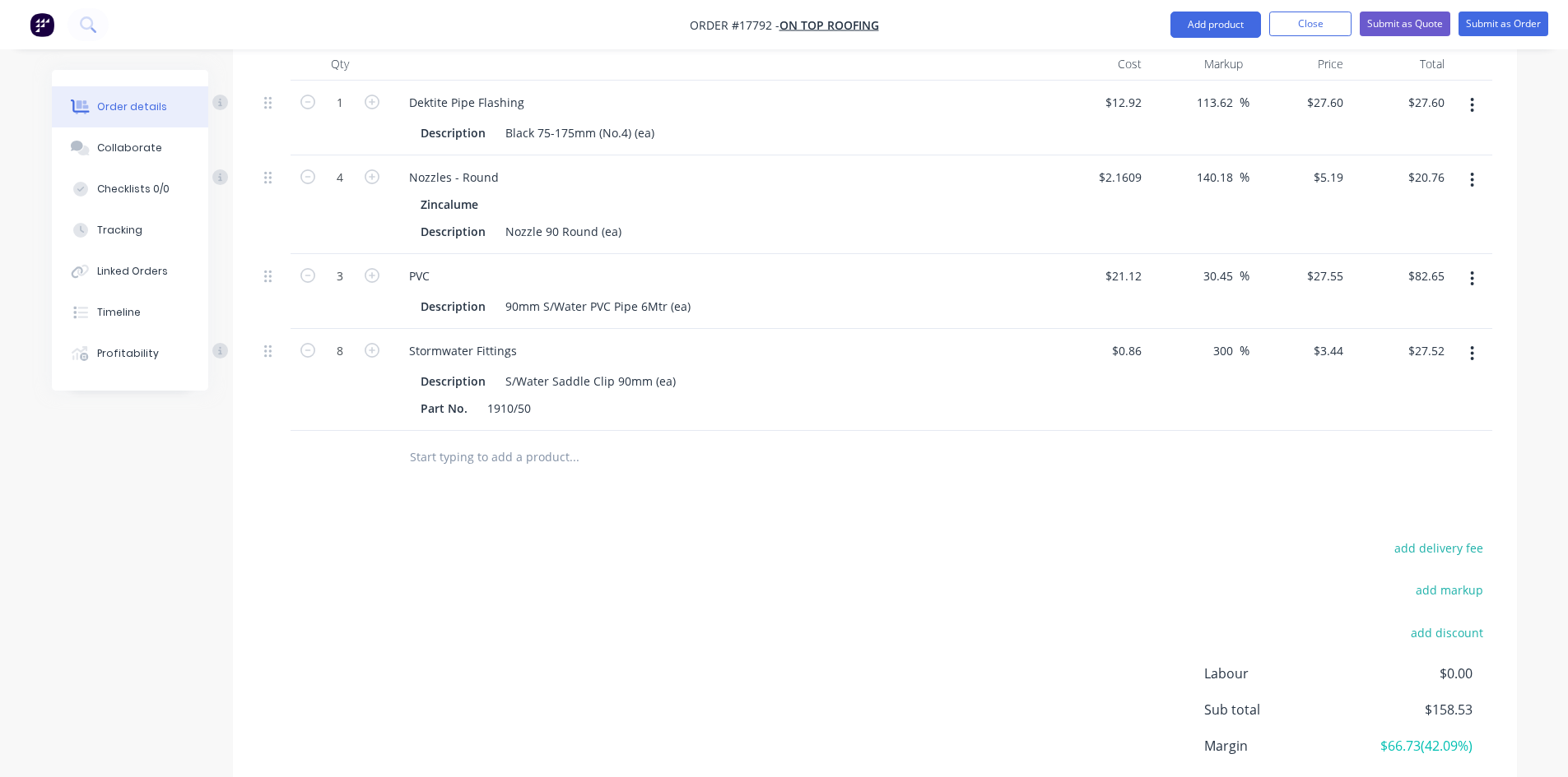
scroll to position [740, 0]
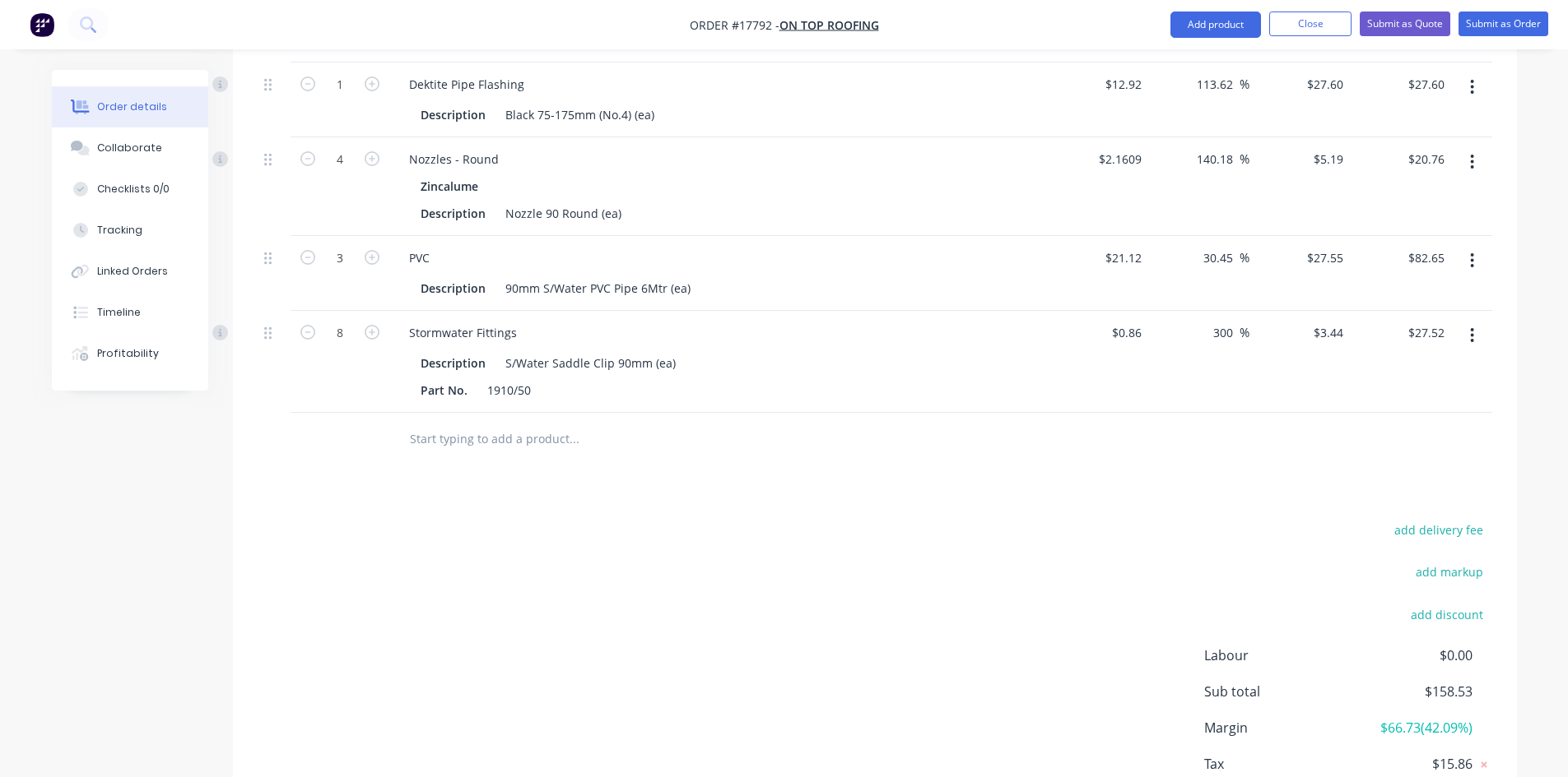
click at [471, 423] on input "text" at bounding box center [573, 439] width 329 height 33
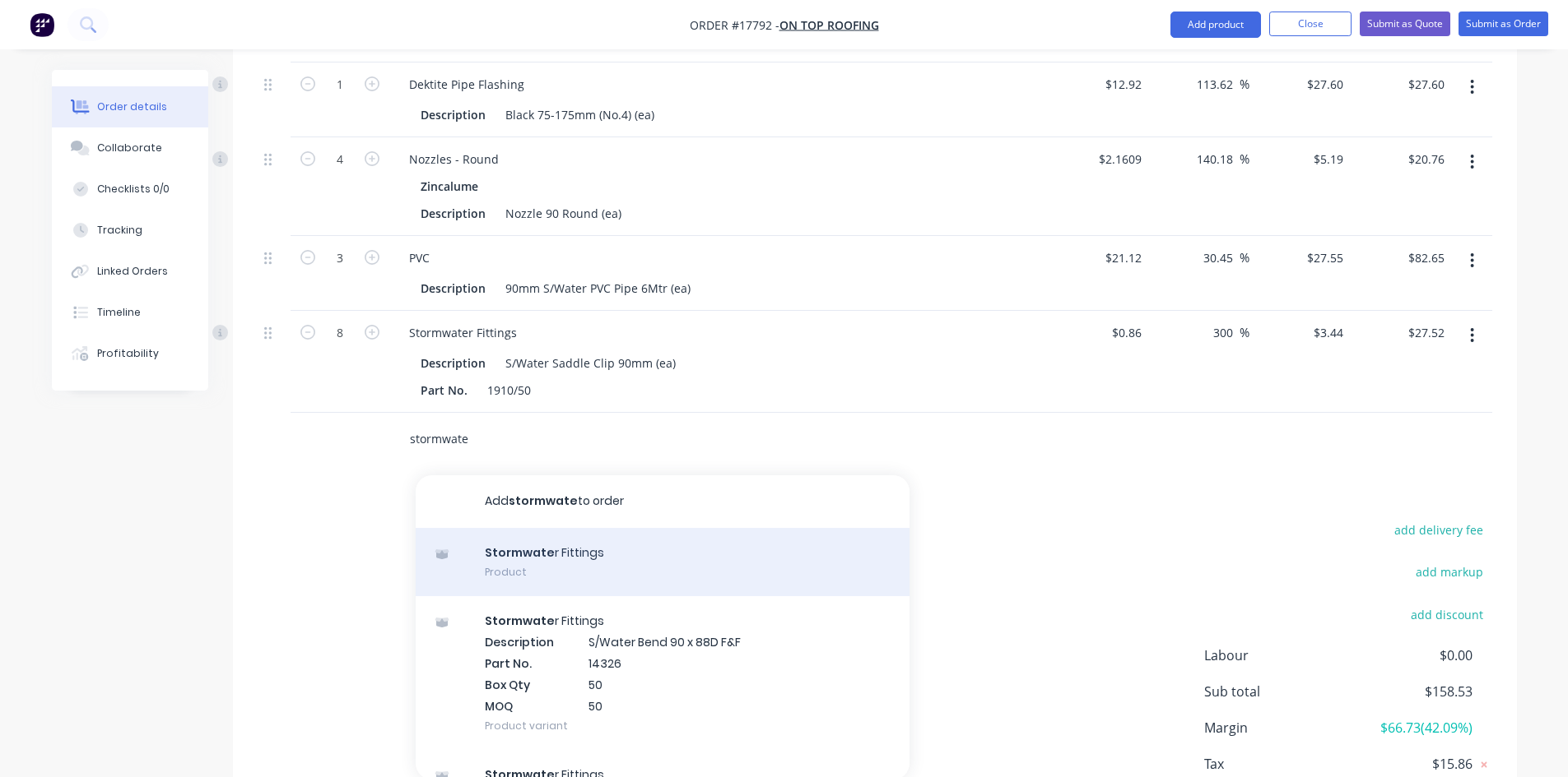
type input "stormwate"
click at [531, 528] on div "Stormwate r Fittings Product" at bounding box center [662, 562] width 494 height 69
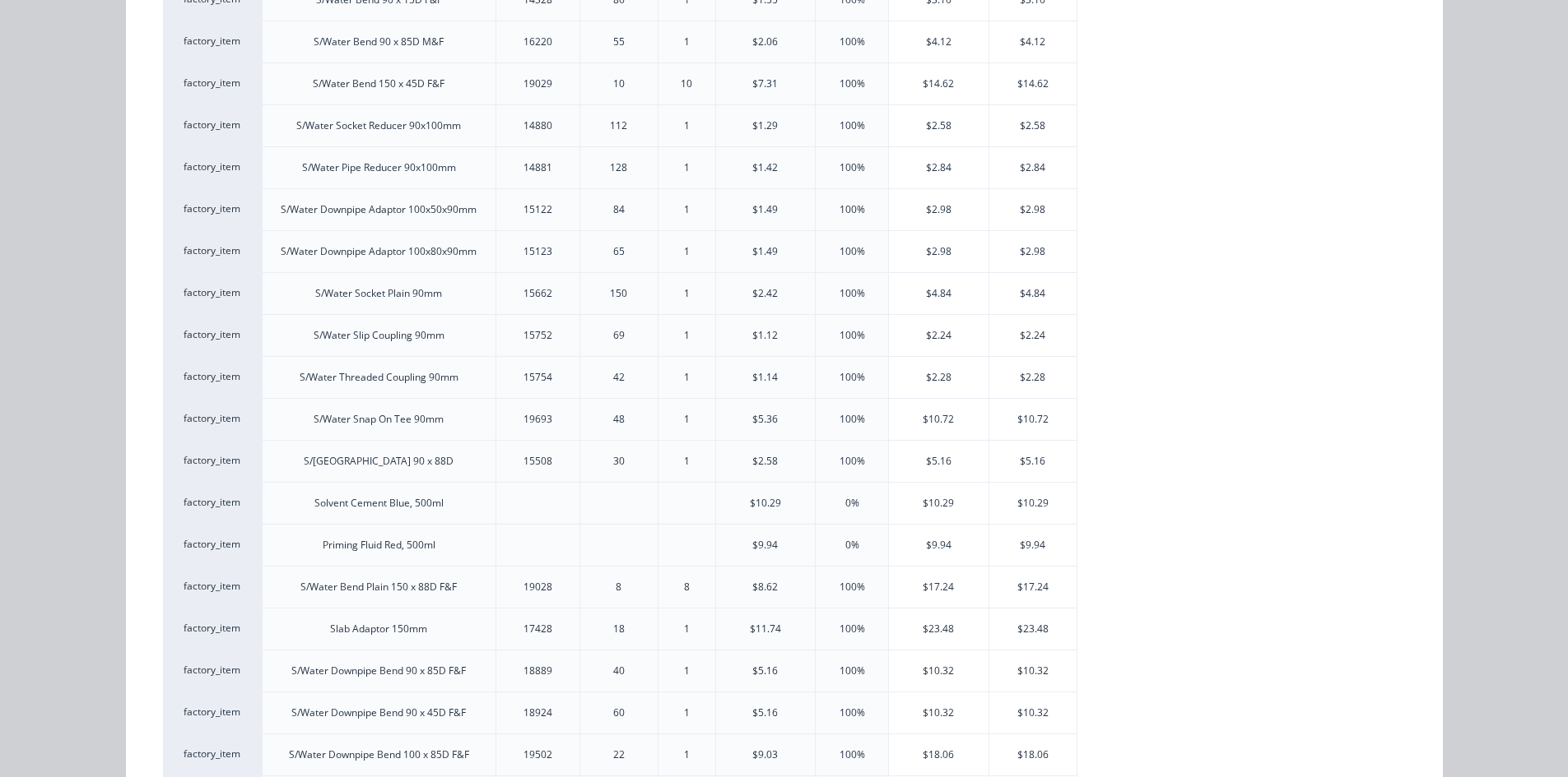
scroll to position [494, 0]
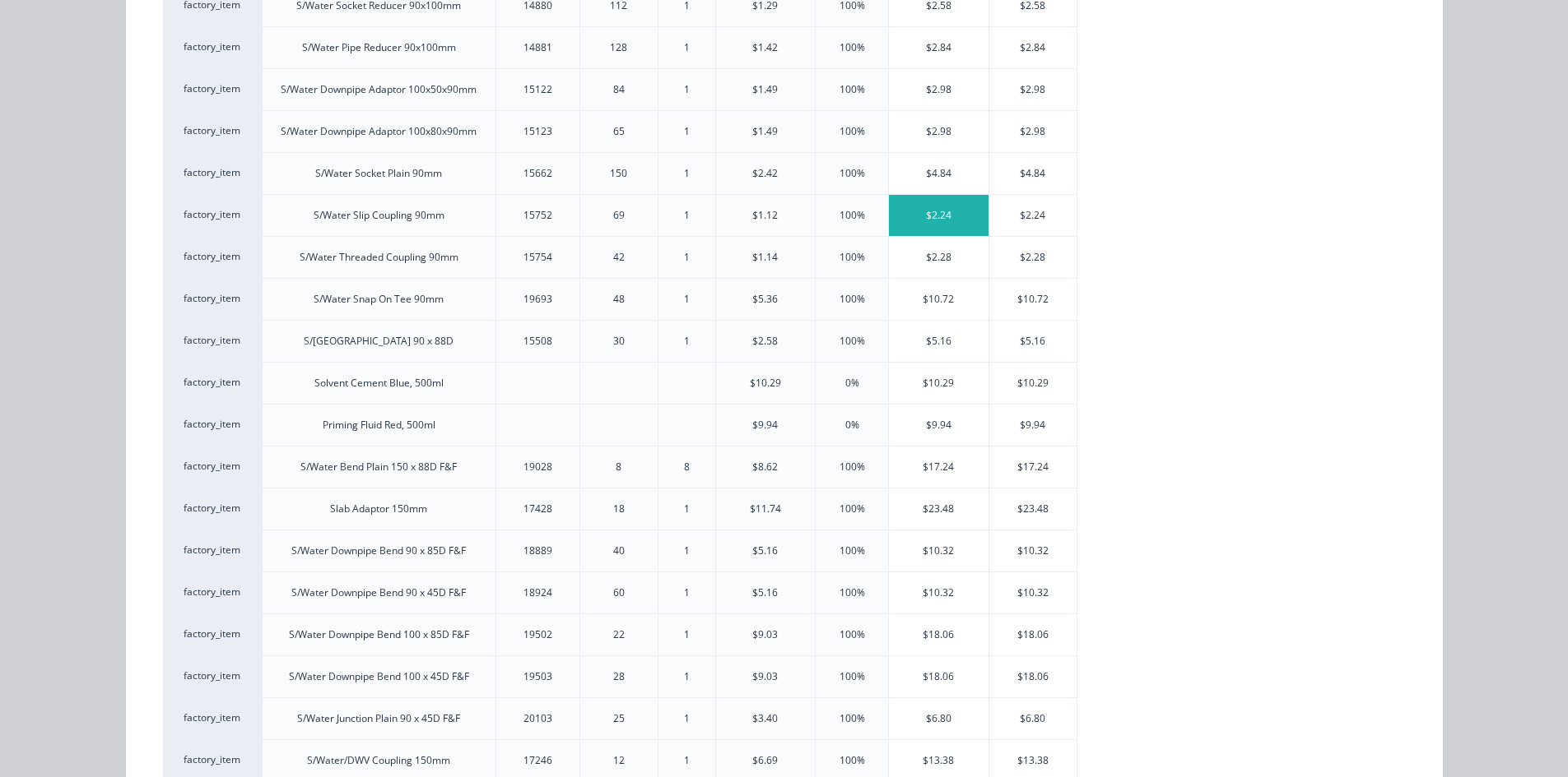
click at [947, 219] on div "$2.24" at bounding box center [938, 215] width 99 height 41
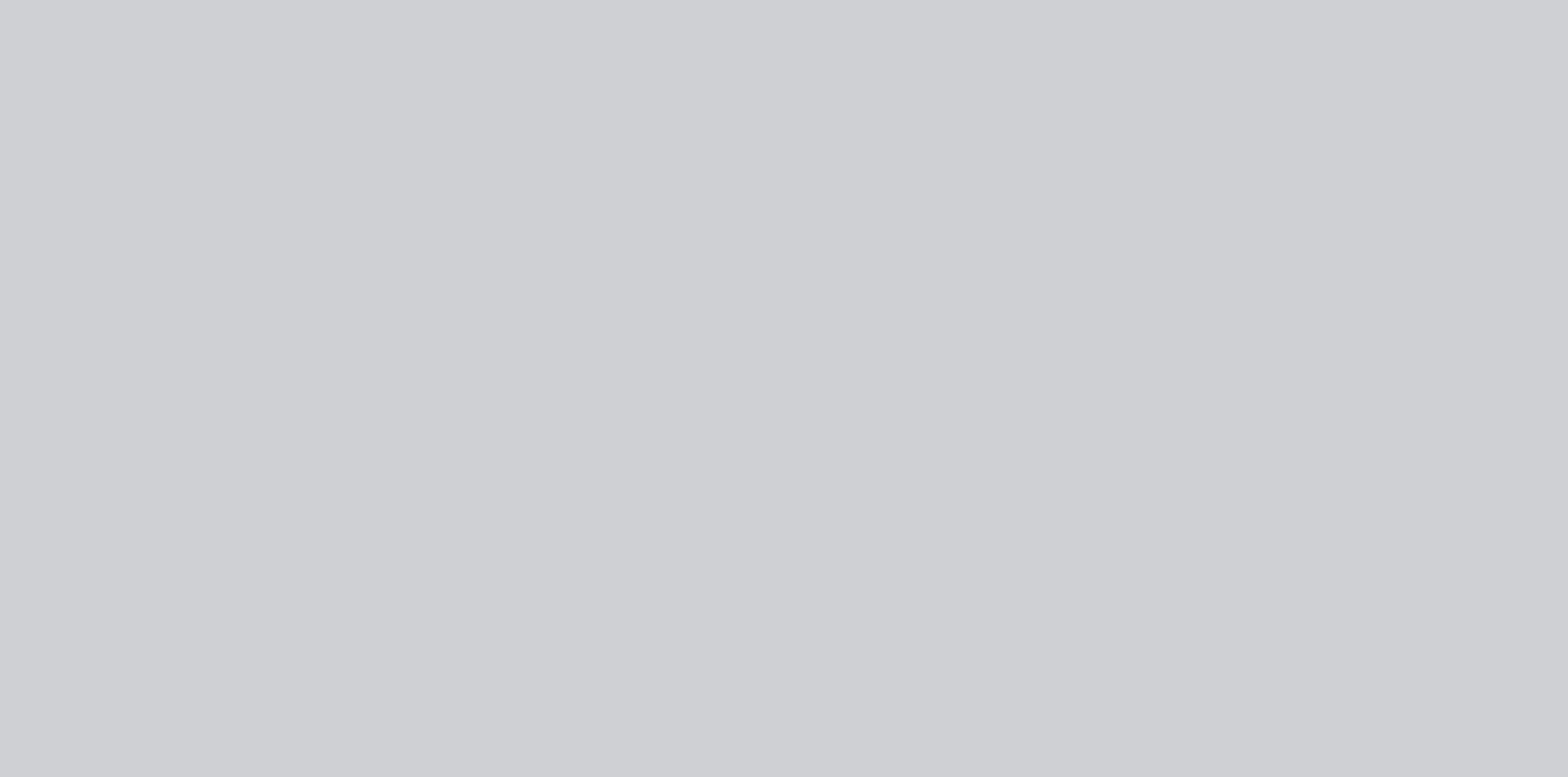
scroll to position [0, 0]
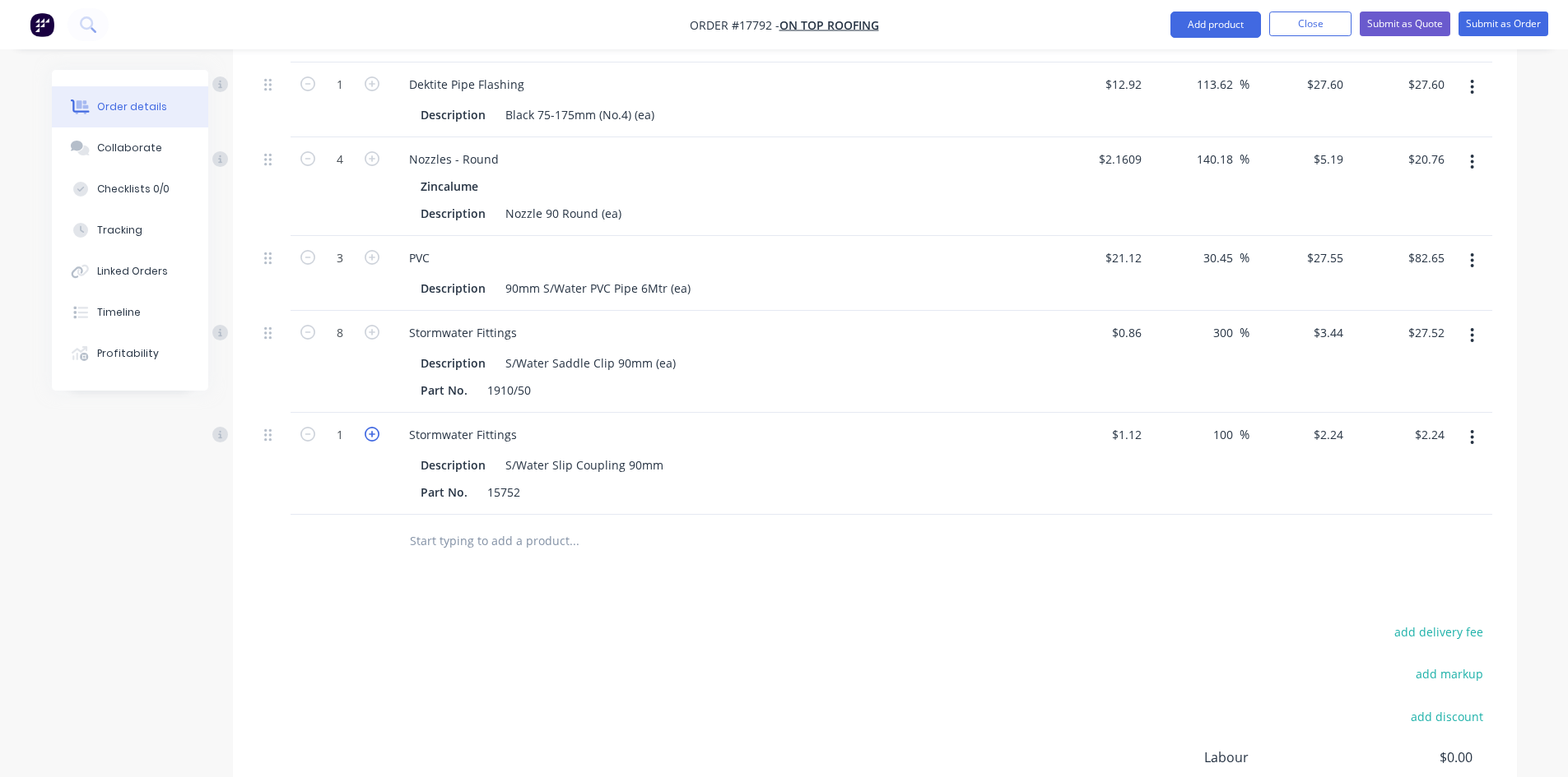
click at [374, 427] on icon "button" at bounding box center [371, 434] width 15 height 15
type input "2"
type input "$4.48"
click at [461, 524] on input "text" at bounding box center [573, 541] width 329 height 33
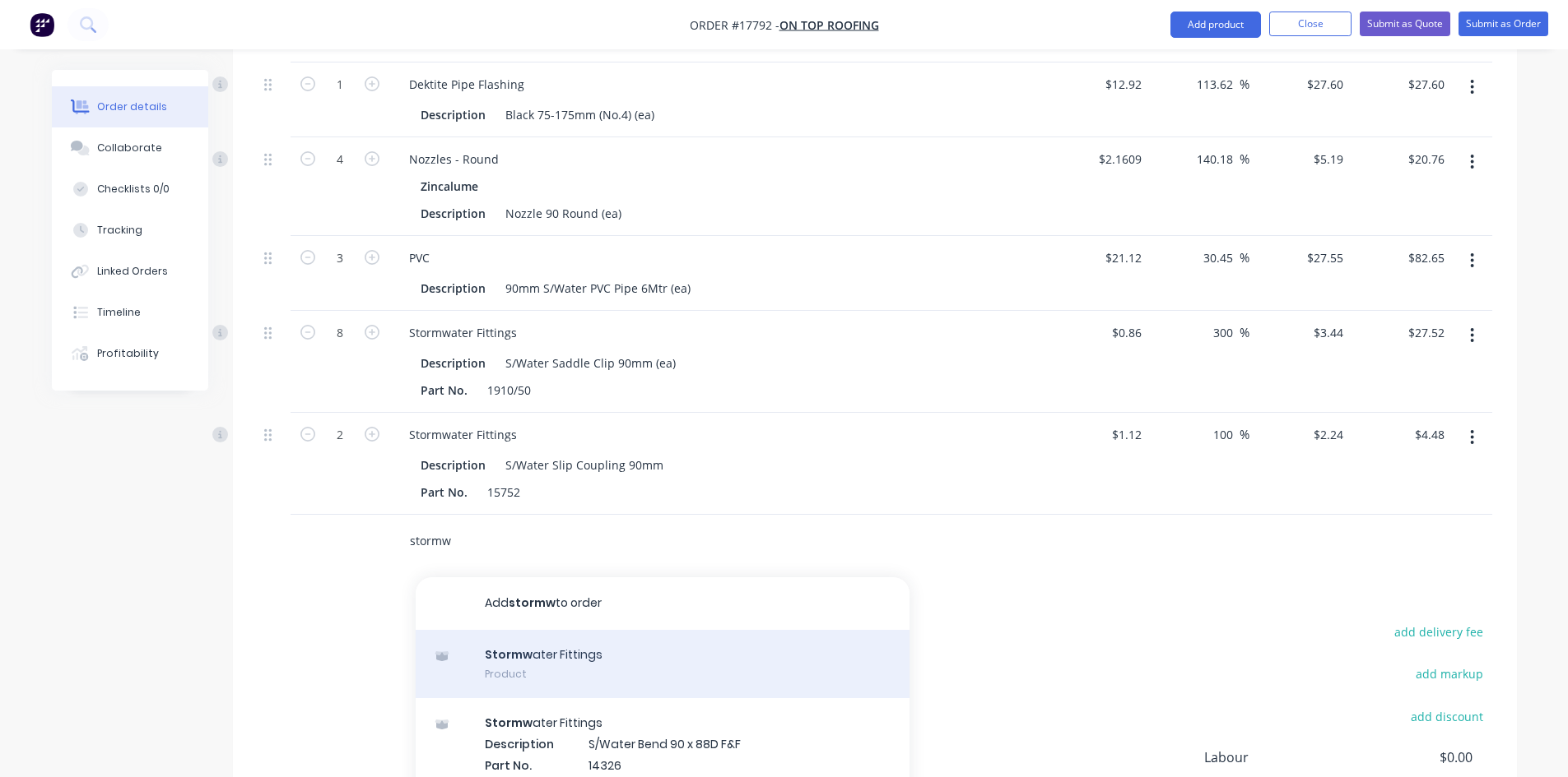
type input "stormw"
click at [566, 630] on div "Stormw ater Fittings Product" at bounding box center [662, 664] width 494 height 69
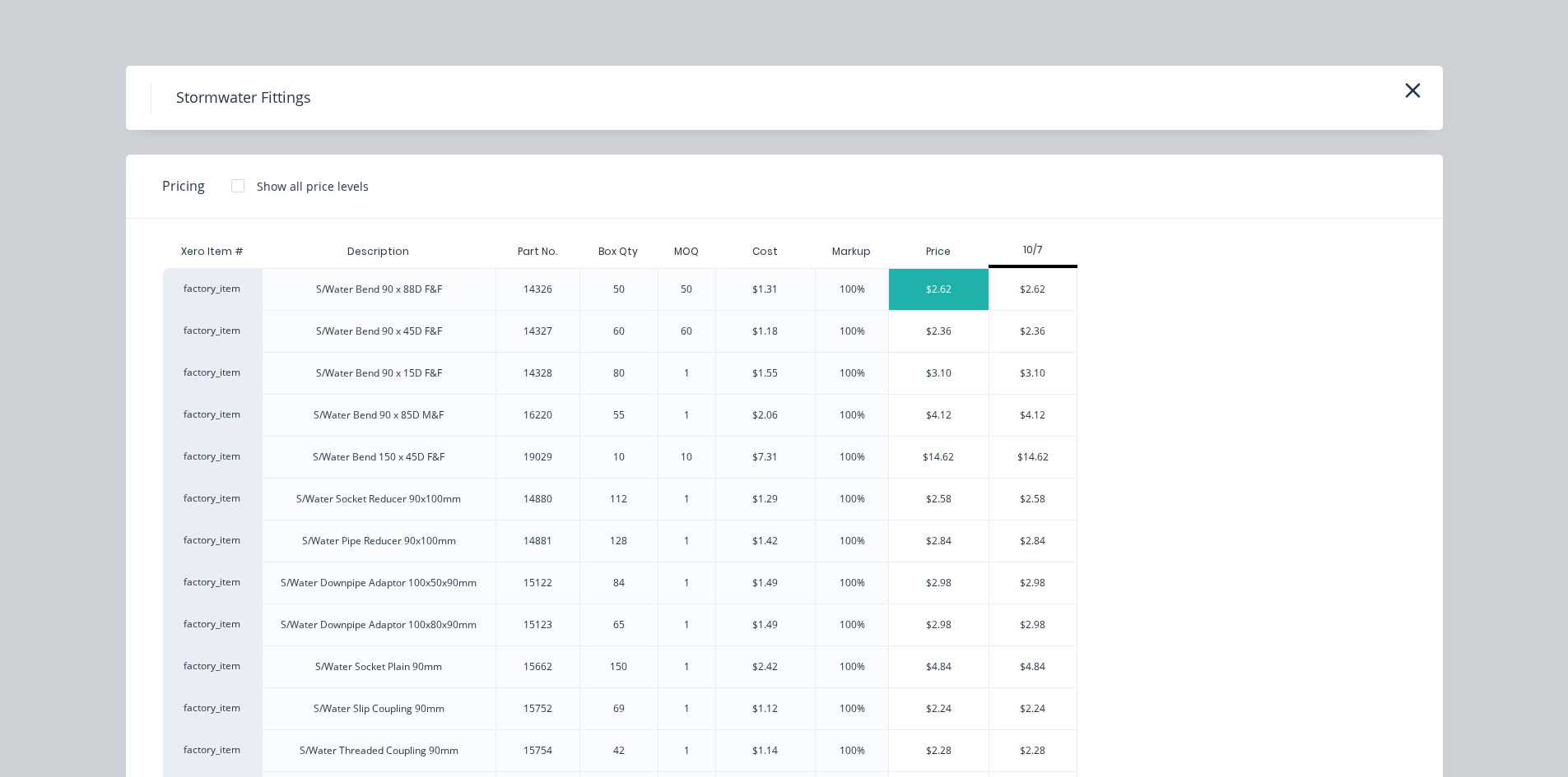
click at [936, 294] on div "$2.62" at bounding box center [938, 289] width 99 height 41
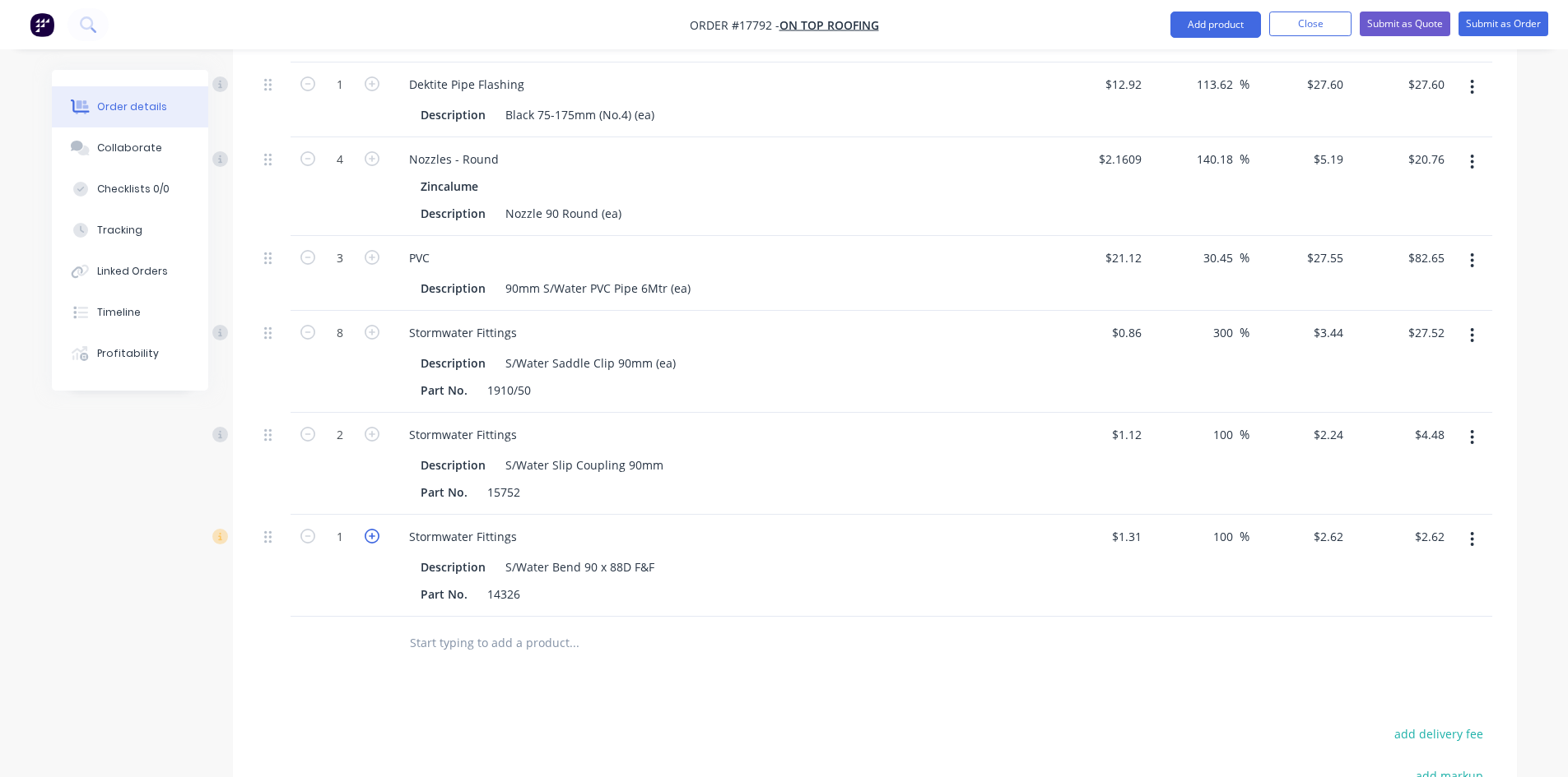
click at [376, 529] on icon "button" at bounding box center [371, 536] width 15 height 15
type input "2"
type input "$5.24"
click at [376, 529] on icon "button" at bounding box center [371, 536] width 15 height 15
type input "3"
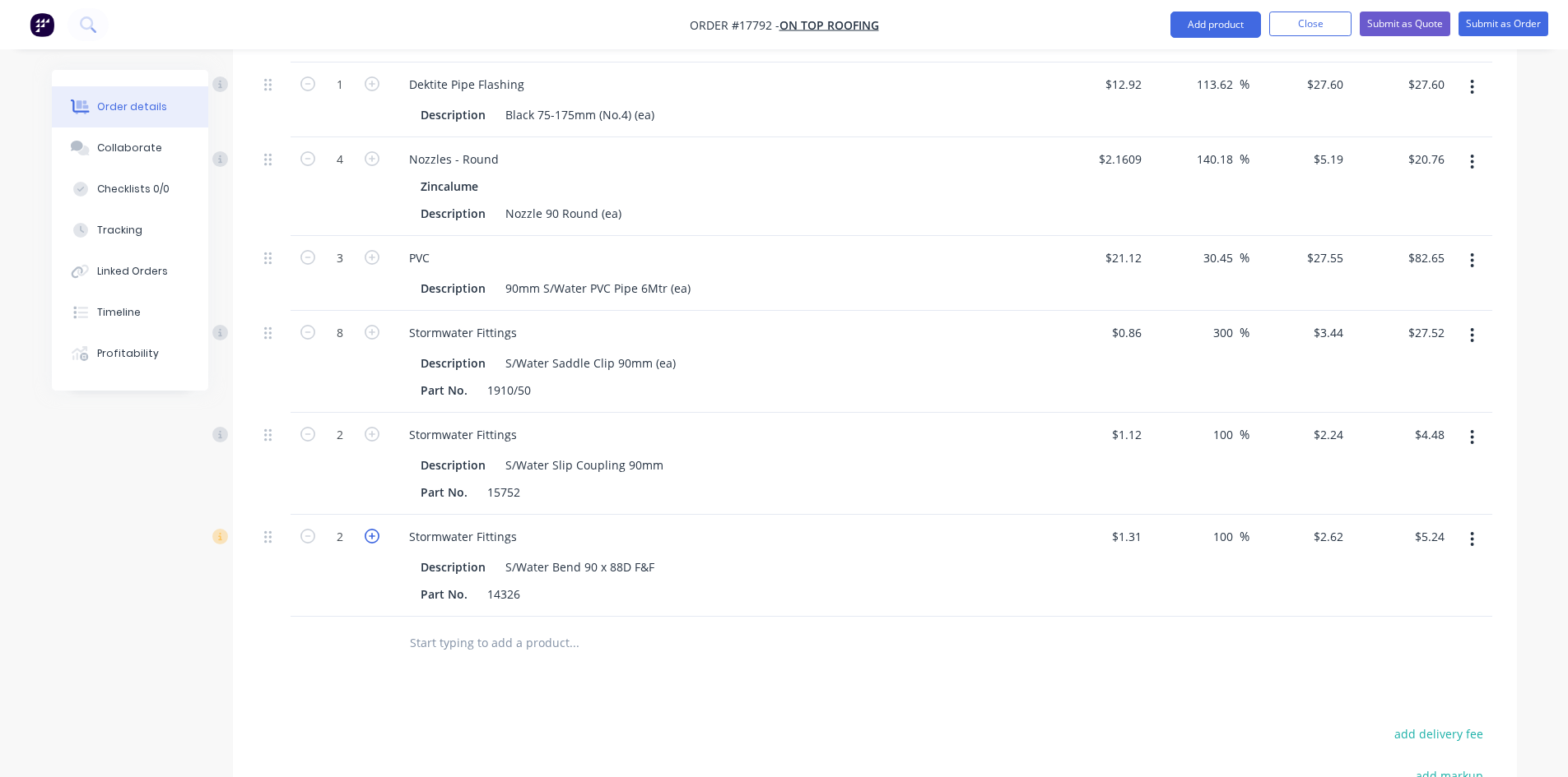
type input "$7.86"
click at [376, 529] on icon "button" at bounding box center [371, 536] width 15 height 15
type input "4"
type input "$10.48"
click at [377, 529] on icon "button" at bounding box center [371, 536] width 15 height 15
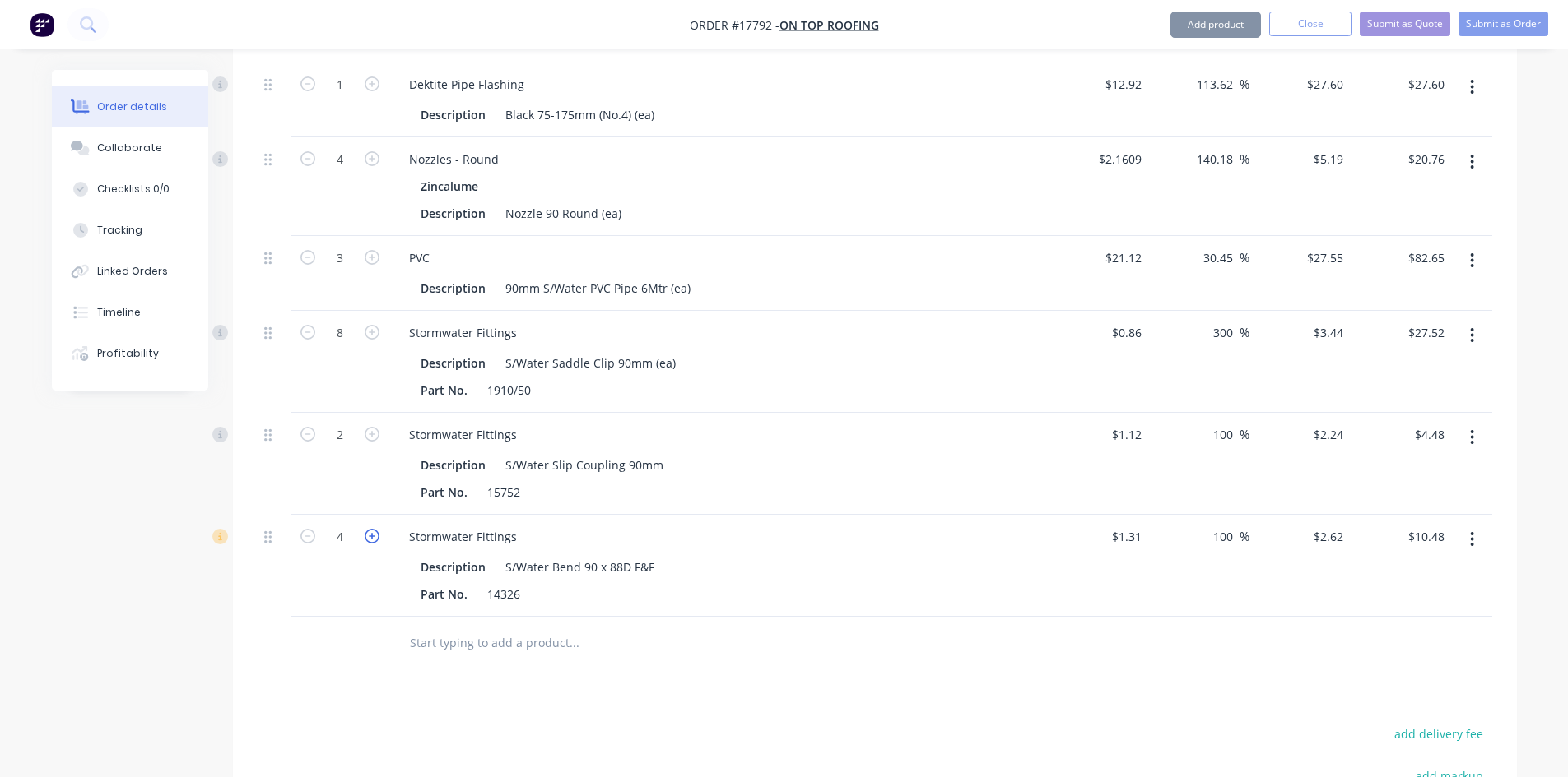
type input "5"
type input "$13.10"
click at [378, 529] on icon "button" at bounding box center [371, 536] width 15 height 15
type input "6"
type input "$15.72"
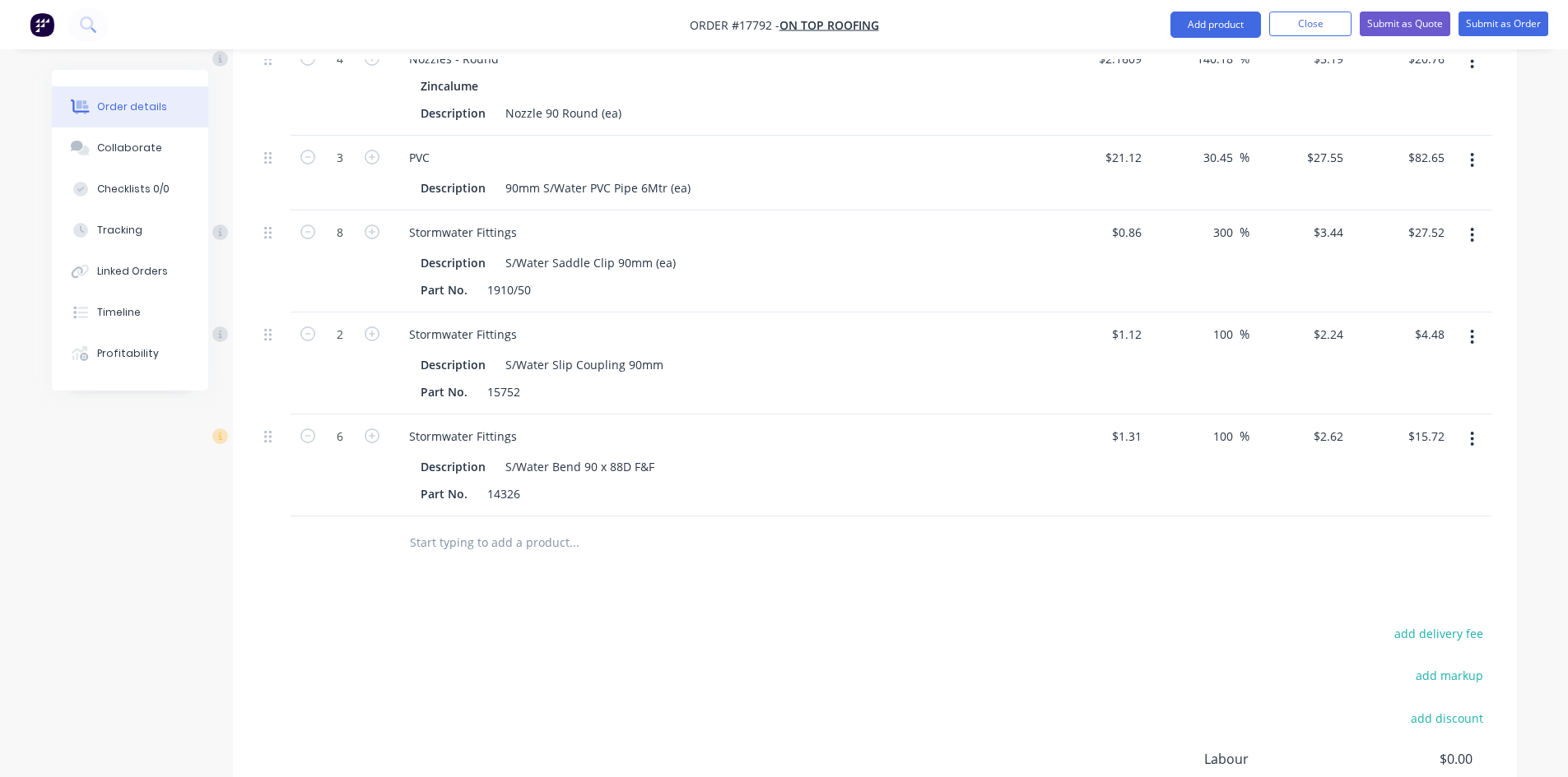
scroll to position [984, 0]
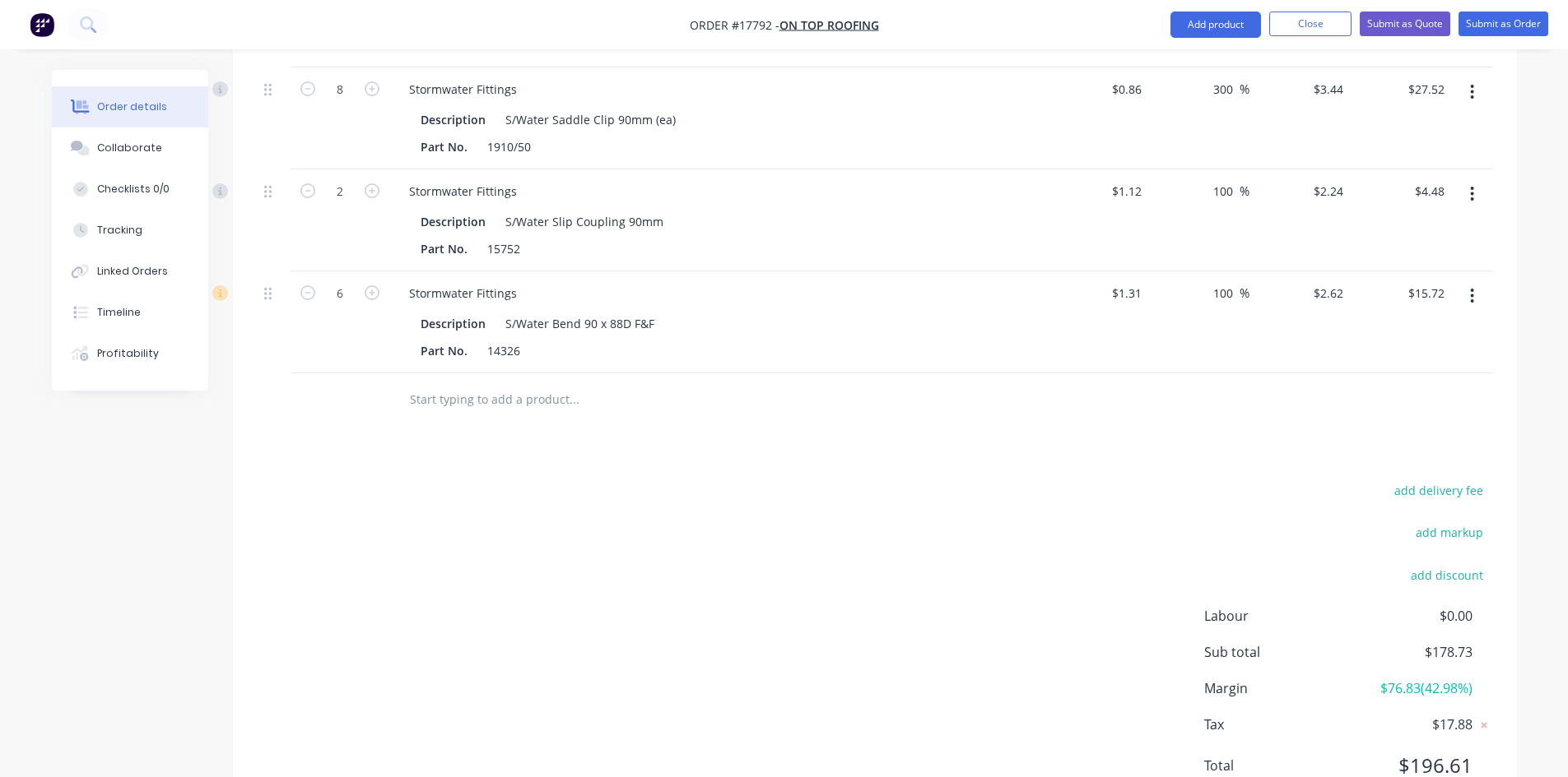
click at [481, 383] on input "text" at bounding box center [573, 400] width 329 height 33
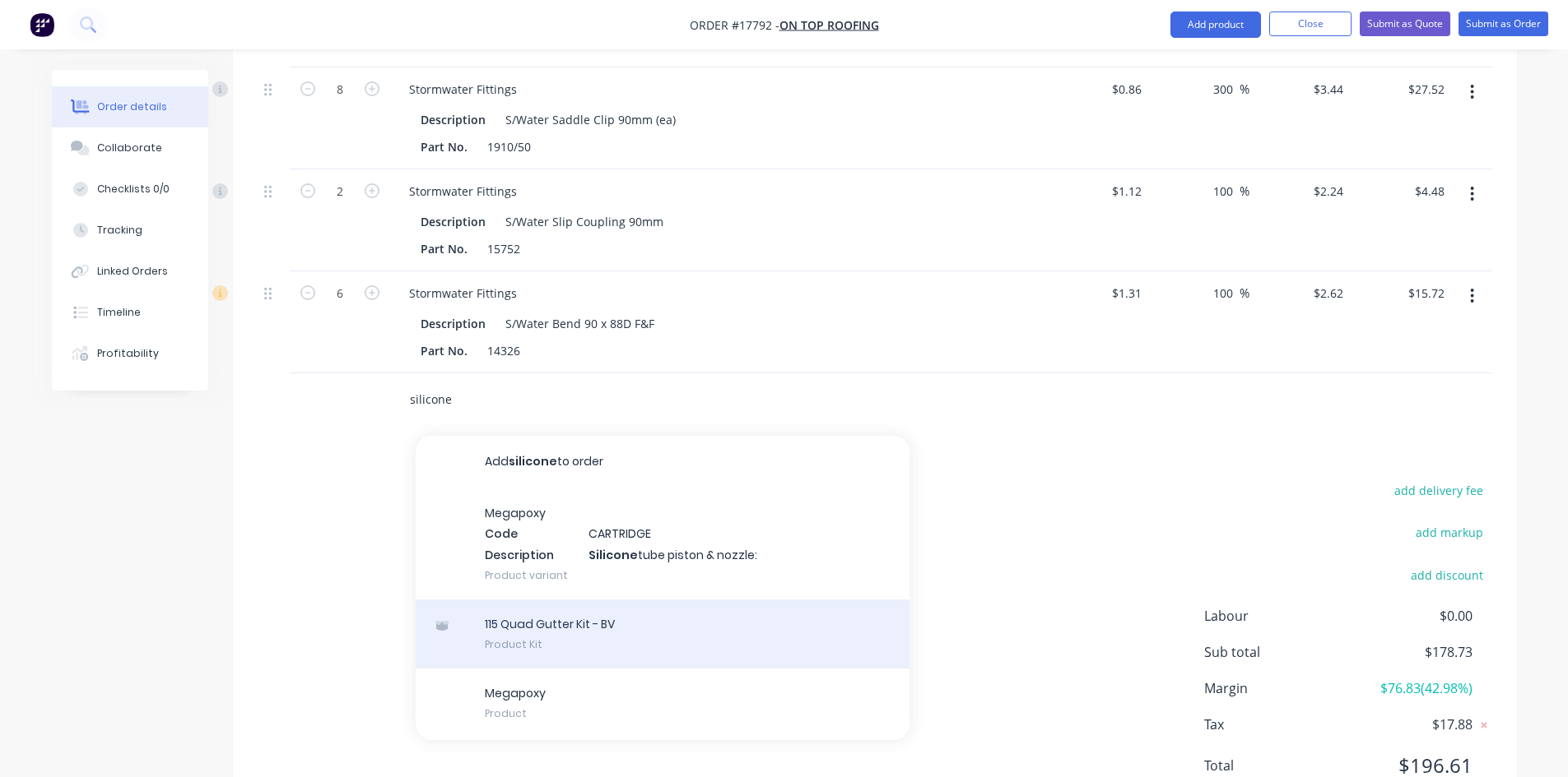
scroll to position [72, 0]
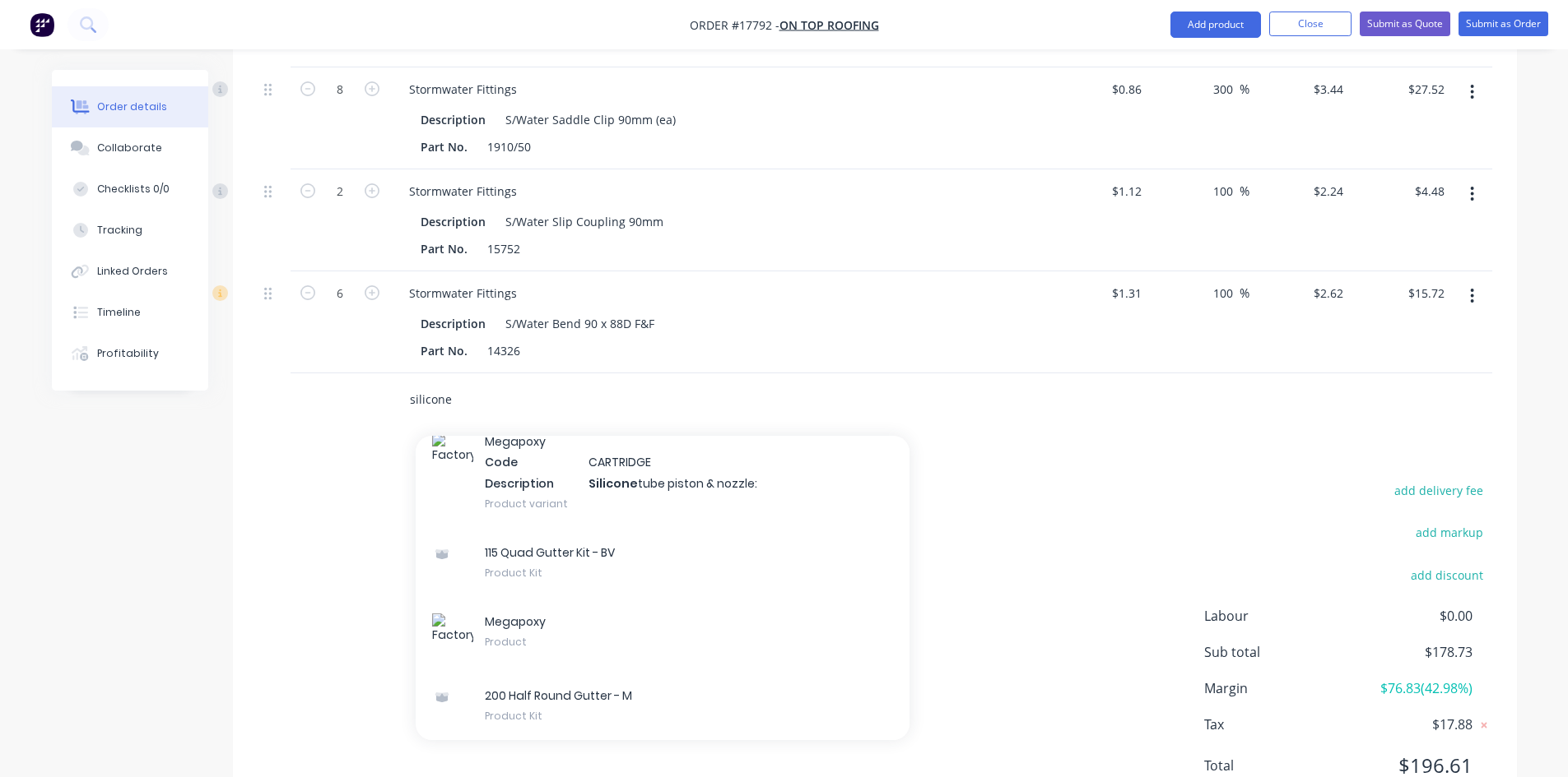
type input "silicone"
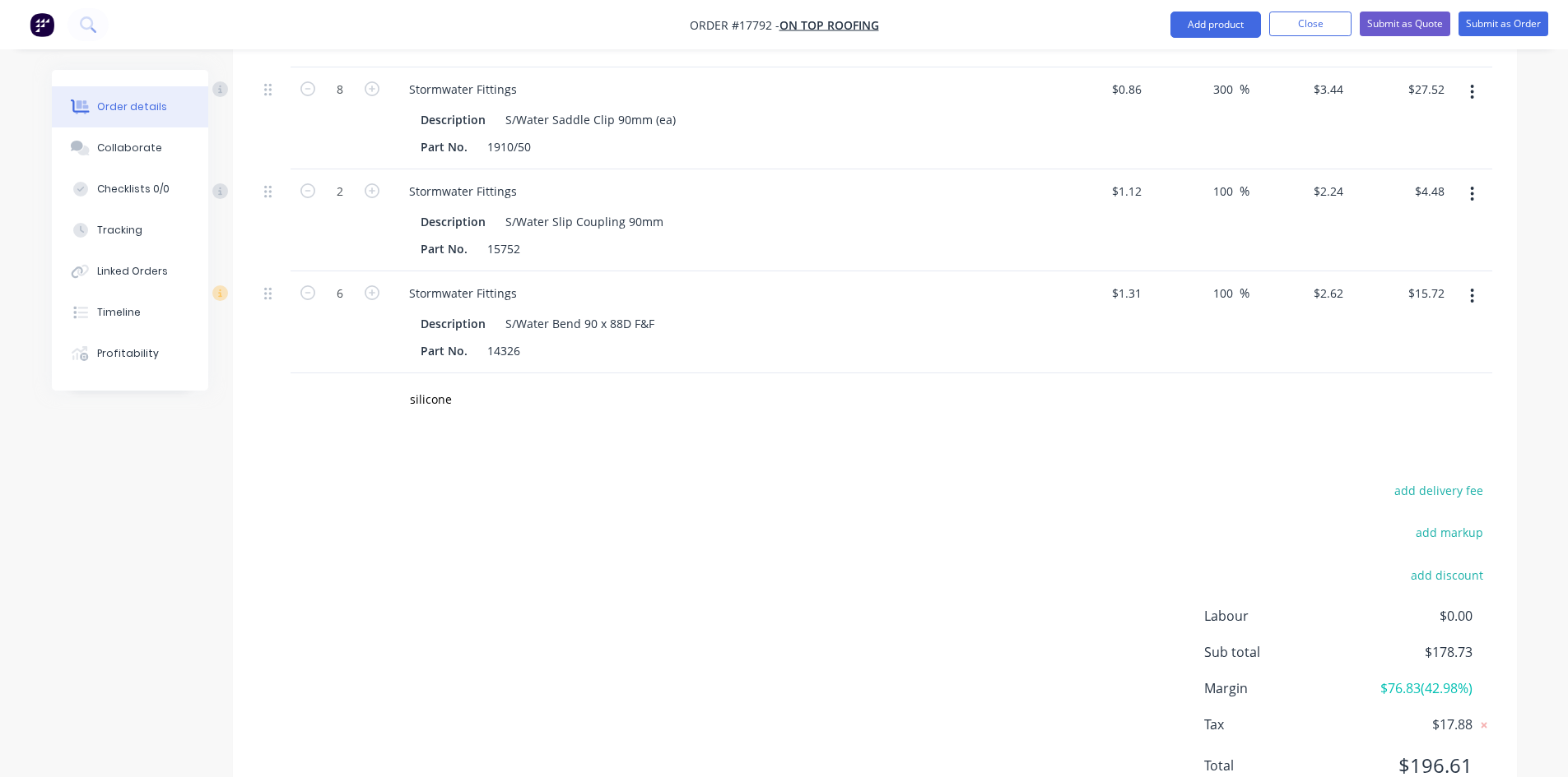
click at [327, 499] on div "add delivery fee add markup add discount Labour $0.00 Sub total $178.73 Margin …" at bounding box center [875, 638] width 1235 height 317
click at [1195, 32] on button "Add product" at bounding box center [1215, 25] width 90 height 26
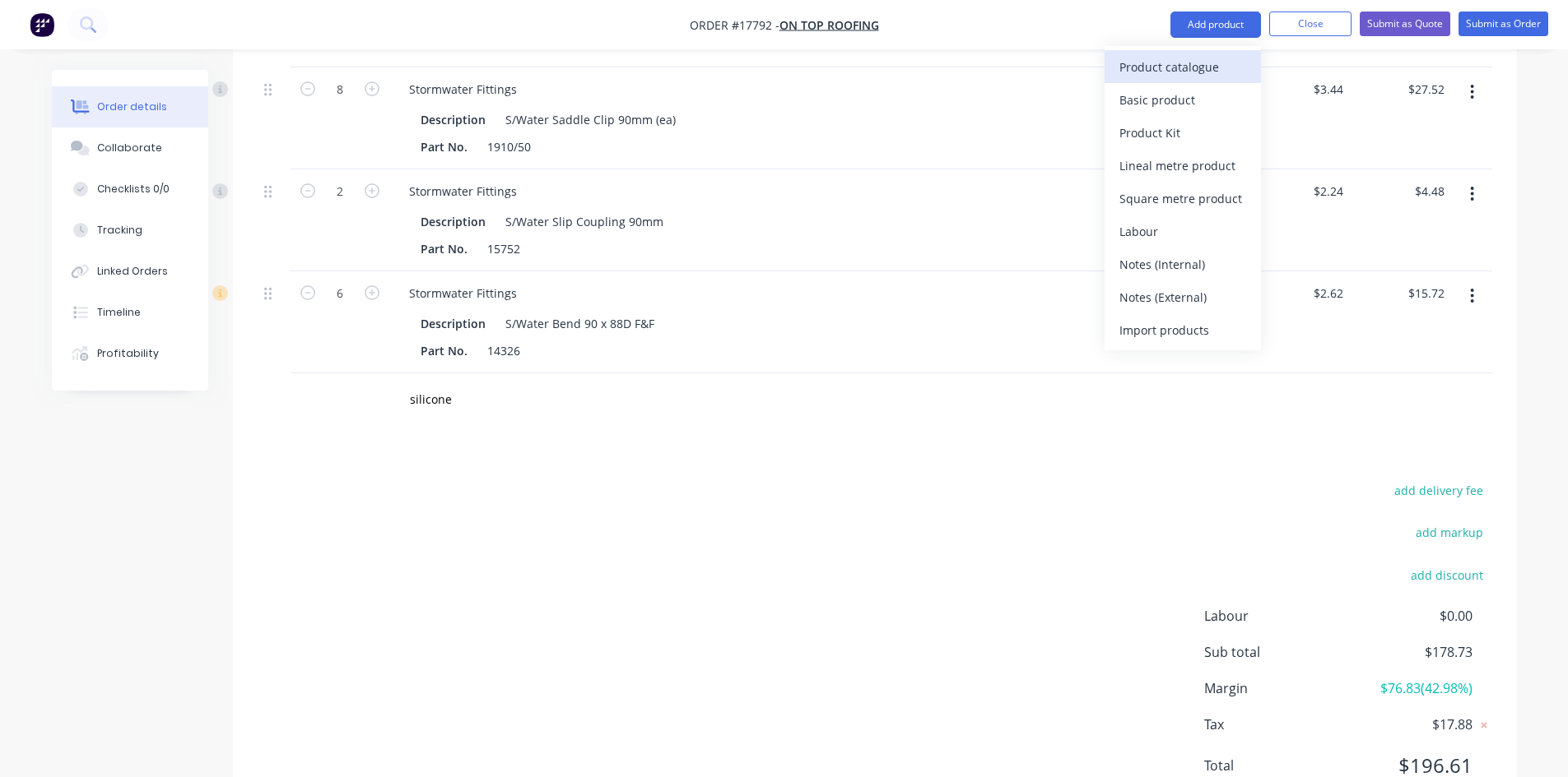
click at [1160, 66] on div "Product catalogue" at bounding box center [1183, 67] width 126 height 24
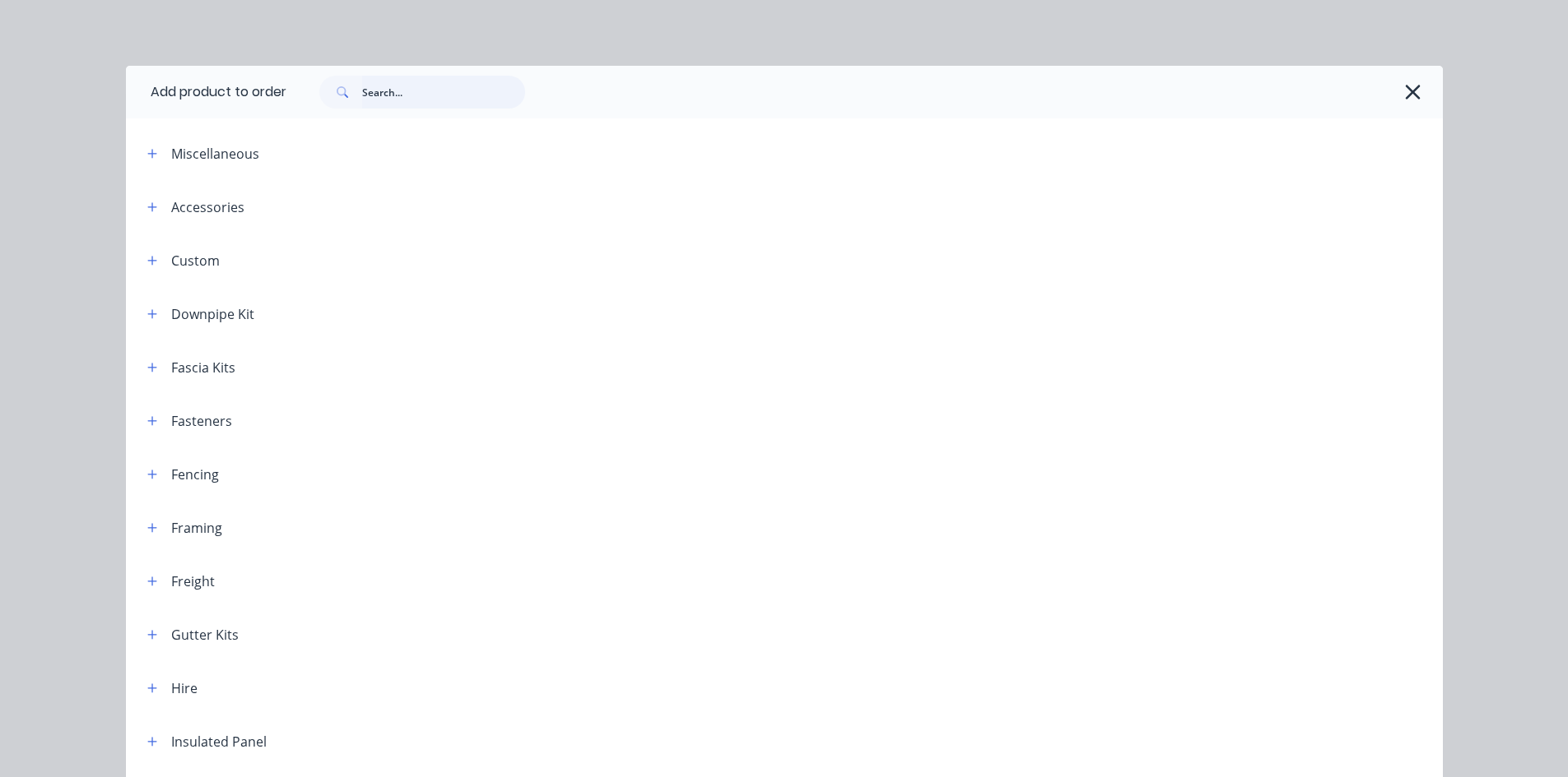
click at [391, 99] on input "text" at bounding box center [444, 92] width 163 height 33
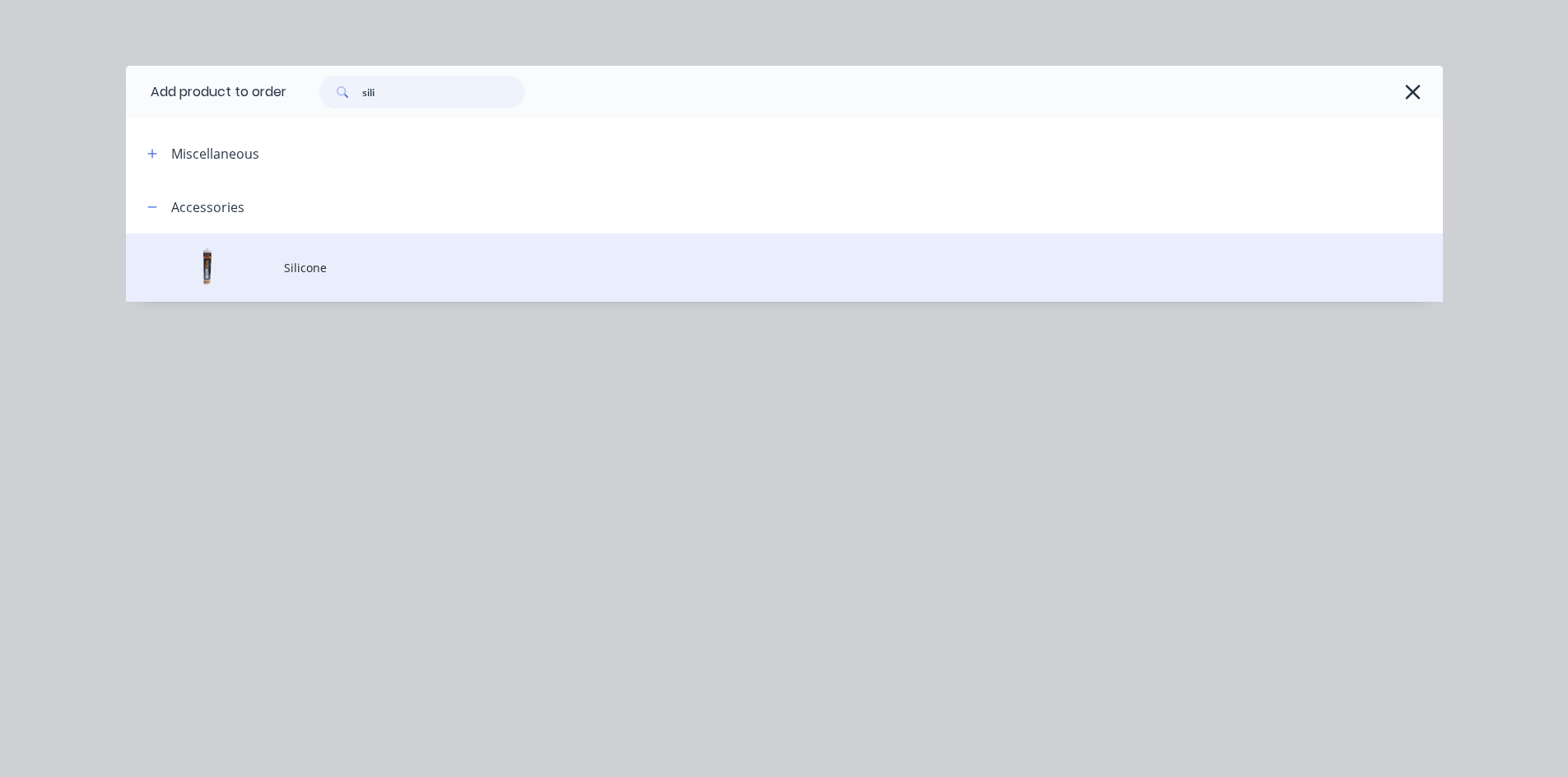
type input "sili"
click at [396, 256] on td "Silicone" at bounding box center [863, 267] width 1159 height 68
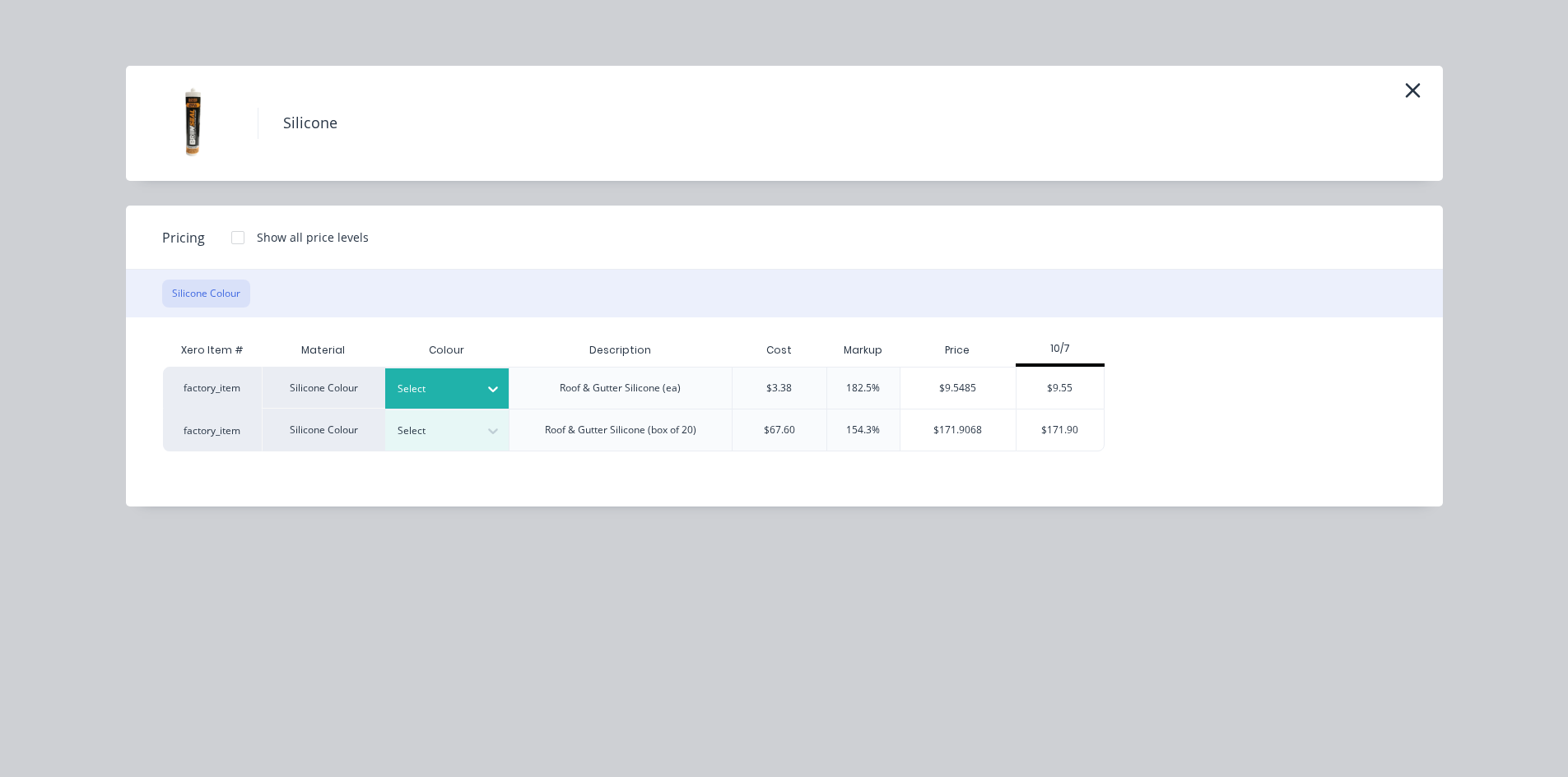
click at [475, 390] on div "Select" at bounding box center [432, 388] width 92 height 21
click at [1090, 385] on div "$9.55" at bounding box center [1060, 388] width 88 height 41
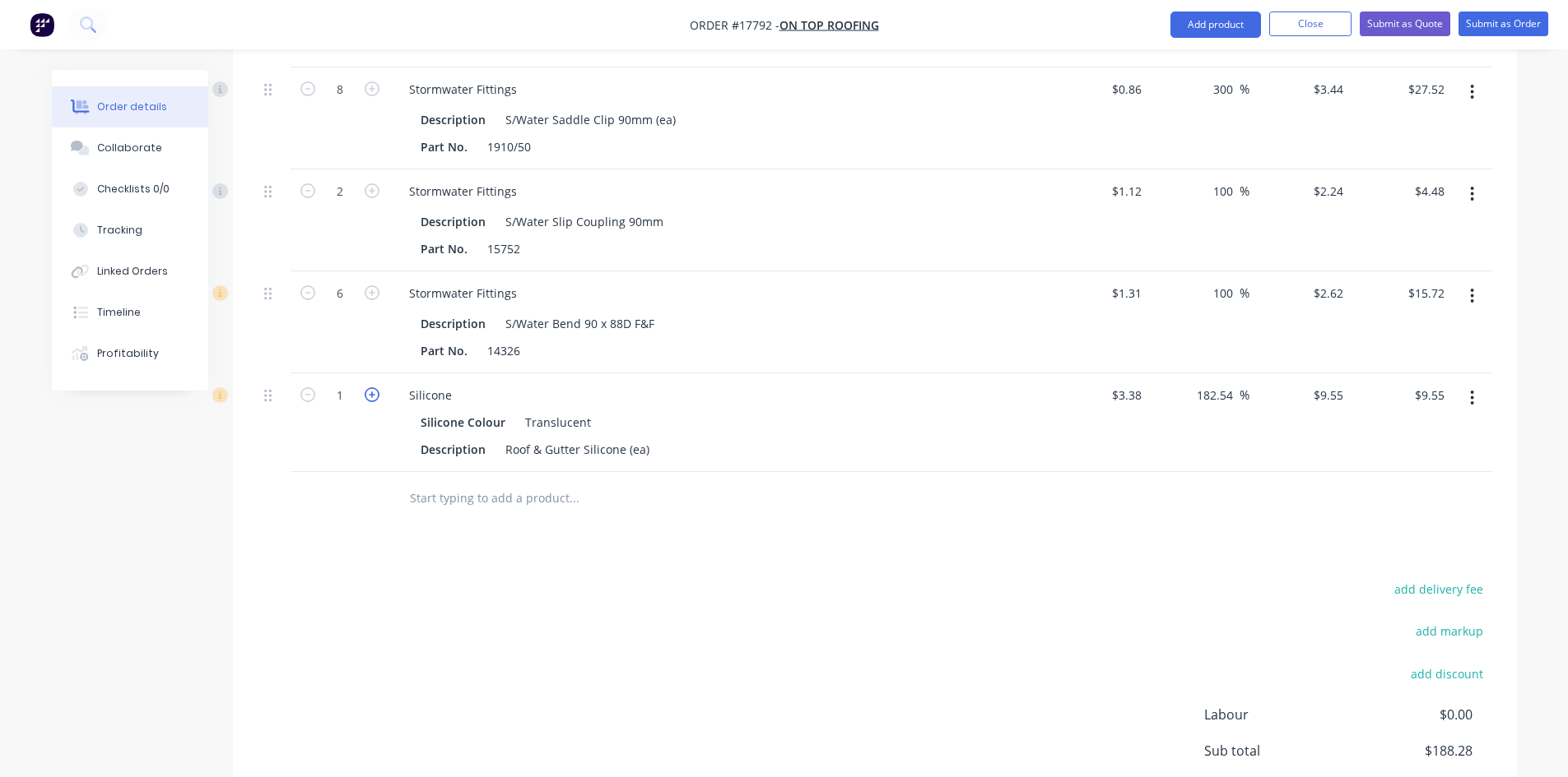
click at [374, 388] on icon "button" at bounding box center [371, 395] width 15 height 15
type input "2"
type input "$19.10"
click at [368, 388] on icon "button" at bounding box center [371, 395] width 15 height 15
type input "3"
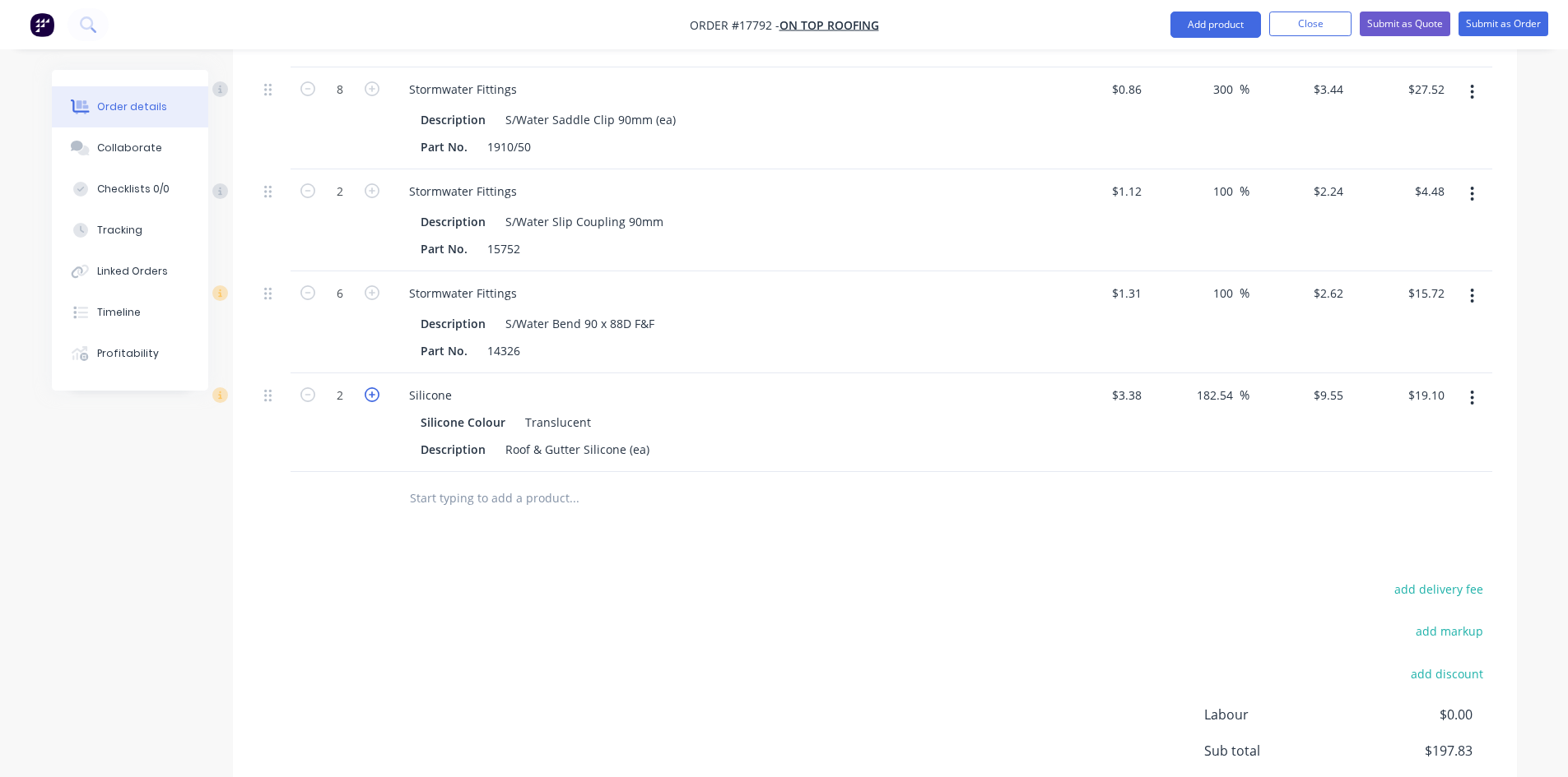
type input "$28.65"
click at [451, 482] on input "text" at bounding box center [573, 499] width 329 height 33
click at [371, 388] on icon "button" at bounding box center [371, 395] width 15 height 15
type input "4"
type input "$38.20"
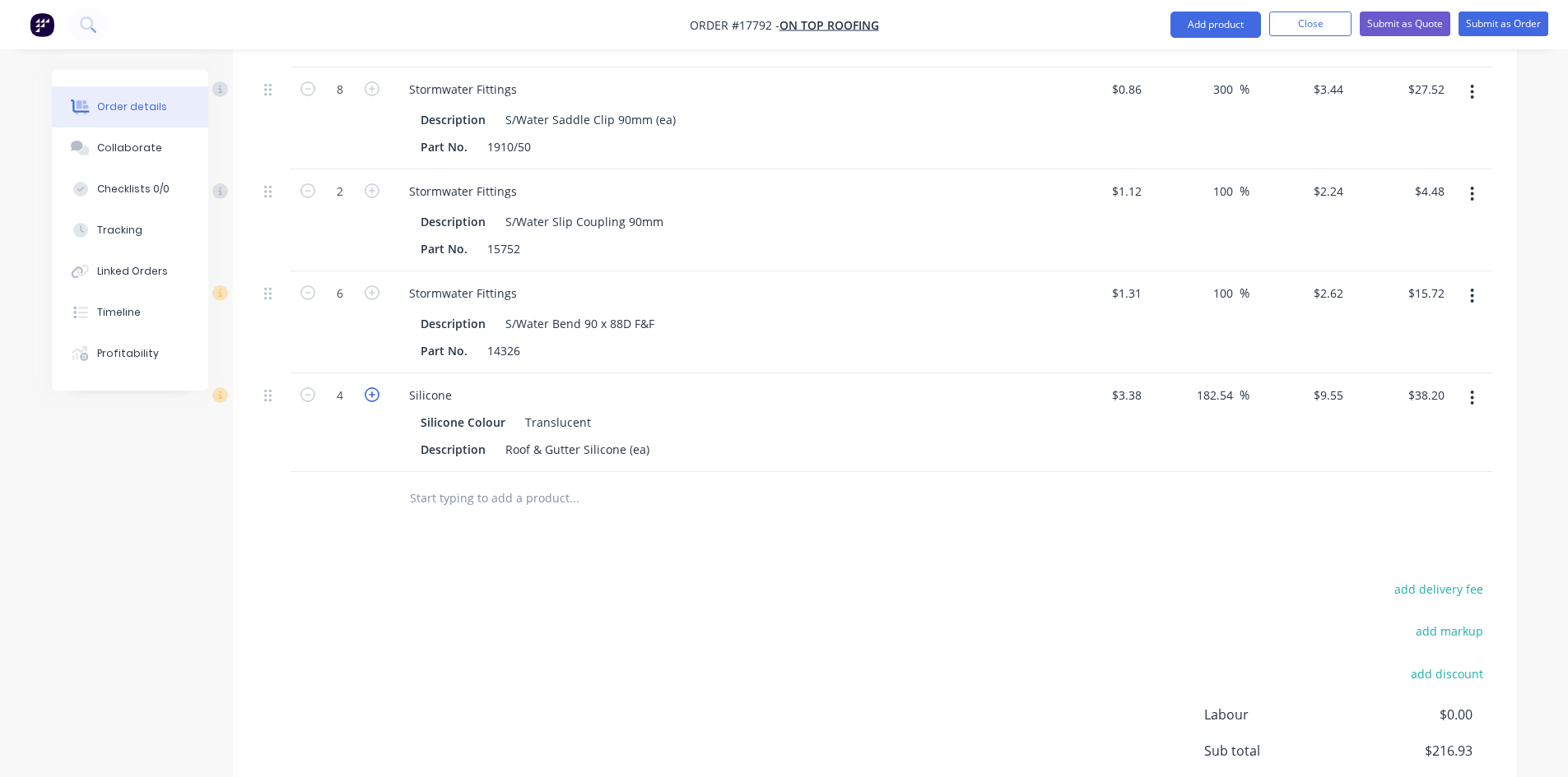
click at [371, 388] on icon "button" at bounding box center [371, 395] width 15 height 15
type input "5"
type input "$47.75"
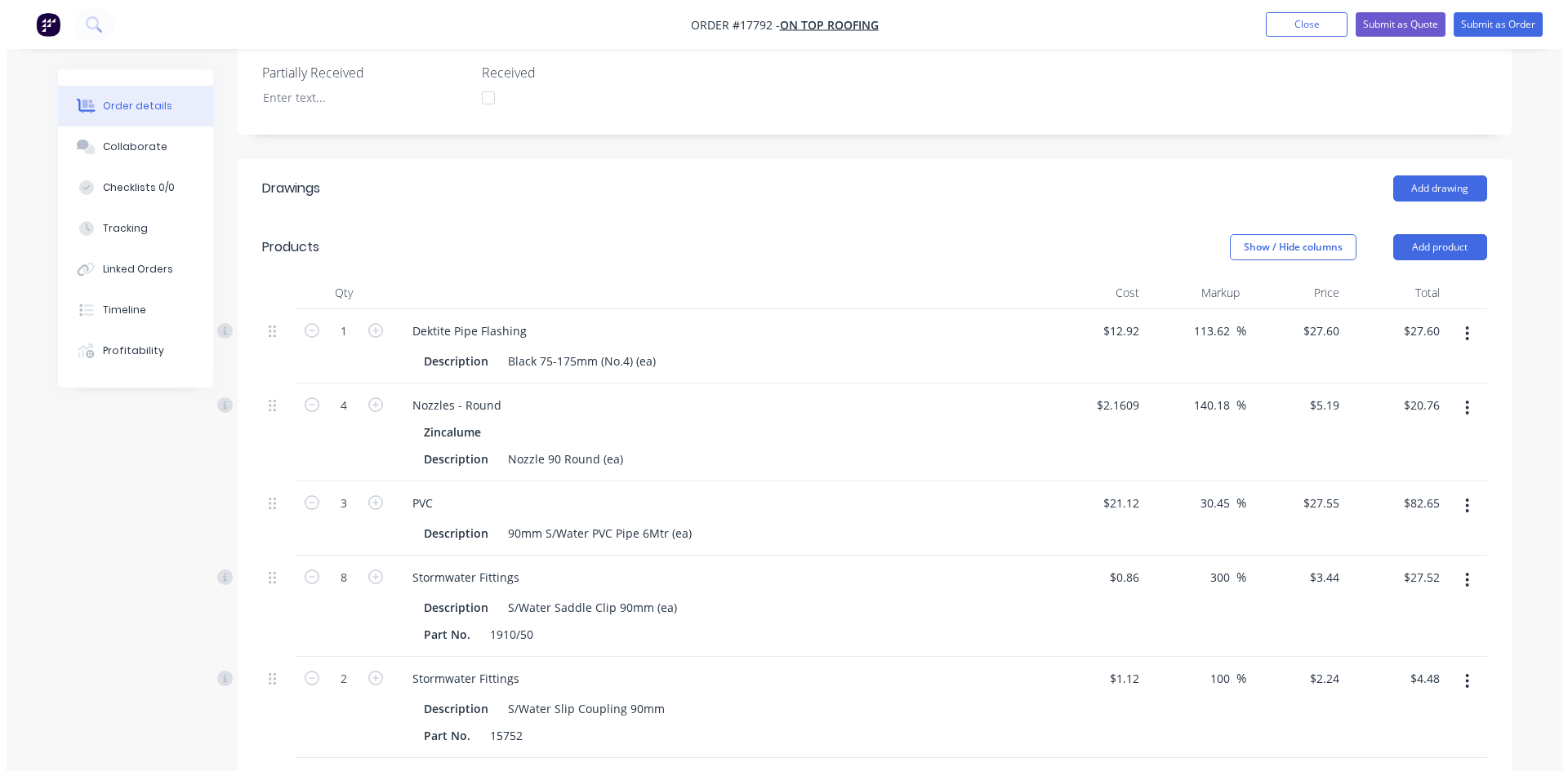
scroll to position [486, 0]
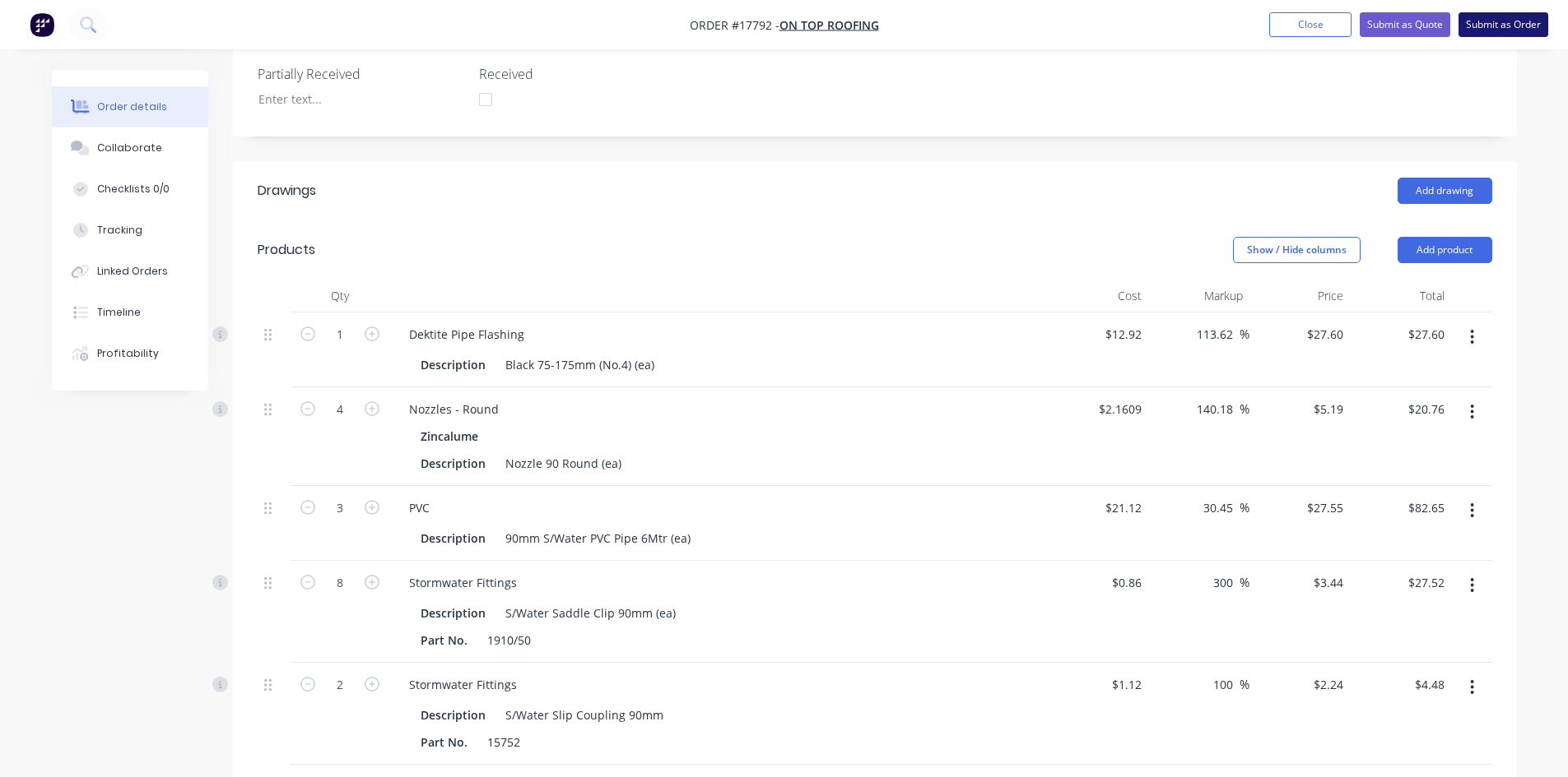
click at [1495, 27] on button "Submit as Order" at bounding box center [1503, 25] width 89 height 25
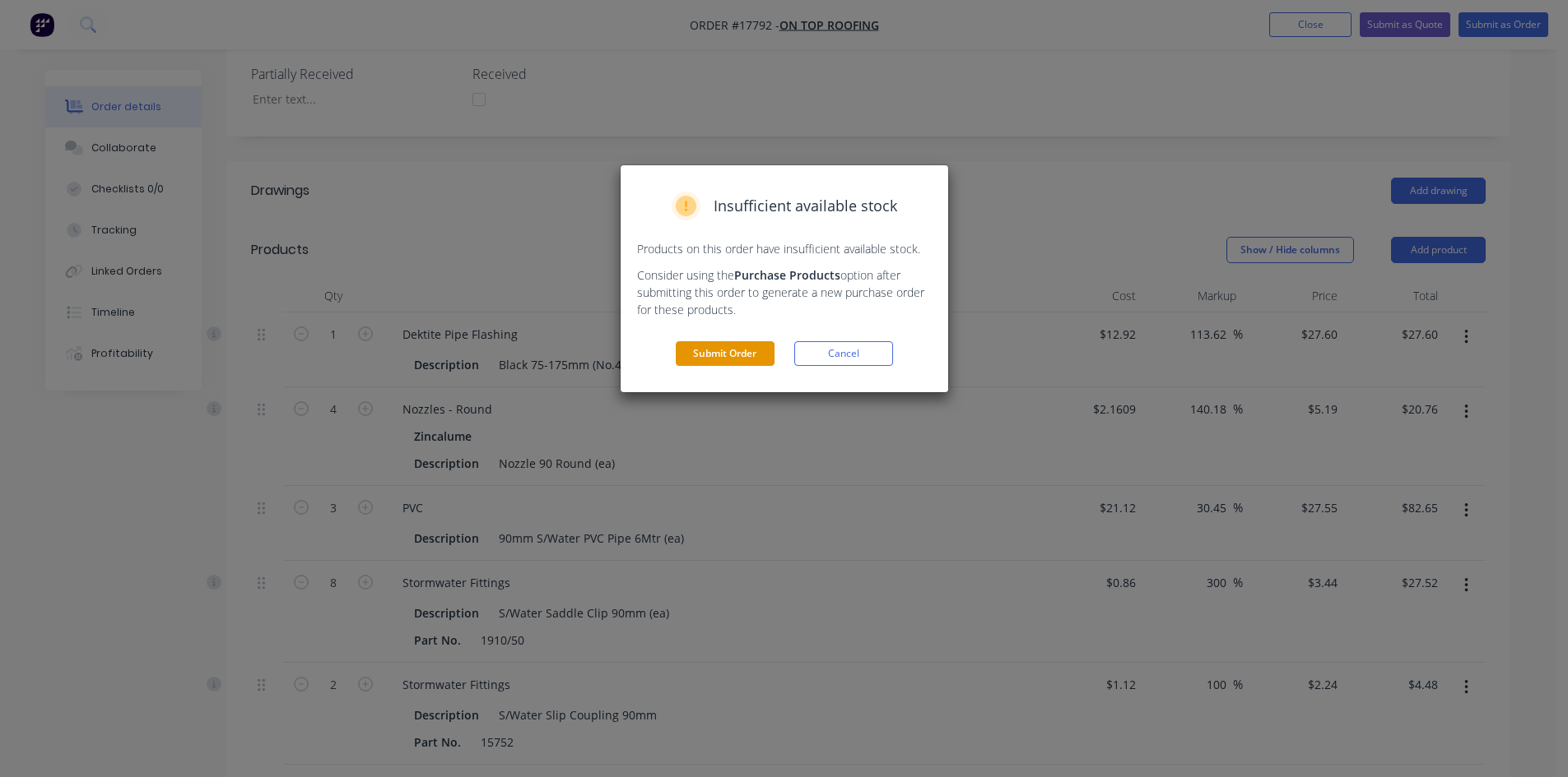
click at [725, 355] on button "Submit Order" at bounding box center [725, 353] width 99 height 25
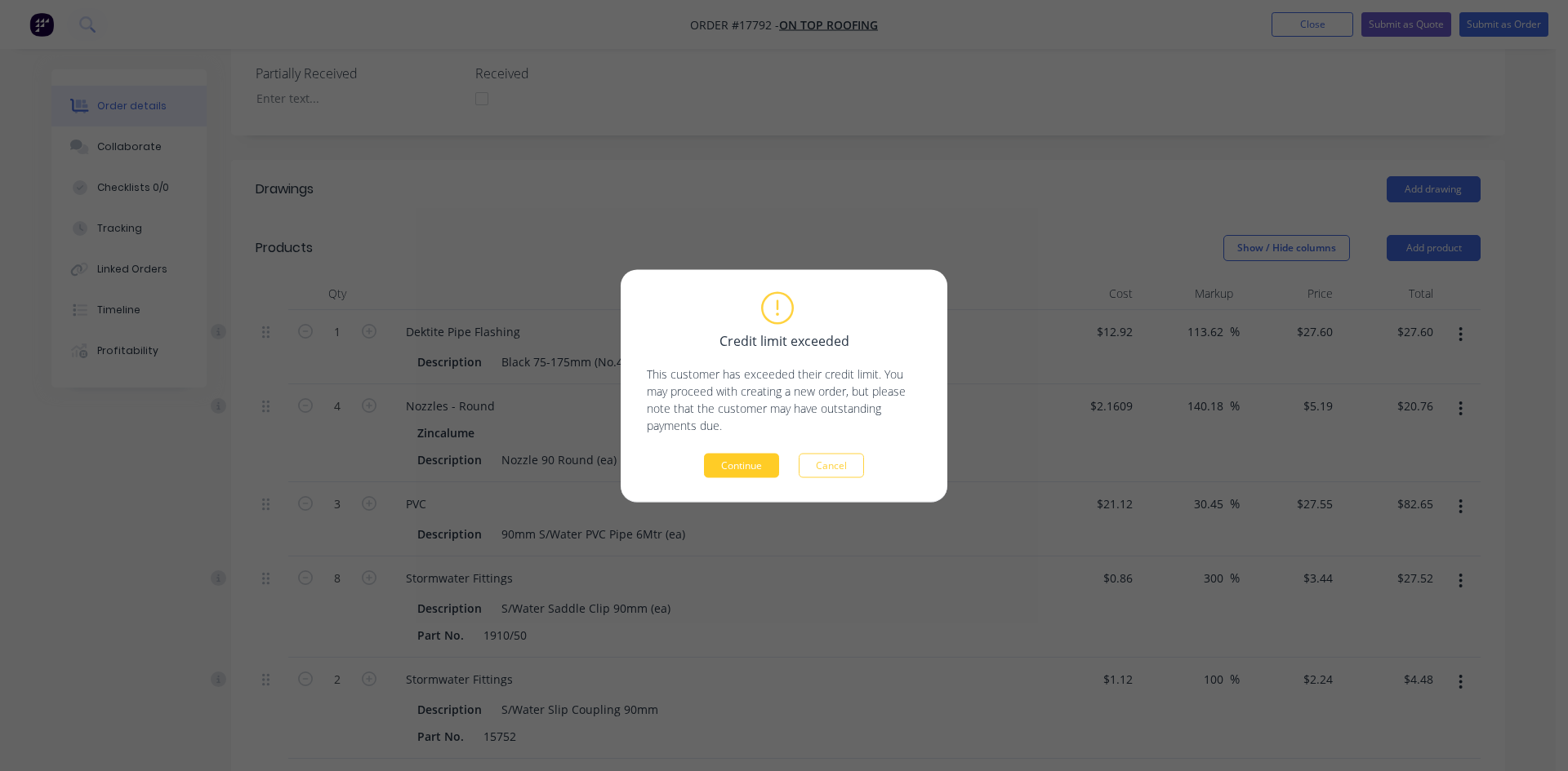
click at [750, 463] on button "Continue" at bounding box center [741, 466] width 75 height 24
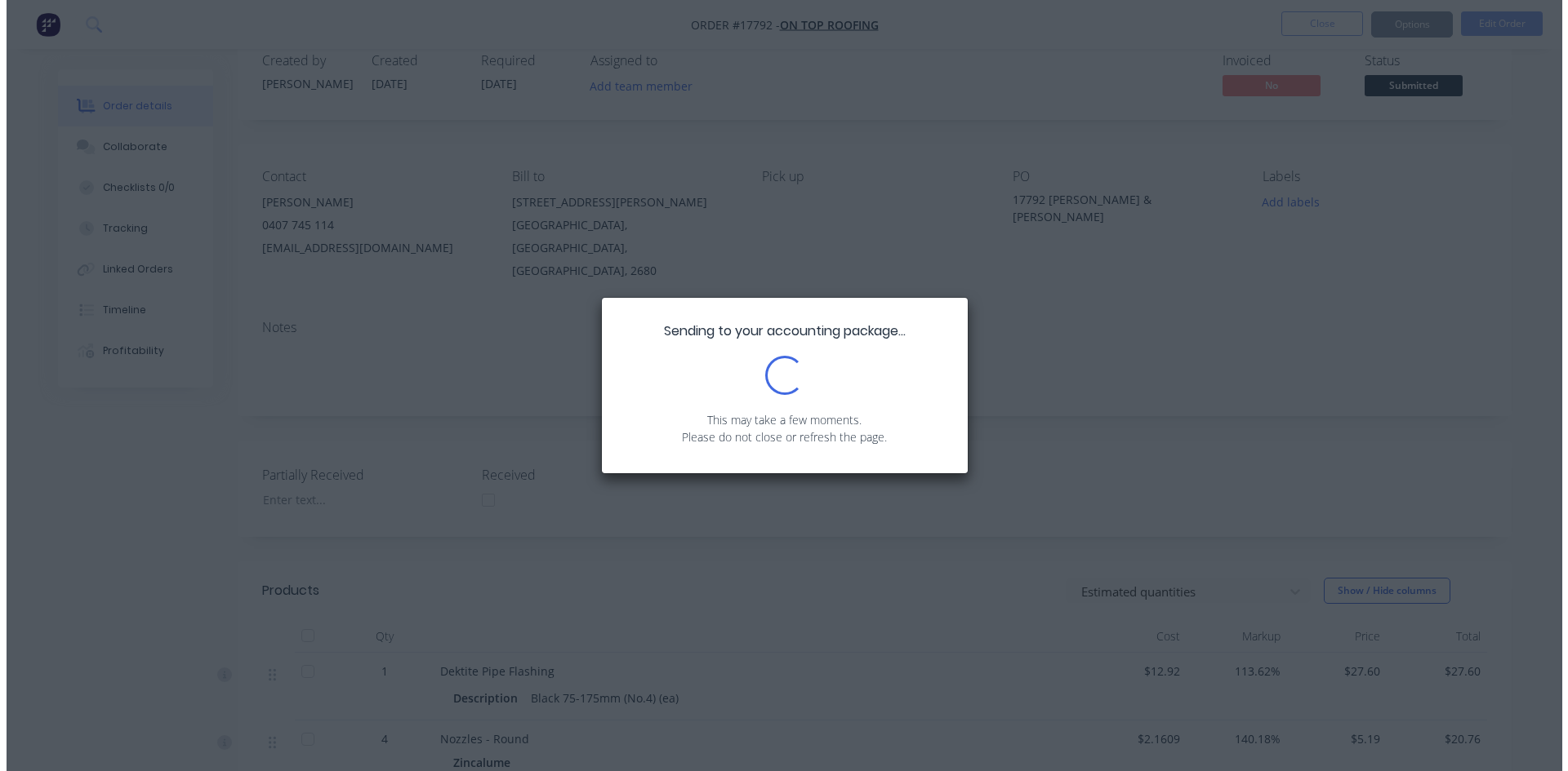
scroll to position [0, 0]
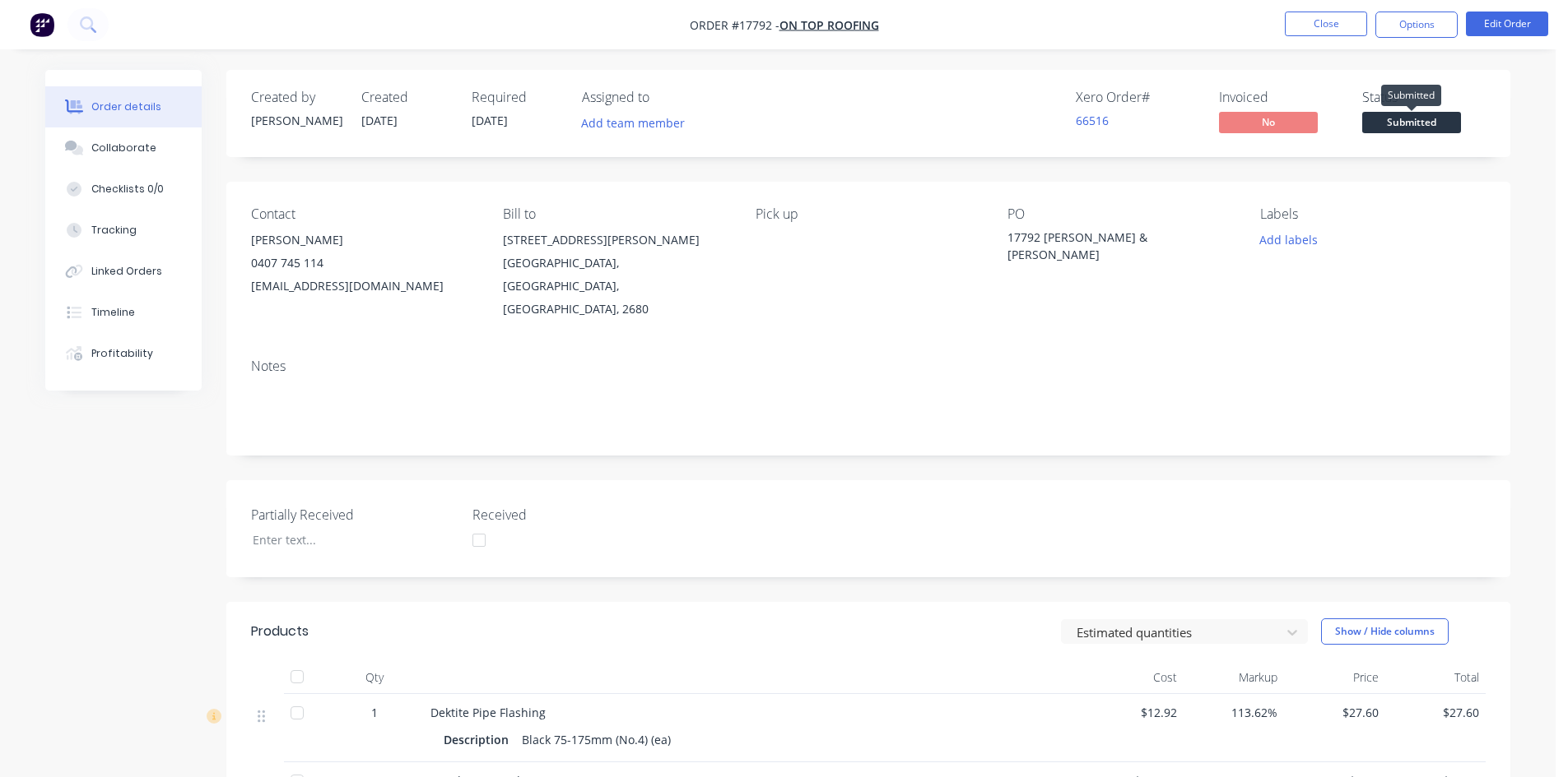
click at [1414, 123] on span "Submitted" at bounding box center [1411, 122] width 99 height 20
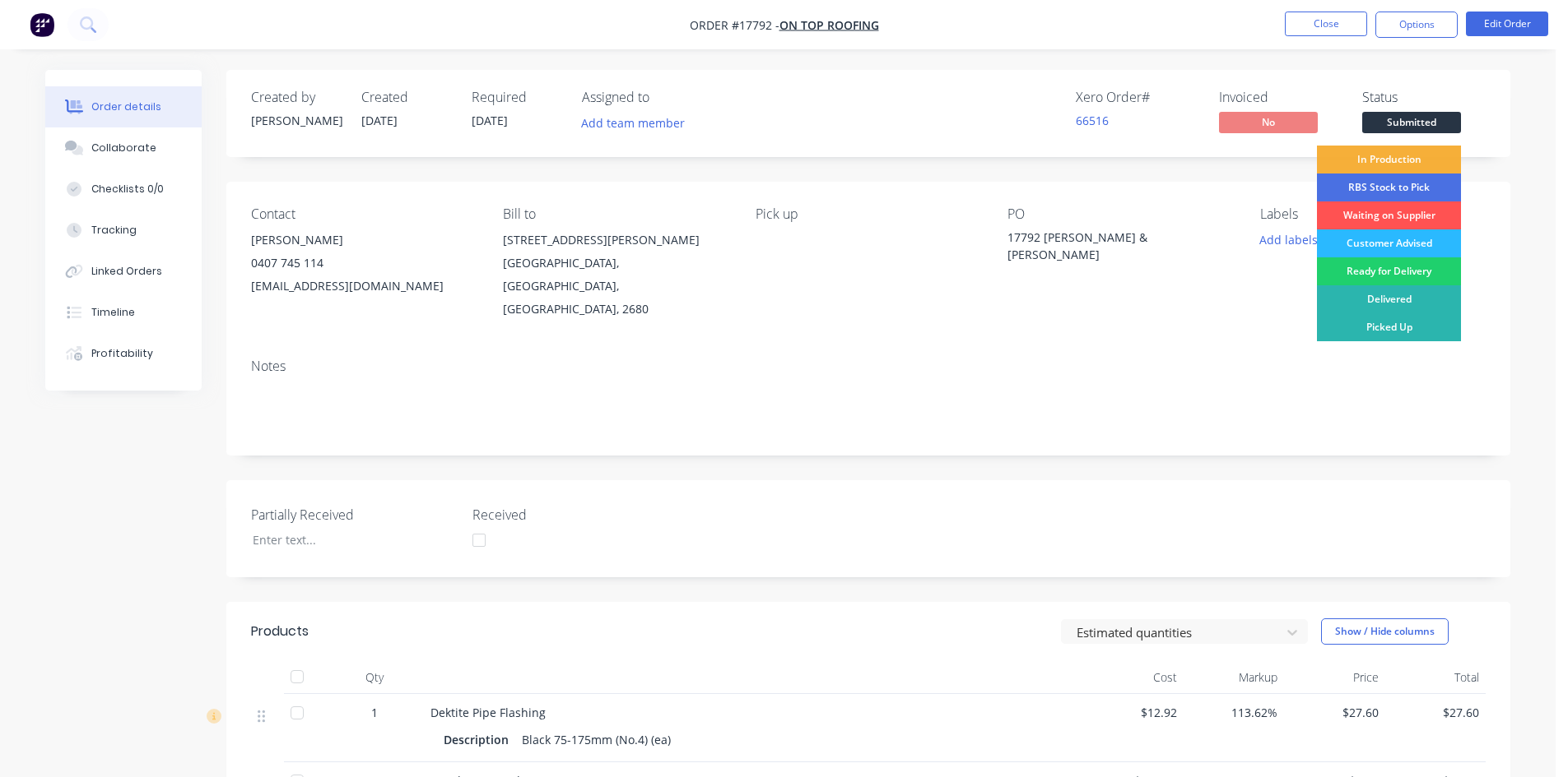
click at [1410, 242] on div "Customer Advised" at bounding box center [1389, 244] width 144 height 28
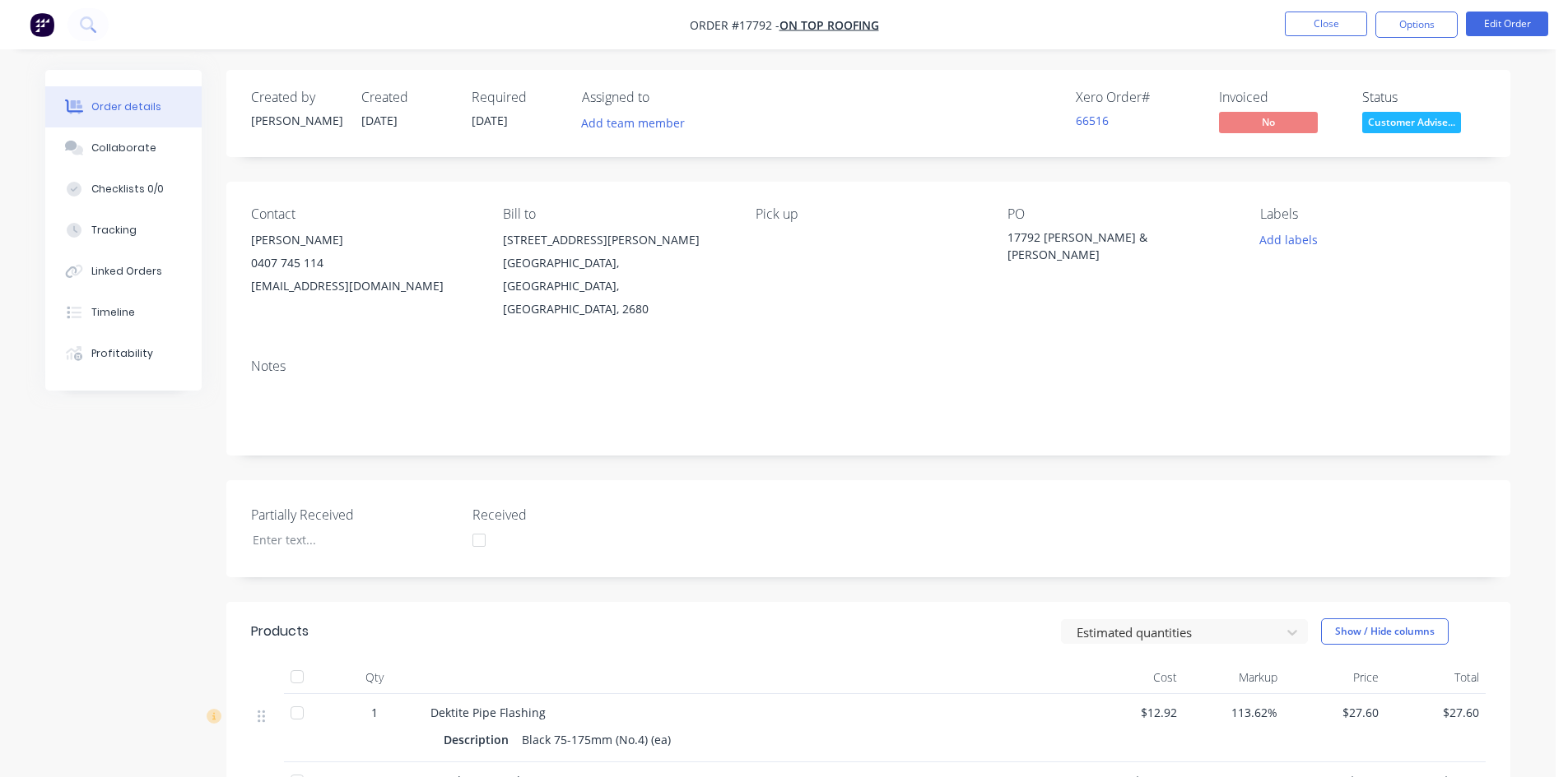
drag, startPoint x: 1110, startPoint y: 34, endPoint x: 1121, endPoint y: 34, distance: 11.0
click at [1110, 35] on nav "Order #17792 - On Top Roofing Close Options Edit Order" at bounding box center [784, 25] width 1568 height 49
click at [968, 36] on nav "Order #17792 - On Top Roofing Close Options Edit Order" at bounding box center [784, 25] width 1568 height 49
click at [1420, 28] on button "Options" at bounding box center [1416, 25] width 82 height 26
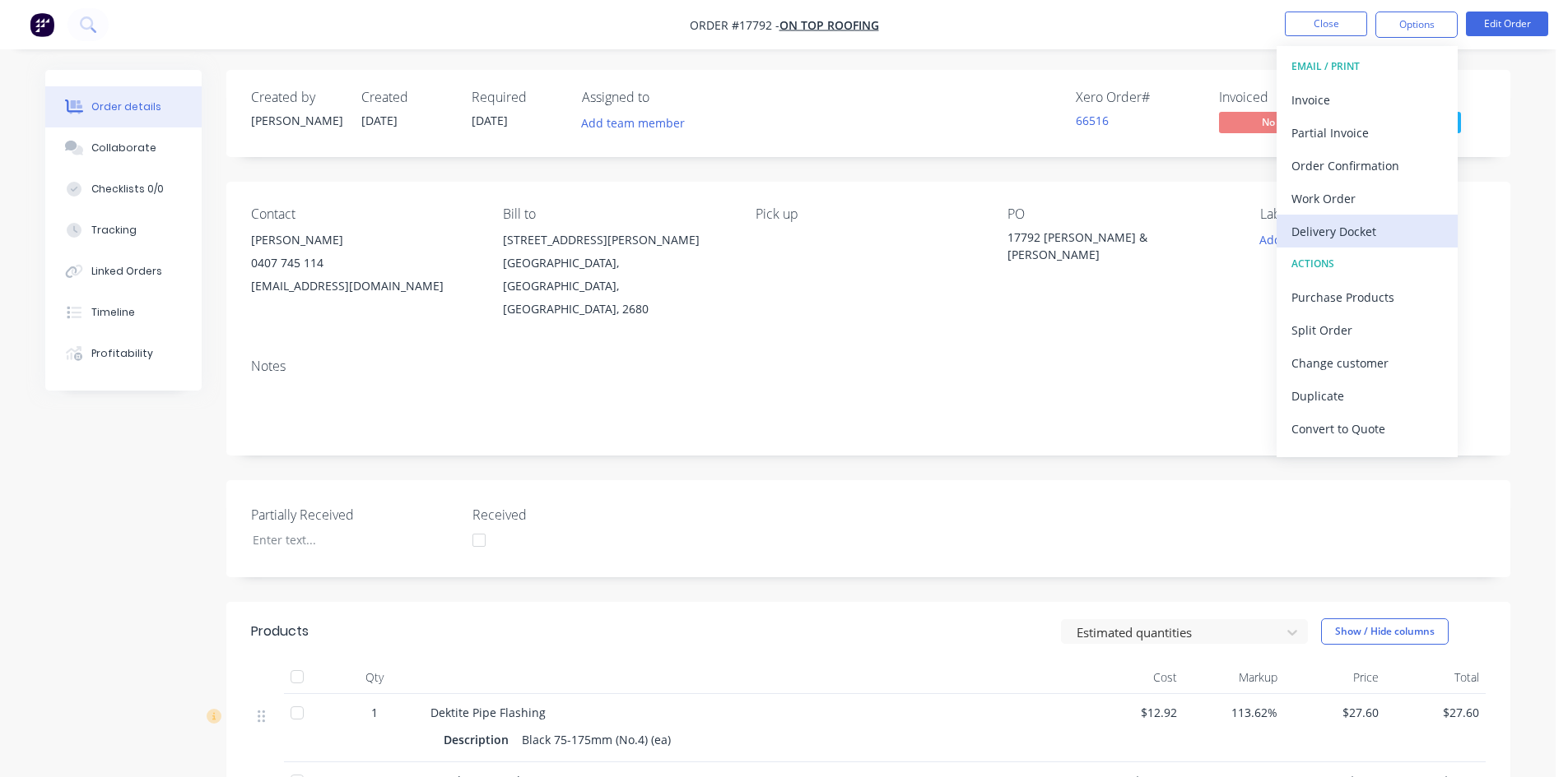
click at [1368, 235] on div "Delivery Docket" at bounding box center [1367, 231] width 152 height 24
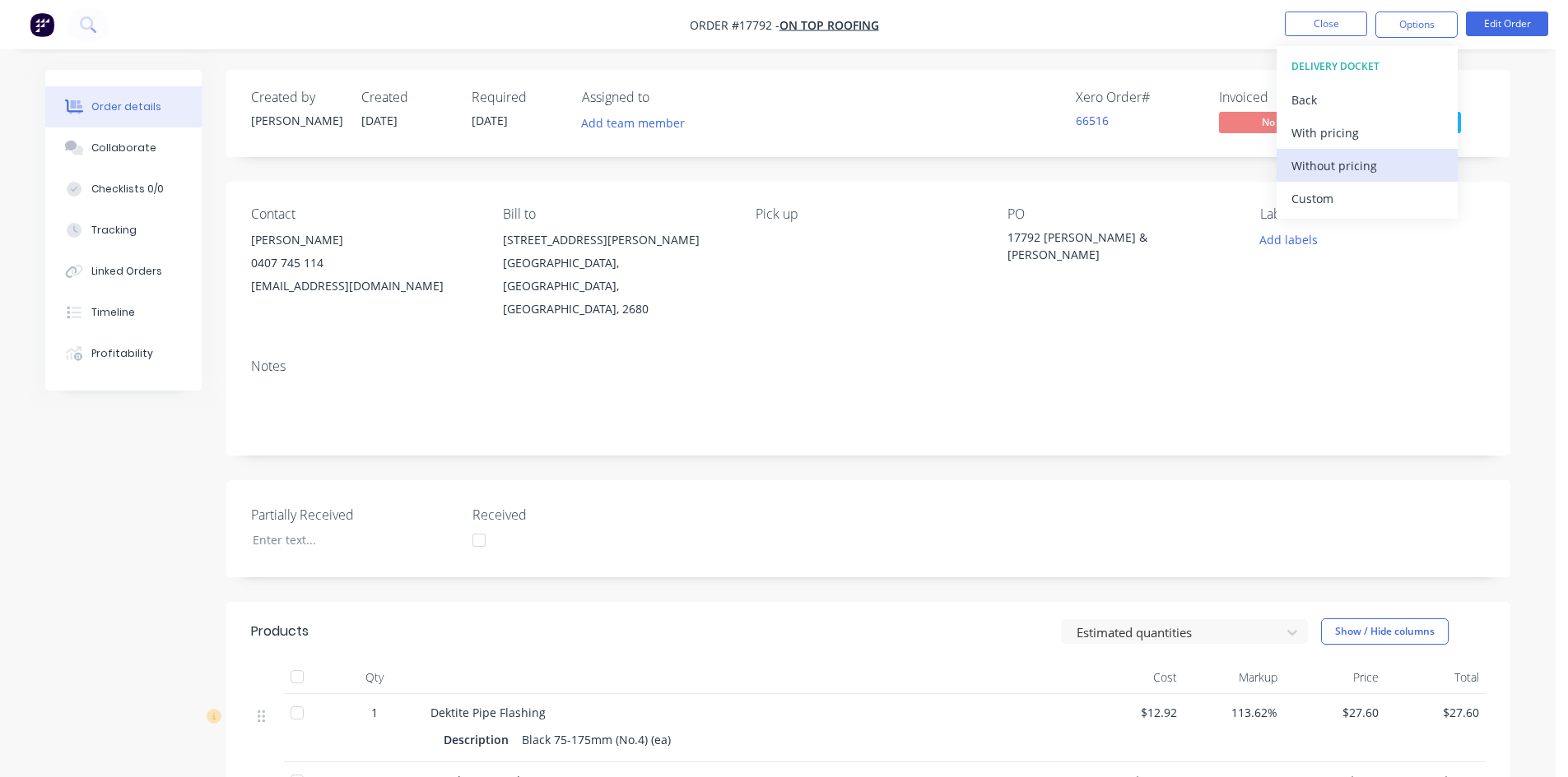
click at [1358, 173] on div "Without pricing" at bounding box center [1367, 165] width 152 height 24
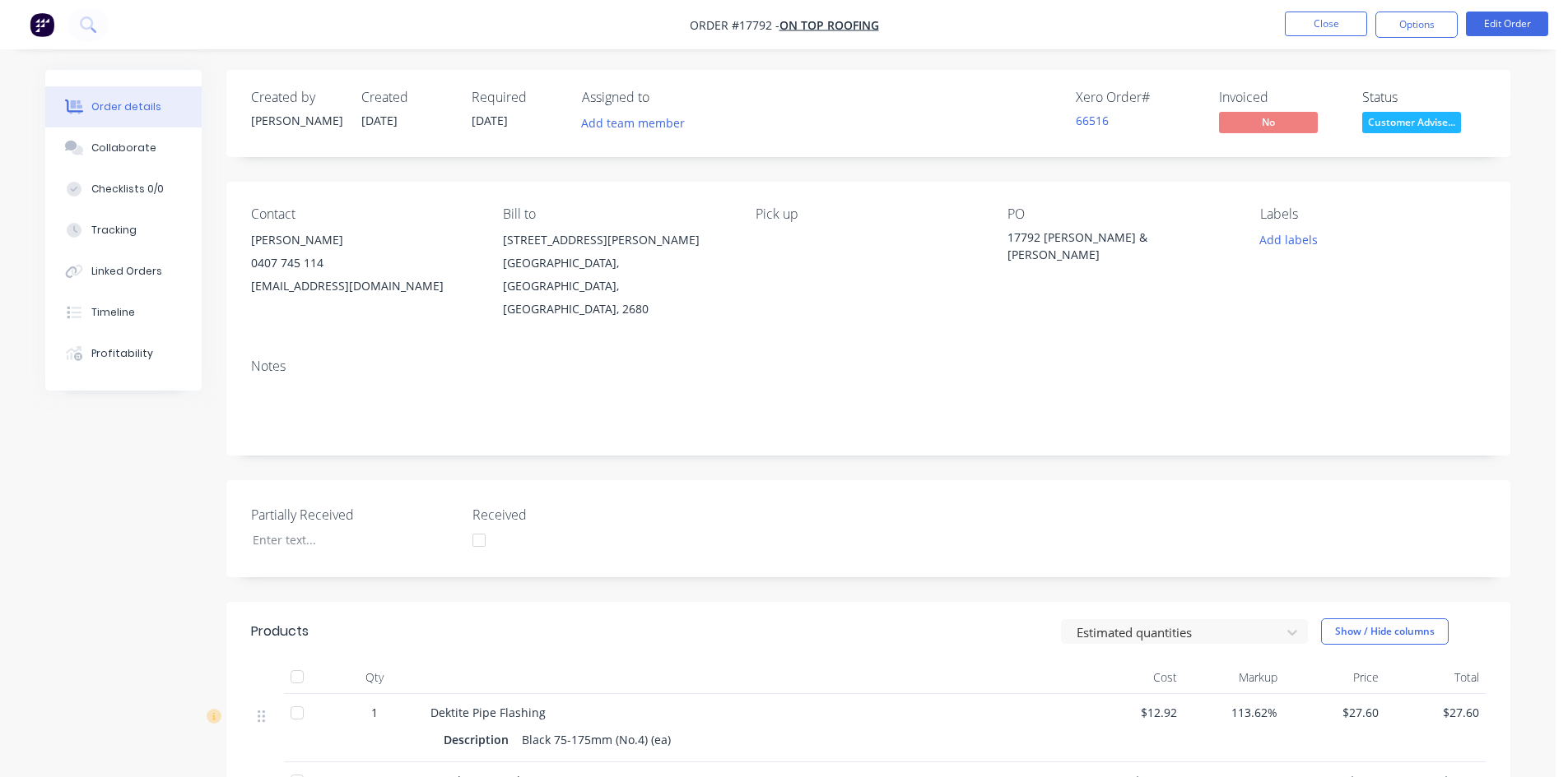
drag, startPoint x: 1210, startPoint y: 24, endPoint x: 1329, endPoint y: 13, distance: 119.5
click at [1210, 23] on nav "Order #17792 - On Top Roofing Close Options Edit Order" at bounding box center [784, 25] width 1568 height 49
click at [1332, 13] on button "Close" at bounding box center [1326, 24] width 82 height 25
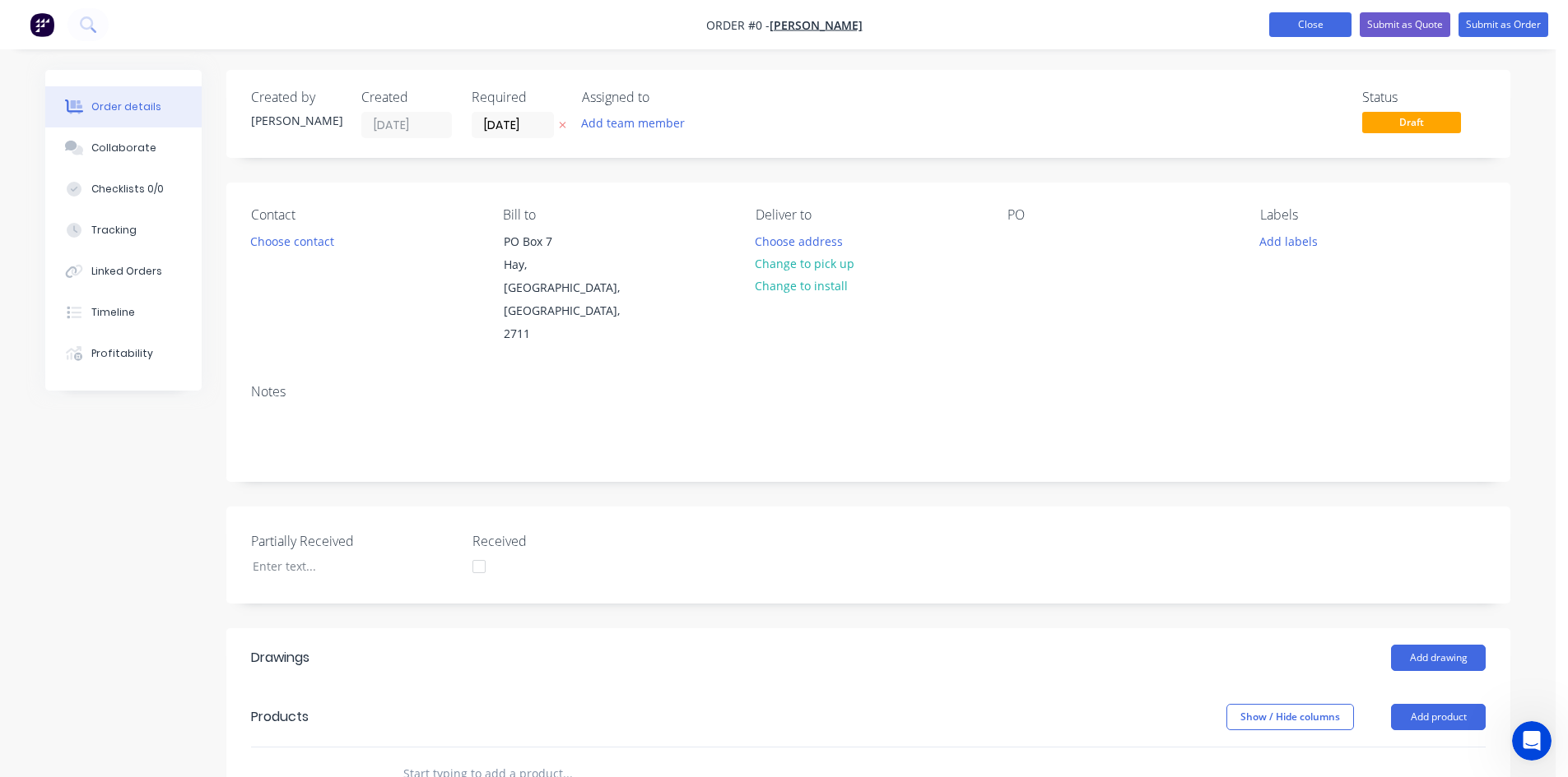
click at [1283, 31] on button "Close" at bounding box center [1310, 25] width 82 height 25
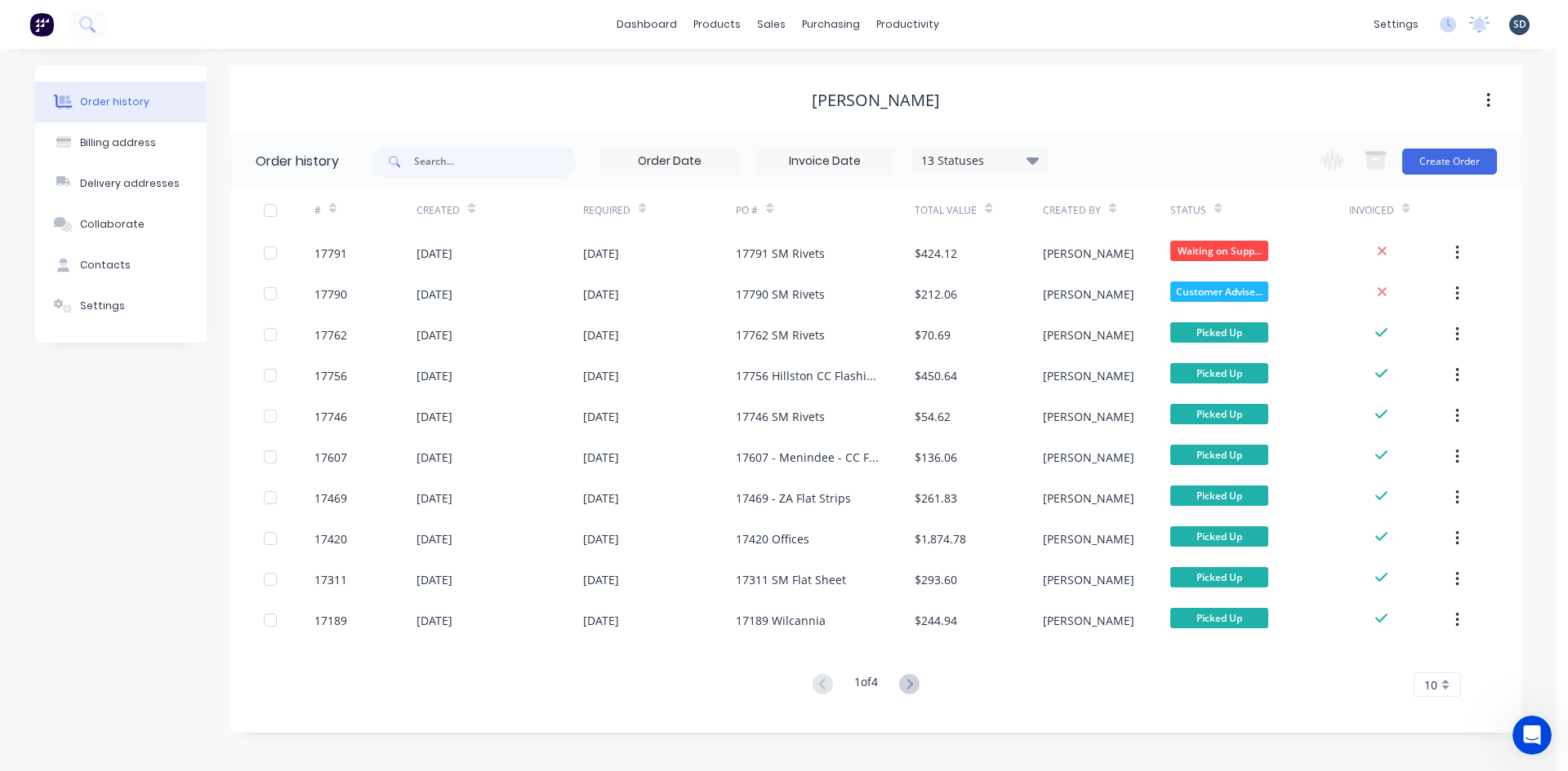
click at [582, 30] on div "dashboard products sales purchasing productivity dashboard products Product Cat…" at bounding box center [777, 24] width 1556 height 49
click at [997, 16] on div "dashboard products sales purchasing productivity dashboard products Product Cat…" at bounding box center [777, 24] width 1556 height 49
click at [990, 22] on div "dashboard products sales purchasing productivity dashboard products Product Cat…" at bounding box center [777, 24] width 1556 height 49
click at [983, 25] on div "dashboard products sales purchasing productivity dashboard products Product Cat…" at bounding box center [777, 24] width 1556 height 49
click at [992, 22] on div "dashboard products sales purchasing productivity dashboard products Product Cat…" at bounding box center [777, 24] width 1556 height 49
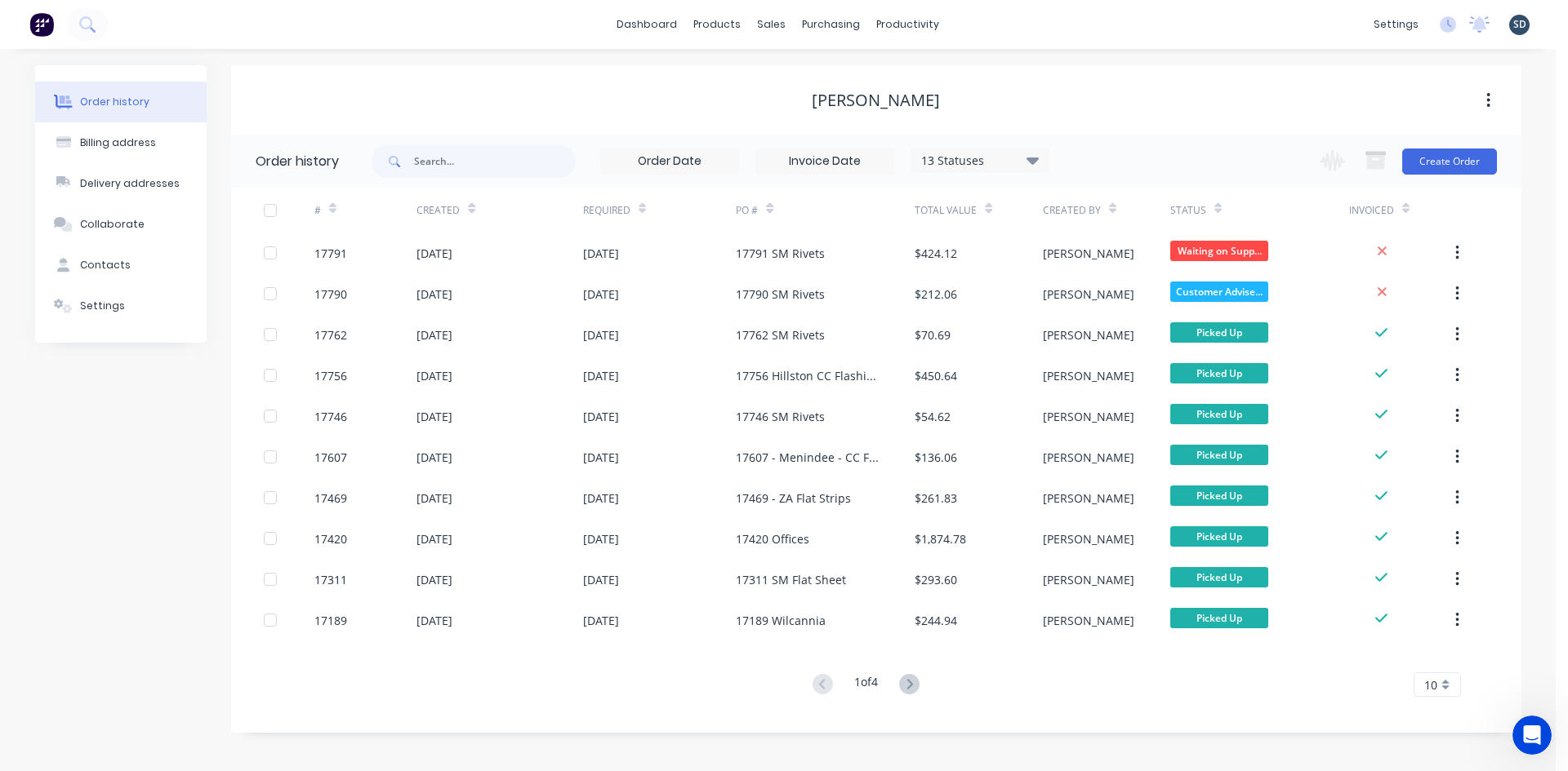
click at [978, 25] on div "dashboard products sales purchasing productivity dashboard products Product Cat…" at bounding box center [777, 24] width 1556 height 49
click at [985, 25] on div "dashboard products sales purchasing productivity dashboard products Product Cat…" at bounding box center [777, 24] width 1556 height 49
click at [1006, 22] on div "dashboard products sales purchasing productivity dashboard products Product Cat…" at bounding box center [777, 24] width 1556 height 49
click at [993, 31] on div "dashboard products sales purchasing productivity dashboard products Product Cat…" at bounding box center [777, 24] width 1556 height 49
click at [980, 22] on div "dashboard products sales purchasing productivity dashboard products Product Cat…" at bounding box center [777, 24] width 1556 height 49
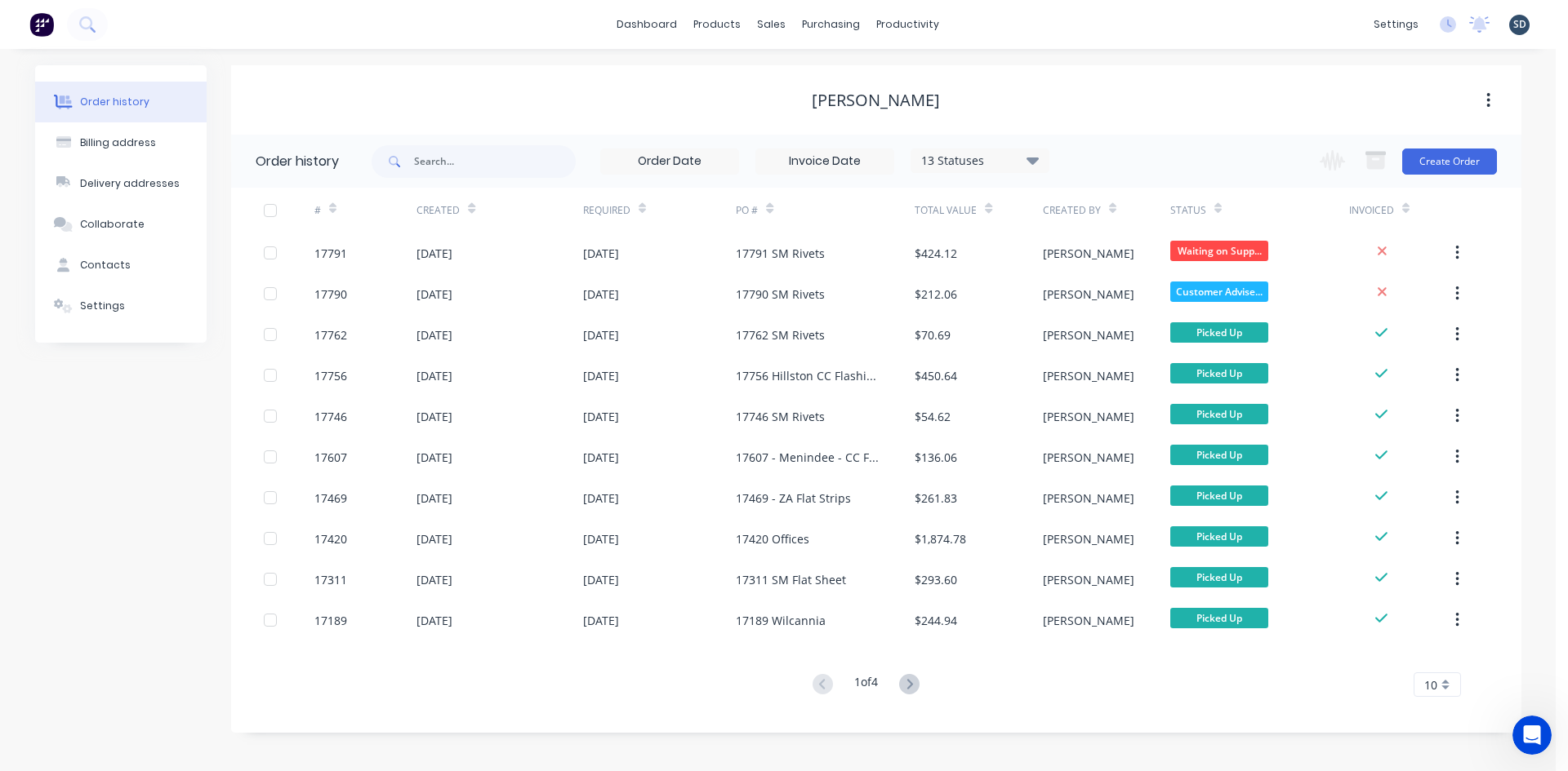
click at [980, 22] on div "dashboard products sales purchasing productivity dashboard products Product Cat…" at bounding box center [777, 24] width 1556 height 49
click at [1013, 20] on div "dashboard products sales purchasing productivity dashboard products Product Cat…" at bounding box center [777, 24] width 1556 height 49
click at [989, 30] on div "dashboard products sales purchasing productivity dashboard products Product Cat…" at bounding box center [777, 24] width 1556 height 49
click at [991, 32] on div "dashboard products sales purchasing productivity dashboard products Product Cat…" at bounding box center [777, 24] width 1556 height 49
